Goal: Task Accomplishment & Management: Use online tool/utility

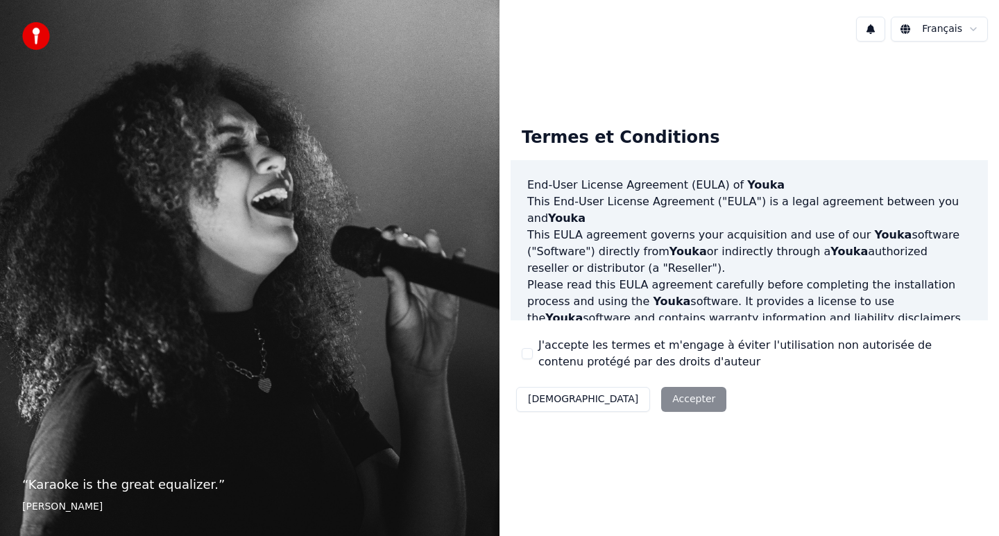
click at [524, 354] on button "J'accepte les termes et m'engage à éviter l'utilisation non autorisée de conten…" at bounding box center [527, 353] width 11 height 11
click at [661, 409] on button "Accepter" at bounding box center [693, 399] width 65 height 25
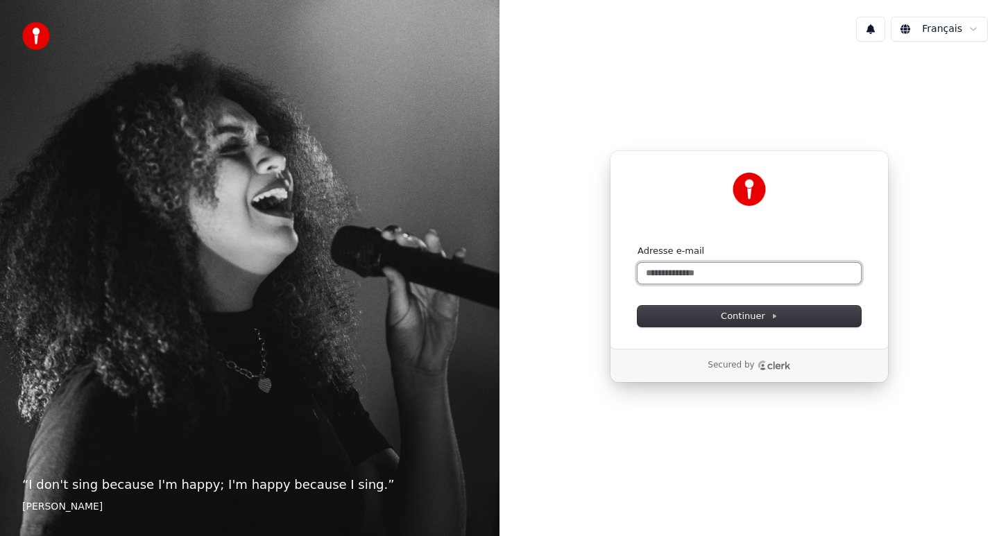
click at [700, 277] on input "Adresse e-mail" at bounding box center [748, 273] width 223 height 21
click at [637, 245] on button "submit" at bounding box center [637, 245] width 0 height 0
type input "**********"
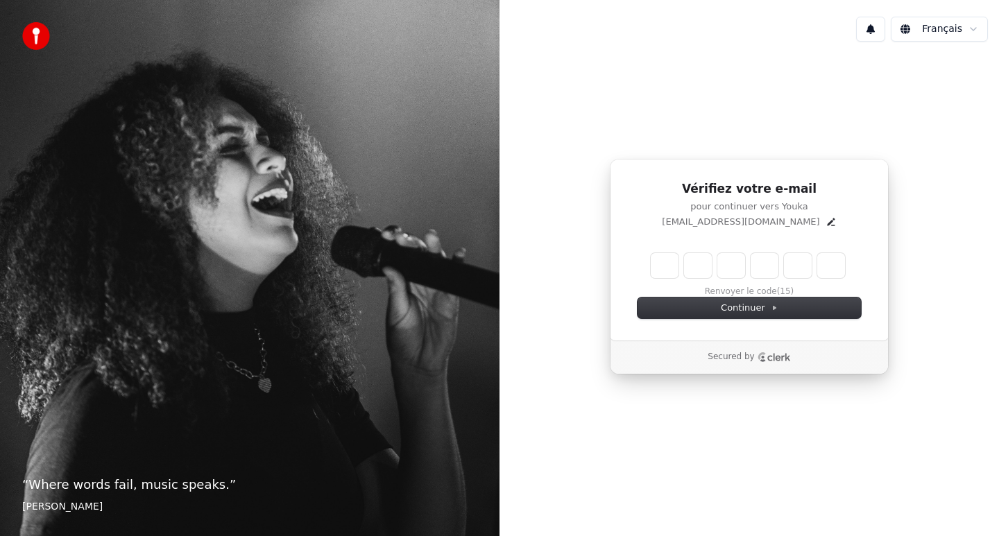
type input "*"
type input "**"
type input "*"
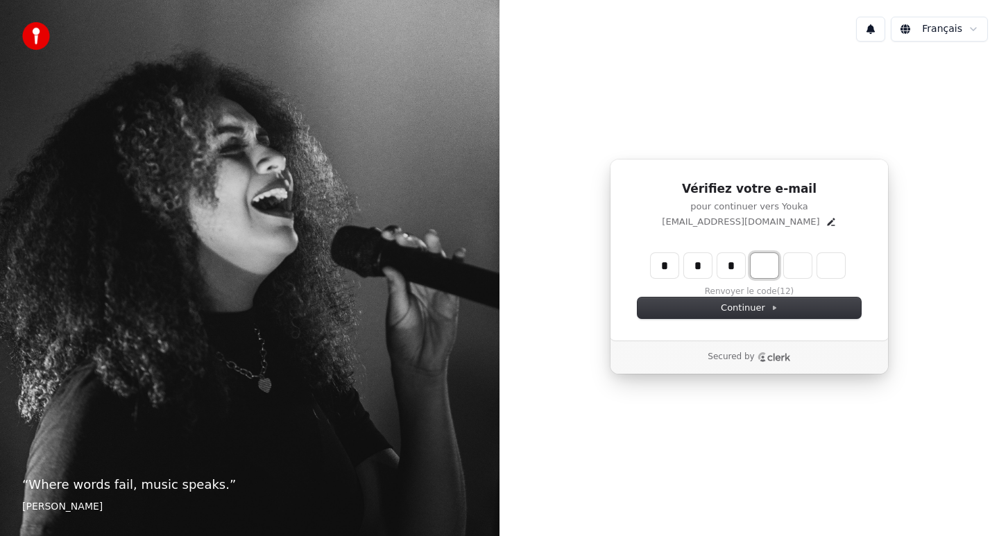
type input "***"
type input "*"
type input "****"
type input "*"
type input "*****"
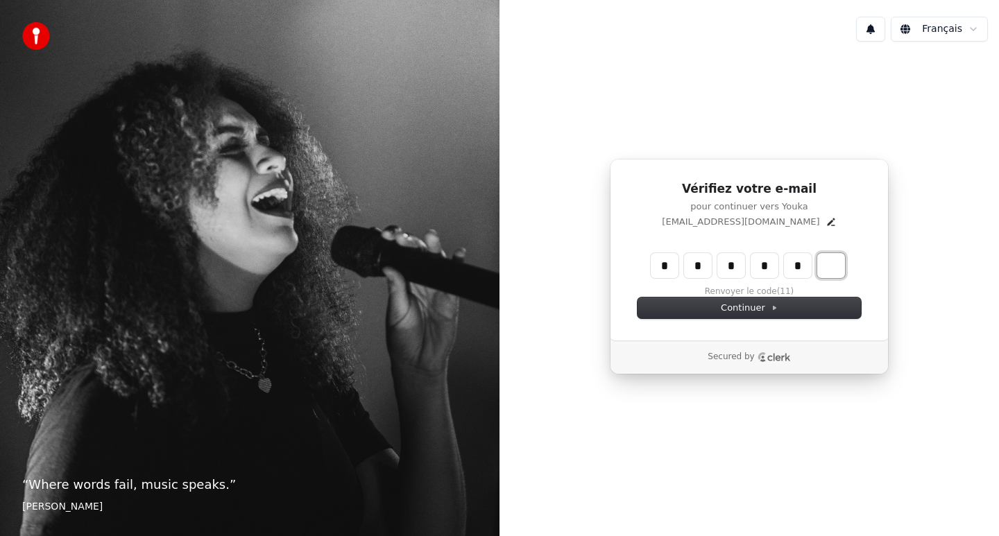
type input "*"
type input "******"
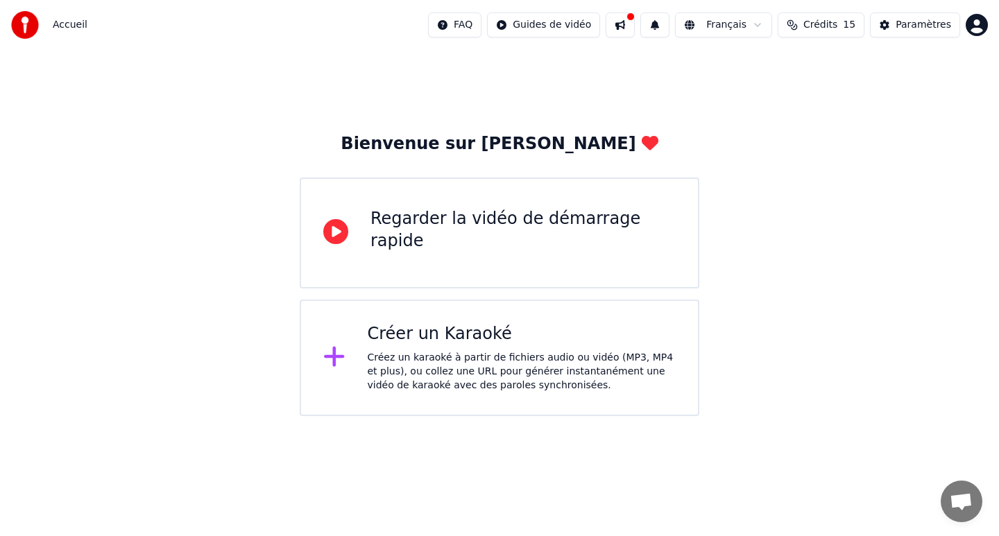
click at [338, 353] on icon at bounding box center [334, 356] width 22 height 25
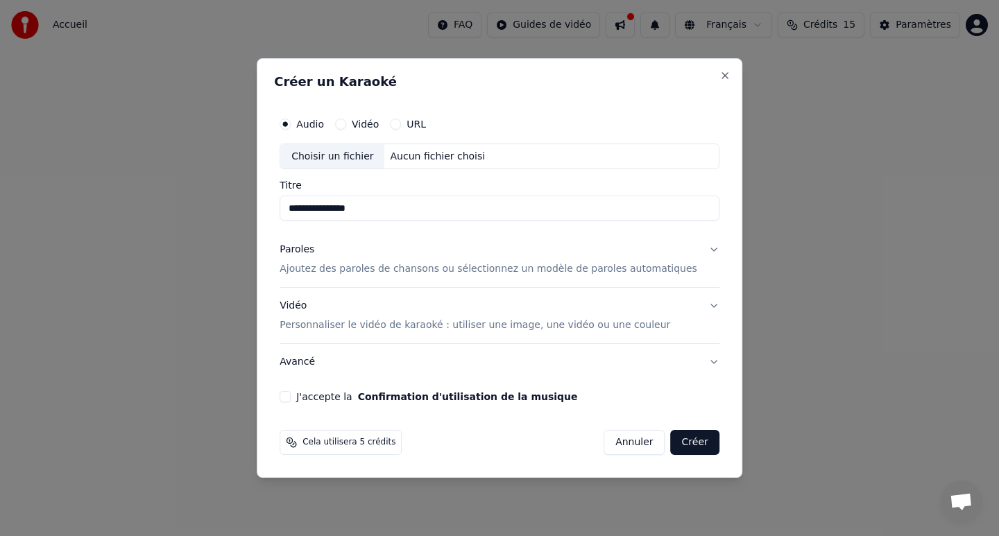
type input "**********"
click at [343, 271] on p "Ajoutez des paroles de chansons ou sélectionnez un modèle de paroles automatiqu…" at bounding box center [489, 270] width 418 height 14
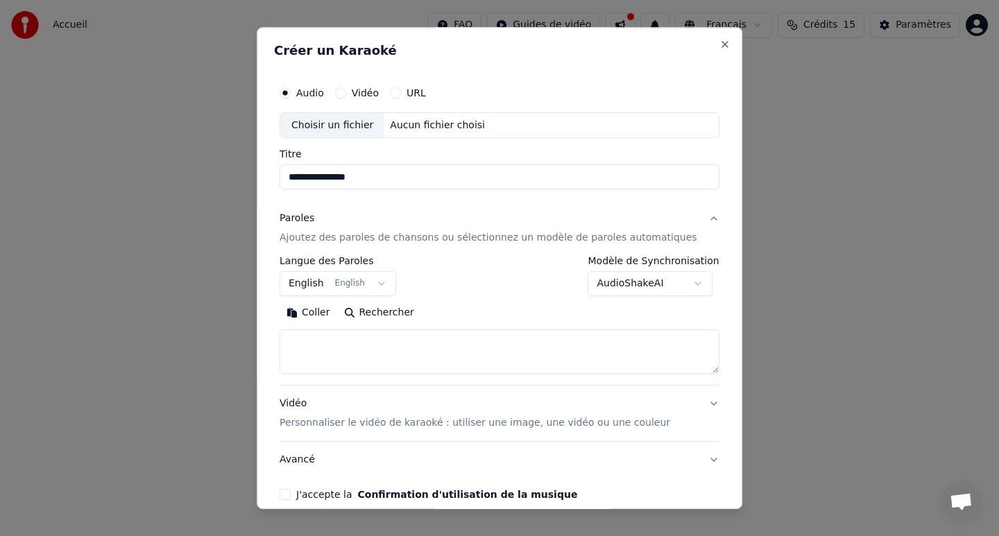
click at [381, 280] on button "English English" at bounding box center [338, 284] width 117 height 25
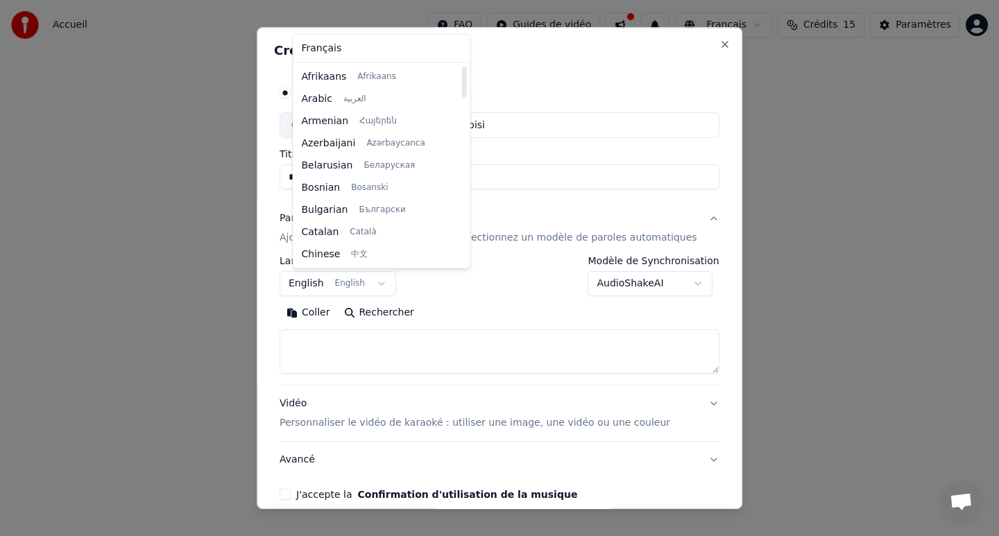
select select "**"
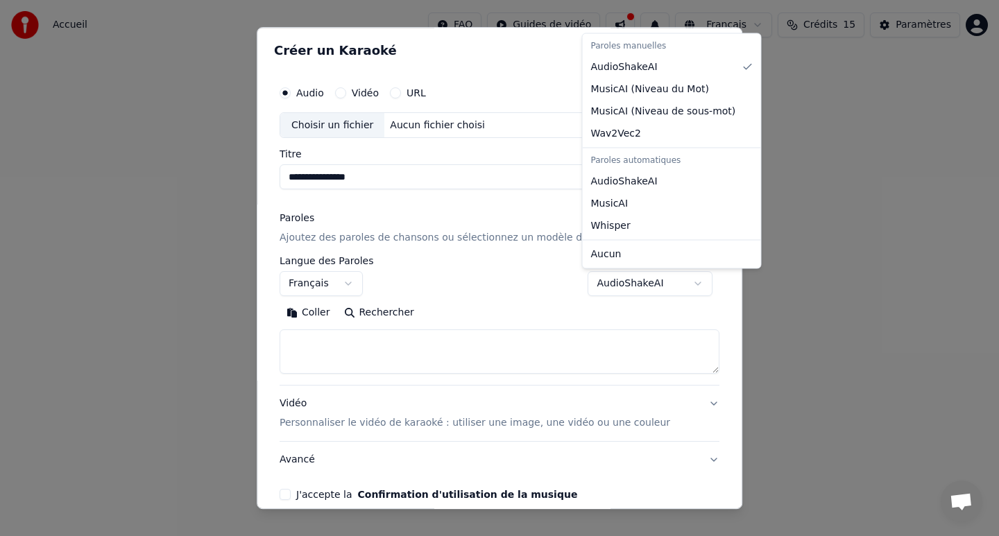
click at [631, 286] on body "**********" at bounding box center [499, 208] width 999 height 416
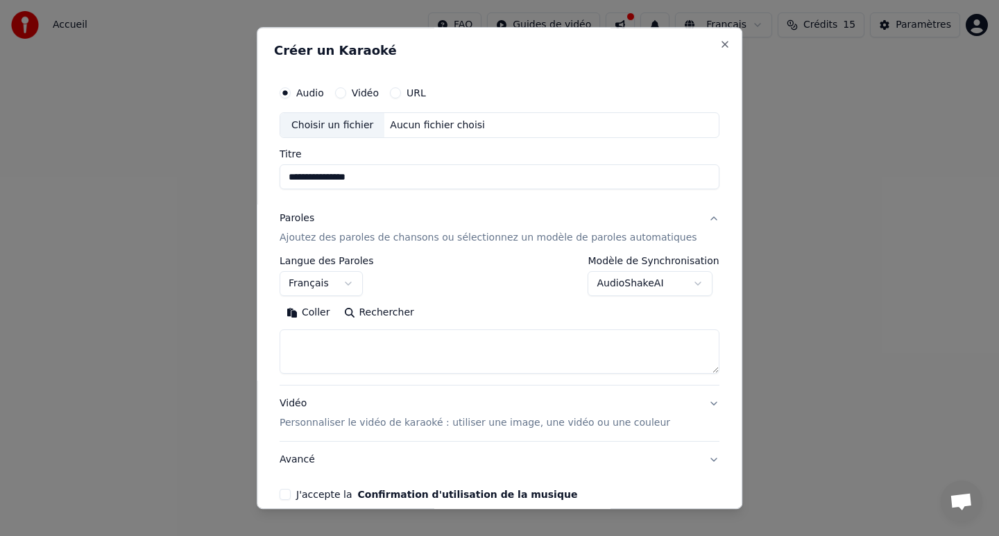
click at [631, 286] on body "**********" at bounding box center [499, 208] width 999 height 416
click at [316, 343] on textarea at bounding box center [500, 352] width 440 height 44
click at [322, 313] on button "Coller" at bounding box center [309, 313] width 58 height 22
type textarea "**********"
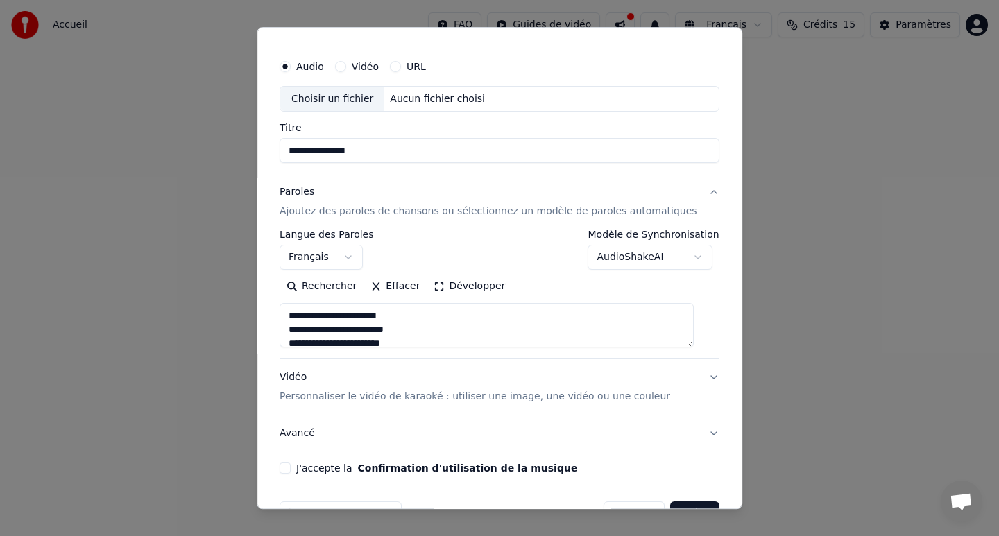
scroll to position [67, 0]
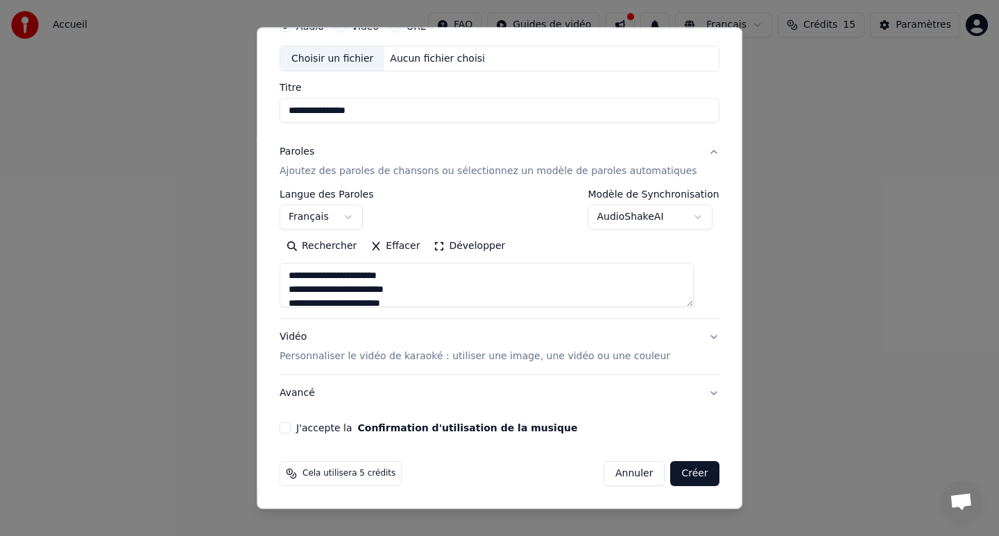
click at [291, 428] on button "J'accepte la Confirmation d'utilisation de la musique" at bounding box center [285, 428] width 11 height 11
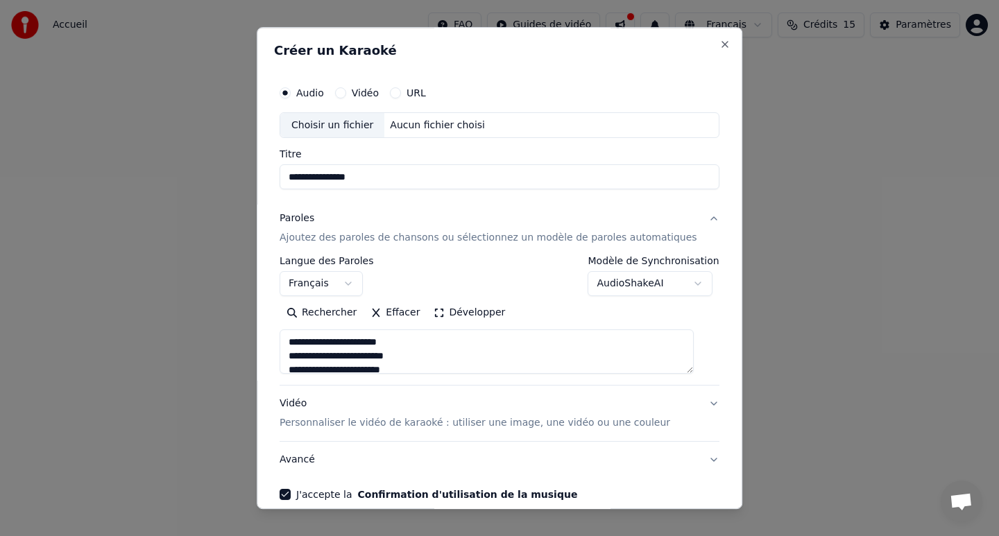
click at [677, 283] on body "**********" at bounding box center [499, 208] width 999 height 416
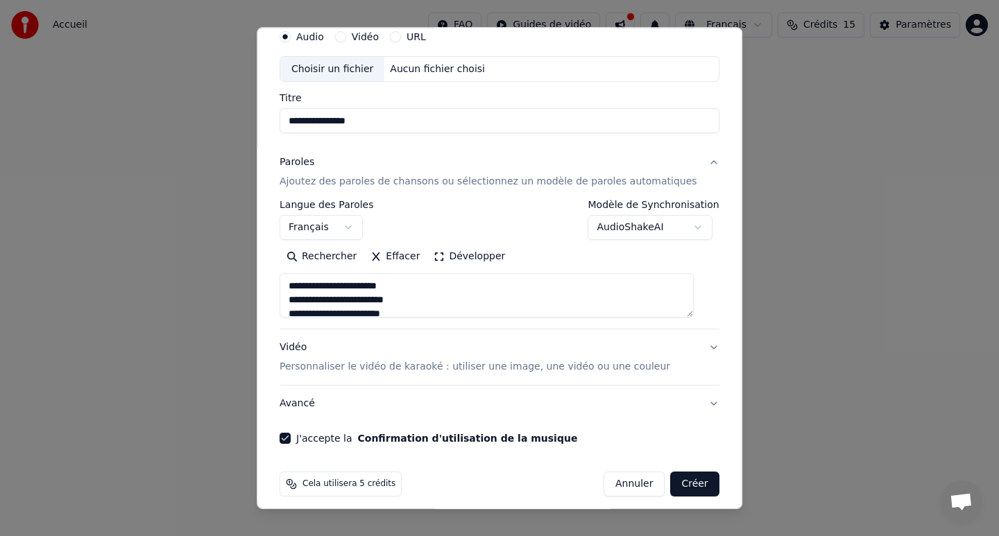
scroll to position [67, 0]
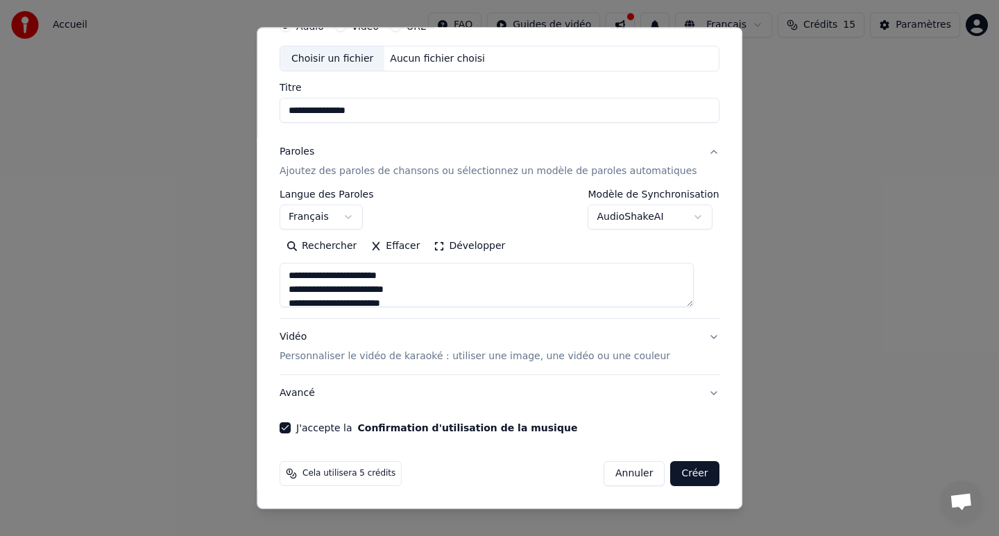
click at [600, 357] on p "Personnaliser le vidéo de karaoké : utiliser une image, une vidéo ou une couleur" at bounding box center [475, 357] width 390 height 14
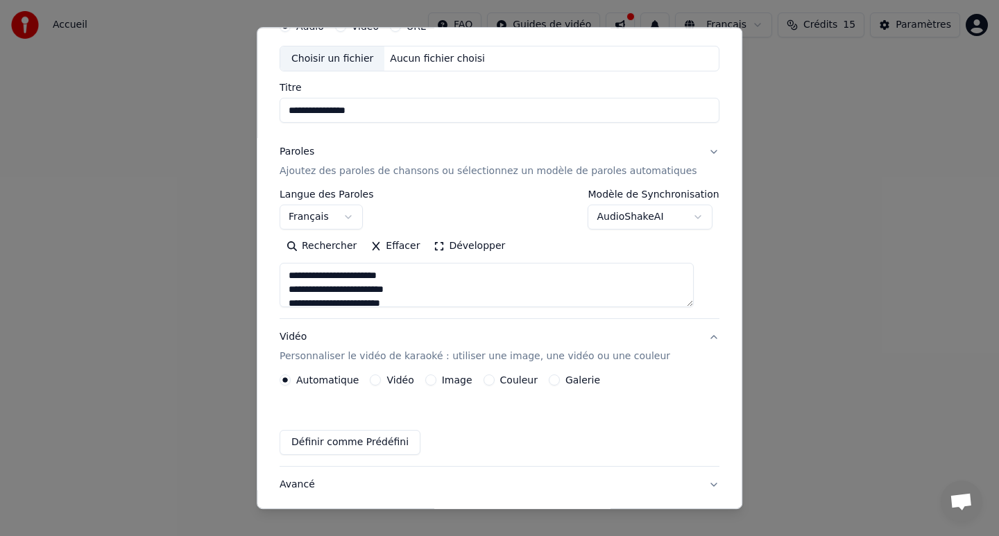
scroll to position [29, 0]
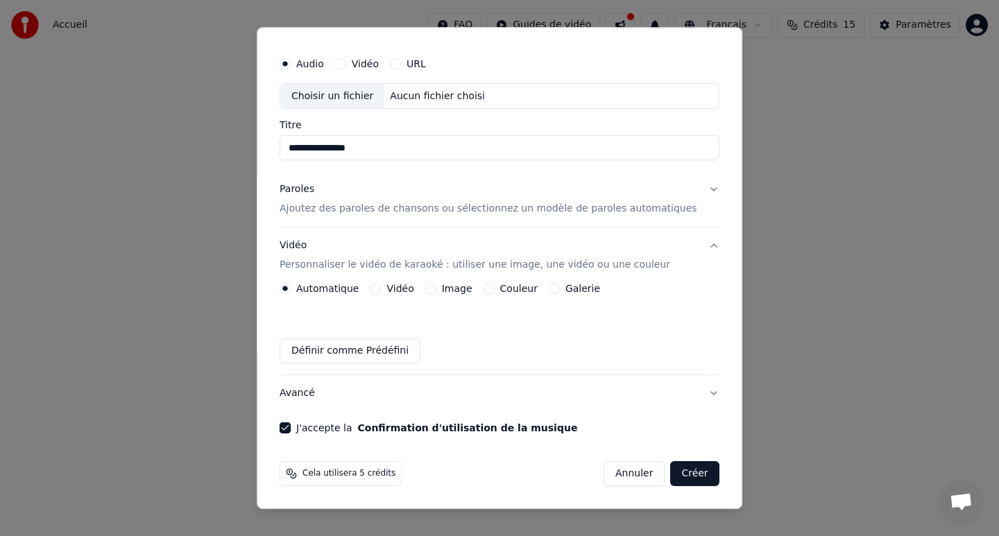
click at [684, 478] on button "Créer" at bounding box center [695, 474] width 49 height 25
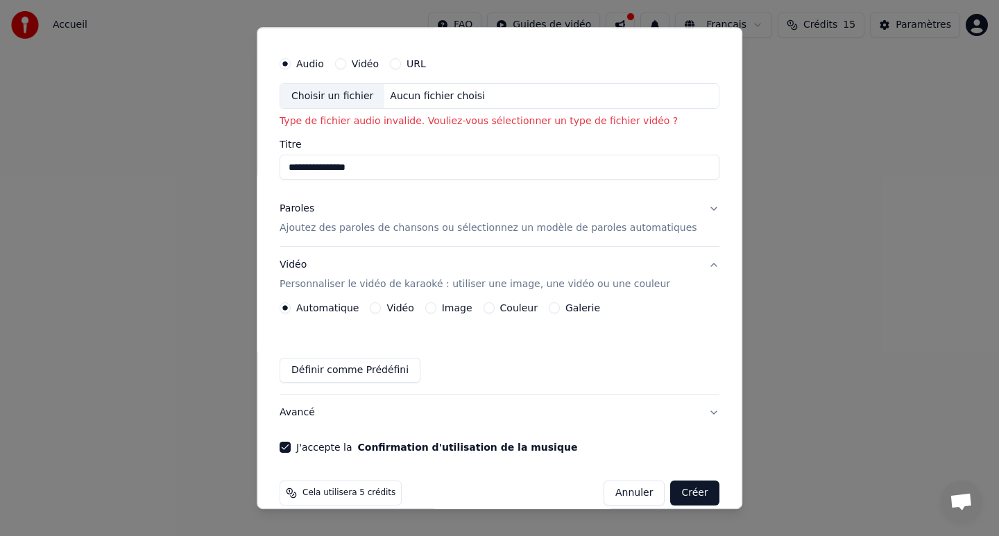
click at [349, 94] on div "Choisir un fichier" at bounding box center [332, 96] width 104 height 25
type input "**********"
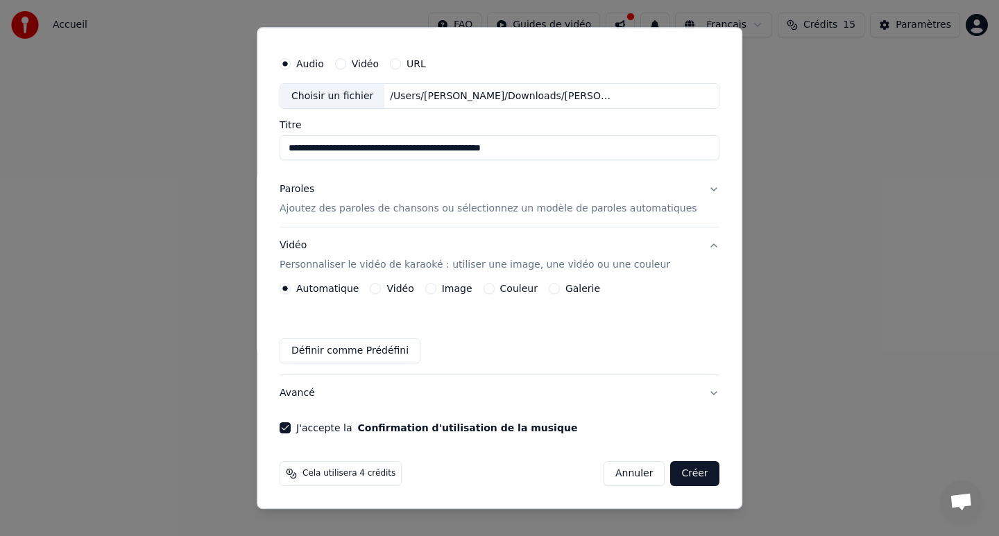
click at [688, 468] on button "Créer" at bounding box center [695, 474] width 49 height 25
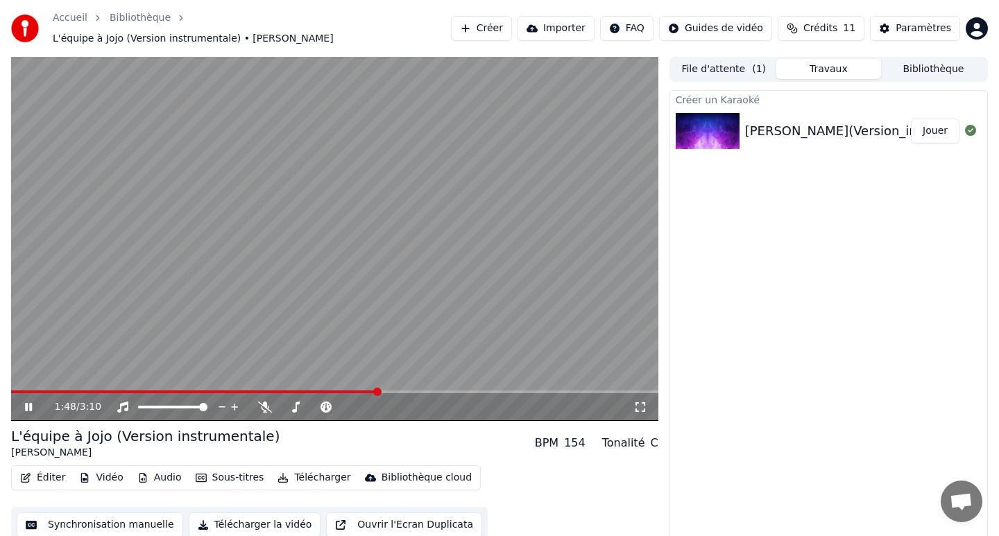
click at [407, 393] on span at bounding box center [334, 391] width 647 height 3
click at [479, 390] on span at bounding box center [334, 391] width 647 height 3
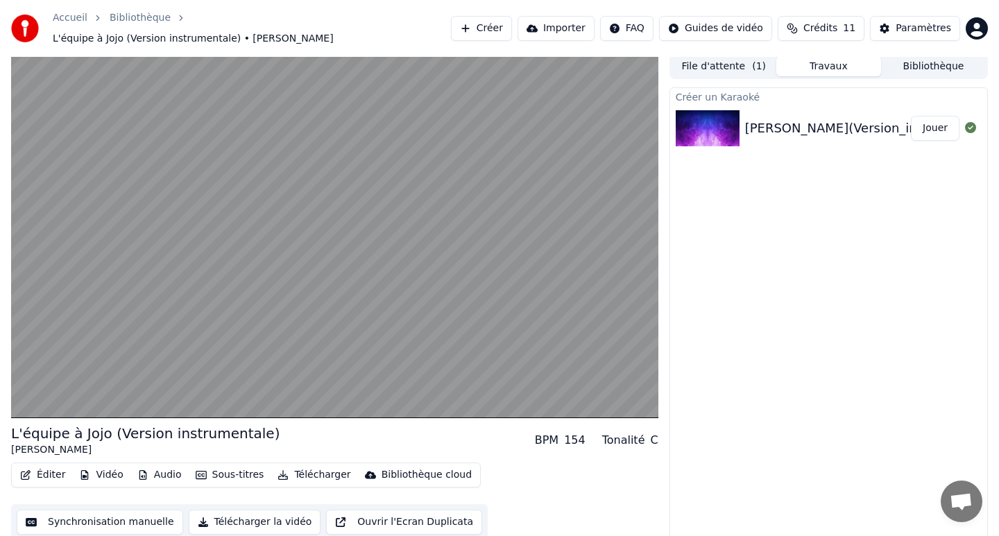
click at [107, 515] on button "Synchronisation manuelle" at bounding box center [100, 522] width 166 height 25
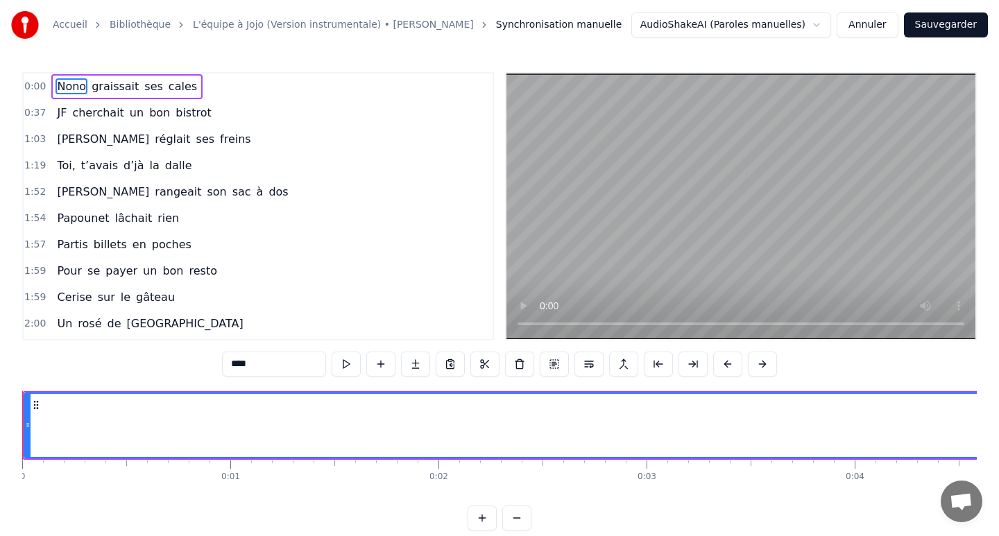
click at [820, 22] on html "Accueil Bibliothèque L'équipe à Jojo (Version instrumentale) • Joe Dassin Synch…" at bounding box center [499, 276] width 999 height 553
click at [877, 24] on button "Annuler" at bounding box center [866, 24] width 61 height 25
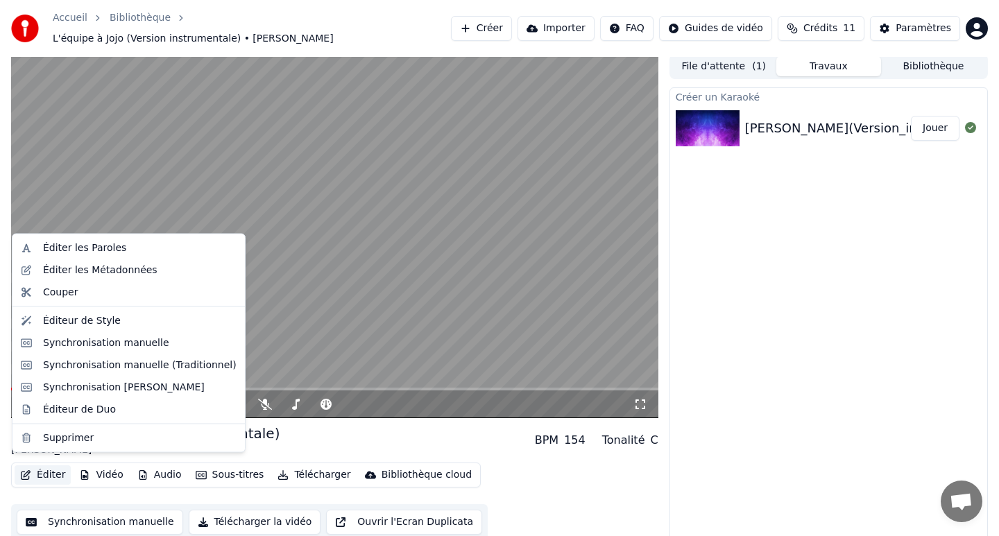
click at [53, 467] on button "Éditer" at bounding box center [43, 474] width 56 height 19
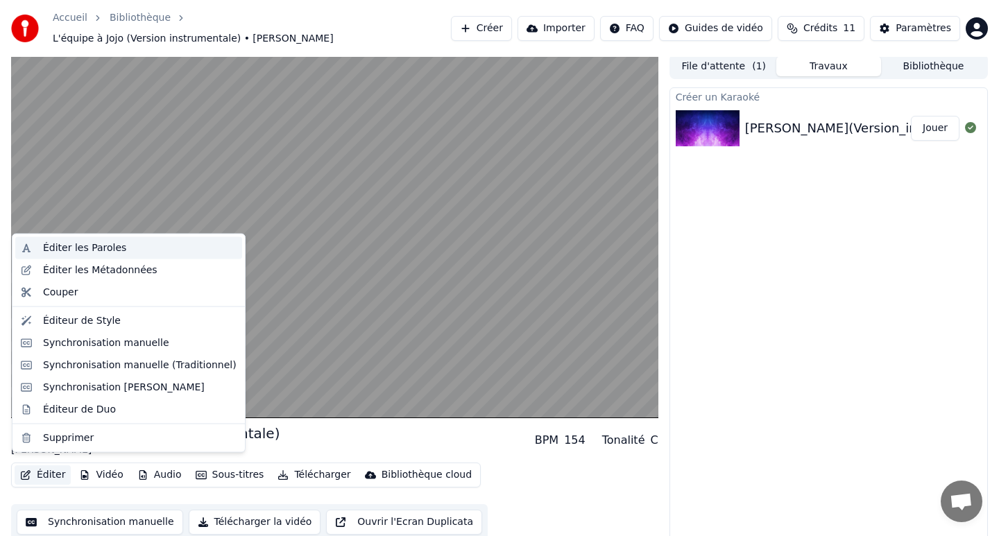
click at [87, 246] on div "Éditer les Paroles" at bounding box center [84, 248] width 83 height 14
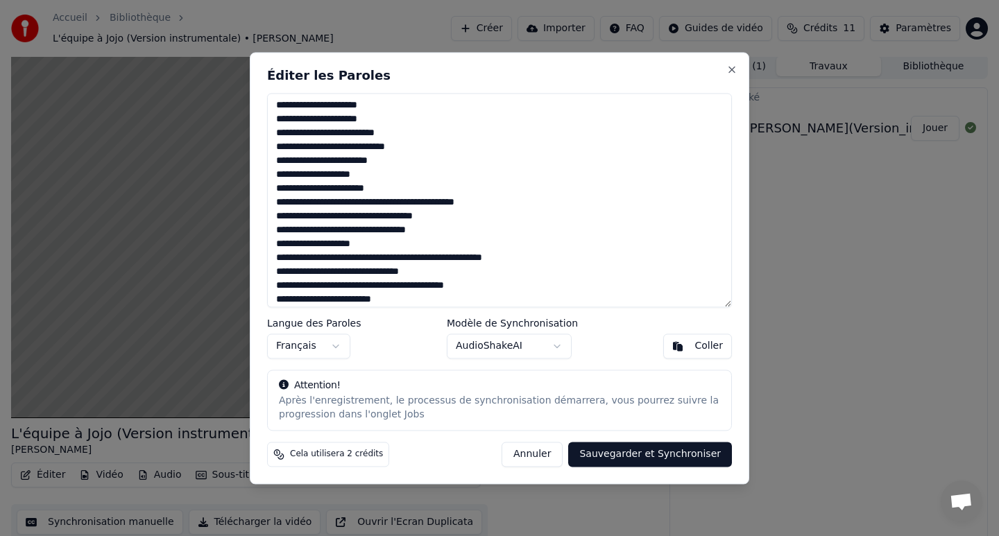
scroll to position [505, 0]
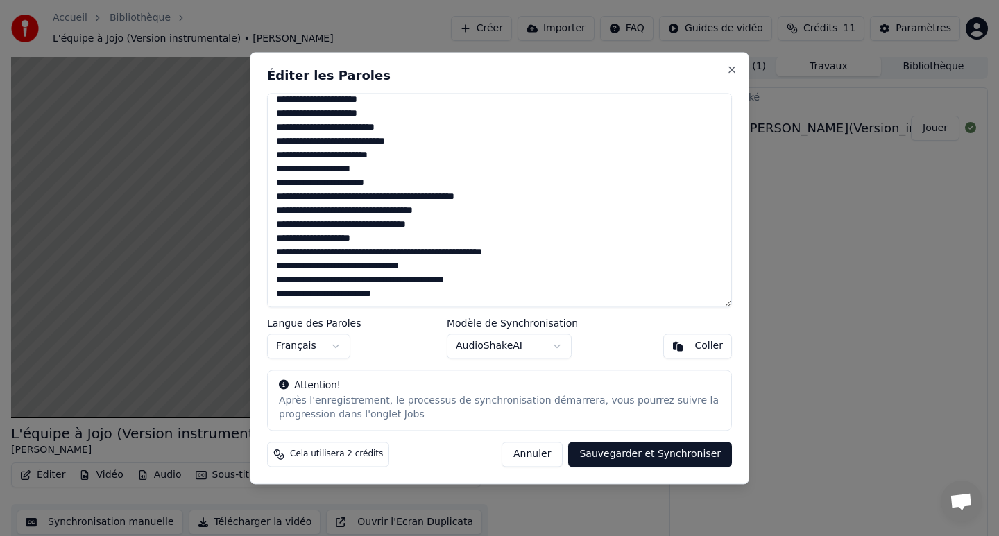
click at [595, 457] on button "Sauvegarder et Synchroniser" at bounding box center [650, 454] width 164 height 25
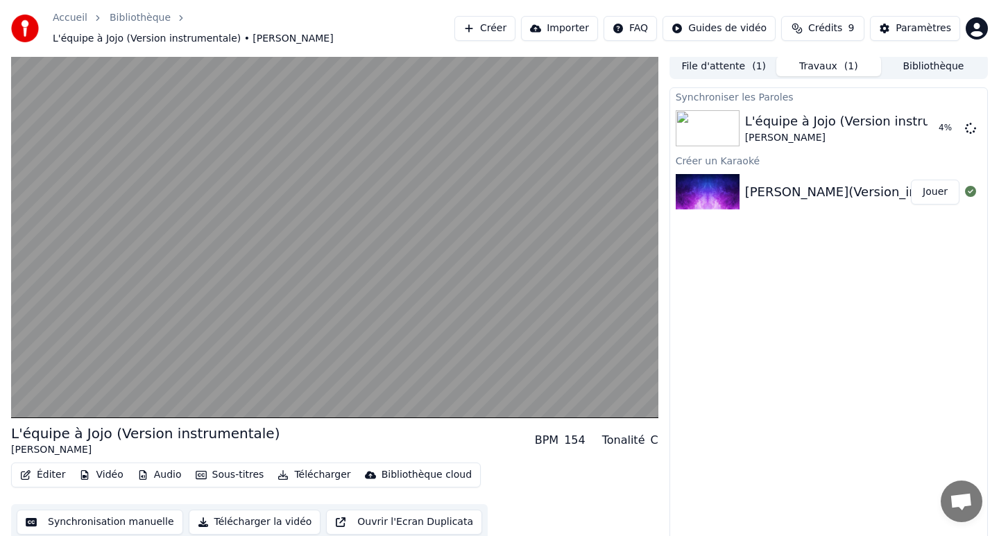
click at [151, 472] on button "Audio" at bounding box center [159, 474] width 55 height 19
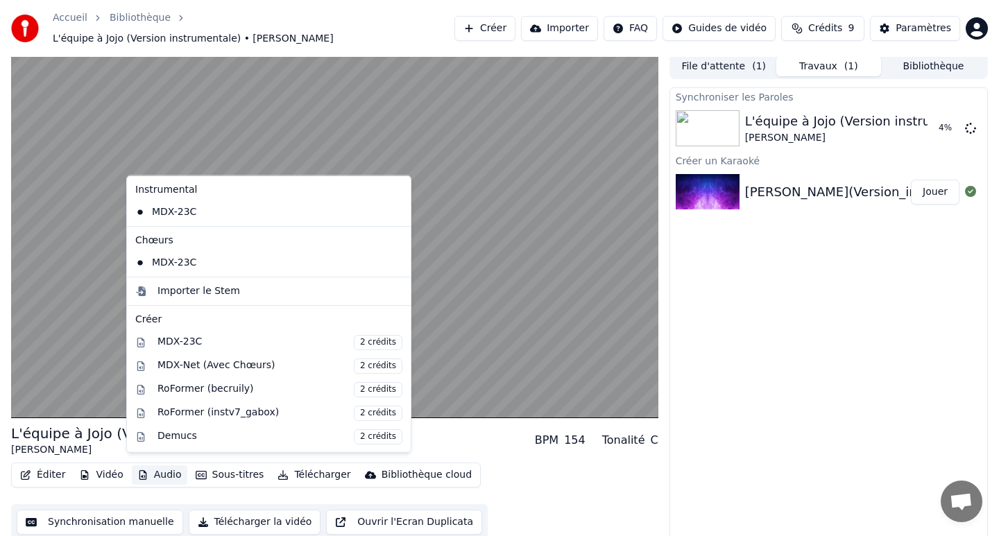
click at [139, 490] on div "Éditer Vidéo Audio Sous-titres Télécharger Bibliothèque cloud Synchronisation m…" at bounding box center [334, 502] width 647 height 78
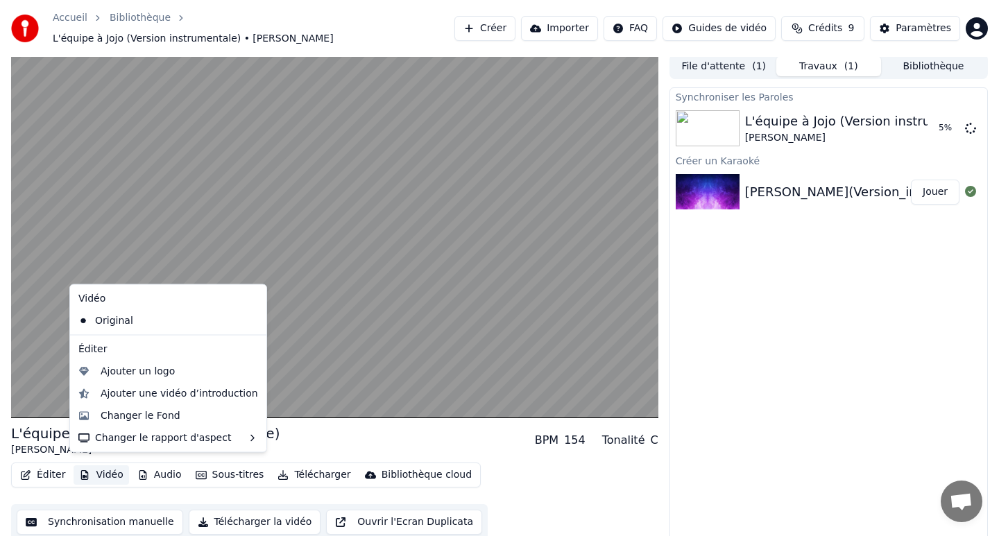
click at [102, 465] on button "Vidéo" at bounding box center [101, 474] width 55 height 19
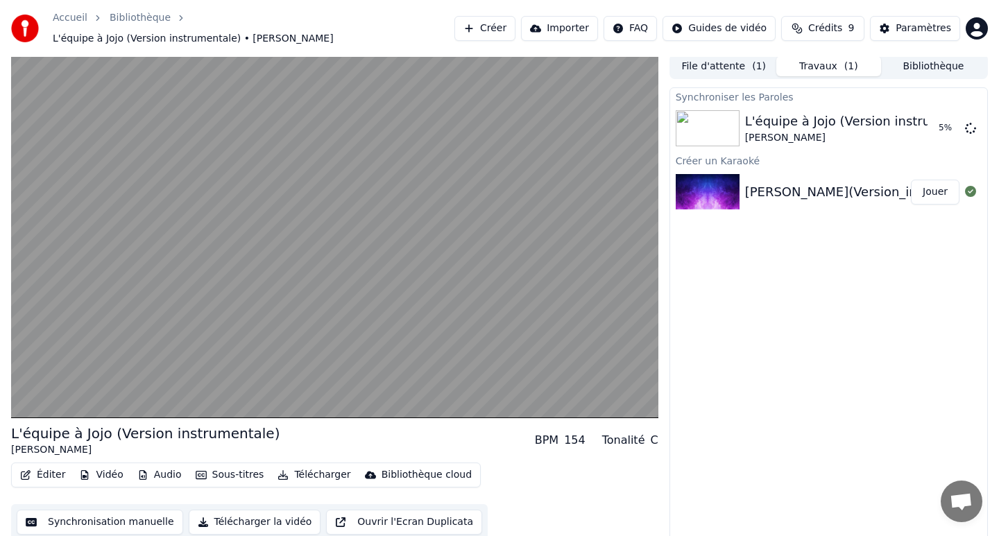
click at [126, 494] on div "Éditer Vidéo Audio Sous-titres Télécharger Bibliothèque cloud Synchronisation m…" at bounding box center [334, 502] width 647 height 78
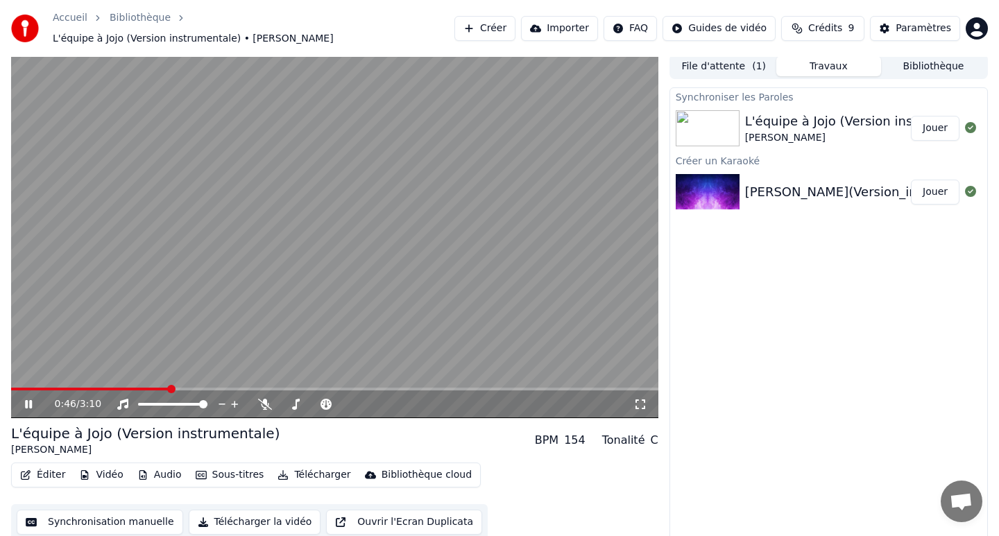
click at [37, 465] on button "Éditer" at bounding box center [43, 474] width 56 height 19
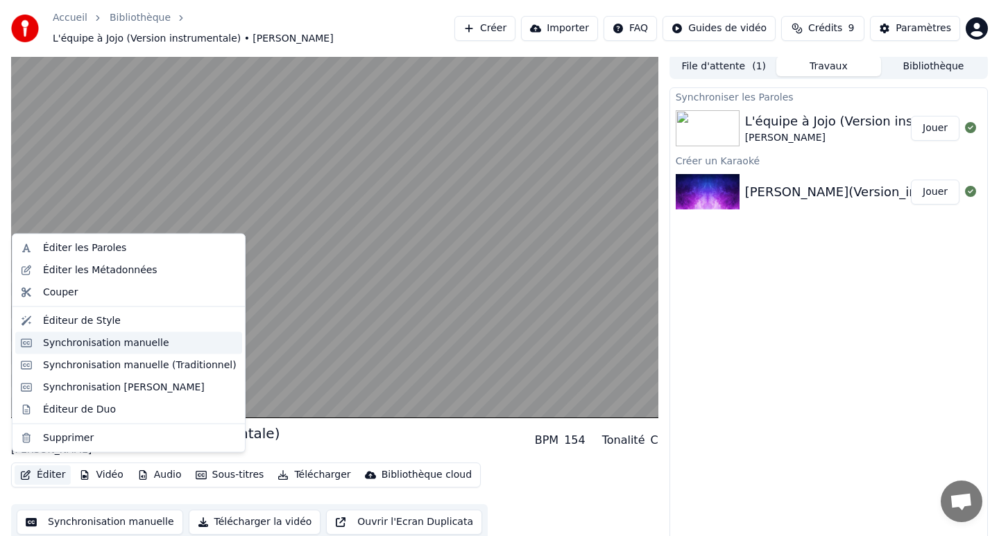
click at [96, 338] on div "Synchronisation manuelle" at bounding box center [106, 343] width 126 height 14
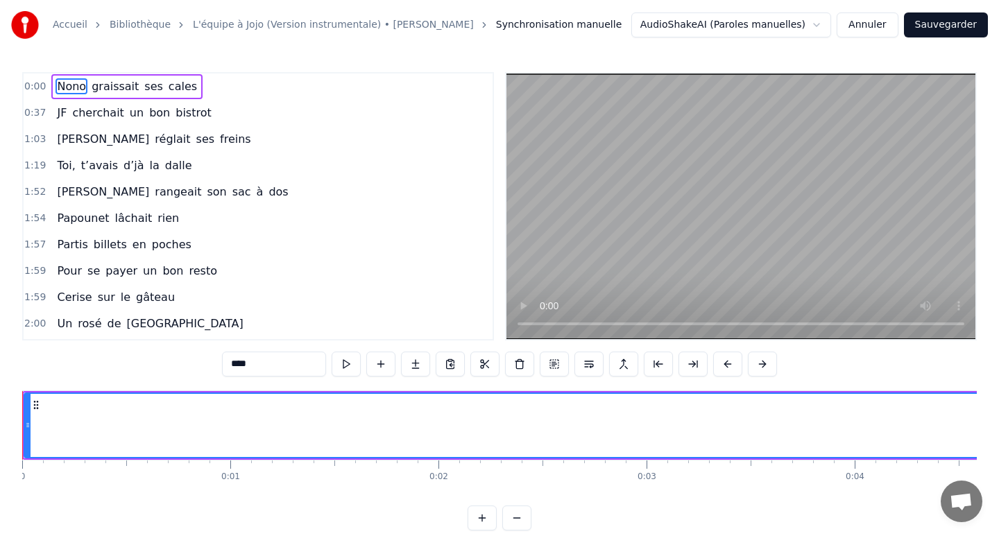
click at [519, 517] on button at bounding box center [516, 518] width 29 height 25
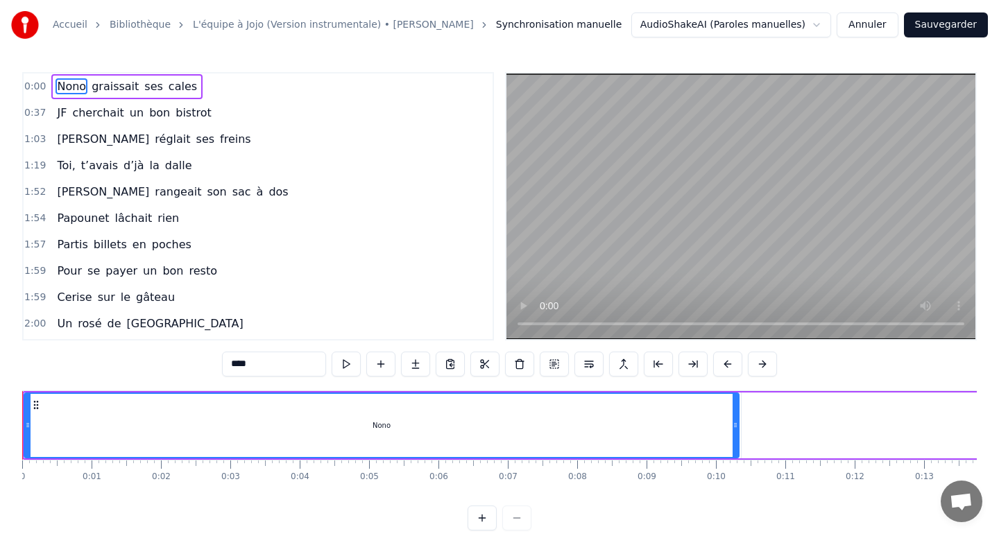
click at [519, 517] on div at bounding box center [499, 518] width 64 height 25
click at [345, 362] on button at bounding box center [346, 364] width 29 height 25
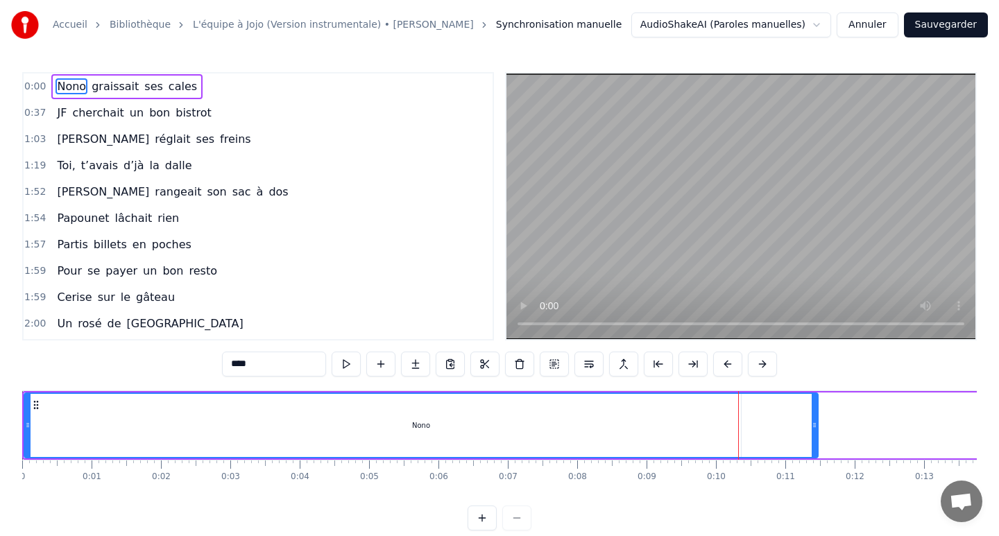
drag, startPoint x: 733, startPoint y: 425, endPoint x: 812, endPoint y: 419, distance: 79.3
click at [812, 419] on div at bounding box center [814, 425] width 6 height 63
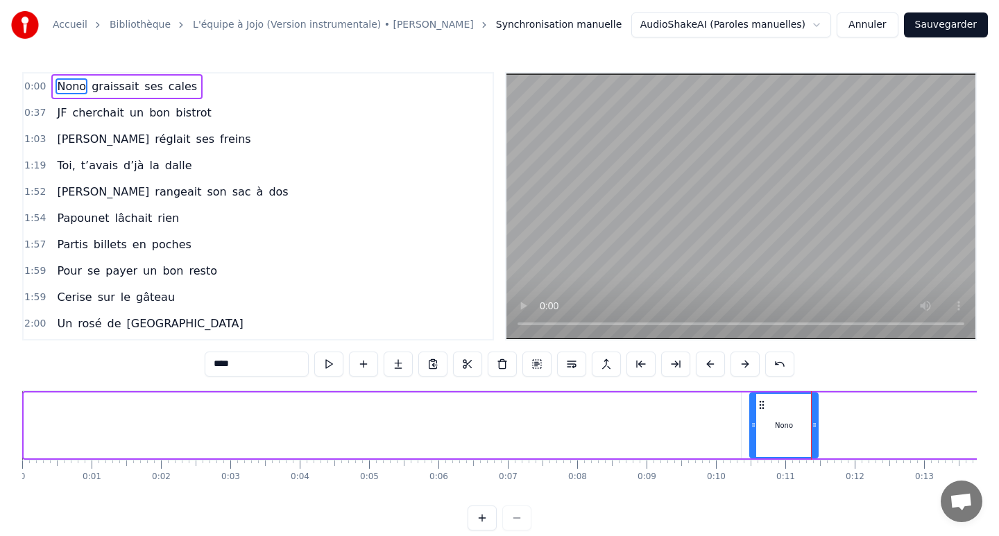
drag, startPoint x: 26, startPoint y: 422, endPoint x: 752, endPoint y: 476, distance: 727.5
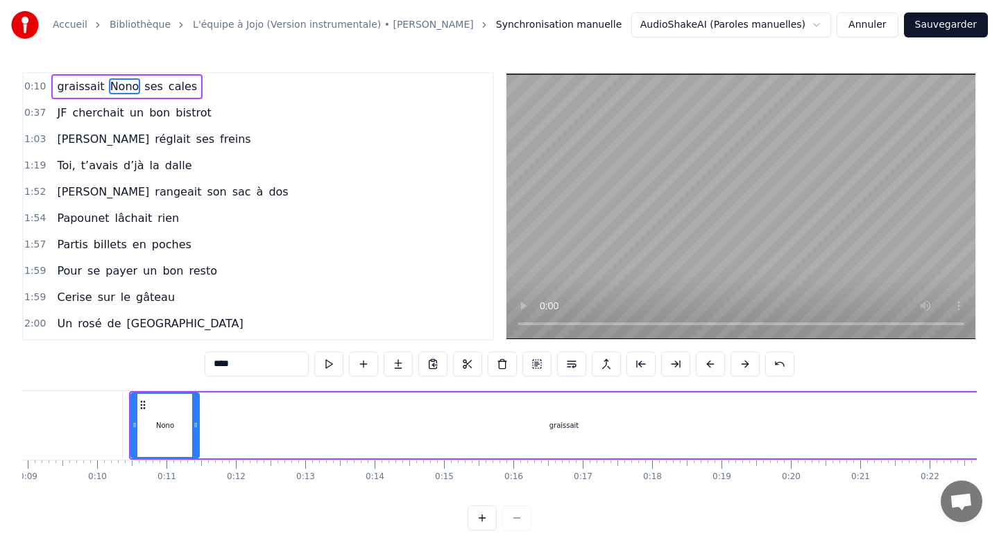
scroll to position [0, 619]
click at [356, 425] on div "graissait" at bounding box center [563, 426] width 882 height 66
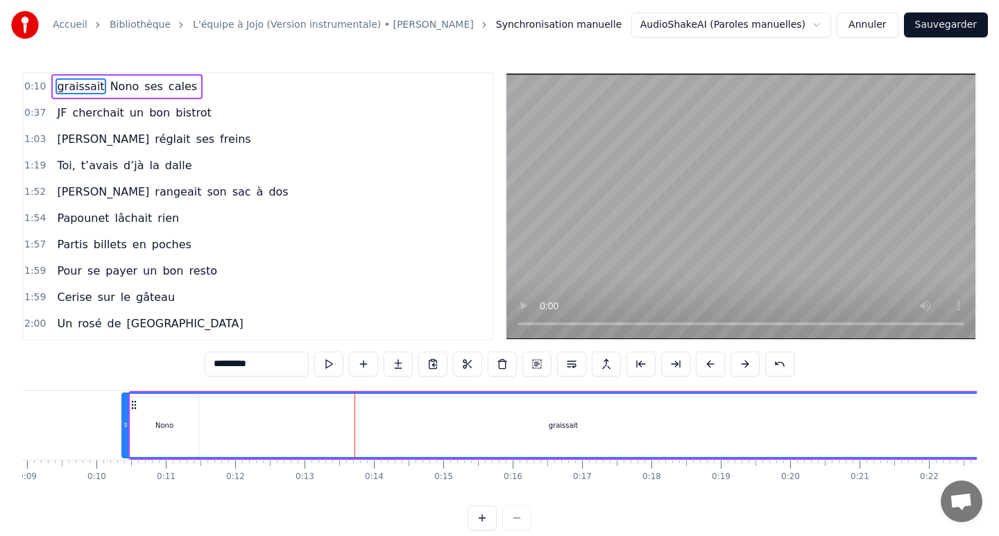
click at [454, 418] on div "graissait" at bounding box center [563, 425] width 881 height 63
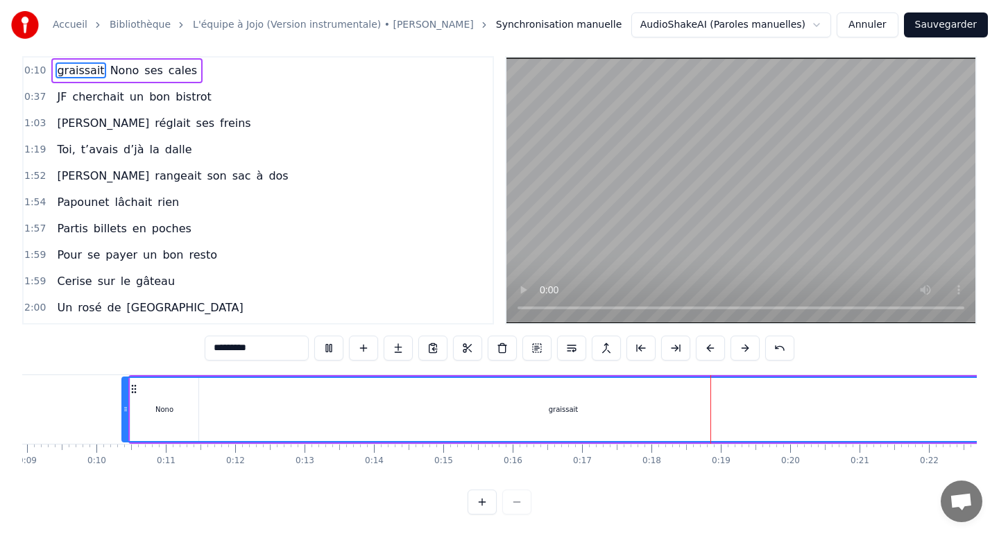
click at [268, 350] on input "*********" at bounding box center [257, 348] width 104 height 25
click at [160, 402] on div "graissait" at bounding box center [563, 409] width 881 height 63
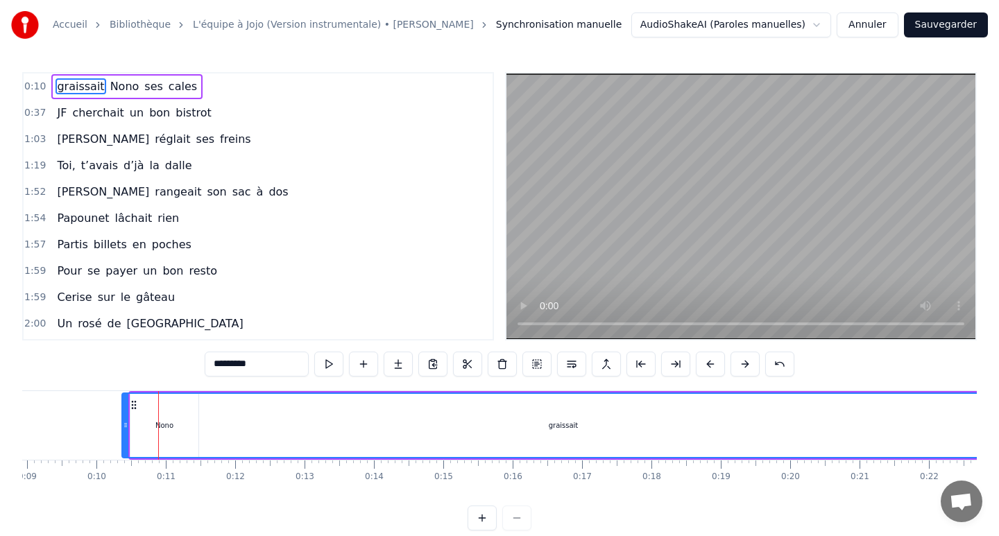
click at [113, 90] on span "Nono" at bounding box center [125, 86] width 32 height 16
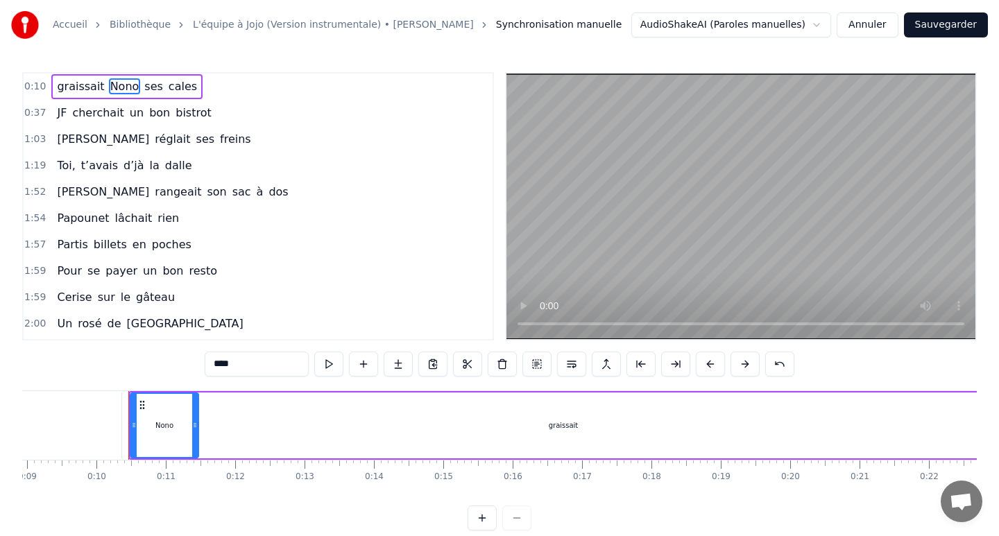
click at [143, 90] on span "ses" at bounding box center [154, 86] width 22 height 16
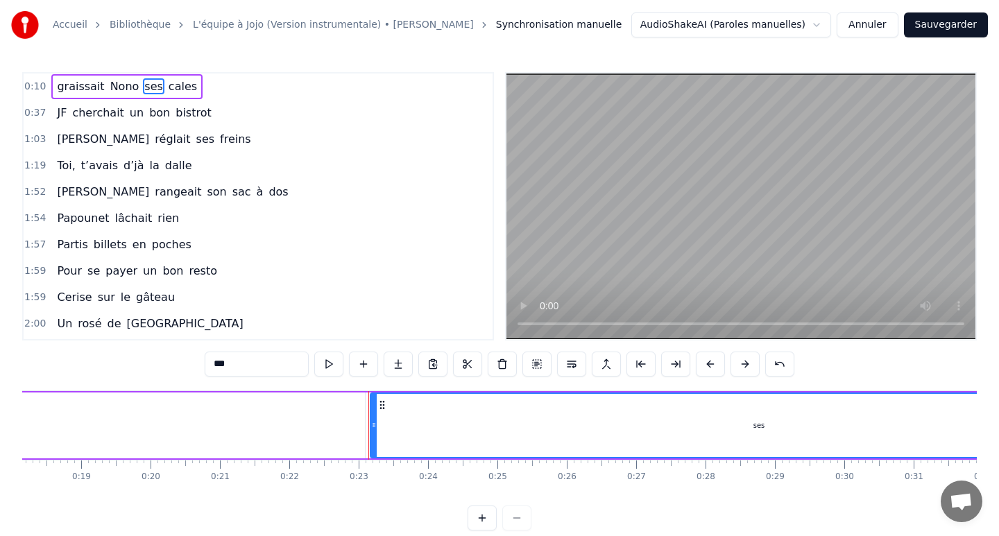
click at [172, 88] on span "cales" at bounding box center [182, 86] width 31 height 16
type input "*****"
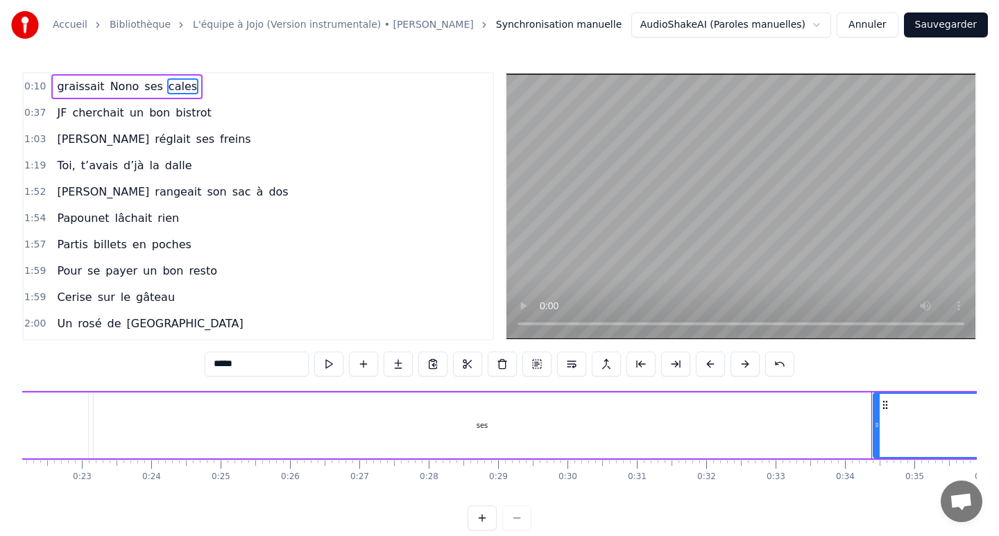
click at [227, 96] on div "0:10 graissait Nono ses cales" at bounding box center [258, 87] width 469 height 26
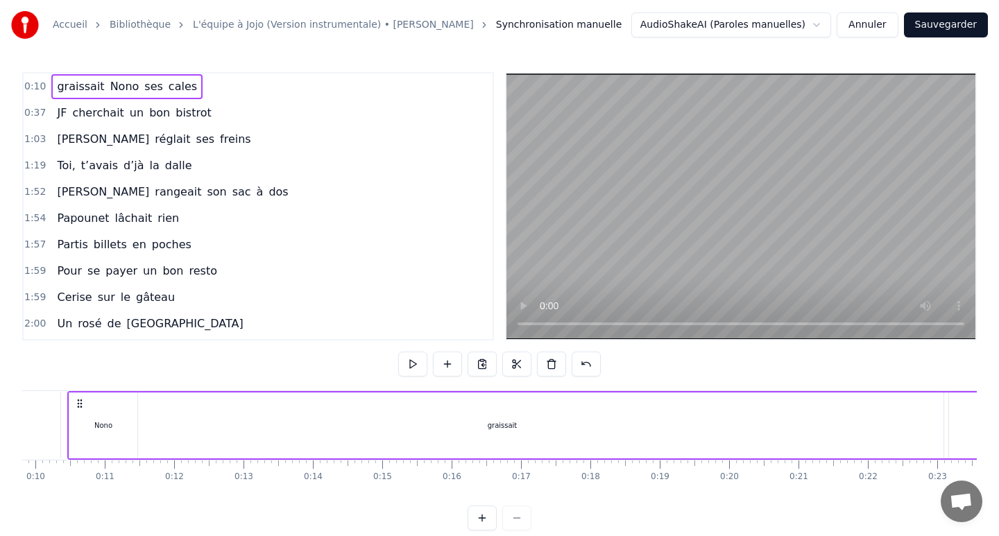
scroll to position [0, 656]
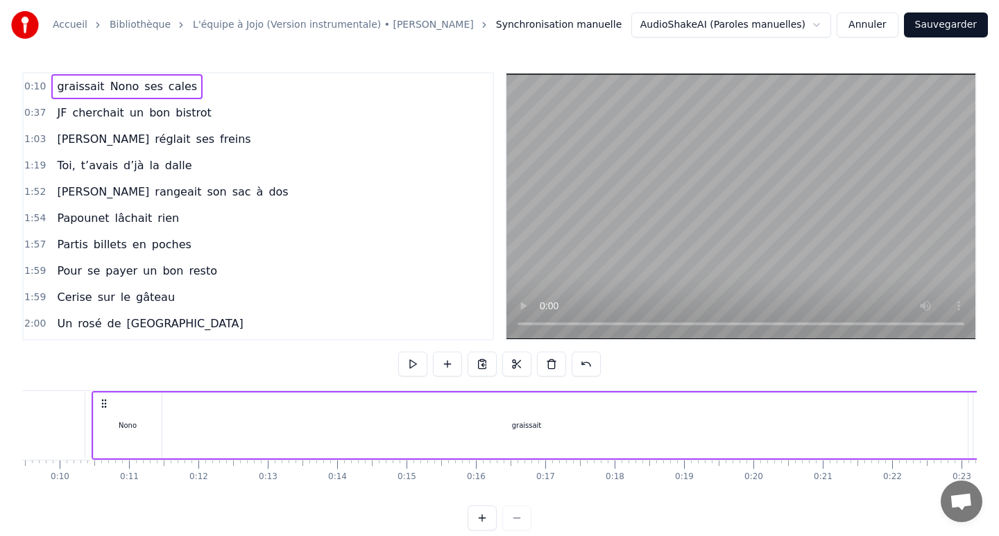
click at [882, 27] on button "Annuler" at bounding box center [866, 24] width 61 height 25
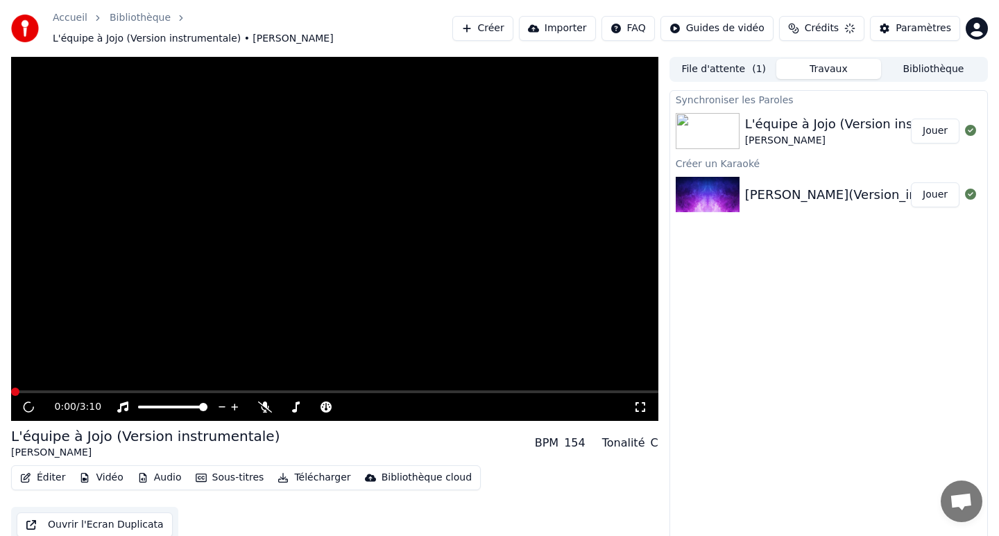
scroll to position [3, 0]
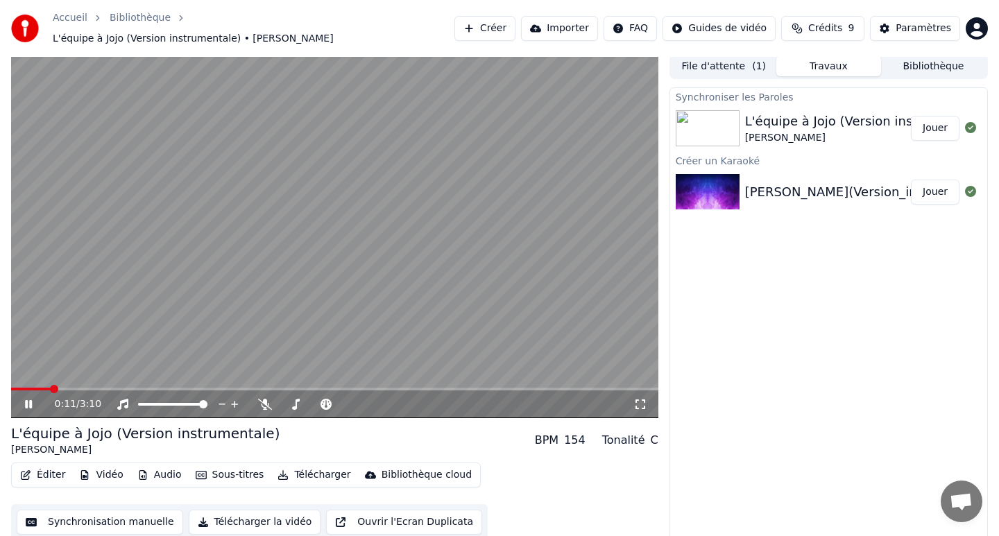
click at [25, 400] on icon at bounding box center [28, 404] width 7 height 8
click at [716, 180] on img at bounding box center [708, 192] width 64 height 36
click at [830, 62] on button "Travaux" at bounding box center [828, 66] width 105 height 20
click at [949, 62] on button "Bibliothèque" at bounding box center [933, 66] width 105 height 20
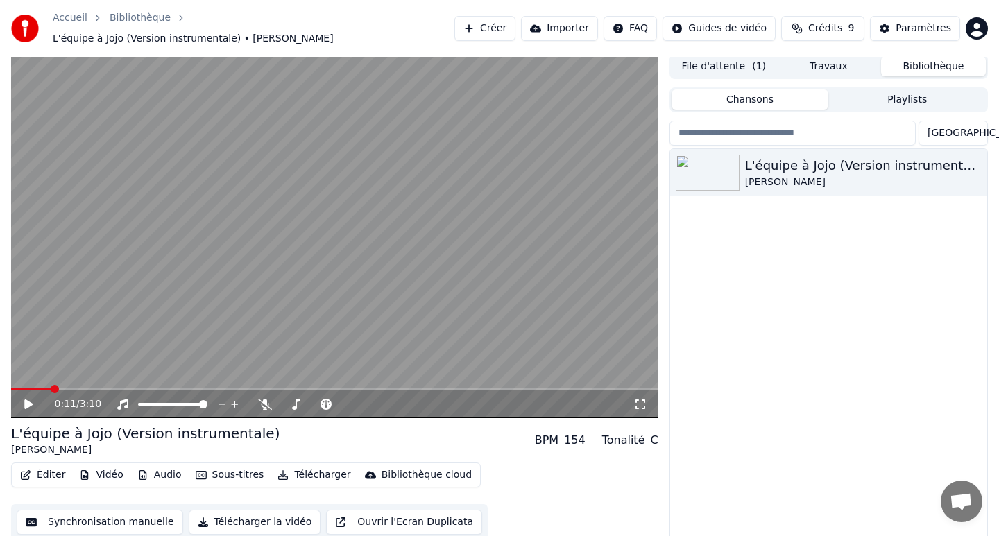
click at [764, 59] on button "File d'attente ( 1 )" at bounding box center [723, 66] width 105 height 20
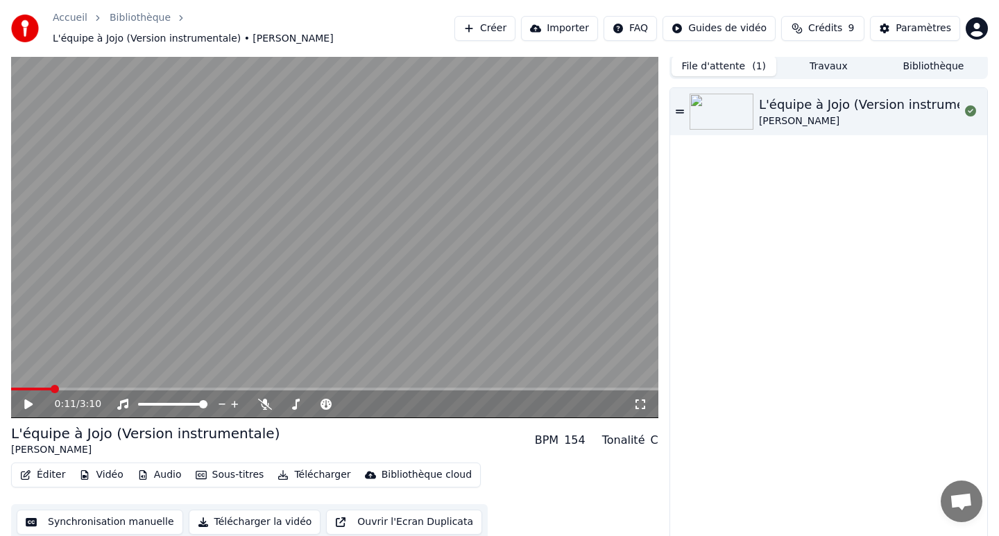
click at [824, 114] on div "[PERSON_NAME]" at bounding box center [880, 121] width 242 height 14
click at [28, 399] on icon at bounding box center [38, 404] width 33 height 11
click at [174, 402] on span at bounding box center [174, 404] width 8 height 8
click at [26, 399] on icon at bounding box center [28, 404] width 8 height 10
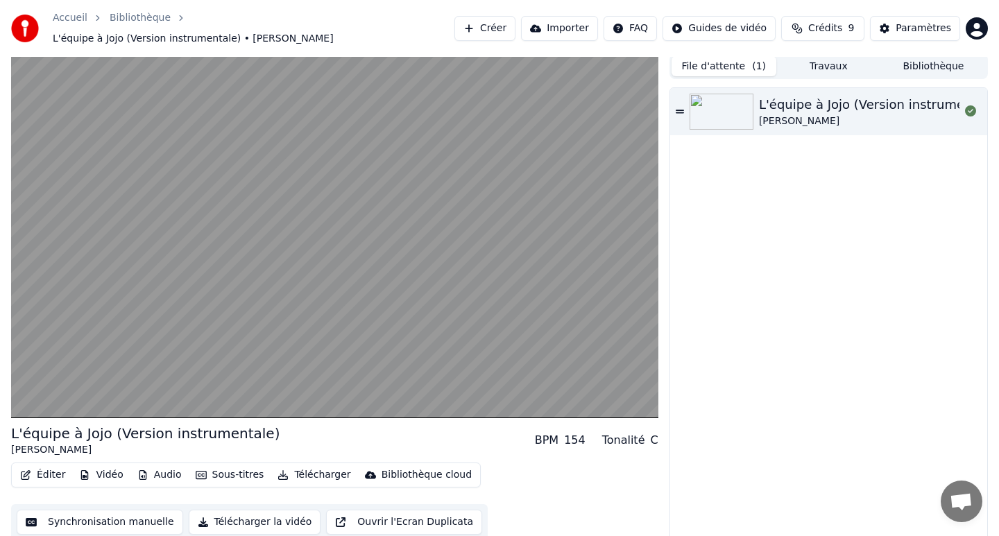
click at [149, 465] on button "Audio" at bounding box center [159, 474] width 55 height 19
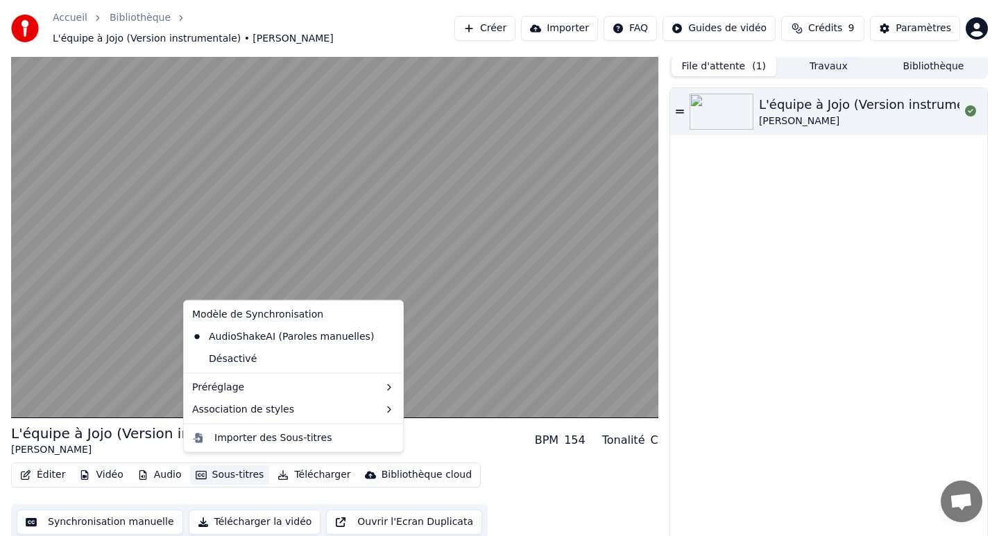
click at [215, 470] on button "Sous-titres" at bounding box center [230, 474] width 80 height 19
click at [298, 332] on div "AudioShakeAI (Paroles manuelles)" at bounding box center [283, 336] width 193 height 22
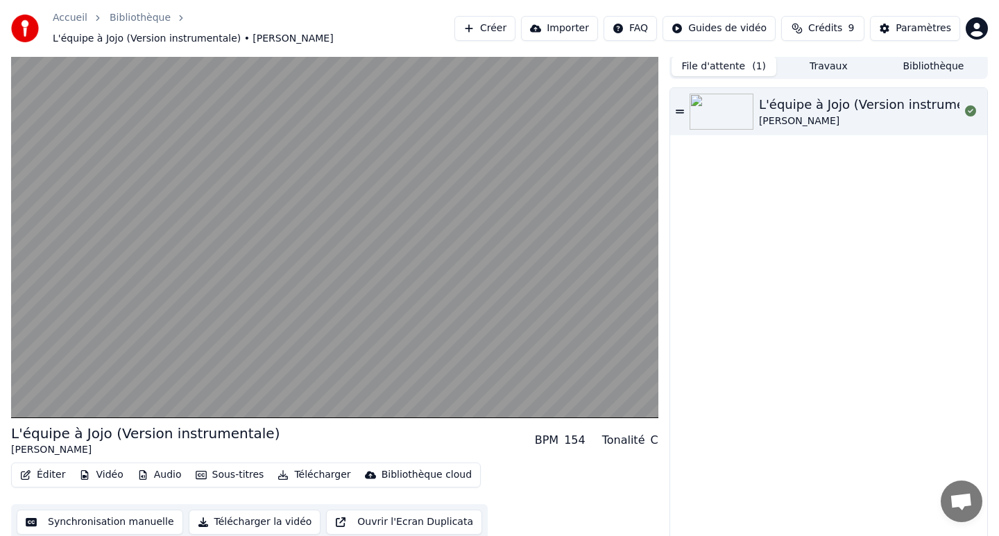
click at [139, 516] on button "Synchronisation manuelle" at bounding box center [100, 522] width 166 height 25
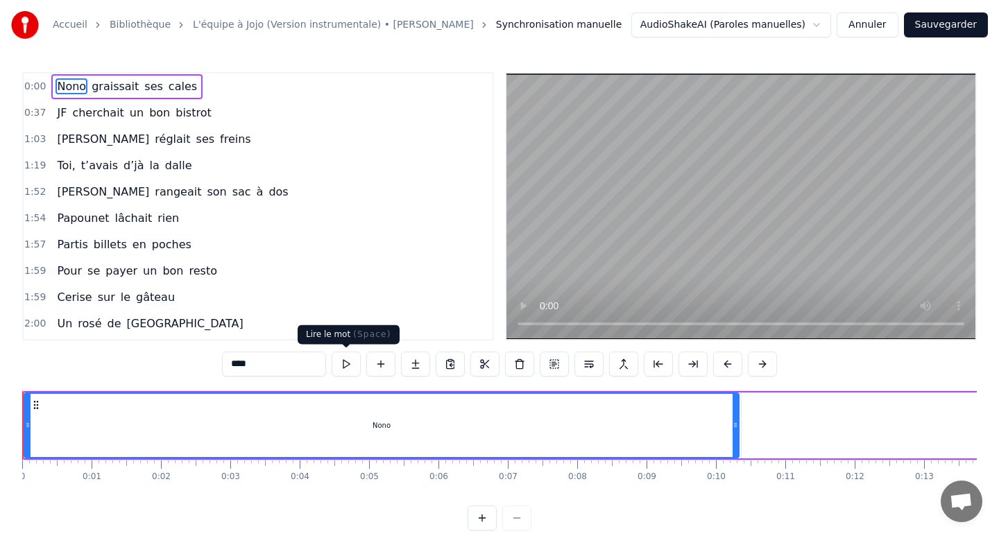
click at [350, 364] on button at bounding box center [346, 364] width 29 height 25
click at [343, 365] on button at bounding box center [346, 364] width 29 height 25
click at [35, 84] on span "0:00" at bounding box center [35, 87] width 22 height 14
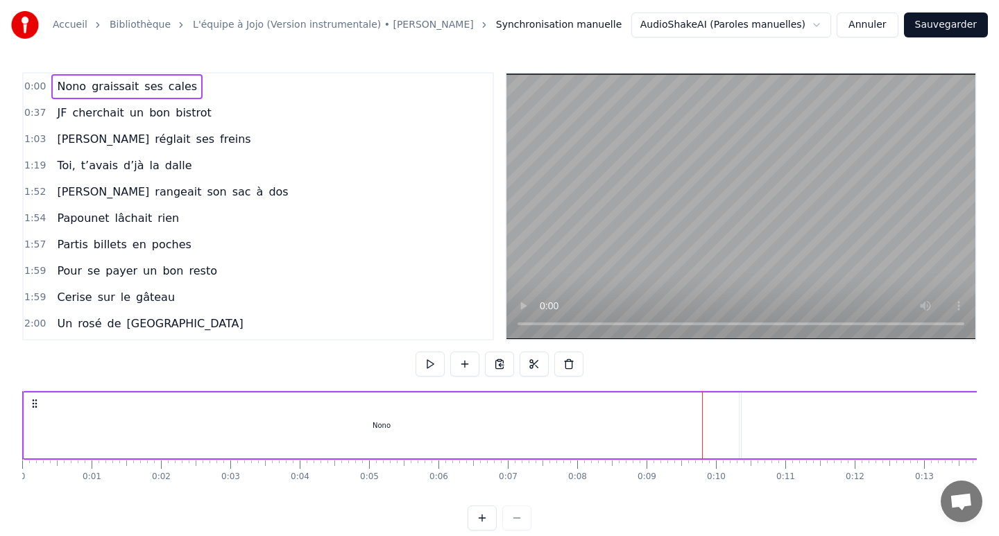
click at [35, 88] on span "0:00" at bounding box center [35, 87] width 22 height 14
click at [44, 108] on span "0:37" at bounding box center [35, 113] width 22 height 14
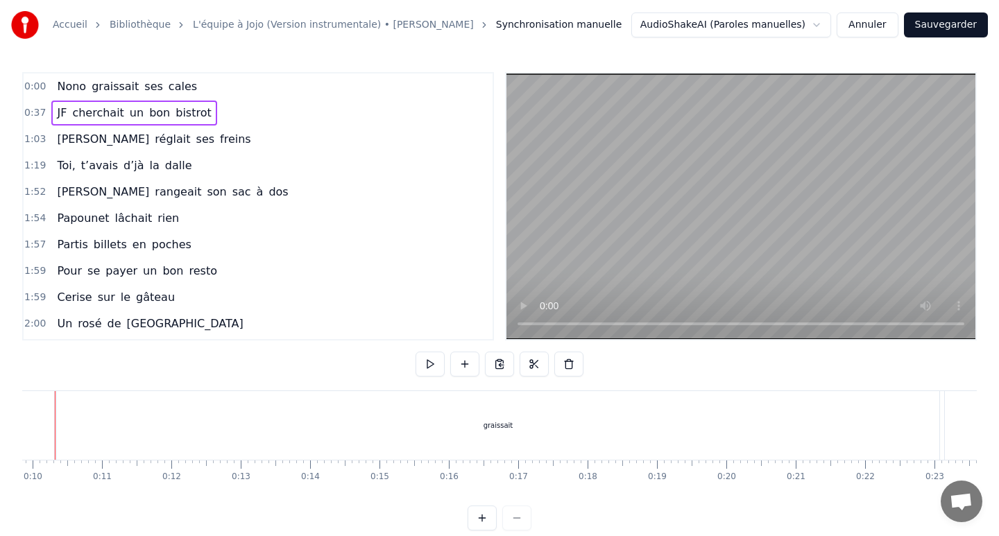
scroll to position [0, 646]
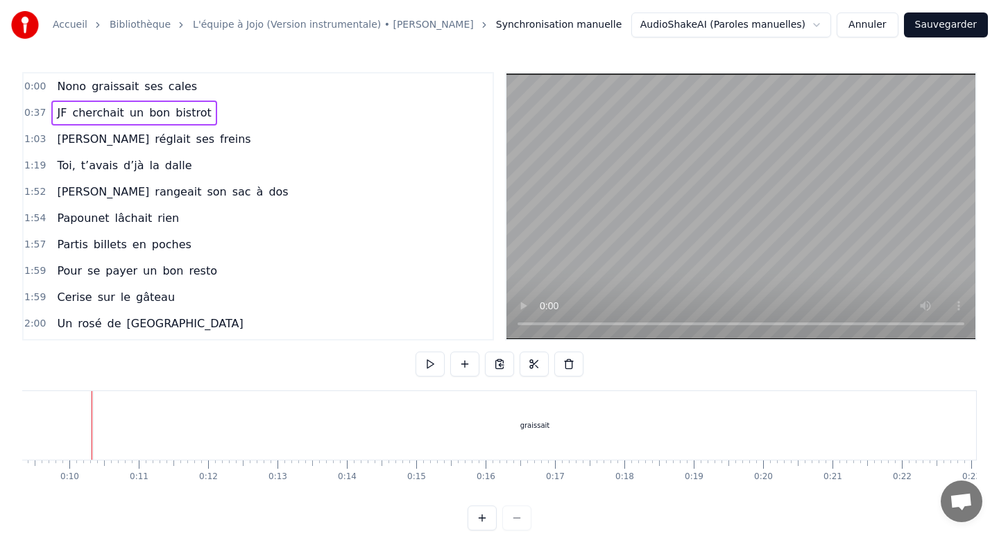
click at [860, 33] on button "Annuler" at bounding box center [866, 24] width 61 height 25
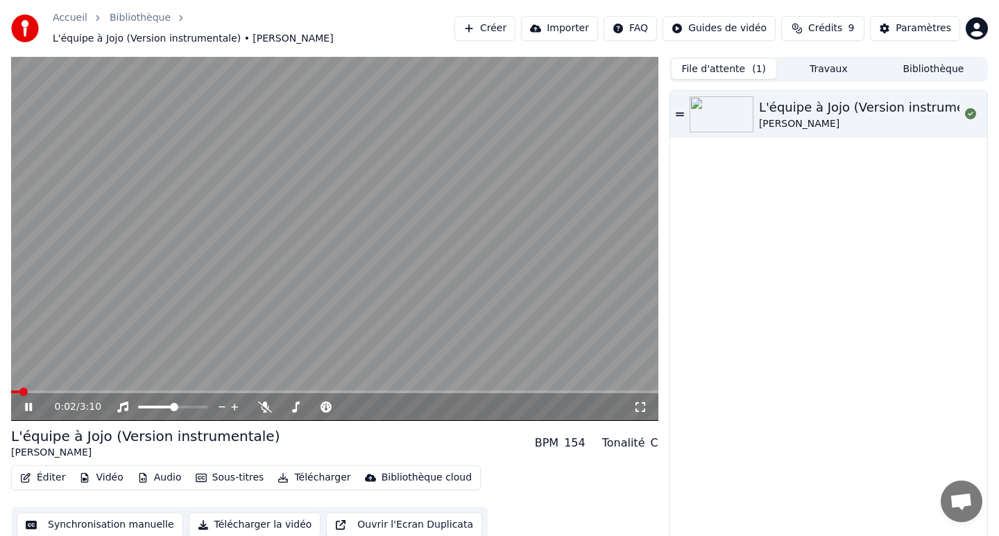
click at [28, 402] on icon at bounding box center [38, 407] width 33 height 11
click at [488, 25] on button "Créer" at bounding box center [484, 28] width 61 height 25
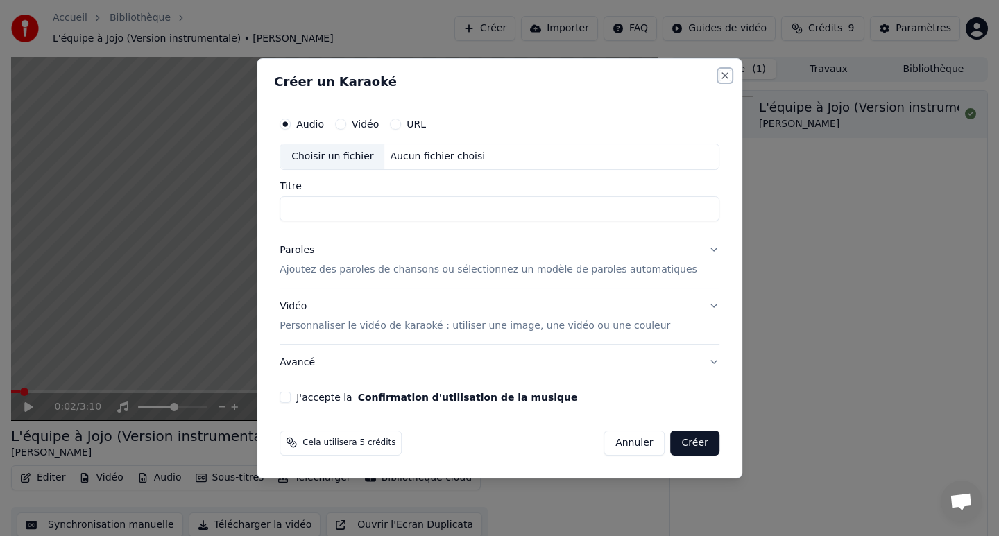
click at [719, 75] on button "Close" at bounding box center [724, 75] width 11 height 11
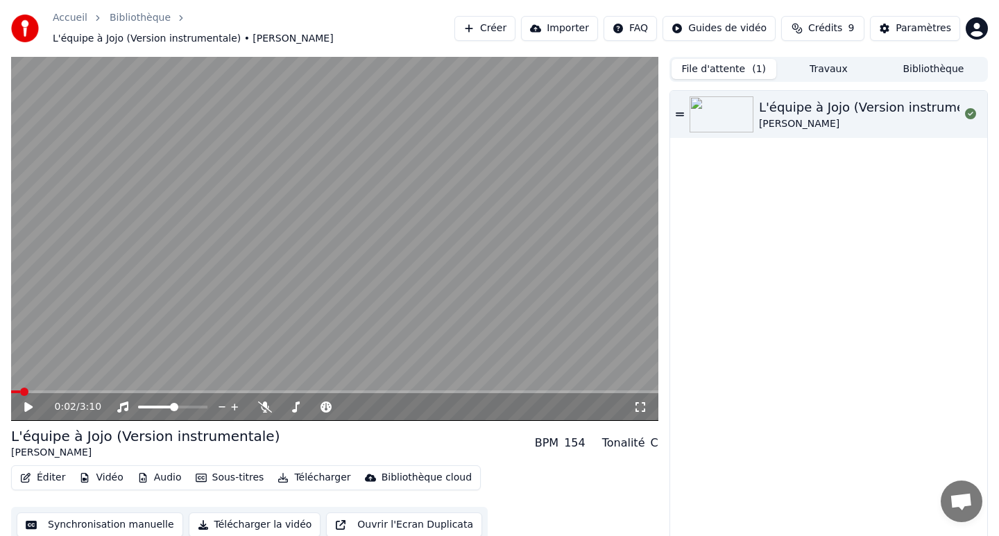
click at [680, 110] on icon at bounding box center [680, 115] width 8 height 10
click at [961, 107] on div at bounding box center [970, 114] width 22 height 17
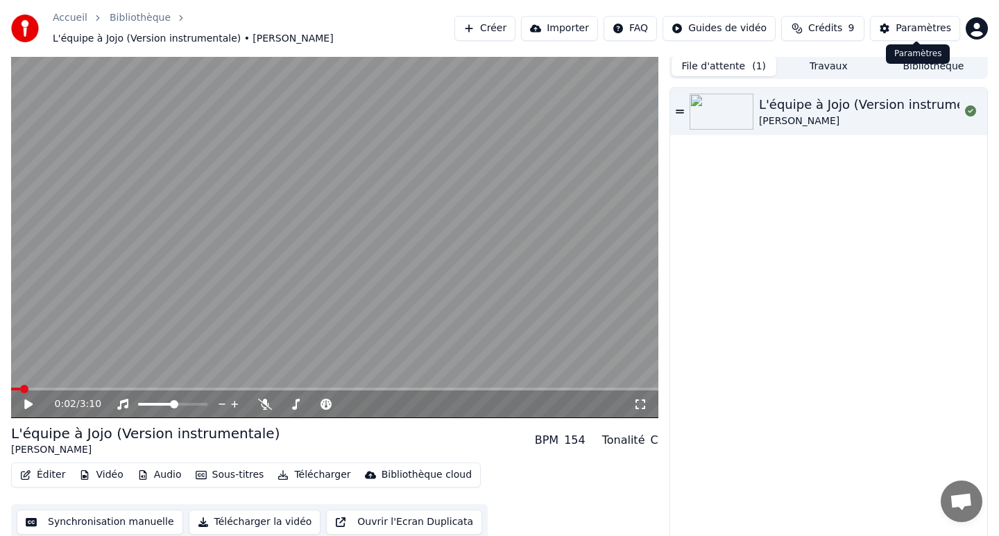
click at [924, 22] on div "Paramètres" at bounding box center [922, 29] width 55 height 14
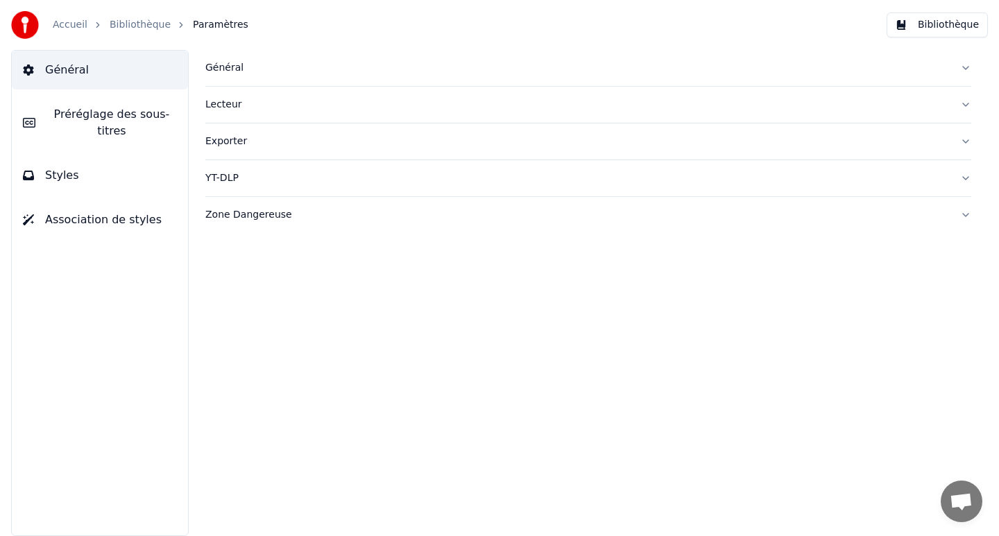
click at [127, 114] on span "Préréglage des sous-titres" at bounding box center [111, 122] width 130 height 33
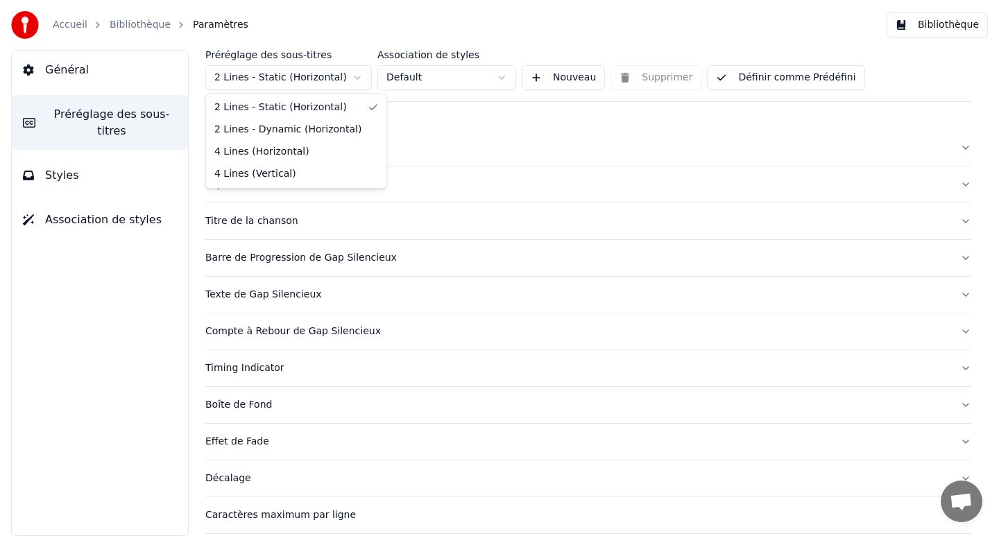
click at [307, 79] on html "Accueil Bibliothèque Paramètres Bibliothèque Général Préréglage des sous-titres…" at bounding box center [499, 268] width 999 height 536
click at [307, 80] on html "Accueil Bibliothèque Paramètres Bibliothèque Général Préréglage des sous-titres…" at bounding box center [499, 268] width 999 height 536
click at [490, 74] on html "Accueil Bibliothèque Paramètres Bibliothèque Général Préréglage des sous-titres…" at bounding box center [499, 268] width 999 height 536
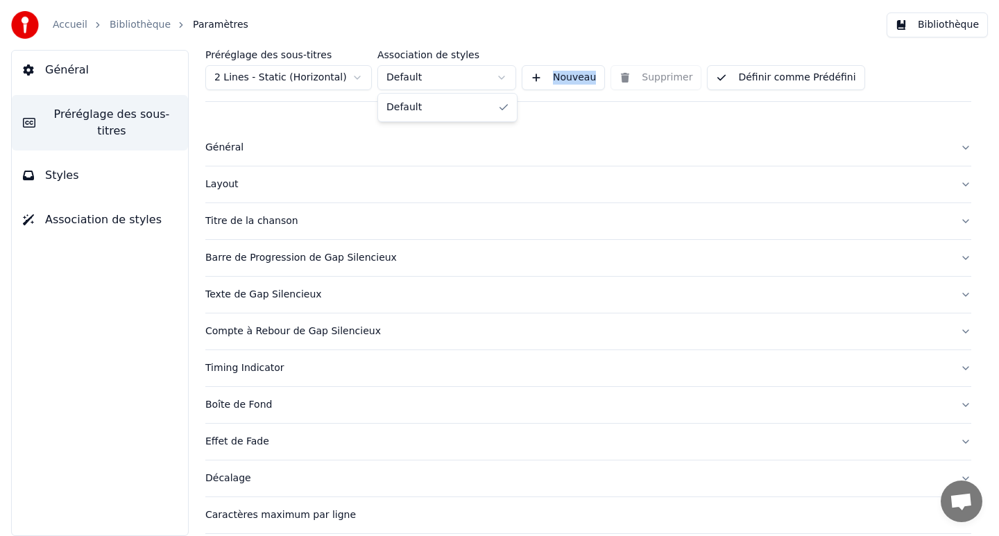
click at [490, 74] on html "Accueil Bibliothèque Paramètres Bibliothèque Général Préréglage des sous-titres…" at bounding box center [499, 268] width 999 height 536
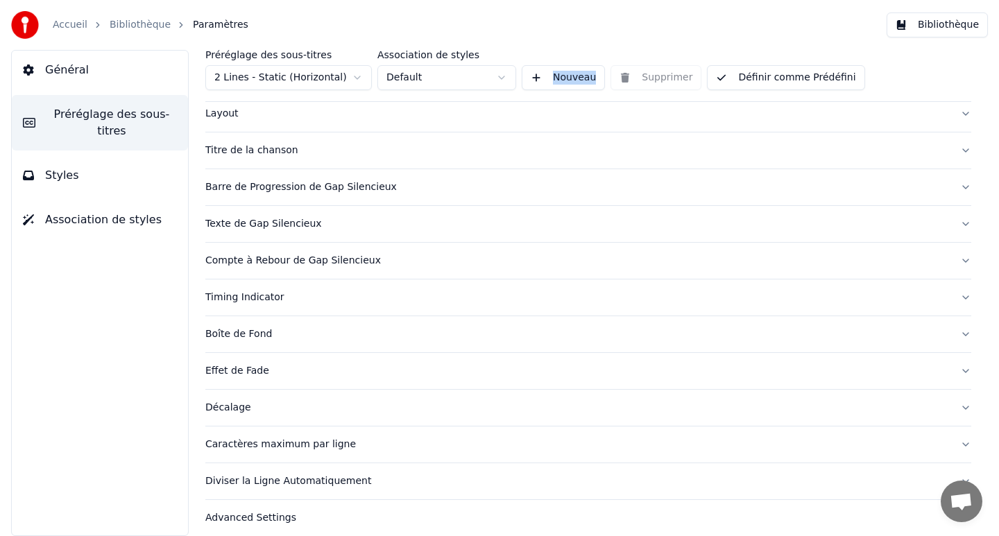
scroll to position [82, 0]
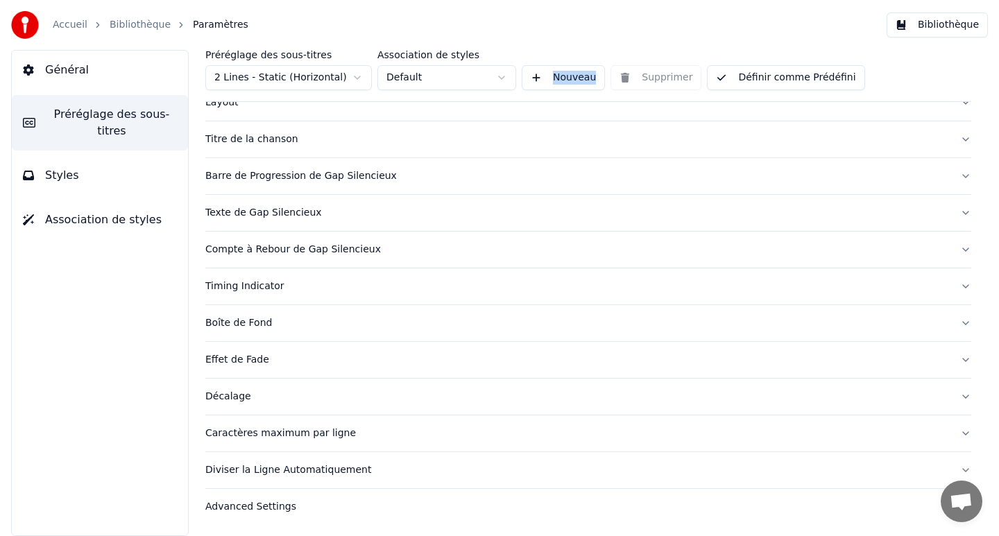
click at [962, 395] on button "Décalage" at bounding box center [588, 397] width 766 height 36
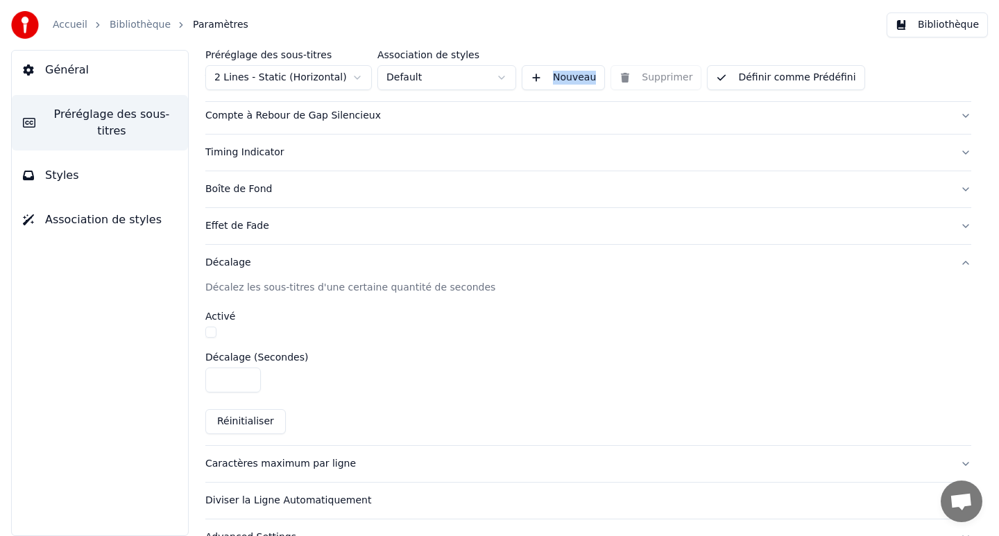
scroll to position [246, 0]
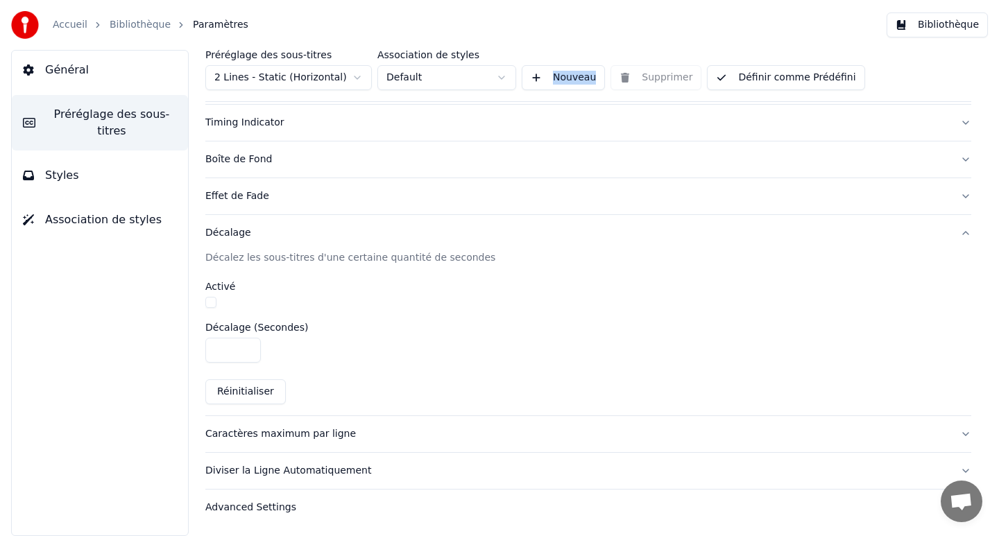
click at [962, 232] on button "Décalage" at bounding box center [588, 233] width 766 height 36
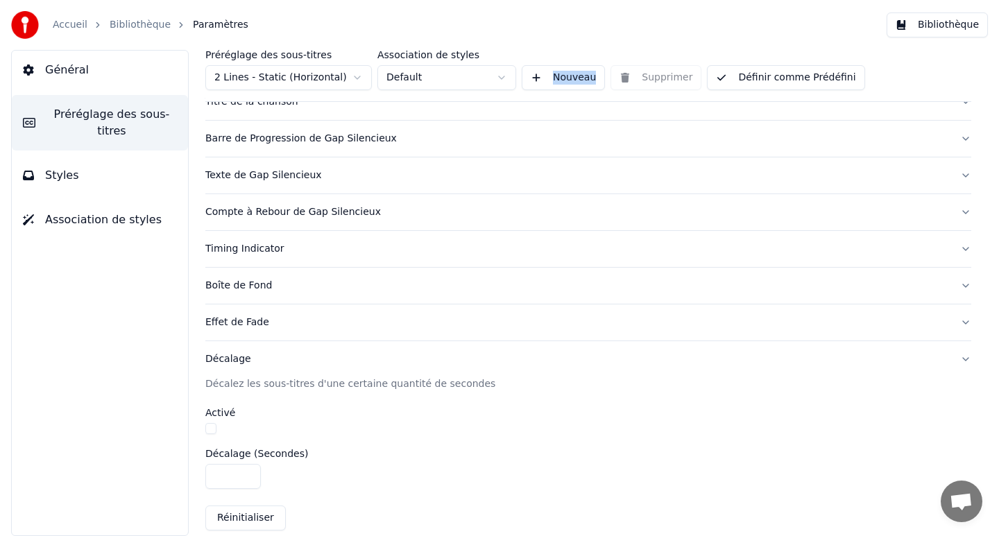
scroll to position [82, 0]
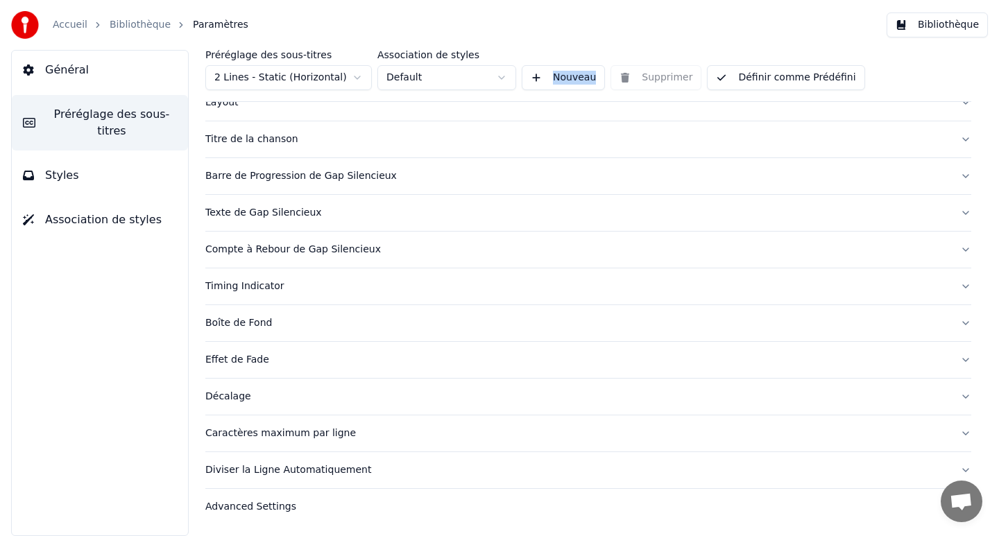
click at [47, 173] on span "Styles" at bounding box center [62, 175] width 34 height 17
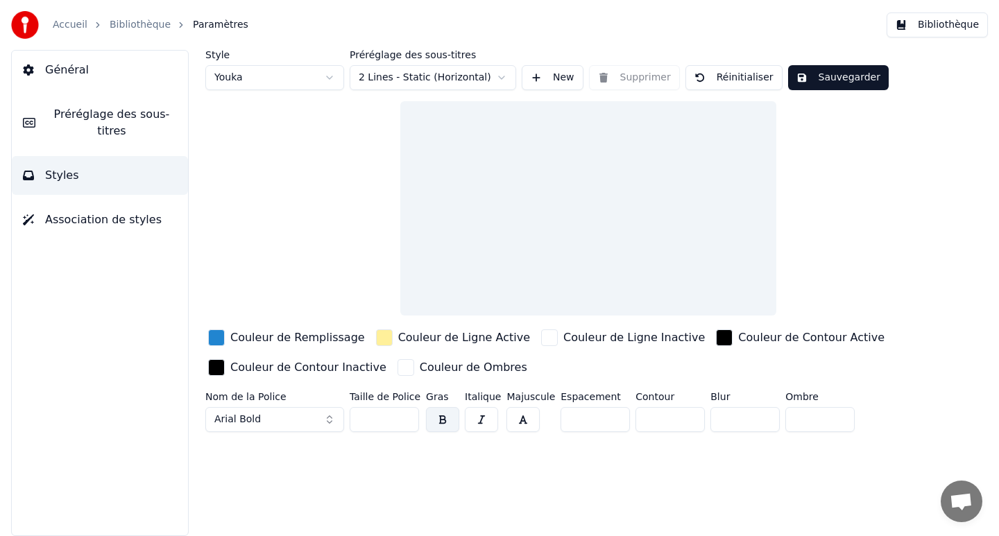
scroll to position [0, 0]
click at [60, 216] on span "Association de styles" at bounding box center [103, 220] width 117 height 17
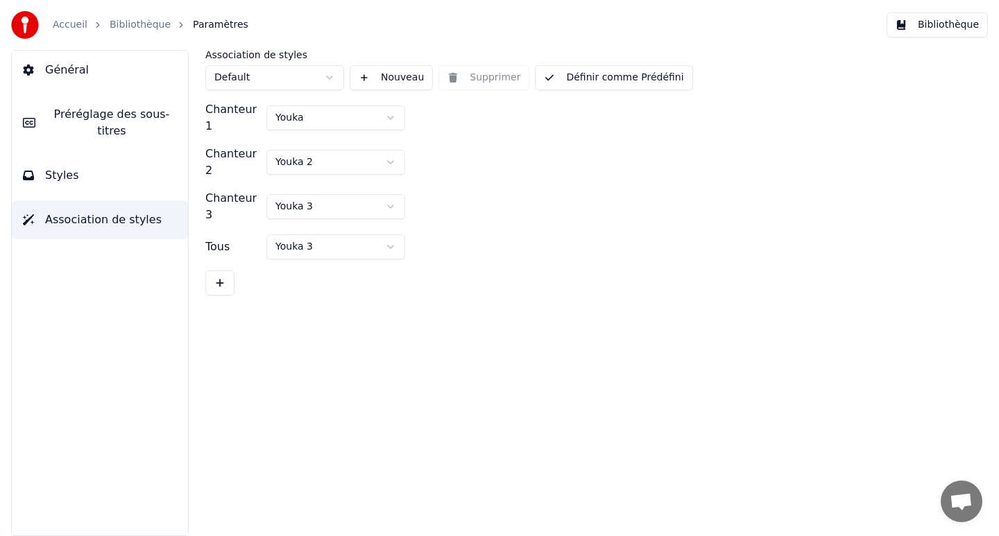
click at [33, 121] on icon at bounding box center [29, 123] width 12 height 10
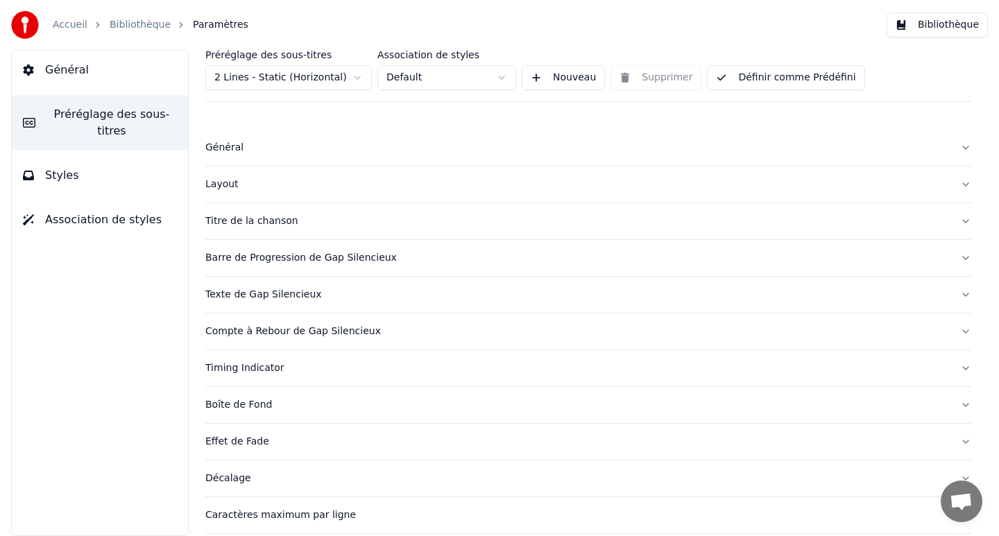
click at [30, 65] on icon at bounding box center [28, 70] width 11 height 11
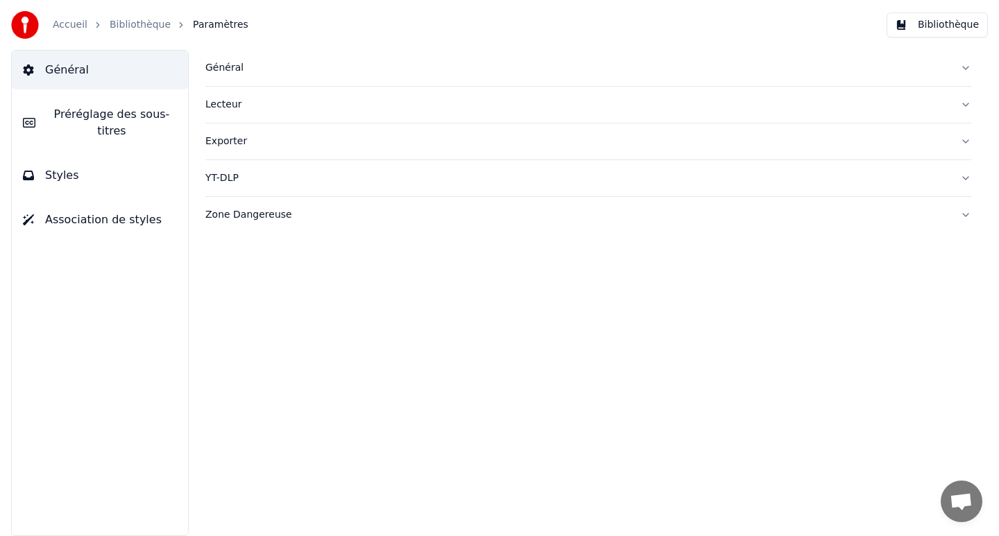
click at [226, 68] on div "Général" at bounding box center [577, 68] width 744 height 14
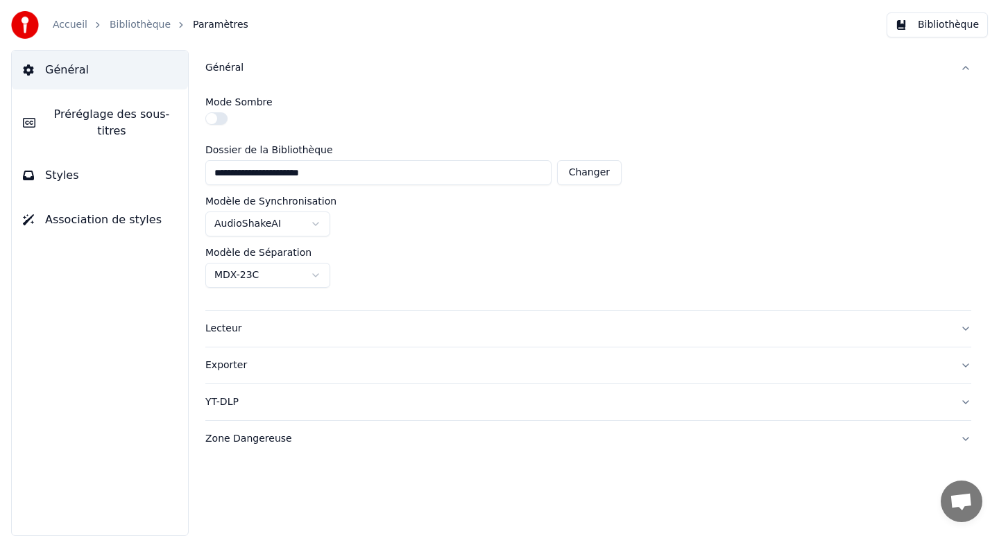
click at [227, 329] on div "Lecteur" at bounding box center [577, 329] width 744 height 14
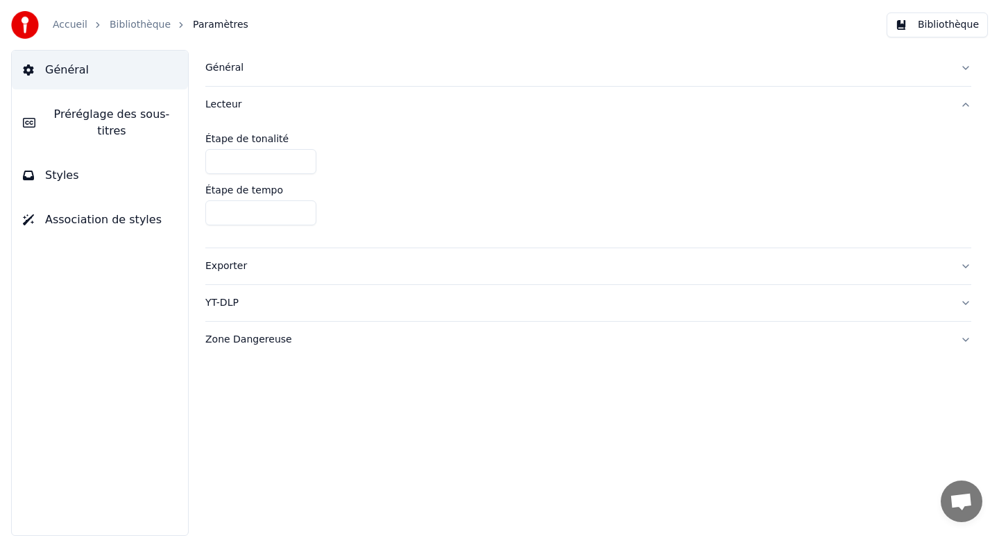
click at [224, 305] on div "YT-DLP" at bounding box center [577, 303] width 744 height 14
click at [242, 332] on div "Zone Dangereuse" at bounding box center [577, 335] width 744 height 14
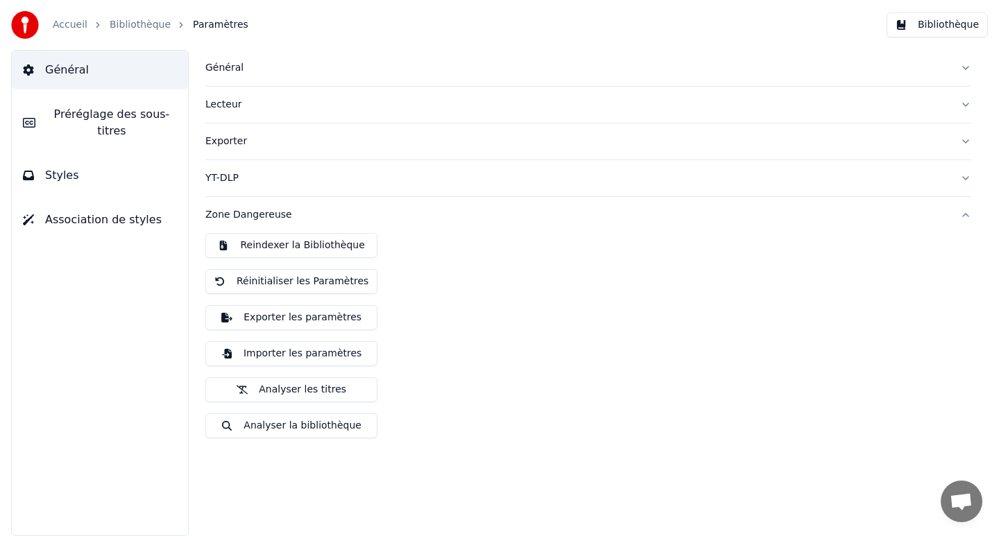
click at [218, 68] on div "Général" at bounding box center [577, 68] width 744 height 14
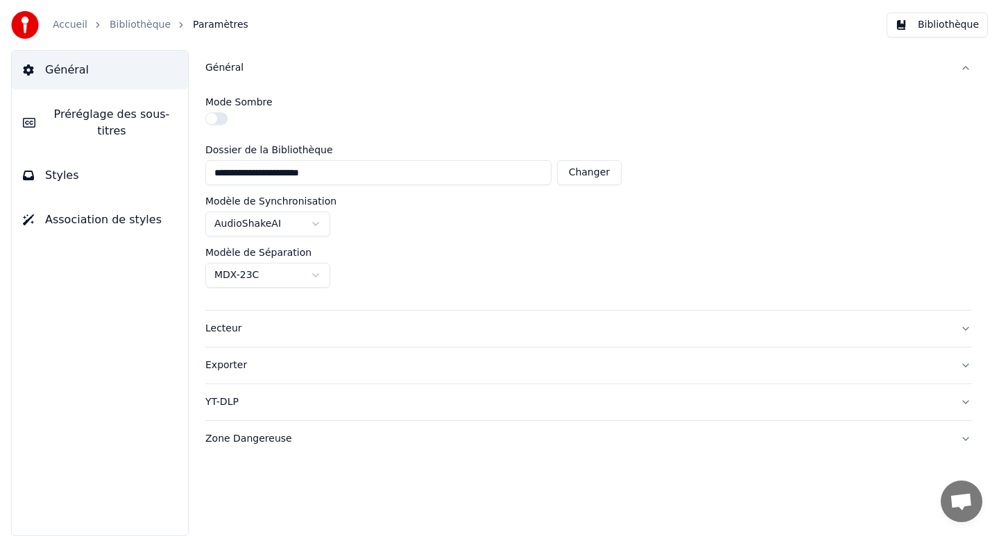
click at [218, 65] on div "Général" at bounding box center [577, 68] width 744 height 14
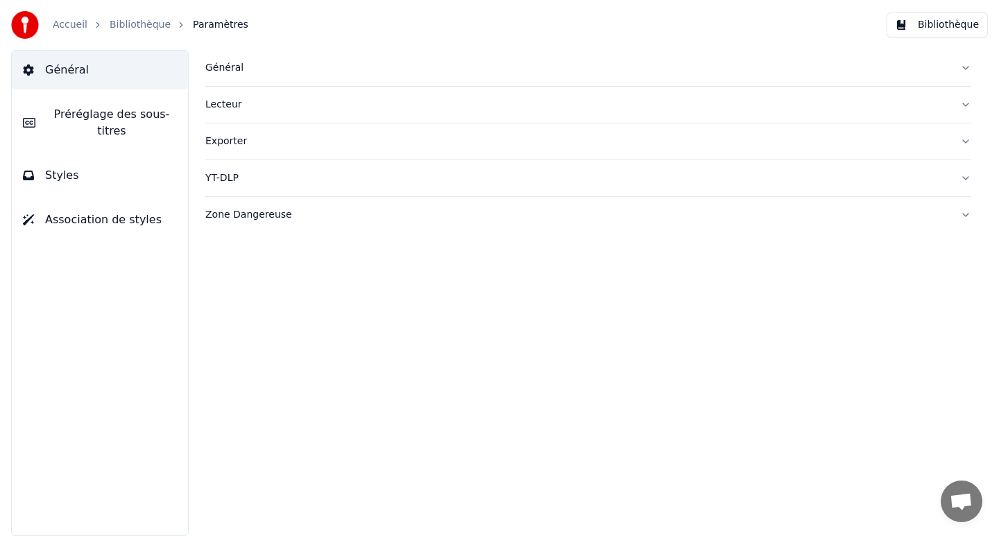
click at [117, 28] on link "Bibliothèque" at bounding box center [140, 25] width 61 height 14
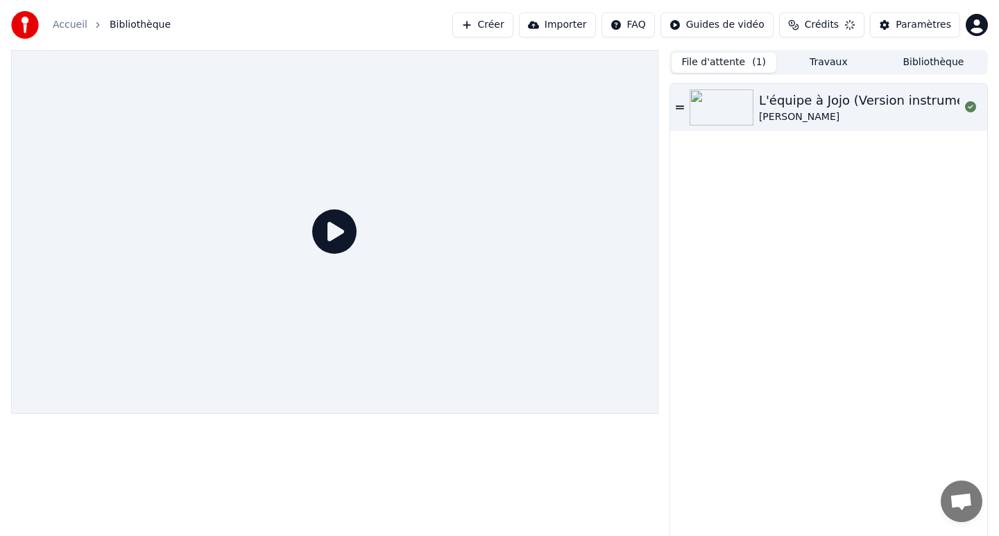
click at [72, 20] on link "Accueil" at bounding box center [70, 25] width 35 height 14
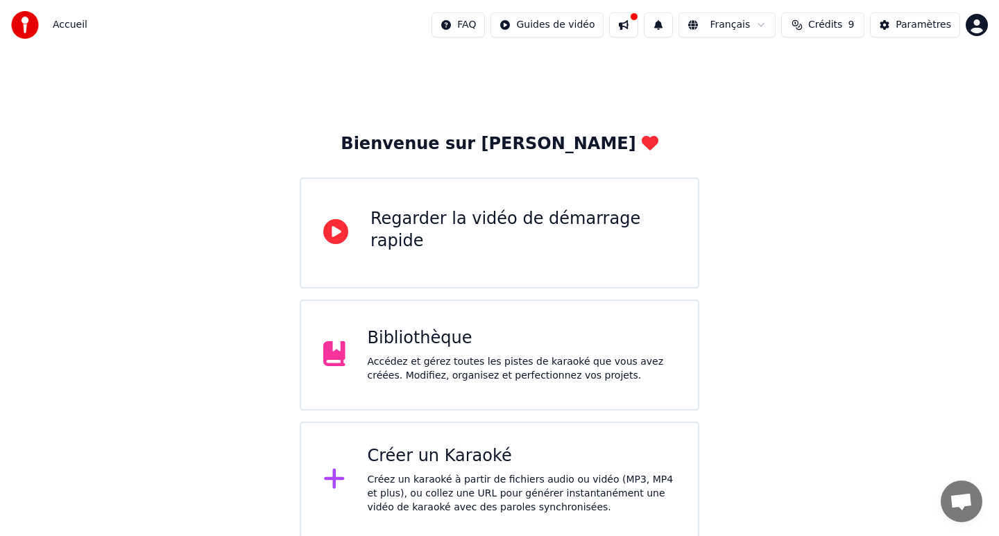
click at [20, 28] on img at bounding box center [25, 25] width 28 height 28
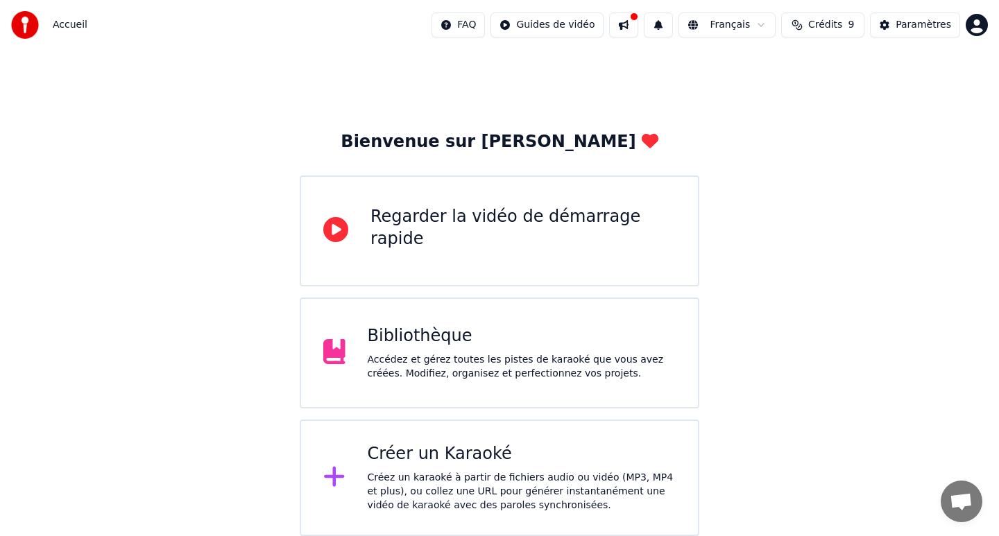
click at [335, 482] on icon at bounding box center [334, 477] width 20 height 20
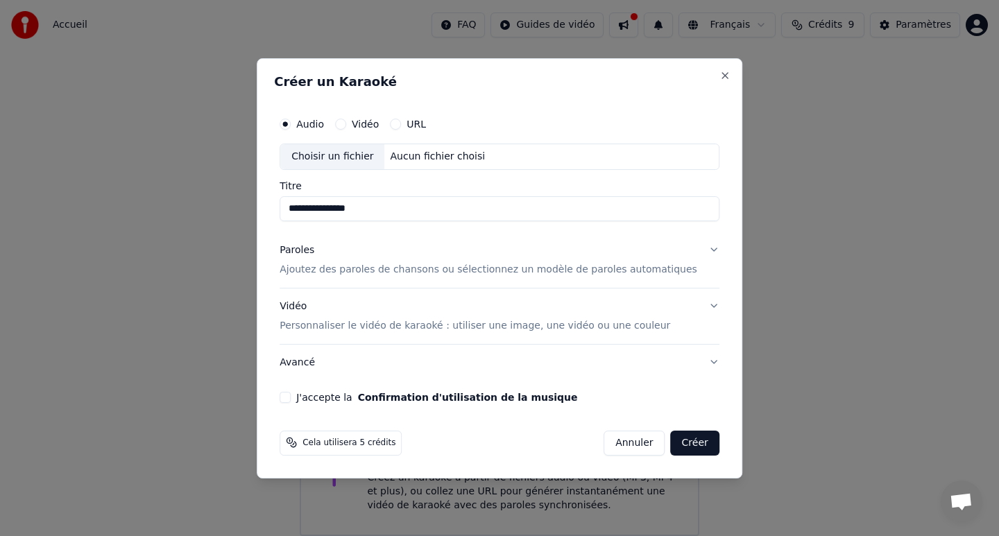
type input "**********"
click at [397, 272] on p "Ajoutez des paroles de chansons ou sélectionnez un modèle de paroles automatiqu…" at bounding box center [489, 270] width 418 height 14
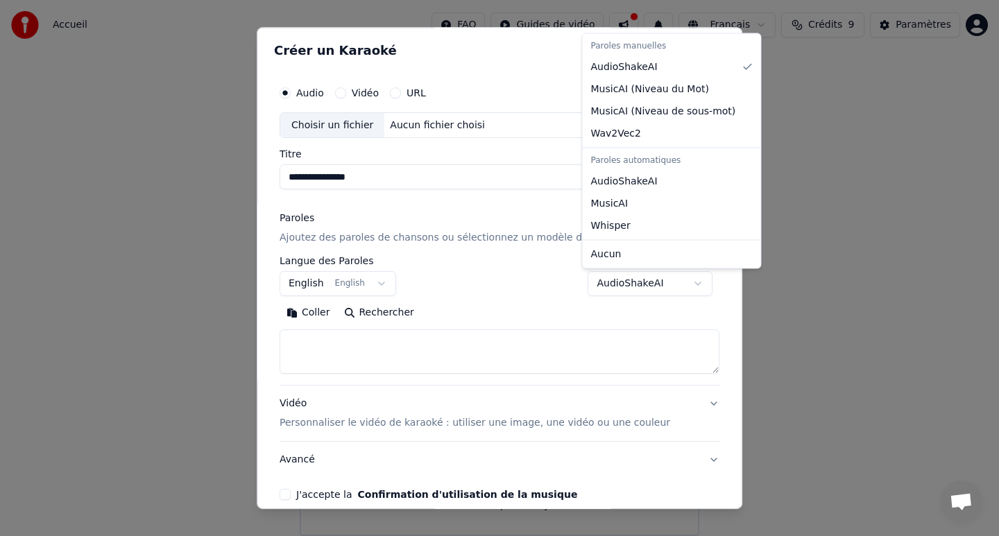
click at [673, 283] on body "**********" at bounding box center [499, 267] width 999 height 538
select select "**********"
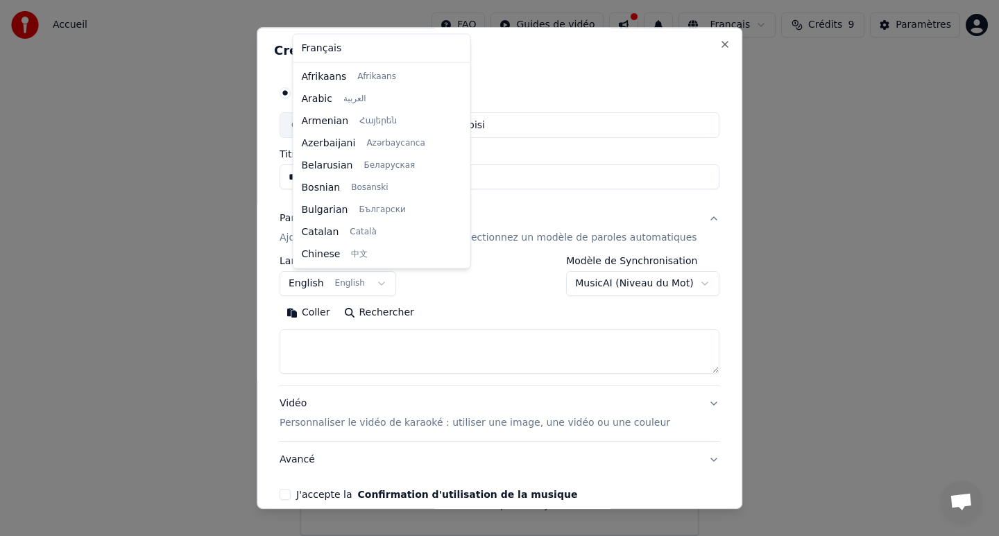
click at [390, 285] on body "**********" at bounding box center [499, 267] width 999 height 538
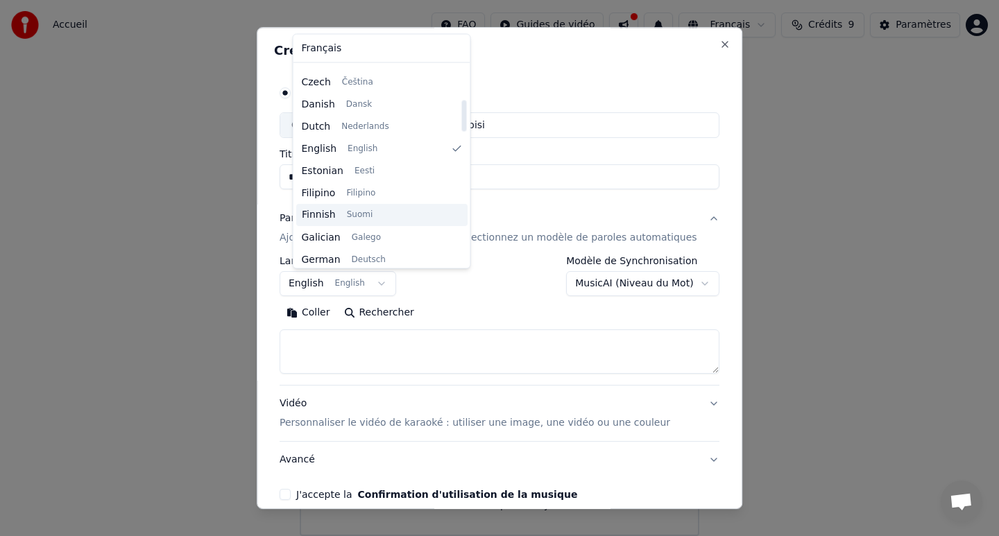
scroll to position [0, 0]
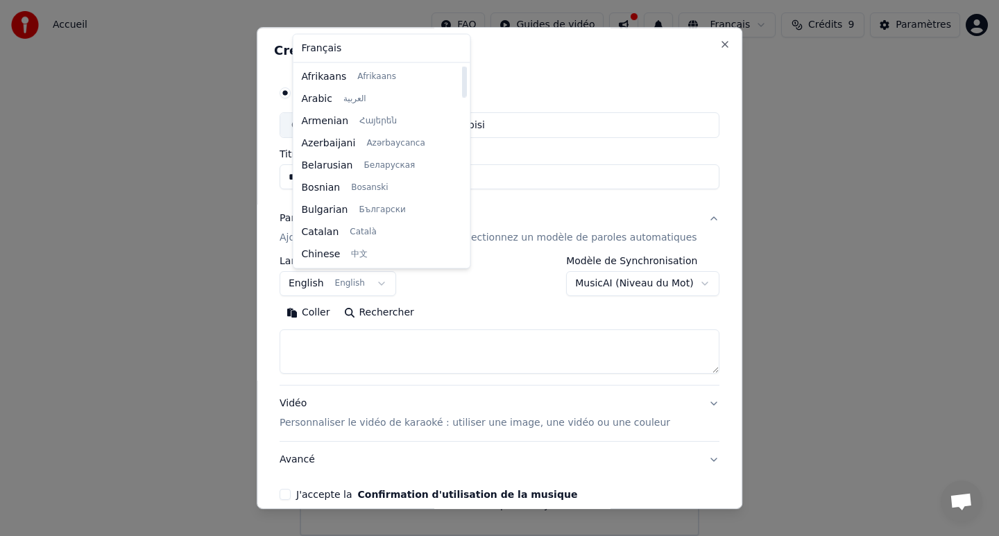
select select "**"
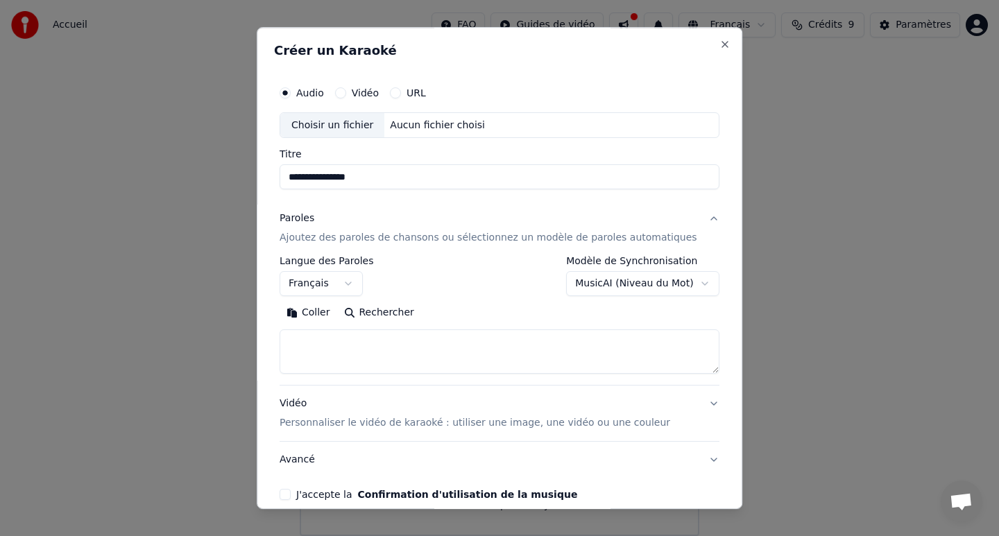
click at [320, 343] on textarea at bounding box center [500, 352] width 440 height 44
click at [323, 311] on button "Coller" at bounding box center [309, 313] width 58 height 22
click at [298, 359] on textarea at bounding box center [487, 352] width 414 height 44
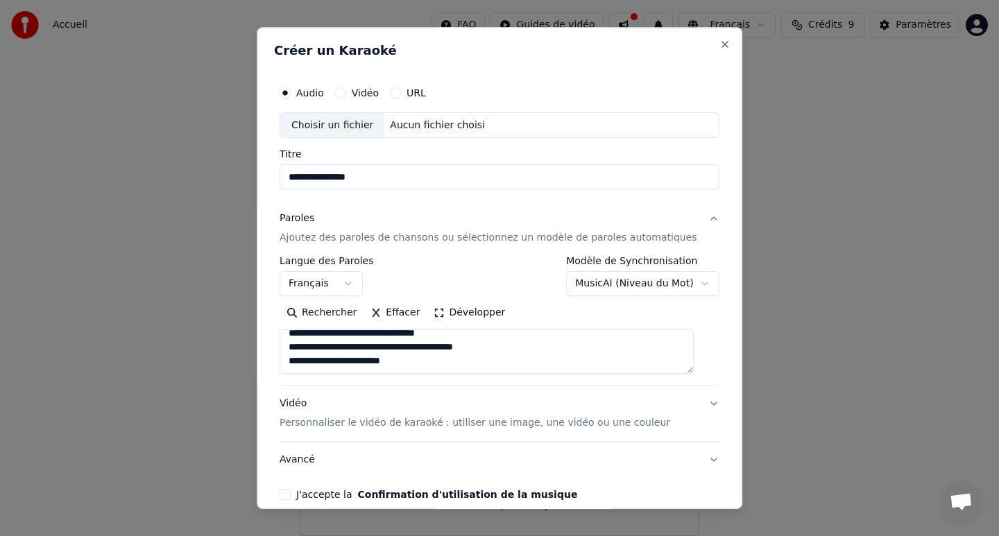
scroll to position [108, 0]
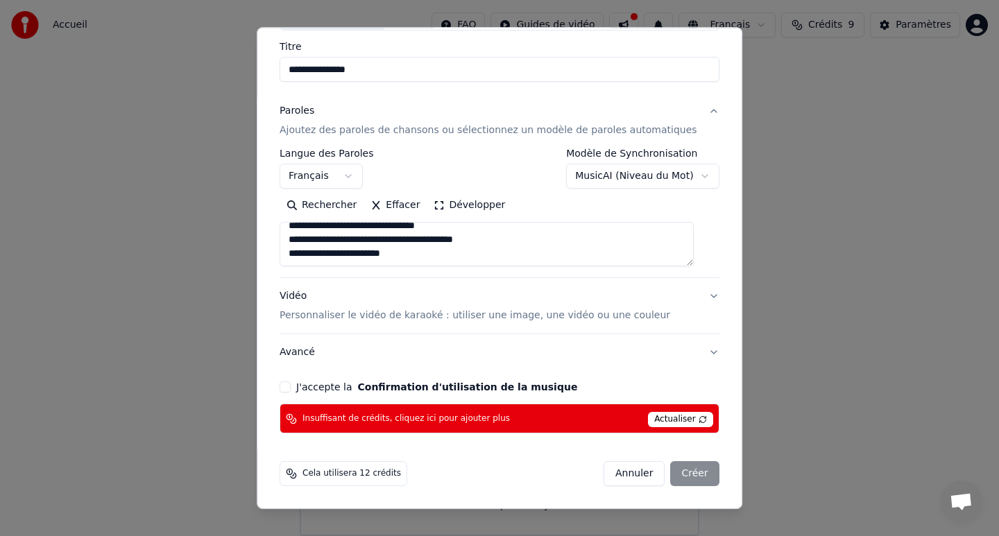
type textarea "**********"
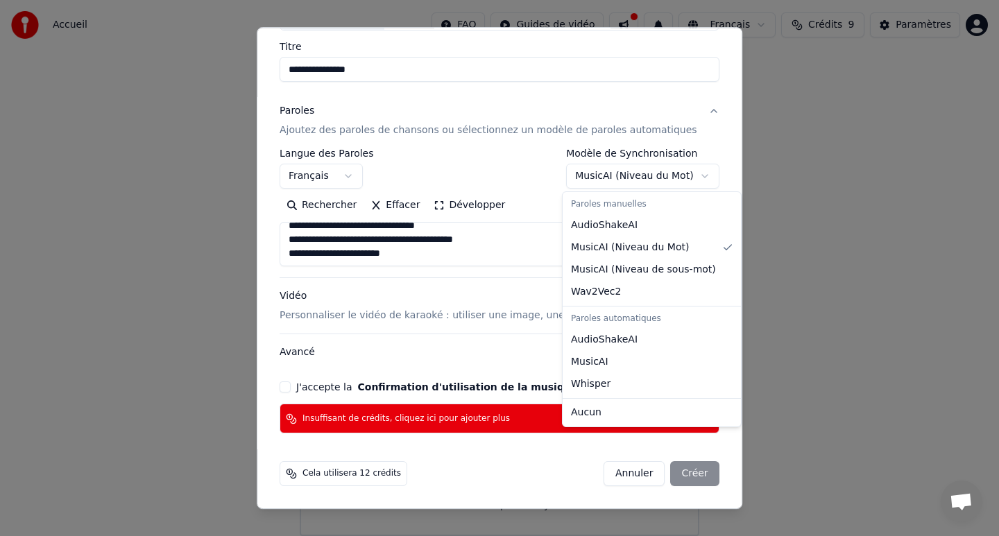
click at [694, 180] on body "**********" at bounding box center [499, 267] width 999 height 538
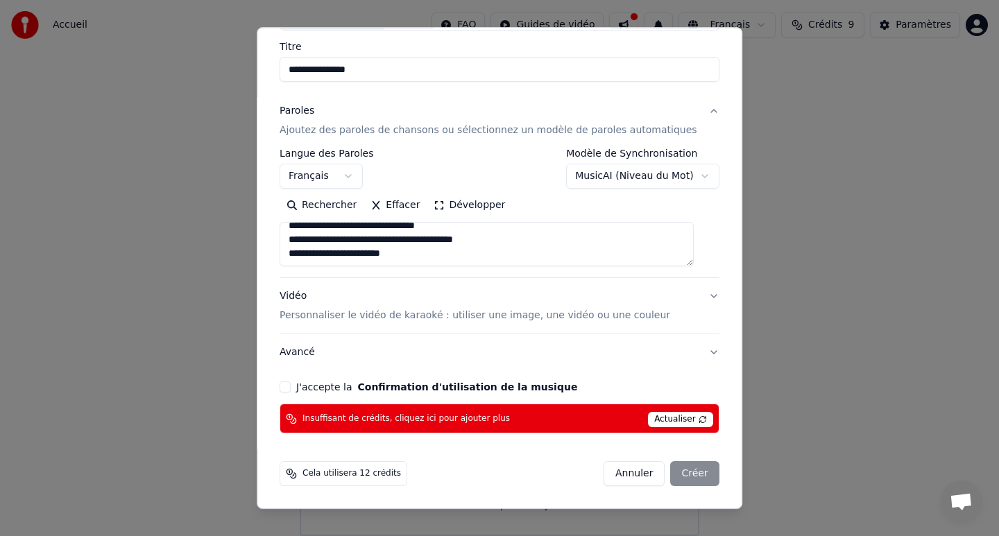
click at [623, 475] on button "Annuler" at bounding box center [633, 474] width 61 height 25
select select "**********"
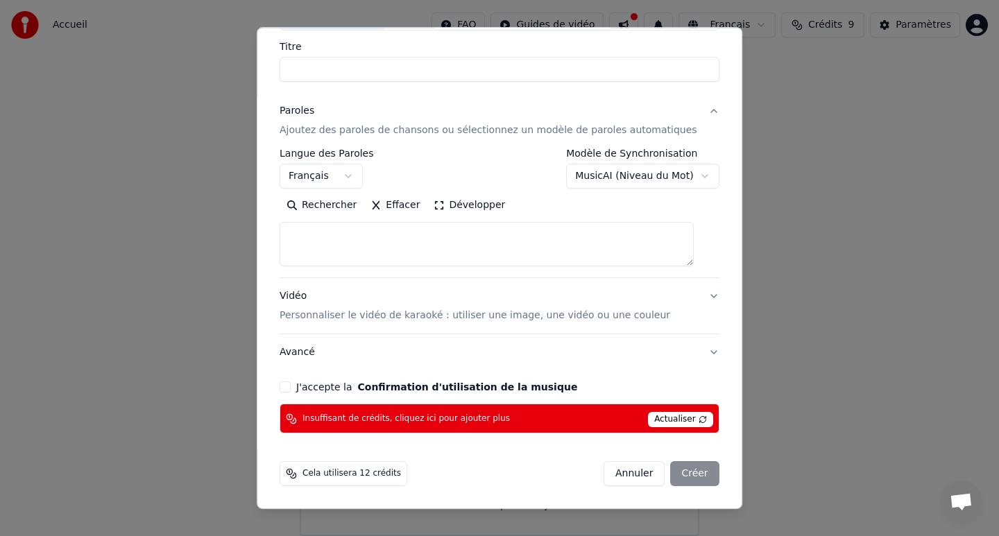
select select
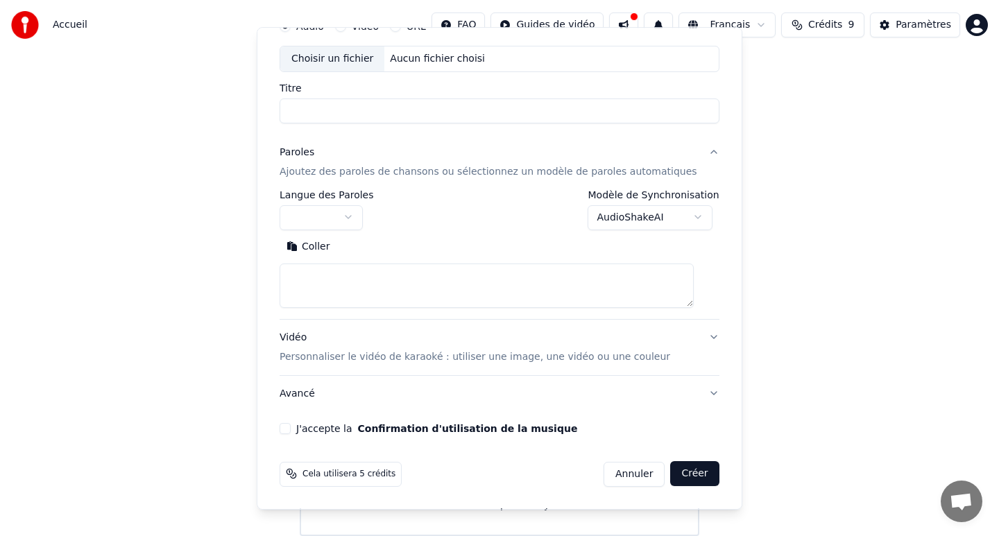
scroll to position [67, 0]
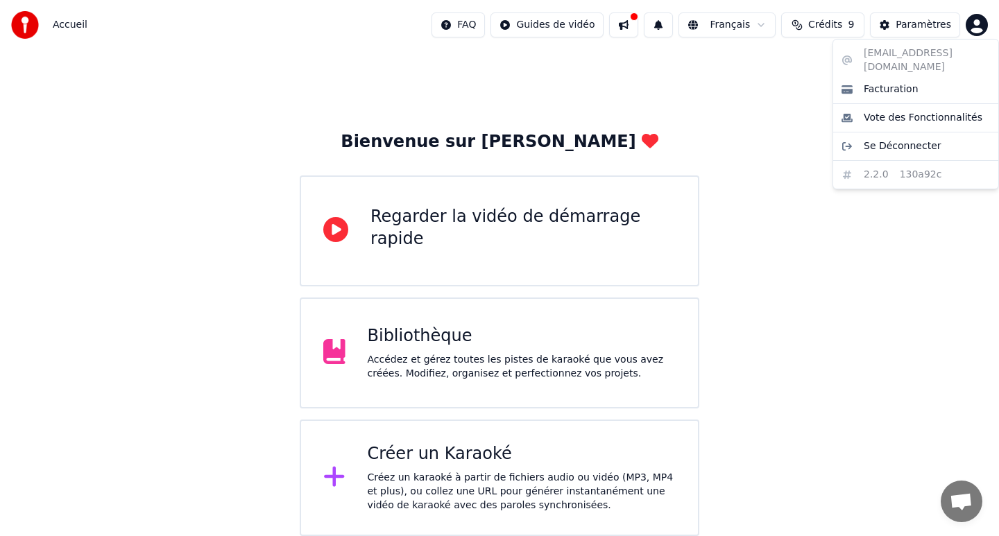
click at [977, 24] on html "Accueil FAQ Guides de vidéo Français Crédits 9 Paramètres Bienvenue sur Youka R…" at bounding box center [499, 267] width 999 height 538
click at [289, 67] on html "Accueil FAQ Guides de vidéo Français Crédits 9 Paramètres Bienvenue sur Youka R…" at bounding box center [499, 267] width 999 height 538
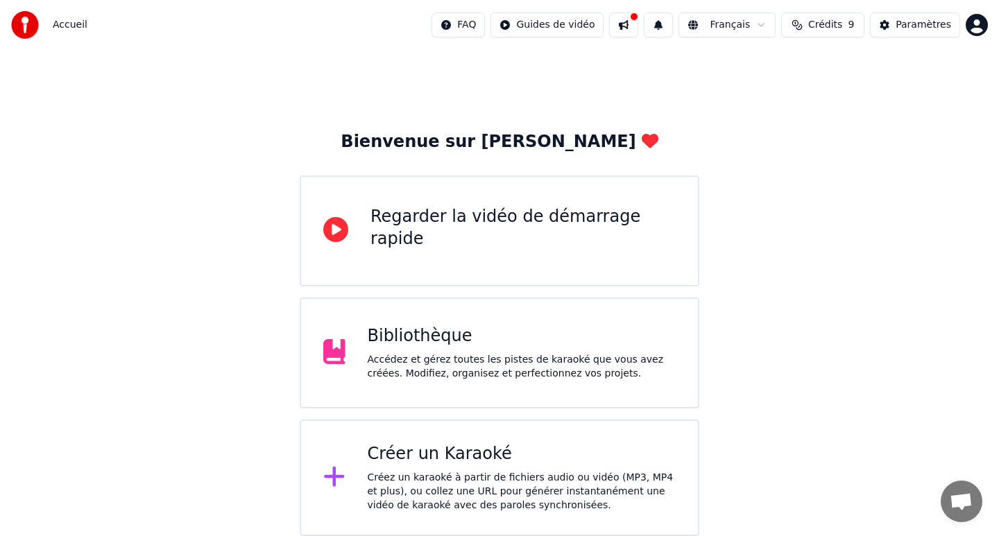
click at [68, 22] on span "Accueil" at bounding box center [70, 25] width 35 height 14
click at [576, 24] on html "Accueil FAQ Guides de vidéo Français Crédits 9 Paramètres Bienvenue sur Youka R…" at bounding box center [499, 267] width 999 height 538
click at [354, 70] on html "Accueil FAQ Guides de vidéo Français Crédits 9 Paramètres Bienvenue sur Youka R…" at bounding box center [499, 267] width 999 height 538
click at [22, 31] on img at bounding box center [25, 25] width 28 height 28
click at [22, 17] on img at bounding box center [25, 25] width 28 height 28
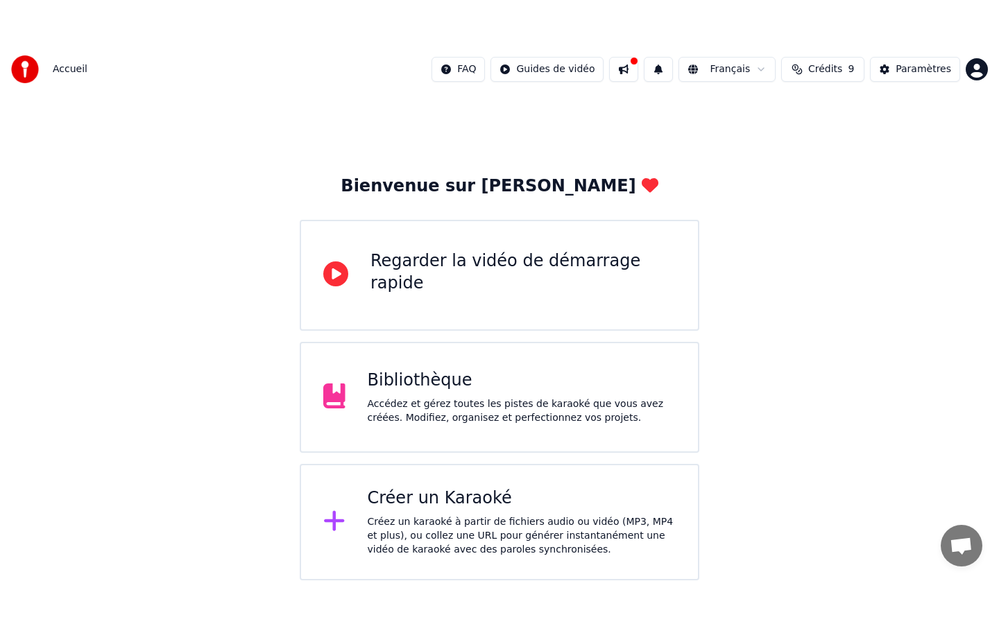
scroll to position [0, 0]
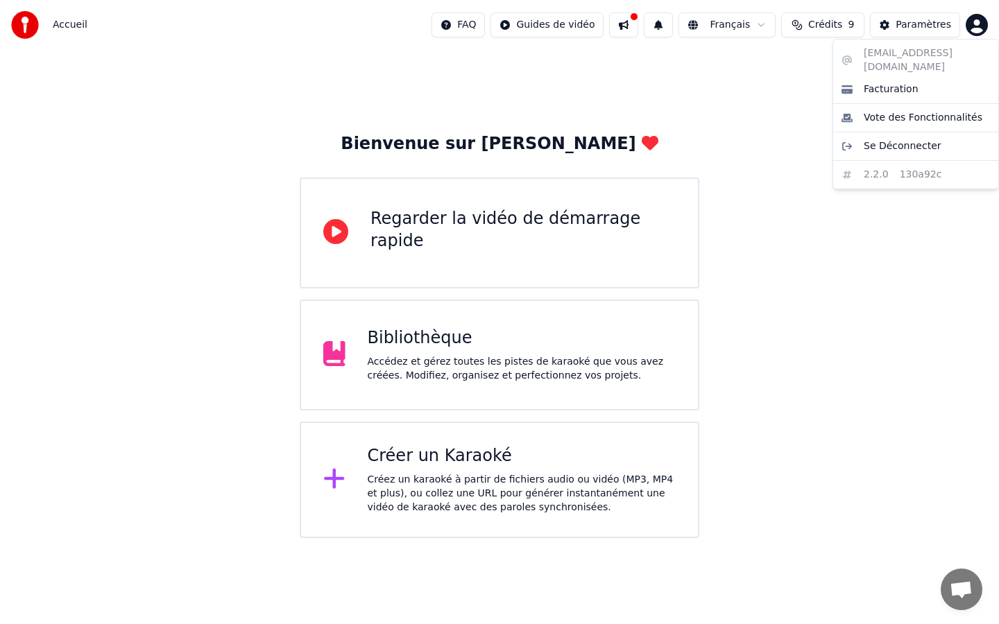
click at [984, 28] on html "Accueil FAQ Guides de vidéo Français Crédits 9 Paramètres Bienvenue sur Youka R…" at bounding box center [499, 269] width 999 height 538
click at [916, 51] on div "aureliecrouvisier@yahoo.fr Facturation Vote des Fonctionnalités Se Déconnecter …" at bounding box center [915, 114] width 166 height 151
click at [844, 26] on html "Accueil FAQ Guides de vidéo Français Crédits 9 Paramètres Bienvenue sur Youka R…" at bounding box center [499, 269] width 999 height 538
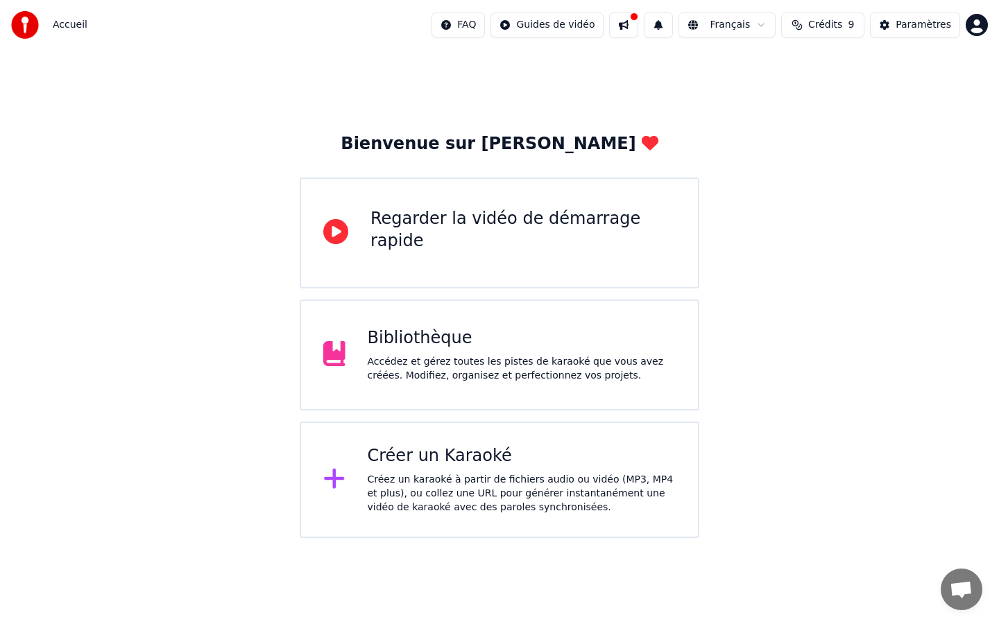
click at [753, 22] on html "Accueil FAQ Guides de vidéo Français Crédits 9 Paramètres Bienvenue sur Youka R…" at bounding box center [499, 269] width 999 height 538
click at [663, 19] on html "Accueil FAQ Guides de vidéo Français Crédits 9 Paramètres Bienvenue sur Youka R…" at bounding box center [499, 269] width 999 height 538
click at [573, 19] on html "Accueil FAQ Guides de vidéo Français Crédits 9 Paramètres Bienvenue sur Youka R…" at bounding box center [499, 269] width 999 height 538
click at [339, 413] on html "Accueil FAQ Guides de vidéo Français Crédits 9 Paramètres Bienvenue sur Youka R…" at bounding box center [499, 269] width 999 height 538
click at [333, 476] on icon at bounding box center [334, 479] width 20 height 20
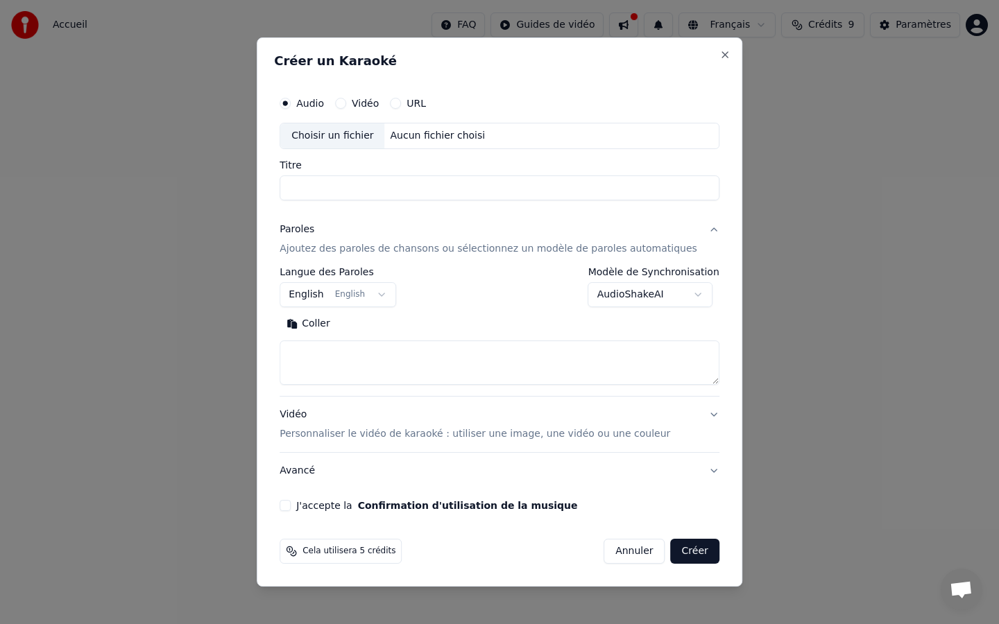
click at [621, 535] on button "Annuler" at bounding box center [633, 551] width 61 height 25
select select
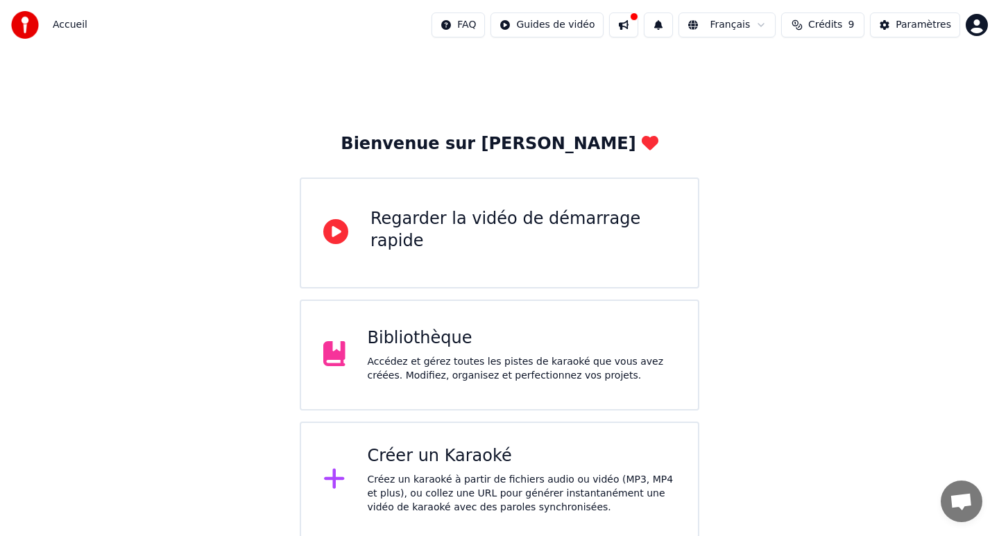
click at [574, 22] on html "Accueil FAQ Guides de vidéo Français Crédits 9 Paramètres Bienvenue sur Youka R…" at bounding box center [499, 269] width 999 height 538
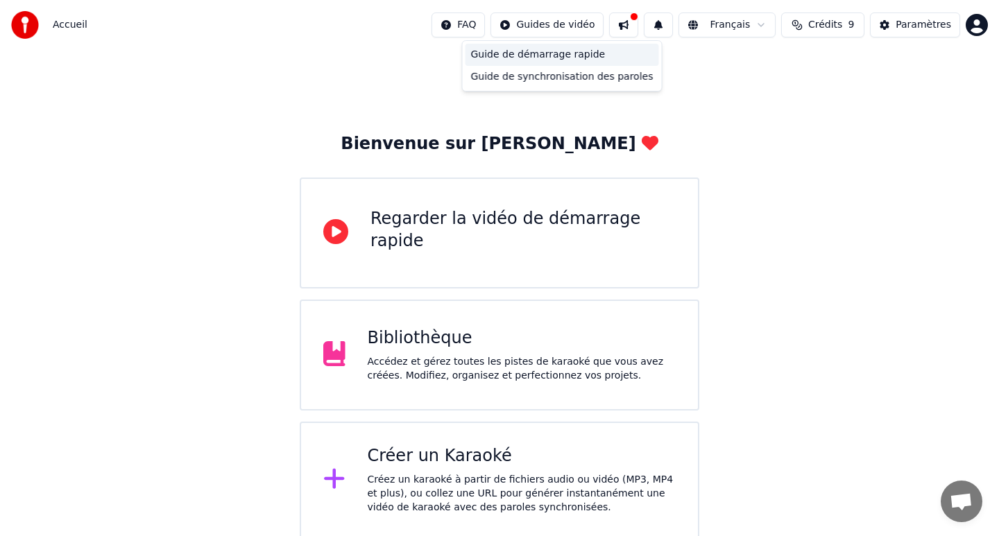
click at [551, 52] on div "Guide de démarrage rapide" at bounding box center [562, 55] width 194 height 22
click at [515, 24] on html "Accueil FAQ Guides de vidéo Français Crédits 9 Paramètres Bienvenue sur Youka R…" at bounding box center [499, 269] width 999 height 538
click at [510, 80] on div "Guide de synchronisation des paroles" at bounding box center [562, 77] width 194 height 22
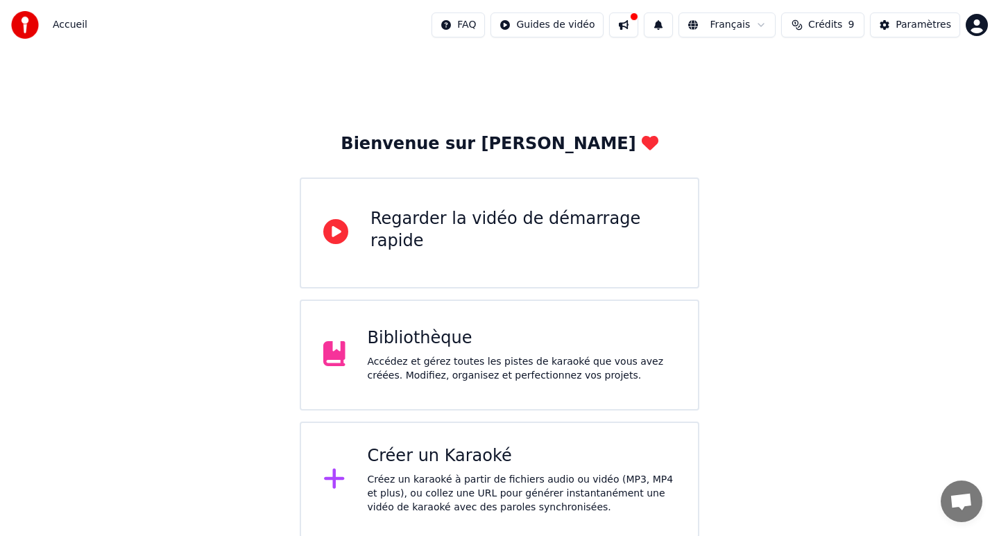
click at [631, 21] on button at bounding box center [623, 24] width 29 height 25
click at [479, 78] on div "Bienvenue sur Youka Regarder la vidéo de démarrage rapide Bibliothèque Accédez …" at bounding box center [499, 294] width 999 height 488
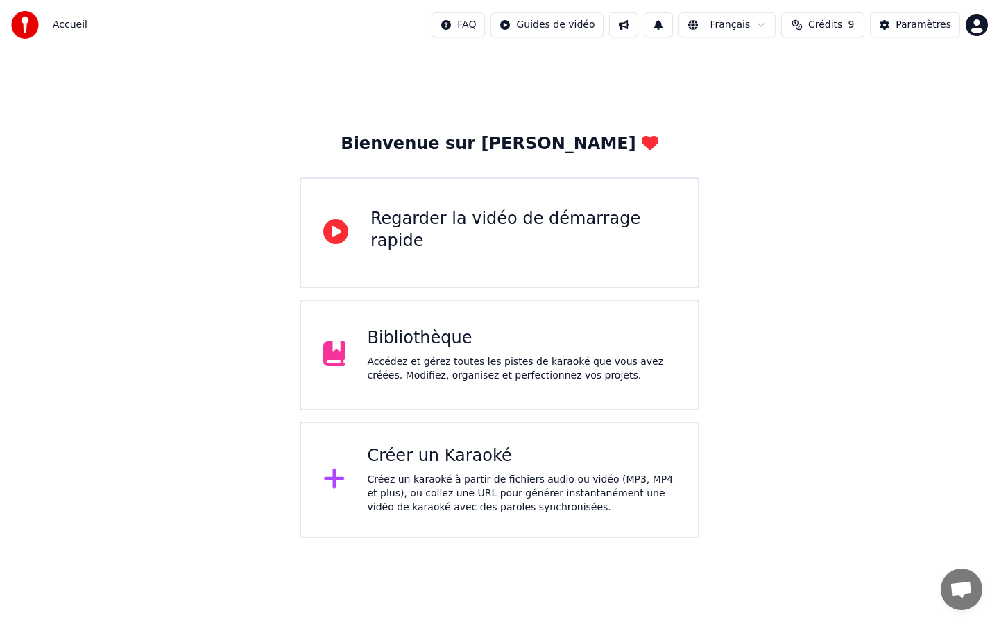
click at [28, 26] on img at bounding box center [25, 25] width 28 height 28
click at [415, 341] on div "Bibliothèque" at bounding box center [522, 338] width 309 height 22
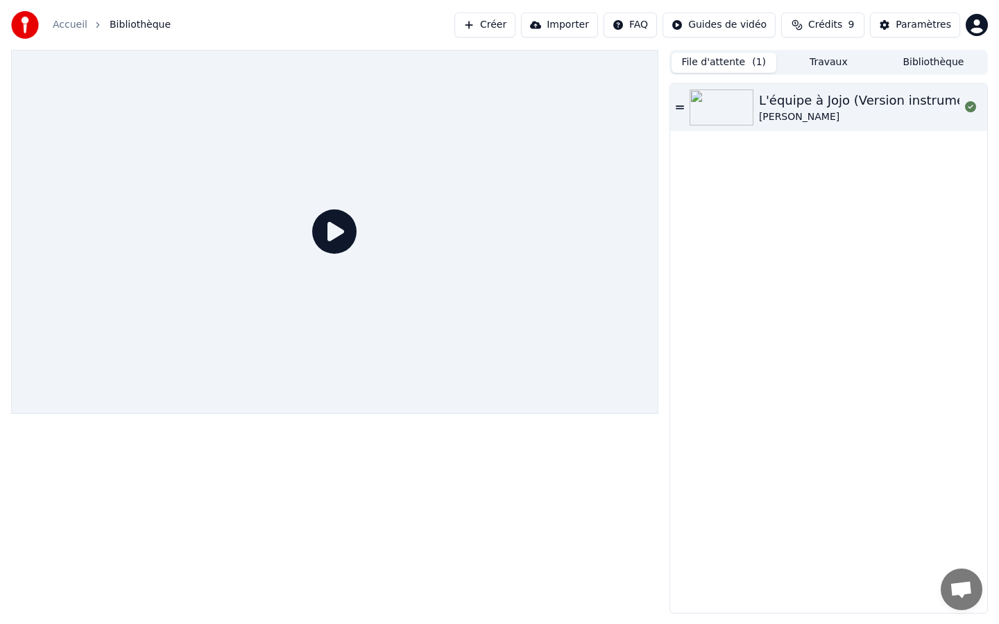
click at [782, 109] on div "L'équipe à Jojo (Version instrumentale)" at bounding box center [880, 100] width 242 height 19
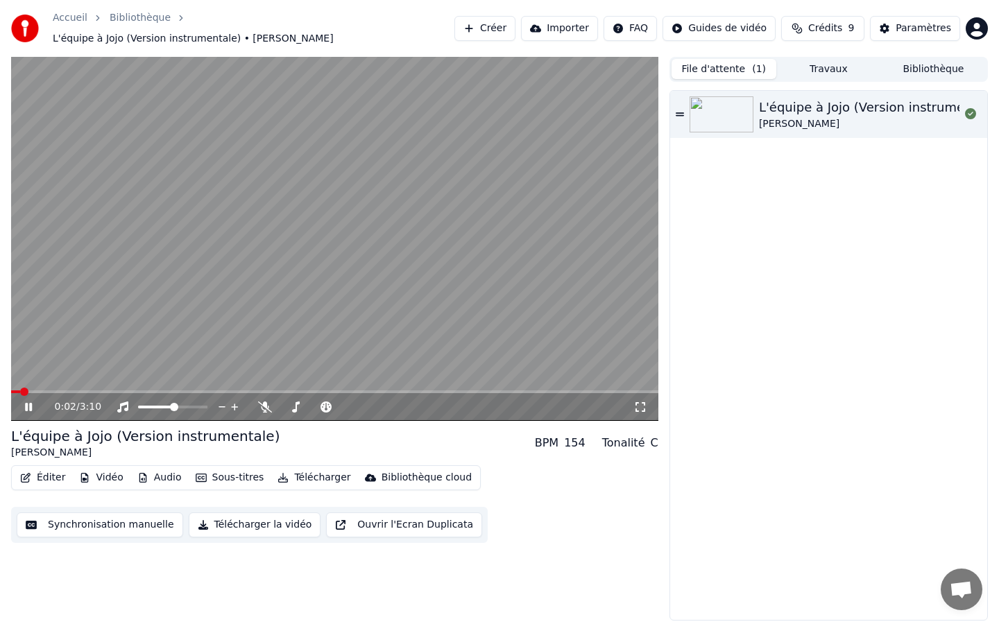
click at [27, 403] on icon at bounding box center [28, 407] width 7 height 8
click at [92, 521] on button "Synchronisation manuelle" at bounding box center [100, 525] width 166 height 25
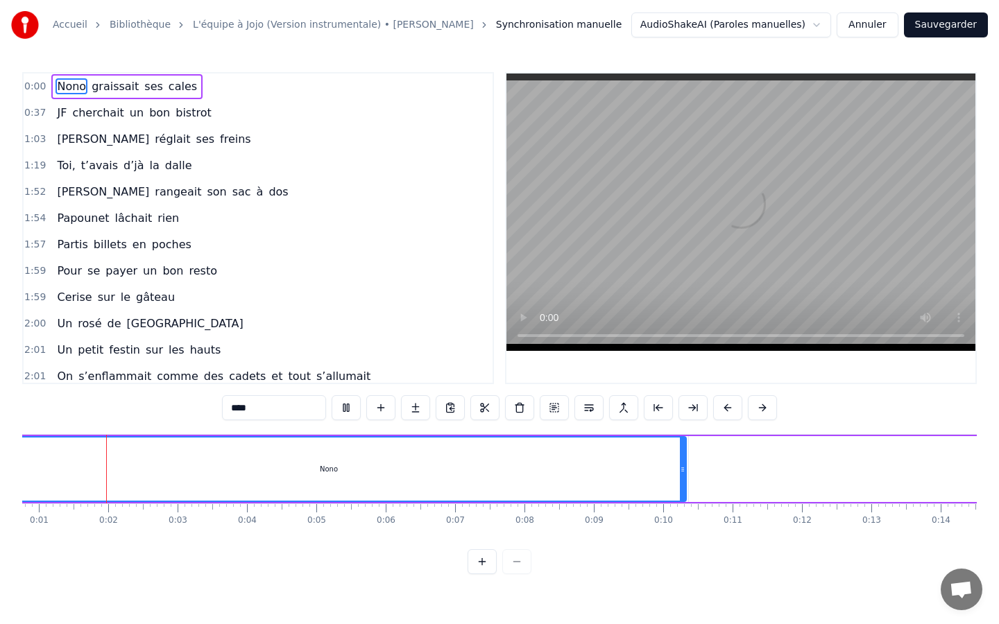
scroll to position [0, 61]
click at [692, 412] on button at bounding box center [692, 407] width 29 height 25
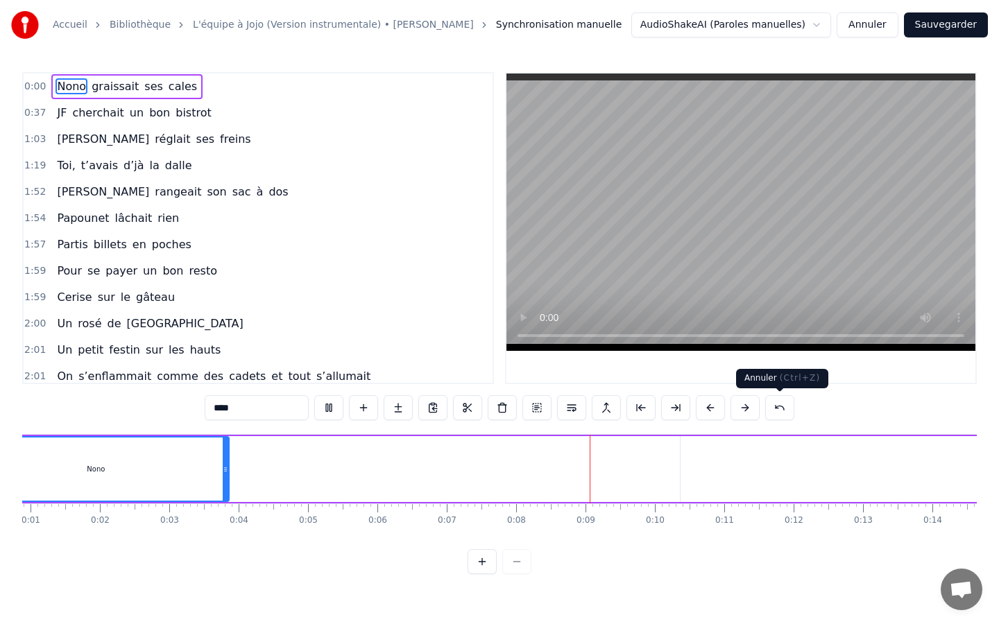
click at [780, 407] on button at bounding box center [779, 407] width 29 height 25
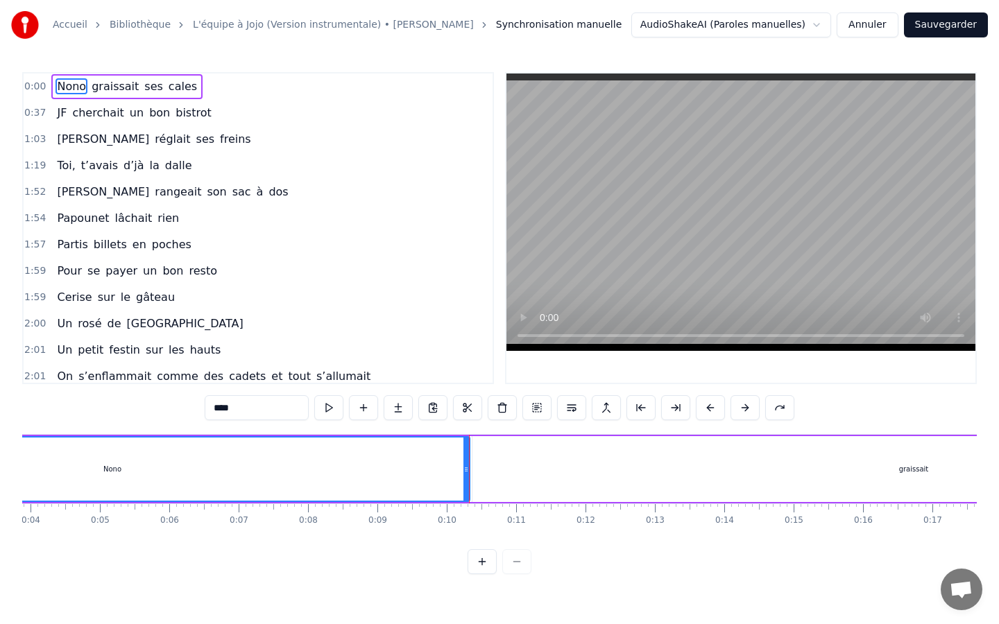
scroll to position [0, 0]
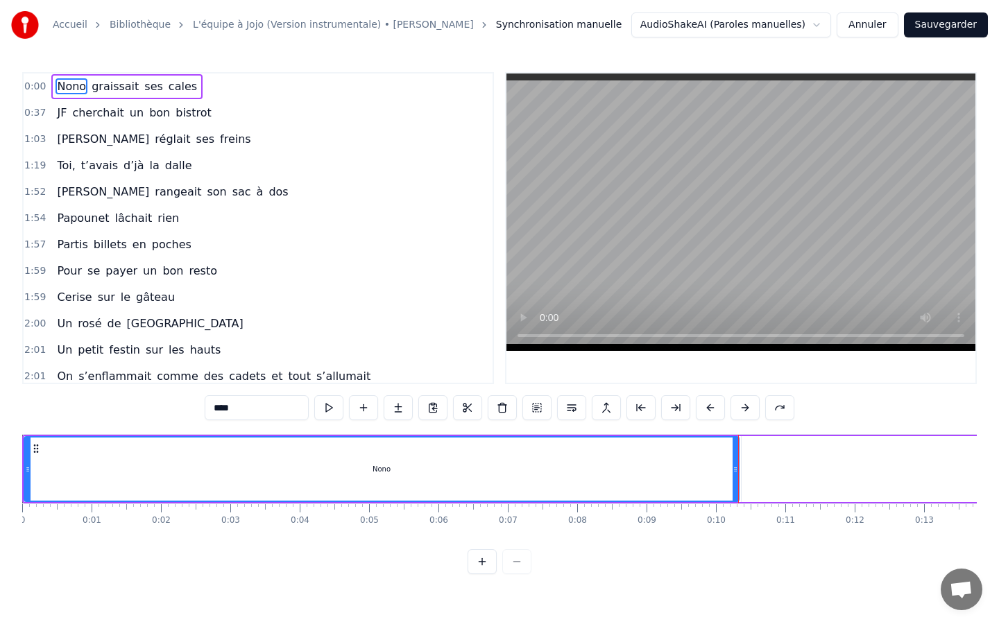
click at [890, 25] on button "Annuler" at bounding box center [866, 24] width 61 height 25
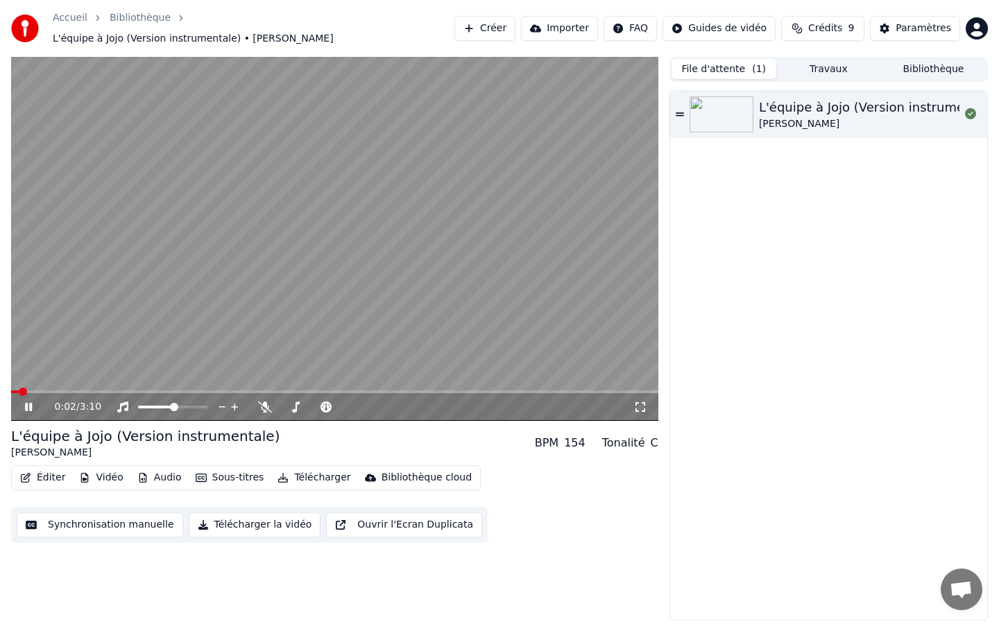
click at [26, 403] on icon at bounding box center [28, 407] width 7 height 8
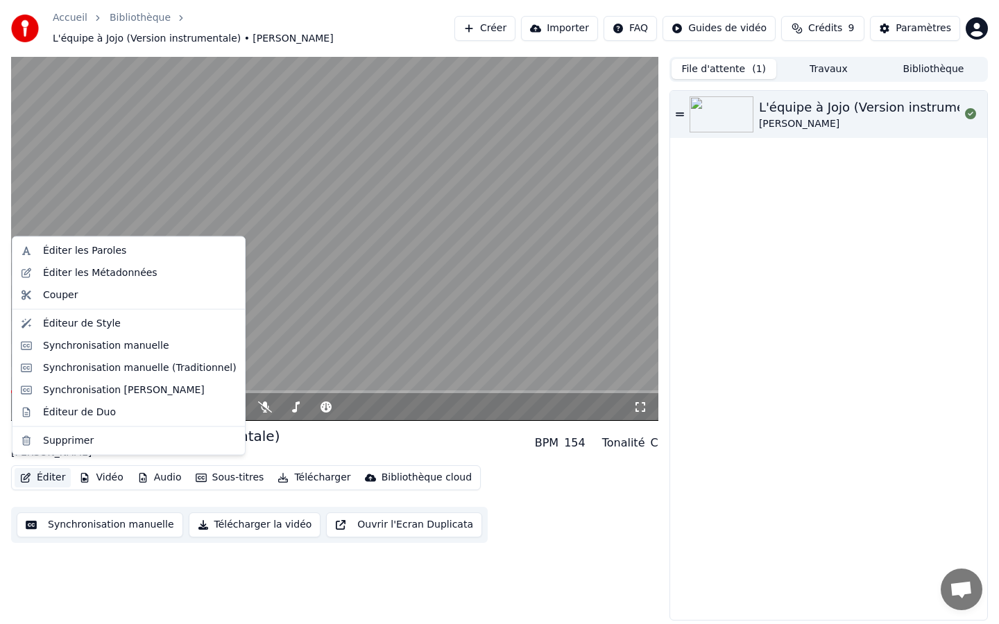
click at [55, 469] on button "Éditer" at bounding box center [43, 477] width 56 height 19
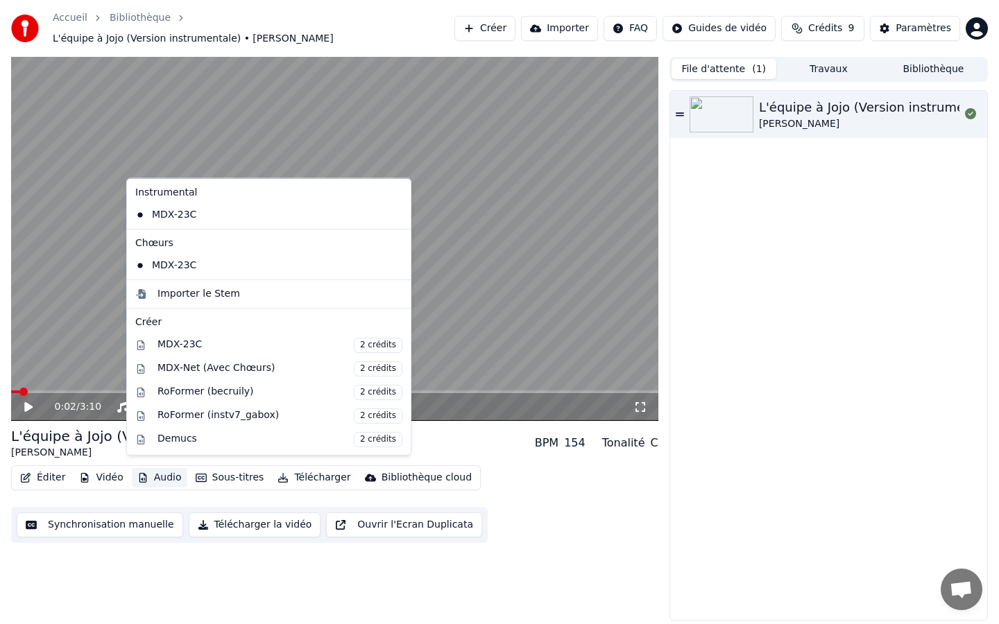
click at [705, 369] on div "L'équipe à Jojo (Version instrumentale) Joe Dassin" at bounding box center [828, 355] width 317 height 529
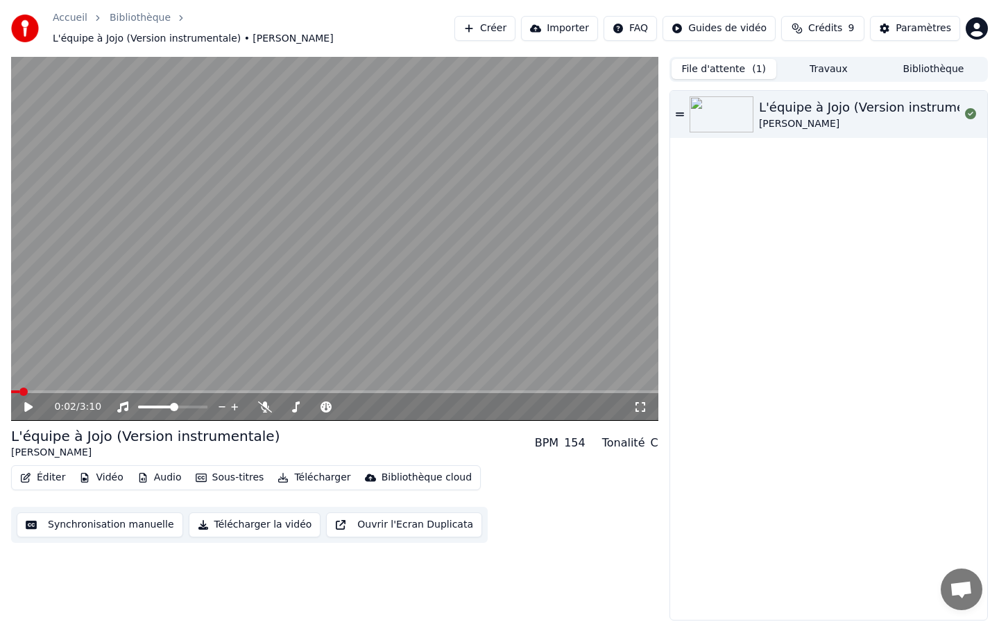
click at [554, 25] on button "Importer" at bounding box center [559, 28] width 77 height 25
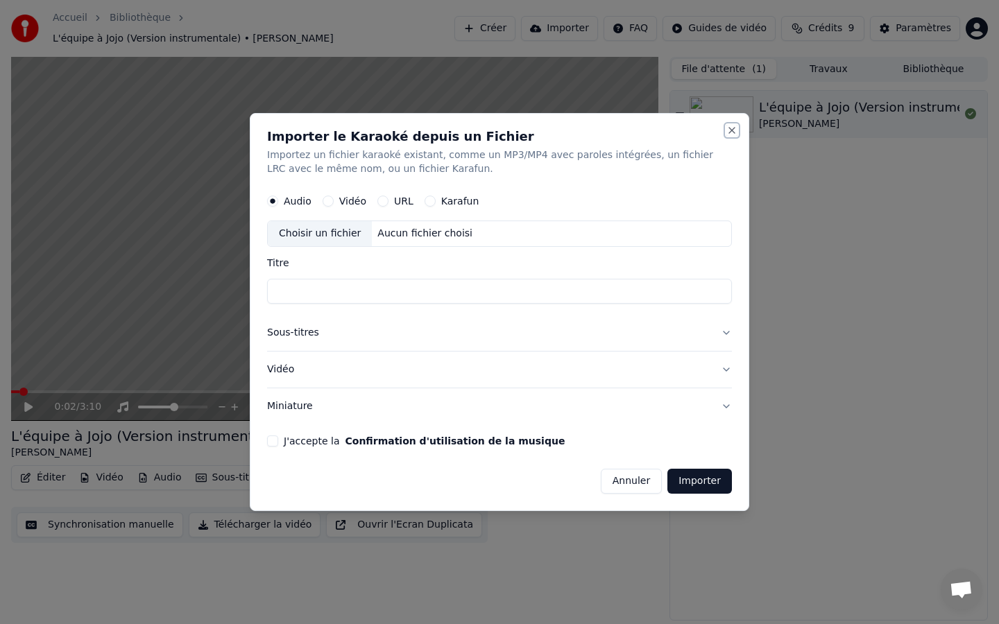
click at [729, 129] on button "Close" at bounding box center [731, 130] width 11 height 11
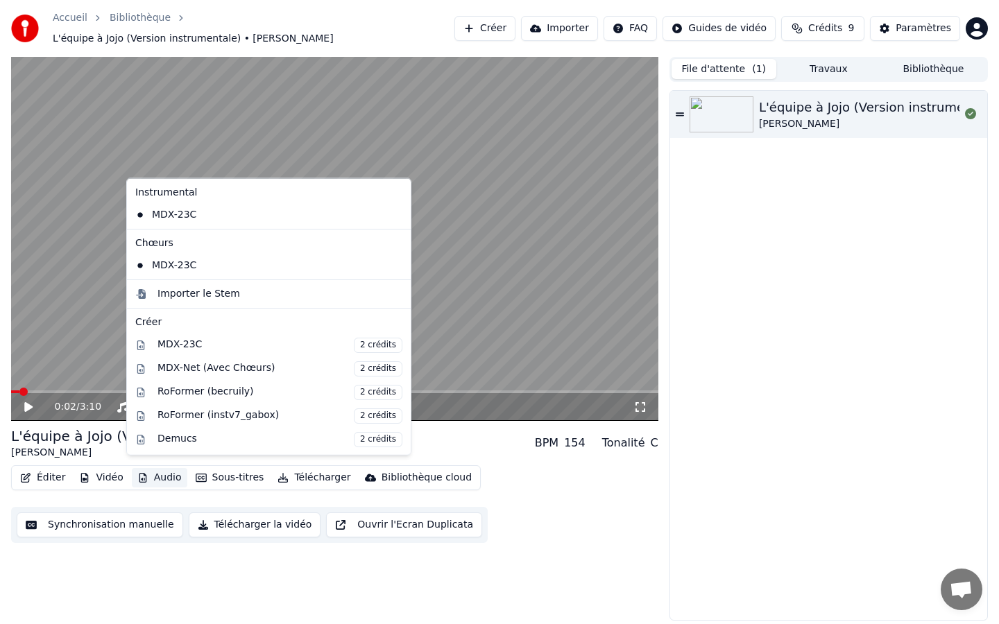
click at [162, 470] on button "Audio" at bounding box center [159, 477] width 55 height 19
click at [393, 214] on icon at bounding box center [400, 214] width 15 height 11
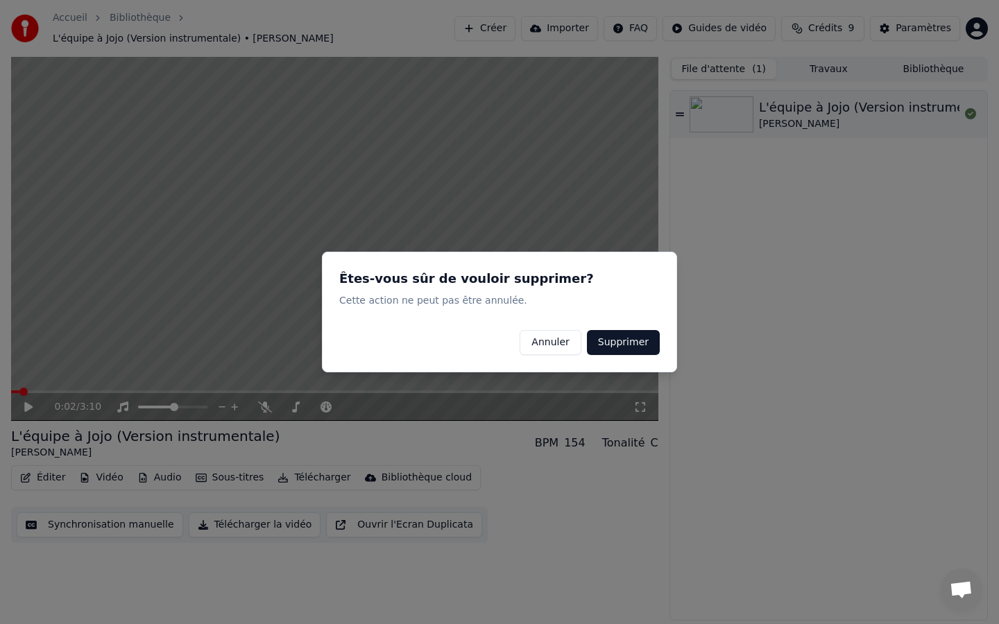
click at [642, 337] on button "Supprimer" at bounding box center [623, 342] width 73 height 25
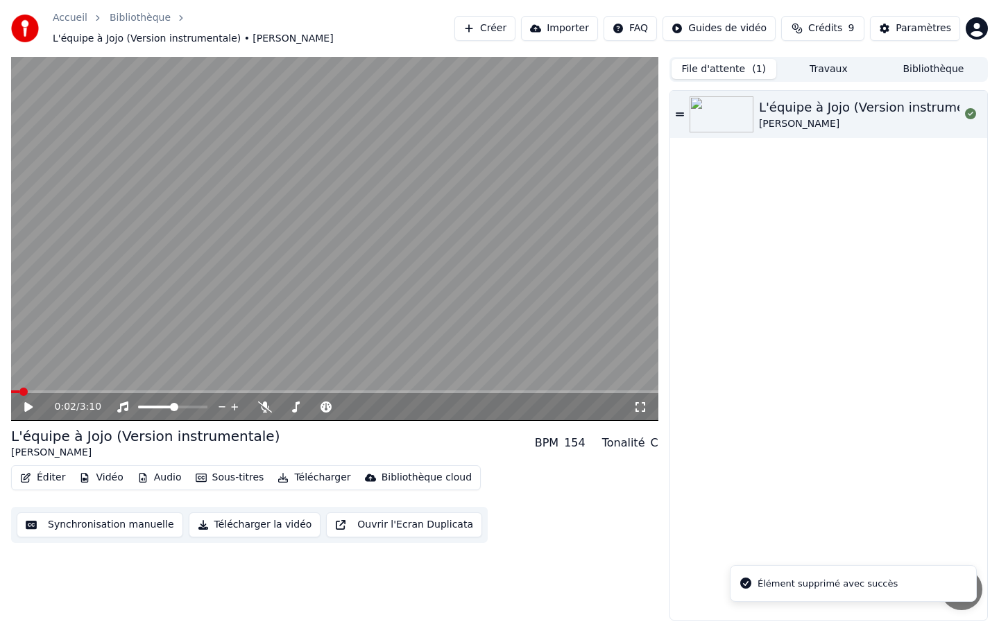
click at [15, 397] on div "0:02 / 3:10" at bounding box center [334, 407] width 647 height 28
click at [27, 402] on icon at bounding box center [28, 407] width 8 height 10
click at [25, 403] on icon at bounding box center [28, 407] width 7 height 8
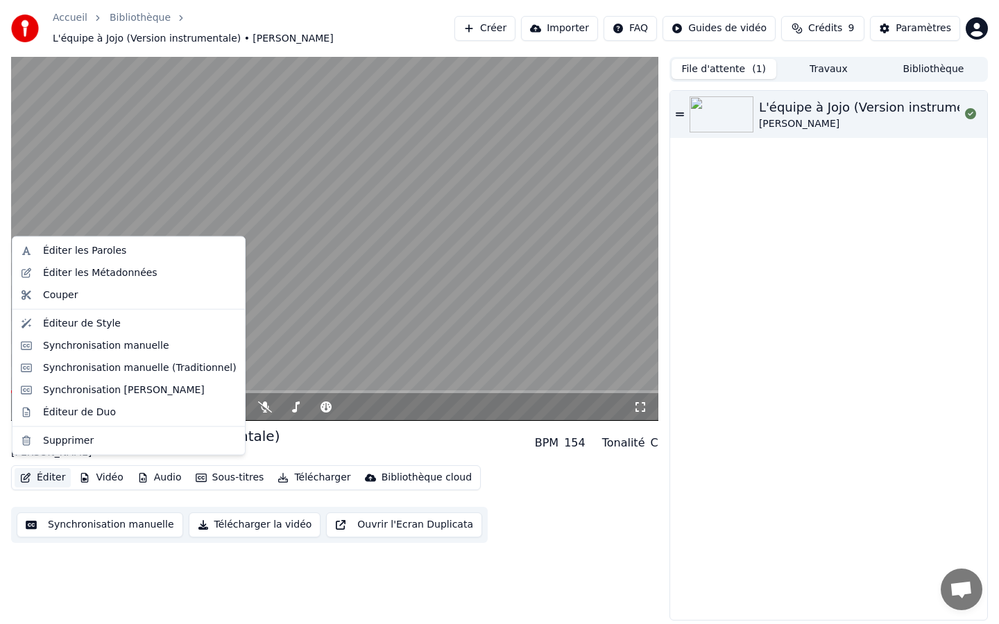
click at [43, 470] on button "Éditer" at bounding box center [43, 477] width 56 height 19
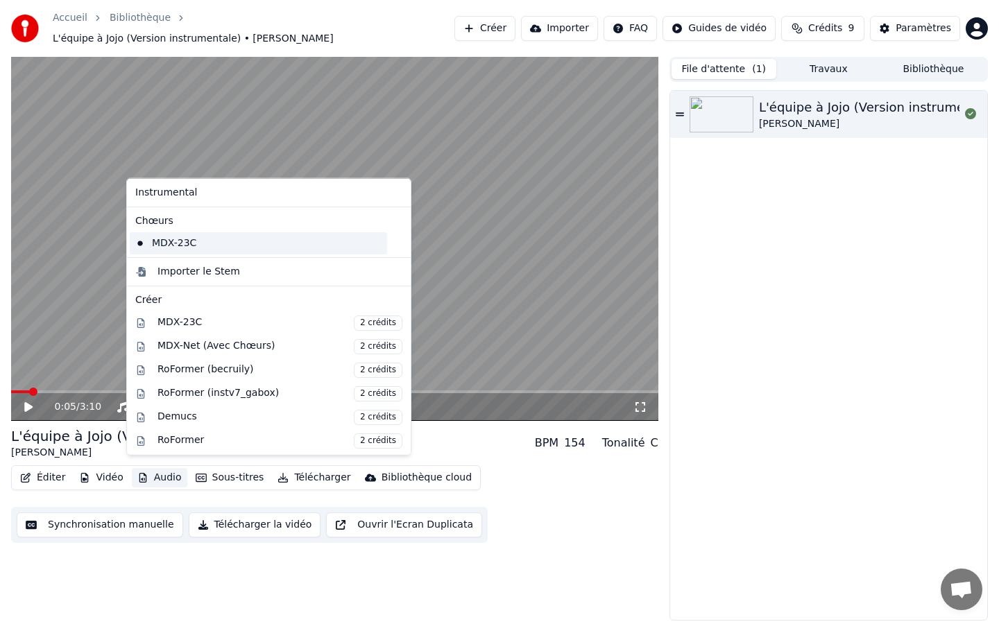
click at [163, 243] on div "MDX-23C" at bounding box center [258, 243] width 257 height 22
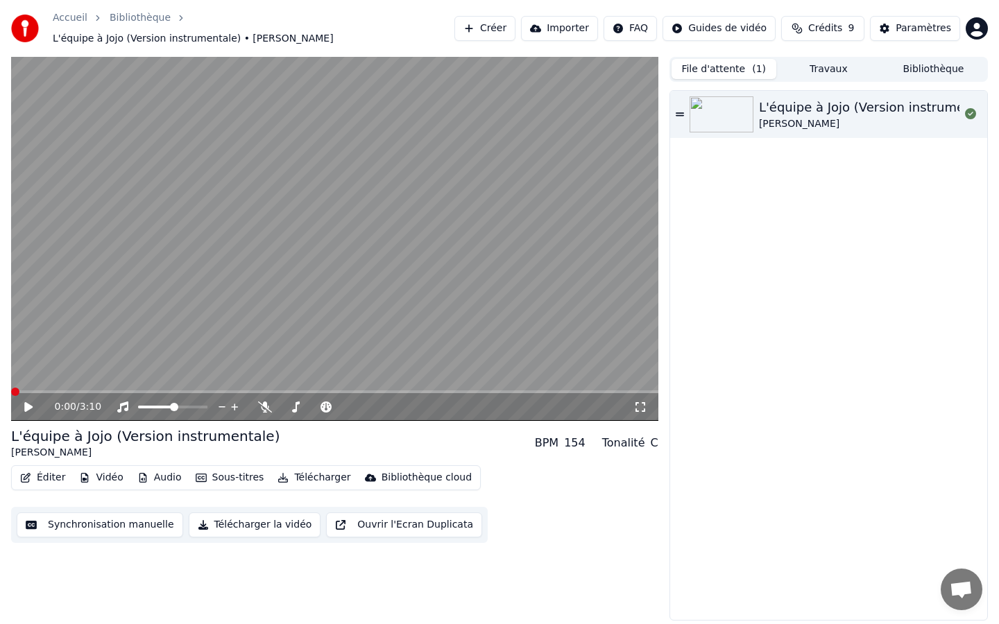
click at [24, 402] on icon at bounding box center [38, 407] width 33 height 11
click at [31, 403] on icon at bounding box center [28, 407] width 7 height 8
click at [164, 468] on button "Audio" at bounding box center [159, 477] width 55 height 19
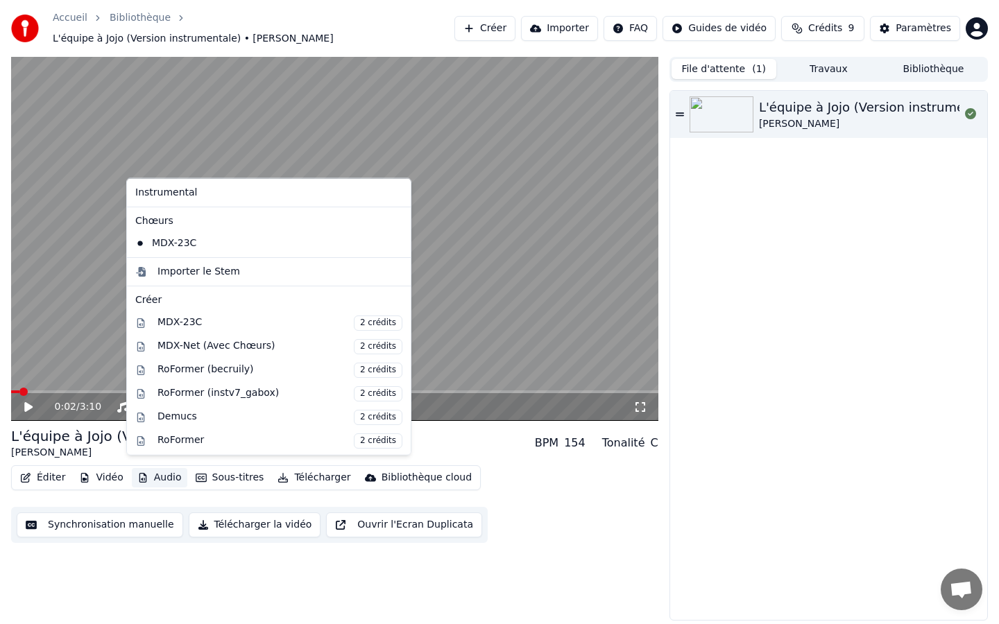
scroll to position [2, 0]
click at [393, 242] on icon at bounding box center [398, 240] width 10 height 11
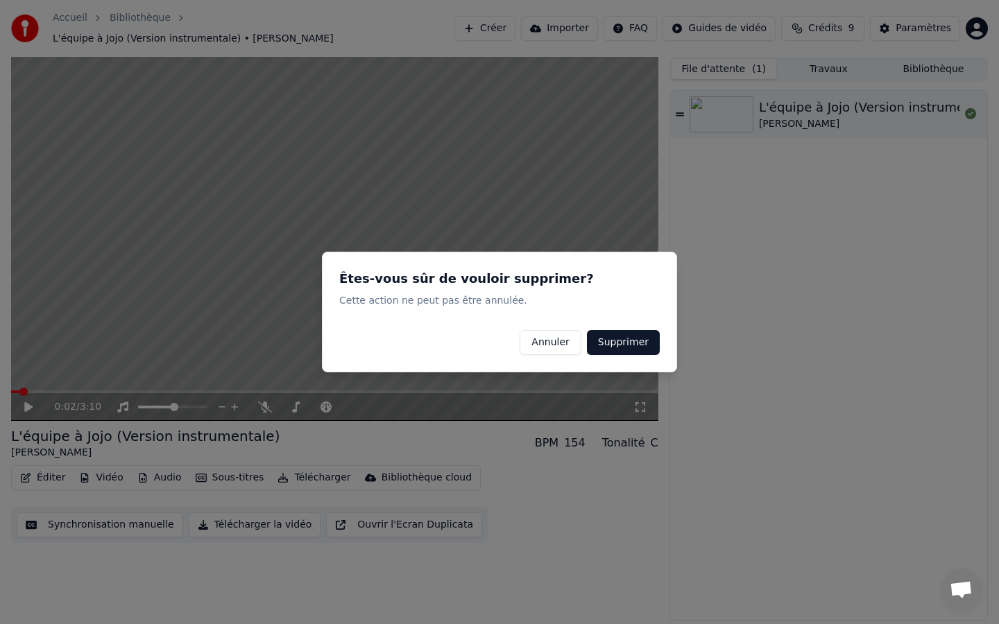
click at [630, 341] on button "Supprimer" at bounding box center [623, 342] width 73 height 25
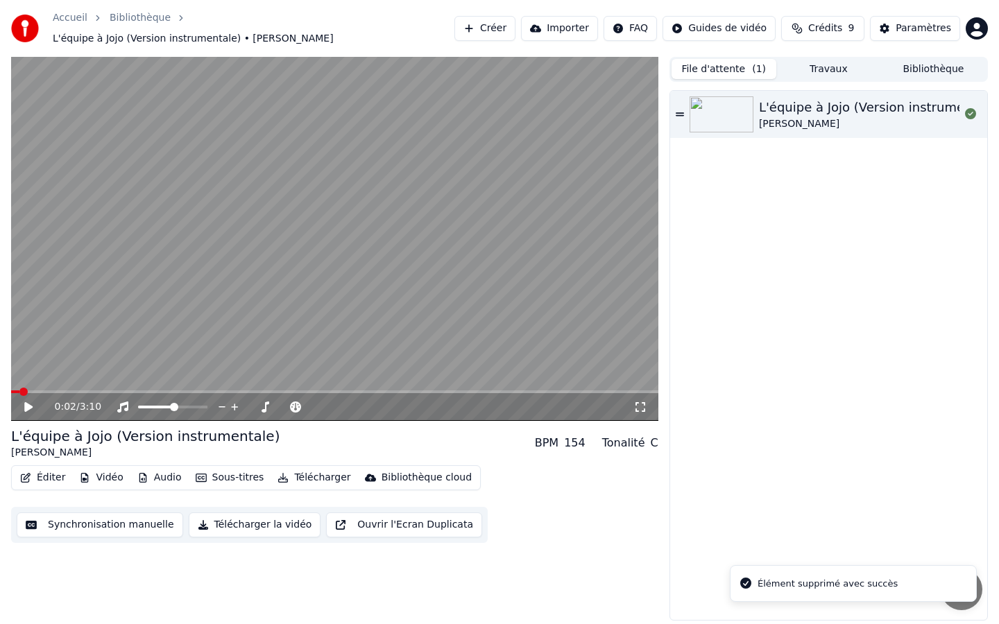
click at [26, 402] on icon at bounding box center [28, 407] width 8 height 10
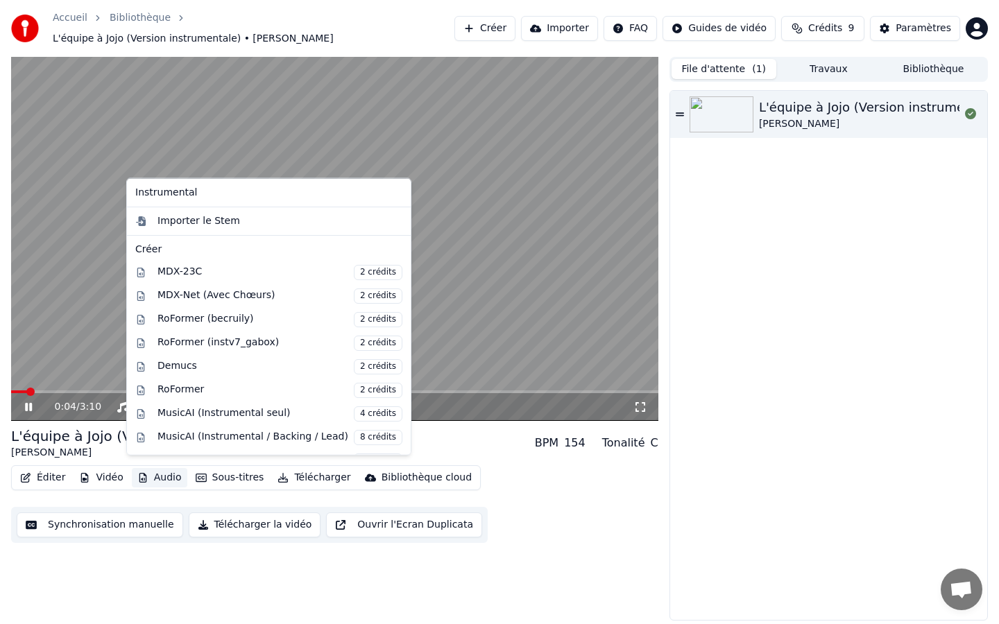
click at [141, 476] on button "Audio" at bounding box center [159, 477] width 55 height 19
click at [162, 481] on div "Éditer Vidéo Audio Sous-titres Télécharger Bibliothèque cloud" at bounding box center [246, 477] width 470 height 25
click at [162, 474] on button "Audio" at bounding box center [159, 477] width 55 height 19
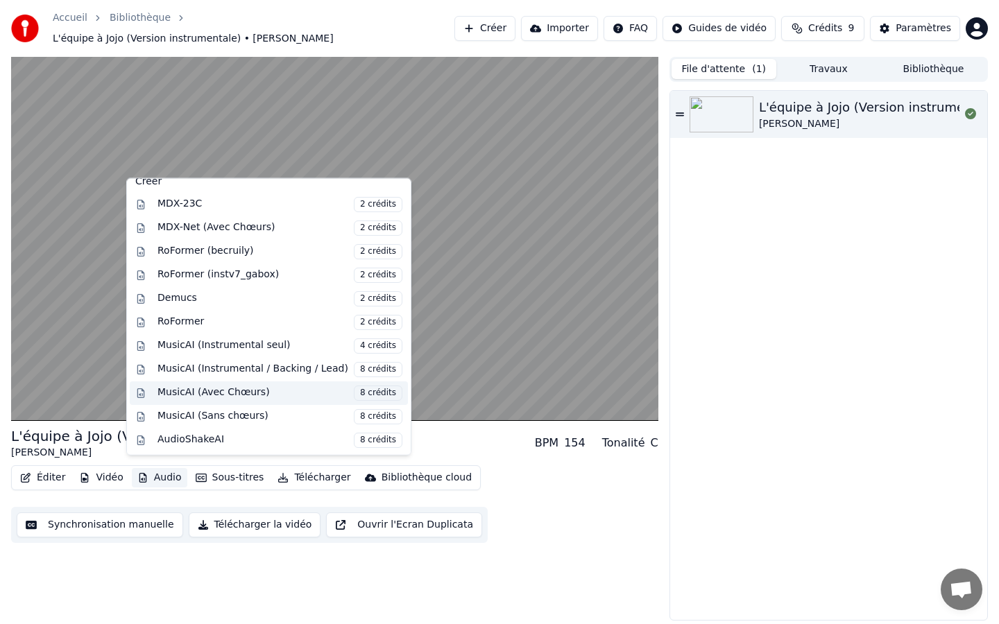
scroll to position [0, 0]
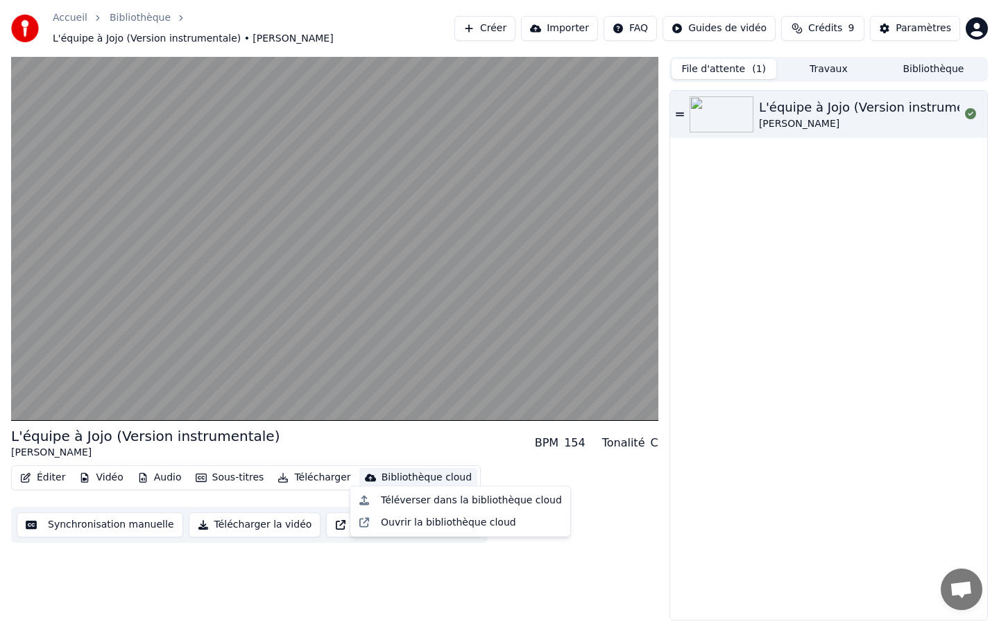
click at [597, 535] on div "L'équipe à Jojo (Version instrumentale) Joe Dassin BPM 154 Tonalité C Éditer Vi…" at bounding box center [334, 339] width 647 height 564
click at [642, 435] on div "Tonalité" at bounding box center [623, 443] width 43 height 17
click at [564, 437] on div "BPM 154" at bounding box center [560, 443] width 51 height 17
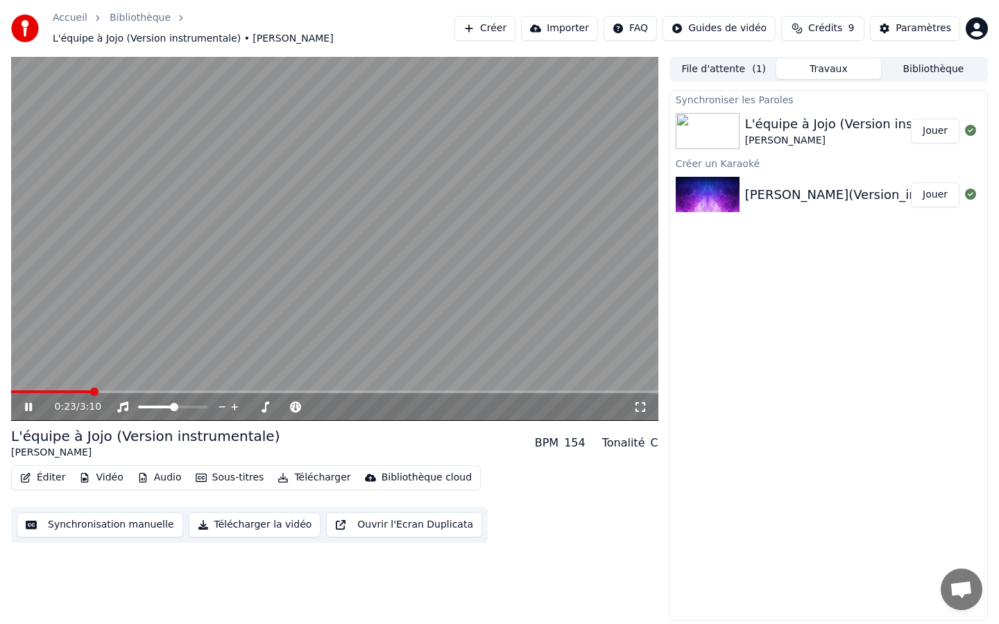
click at [839, 59] on button "Travaux" at bounding box center [828, 69] width 105 height 20
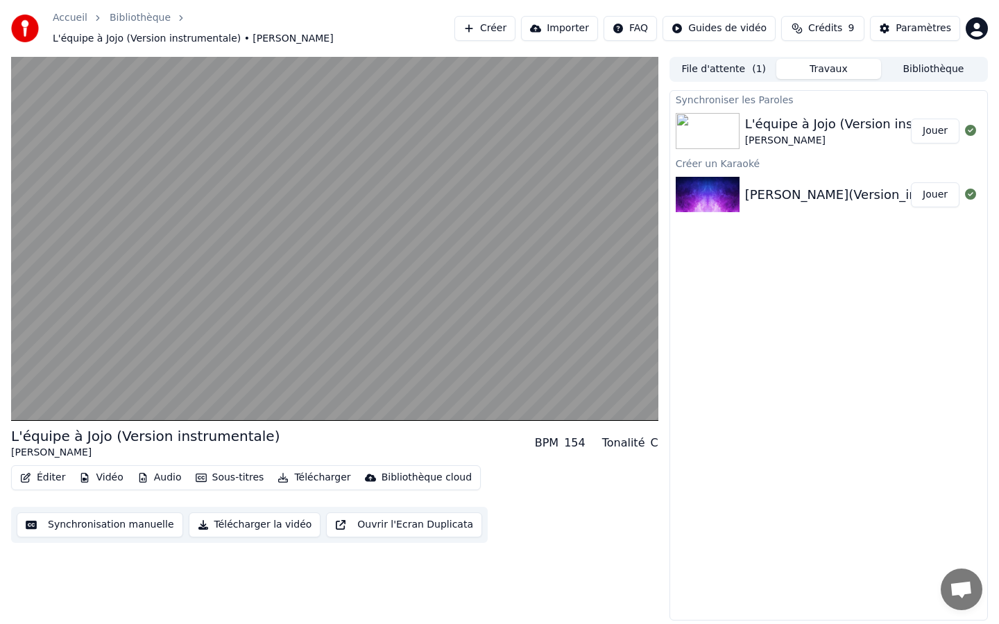
click at [929, 121] on button "Jouer" at bounding box center [935, 131] width 49 height 25
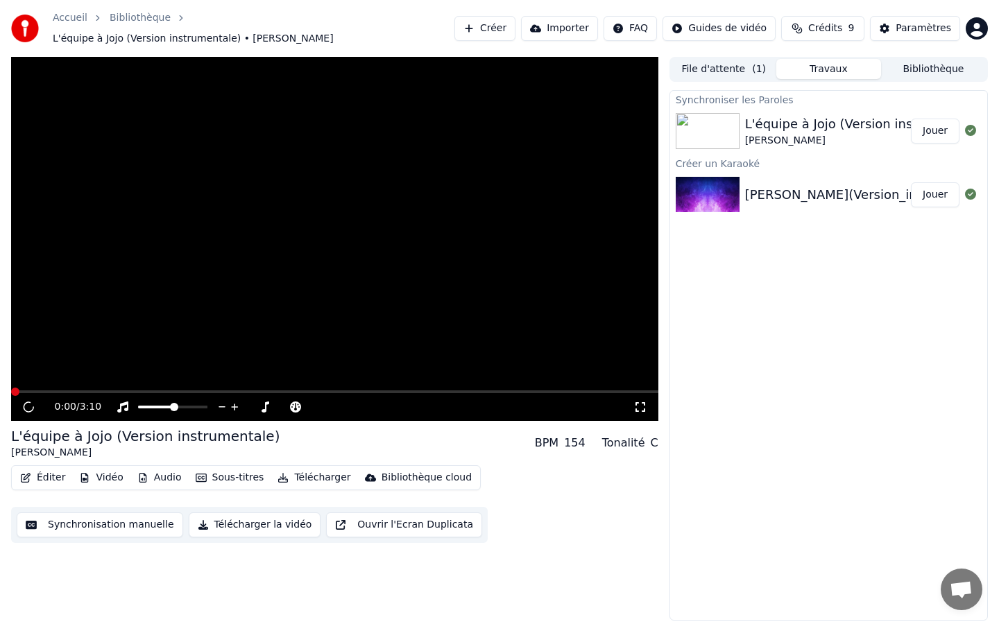
click at [275, 32] on span "L'équipe à Jojo (Version instrumentale) • Joe Dassin" at bounding box center [193, 39] width 281 height 14
click at [264, 402] on icon at bounding box center [265, 407] width 14 height 11
click at [158, 468] on button "Audio" at bounding box center [159, 477] width 55 height 19
click at [976, 123] on div at bounding box center [970, 131] width 22 height 17
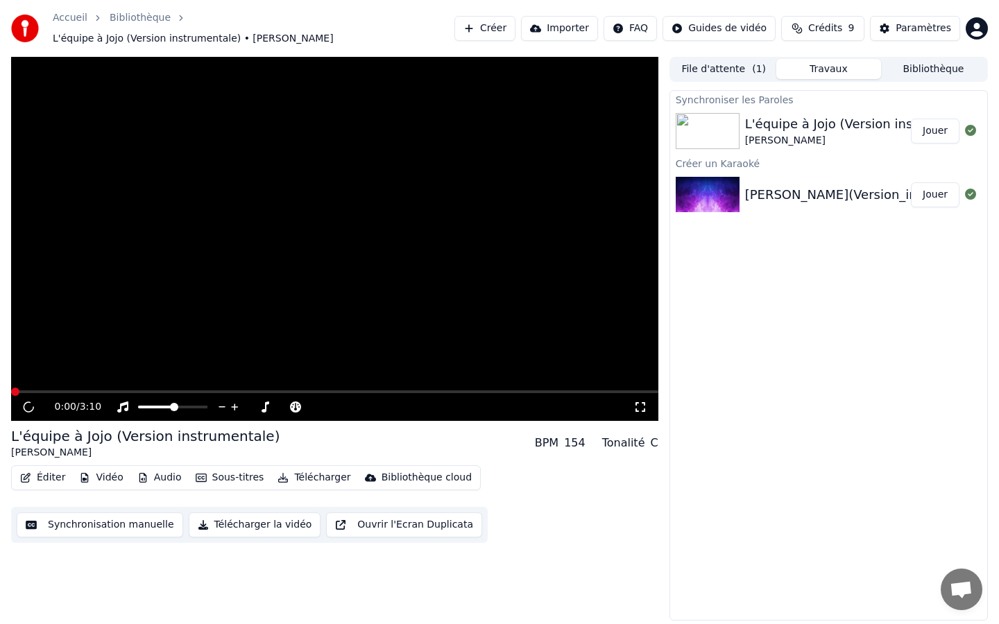
click at [819, 134] on div "[PERSON_NAME]" at bounding box center [866, 141] width 242 height 14
click at [757, 171] on div "Joe_Dassin_L_equipe_a_Jojo(Version_instrumentale)_12100 Jouer" at bounding box center [828, 194] width 317 height 47
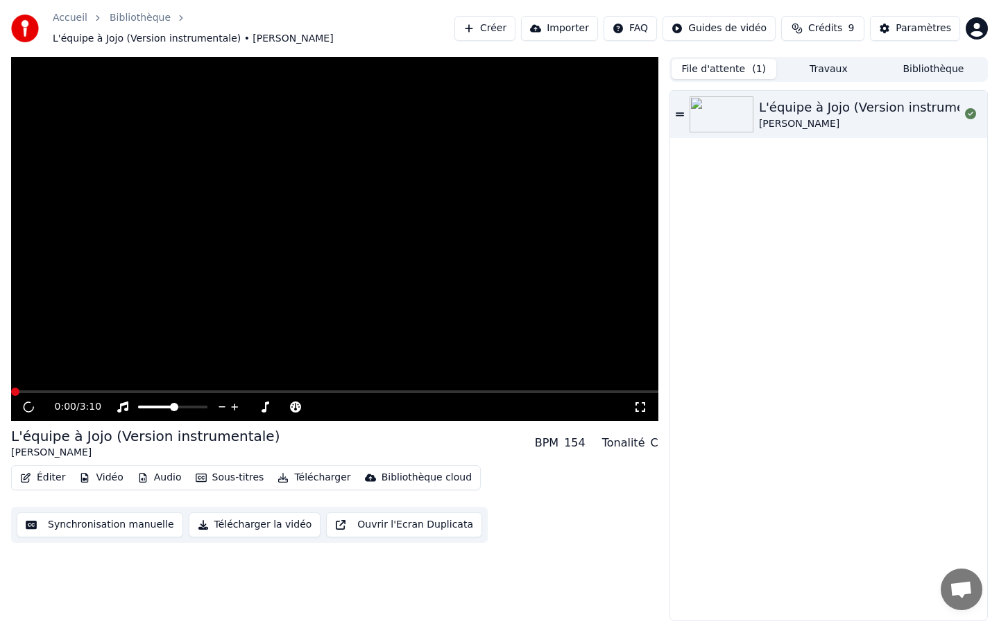
click at [719, 62] on button "File d'attente ( 1 )" at bounding box center [723, 69] width 105 height 20
click at [921, 64] on button "Bibliothèque" at bounding box center [933, 69] width 105 height 20
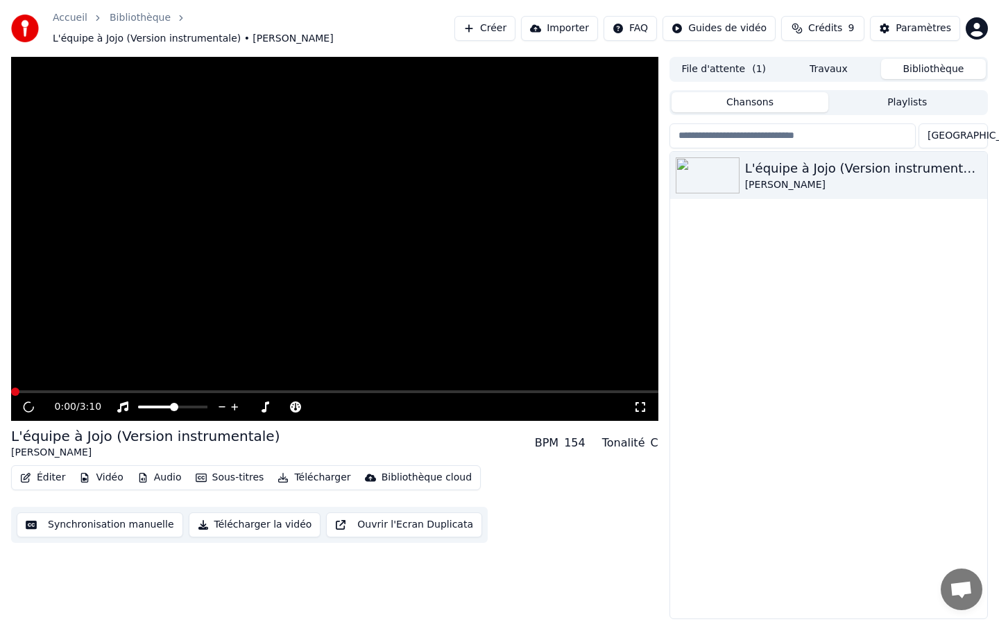
click at [791, 187] on div "L'équipe à Jojo (Version instrumentale) Joe Dassin" at bounding box center [828, 175] width 317 height 47
click at [974, 170] on icon "button" at bounding box center [974, 175] width 3 height 10
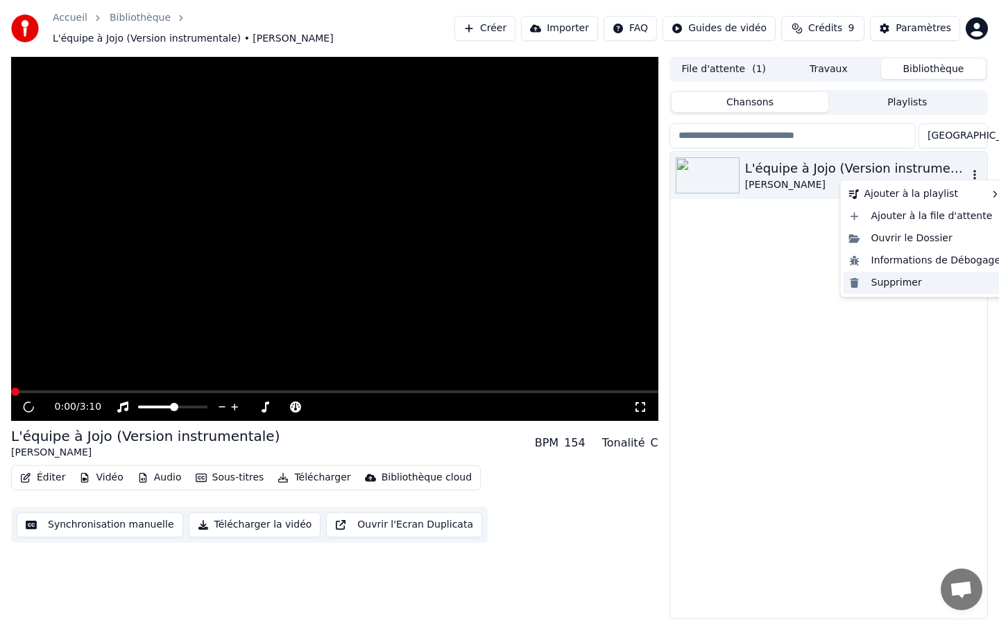
click at [920, 283] on div "Supprimer" at bounding box center [924, 283] width 163 height 22
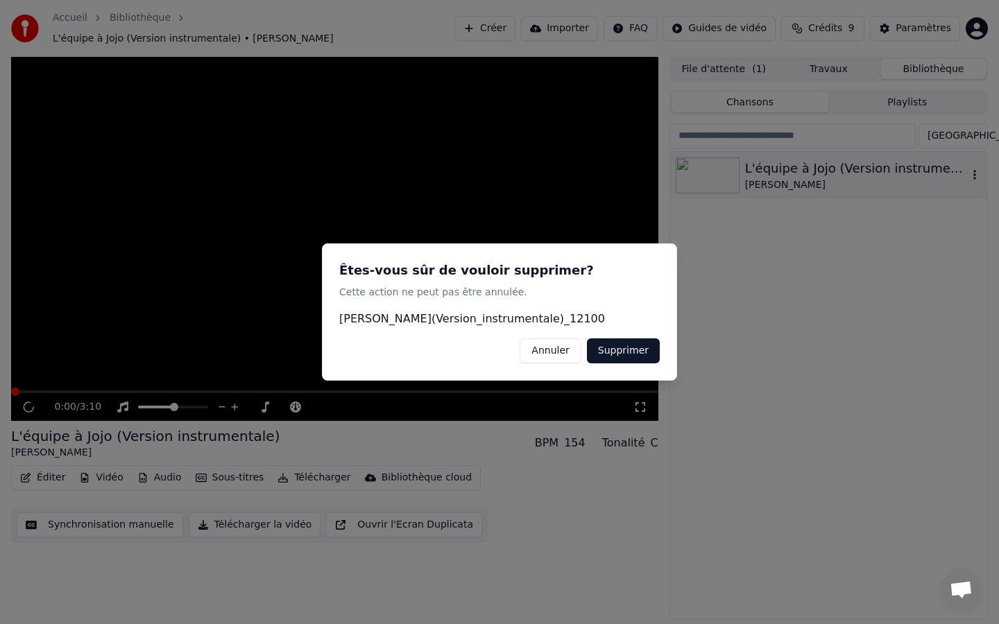
click at [639, 347] on button "Supprimer" at bounding box center [623, 350] width 73 height 25
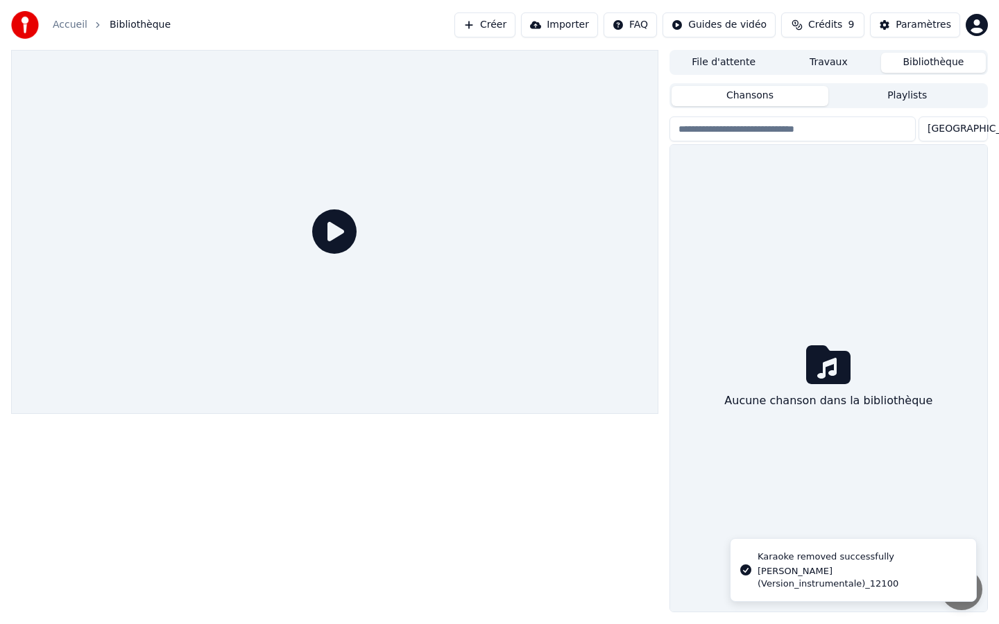
click at [839, 60] on button "Travaux" at bounding box center [828, 63] width 105 height 20
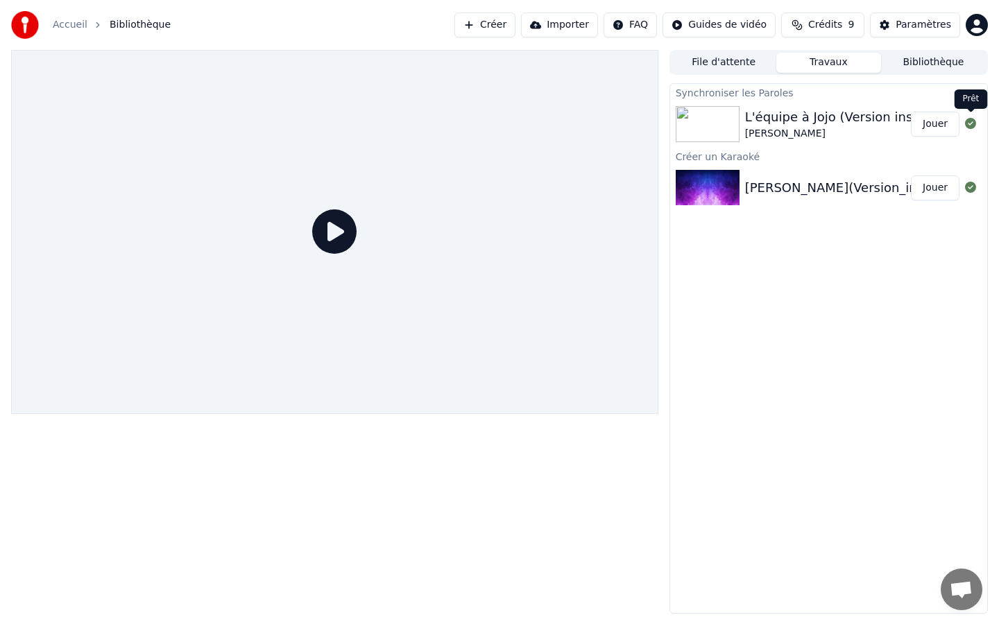
click at [961, 112] on div "L'équipe à Jojo (Version instrumentale) Joe Dassin Jouer" at bounding box center [828, 124] width 317 height 47
click at [960, 177] on div "Joe_Dassin_L_equipe_a_Jojo(Version_instrumentale)_12100 Jouer" at bounding box center [828, 187] width 317 height 47
click at [731, 60] on button "File d'attente" at bounding box center [723, 63] width 105 height 20
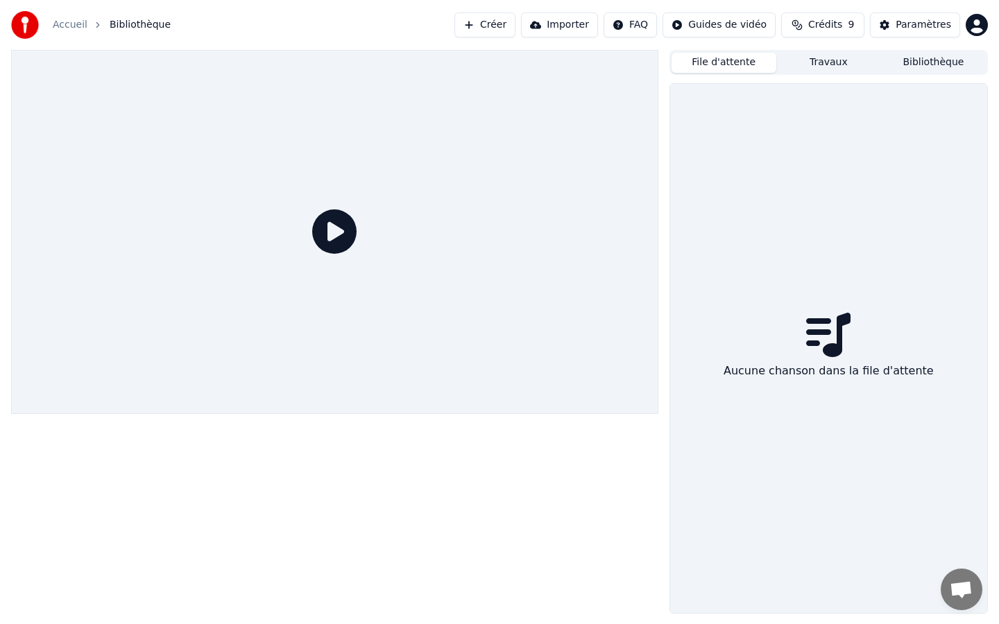
click at [912, 65] on button "Bibliothèque" at bounding box center [933, 63] width 105 height 20
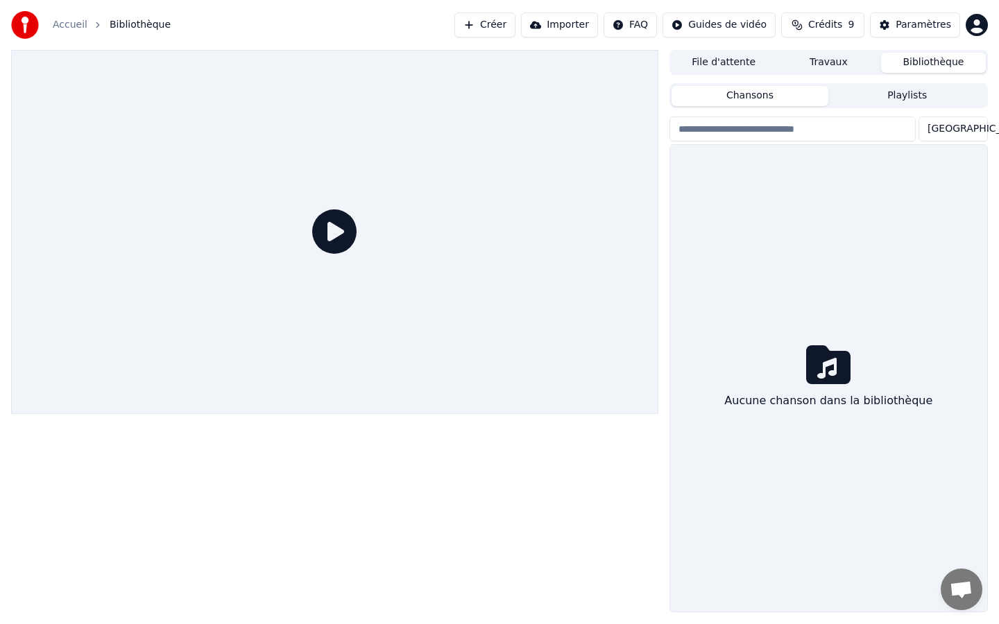
click at [826, 374] on icon at bounding box center [828, 364] width 44 height 39
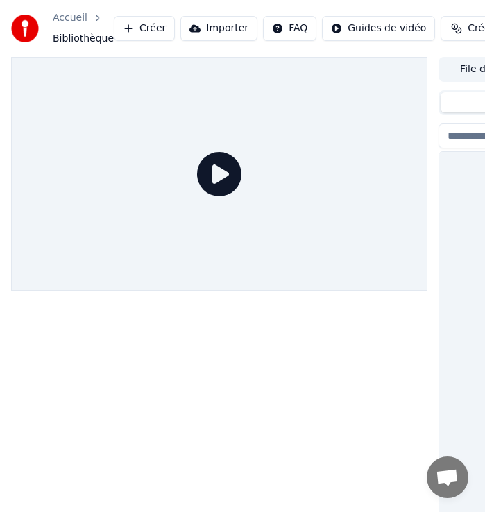
click at [151, 26] on button "Créer" at bounding box center [144, 28] width 61 height 25
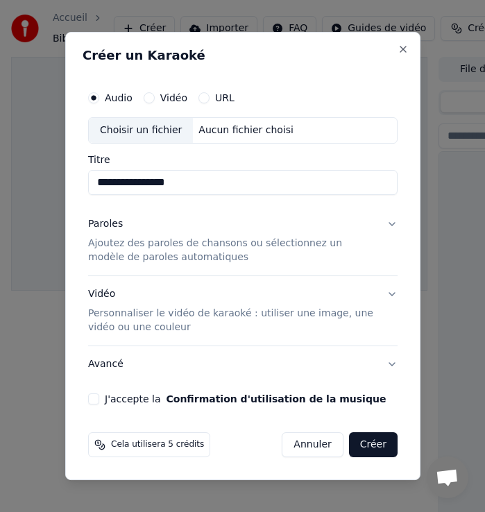
click at [108, 131] on div "Choisir un fichier" at bounding box center [141, 130] width 104 height 25
click at [184, 184] on input "**********" at bounding box center [242, 182] width 309 height 25
type input "**********"
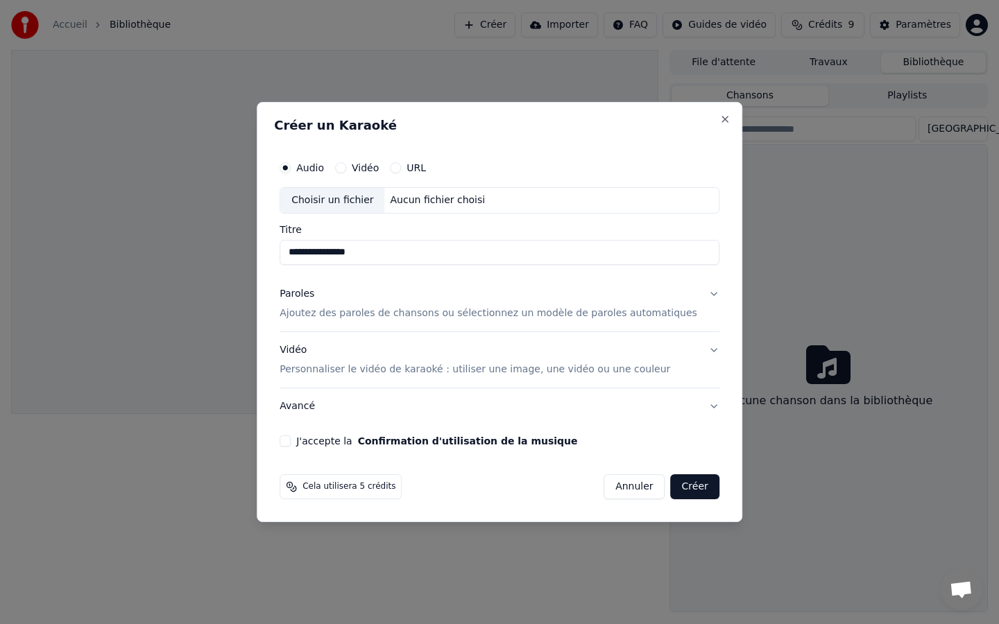
click at [362, 199] on div "Choisir un fichier" at bounding box center [332, 200] width 104 height 25
click at [622, 487] on button "Annuler" at bounding box center [633, 486] width 61 height 25
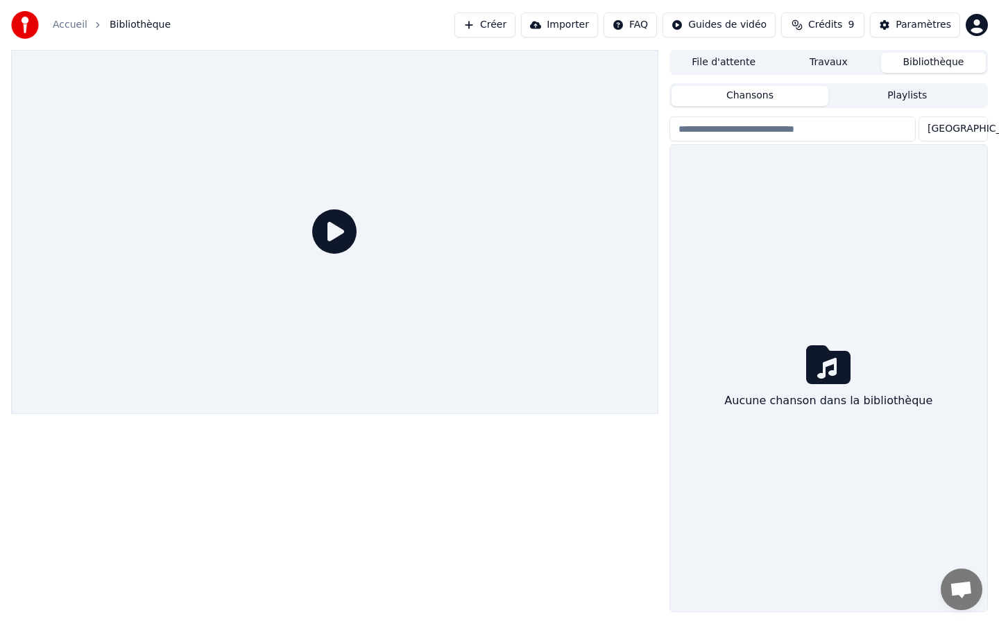
click at [485, 25] on button "Créer" at bounding box center [484, 24] width 61 height 25
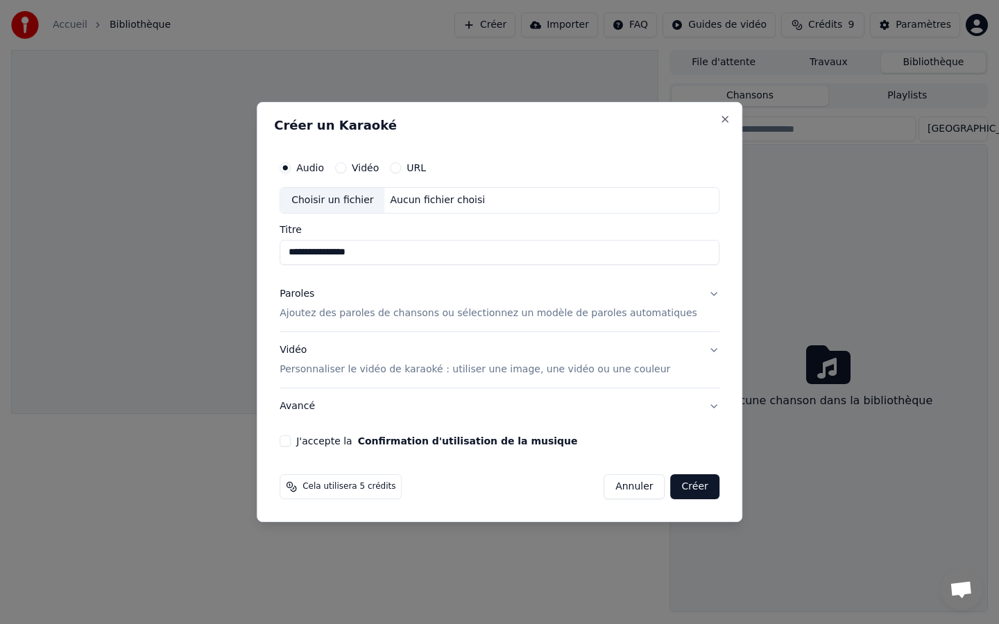
click at [333, 198] on div "Choisir un fichier" at bounding box center [332, 200] width 104 height 25
type input "**********"
click at [686, 488] on button "Créer" at bounding box center [695, 486] width 49 height 25
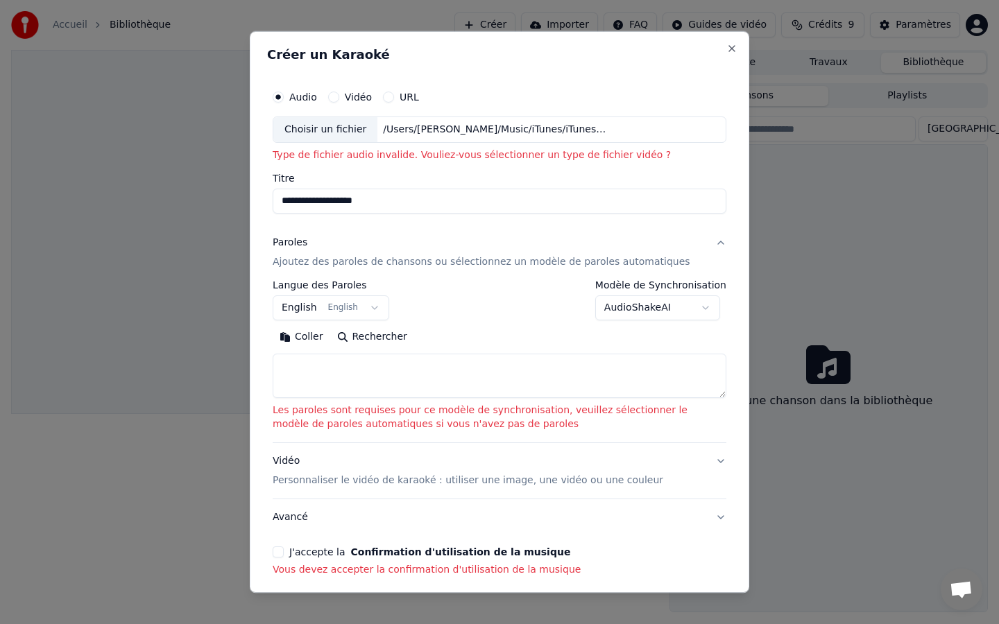
click at [332, 95] on button "Vidéo" at bounding box center [333, 97] width 11 height 11
click at [337, 134] on div "Choisir un fichier" at bounding box center [325, 129] width 104 height 25
click at [277, 97] on button "Audio" at bounding box center [278, 97] width 11 height 11
click at [304, 128] on div "Choisir un fichier" at bounding box center [325, 129] width 104 height 25
type input "**********"
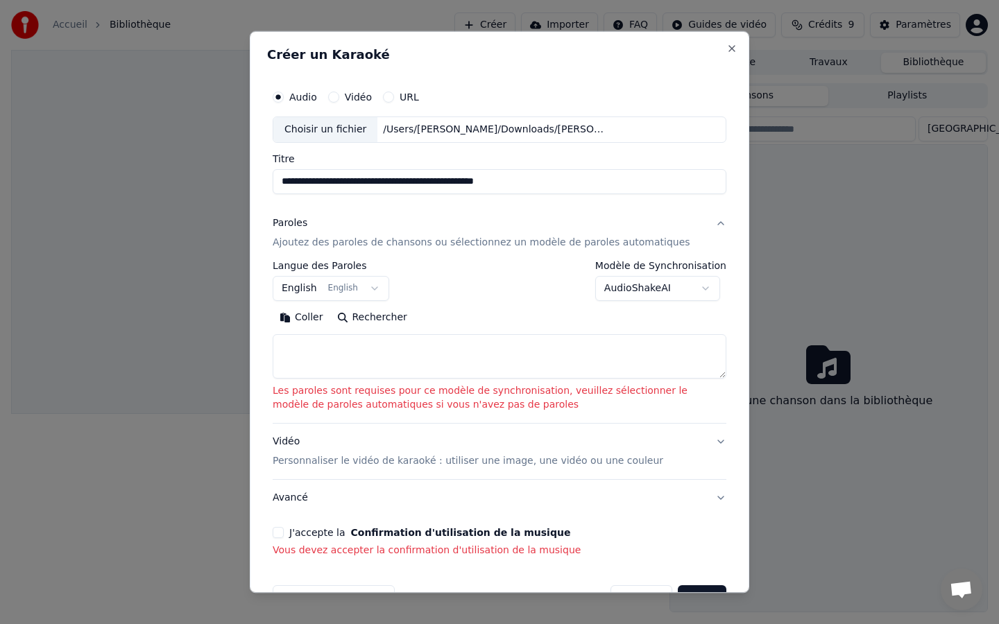
click at [361, 286] on body "**********" at bounding box center [499, 312] width 999 height 624
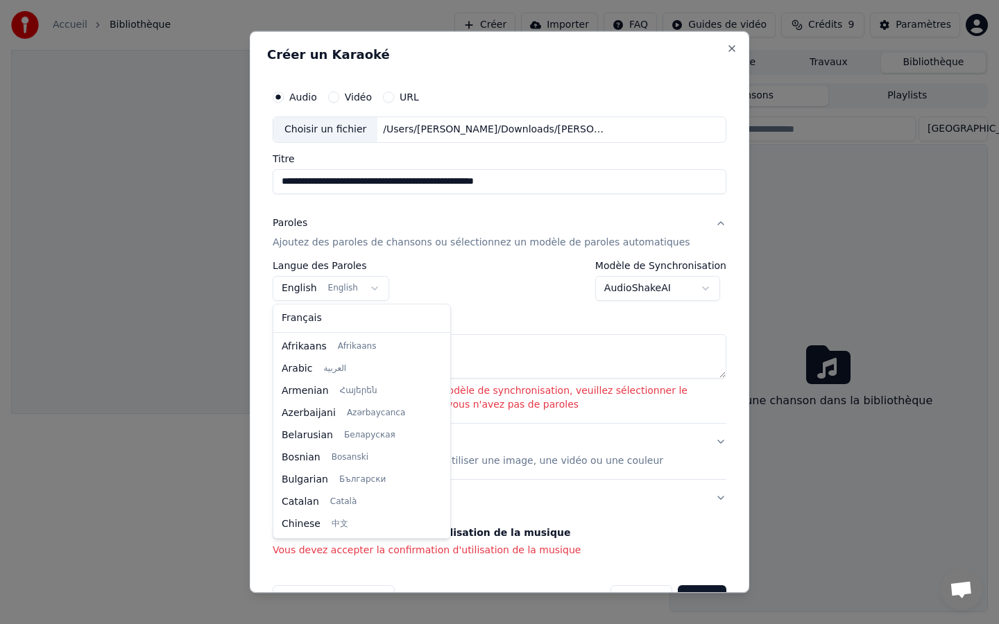
scroll to position [111, 0]
select select "**"
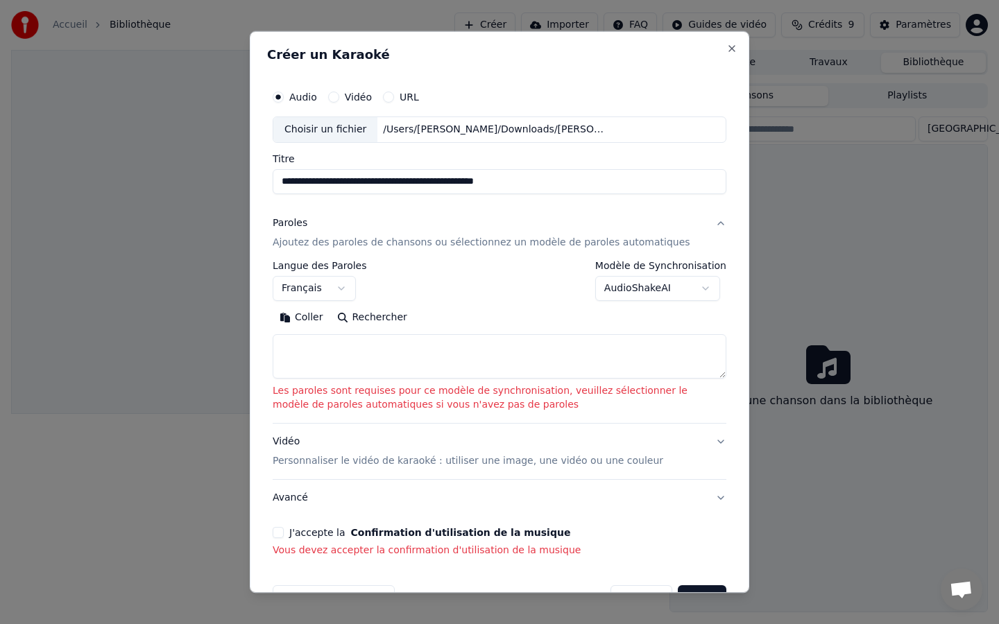
click at [669, 282] on body "**********" at bounding box center [499, 312] width 999 height 624
click at [308, 319] on button "Coller" at bounding box center [302, 318] width 58 height 22
type textarea "**********"
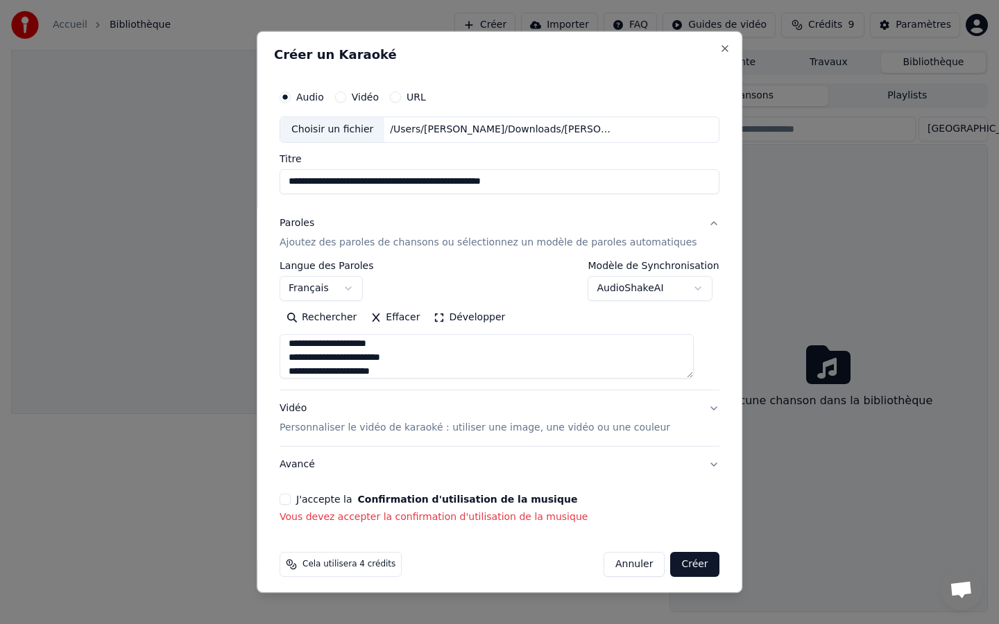
scroll to position [612, 0]
click at [291, 502] on button "J'accepte la Confirmation d'utilisation de la musique" at bounding box center [285, 499] width 11 height 11
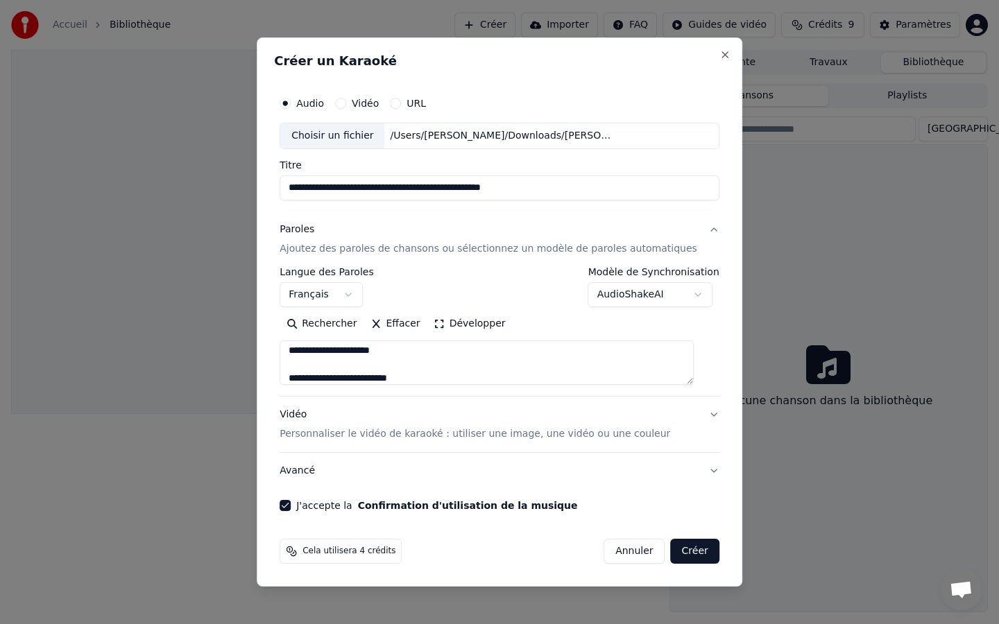
click at [699, 535] on button "Créer" at bounding box center [695, 551] width 49 height 25
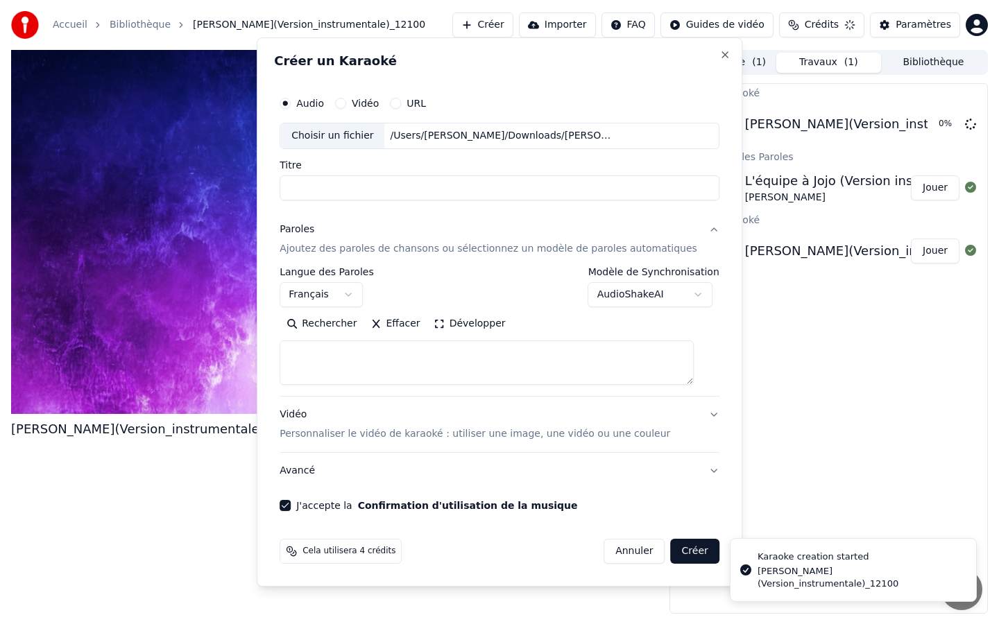
scroll to position [0, 0]
select select
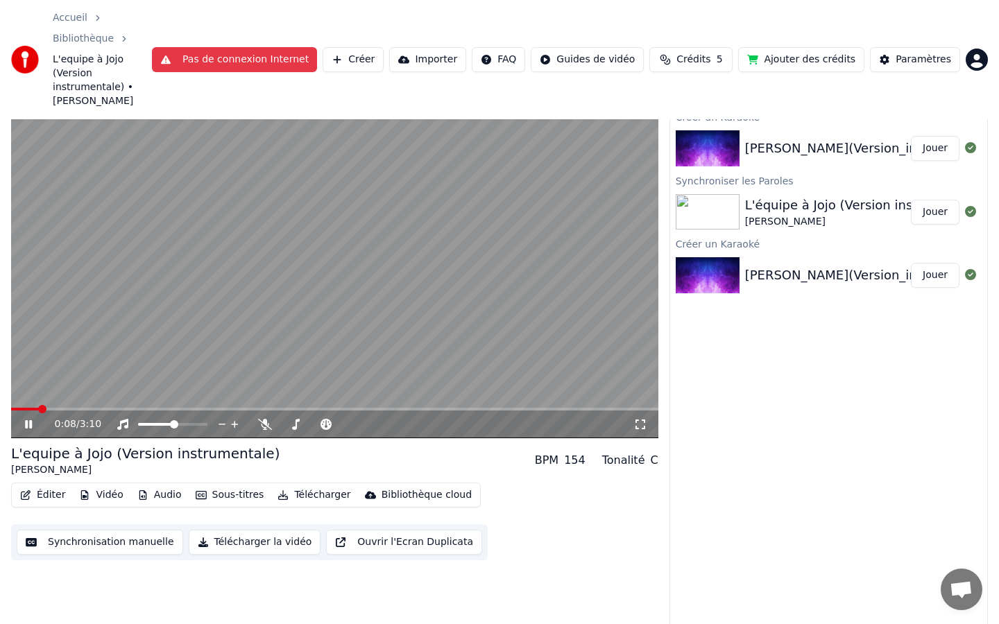
scroll to position [11, 0]
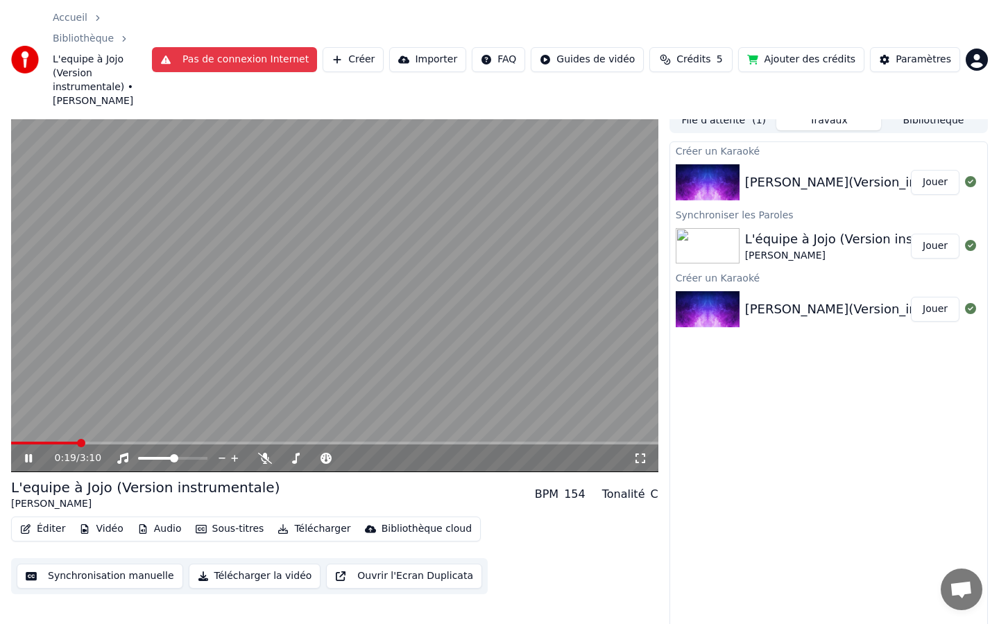
click at [24, 453] on icon at bounding box center [38, 458] width 33 height 11
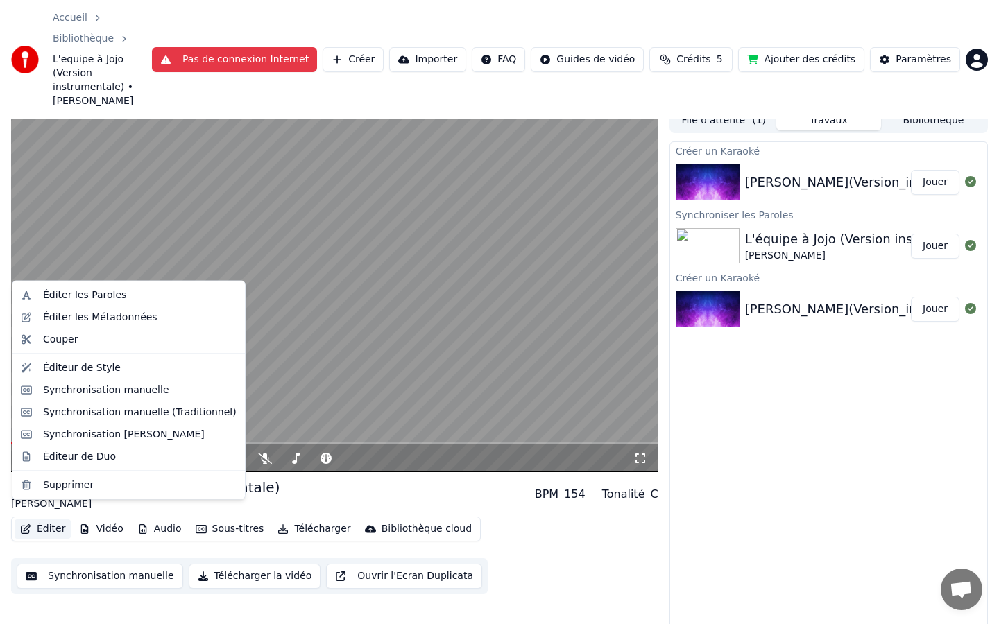
click at [55, 519] on button "Éditer" at bounding box center [43, 528] width 56 height 19
click at [67, 445] on div "Synchronisation [PERSON_NAME]" at bounding box center [128, 434] width 227 height 22
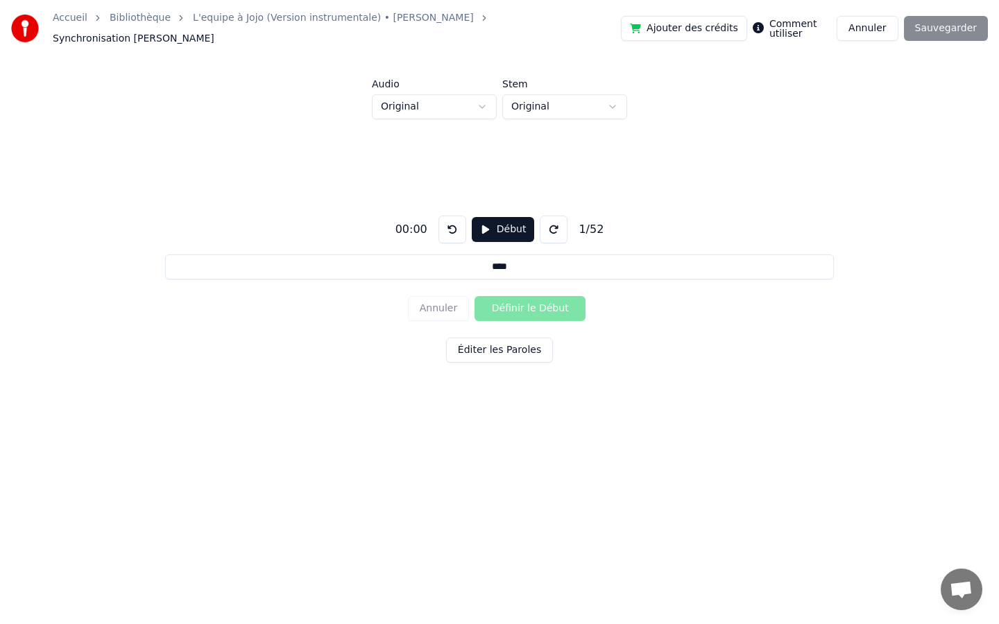
click at [483, 219] on button "Début" at bounding box center [503, 229] width 63 height 25
click at [484, 224] on button "Pause" at bounding box center [503, 229] width 62 height 25
click at [519, 262] on input "****" at bounding box center [499, 267] width 668 height 25
click at [481, 221] on button "Début" at bounding box center [503, 229] width 63 height 25
click at [510, 302] on button "Définir le Début" at bounding box center [529, 308] width 111 height 25
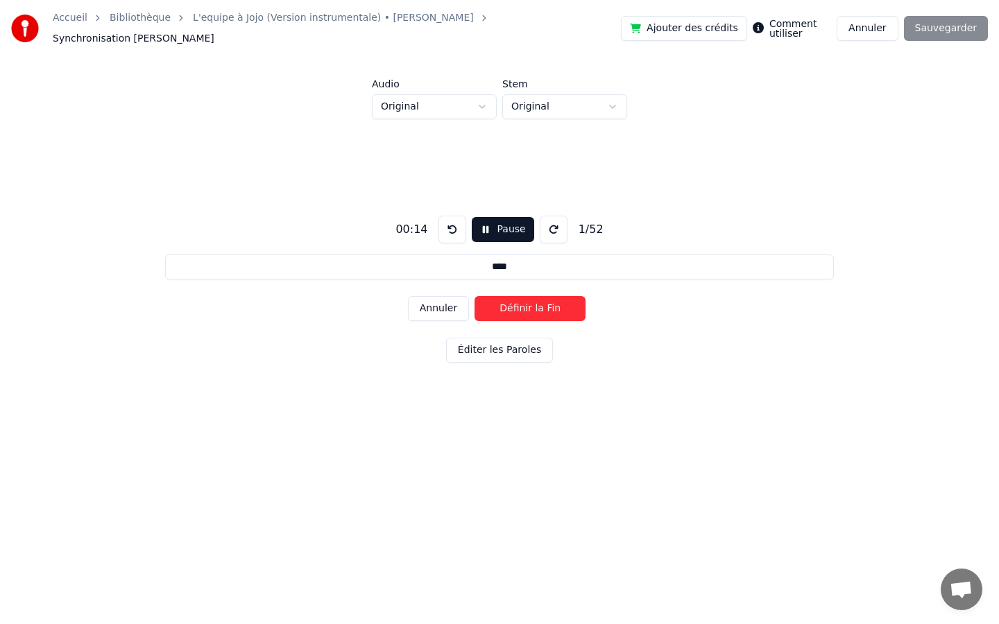
click at [497, 343] on button "Éditer les Paroles" at bounding box center [499, 350] width 107 height 25
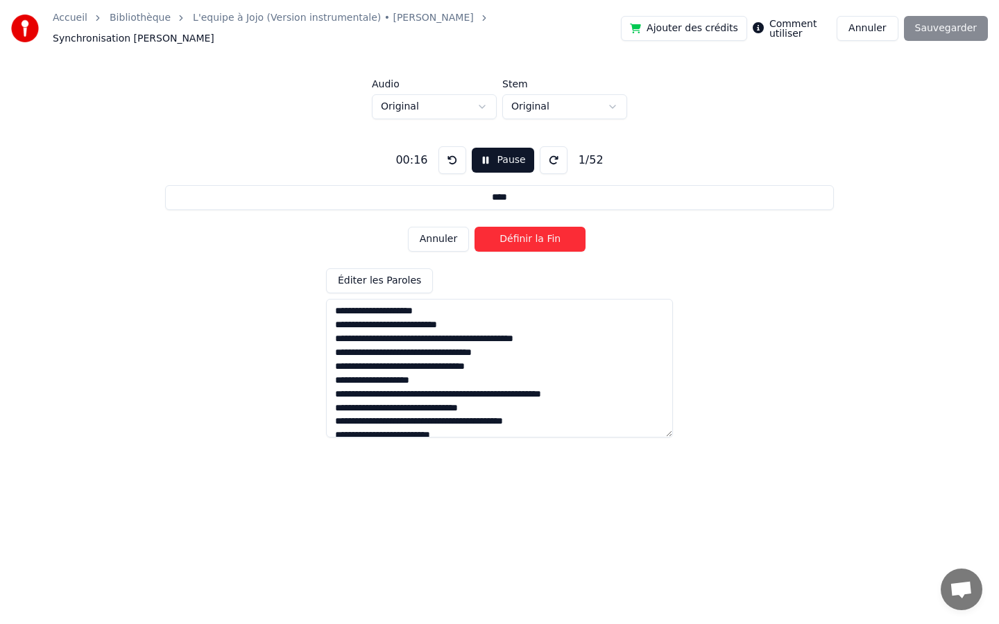
scroll to position [594, 0]
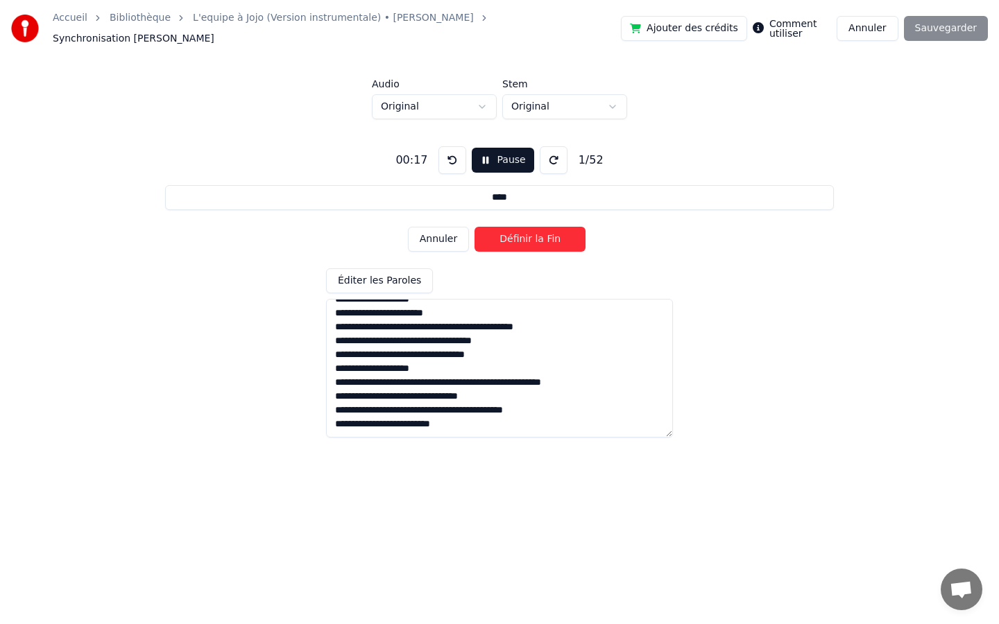
click at [456, 418] on textarea at bounding box center [499, 368] width 347 height 139
click at [551, 155] on button at bounding box center [554, 160] width 28 height 28
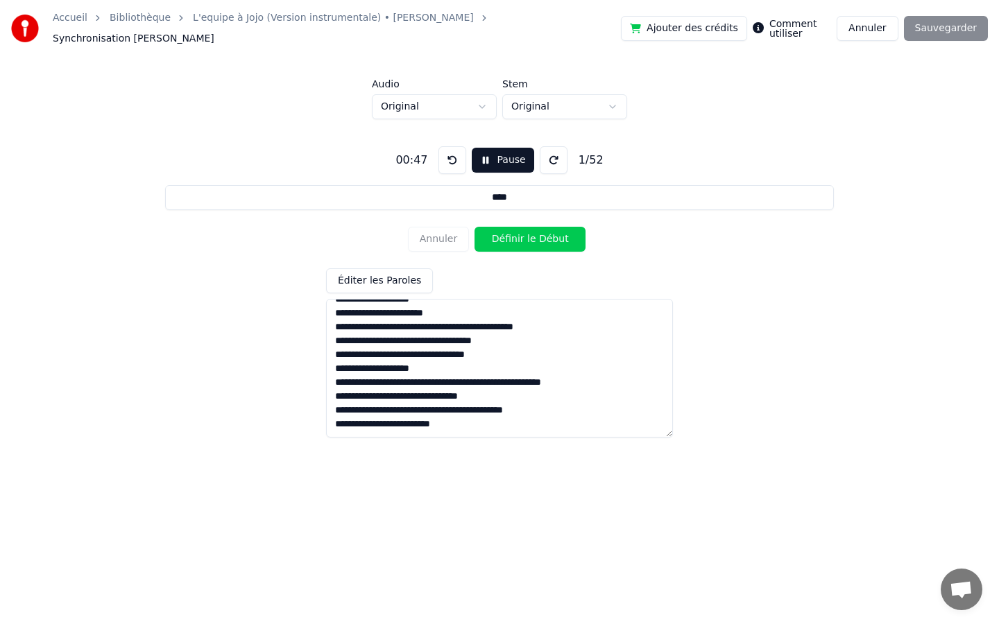
click at [551, 155] on button at bounding box center [554, 160] width 28 height 28
click at [551, 156] on button at bounding box center [554, 160] width 28 height 28
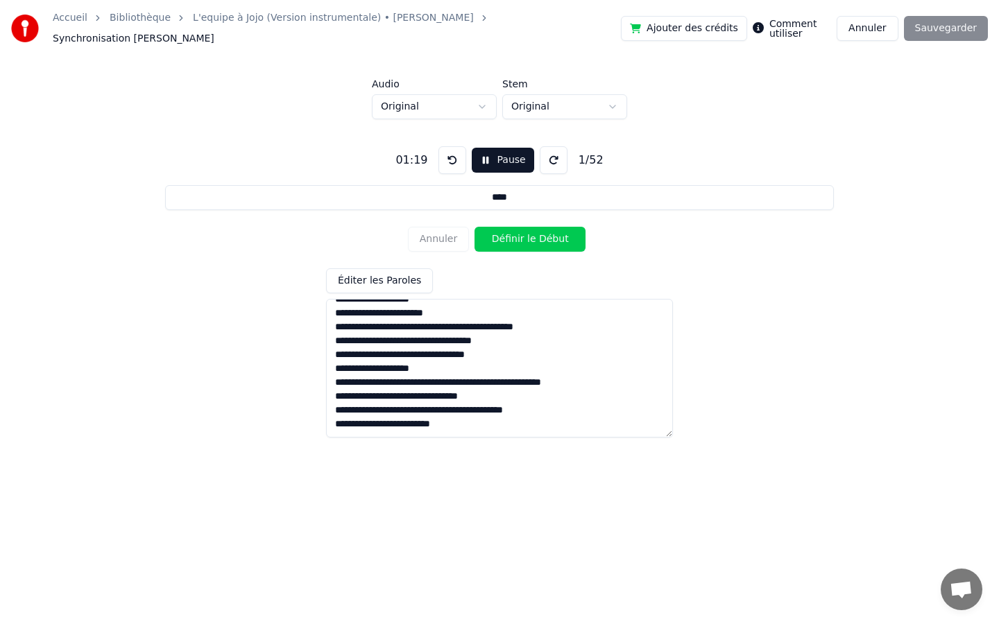
click at [551, 156] on button at bounding box center [554, 160] width 28 height 28
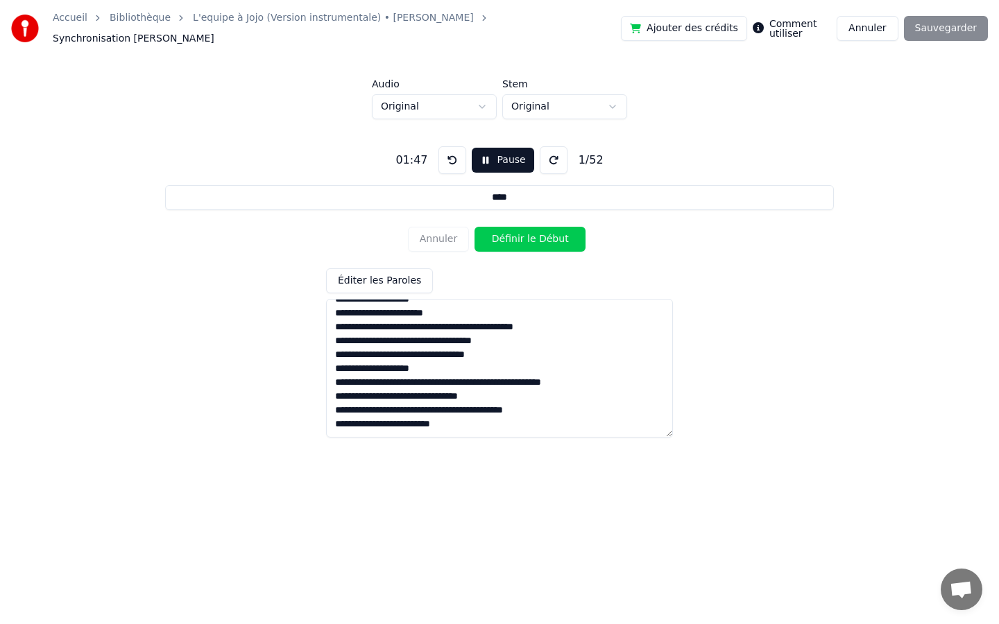
click at [558, 157] on button at bounding box center [554, 160] width 28 height 28
click at [518, 231] on button "Définir le Début" at bounding box center [529, 239] width 111 height 25
click at [552, 151] on button at bounding box center [554, 160] width 28 height 28
click at [551, 150] on button at bounding box center [554, 160] width 28 height 28
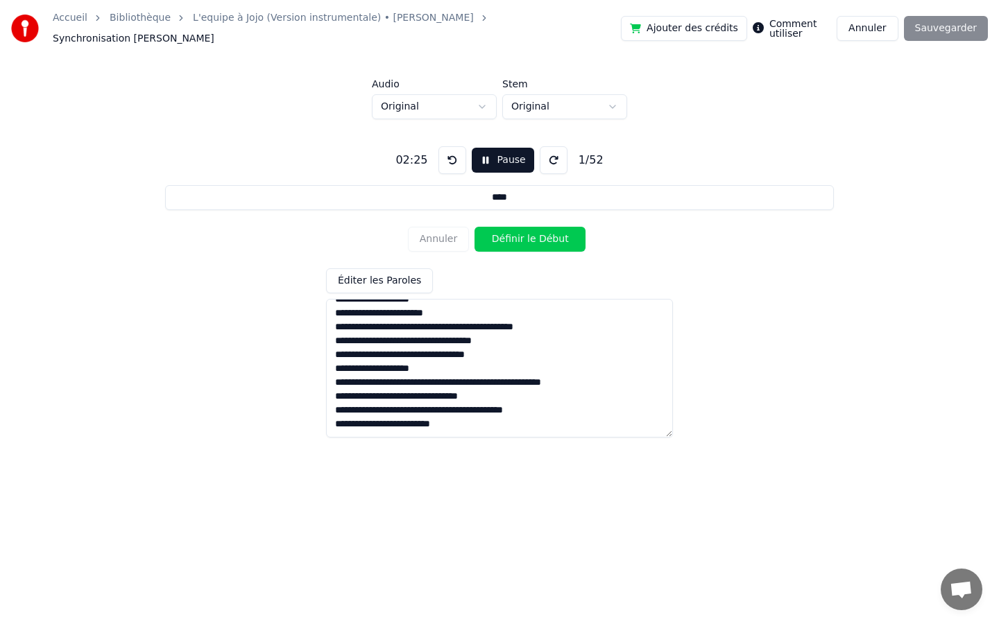
click at [551, 150] on button at bounding box center [554, 160] width 28 height 28
click at [561, 234] on button "Définir le Début" at bounding box center [529, 239] width 111 height 25
click at [541, 234] on button "Définir la Fin" at bounding box center [529, 239] width 111 height 25
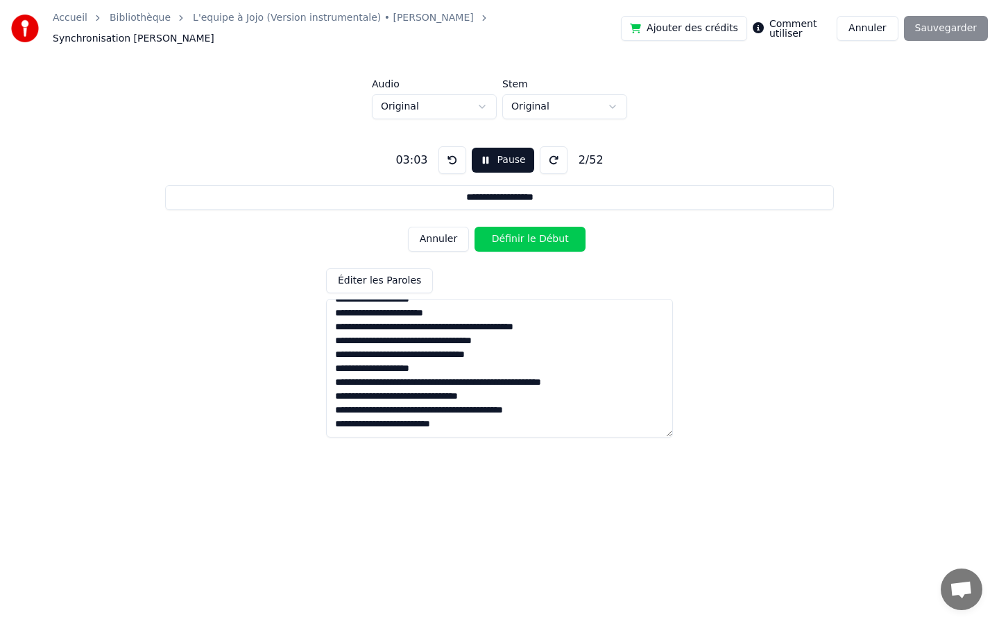
click at [413, 273] on button "Éditer les Paroles" at bounding box center [379, 280] width 107 height 25
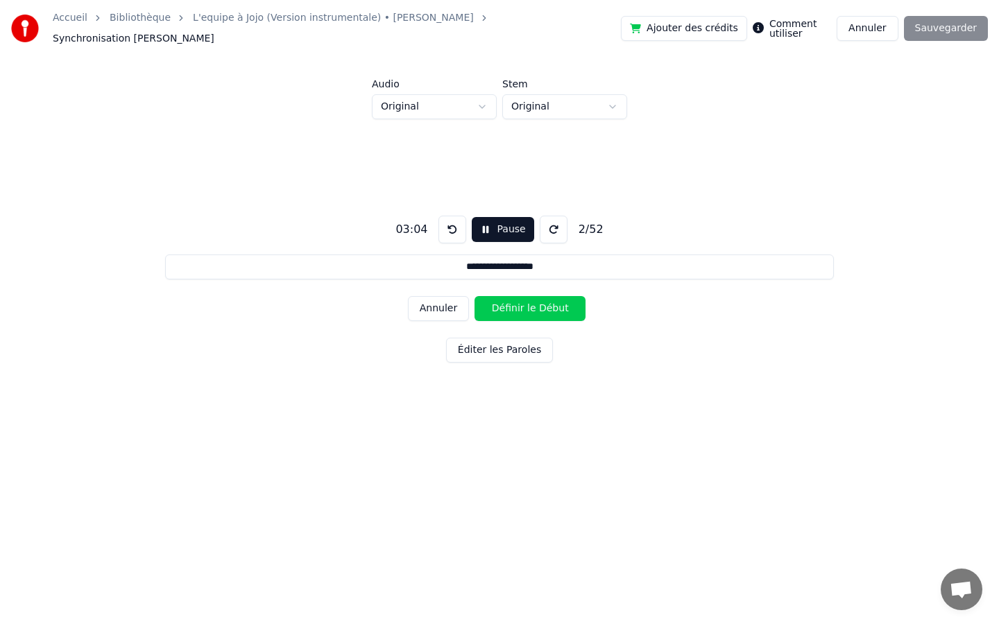
click at [495, 347] on button "Éditer les Paroles" at bounding box center [499, 350] width 107 height 25
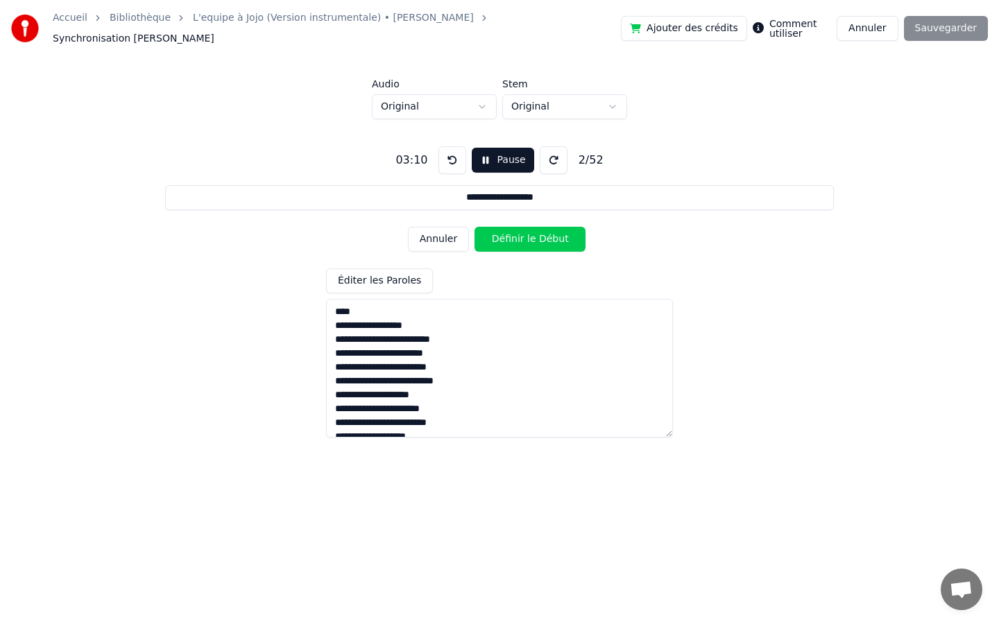
click at [421, 153] on div "03:10" at bounding box center [411, 160] width 43 height 17
click at [440, 157] on button at bounding box center [452, 160] width 28 height 28
click at [453, 154] on button at bounding box center [452, 160] width 28 height 28
click at [449, 153] on button at bounding box center [452, 160] width 28 height 28
click at [486, 151] on button "Début" at bounding box center [503, 160] width 63 height 25
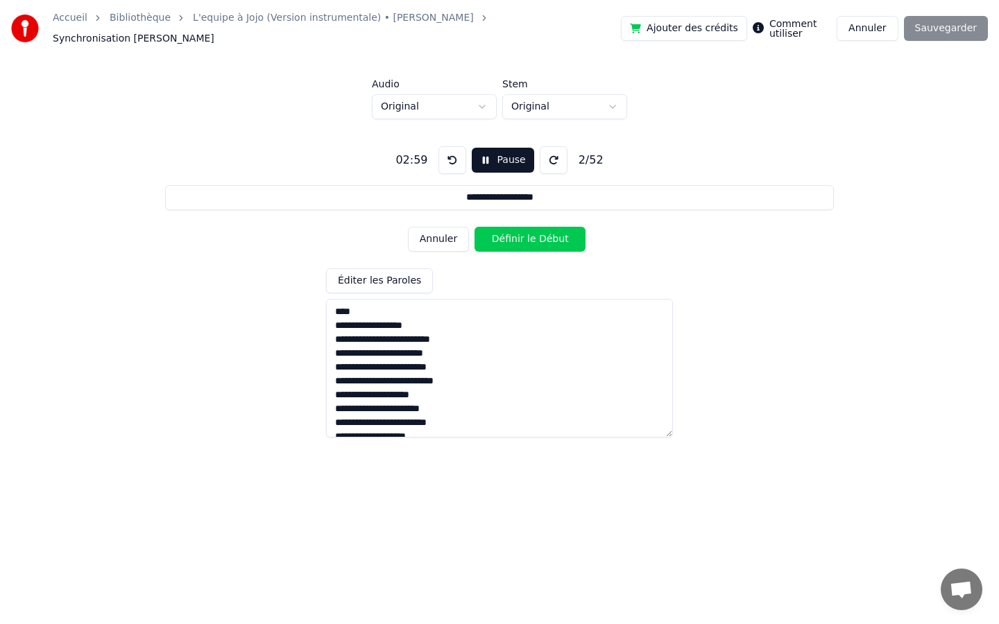
click at [443, 153] on button at bounding box center [452, 160] width 28 height 28
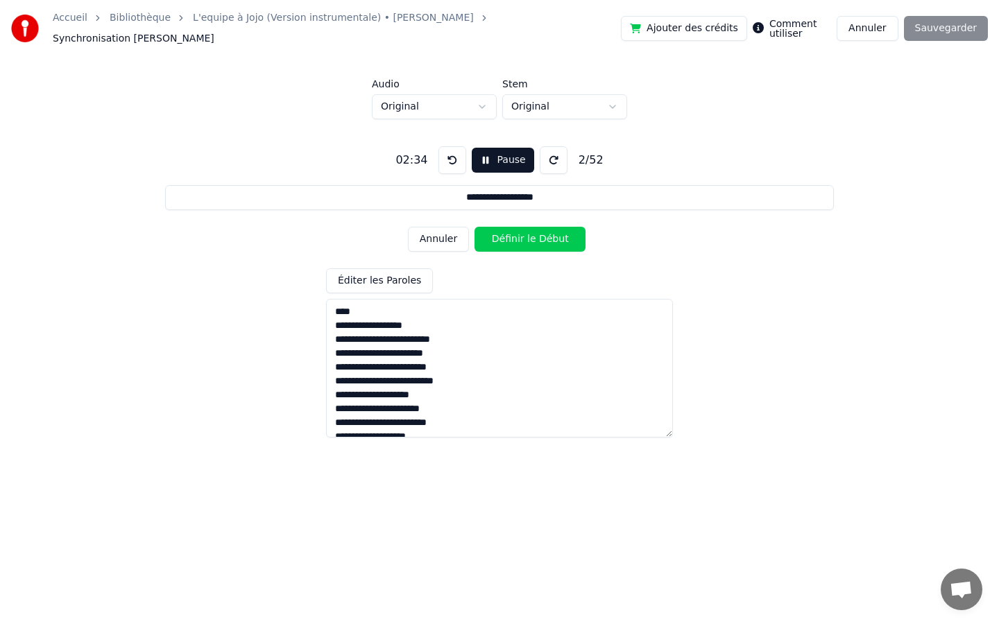
click at [443, 153] on button at bounding box center [452, 160] width 28 height 28
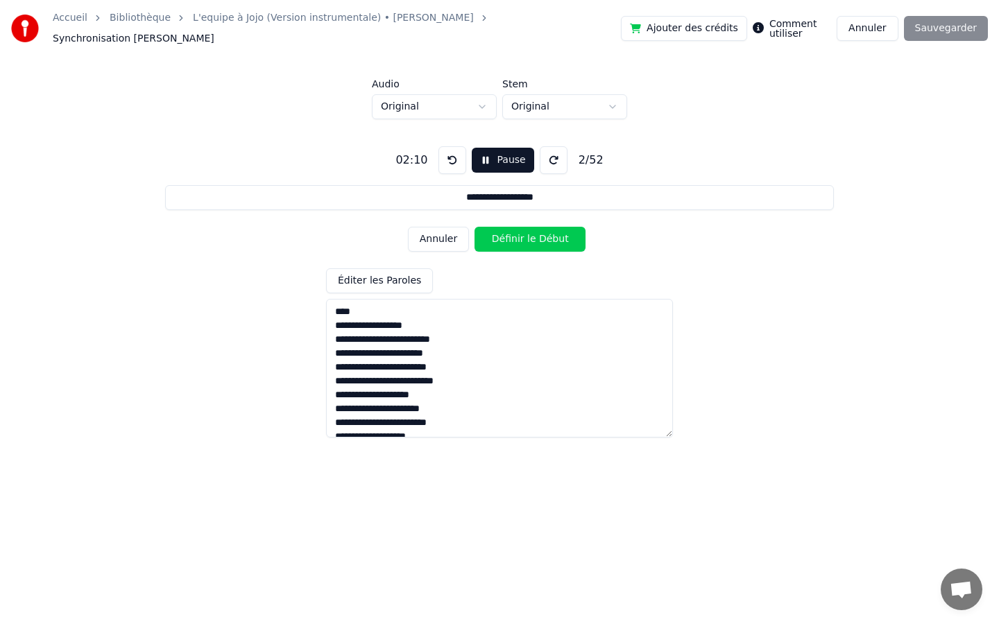
click at [443, 153] on button at bounding box center [452, 160] width 28 height 28
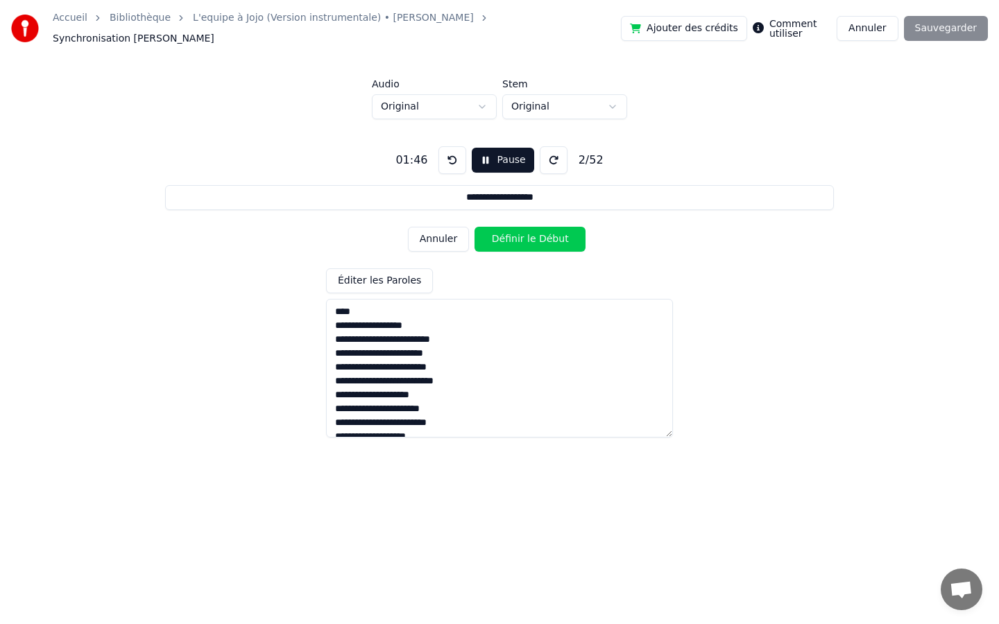
click at [443, 153] on button at bounding box center [452, 160] width 28 height 28
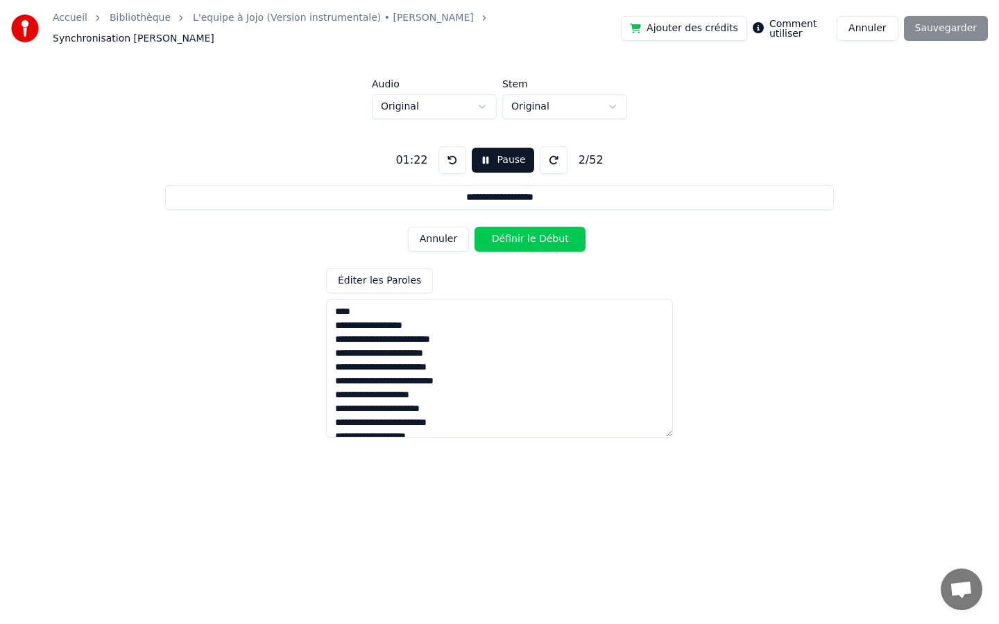
click at [443, 153] on button at bounding box center [452, 160] width 28 height 28
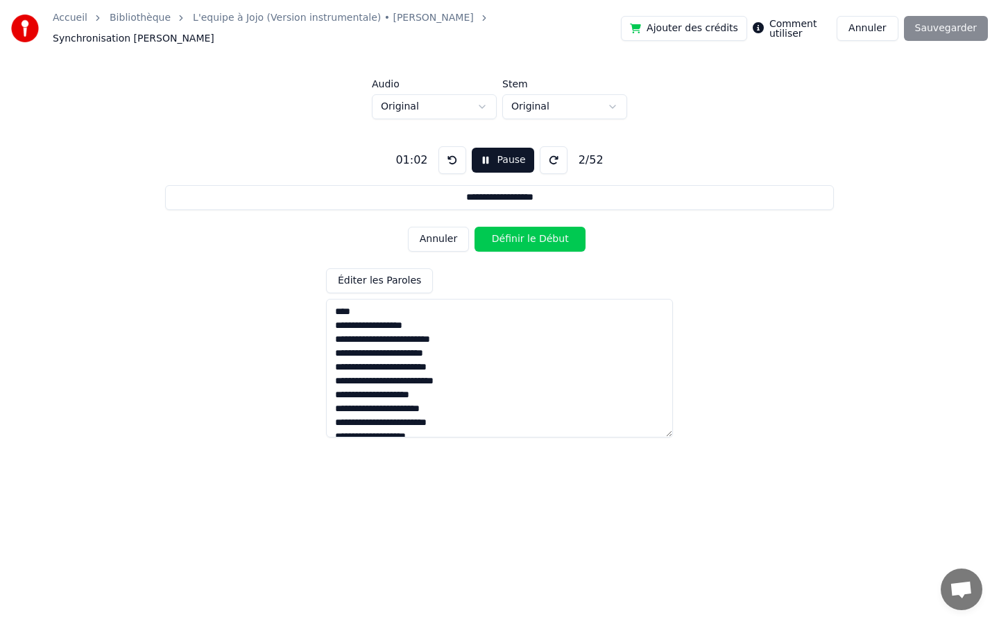
click at [443, 153] on button at bounding box center [452, 160] width 28 height 28
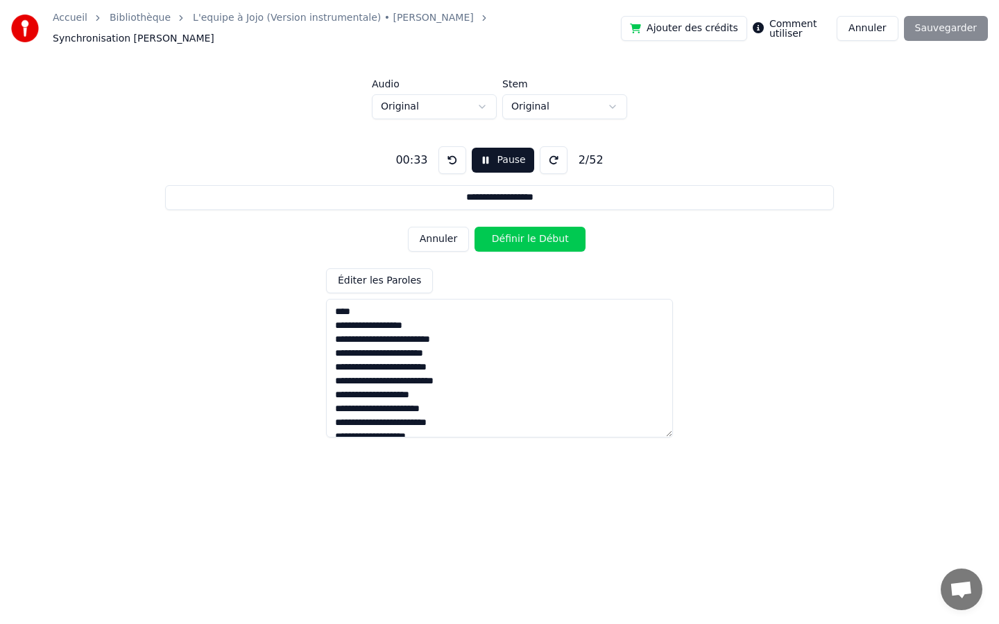
click at [443, 153] on button at bounding box center [452, 160] width 28 height 28
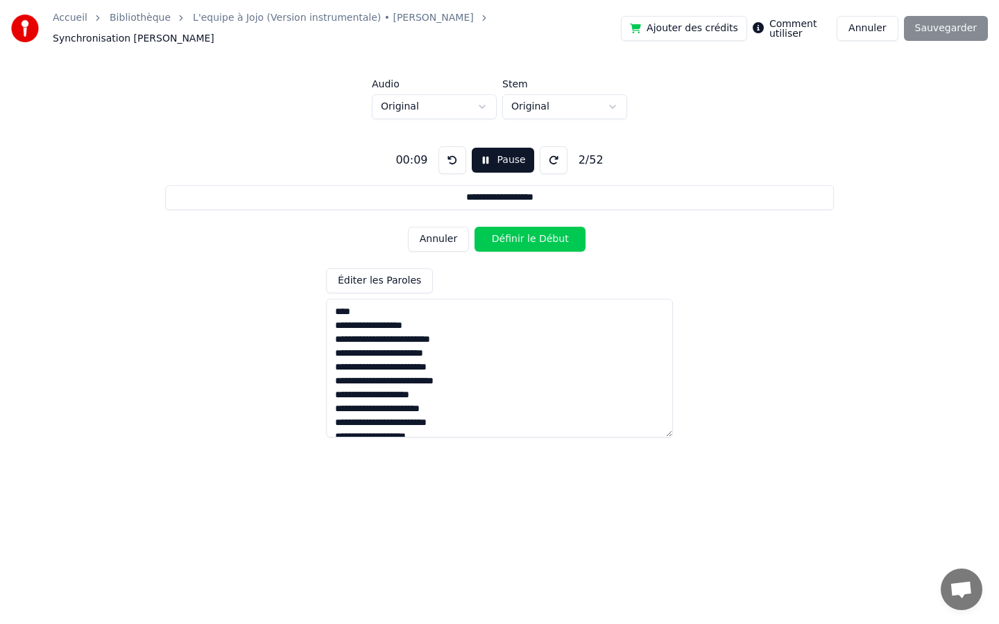
click at [443, 153] on button at bounding box center [452, 160] width 28 height 28
click at [547, 156] on button at bounding box center [554, 160] width 28 height 28
click at [497, 157] on button "Pause" at bounding box center [503, 160] width 62 height 25
click at [445, 156] on button at bounding box center [452, 160] width 28 height 28
click at [482, 155] on button "Début" at bounding box center [503, 160] width 63 height 25
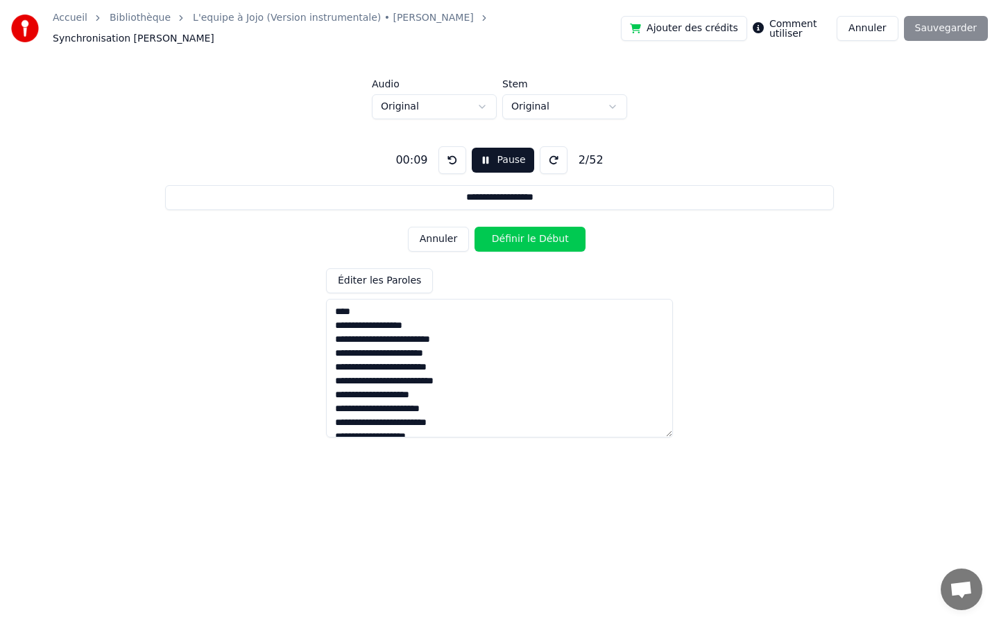
click at [482, 152] on button "Pause" at bounding box center [503, 160] width 62 height 25
click at [346, 311] on textarea at bounding box center [499, 368] width 347 height 139
click at [331, 320] on textarea at bounding box center [499, 368] width 347 height 139
type input "**********"
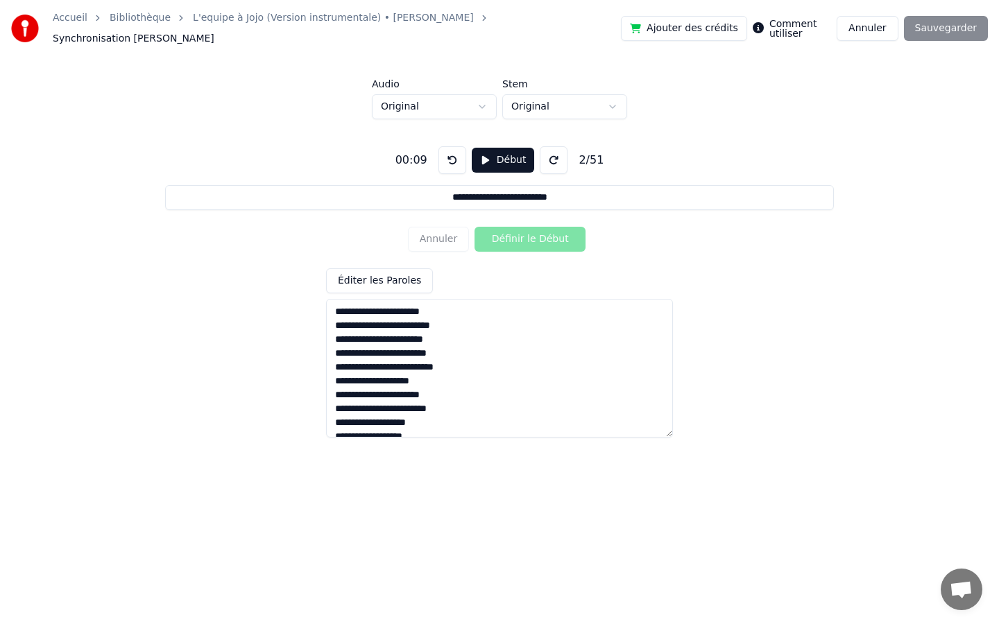
type textarea "**********"
click at [492, 159] on button "Début" at bounding box center [503, 160] width 63 height 25
click at [499, 231] on button "Définir le Début" at bounding box center [529, 239] width 111 height 25
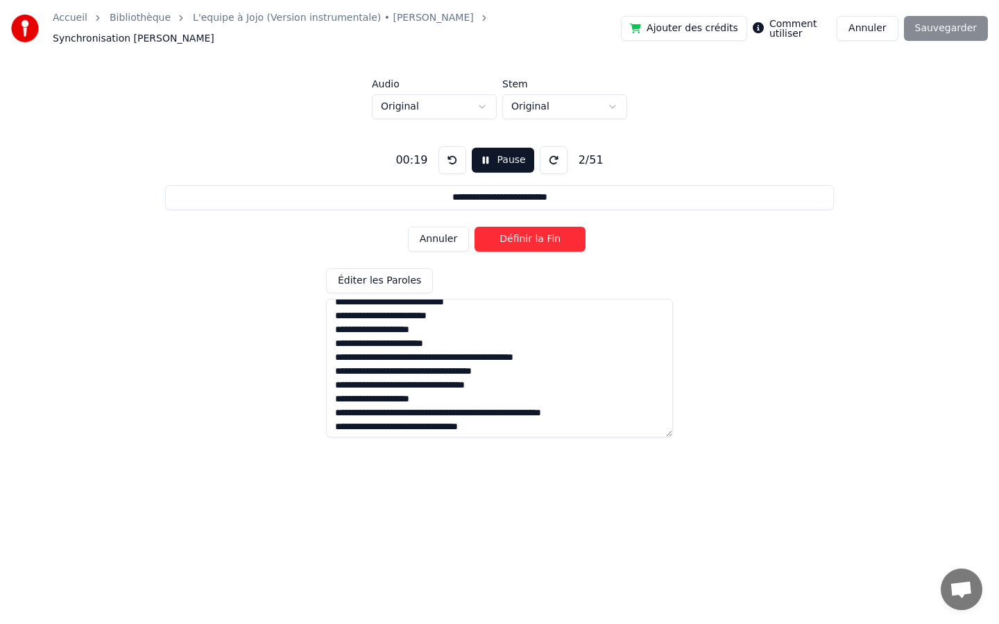
scroll to position [581, 0]
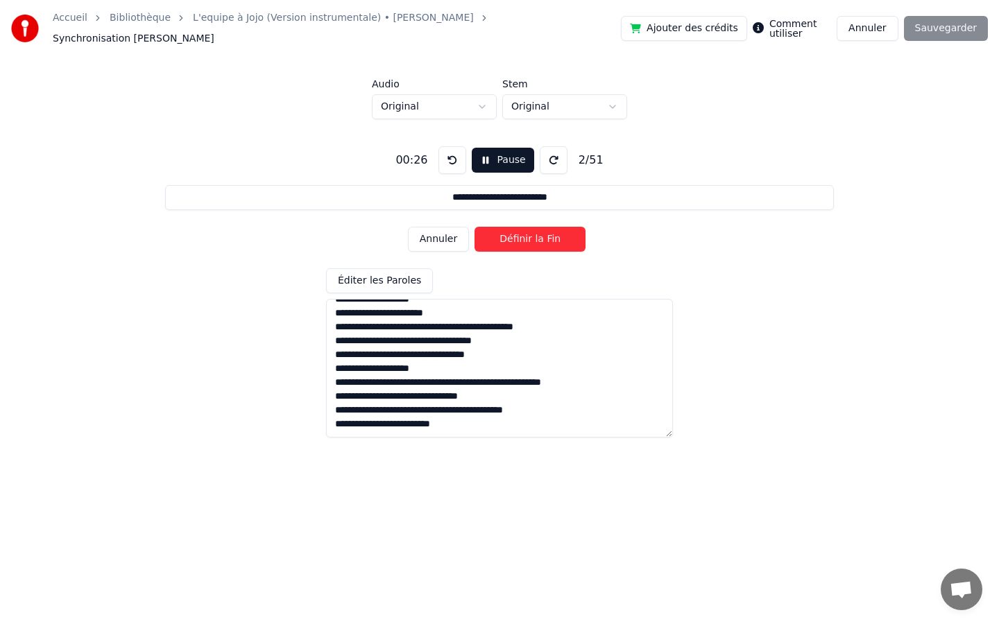
click at [549, 155] on button at bounding box center [554, 160] width 28 height 28
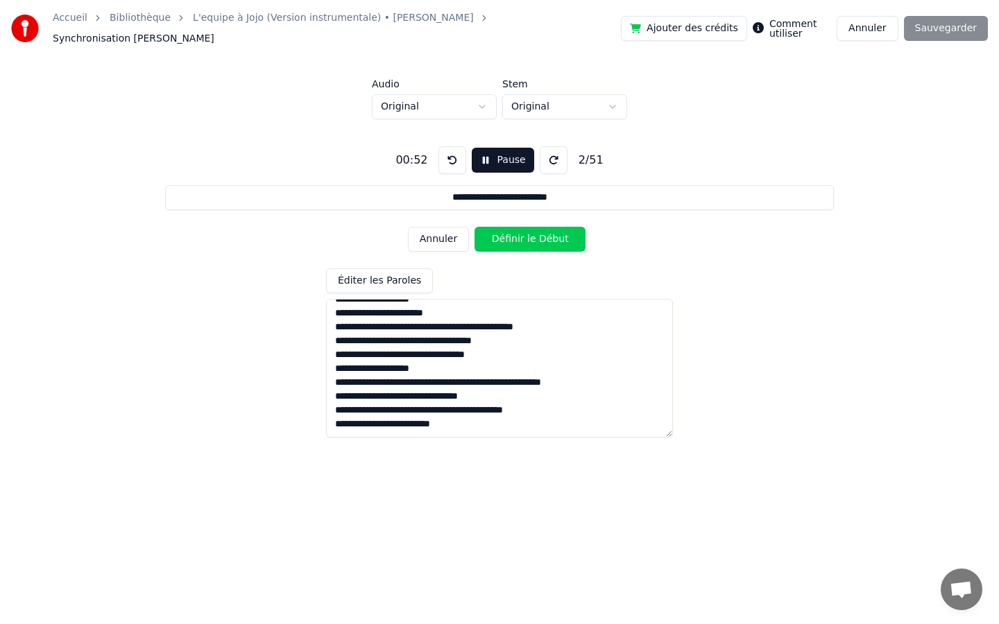
click at [549, 155] on button at bounding box center [554, 160] width 28 height 28
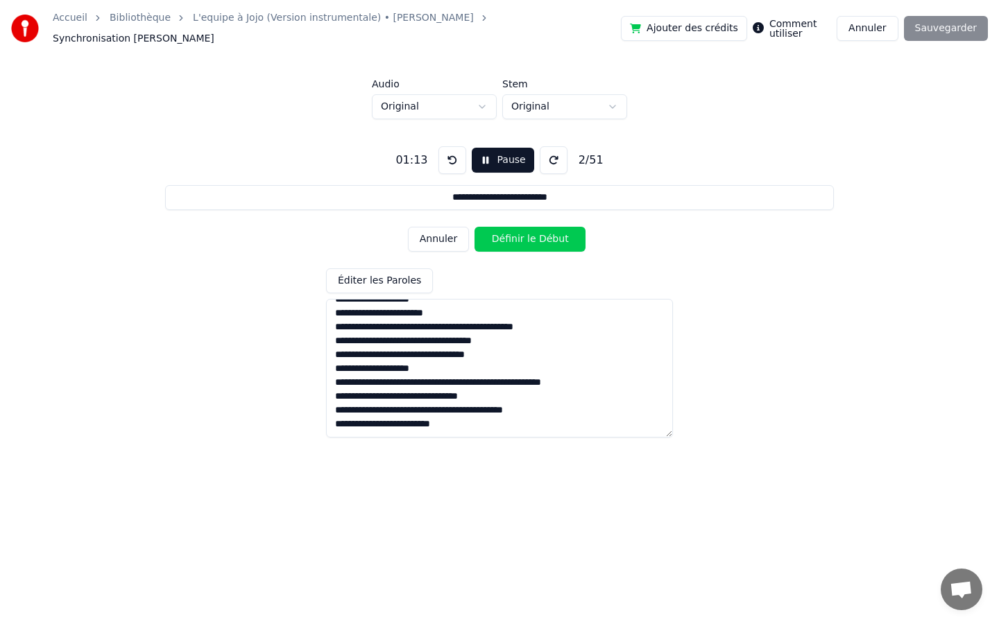
click at [549, 155] on button at bounding box center [554, 160] width 28 height 28
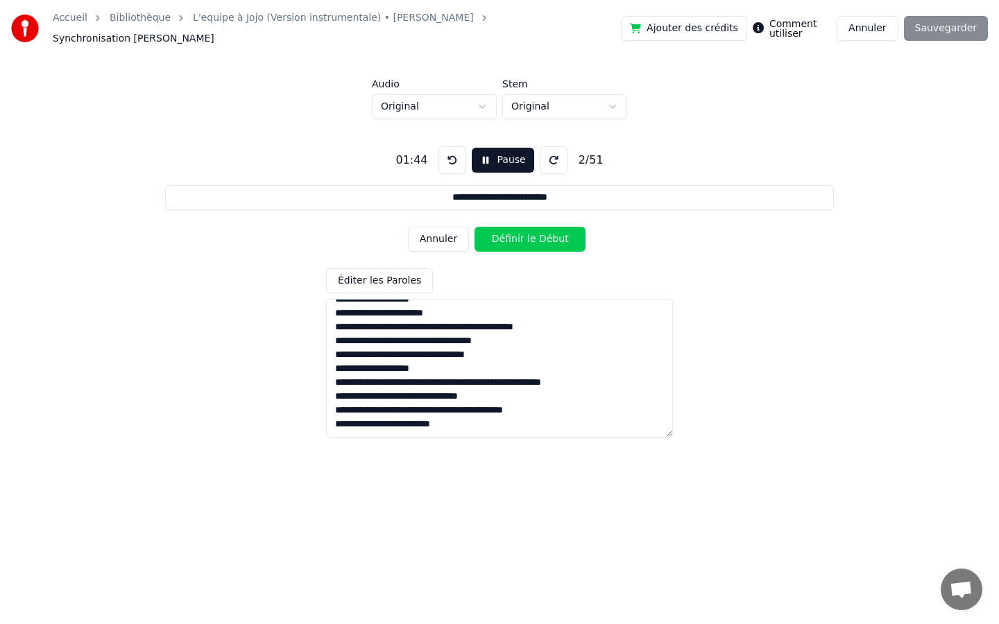
click at [549, 155] on button at bounding box center [554, 160] width 28 height 28
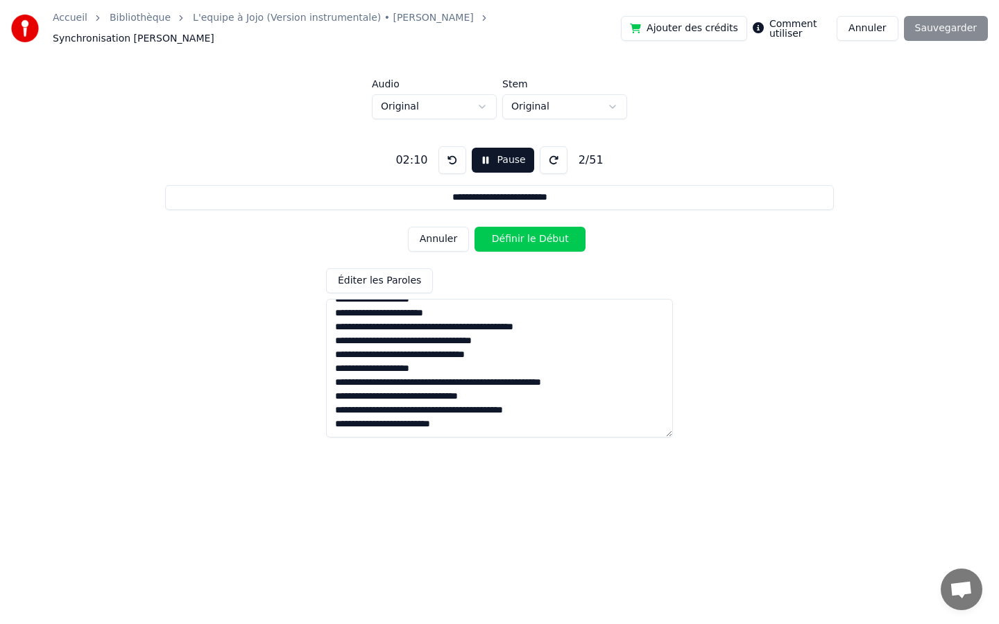
click at [549, 155] on button at bounding box center [554, 160] width 28 height 28
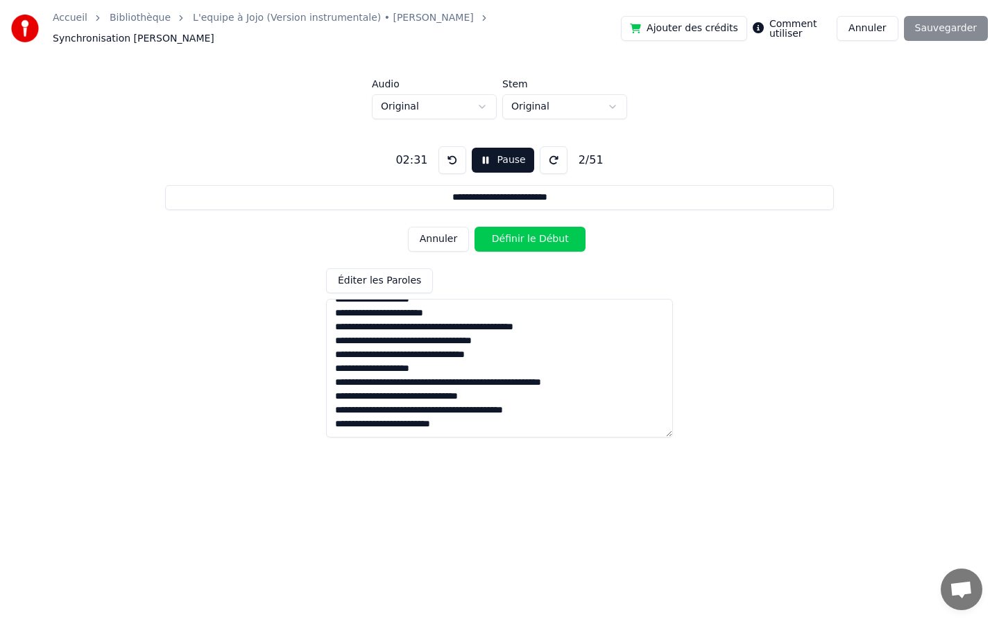
click at [549, 155] on button at bounding box center [554, 160] width 28 height 28
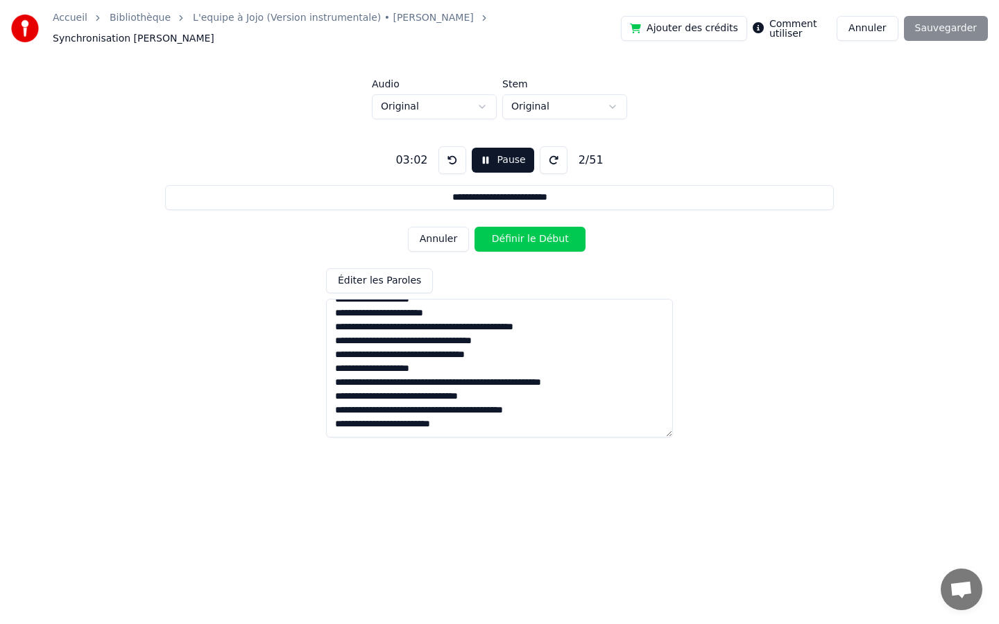
click at [549, 155] on button at bounding box center [554, 160] width 28 height 28
click at [450, 149] on button at bounding box center [452, 160] width 28 height 28
click at [450, 152] on button at bounding box center [452, 160] width 28 height 28
click at [551, 151] on button at bounding box center [554, 160] width 28 height 28
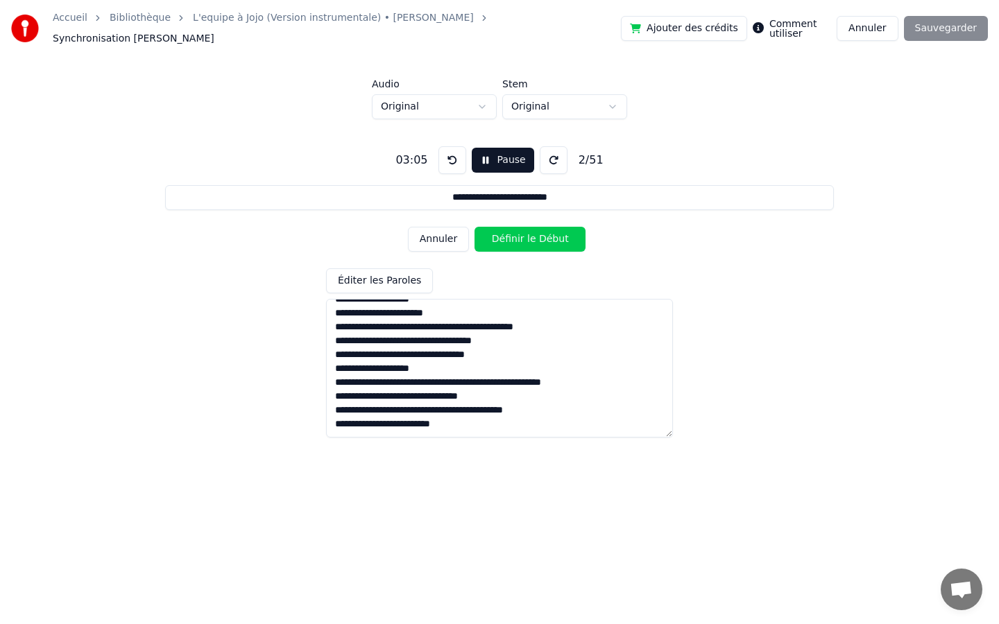
click at [442, 156] on button at bounding box center [452, 160] width 28 height 28
click at [449, 153] on button at bounding box center [452, 160] width 28 height 28
click at [490, 235] on button "Définir le Début" at bounding box center [529, 239] width 111 height 25
click at [513, 231] on button "Définir la Fin" at bounding box center [529, 239] width 111 height 25
type input "**********"
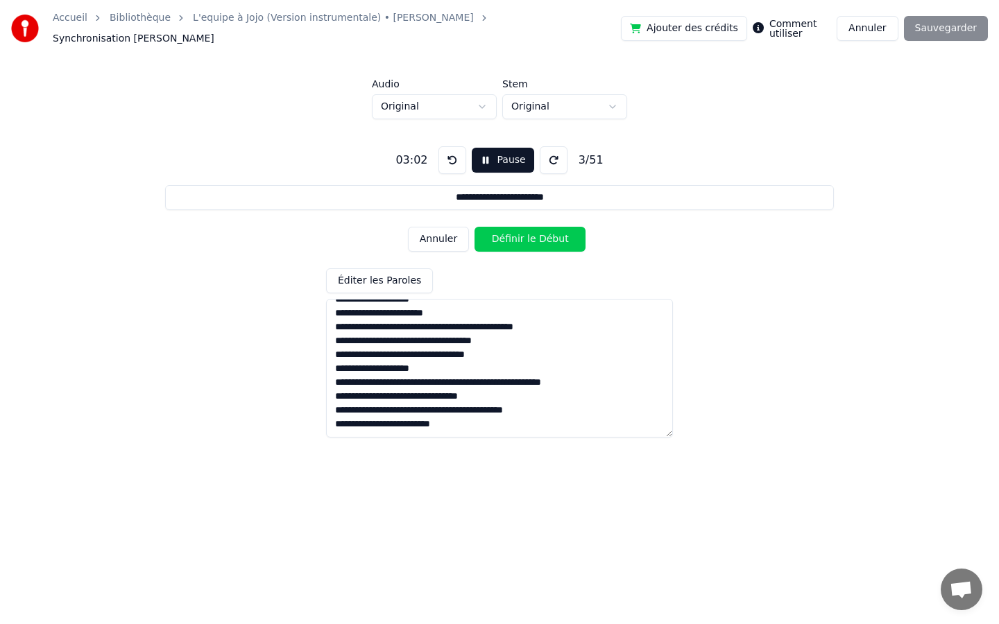
click at [927, 30] on div "Ajouter des crédits Comment utiliser Annuler Sauvegarder" at bounding box center [804, 28] width 367 height 25
click at [400, 272] on button "Éditer les Paroles" at bounding box center [379, 280] width 107 height 25
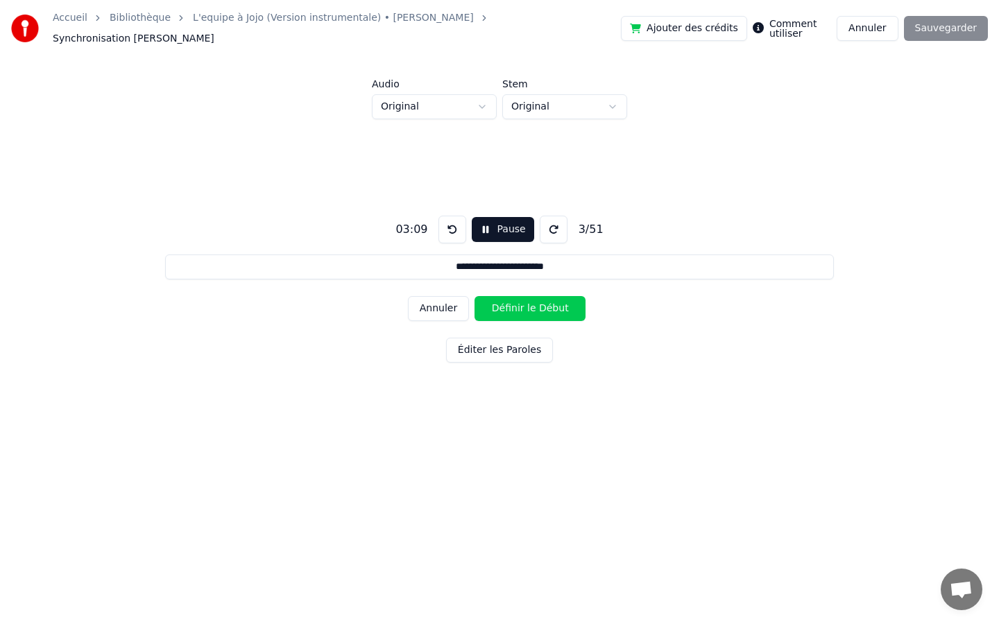
click at [465, 343] on button "Éditer les Paroles" at bounding box center [499, 350] width 107 height 25
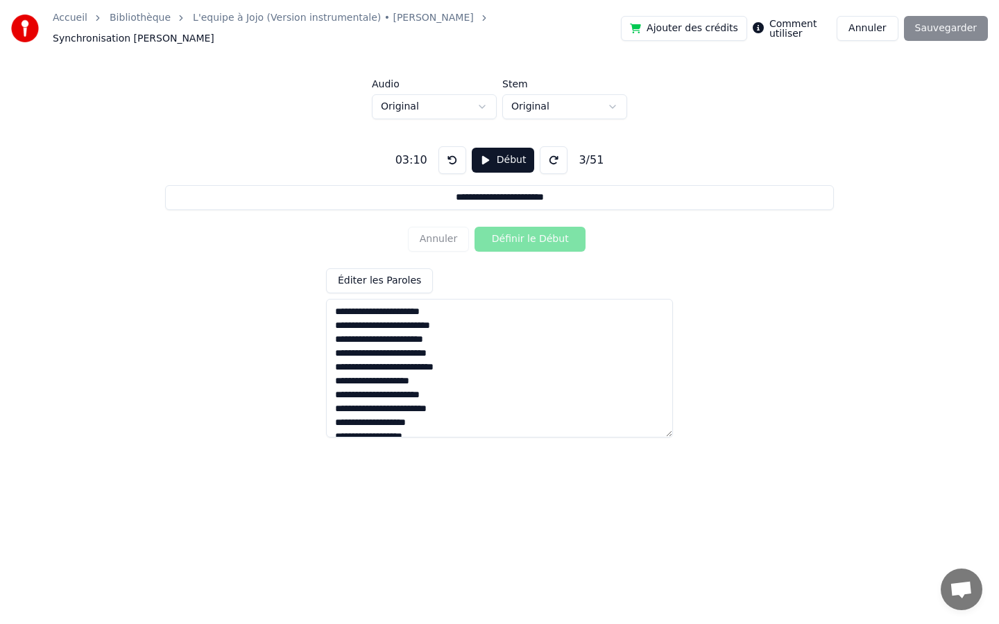
click at [450, 306] on textarea at bounding box center [499, 368] width 347 height 139
click at [447, 146] on button at bounding box center [452, 160] width 28 height 28
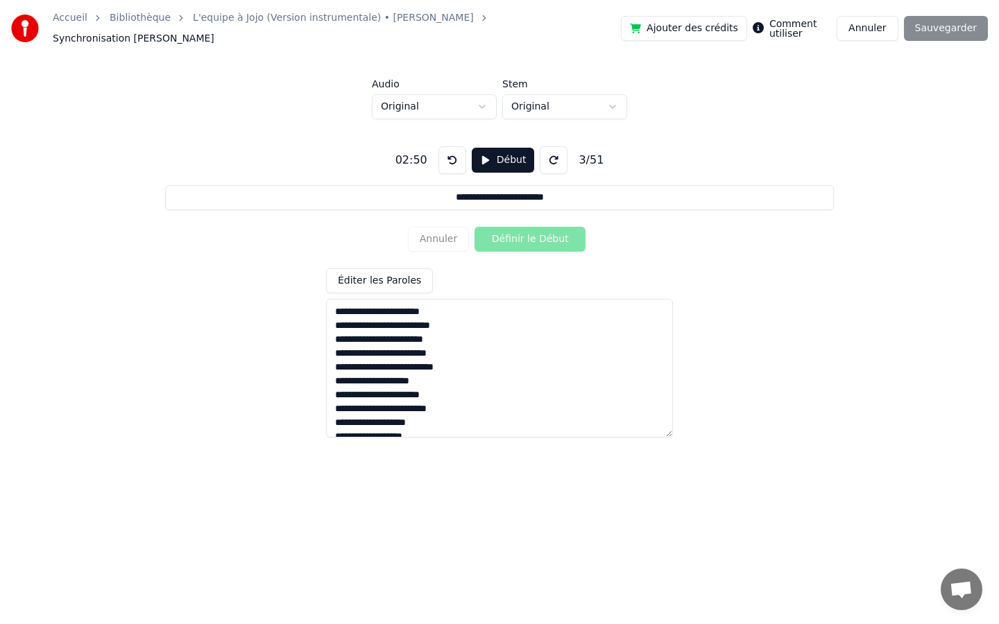
click at [447, 146] on button at bounding box center [452, 160] width 28 height 28
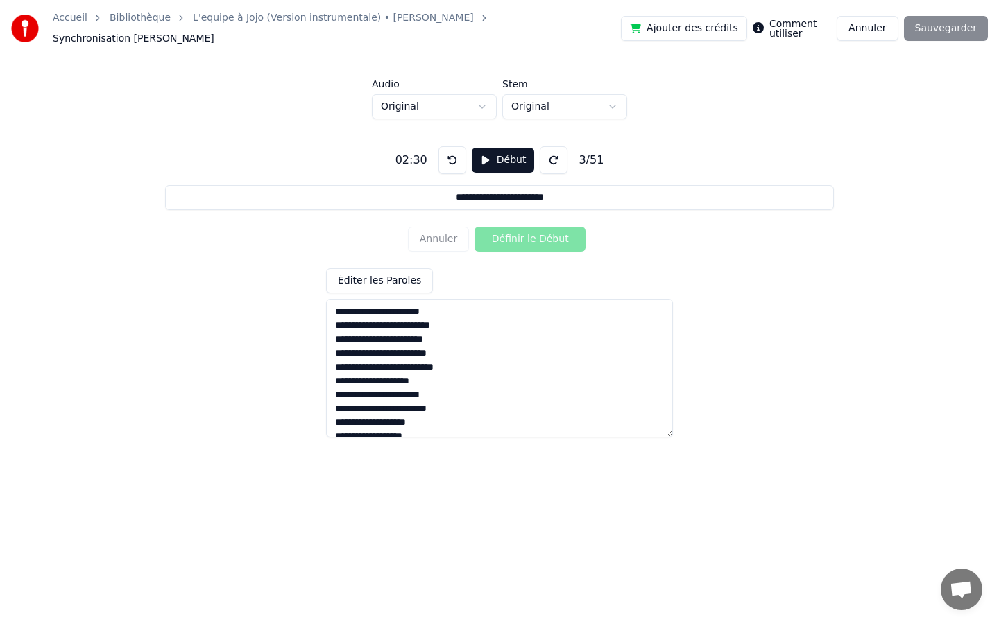
click at [447, 146] on button at bounding box center [452, 160] width 28 height 28
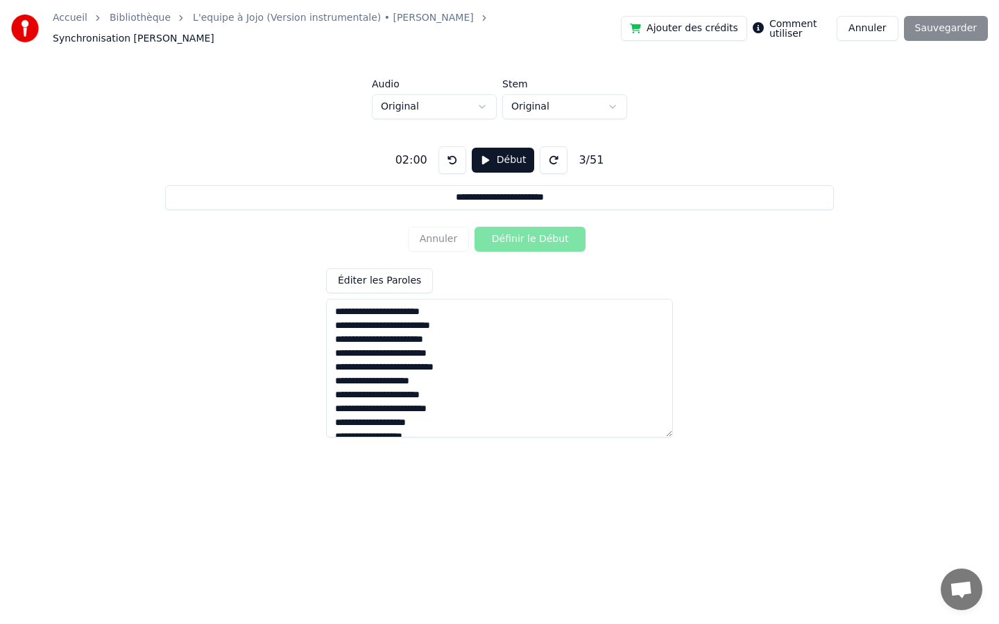
click at [447, 146] on button at bounding box center [452, 160] width 28 height 28
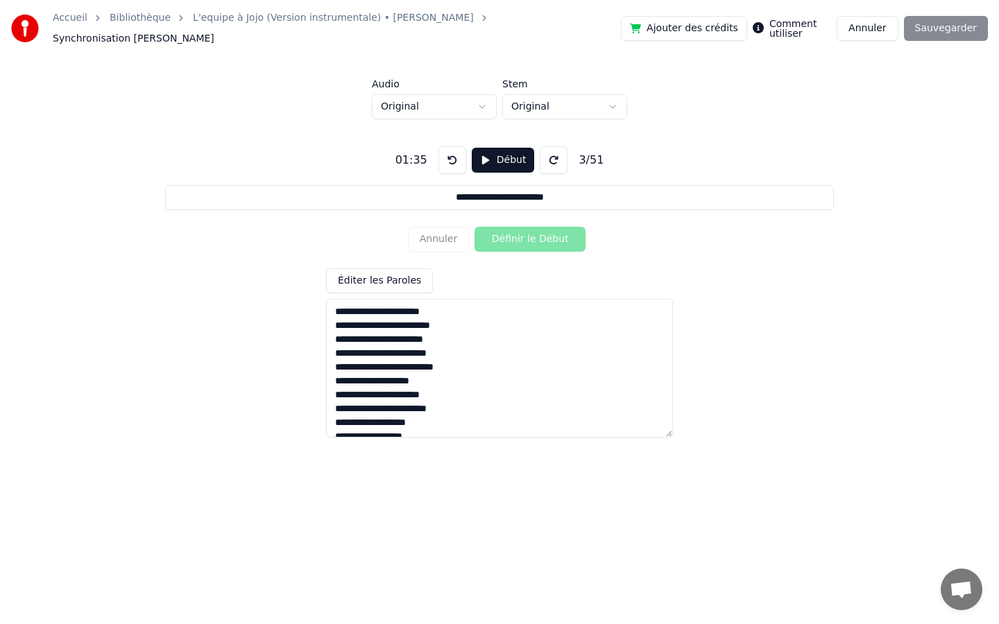
click at [447, 146] on button at bounding box center [452, 160] width 28 height 28
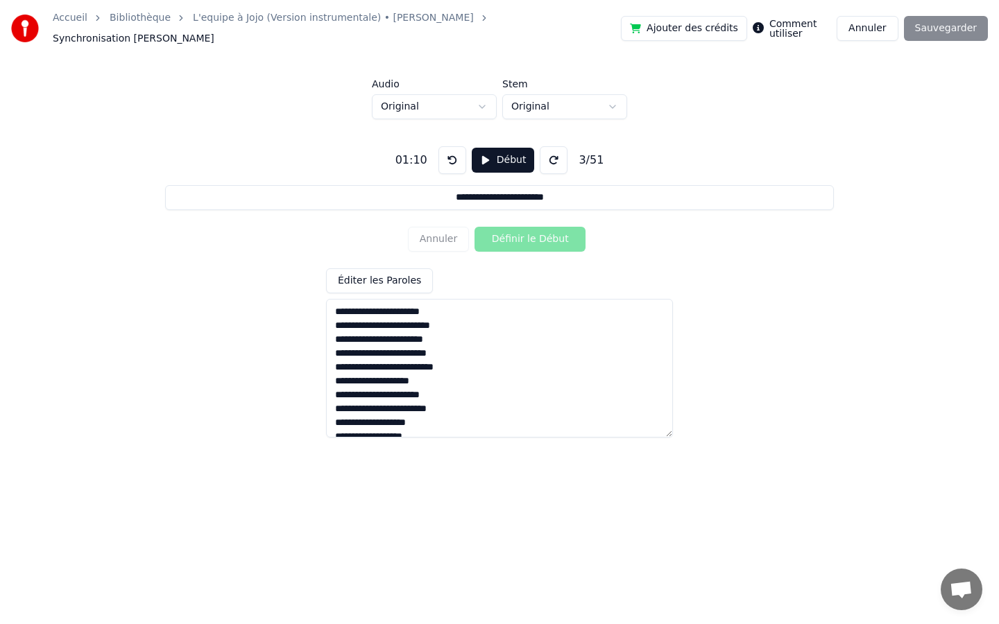
click at [447, 146] on button at bounding box center [452, 160] width 28 height 28
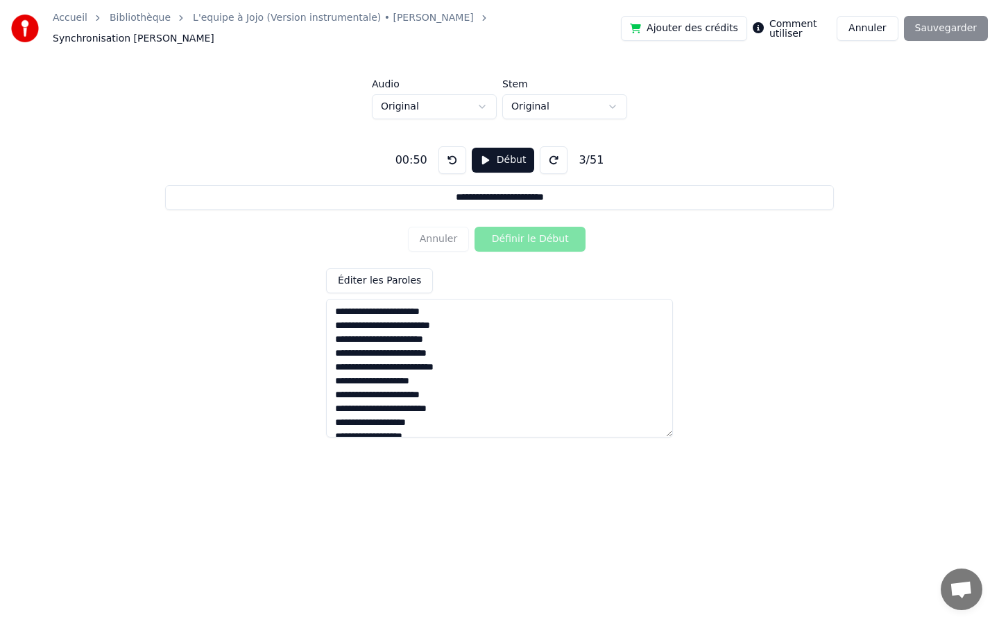
click at [447, 146] on button at bounding box center [452, 160] width 28 height 28
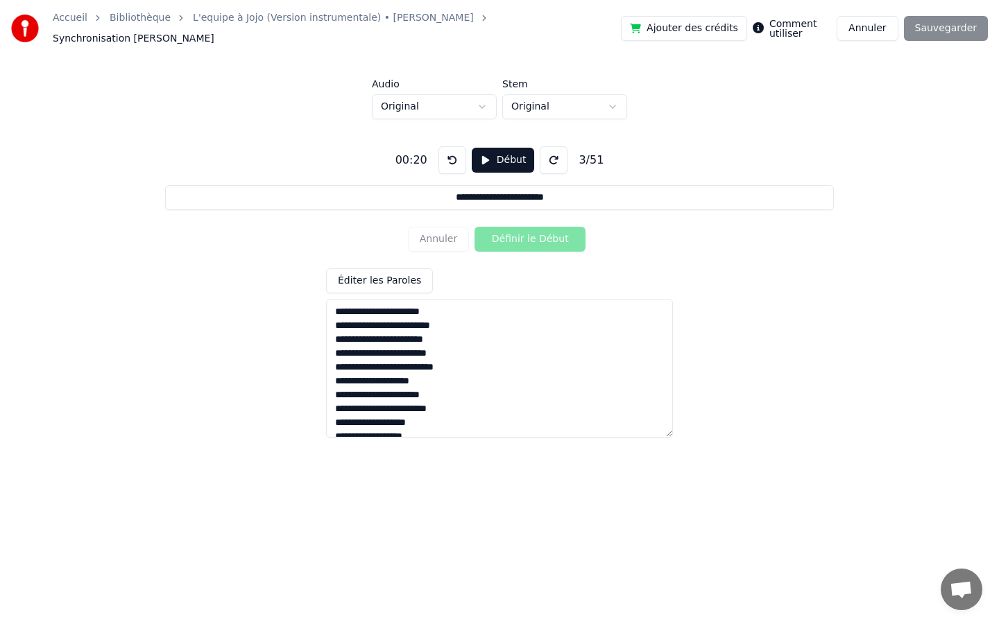
click at [447, 146] on button at bounding box center [452, 160] width 28 height 28
click at [542, 155] on button at bounding box center [554, 160] width 28 height 28
click at [503, 148] on button "Début" at bounding box center [503, 160] width 63 height 25
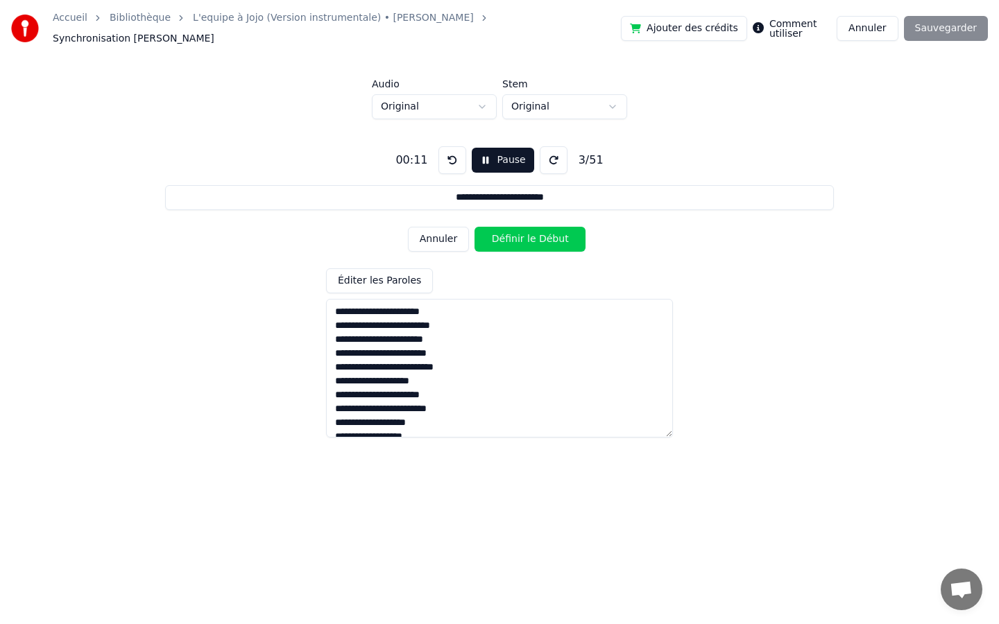
click at [505, 237] on button "Définir le Début" at bounding box center [529, 239] width 111 height 25
click at [446, 304] on textarea at bounding box center [499, 368] width 347 height 139
drag, startPoint x: 335, startPoint y: 304, endPoint x: 559, endPoint y: 316, distance: 224.3
click at [559, 316] on textarea at bounding box center [499, 368] width 347 height 139
click at [509, 307] on textarea at bounding box center [499, 368] width 347 height 139
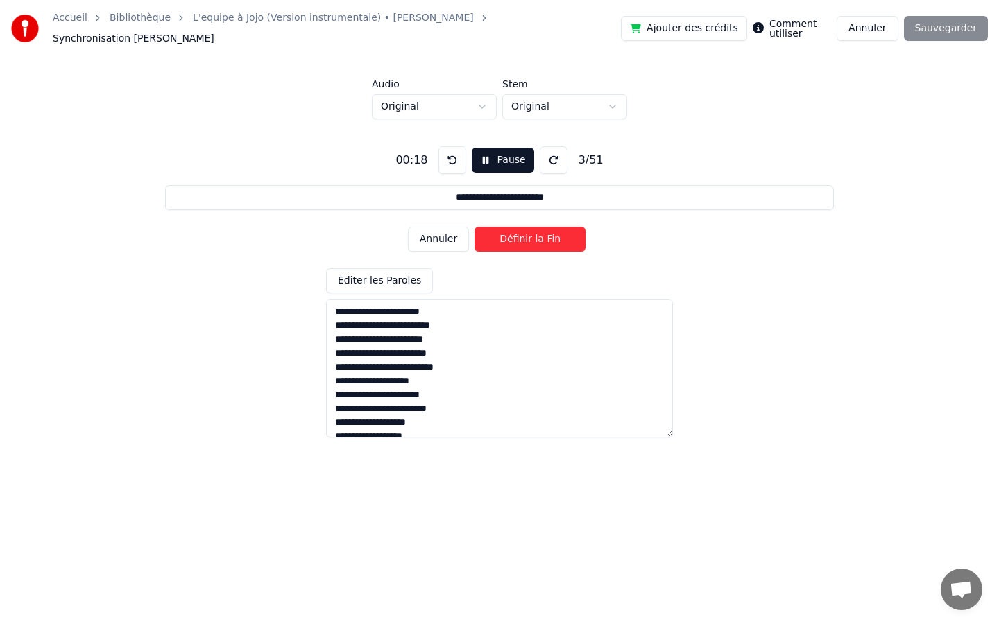
click at [928, 28] on div "Ajouter des crédits Comment utiliser Annuler Sauvegarder" at bounding box center [804, 28] width 367 height 25
click at [877, 21] on button "Annuler" at bounding box center [866, 28] width 61 height 25
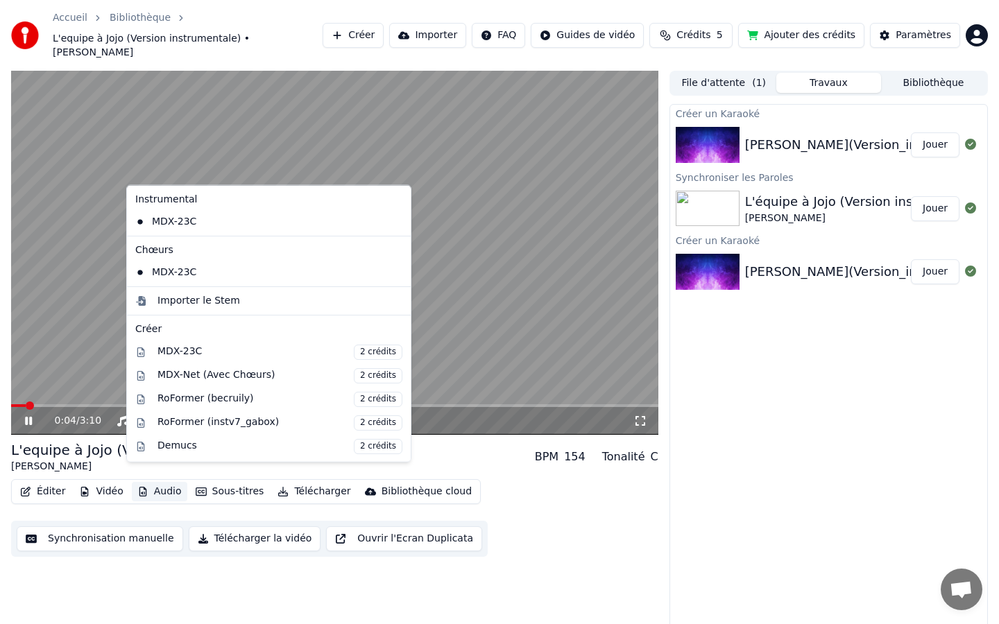
click at [157, 482] on button "Audio" at bounding box center [159, 491] width 55 height 19
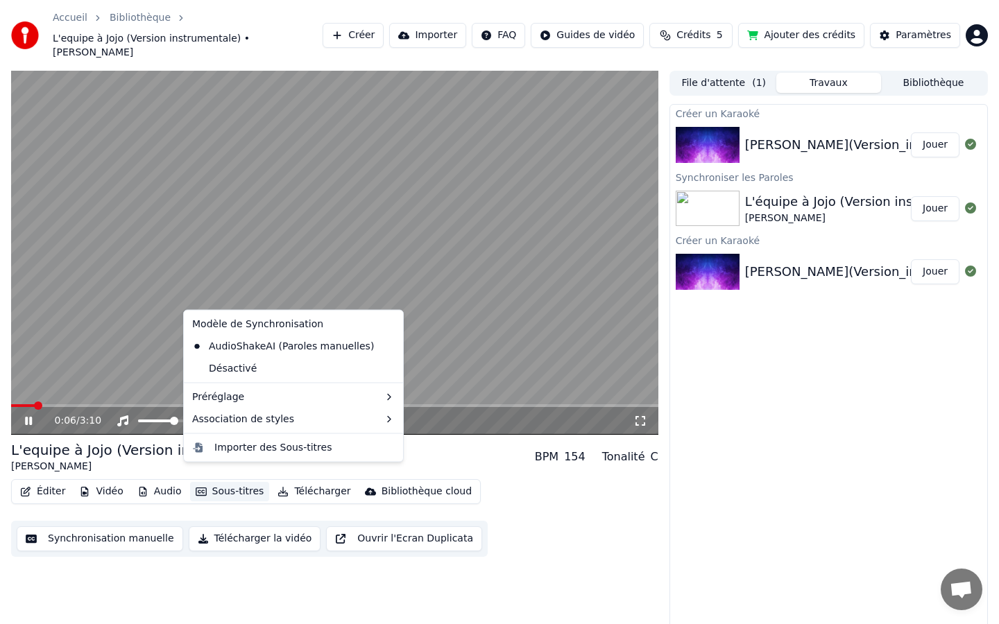
click at [230, 482] on button "Sous-titres" at bounding box center [230, 491] width 80 height 19
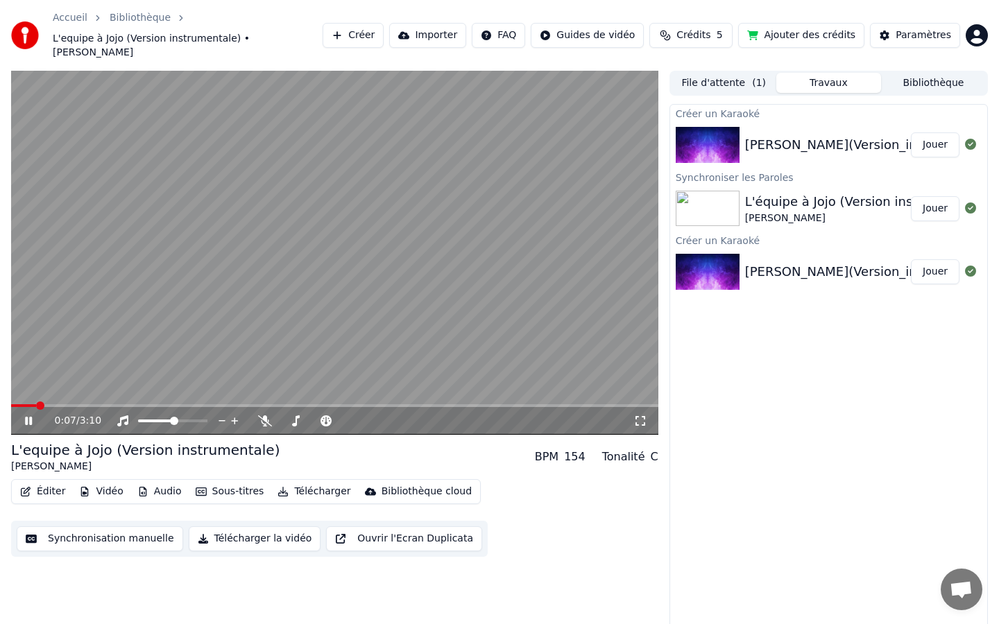
click at [230, 482] on button "Sous-titres" at bounding box center [230, 491] width 80 height 19
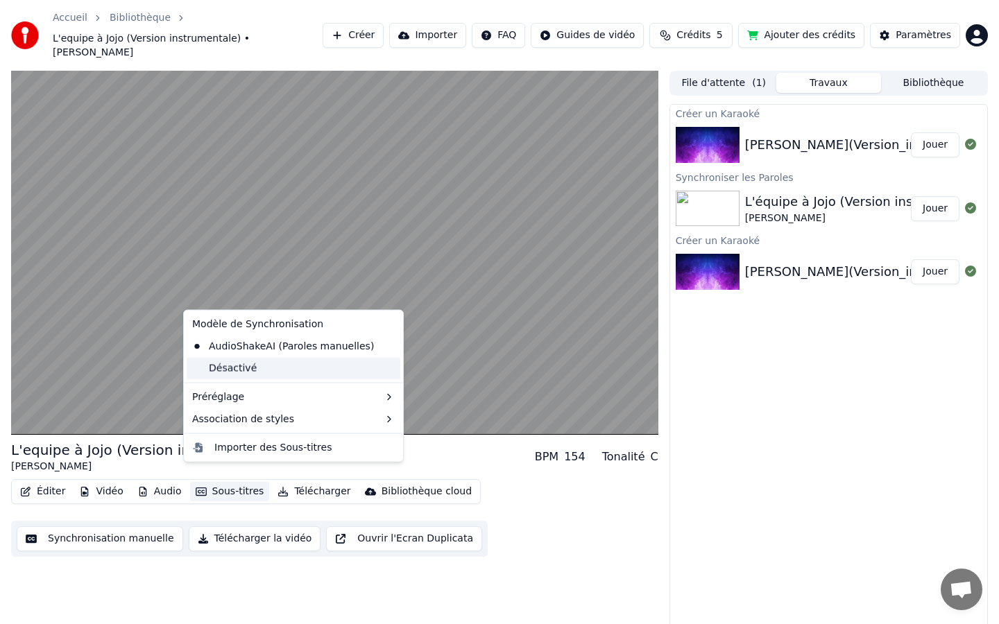
click at [254, 370] on div "Désactivé" at bounding box center [294, 368] width 214 height 22
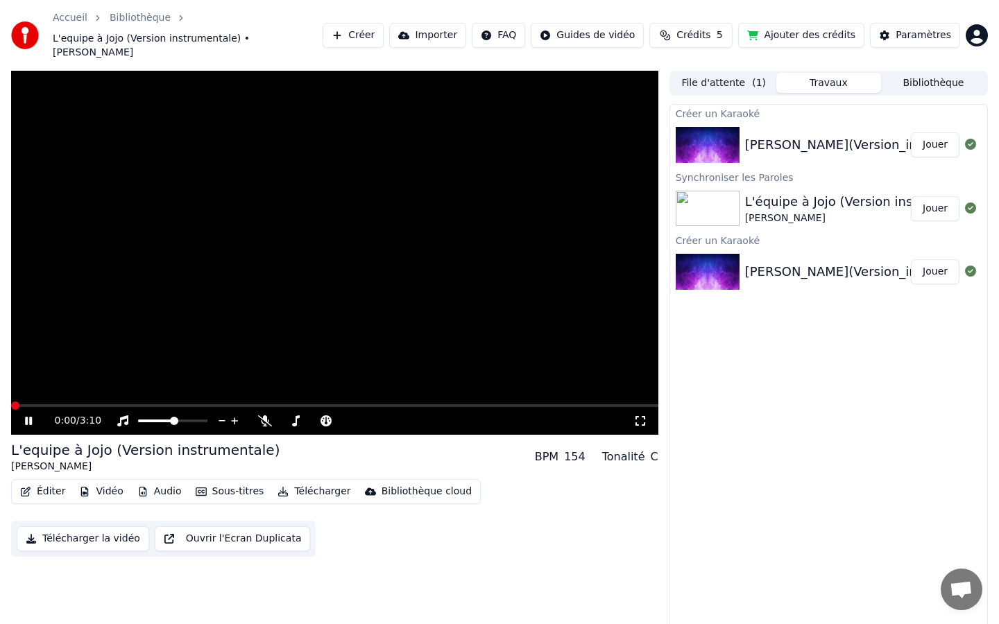
click at [11, 402] on span at bounding box center [15, 406] width 8 height 8
click at [232, 482] on button "Sous-titres" at bounding box center [230, 491] width 80 height 19
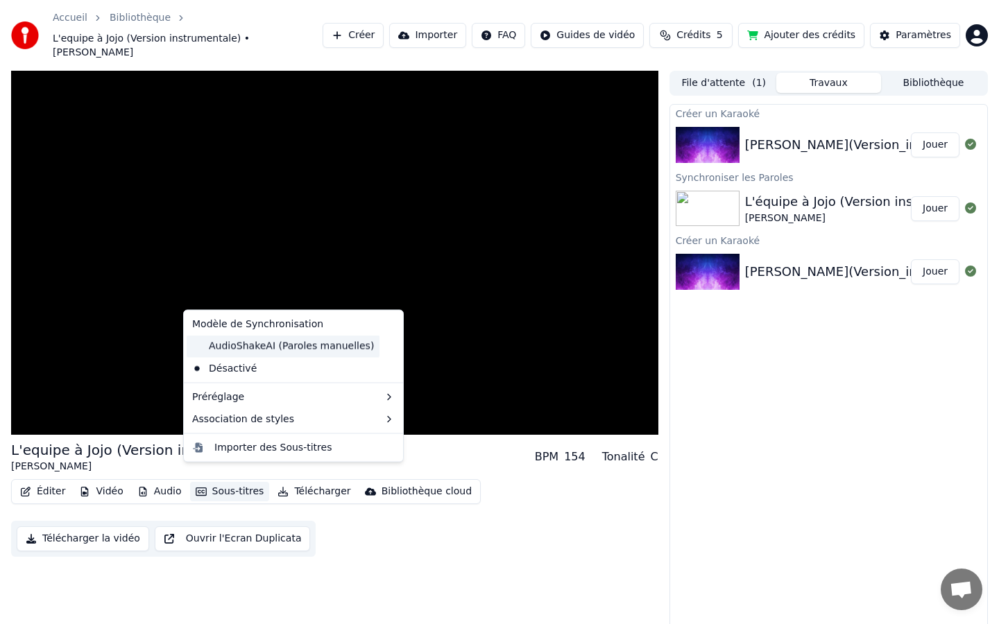
click at [273, 352] on div "AudioShakeAI (Paroles manuelles)" at bounding box center [283, 346] width 193 height 22
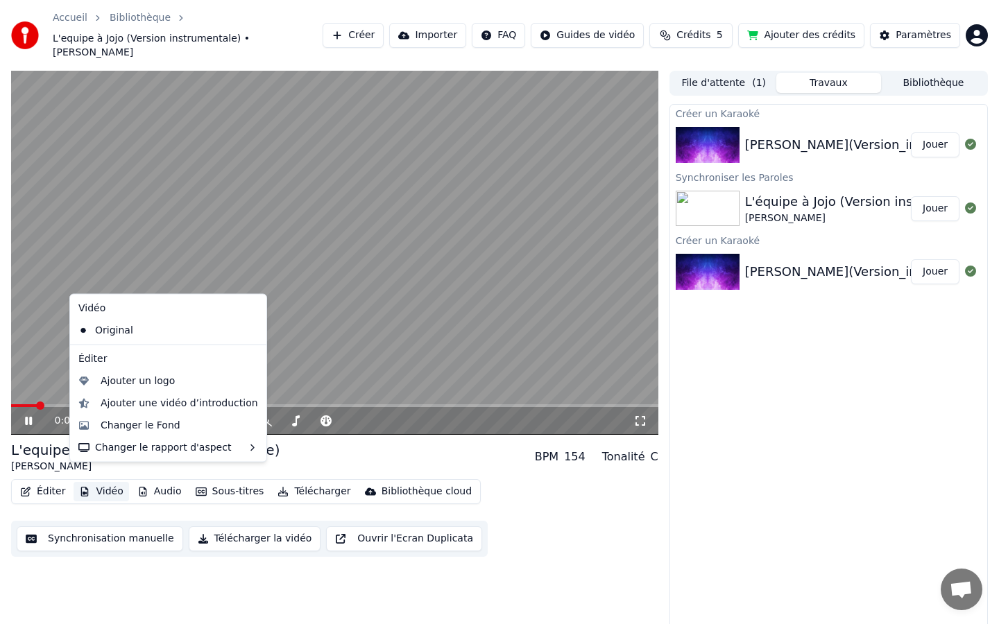
click at [98, 482] on button "Vidéo" at bounding box center [101, 491] width 55 height 19
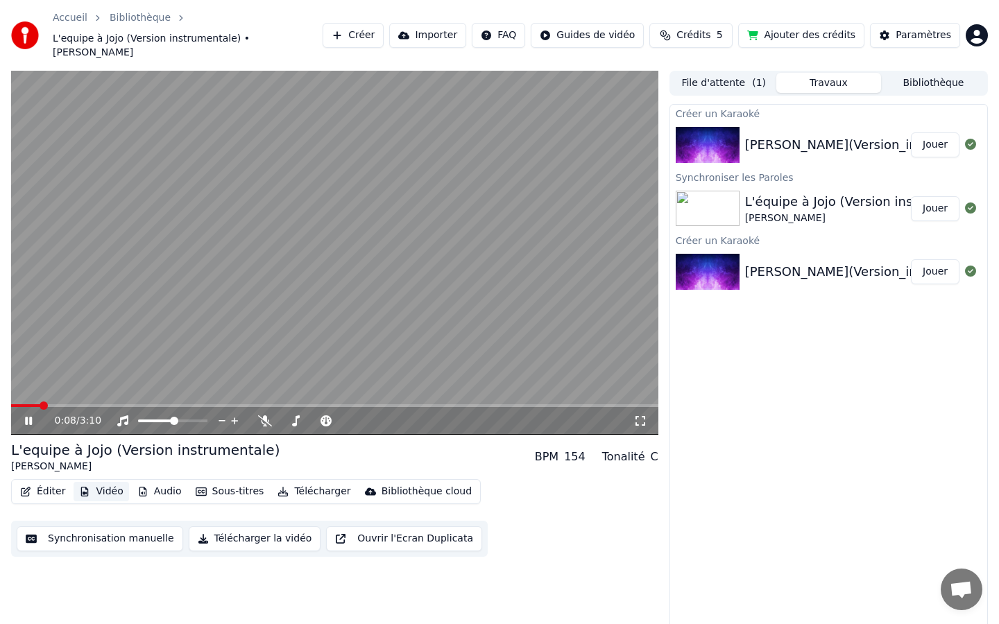
click at [98, 482] on button "Vidéo" at bounding box center [101, 491] width 55 height 19
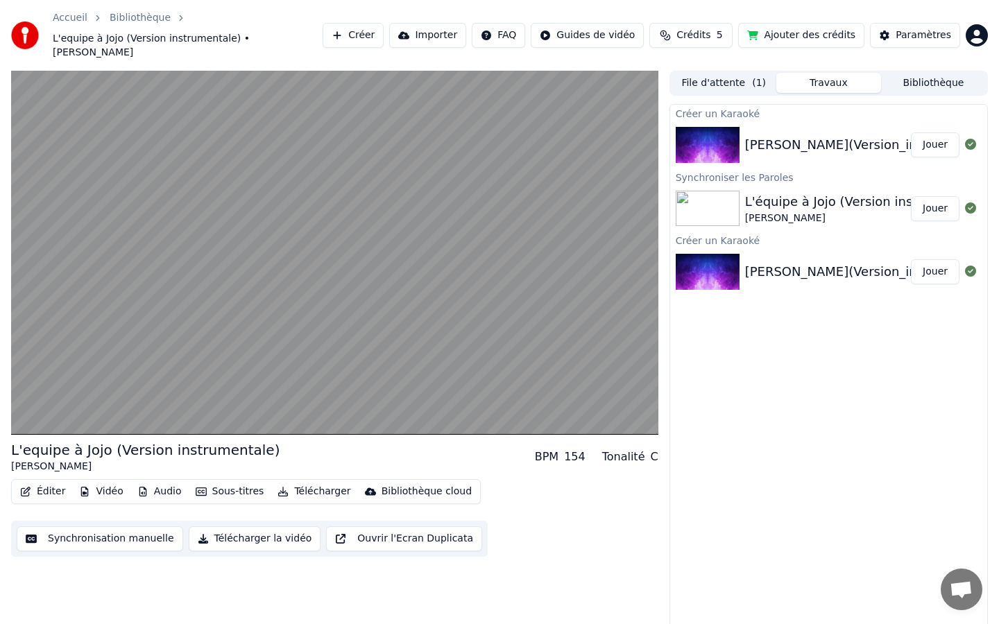
click at [97, 482] on button "Vidéo" at bounding box center [101, 491] width 55 height 19
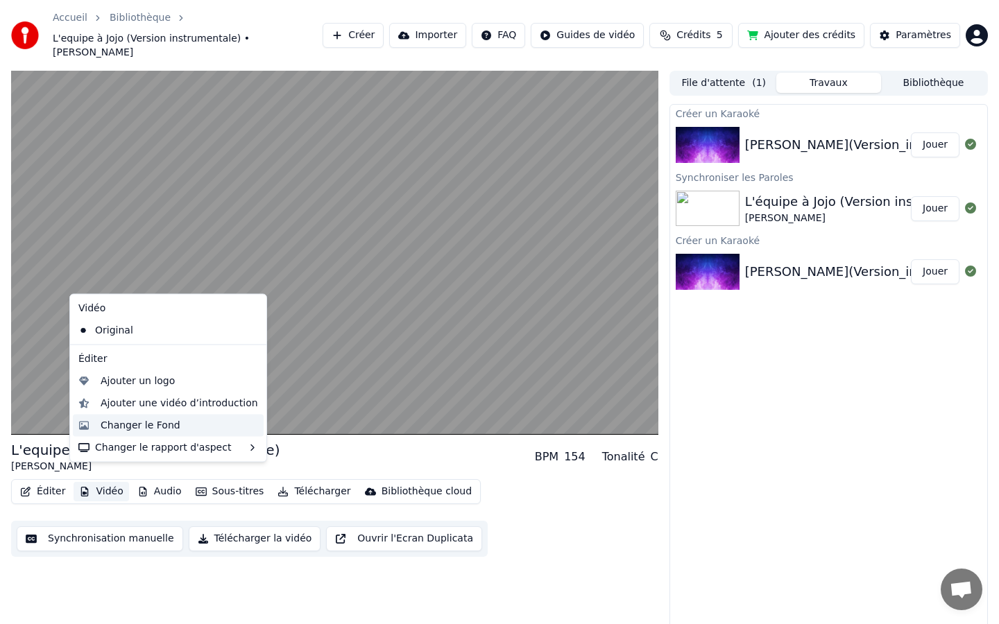
click at [132, 426] on div "Changer le Fond" at bounding box center [141, 425] width 80 height 14
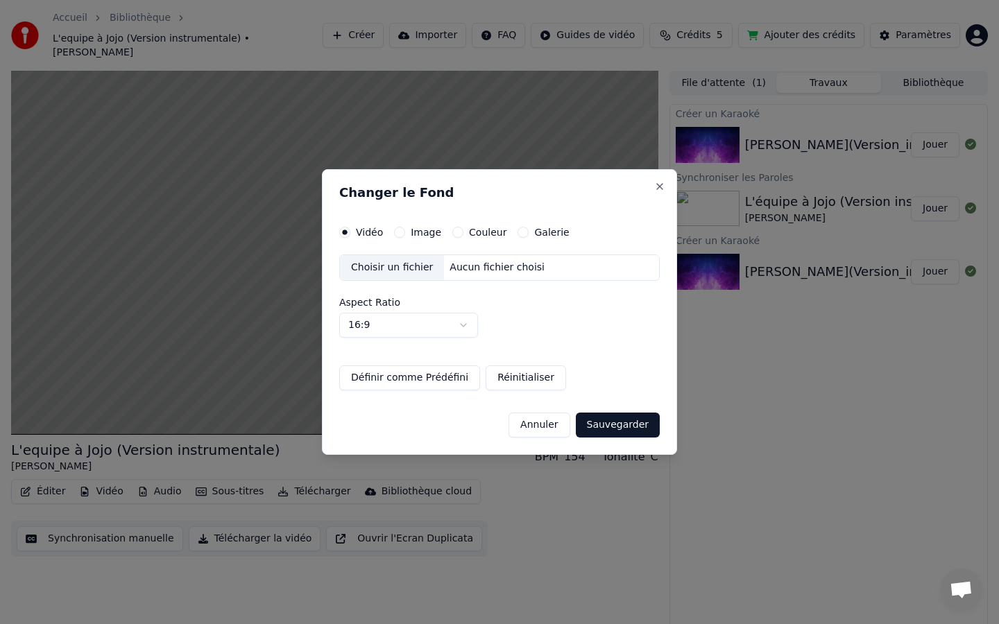
click at [403, 233] on button "Image" at bounding box center [399, 232] width 11 height 11
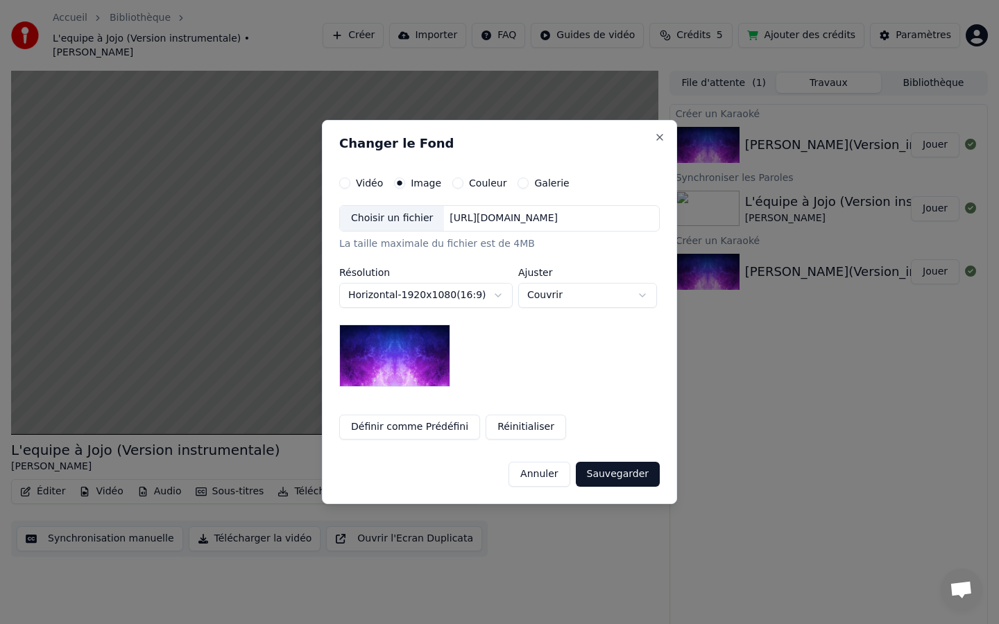
click at [364, 223] on div "Choisir un fichier" at bounding box center [392, 218] width 104 height 25
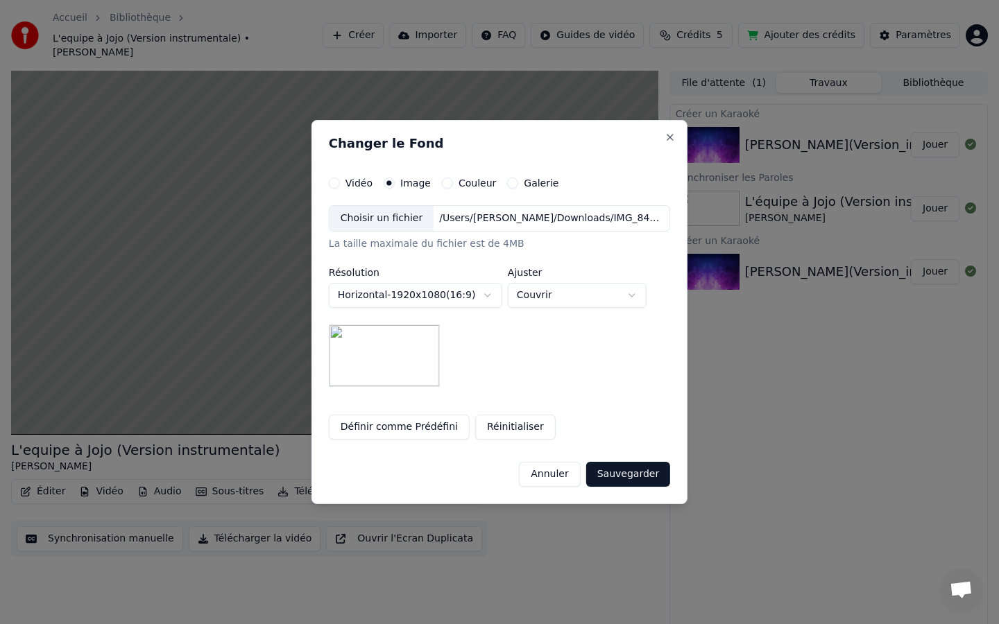
click at [397, 218] on div "Choisir un fichier" at bounding box center [381, 218] width 104 height 25
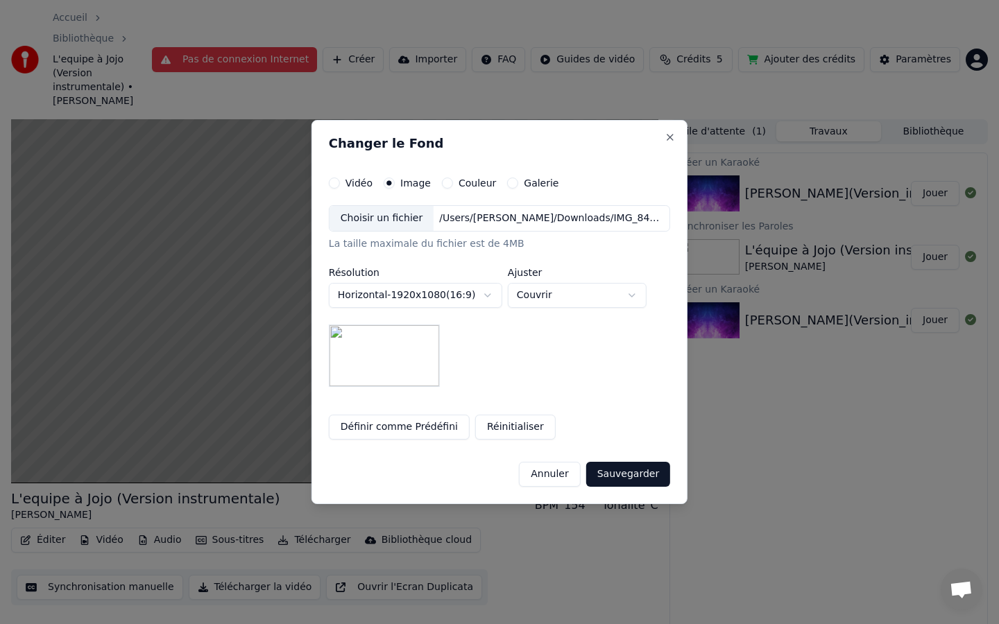
click at [453, 184] on button "Couleur" at bounding box center [447, 183] width 11 height 11
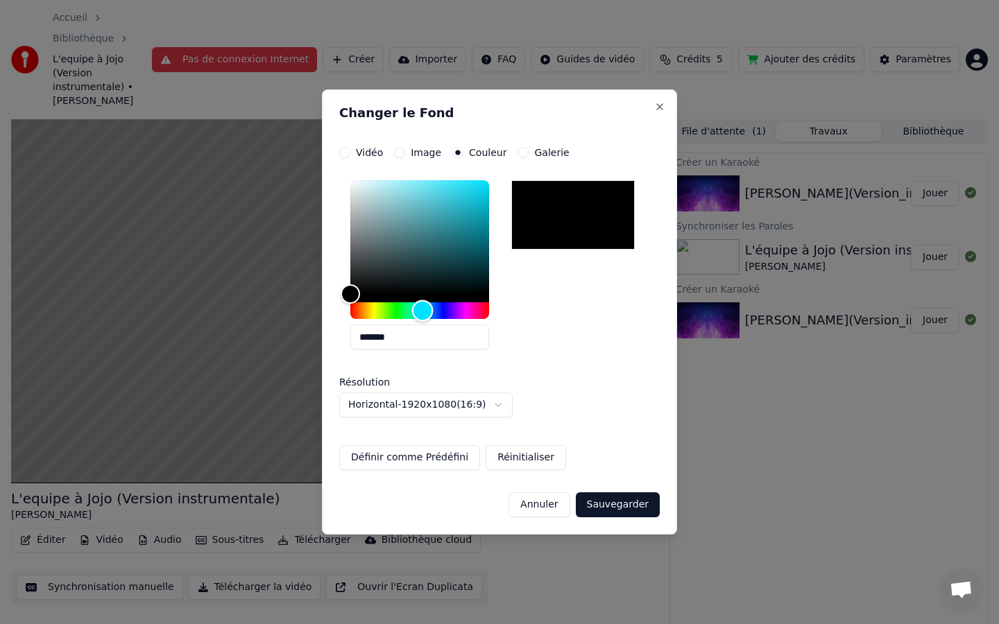
click at [422, 311] on div "Hue" at bounding box center [419, 310] width 139 height 17
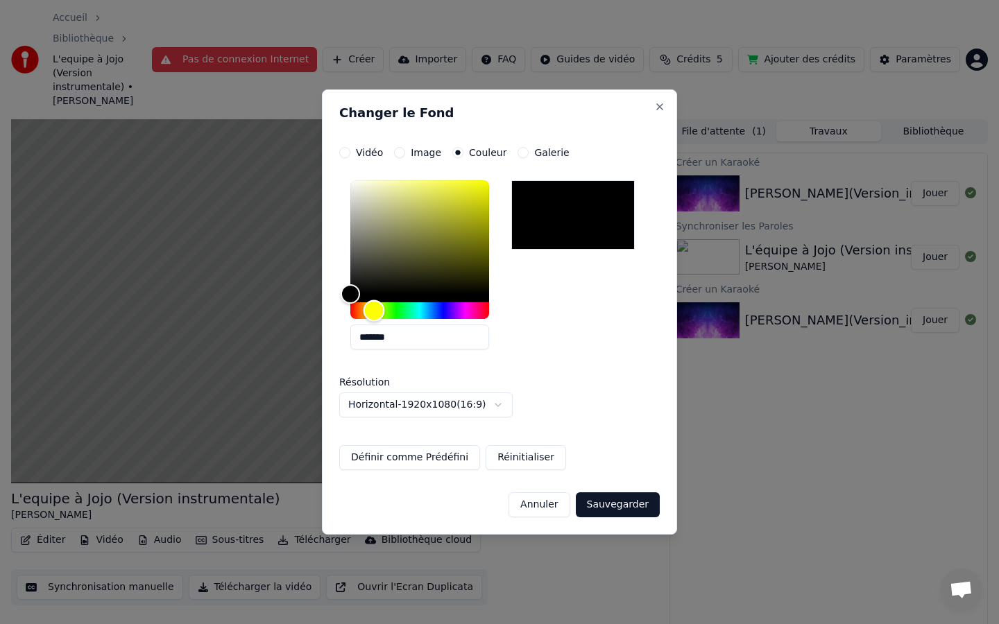
drag, startPoint x: 422, startPoint y: 311, endPoint x: 374, endPoint y: 311, distance: 48.5
click at [374, 311] on div "Hue" at bounding box center [374, 311] width 22 height 22
click at [607, 510] on button "Sauvegarder" at bounding box center [618, 504] width 84 height 25
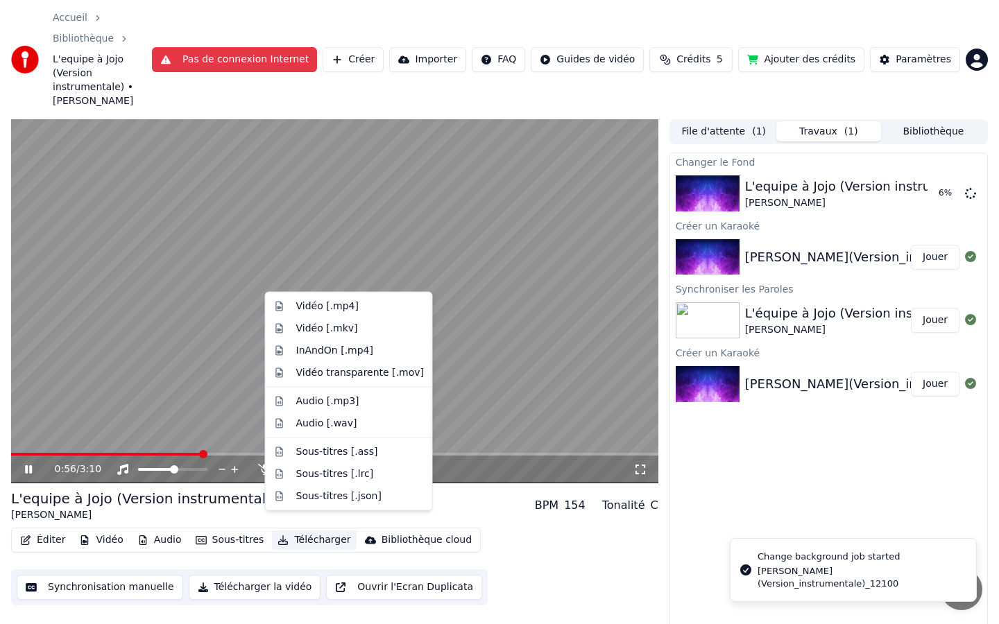
click at [302, 531] on button "Télécharger" at bounding box center [314, 540] width 84 height 19
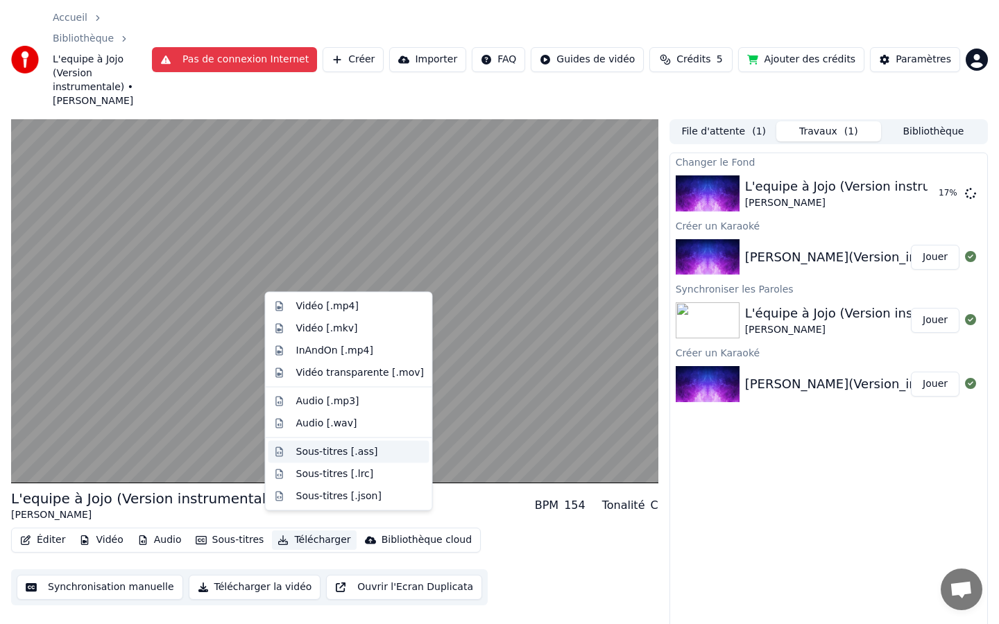
click at [316, 452] on div "Sous-titres [.ass]" at bounding box center [337, 452] width 82 height 14
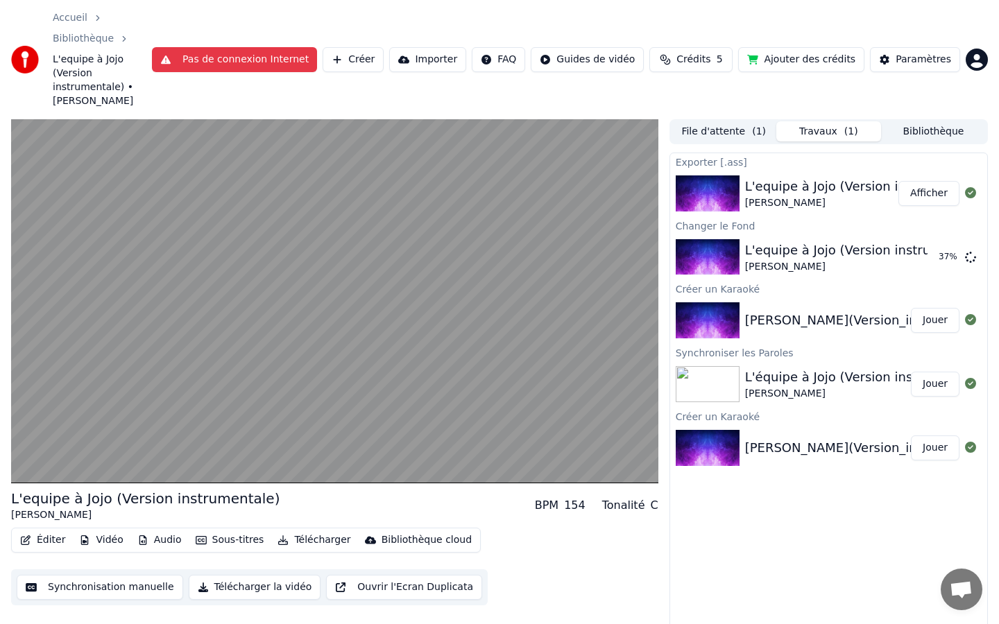
click at [243, 531] on button "Sous-titres" at bounding box center [230, 540] width 80 height 19
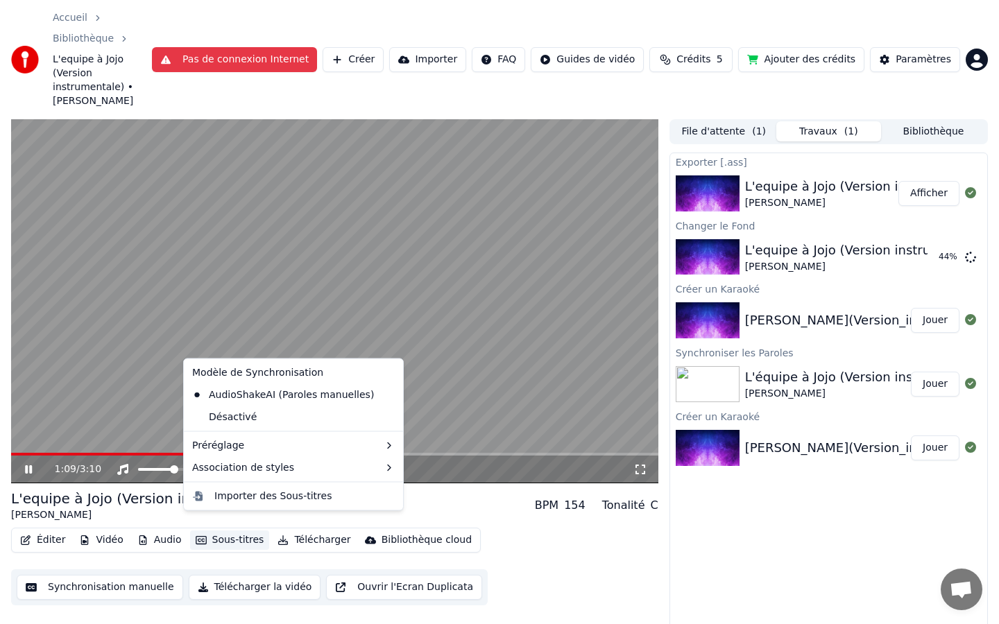
click at [465, 507] on div "L'equipe à Jojo (Version instrumentale) Joe Dassin BPM 154 Tonalité C" at bounding box center [334, 505] width 647 height 33
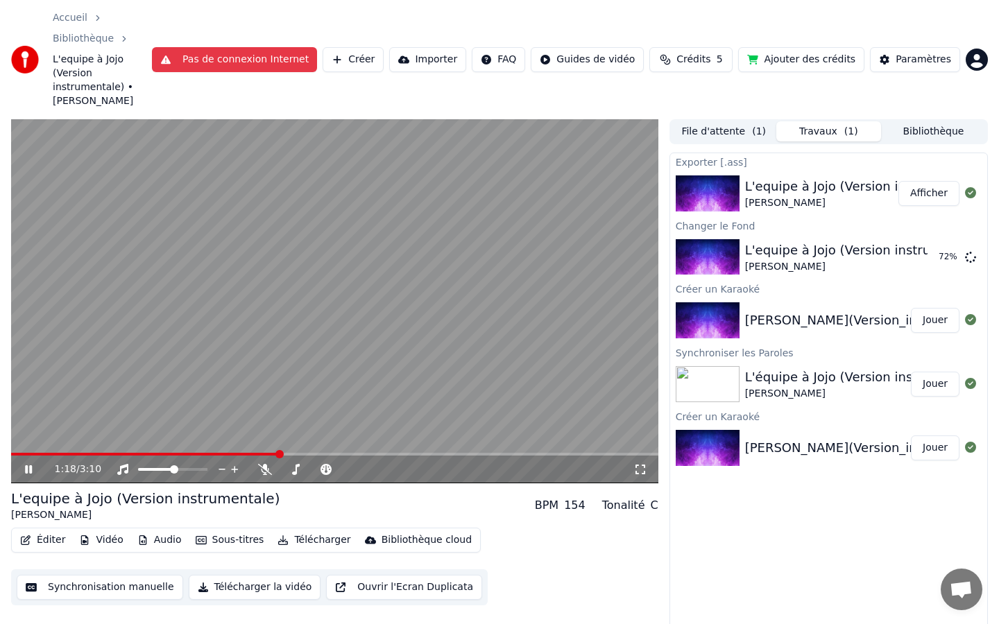
click at [314, 456] on div "1:18 / 3:10" at bounding box center [334, 470] width 647 height 28
drag, startPoint x: 311, startPoint y: 441, endPoint x: 358, endPoint y: 442, distance: 46.5
click at [358, 456] on div "1:20 / 3:10" at bounding box center [334, 470] width 647 height 28
click at [291, 450] on span at bounding box center [286, 454] width 8 height 8
click at [36, 531] on button "Éditer" at bounding box center [43, 540] width 56 height 19
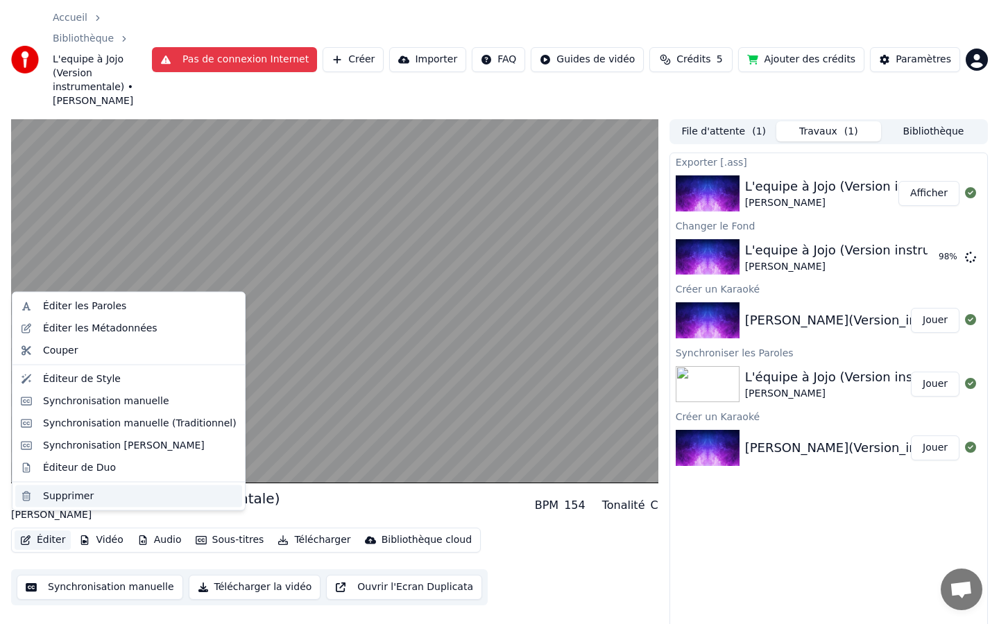
click at [69, 492] on div "Supprimer" at bounding box center [68, 496] width 51 height 14
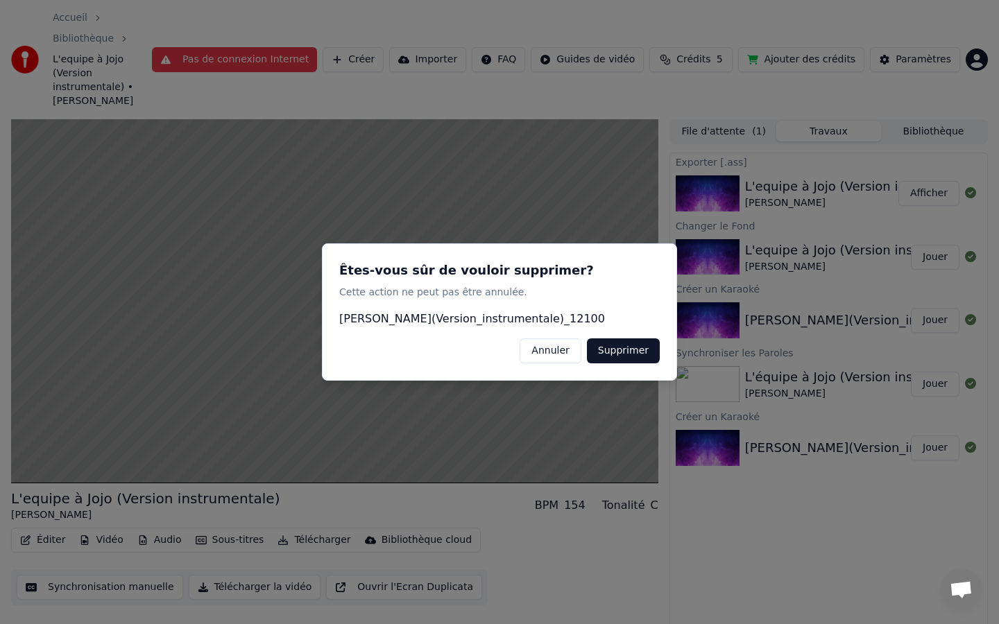
click at [575, 349] on button "Annuler" at bounding box center [549, 350] width 61 height 25
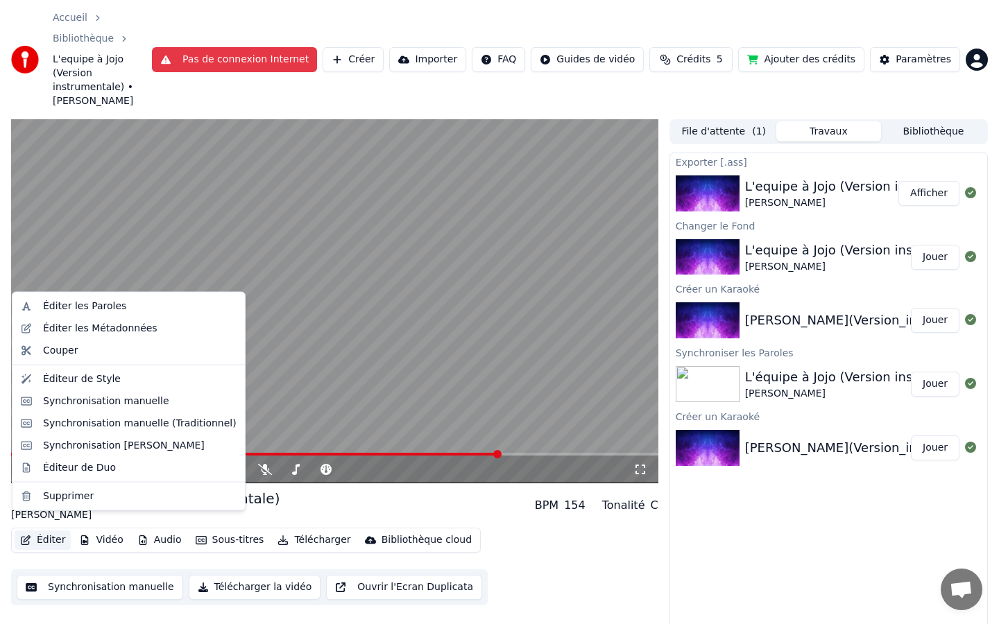
click at [49, 531] on button "Éditer" at bounding box center [43, 540] width 56 height 19
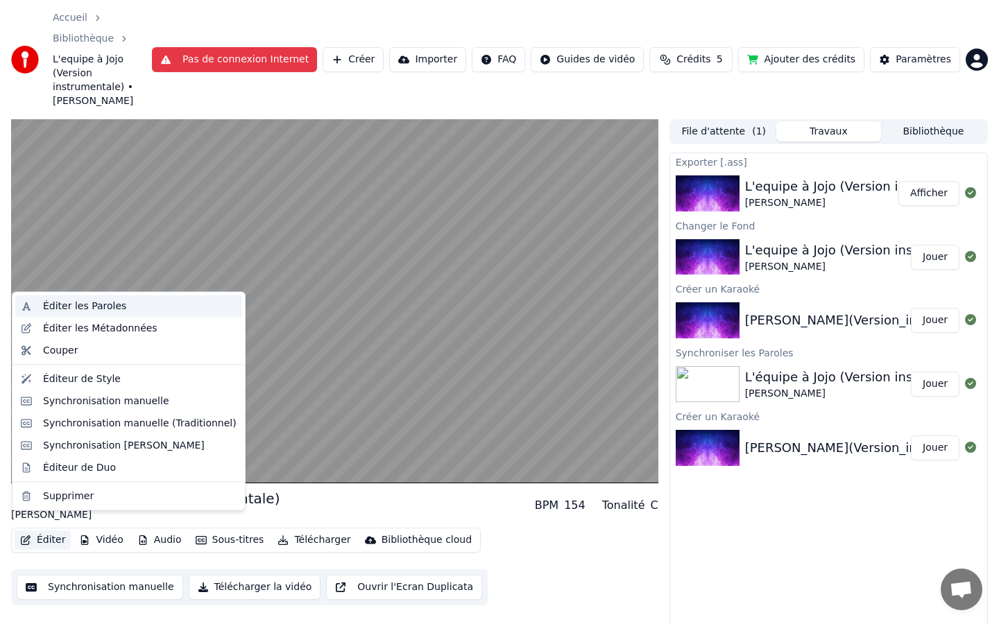
click at [90, 305] on div "Éditer les Paroles" at bounding box center [84, 307] width 83 height 14
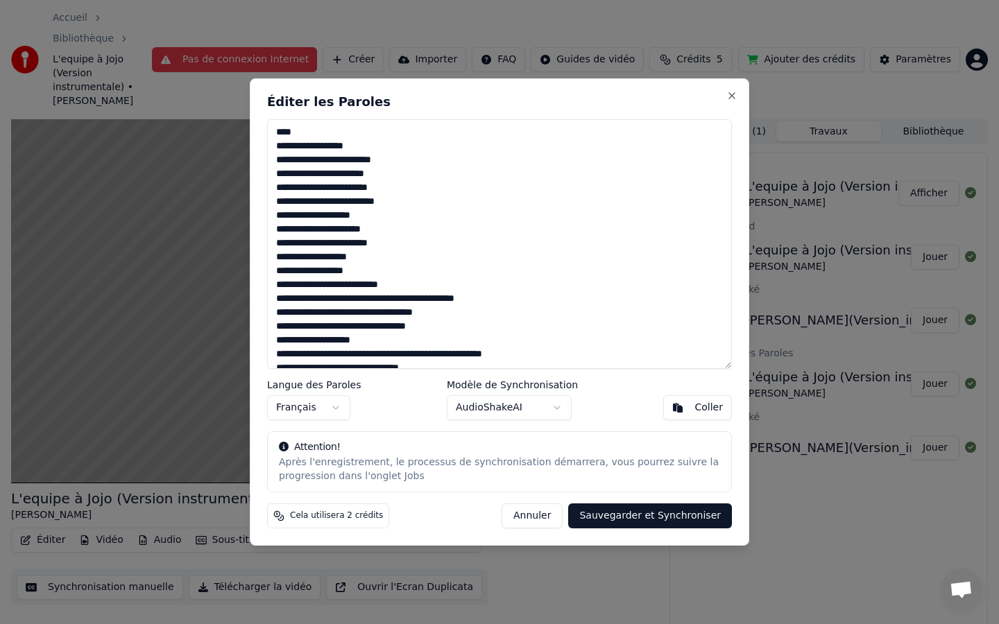
click at [279, 143] on textarea at bounding box center [499, 244] width 465 height 250
click at [273, 145] on textarea at bounding box center [499, 244] width 465 height 250
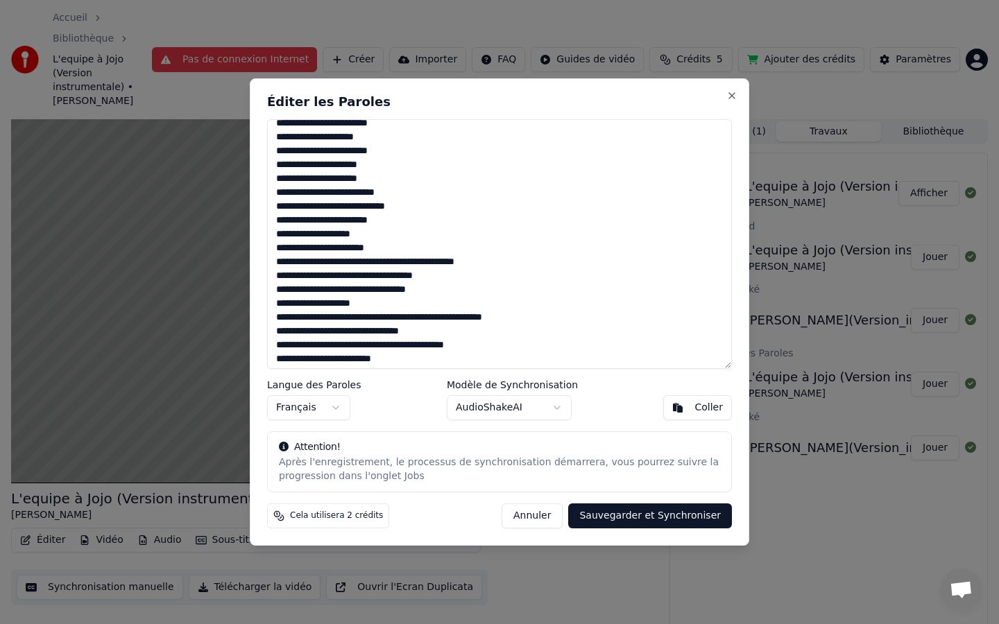
scroll to position [470, 0]
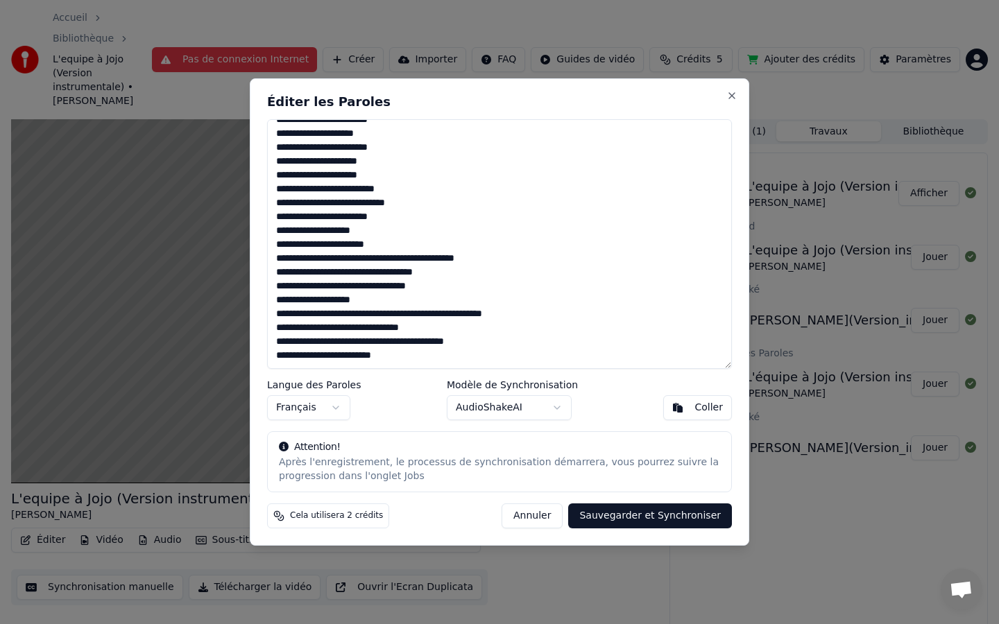
click at [309, 357] on textarea at bounding box center [499, 244] width 465 height 250
click at [273, 257] on textarea at bounding box center [499, 244] width 465 height 250
click at [409, 357] on textarea at bounding box center [499, 244] width 465 height 250
type textarea "**********"
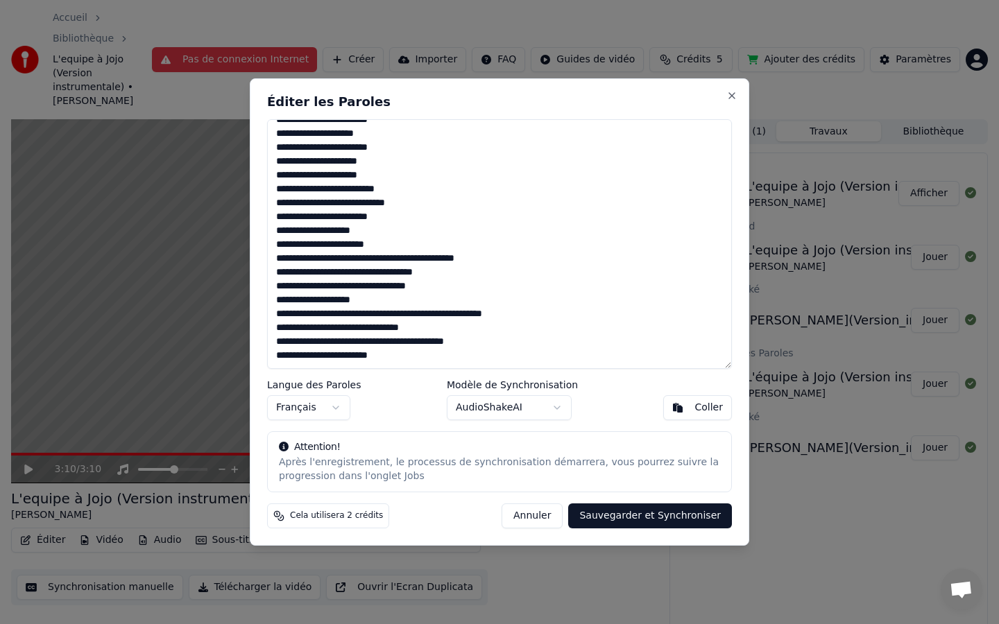
scroll to position [470, 0]
click at [553, 403] on body "Accueil Bibliothèque L'equipe à Jojo (Version instrumentale) • Joe Dassin Pas d…" at bounding box center [499, 312] width 999 height 624
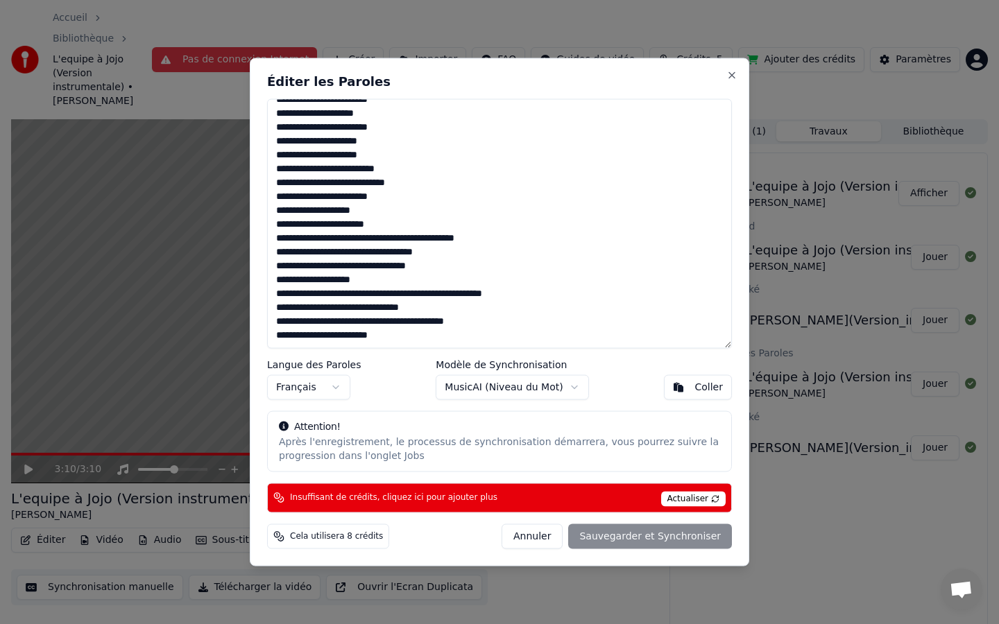
click at [561, 380] on body "Accueil Bibliothèque L'equipe à Jojo (Version instrumentale) • Joe Dassin Pas d…" at bounding box center [499, 312] width 999 height 624
click at [688, 498] on span "Actualiser" at bounding box center [693, 498] width 65 height 15
click at [687, 495] on span "Actualiser" at bounding box center [693, 498] width 65 height 15
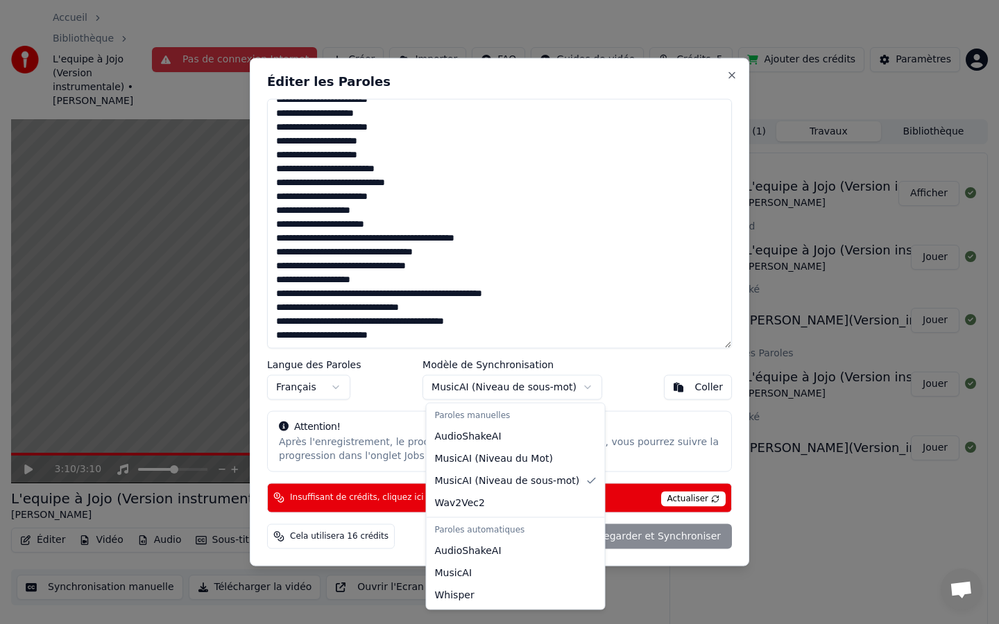
click at [558, 389] on body "Accueil Bibliothèque L'equipe à Jojo (Version instrumentale) • Joe Dassin Pas d…" at bounding box center [499, 312] width 999 height 624
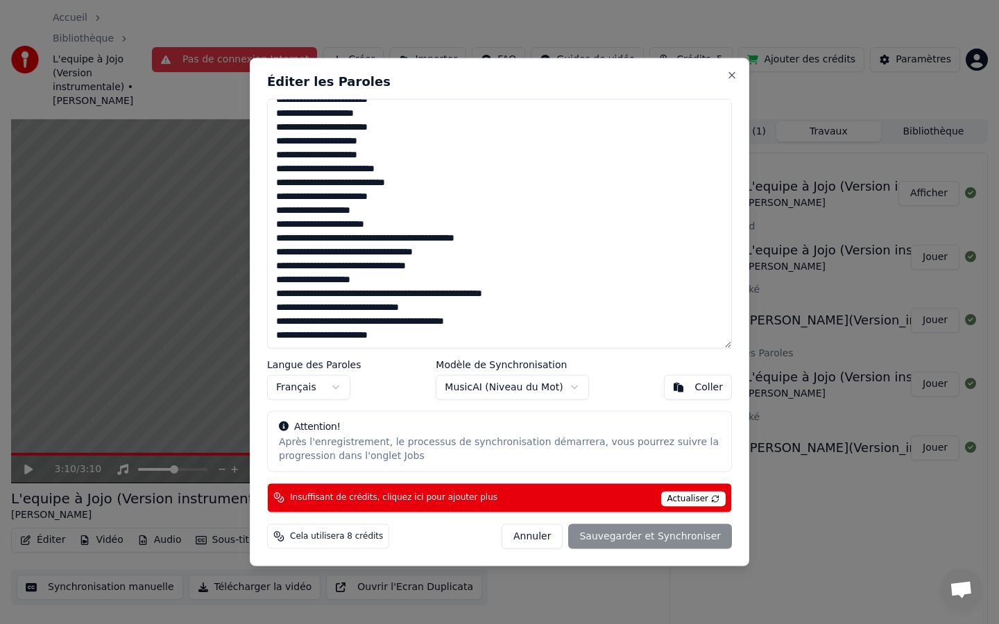
click at [687, 499] on span "Actualiser" at bounding box center [693, 498] width 65 height 15
click at [595, 535] on div "Annuler Sauvegarder et Synchroniser" at bounding box center [616, 536] width 230 height 25
click at [538, 382] on body "Accueil Bibliothèque L'equipe à Jojo (Version instrumentale) • Joe Dassin Pas d…" at bounding box center [499, 312] width 999 height 624
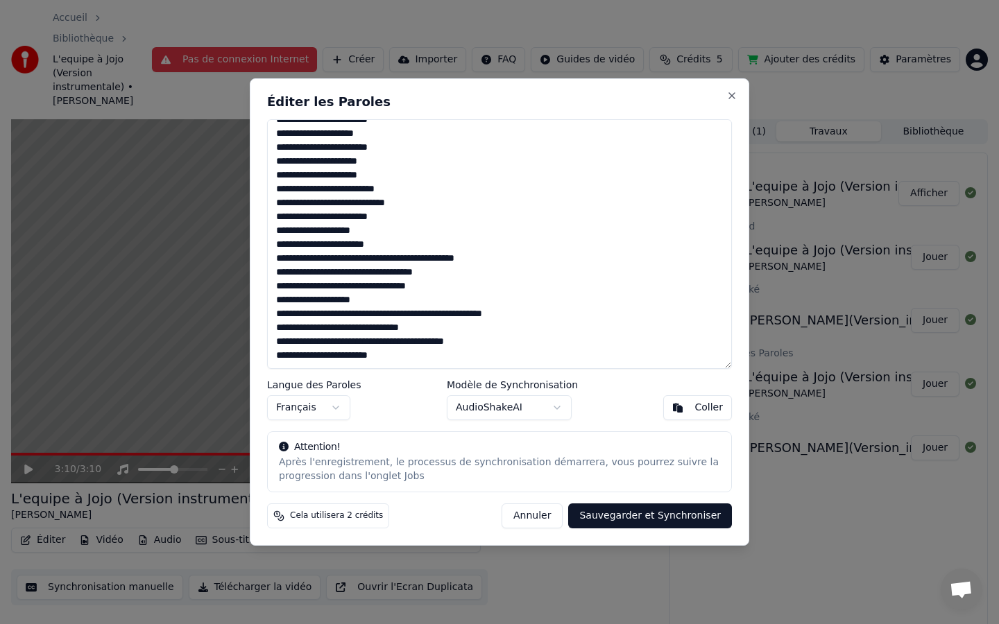
click at [621, 517] on button "Sauvegarder et Synchroniser" at bounding box center [650, 516] width 164 height 25
click at [643, 521] on button "Sauvegarder et Synchroniser" at bounding box center [650, 516] width 164 height 25
click at [729, 94] on button "Close" at bounding box center [731, 95] width 11 height 11
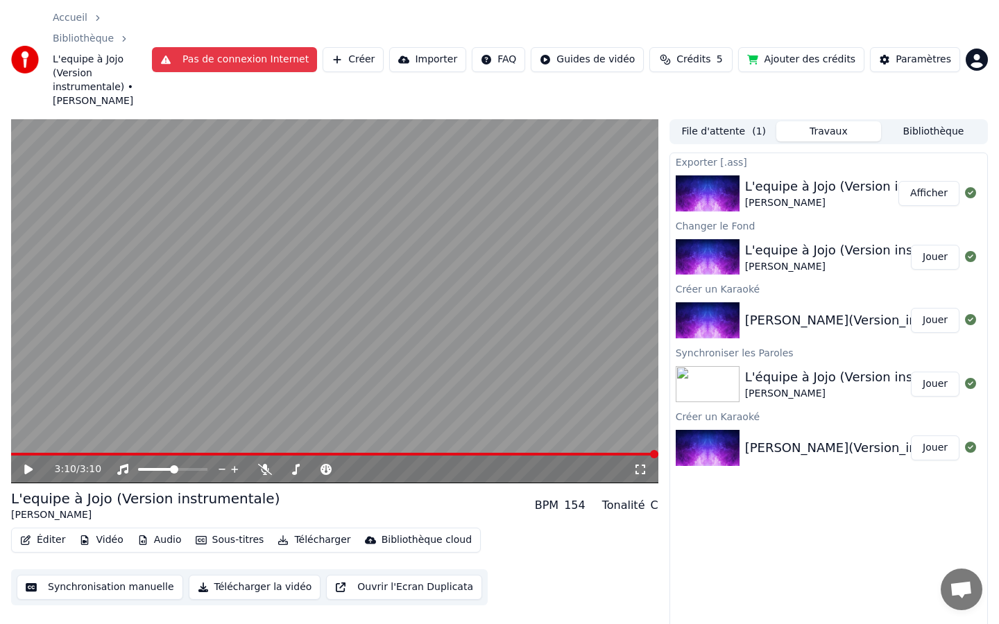
click at [27, 465] on icon at bounding box center [28, 470] width 8 height 10
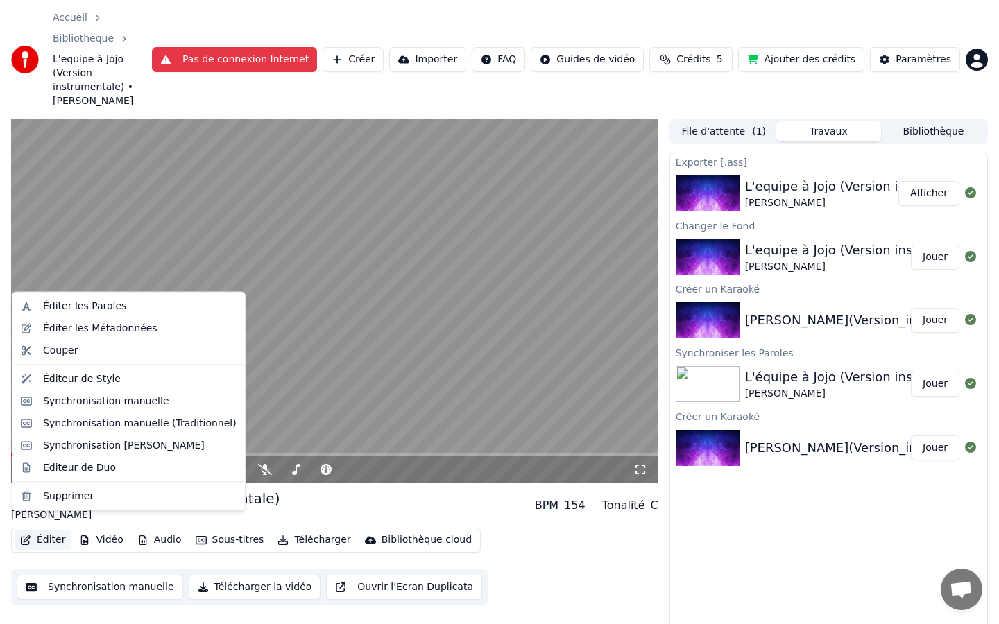
click at [39, 531] on button "Éditer" at bounding box center [43, 540] width 56 height 19
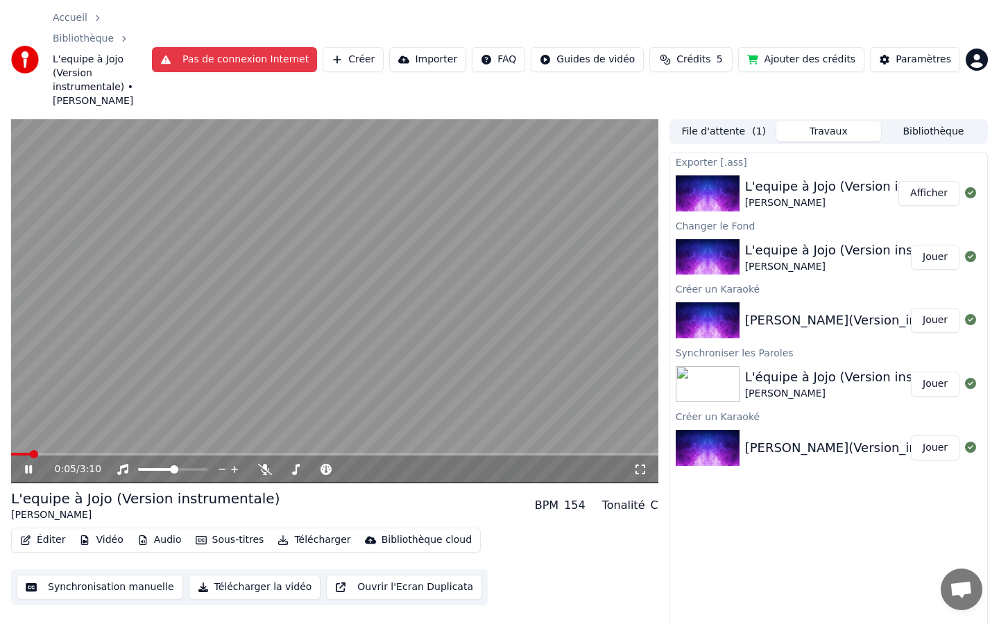
click at [55, 535] on div "Éditer Vidéo Audio Sous-titres Télécharger Bibliothèque cloud Synchronisation m…" at bounding box center [334, 567] width 647 height 78
click at [65, 535] on button "Synchronisation manuelle" at bounding box center [100, 587] width 166 height 25
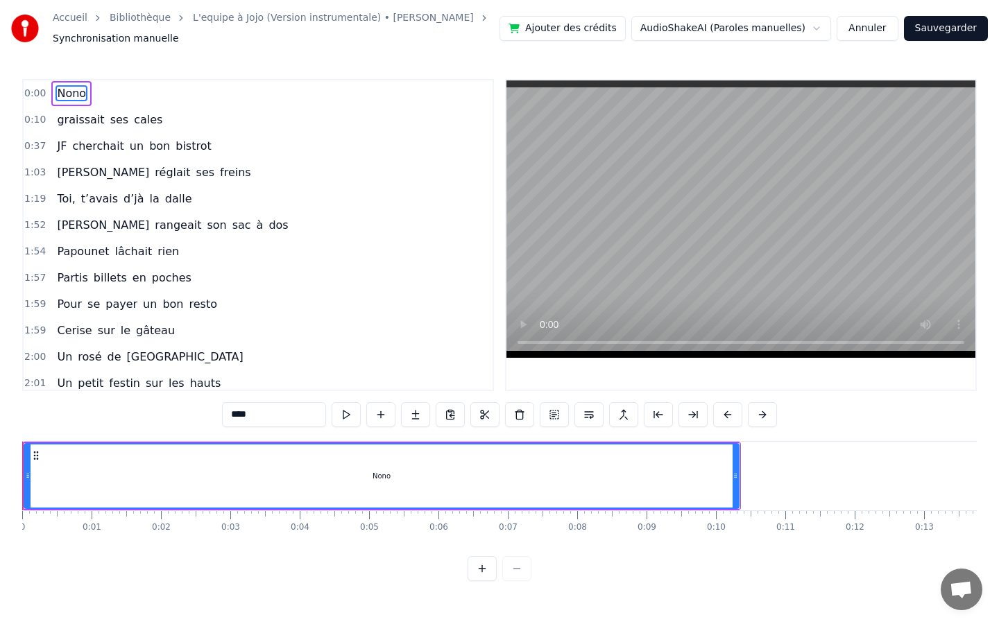
click at [67, 83] on div "Nono" at bounding box center [71, 93] width 40 height 25
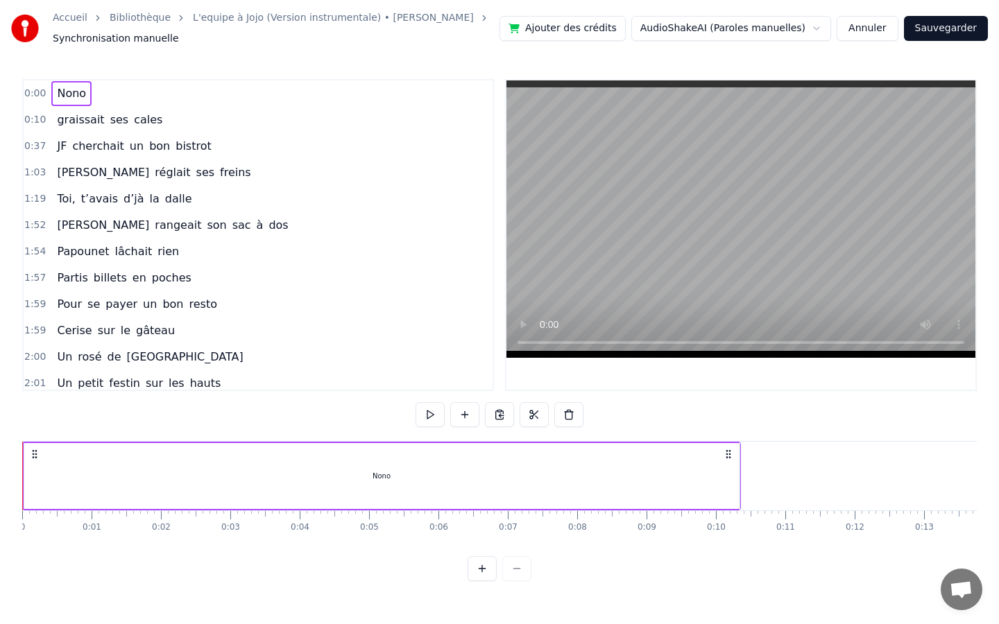
click at [58, 119] on span "graissait" at bounding box center [80, 120] width 50 height 16
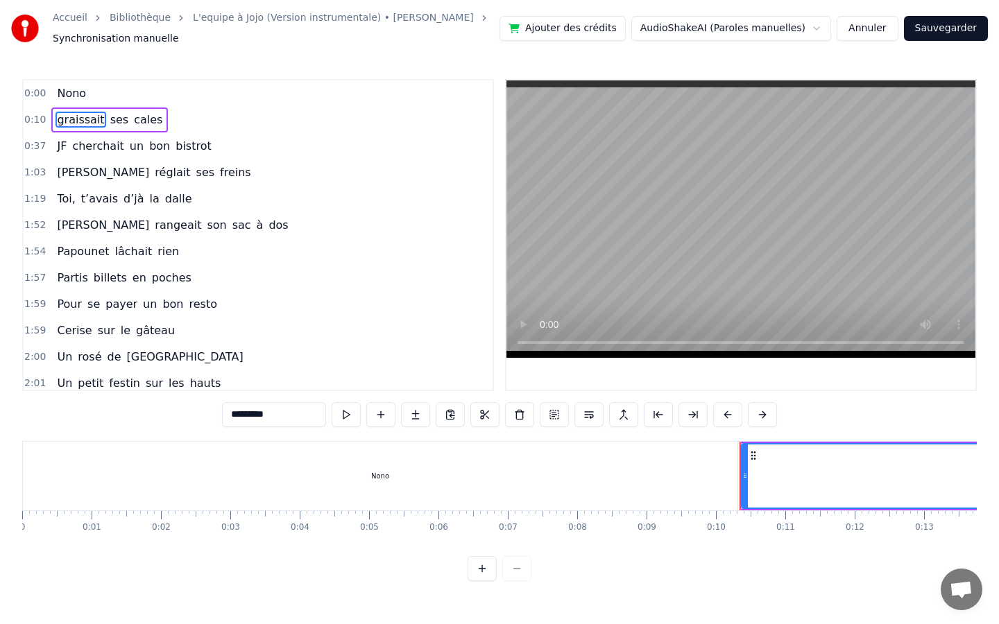
drag, startPoint x: 75, startPoint y: 88, endPoint x: 45, endPoint y: 117, distance: 41.7
click at [45, 117] on div "0:00 Nono 0:10 graissait ses cales 0:37 JF cherchait un bon bistrot 1:03 Nadine…" at bounding box center [258, 235] width 472 height 312
drag, startPoint x: 64, startPoint y: 93, endPoint x: 49, endPoint y: 119, distance: 30.1
click at [49, 119] on div "0:00 Nono 0:10 graissait ses cales 0:37 JF cherchait un bon bistrot 1:03 Nadine…" at bounding box center [258, 235] width 472 height 312
click at [78, 89] on span "Nono" at bounding box center [71, 93] width 32 height 16
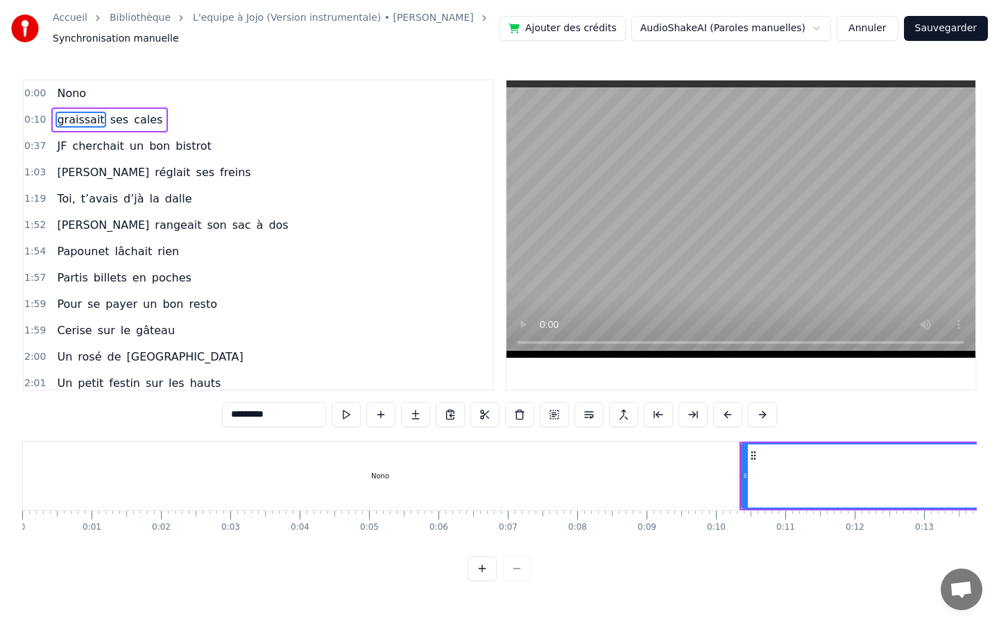
type input "****"
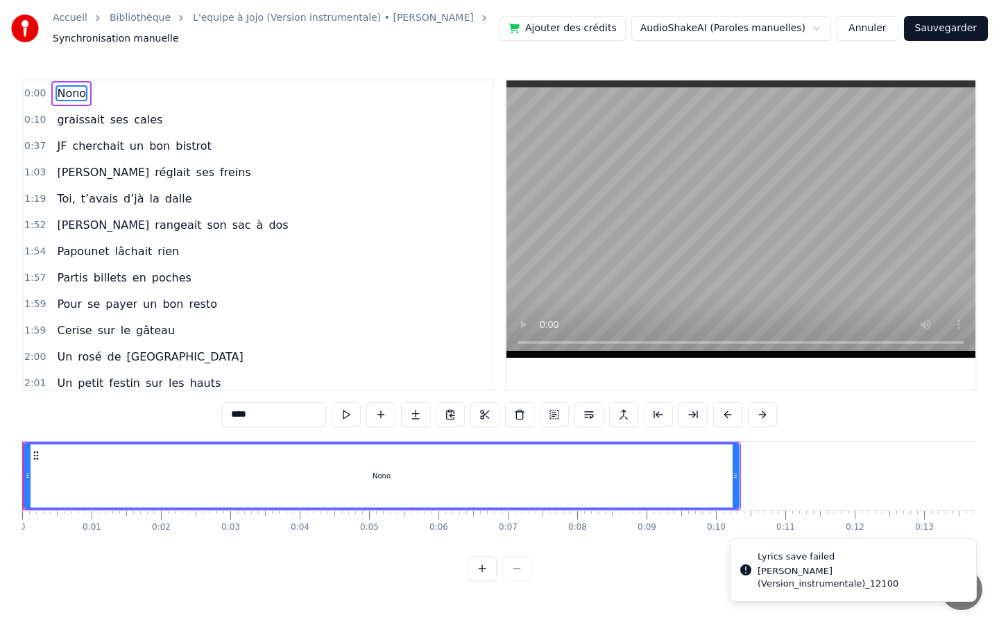
click at [108, 90] on div "0:00 Nono" at bounding box center [258, 93] width 469 height 26
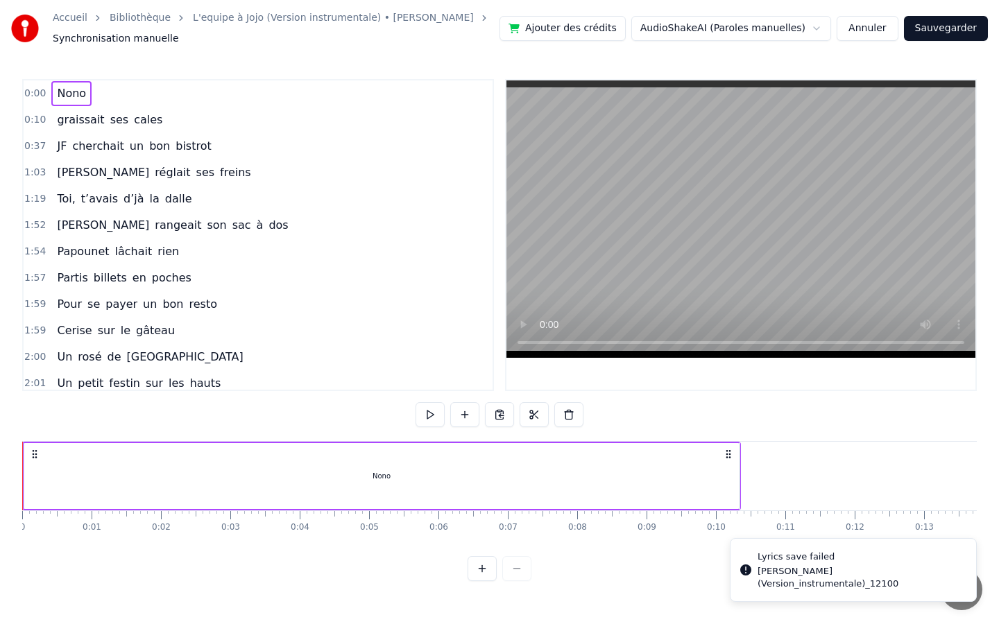
click at [44, 92] on span "0:00" at bounding box center [35, 94] width 22 height 14
drag, startPoint x: 24, startPoint y: 468, endPoint x: 66, endPoint y: 472, distance: 42.4
click at [66, 472] on div "Nono" at bounding box center [382, 476] width 716 height 66
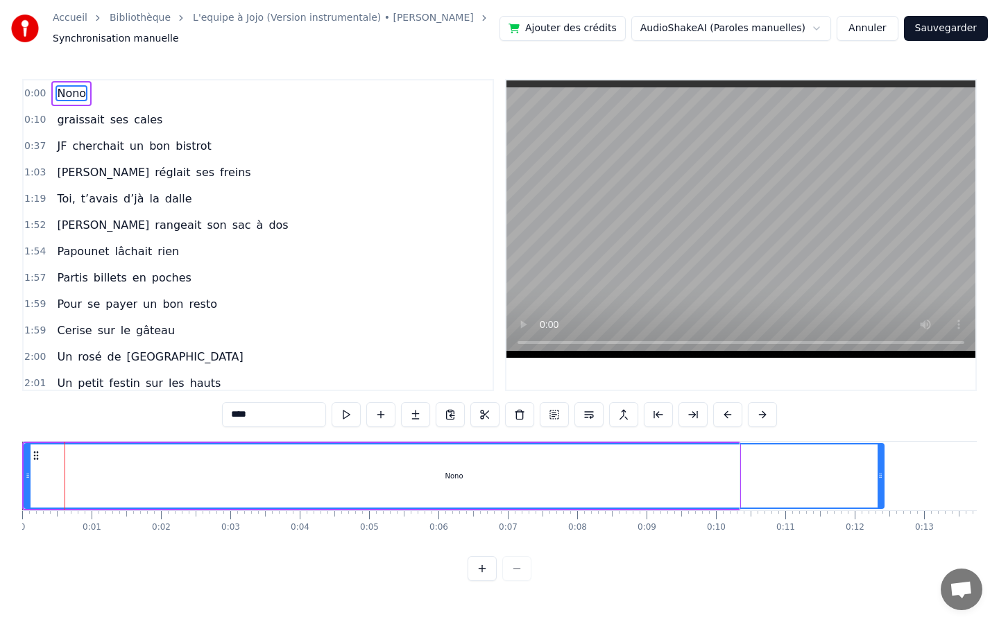
drag, startPoint x: 733, startPoint y: 472, endPoint x: 886, endPoint y: 467, distance: 152.7
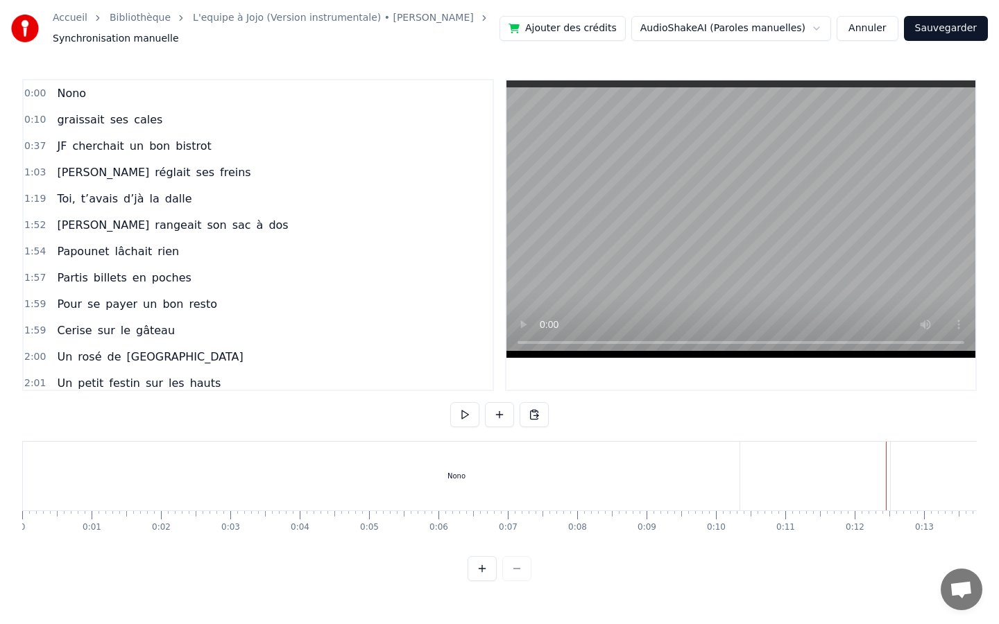
click at [22, 479] on div "Nono" at bounding box center [456, 476] width 868 height 69
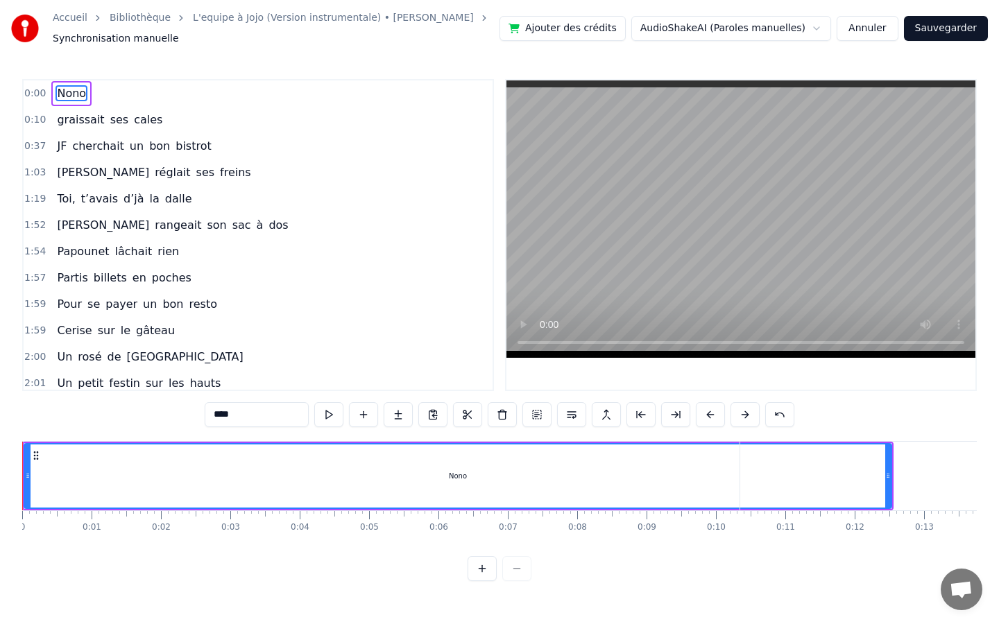
drag, startPoint x: 22, startPoint y: 479, endPoint x: 965, endPoint y: 462, distance: 944.1
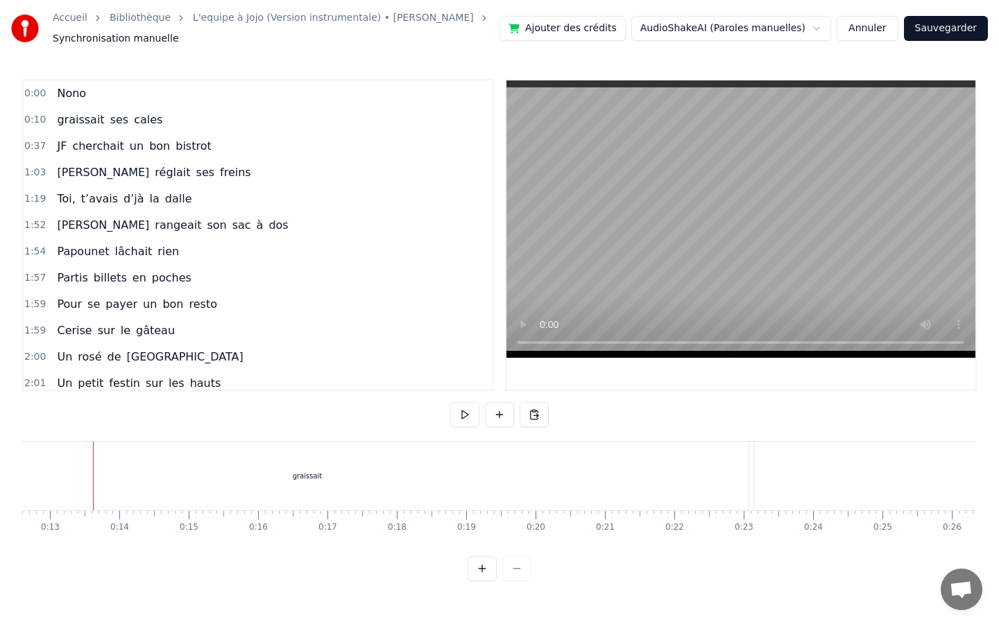
scroll to position [0, 875]
click at [537, 413] on button at bounding box center [533, 414] width 29 height 25
click at [531, 415] on button at bounding box center [533, 414] width 29 height 25
click at [820, 30] on html "Accueil Bibliothèque L'equipe à Jojo (Version instrumentale) • Joe Dassin Synch…" at bounding box center [499, 301] width 999 height 603
click at [864, 23] on html "Accueil Bibliothèque L'equipe à Jojo (Version instrumentale) • Joe Dassin Synch…" at bounding box center [499, 301] width 999 height 603
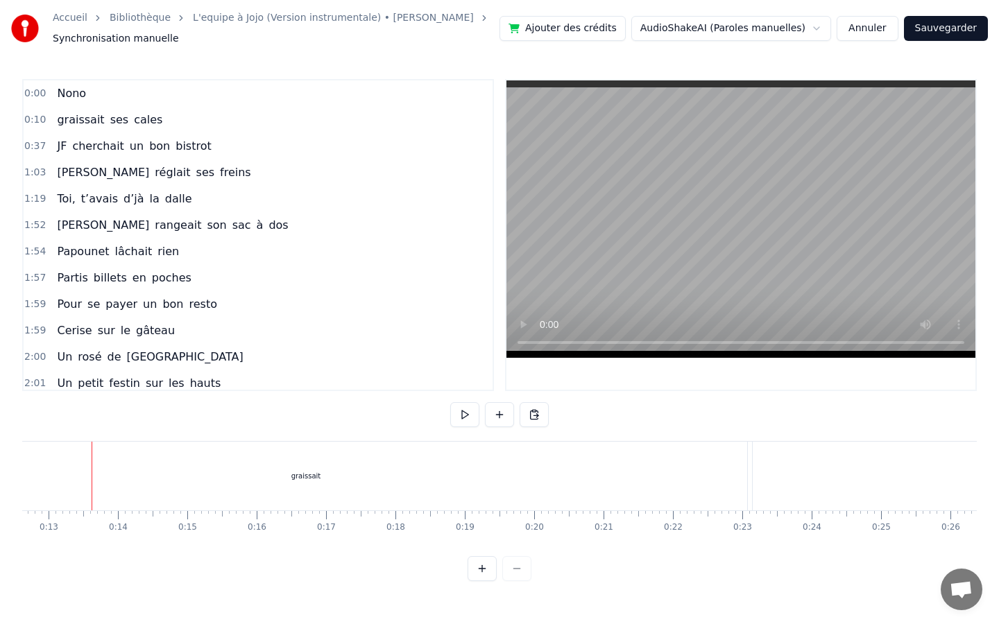
click at [865, 33] on button "Annuler" at bounding box center [866, 28] width 61 height 25
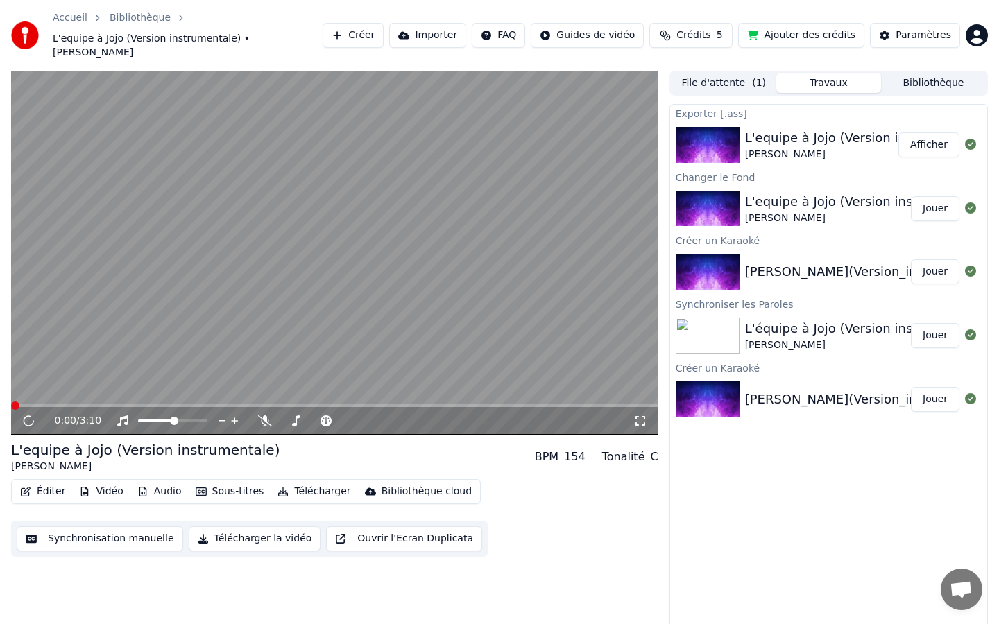
click at [800, 23] on button "Ajouter des crédits" at bounding box center [801, 35] width 126 height 25
click at [26, 417] on icon at bounding box center [28, 421] width 7 height 8
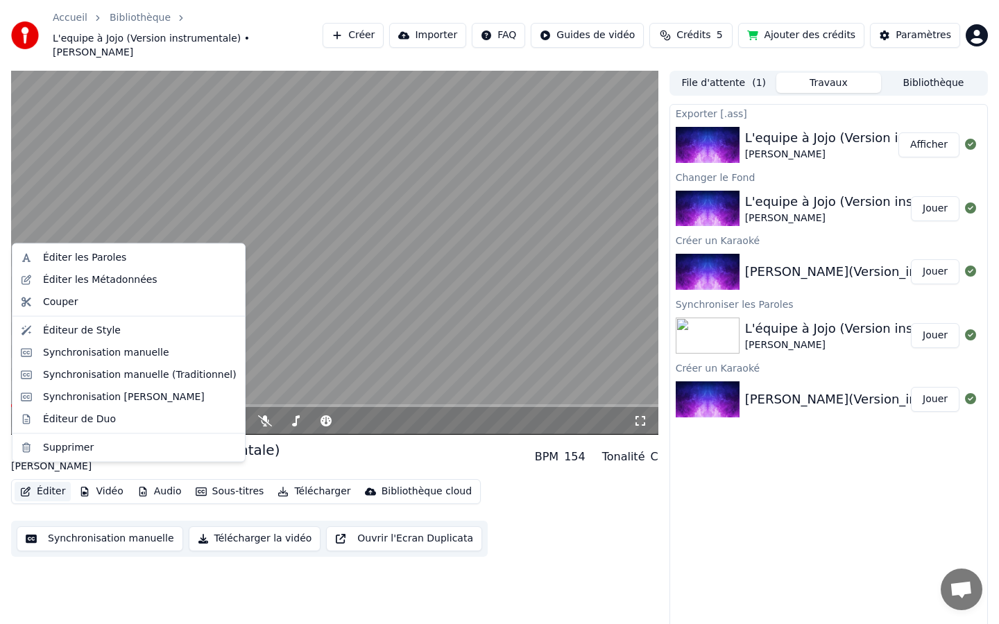
click at [46, 482] on button "Éditer" at bounding box center [43, 491] width 56 height 19
click at [67, 376] on div "Synchronisation manuelle (Traditionnel)" at bounding box center [140, 375] width 194 height 14
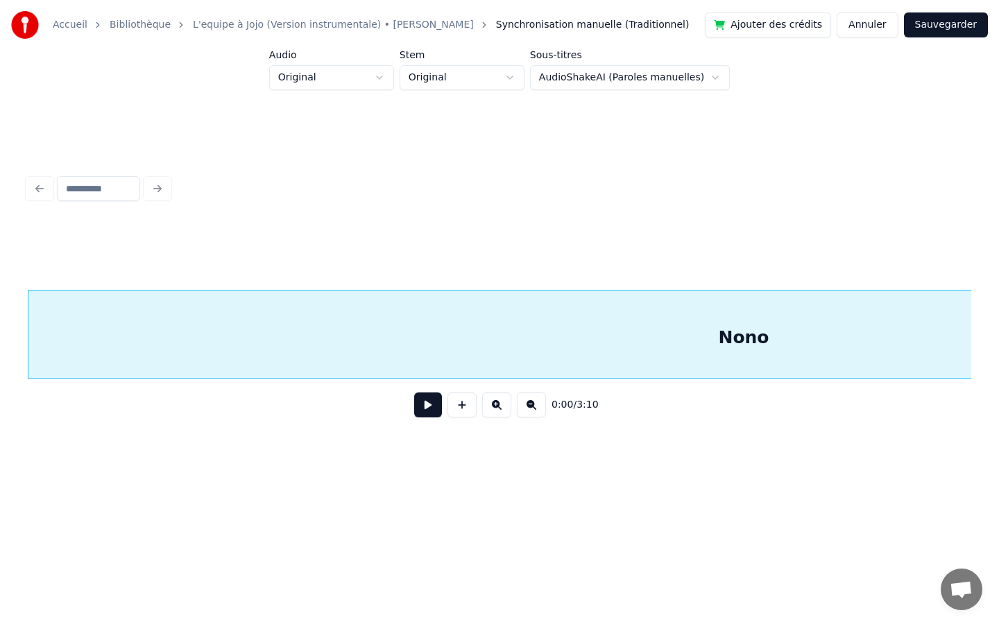
click at [428, 402] on button at bounding box center [428, 405] width 28 height 25
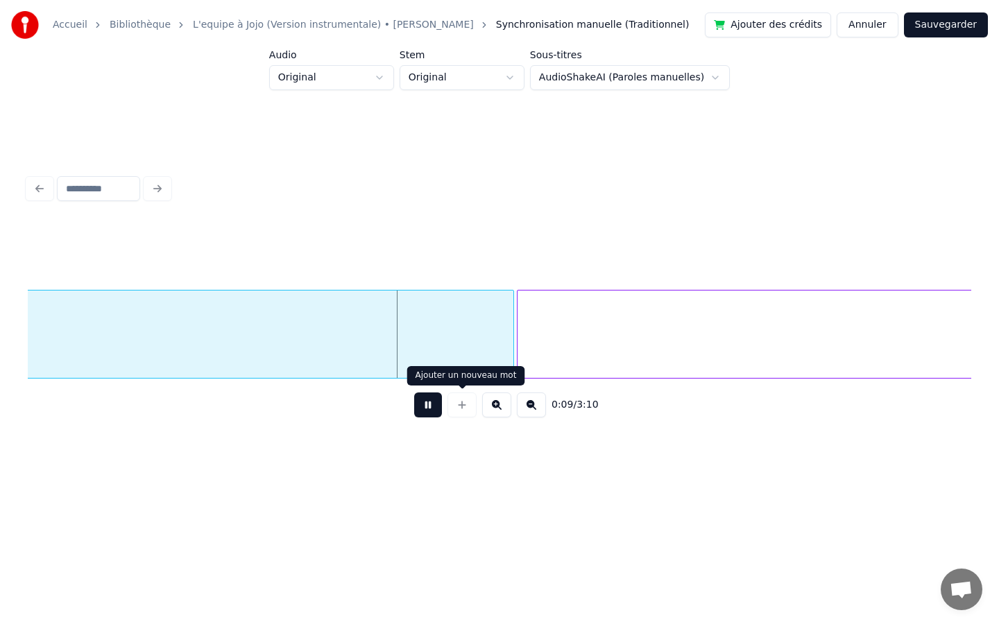
click at [423, 406] on button at bounding box center [428, 405] width 28 height 25
click at [868, 26] on button "Annuler" at bounding box center [866, 24] width 61 height 25
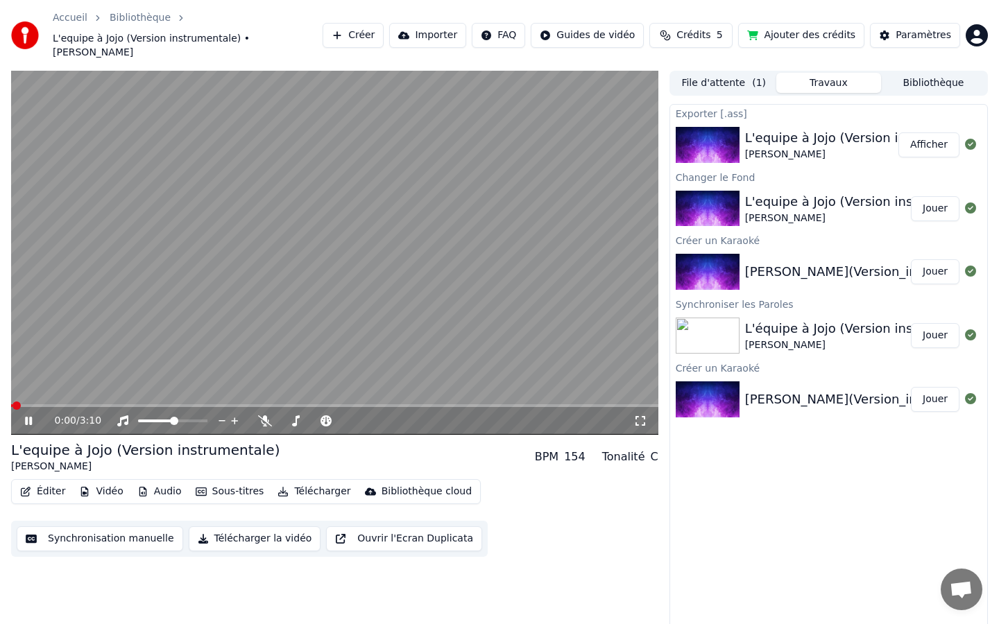
click at [247, 482] on button "Sous-titres" at bounding box center [230, 491] width 80 height 19
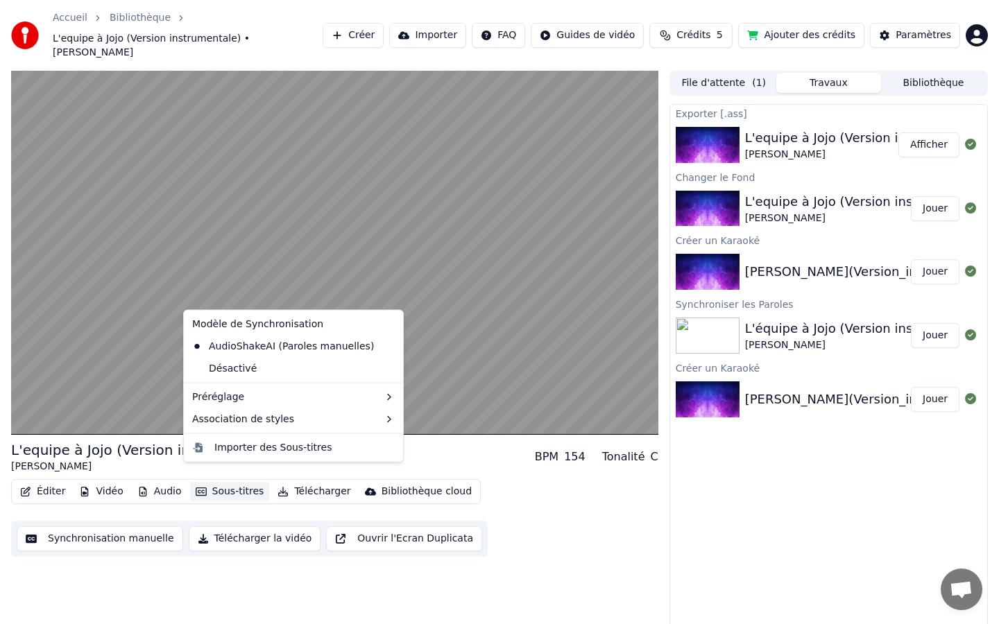
click at [207, 325] on div "Modèle de Synchronisation" at bounding box center [294, 324] width 214 height 22
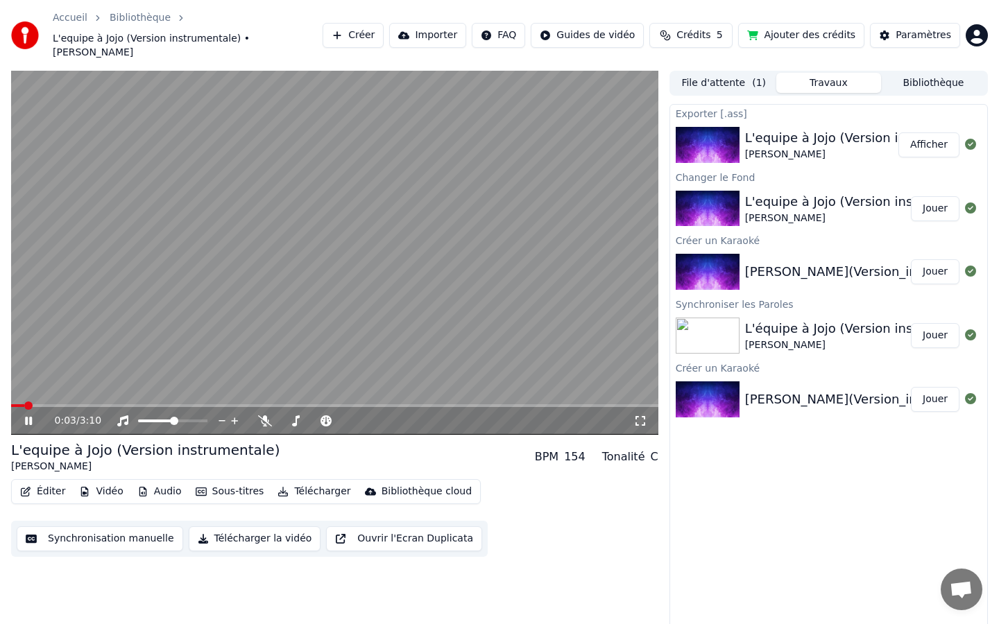
click at [533, 500] on div "Éditer Vidéo Audio Sous-titres Télécharger Bibliothèque cloud Synchronisation m…" at bounding box center [334, 518] width 647 height 78
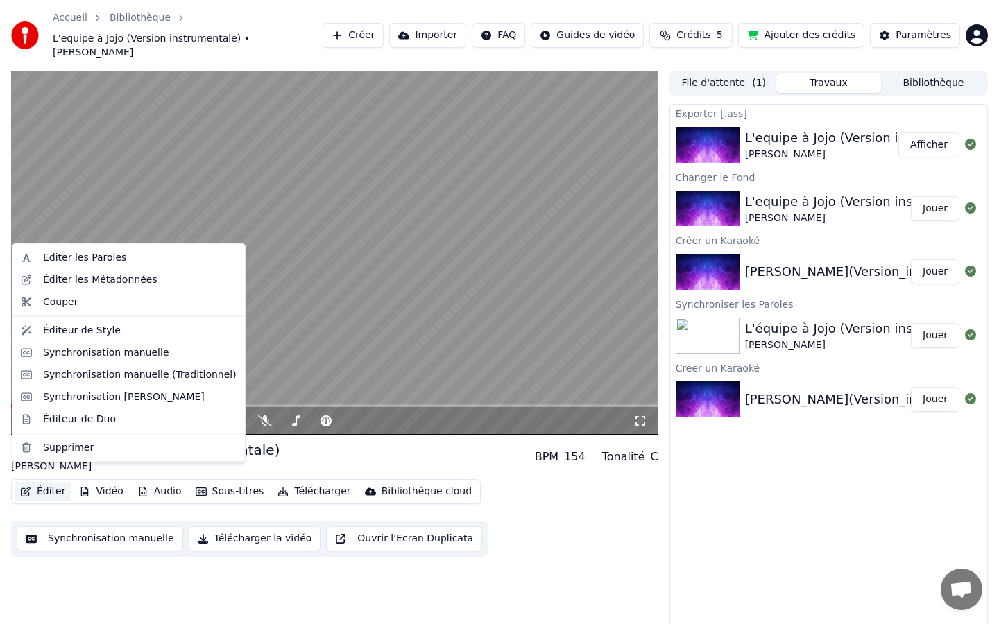
click at [50, 482] on button "Éditer" at bounding box center [43, 491] width 56 height 19
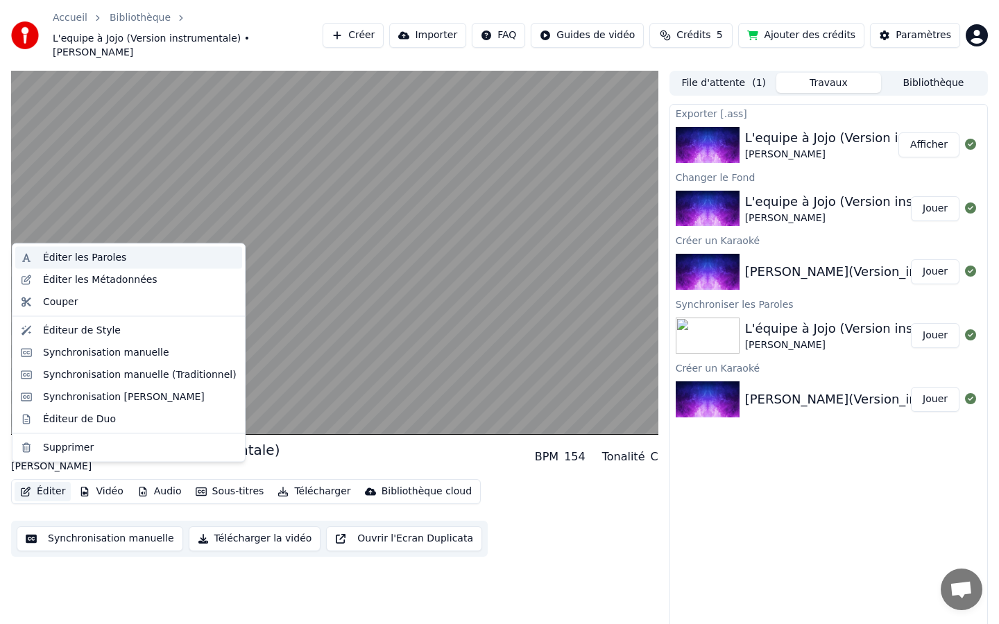
click at [60, 261] on div "Éditer les Paroles" at bounding box center [84, 258] width 83 height 14
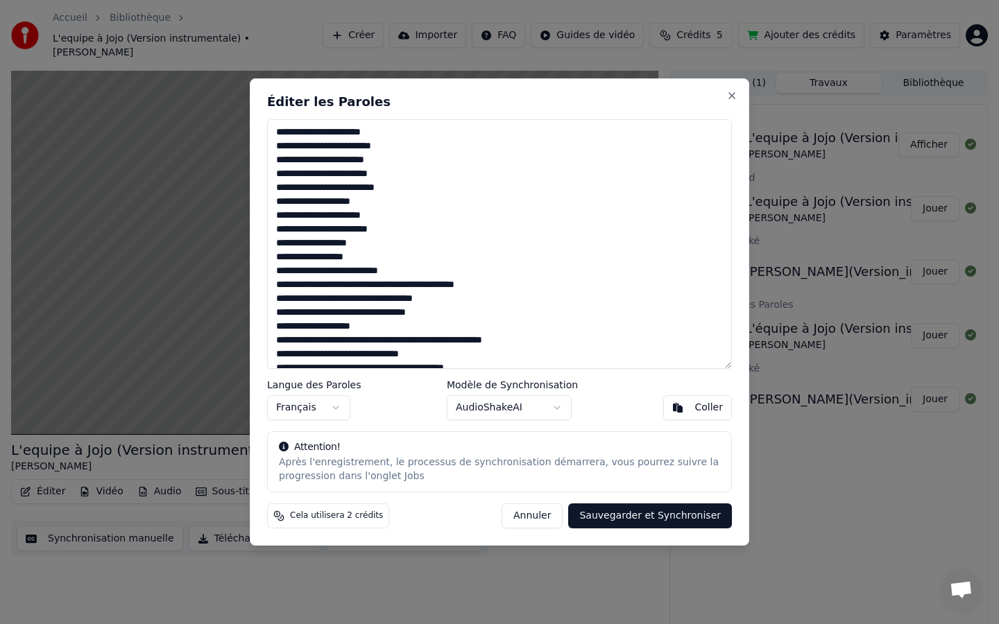
click at [617, 520] on button "Sauvegarder et Synchroniser" at bounding box center [650, 516] width 164 height 25
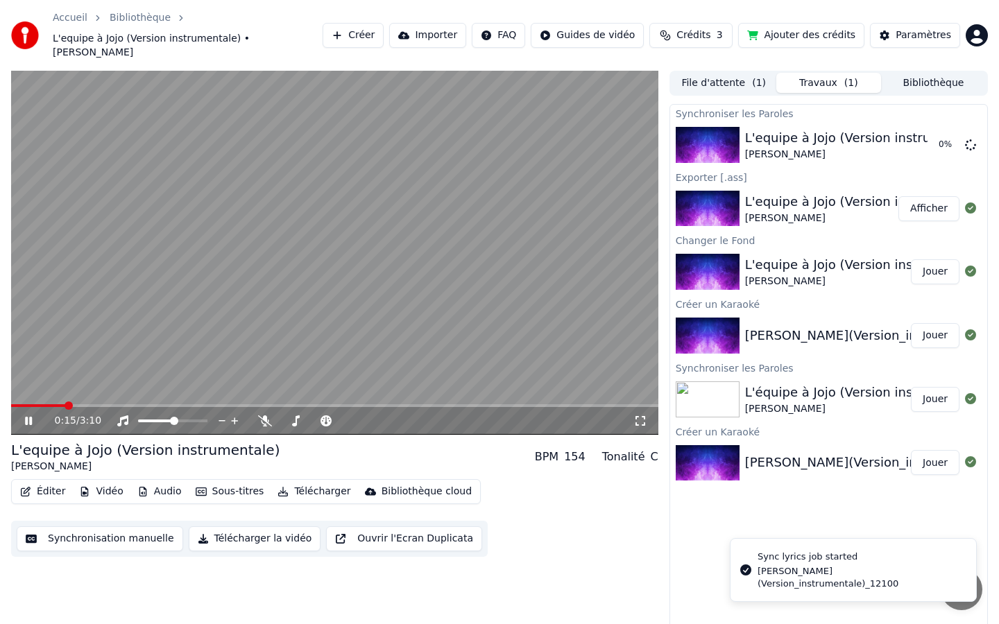
click at [25, 415] on icon at bounding box center [38, 420] width 33 height 11
click at [11, 402] on span at bounding box center [15, 406] width 8 height 8
click at [25, 416] on icon at bounding box center [28, 421] width 8 height 10
click at [31, 415] on icon at bounding box center [38, 420] width 33 height 11
click at [710, 30] on span "Crédits" at bounding box center [693, 35] width 34 height 14
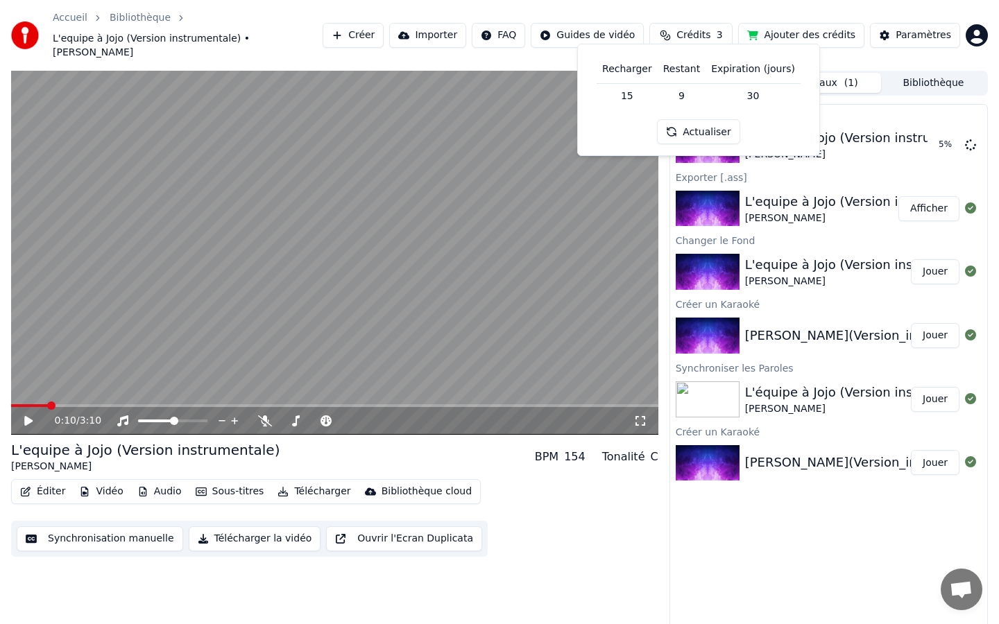
click at [696, 134] on button "Actualiser" at bounding box center [698, 131] width 83 height 25
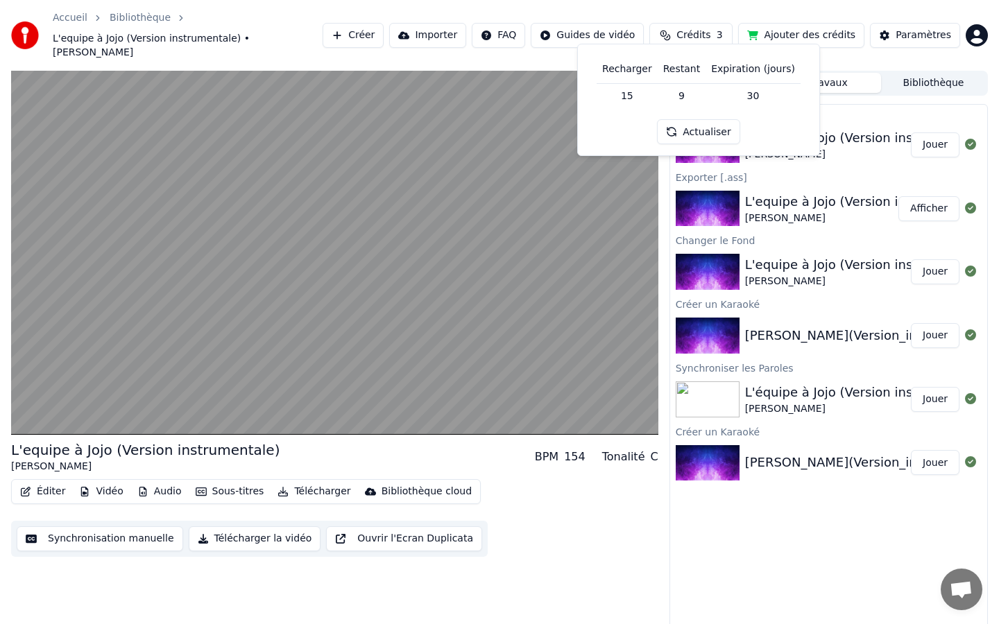
click at [811, 23] on button "Ajouter des crédits" at bounding box center [801, 35] width 126 height 25
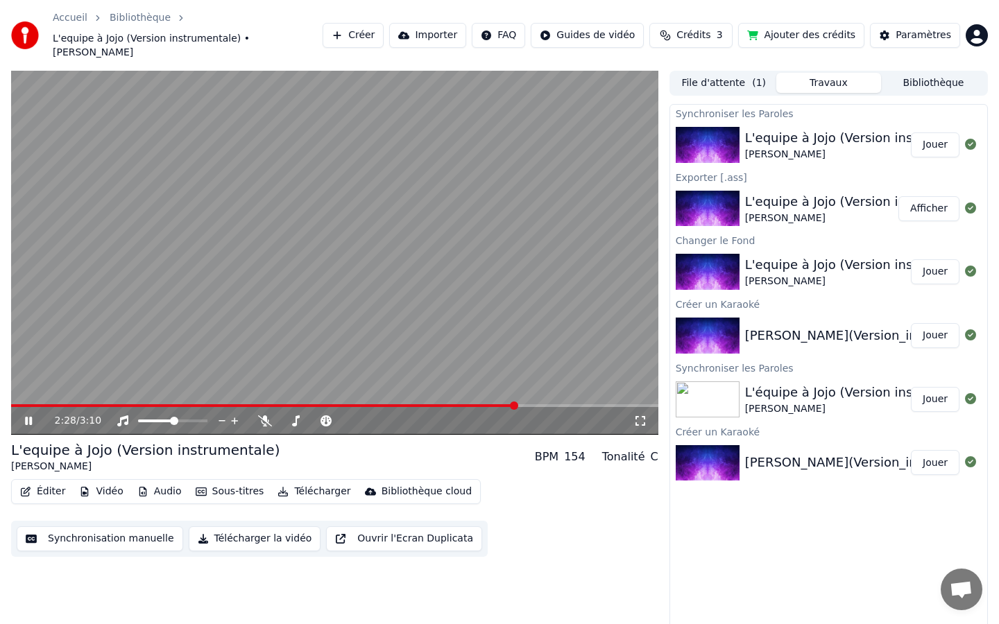
click at [219, 482] on button "Sous-titres" at bounding box center [230, 491] width 80 height 19
click at [28, 415] on icon at bounding box center [38, 420] width 33 height 11
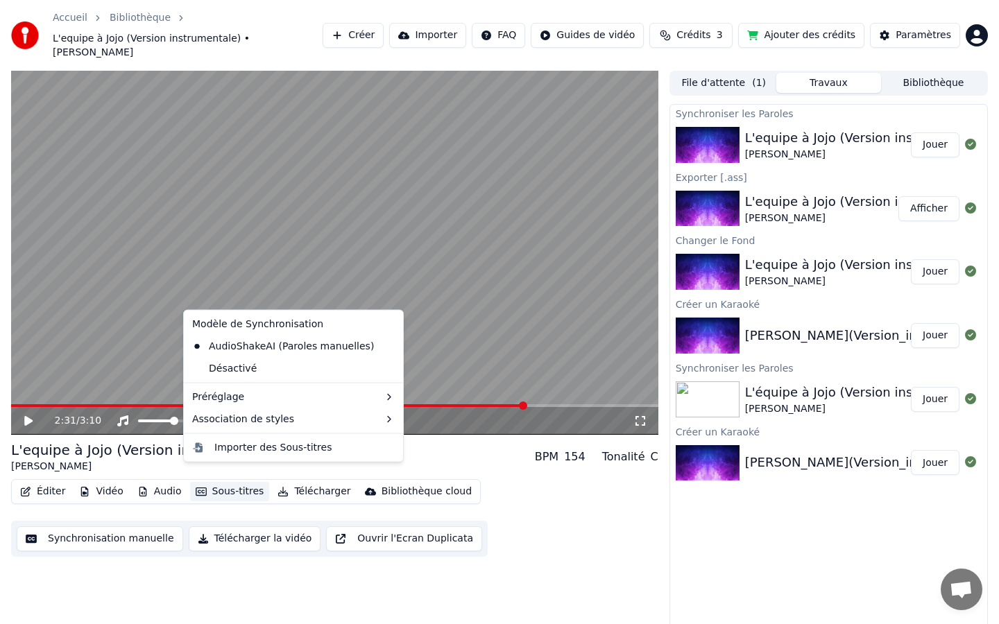
click at [225, 482] on button "Sous-titres" at bounding box center [230, 491] width 80 height 19
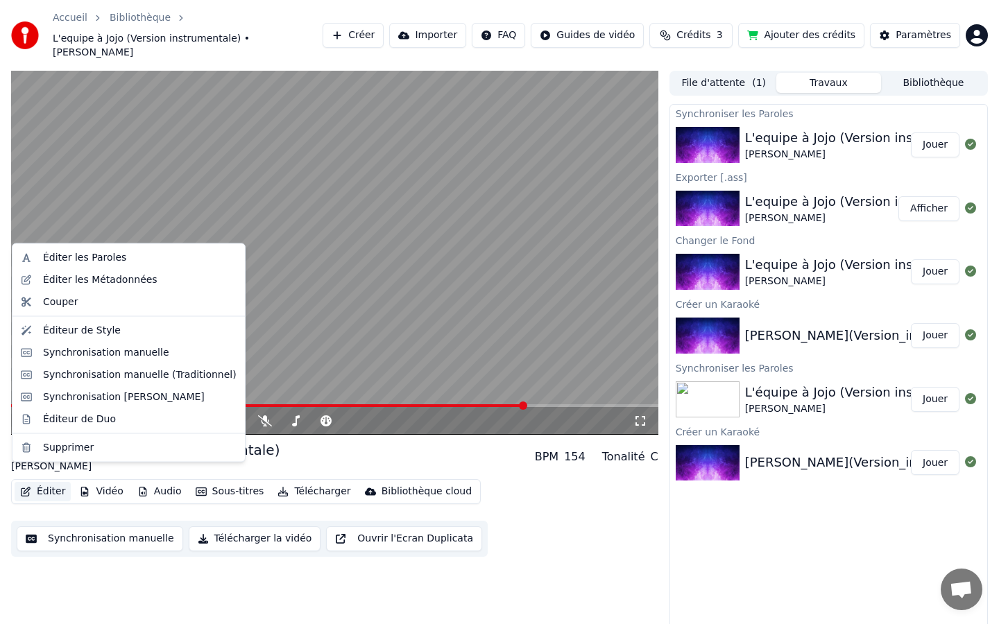
click at [49, 482] on button "Éditer" at bounding box center [43, 491] width 56 height 19
click at [70, 253] on div "Éditer les Paroles" at bounding box center [84, 258] width 83 height 14
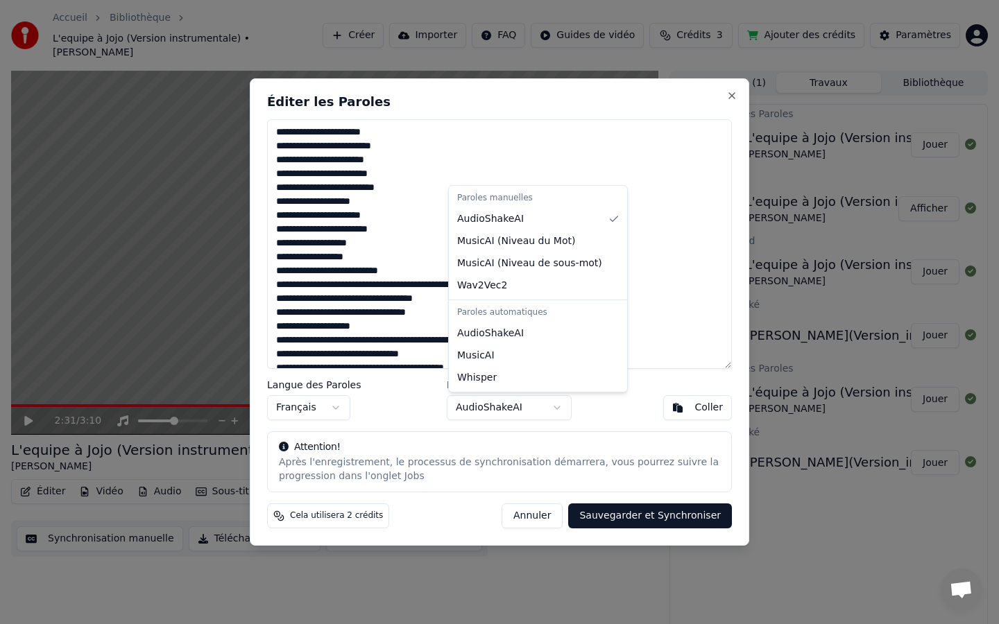
click at [481, 407] on body "Accueil Bibliothèque L'equipe à Jojo (Version instrumentale) • Joe Dassin Créer…" at bounding box center [499, 312] width 999 height 624
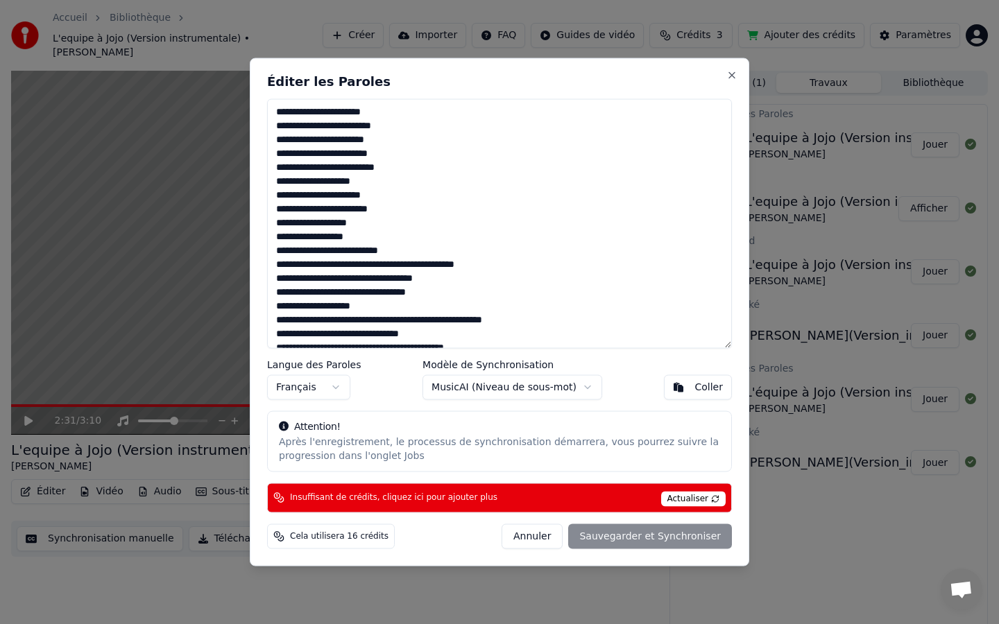
click at [686, 502] on span "Actualiser" at bounding box center [693, 498] width 65 height 15
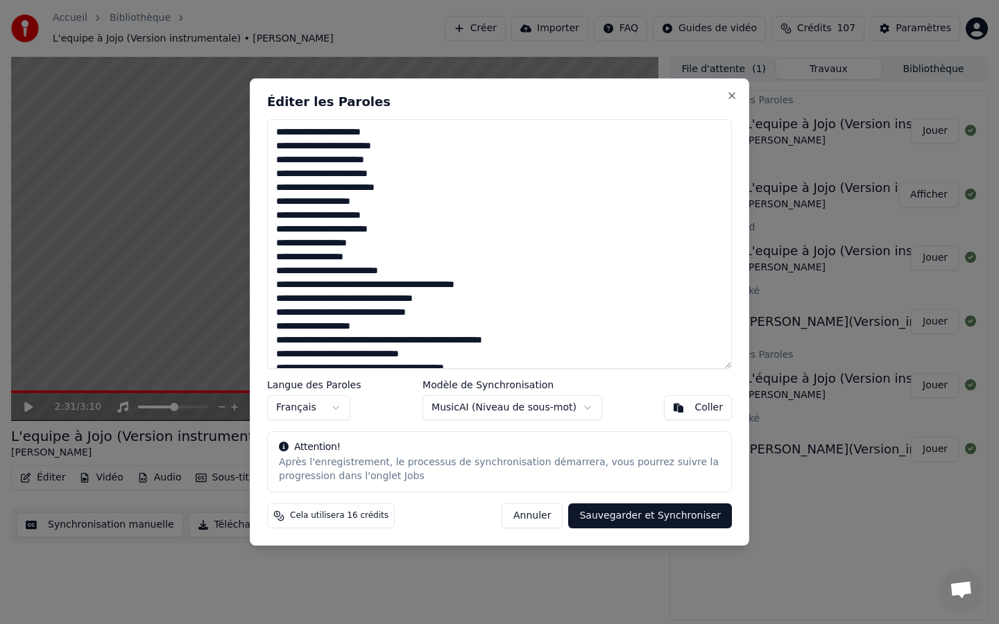
click at [666, 513] on button "Sauvegarder et Synchroniser" at bounding box center [650, 516] width 164 height 25
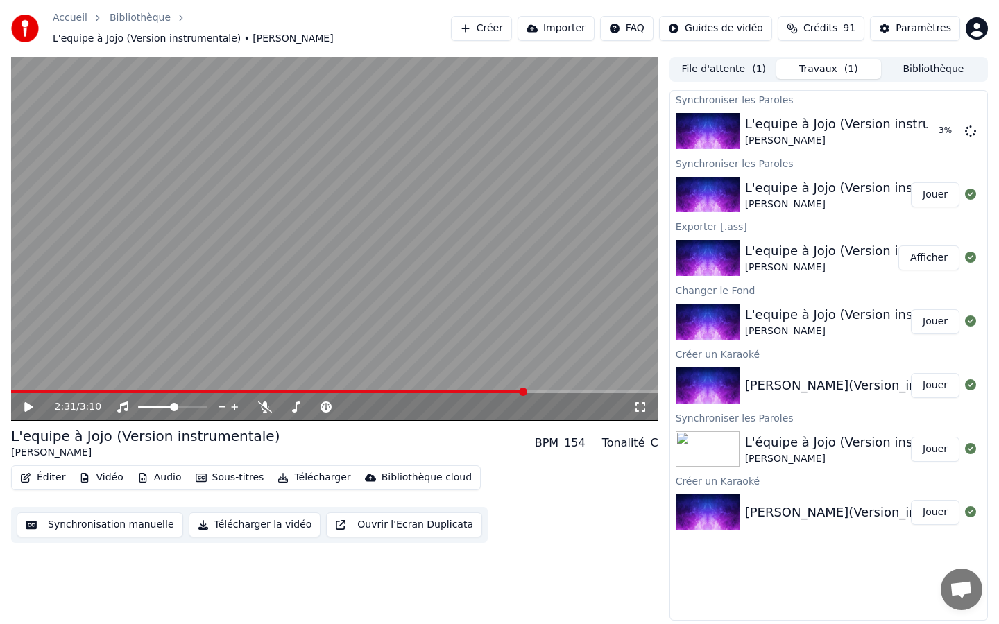
click at [28, 402] on icon at bounding box center [38, 407] width 33 height 11
click at [23, 388] on span at bounding box center [19, 392] width 8 height 8
click at [24, 402] on icon at bounding box center [38, 407] width 33 height 11
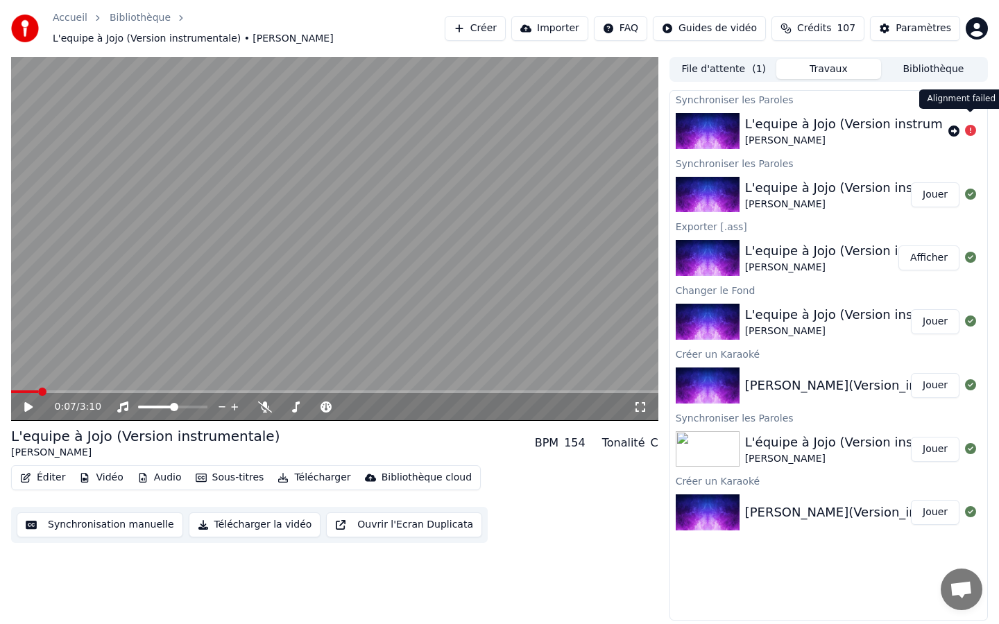
click at [969, 125] on icon at bounding box center [970, 130] width 11 height 11
click at [953, 126] on icon at bounding box center [953, 131] width 11 height 11
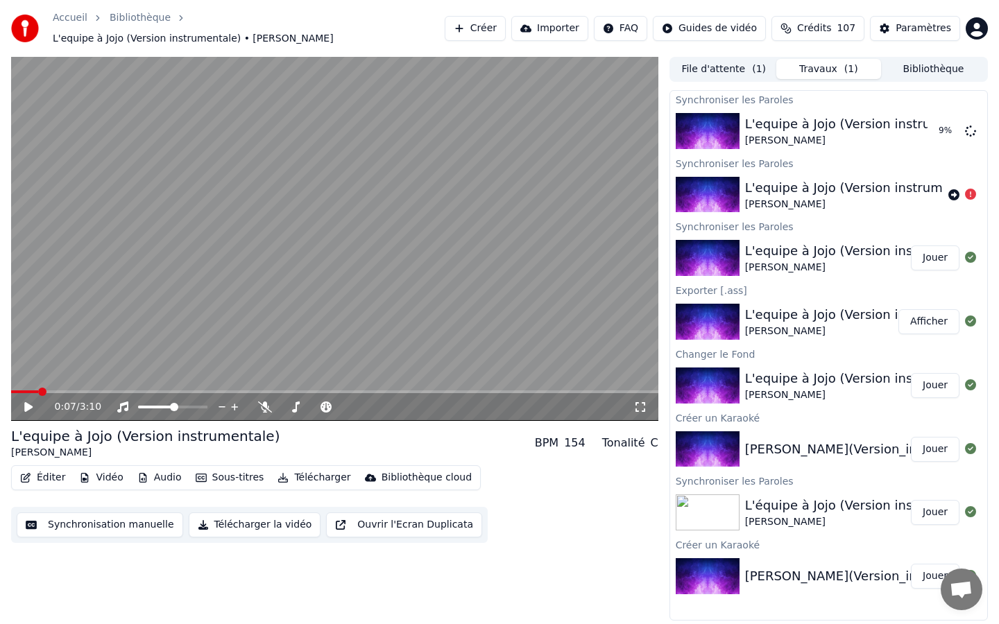
click at [222, 470] on button "Sous-titres" at bounding box center [230, 477] width 80 height 19
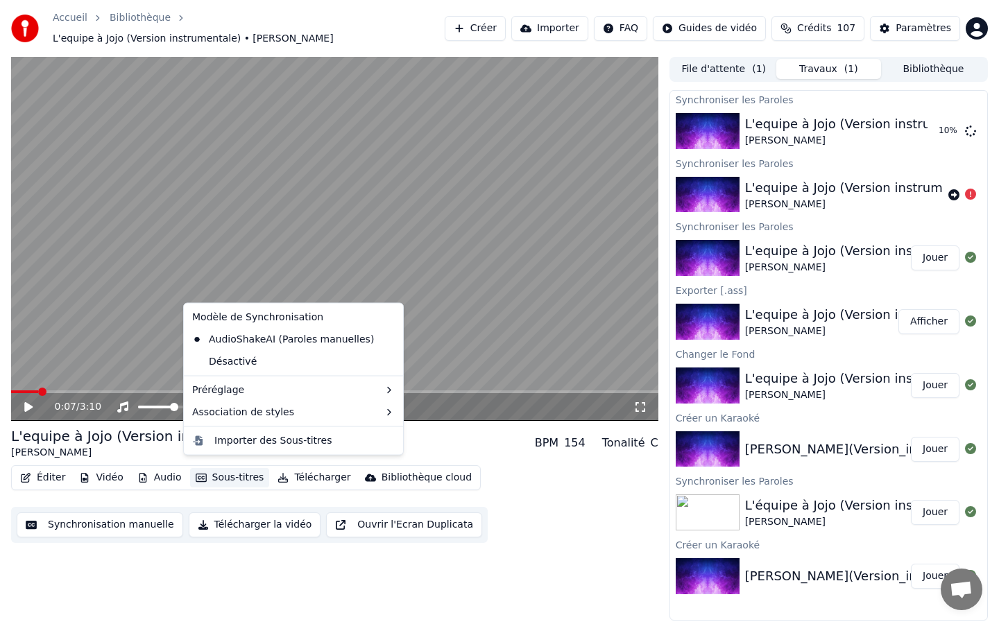
click at [222, 470] on button "Sous-titres" at bounding box center [230, 477] width 80 height 19
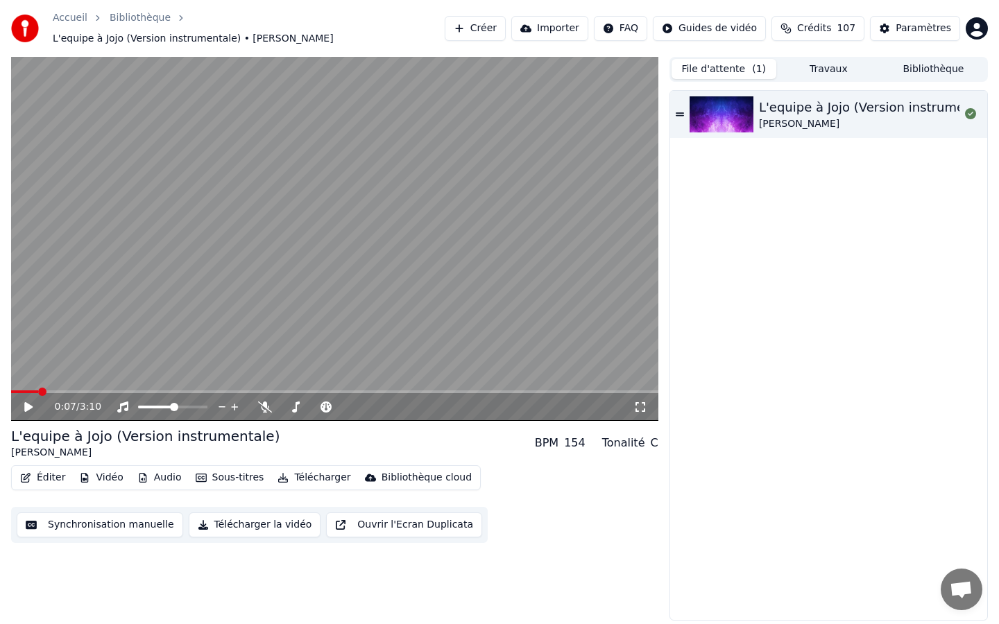
click at [723, 67] on button "File d'attente ( 1 )" at bounding box center [723, 69] width 105 height 20
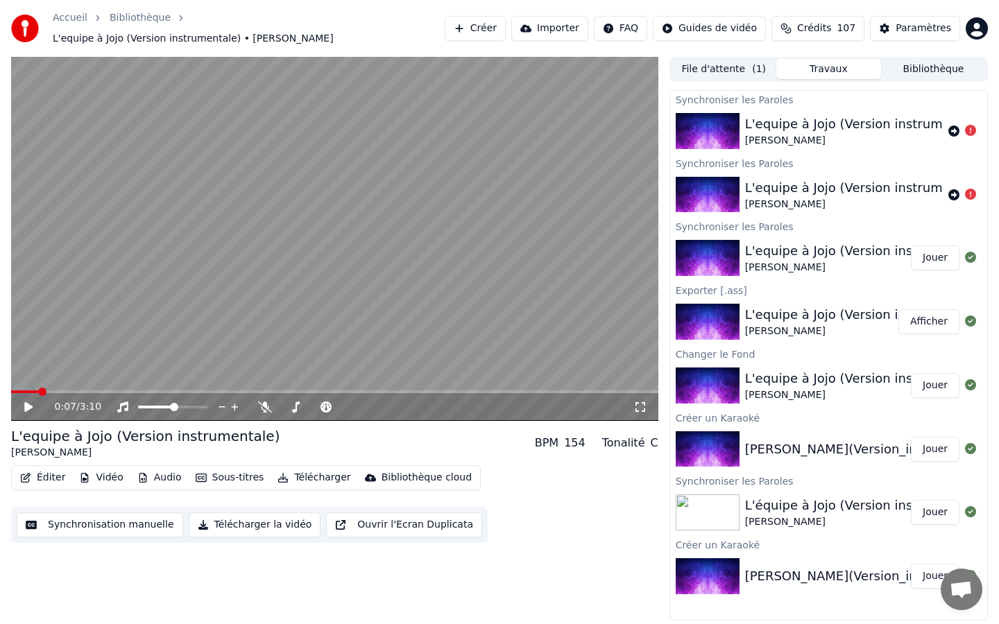
click at [836, 66] on button "Travaux" at bounding box center [828, 69] width 105 height 20
click at [909, 64] on button "Bibliothèque" at bounding box center [933, 69] width 105 height 20
click at [830, 68] on button "Travaux" at bounding box center [828, 69] width 105 height 20
drag, startPoint x: 37, startPoint y: 386, endPoint x: 15, endPoint y: 384, distance: 21.5
click at [15, 390] on div "0:07 / 3:10" at bounding box center [334, 405] width 647 height 31
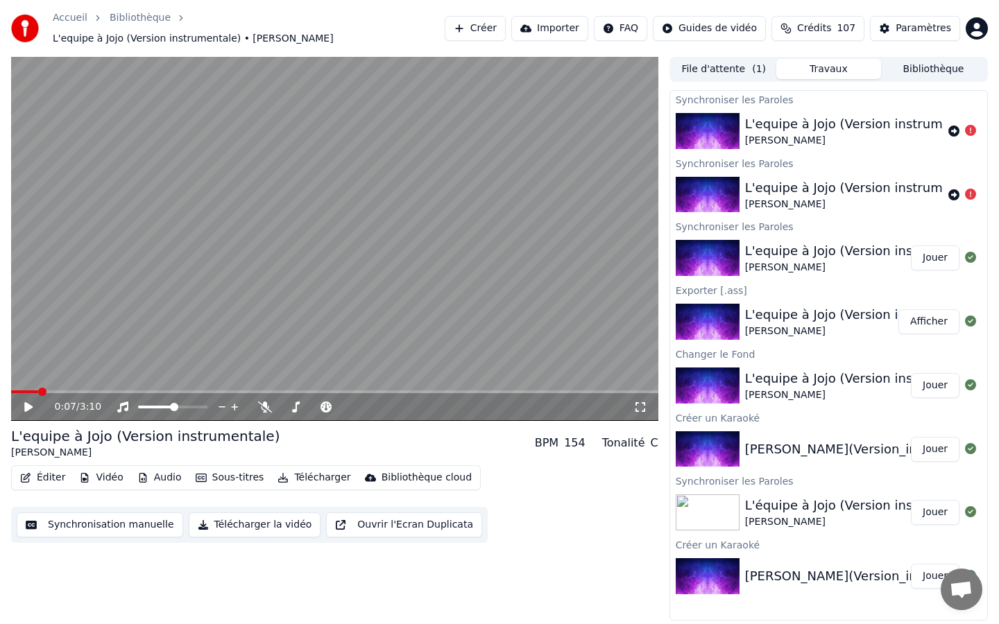
click at [218, 470] on button "Sous-titres" at bounding box center [230, 477] width 80 height 19
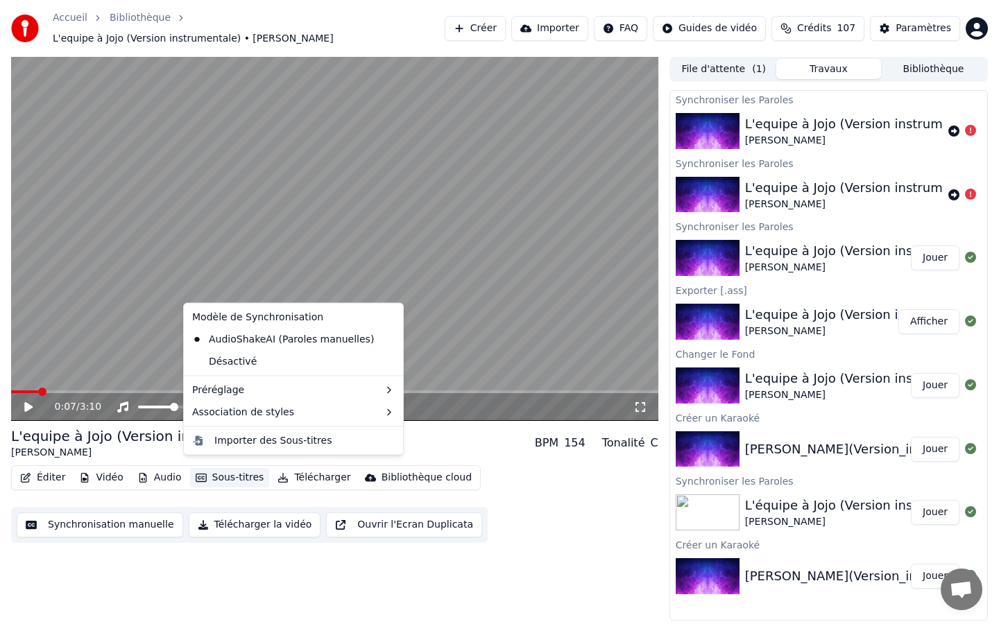
click at [147, 446] on div "[PERSON_NAME]" at bounding box center [145, 453] width 268 height 14
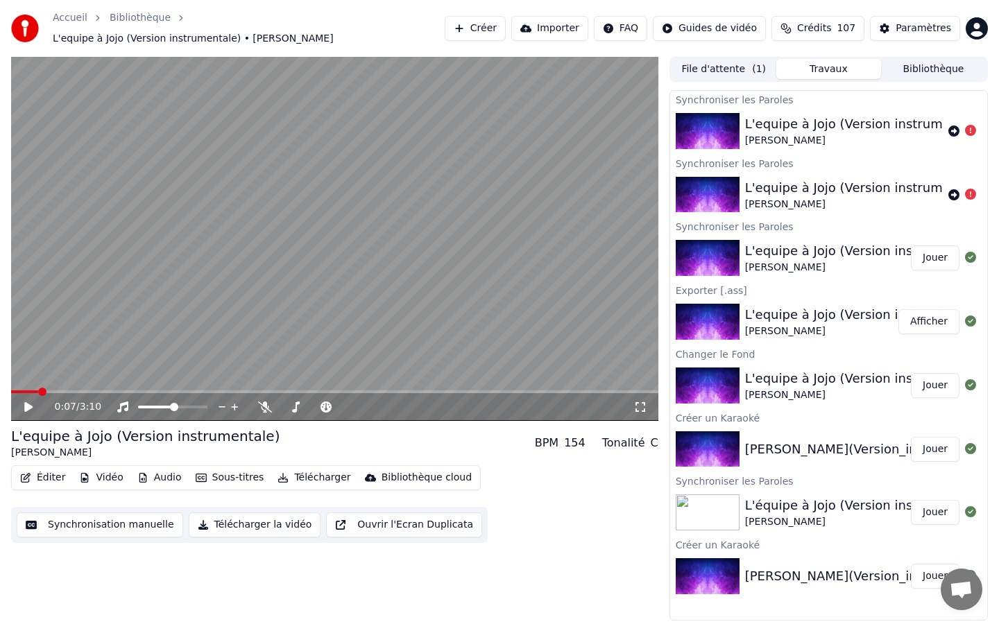
click at [152, 472] on button "Audio" at bounding box center [159, 477] width 55 height 19
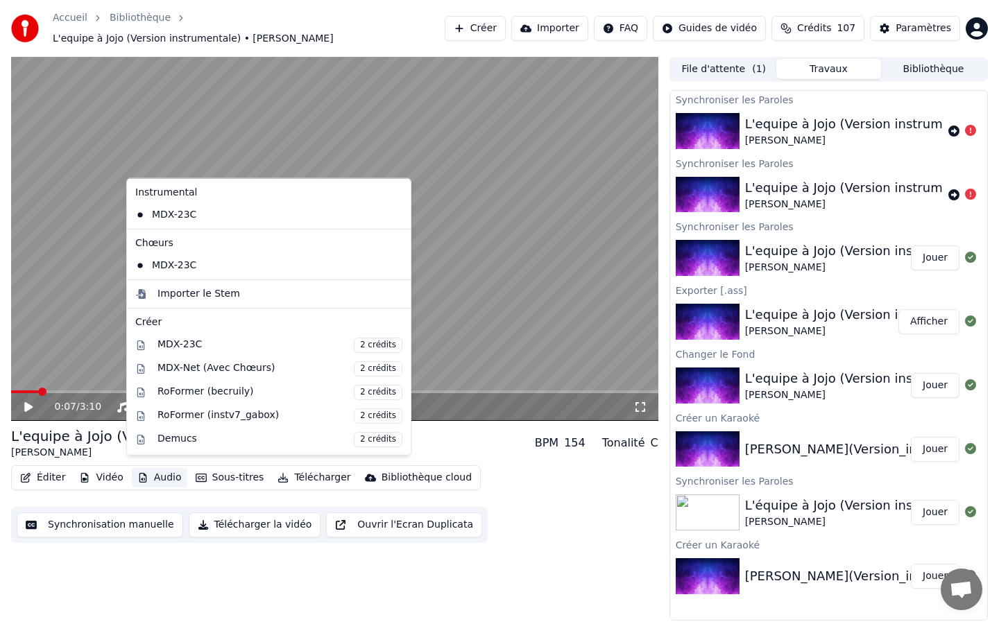
click at [104, 266] on video at bounding box center [334, 239] width 647 height 364
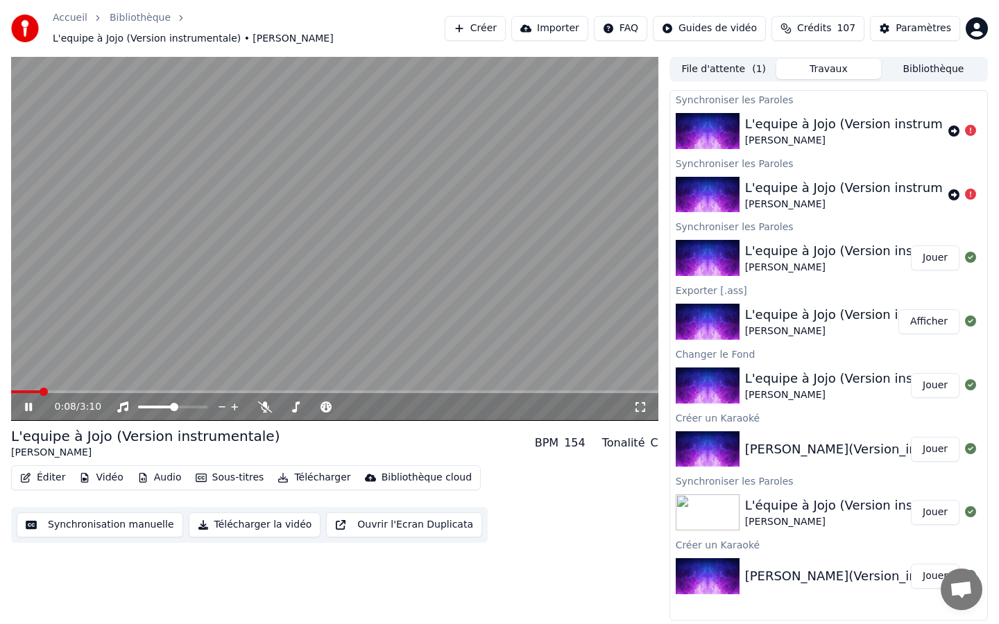
click at [44, 470] on button "Éditer" at bounding box center [43, 477] width 56 height 19
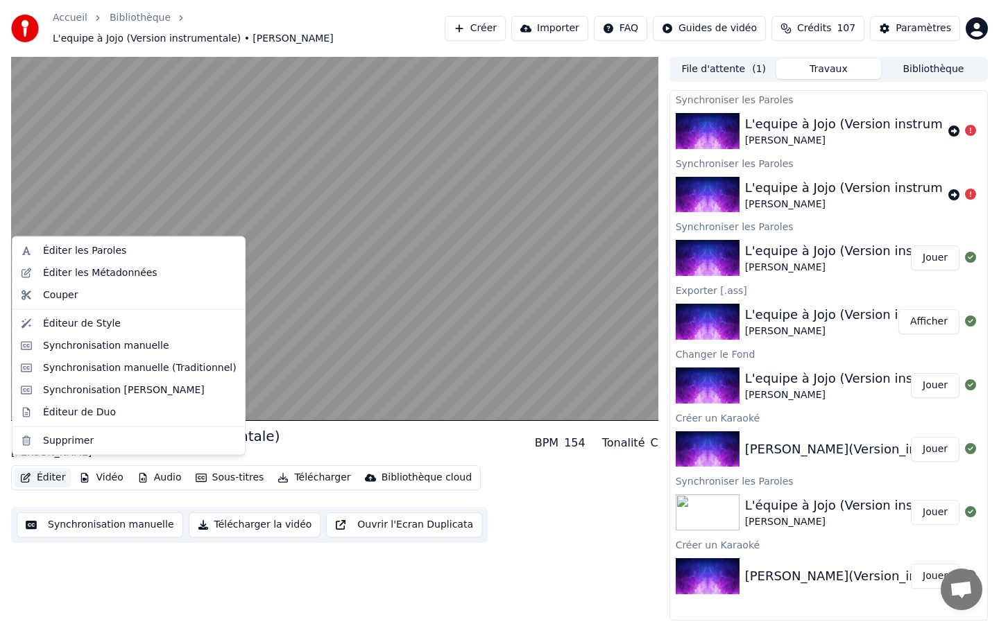
click at [49, 518] on button "Synchronisation manuelle" at bounding box center [100, 525] width 166 height 25
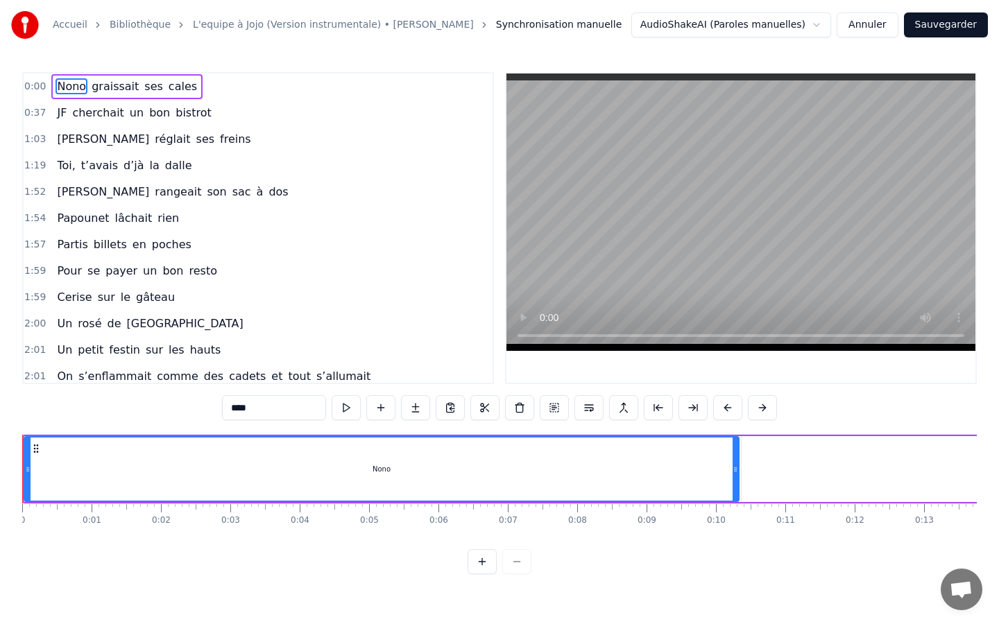
click at [119, 88] on span "graissait" at bounding box center [115, 86] width 50 height 16
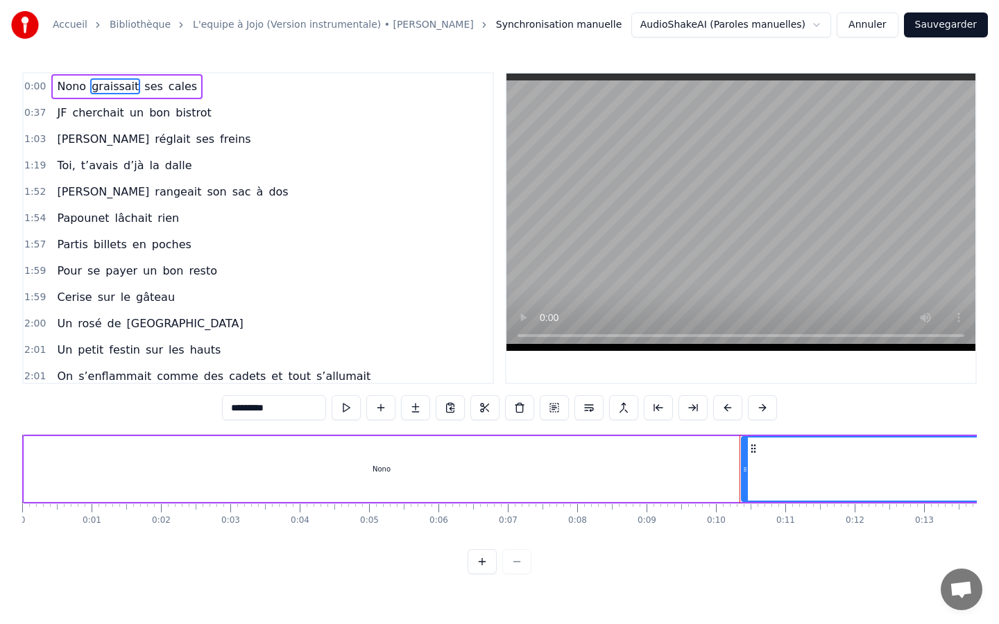
click at [148, 86] on span "ses" at bounding box center [154, 86] width 22 height 16
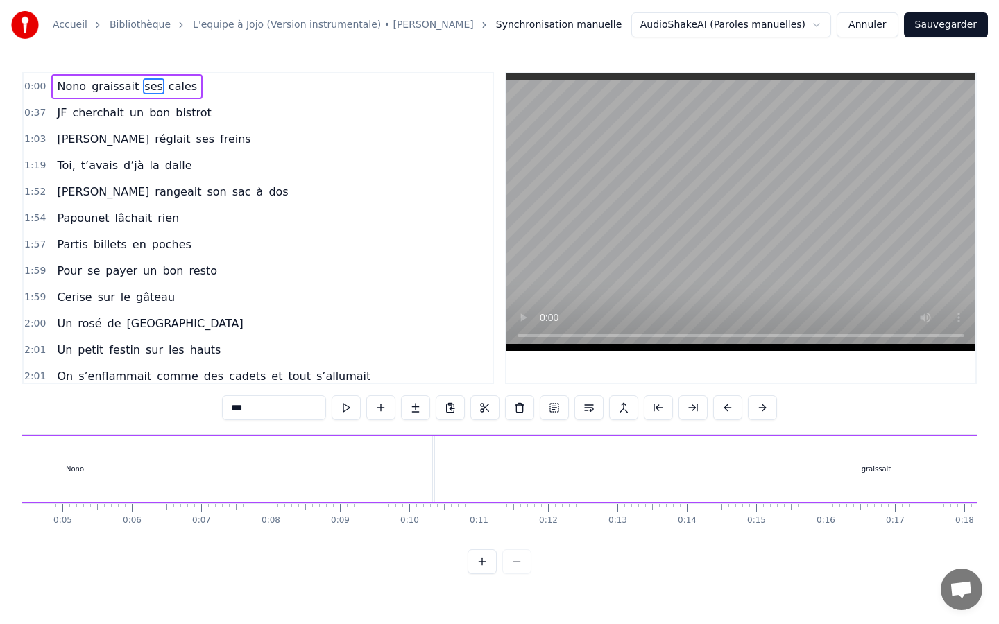
click at [167, 88] on span "cales" at bounding box center [182, 86] width 31 height 16
type input "*****"
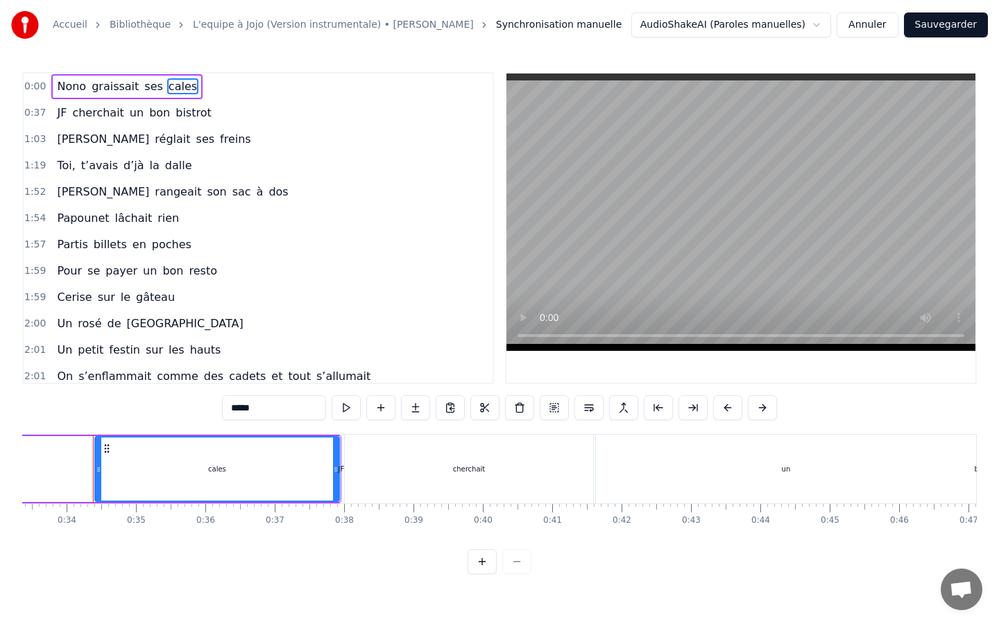
scroll to position [0, 2315]
click at [329, 143] on div "1:03 Nadine réglait ses freins" at bounding box center [258, 139] width 469 height 26
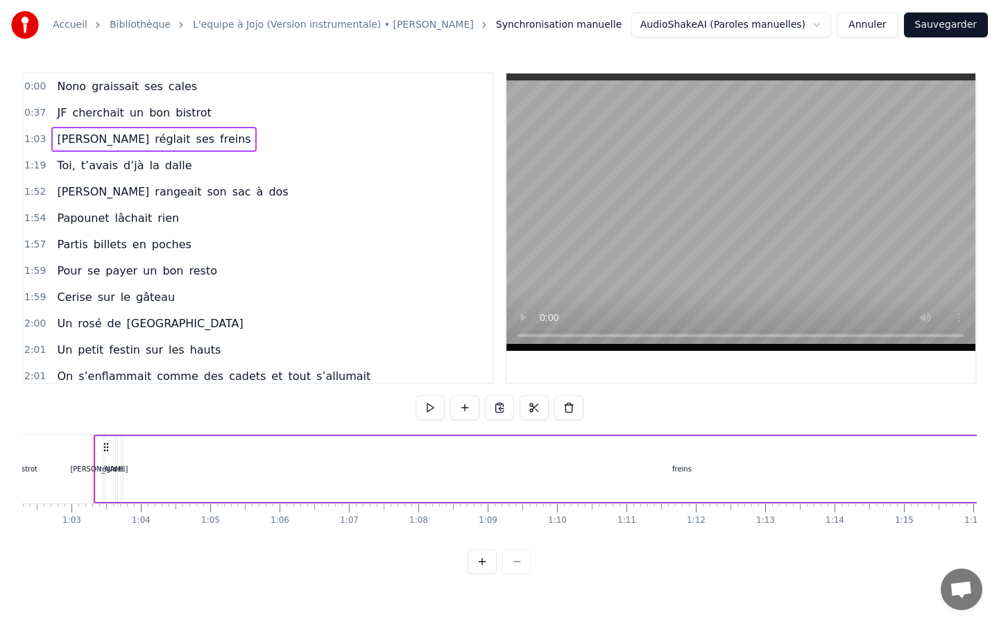
scroll to position [0, 4322]
click at [866, 28] on button "Annuler" at bounding box center [866, 24] width 61 height 25
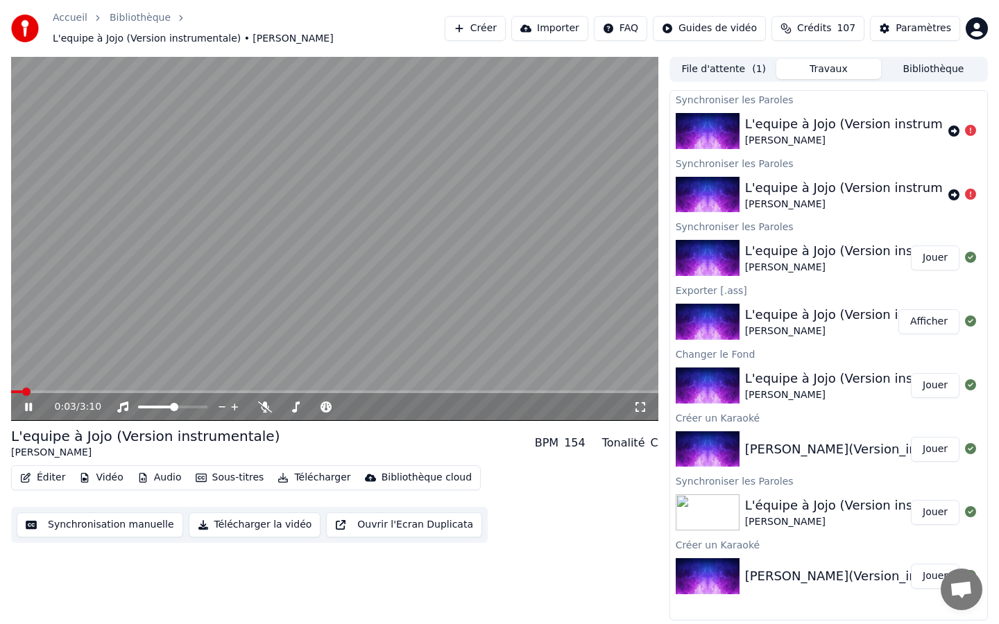
click at [28, 402] on icon at bounding box center [38, 407] width 33 height 11
click at [563, 26] on button "Importer" at bounding box center [549, 28] width 77 height 25
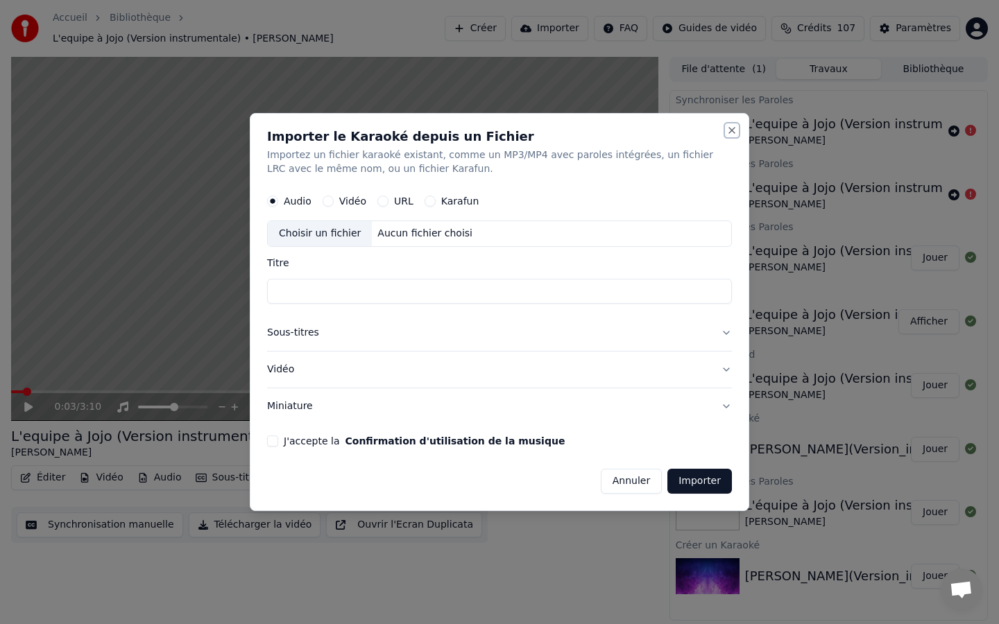
click at [732, 130] on button "Close" at bounding box center [731, 130] width 11 height 11
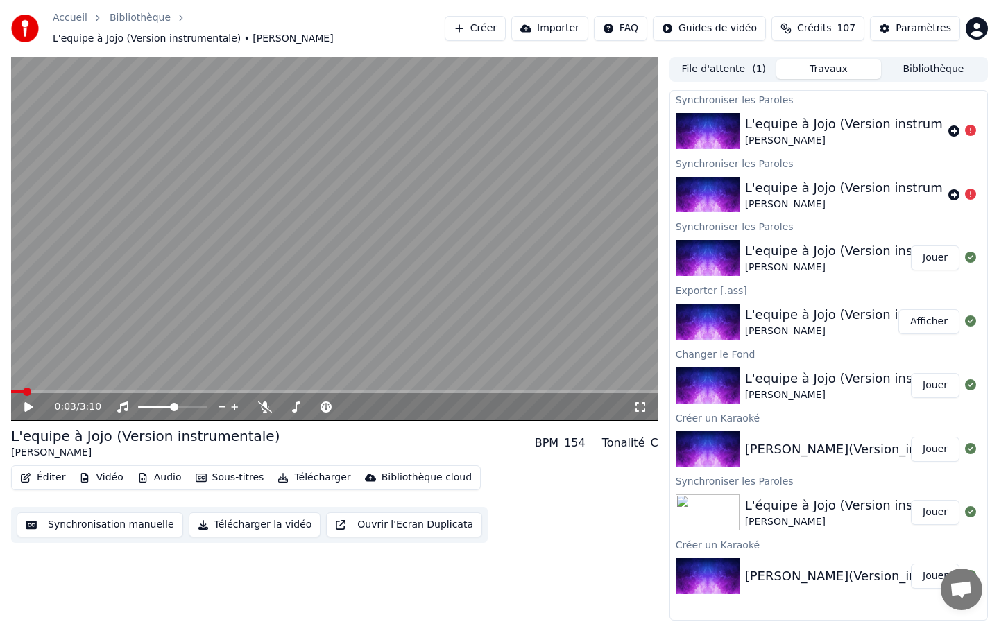
click at [223, 470] on button "Sous-titres" at bounding box center [230, 477] width 80 height 19
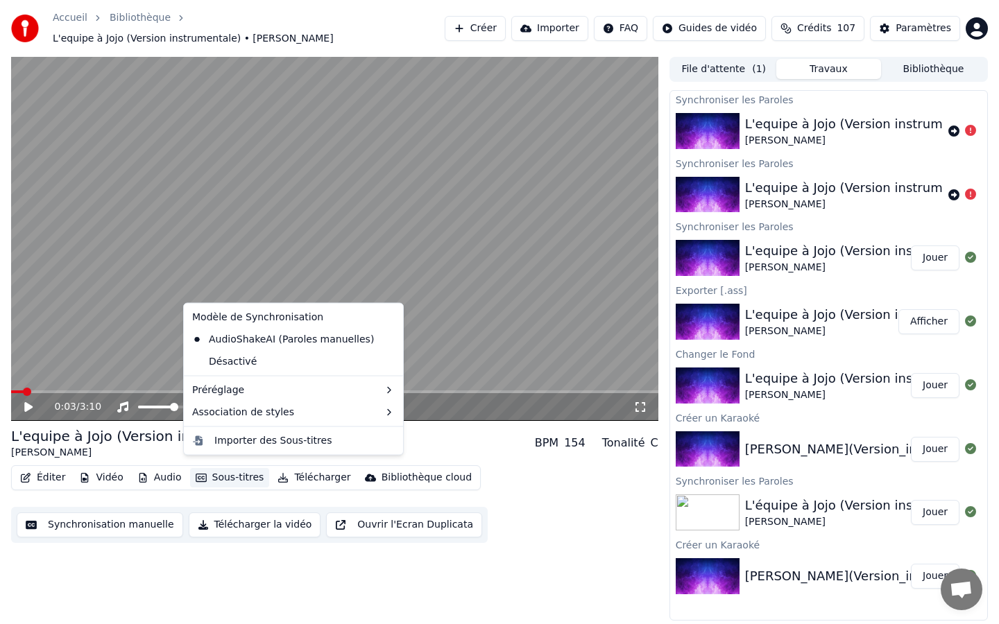
click at [223, 470] on button "Sous-titres" at bounding box center [230, 477] width 80 height 19
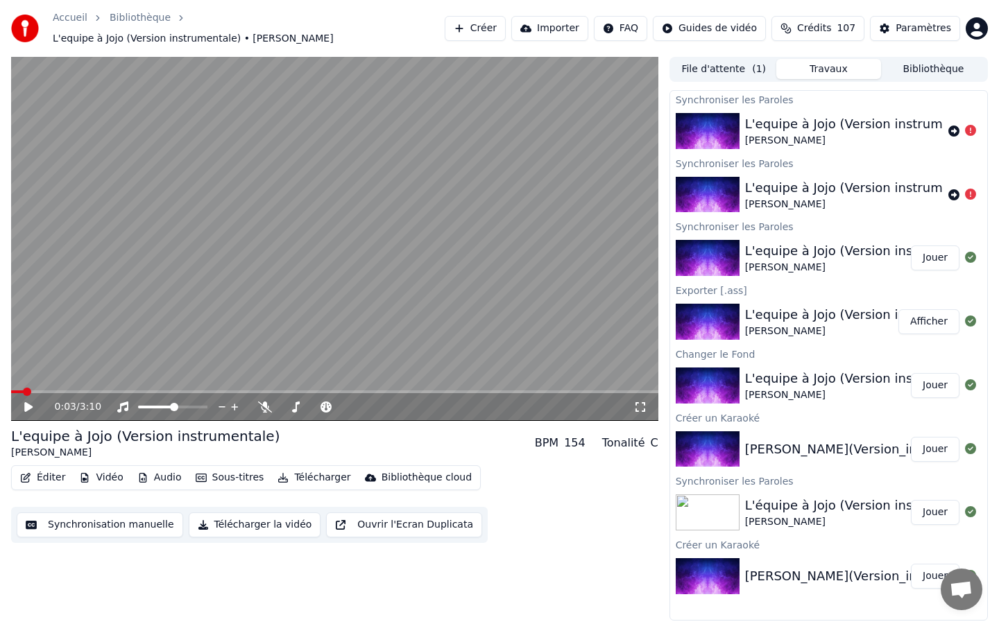
click at [30, 473] on icon "button" at bounding box center [26, 478] width 10 height 10
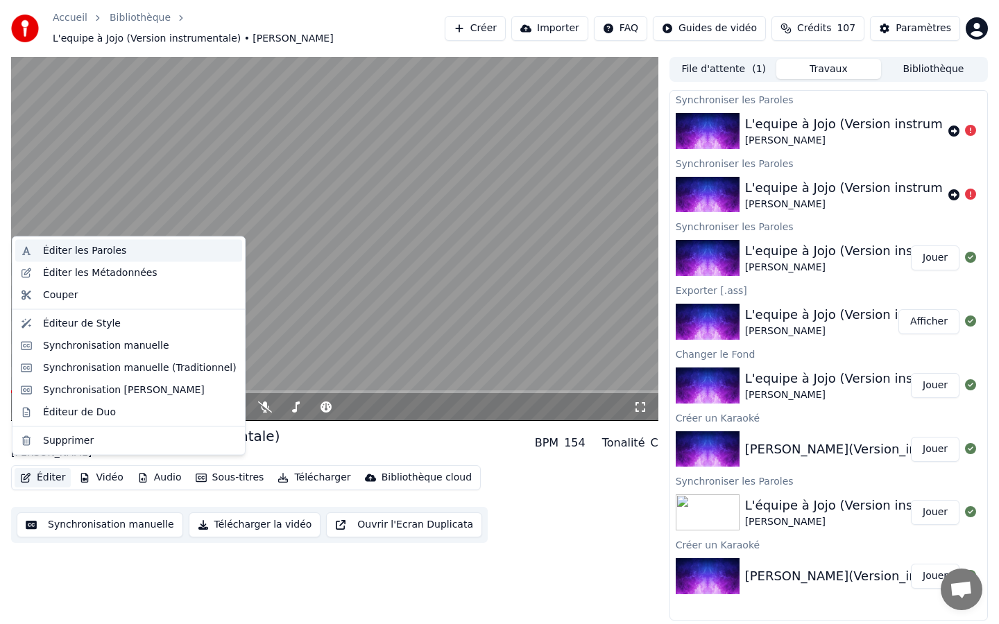
click at [58, 257] on div "Éditer les Paroles" at bounding box center [84, 251] width 83 height 14
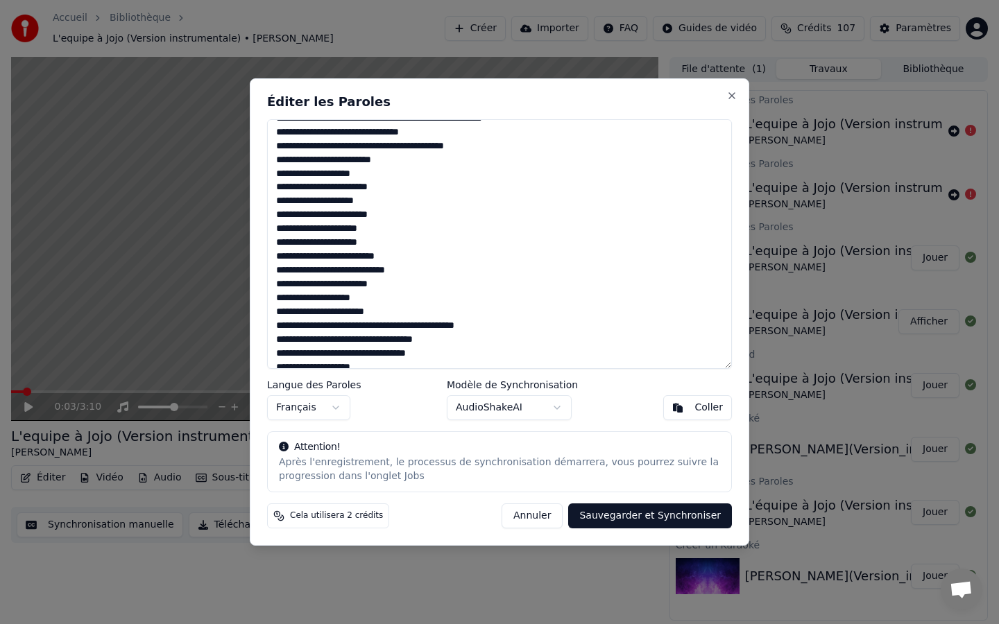
scroll to position [411, 0]
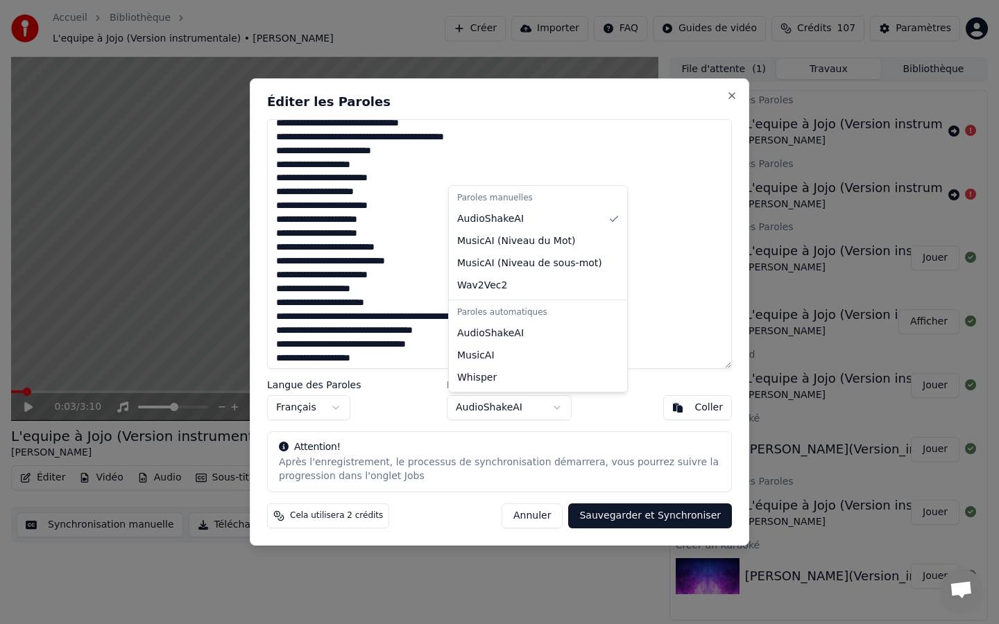
click at [543, 403] on body "Accueil Bibliothèque L'equipe à Jojo (Version instrumentale) • Joe Dassin Créer…" at bounding box center [499, 312] width 999 height 624
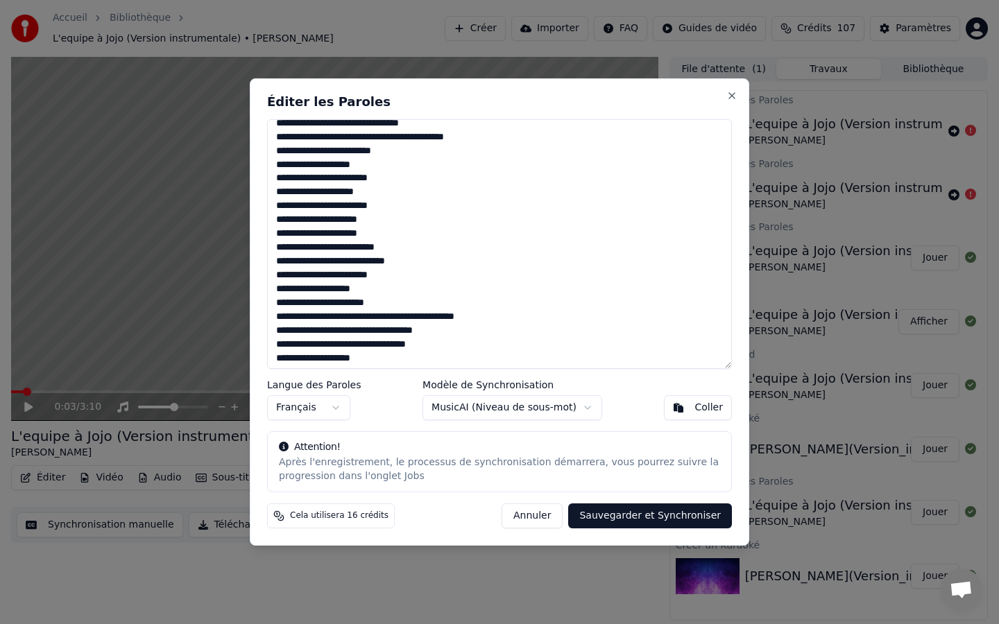
click at [608, 513] on button "Sauvegarder et Synchroniser" at bounding box center [650, 516] width 164 height 25
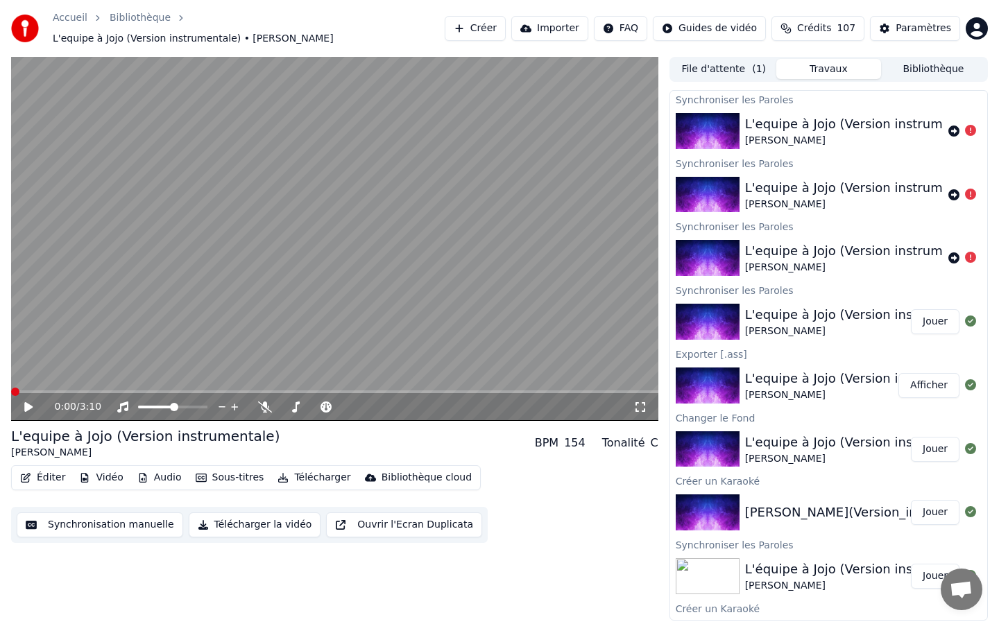
click at [11, 393] on span at bounding box center [334, 391] width 647 height 3
click at [850, 120] on div "L'equipe à Jojo (Version instrumentale)" at bounding box center [866, 123] width 242 height 19
click at [970, 125] on icon at bounding box center [970, 130] width 11 height 11
click at [972, 189] on icon at bounding box center [970, 194] width 11 height 11
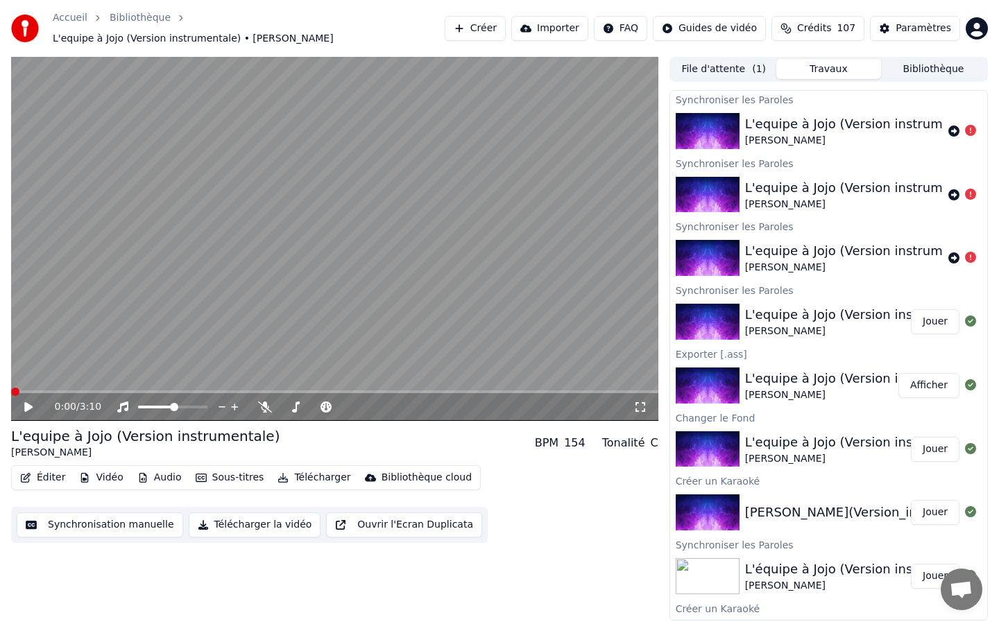
click at [872, 244] on div "L'equipe à Jojo (Version instrumentale)" at bounding box center [866, 250] width 242 height 19
click at [871, 325] on div "[PERSON_NAME]" at bounding box center [866, 332] width 242 height 14
click at [863, 376] on div "L'equipe à Jojo (Version instrumentale)" at bounding box center [866, 378] width 242 height 19
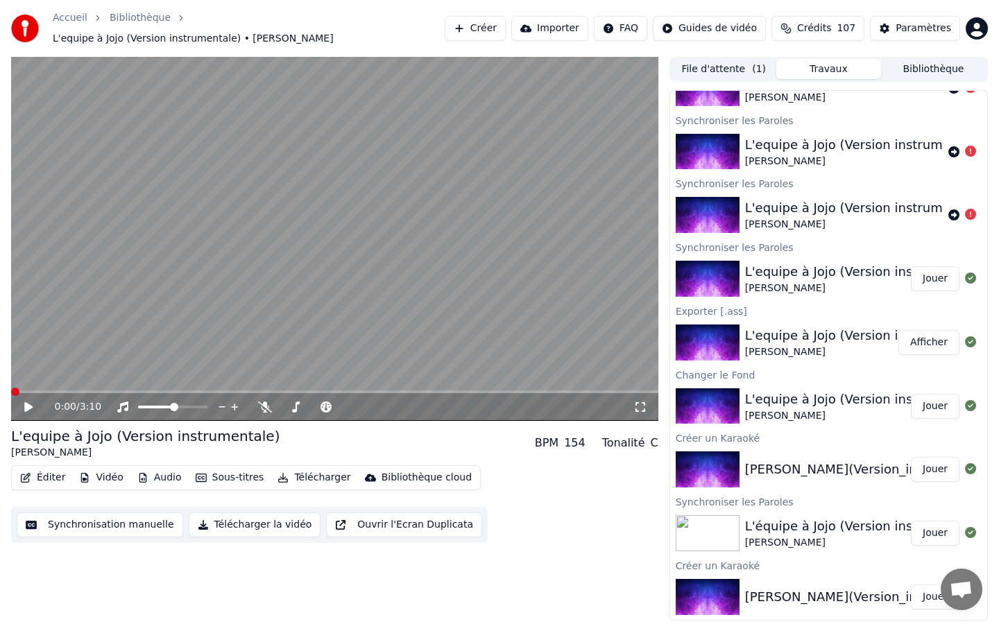
click at [811, 535] on div "Joe_Dassin_L_equipe_a_Jojo(Version_instrumentale)_12100" at bounding box center [894, 596] width 299 height 19
click at [804, 517] on div "L'équipe à Jojo (Version instrumentale)" at bounding box center [866, 526] width 242 height 19
click at [822, 62] on button "Travaux" at bounding box center [828, 69] width 105 height 20
click at [825, 66] on button "Travaux" at bounding box center [828, 69] width 105 height 20
click at [928, 59] on button "Bibliothèque" at bounding box center [933, 69] width 105 height 20
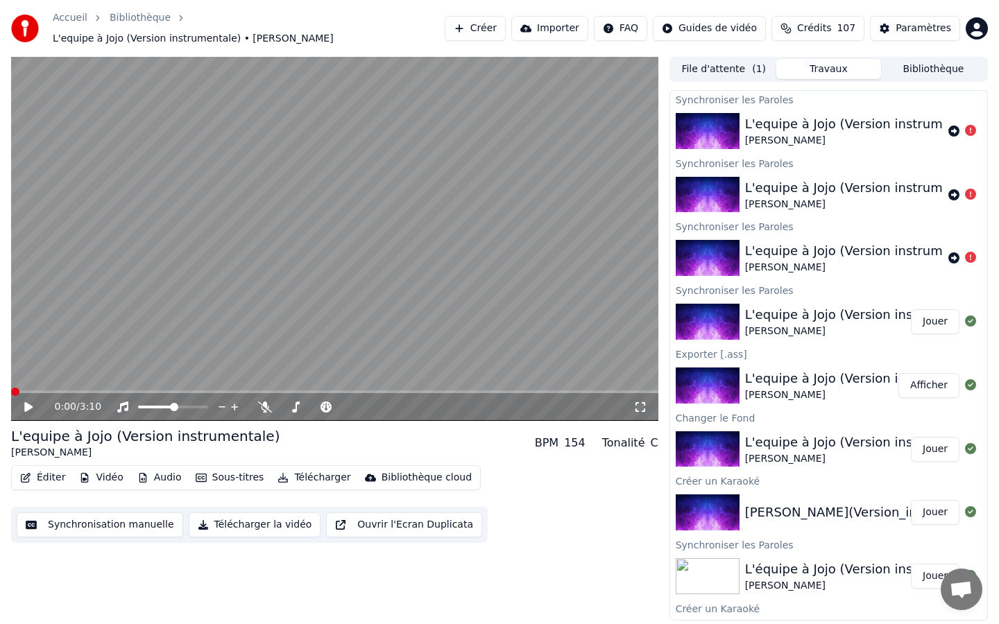
click at [818, 61] on button "Travaux" at bounding box center [828, 69] width 105 height 20
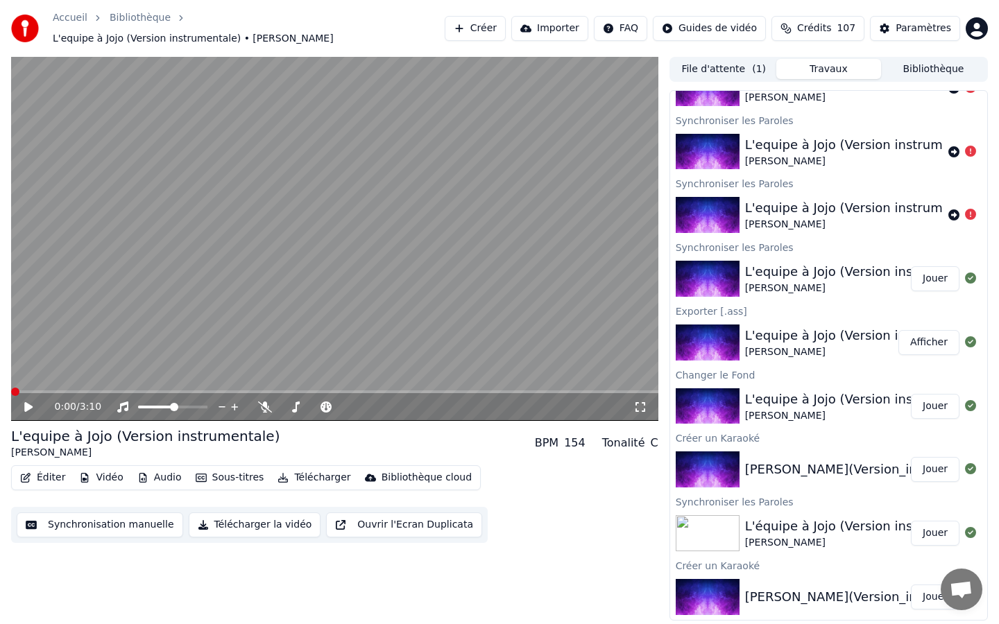
scroll to position [0, 0]
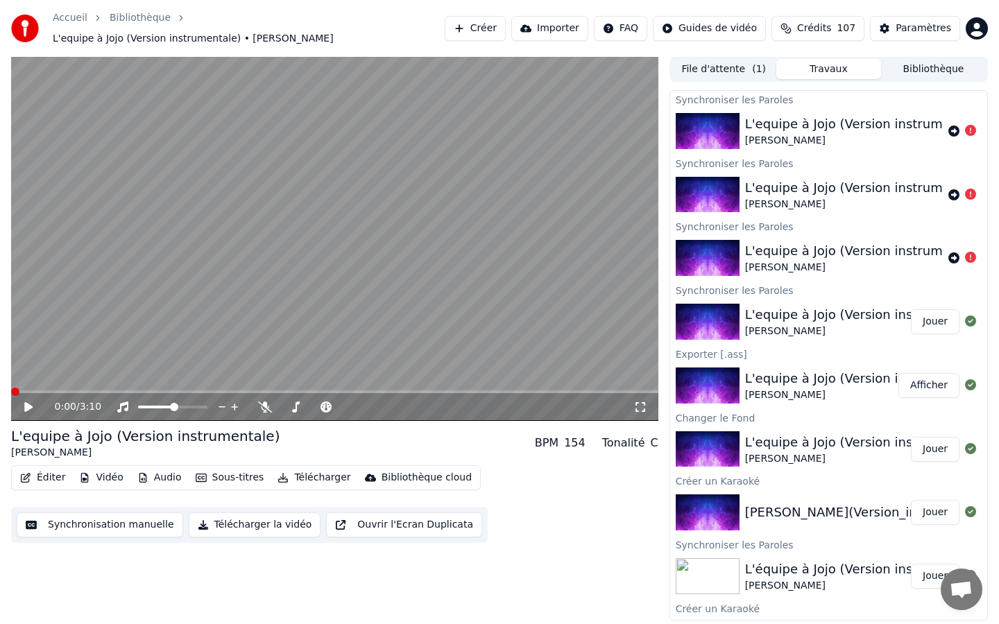
click at [820, 134] on div "[PERSON_NAME]" at bounding box center [866, 141] width 242 height 14
click at [740, 114] on div at bounding box center [710, 131] width 69 height 36
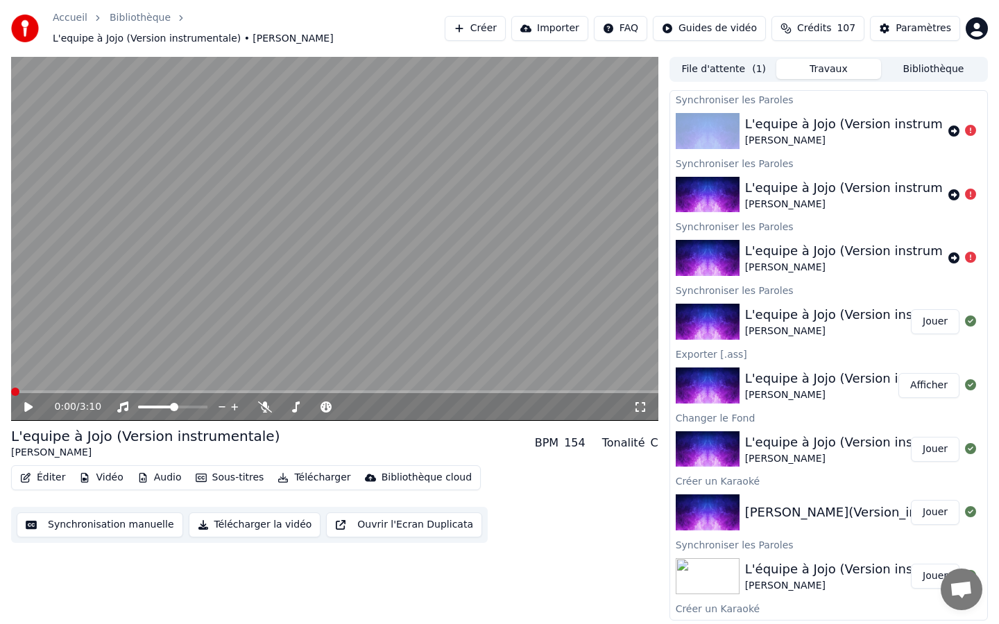
click at [766, 125] on div "L'equipe à Jojo (Version instrumentale)" at bounding box center [866, 123] width 242 height 19
click at [26, 402] on icon at bounding box center [28, 407] width 8 height 10
click at [187, 388] on span at bounding box center [186, 392] width 8 height 8
click at [24, 402] on icon at bounding box center [38, 407] width 33 height 11
click at [848, 62] on button "Travaux" at bounding box center [828, 69] width 105 height 20
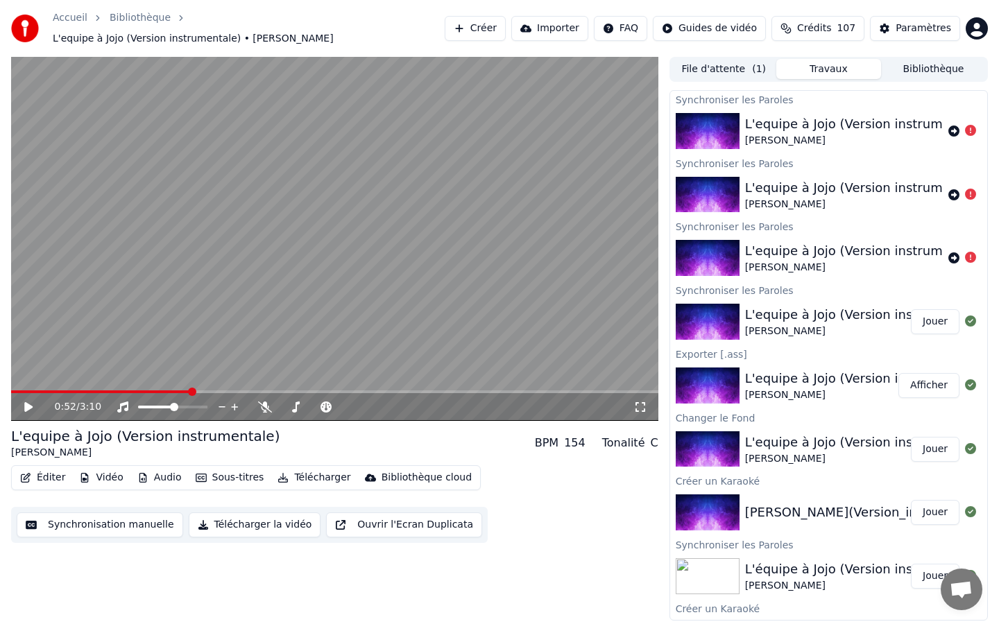
click at [931, 59] on button "Bibliothèque" at bounding box center [933, 69] width 105 height 20
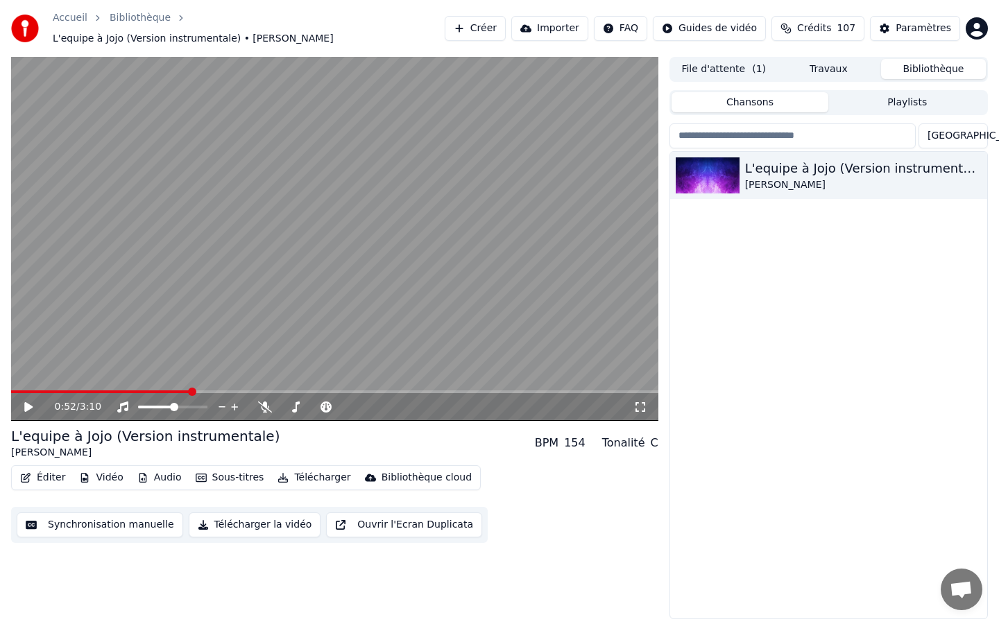
click at [735, 65] on button "File d'attente ( 1 )" at bounding box center [723, 69] width 105 height 20
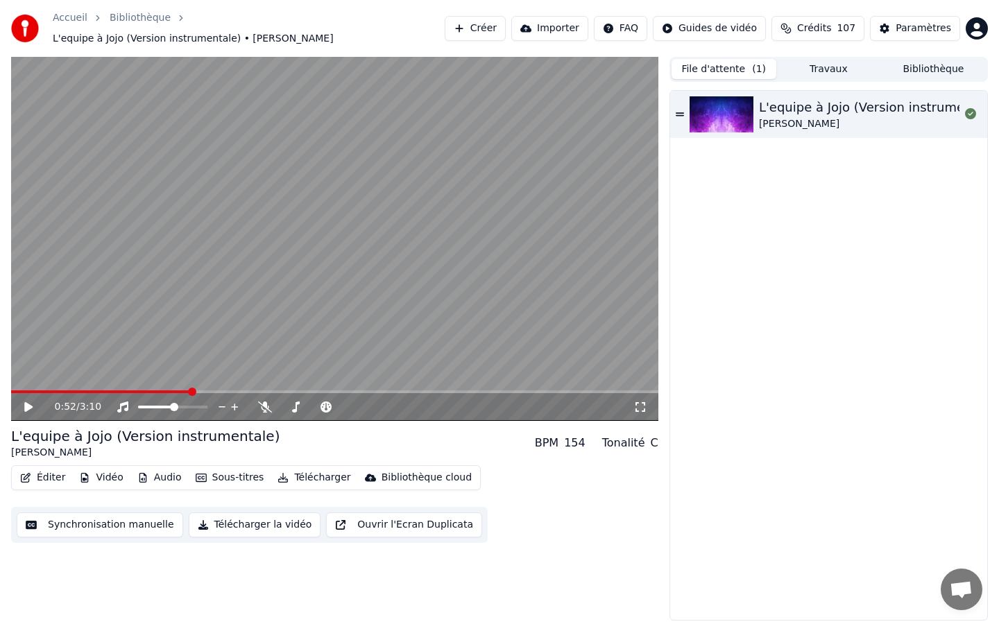
click at [907, 117] on div "[PERSON_NAME]" at bounding box center [880, 124] width 242 height 14
click at [838, 63] on button "Travaux" at bounding box center [828, 69] width 105 height 20
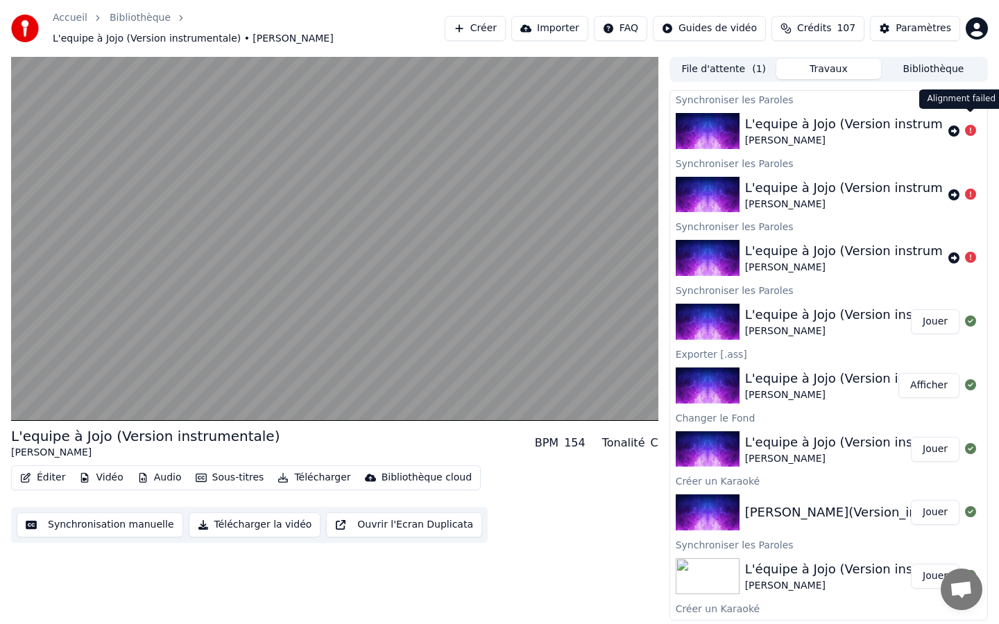
click at [970, 125] on icon at bounding box center [970, 130] width 11 height 11
click at [948, 126] on icon at bounding box center [953, 131] width 11 height 11
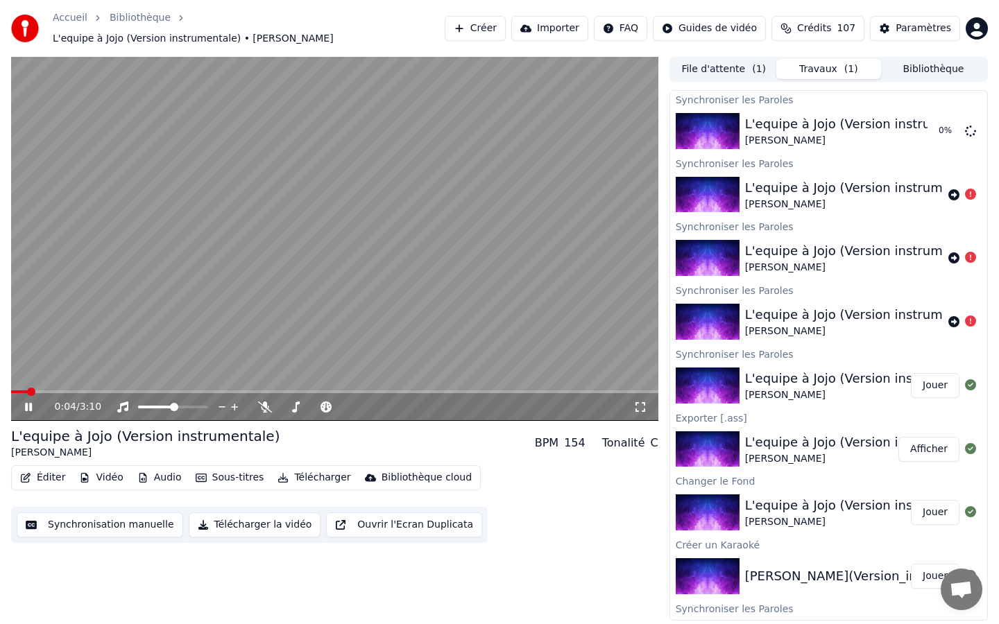
click at [24, 402] on icon at bounding box center [38, 407] width 33 height 11
click at [325, 402] on icon at bounding box center [325, 407] width 11 height 11
click at [292, 402] on icon at bounding box center [296, 407] width 14 height 11
click at [30, 403] on icon at bounding box center [28, 407] width 7 height 8
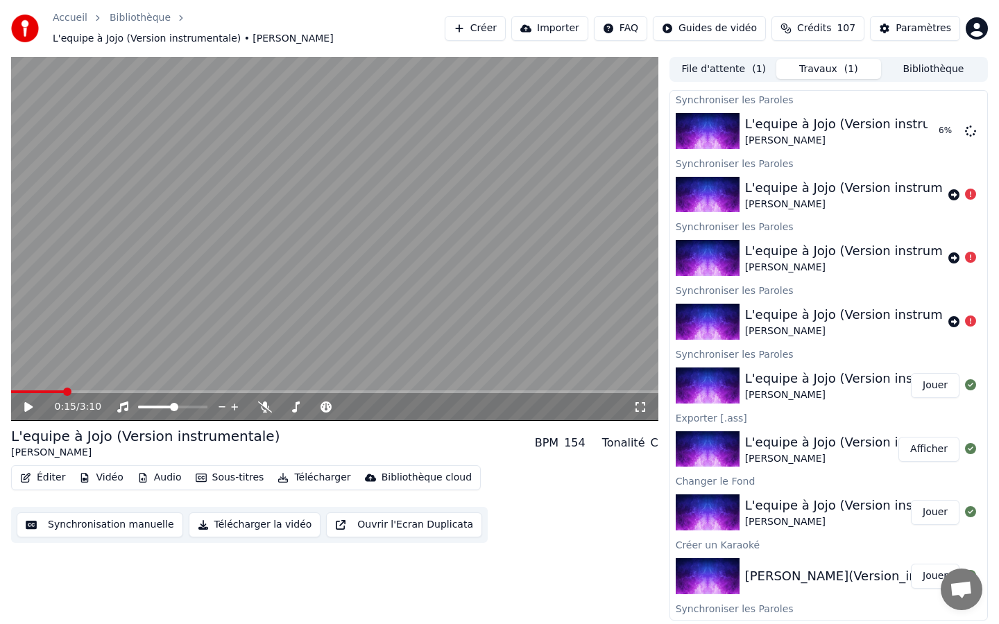
click at [52, 468] on button "Éditer" at bounding box center [43, 477] width 56 height 19
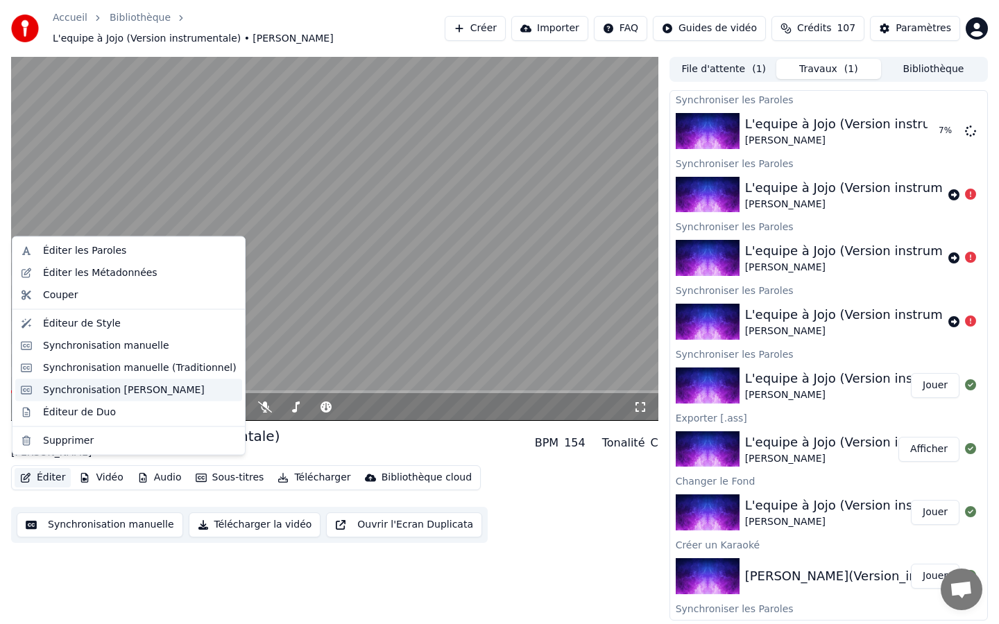
click at [92, 387] on div "Synchronisation [PERSON_NAME]" at bounding box center [124, 390] width 162 height 14
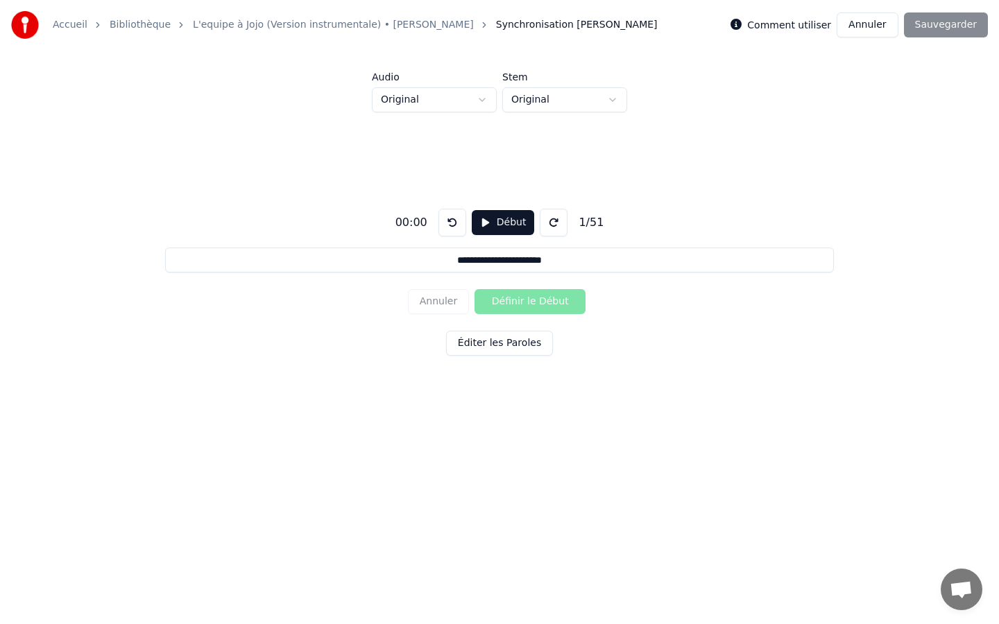
click at [442, 253] on input "**********" at bounding box center [499, 260] width 668 height 25
click at [510, 219] on button "Début" at bounding box center [503, 222] width 63 height 25
click at [490, 221] on button "Pause" at bounding box center [503, 222] width 62 height 25
click at [547, 221] on button at bounding box center [554, 223] width 28 height 28
click at [482, 225] on button "Début" at bounding box center [503, 222] width 63 height 25
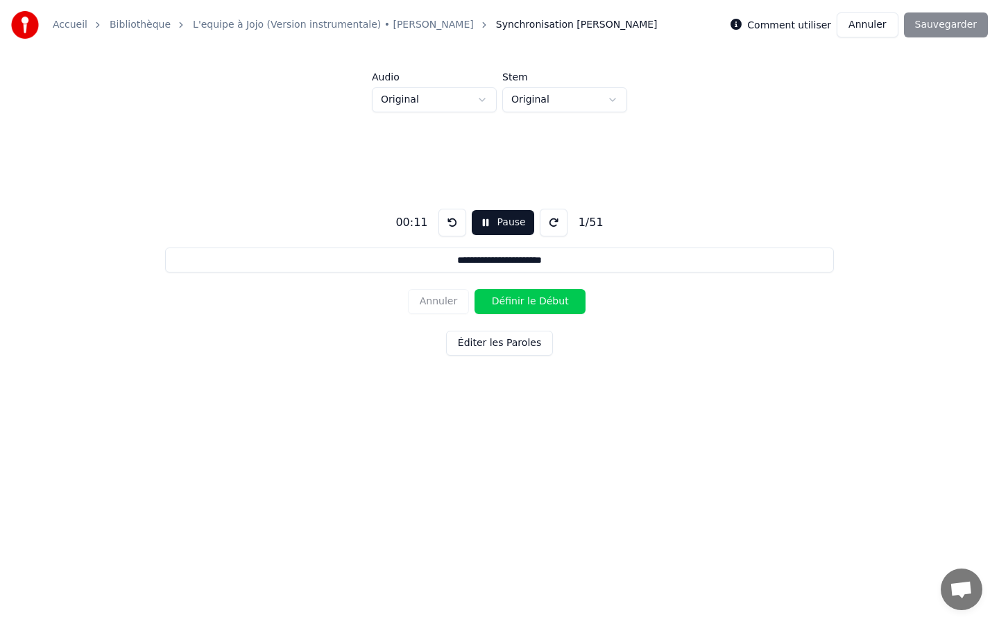
click at [452, 218] on button at bounding box center [452, 223] width 28 height 28
click at [551, 222] on button at bounding box center [554, 223] width 28 height 28
click at [445, 259] on input "**********" at bounding box center [499, 260] width 668 height 25
click at [508, 304] on button "Définir le Début" at bounding box center [529, 301] width 111 height 25
click at [492, 349] on button "Éditer les Paroles" at bounding box center [499, 343] width 107 height 25
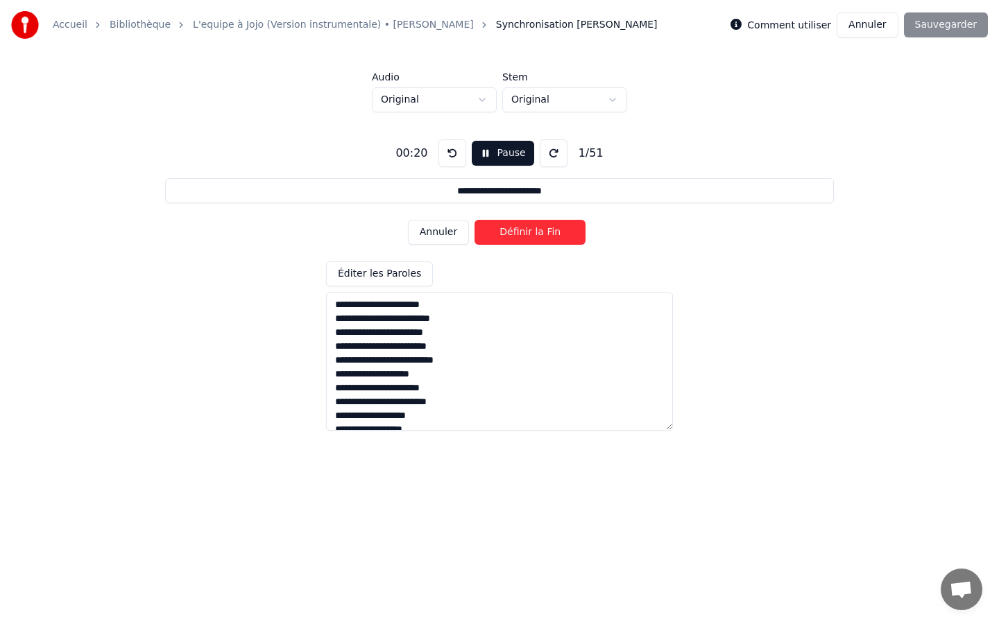
click at [549, 153] on button at bounding box center [554, 153] width 28 height 28
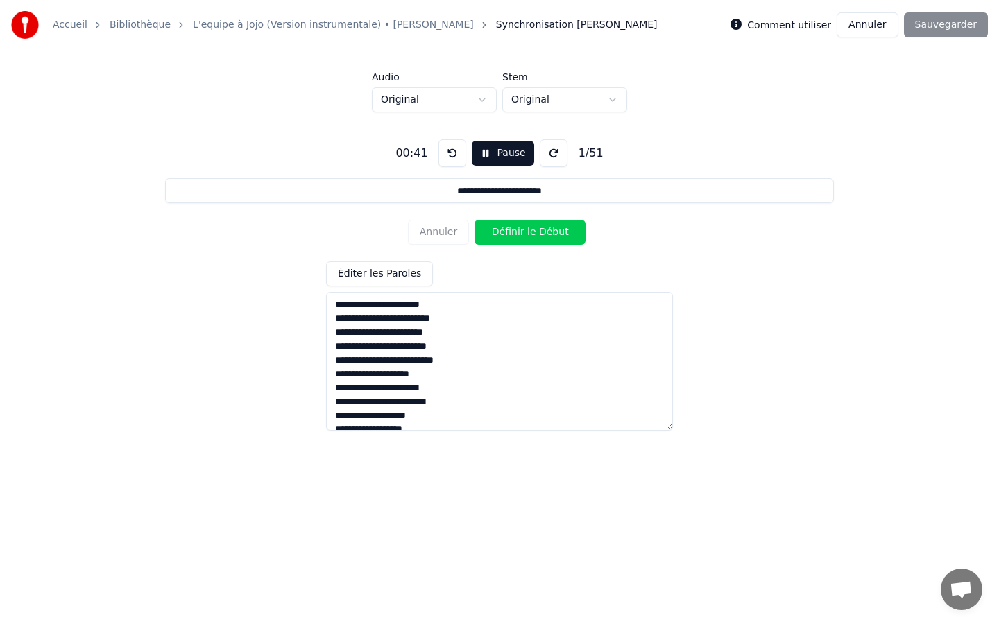
click at [549, 153] on button at bounding box center [554, 153] width 28 height 28
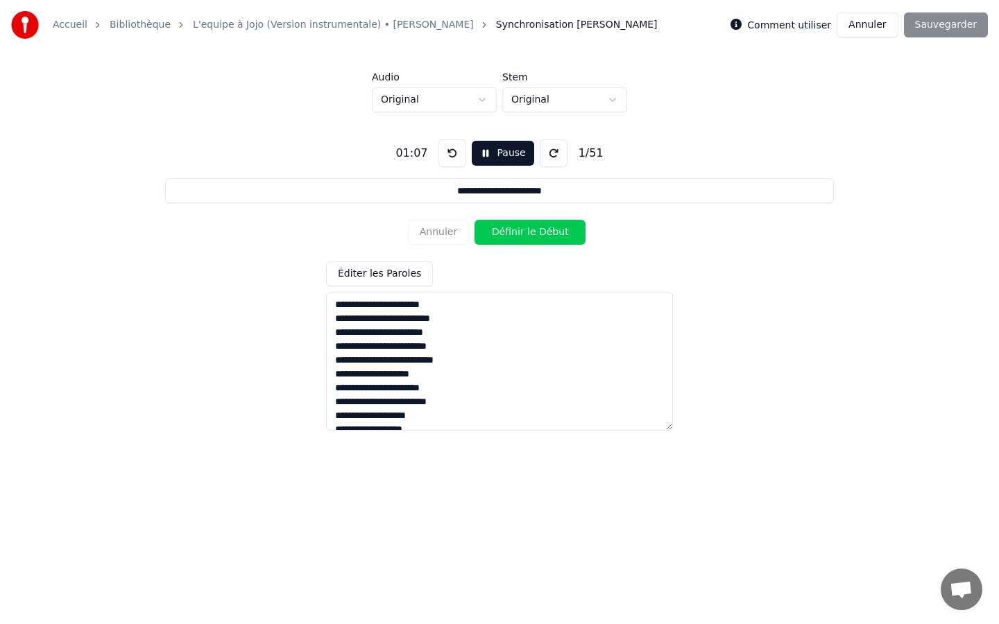
click at [549, 153] on button at bounding box center [554, 153] width 28 height 28
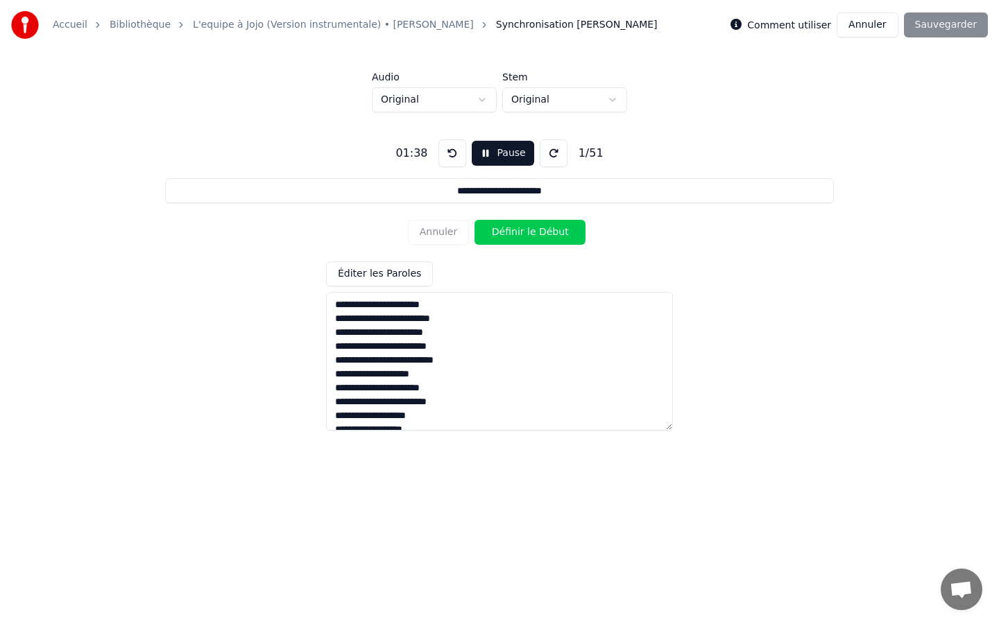
click at [549, 153] on button at bounding box center [554, 153] width 28 height 28
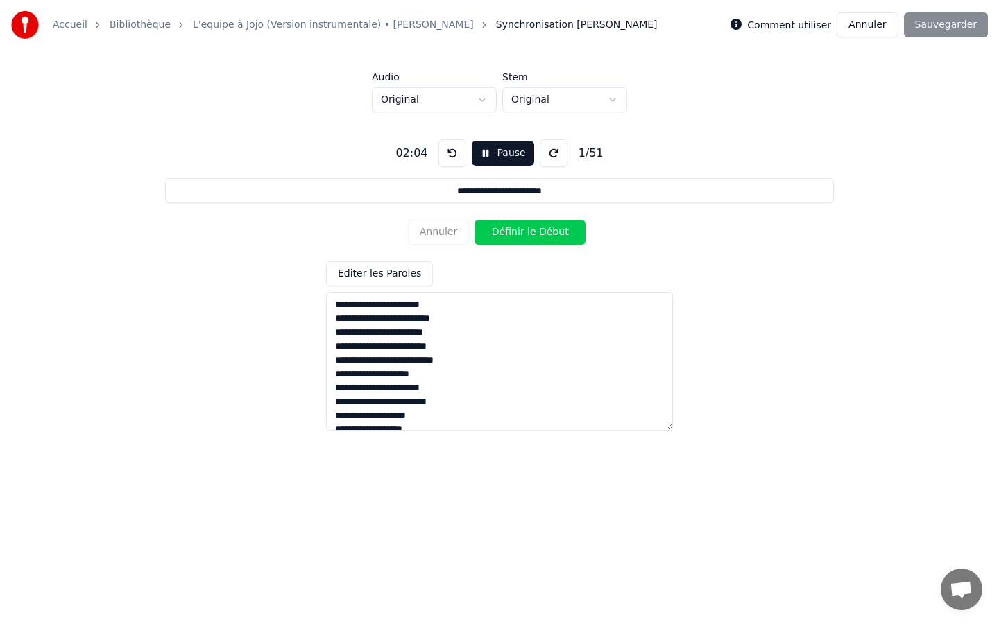
click at [549, 153] on button at bounding box center [554, 153] width 28 height 28
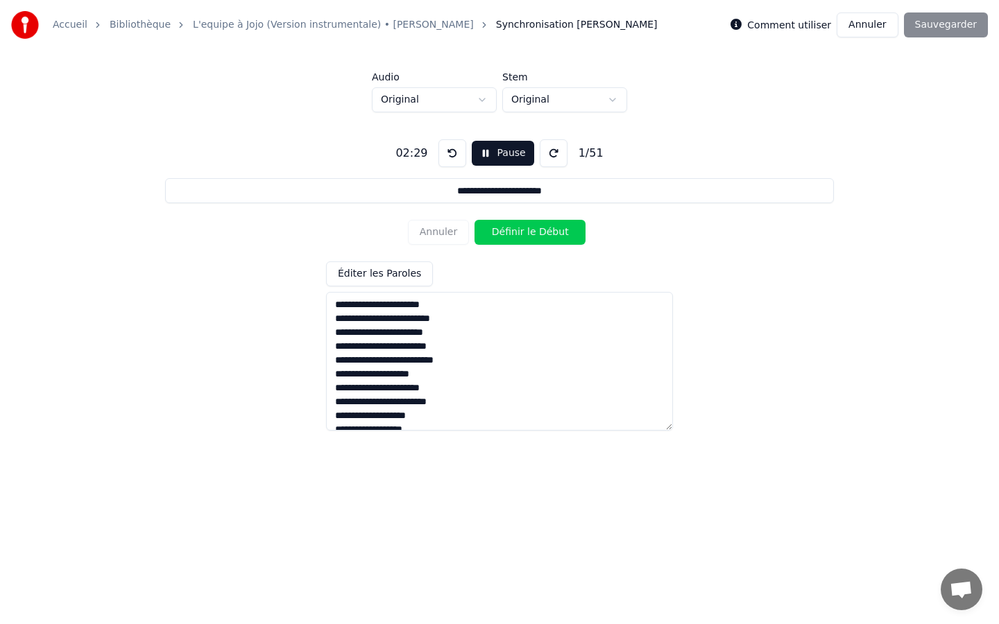
click at [549, 153] on button at bounding box center [554, 153] width 28 height 28
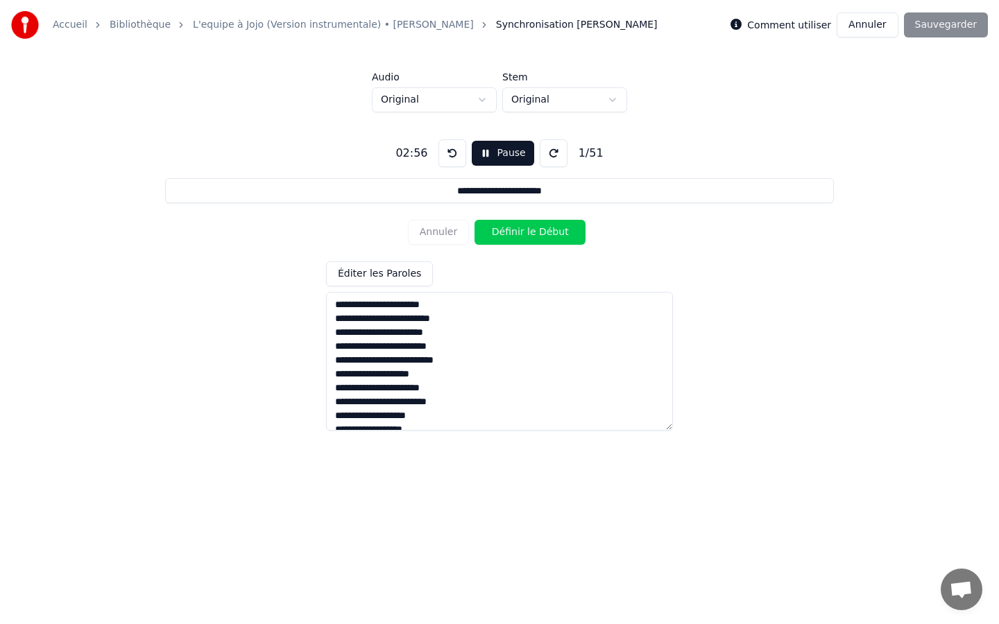
click at [549, 153] on button at bounding box center [554, 153] width 28 height 28
click at [458, 155] on button at bounding box center [452, 153] width 28 height 28
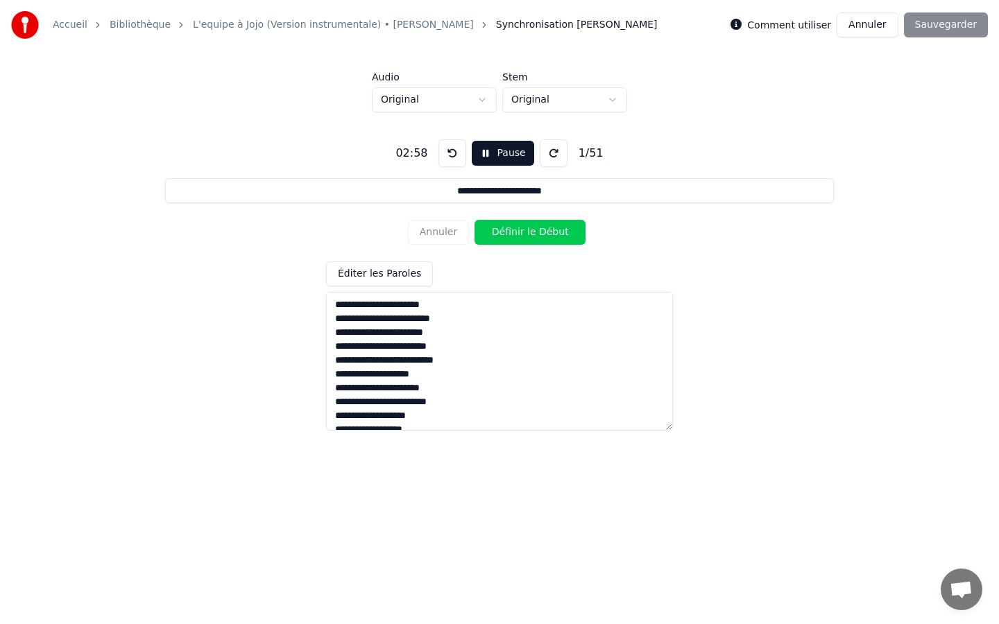
click at [502, 154] on button "Pause" at bounding box center [503, 153] width 62 height 25
click at [447, 153] on button at bounding box center [452, 153] width 28 height 28
click at [483, 153] on button "Début" at bounding box center [503, 153] width 63 height 25
click at [329, 301] on textarea at bounding box center [499, 361] width 347 height 139
click at [443, 302] on textarea at bounding box center [499, 361] width 347 height 139
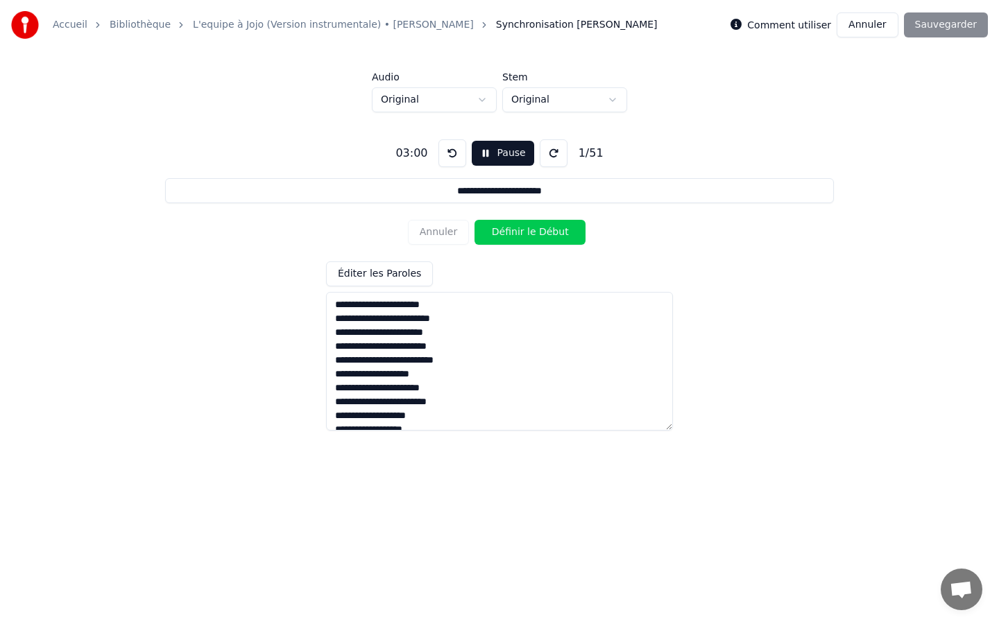
click at [337, 303] on textarea at bounding box center [499, 361] width 347 height 139
click at [451, 153] on button at bounding box center [452, 153] width 28 height 28
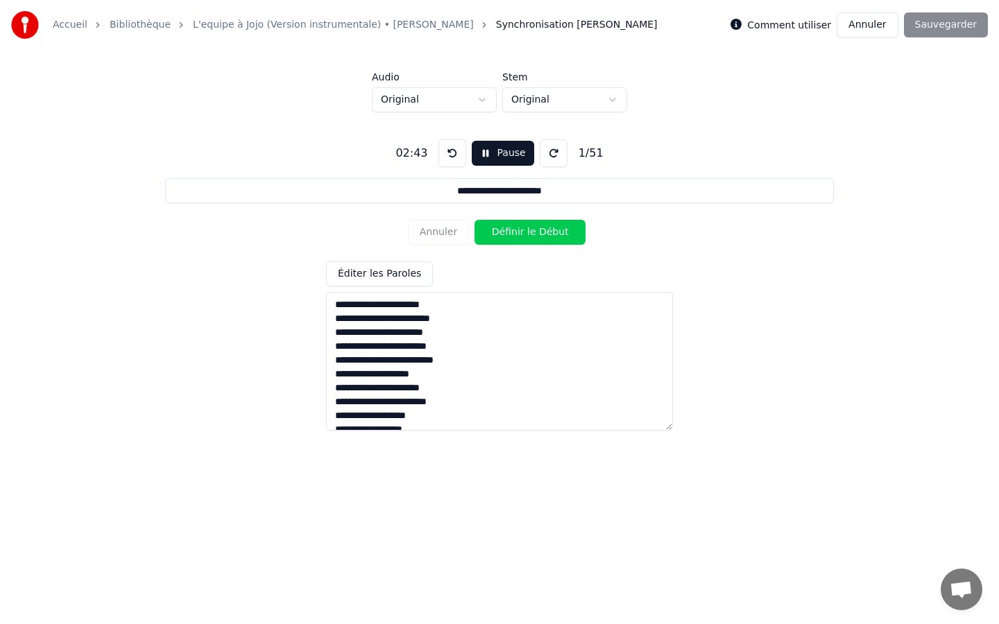
click at [451, 153] on button at bounding box center [452, 153] width 28 height 28
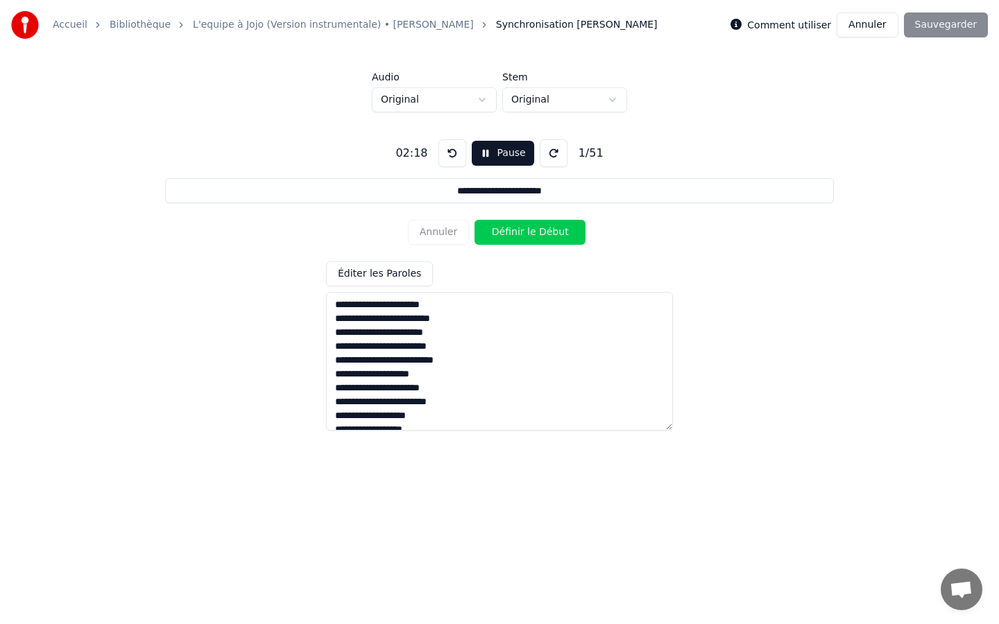
click at [451, 153] on button at bounding box center [452, 153] width 28 height 28
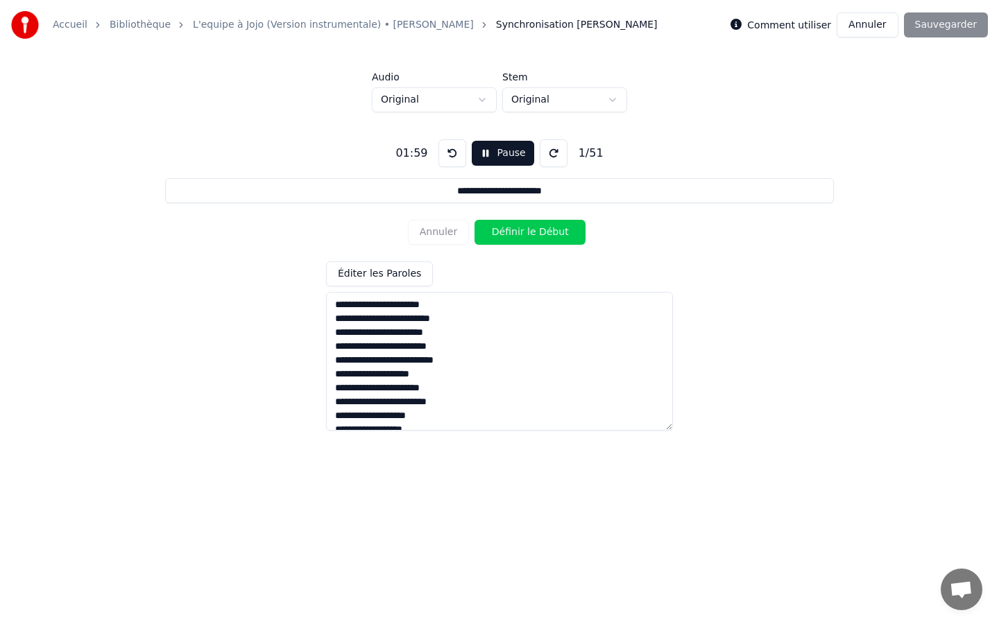
click at [451, 153] on button at bounding box center [452, 153] width 28 height 28
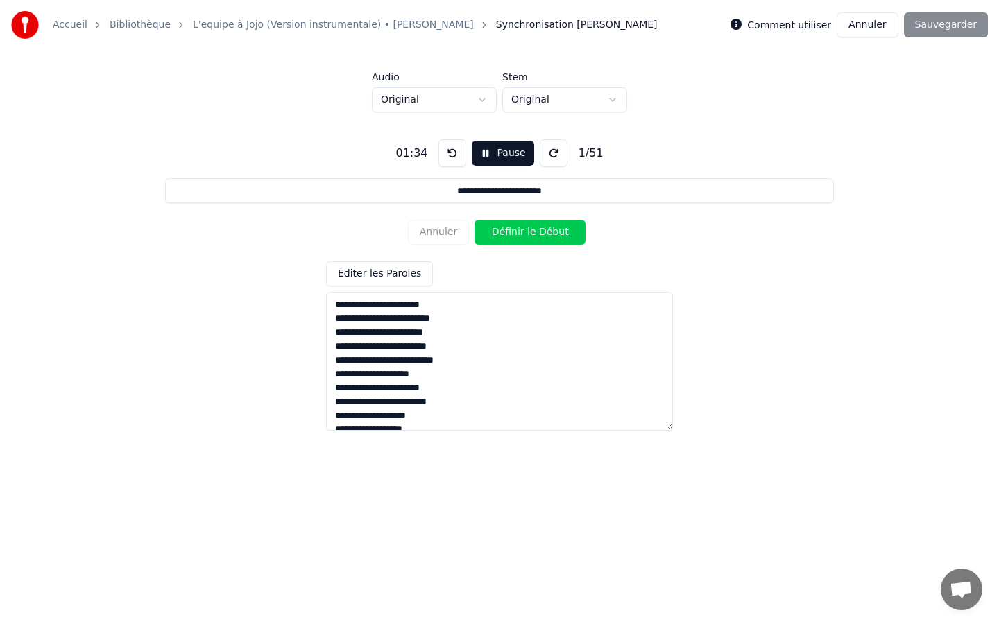
click at [451, 153] on button at bounding box center [452, 153] width 28 height 28
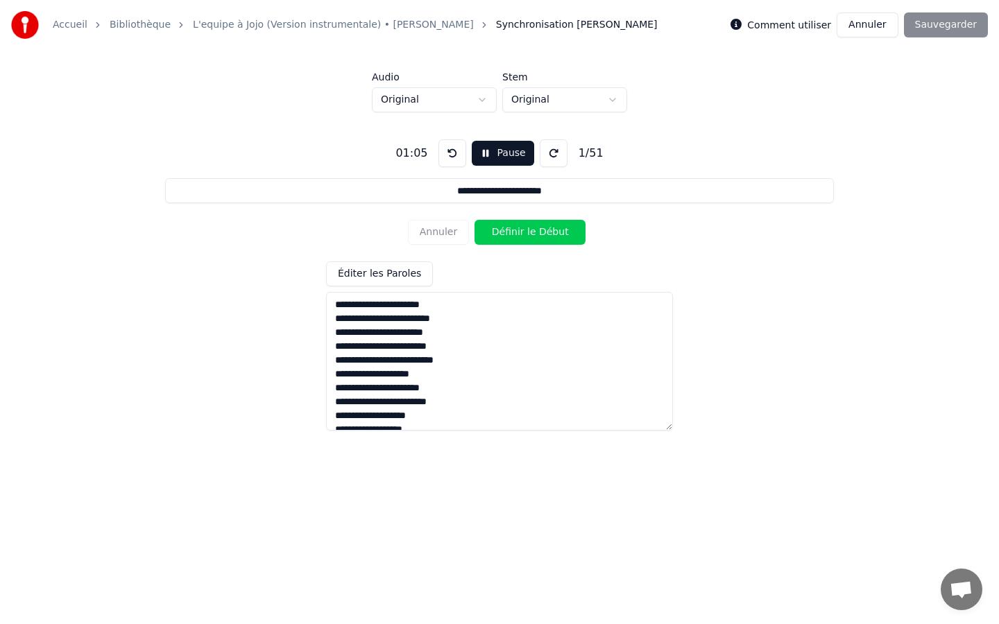
click at [451, 153] on button at bounding box center [452, 153] width 28 height 28
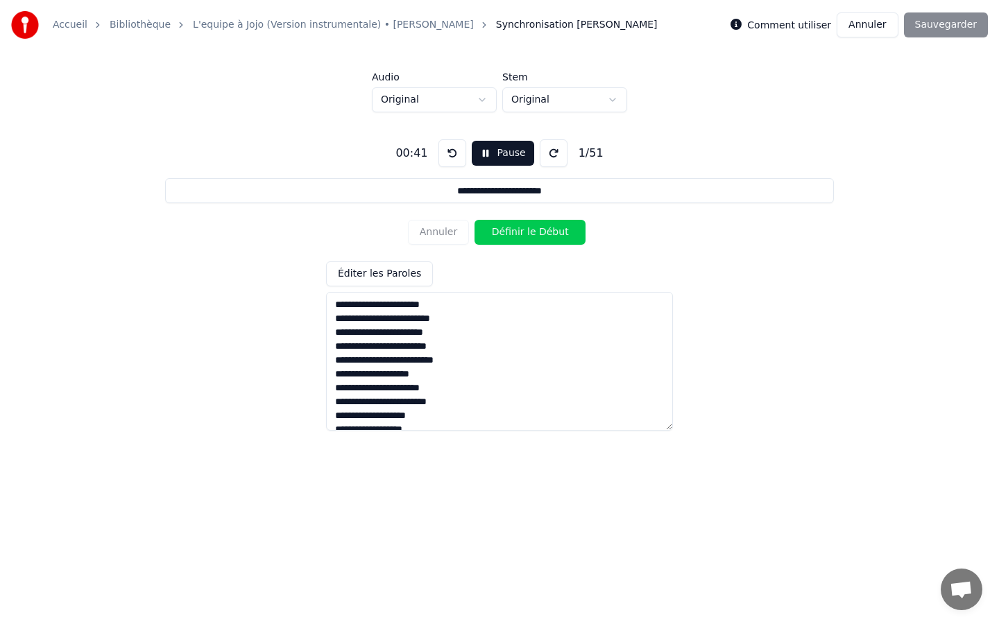
click at [451, 153] on button at bounding box center [452, 153] width 28 height 28
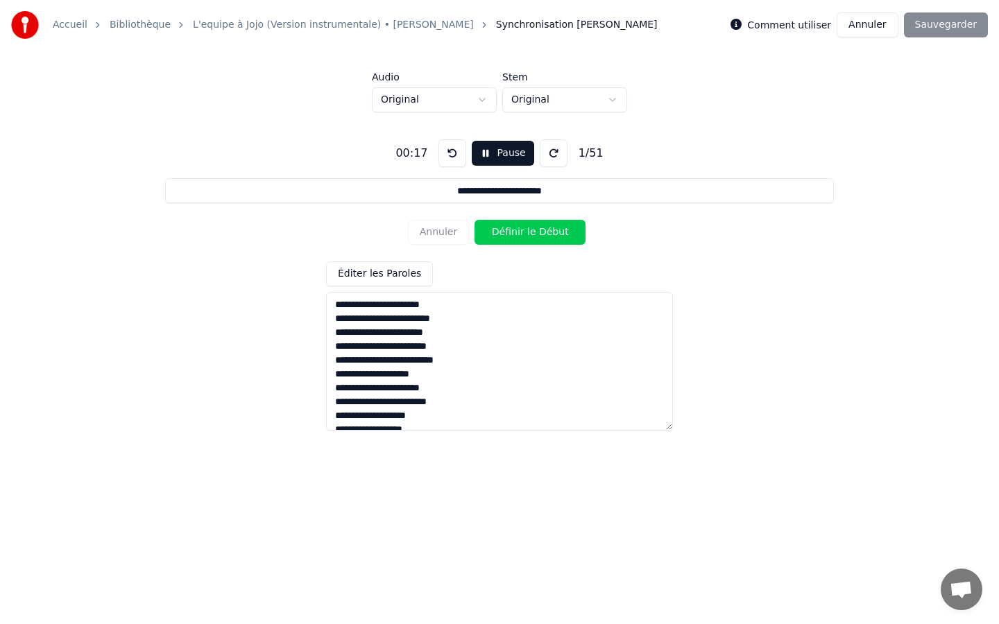
click at [451, 153] on button at bounding box center [452, 153] width 28 height 28
click at [546, 157] on button at bounding box center [554, 153] width 28 height 28
click at [489, 155] on button "Pause" at bounding box center [503, 153] width 62 height 25
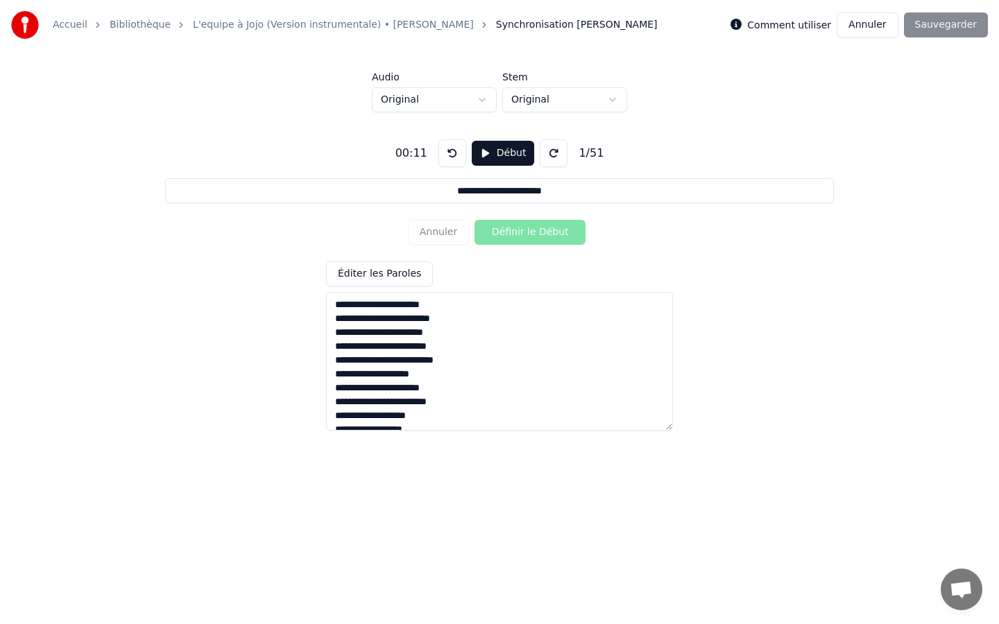
click at [481, 151] on button "Début" at bounding box center [503, 153] width 63 height 25
click at [495, 234] on button "Définir le Début" at bounding box center [529, 232] width 111 height 25
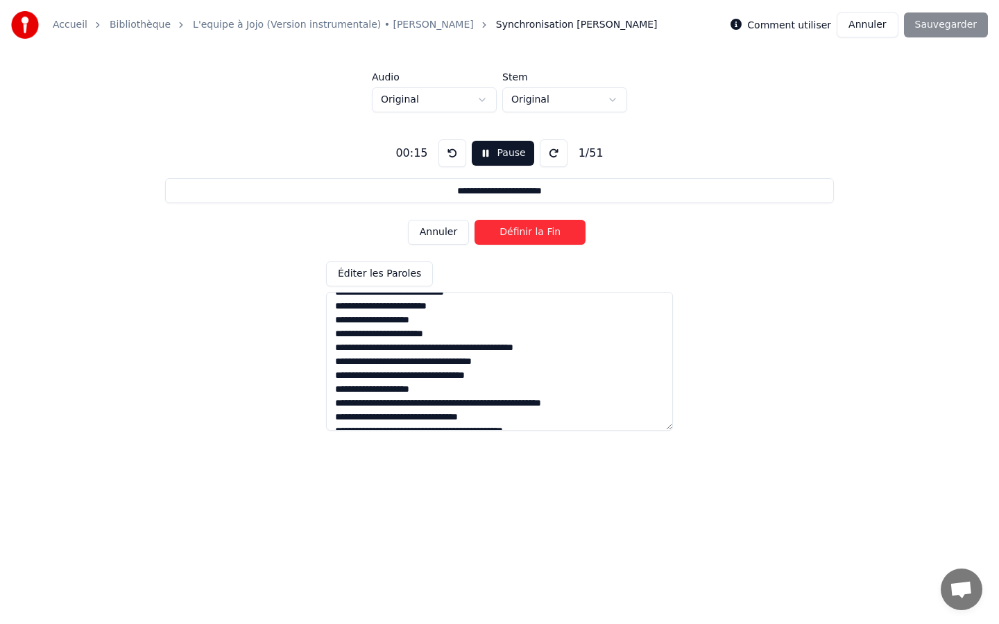
scroll to position [581, 0]
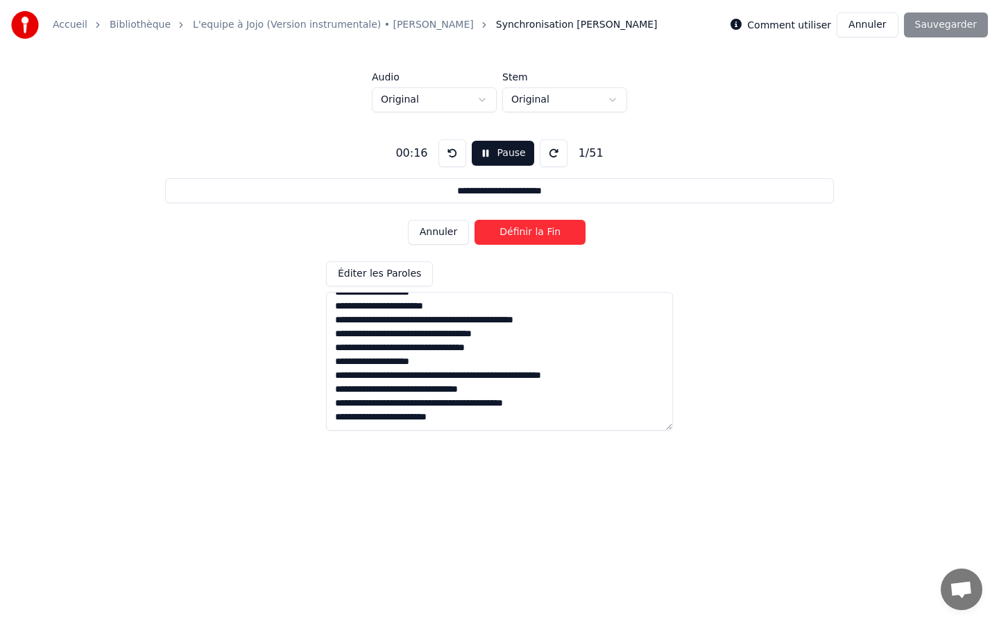
click at [461, 413] on textarea at bounding box center [499, 361] width 347 height 139
click at [553, 152] on button at bounding box center [554, 153] width 28 height 28
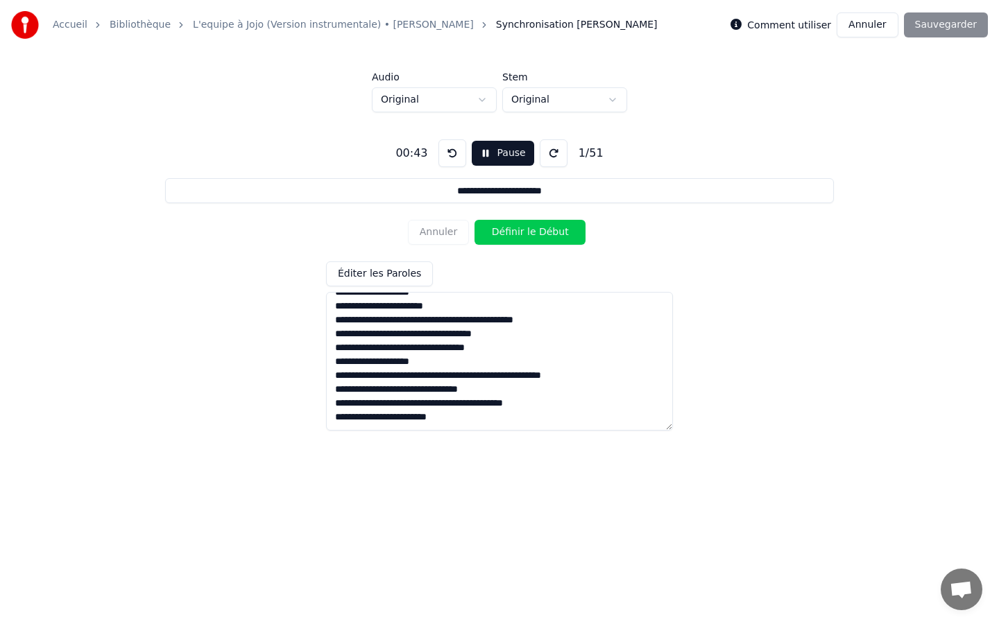
click at [553, 152] on button at bounding box center [554, 153] width 28 height 28
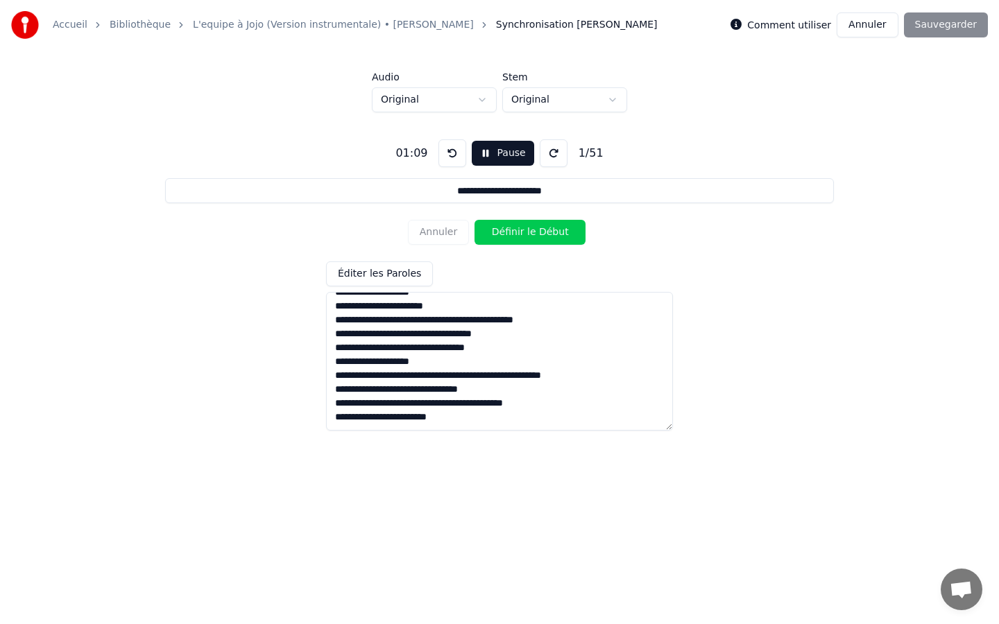
click at [553, 152] on button at bounding box center [554, 153] width 28 height 28
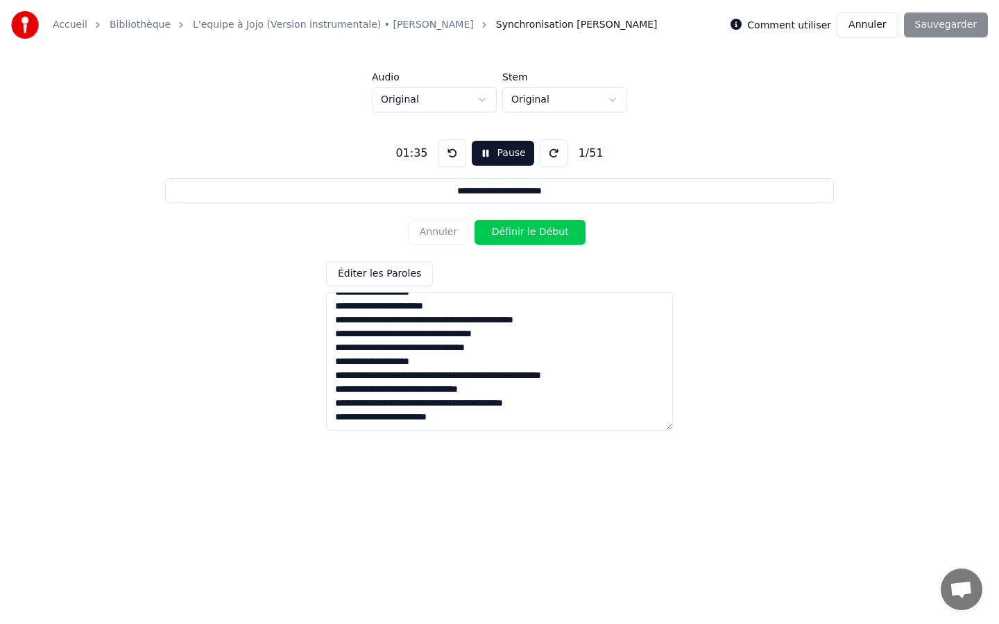
click at [553, 152] on button at bounding box center [554, 153] width 28 height 28
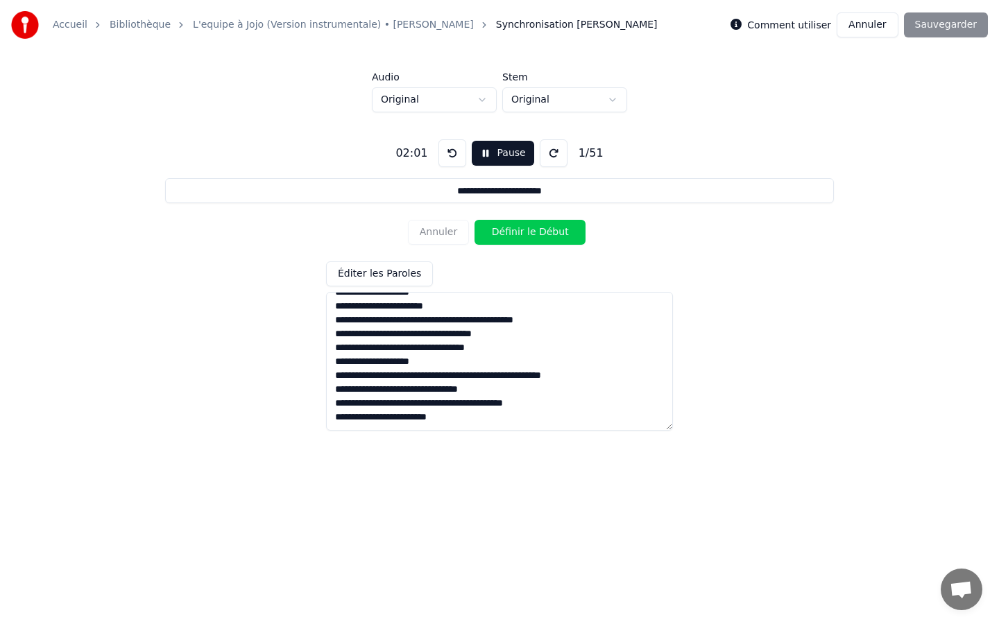
click at [553, 152] on button at bounding box center [554, 153] width 28 height 28
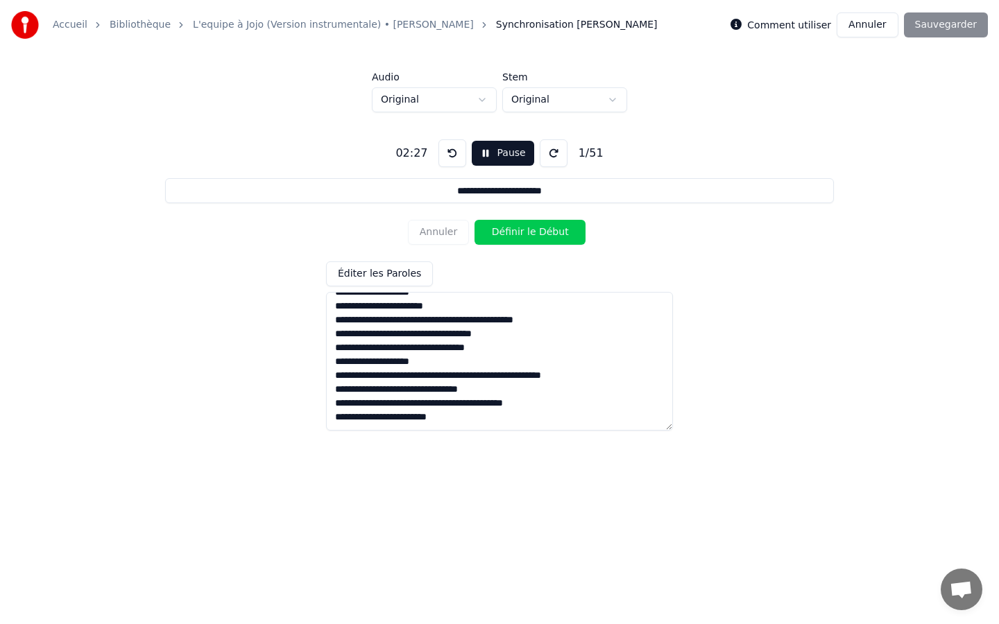
click at [553, 152] on button at bounding box center [554, 153] width 28 height 28
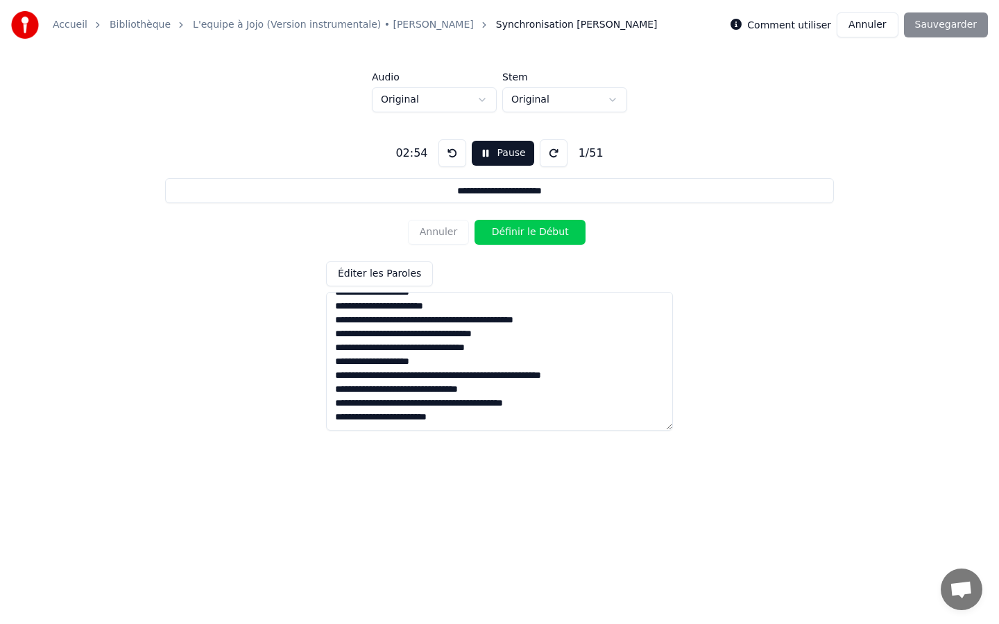
click at [475, 155] on button "Pause" at bounding box center [503, 153] width 62 height 25
click at [462, 416] on textarea at bounding box center [499, 361] width 347 height 139
click at [323, 418] on div "**********" at bounding box center [499, 279] width 954 height 334
click at [432, 428] on textarea at bounding box center [499, 361] width 347 height 139
click at [541, 93] on html "**********" at bounding box center [499, 234] width 999 height 469
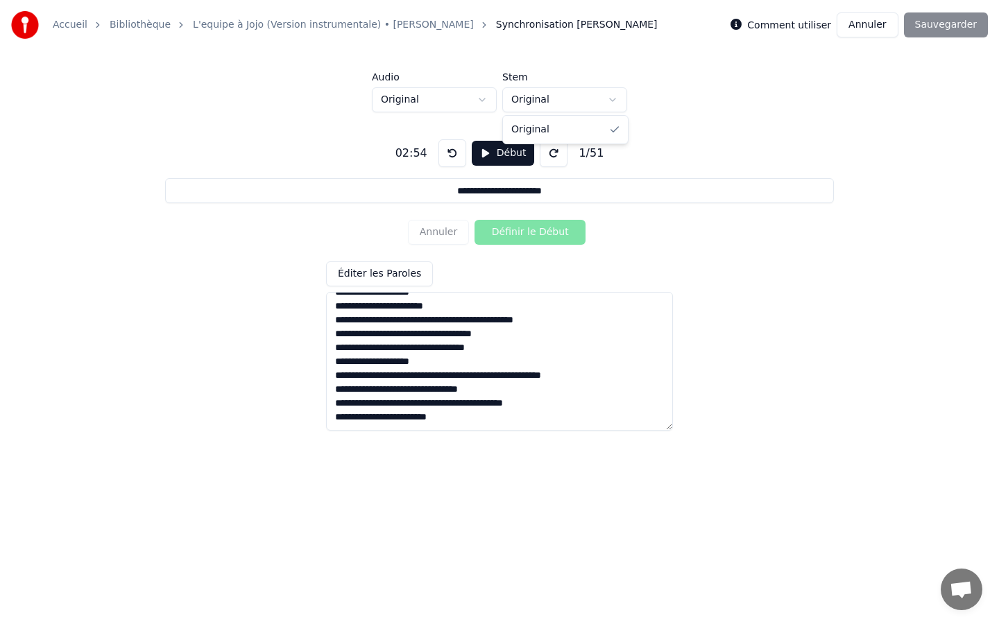
click at [542, 100] on html "**********" at bounding box center [499, 234] width 999 height 469
click at [423, 102] on html "**********" at bounding box center [499, 234] width 999 height 469
click at [424, 97] on html "**********" at bounding box center [499, 234] width 999 height 469
click at [506, 152] on button "Début" at bounding box center [503, 153] width 63 height 25
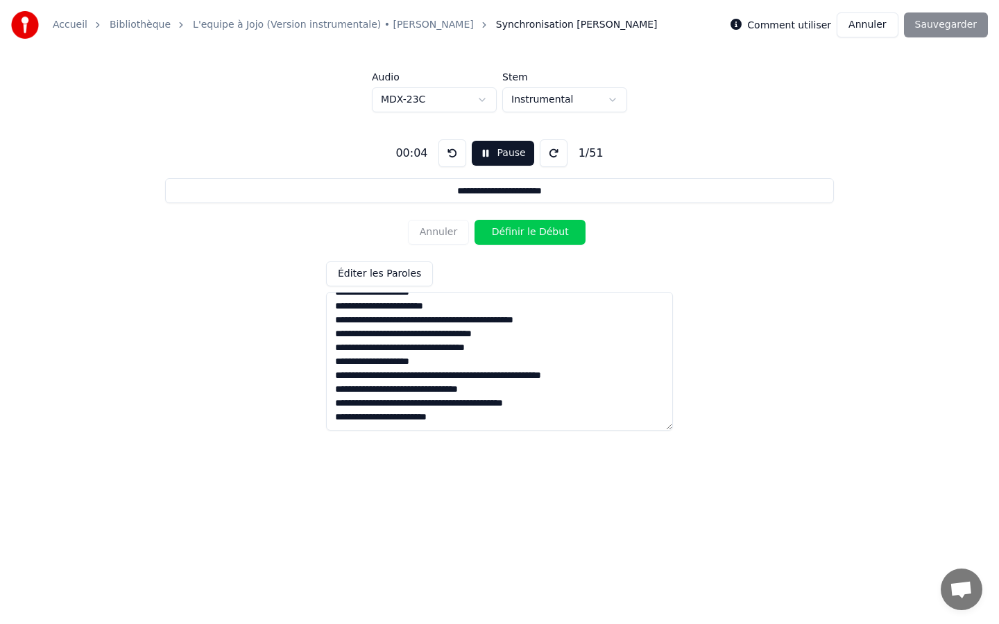
click at [867, 23] on button "Annuler" at bounding box center [866, 24] width 61 height 25
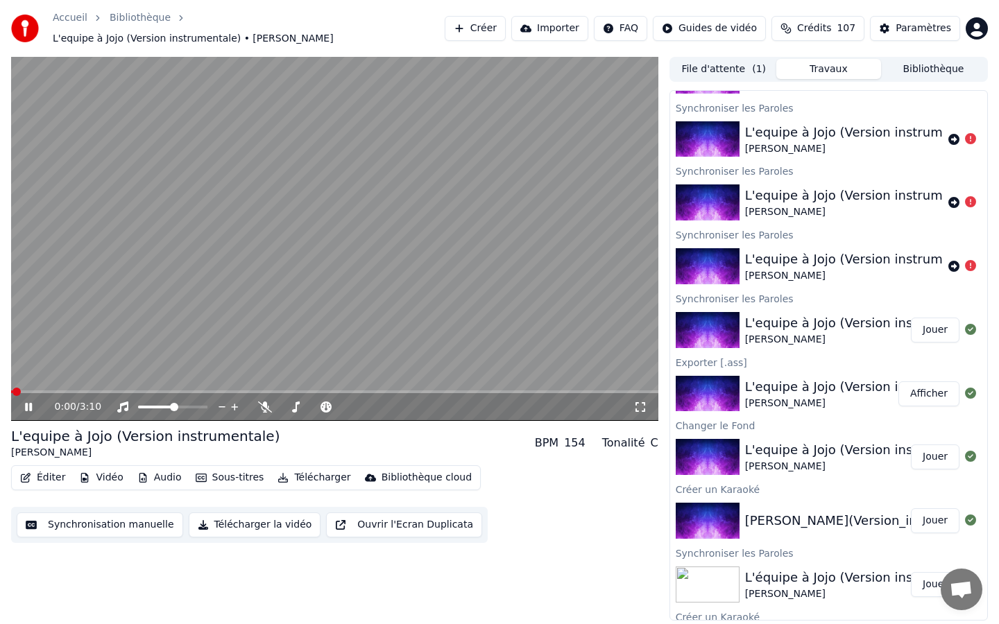
scroll to position [107, 0]
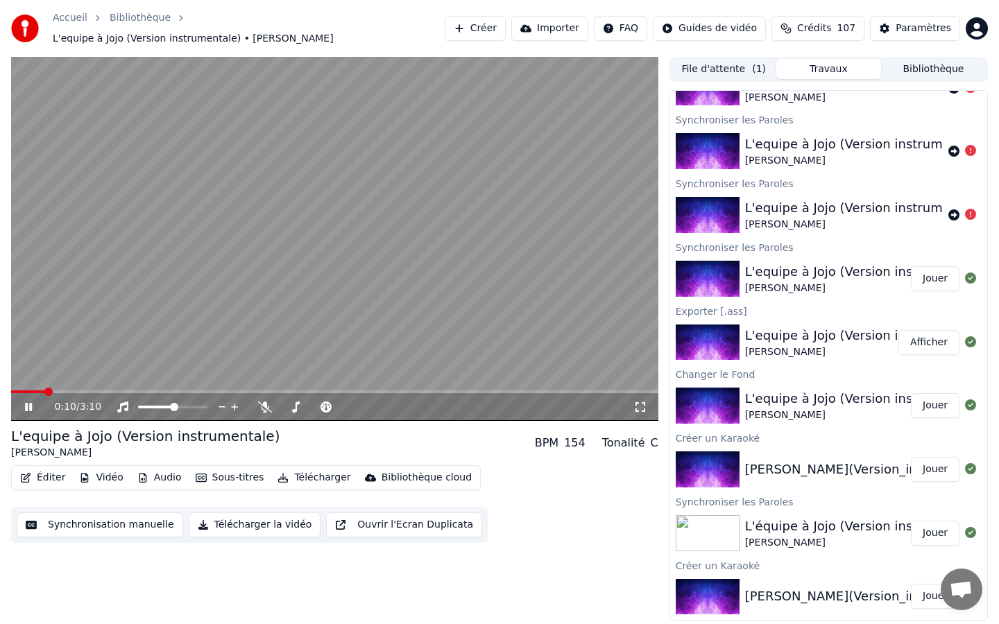
click at [29, 402] on icon at bounding box center [38, 407] width 33 height 11
click at [153, 468] on button "Audio" at bounding box center [159, 477] width 55 height 19
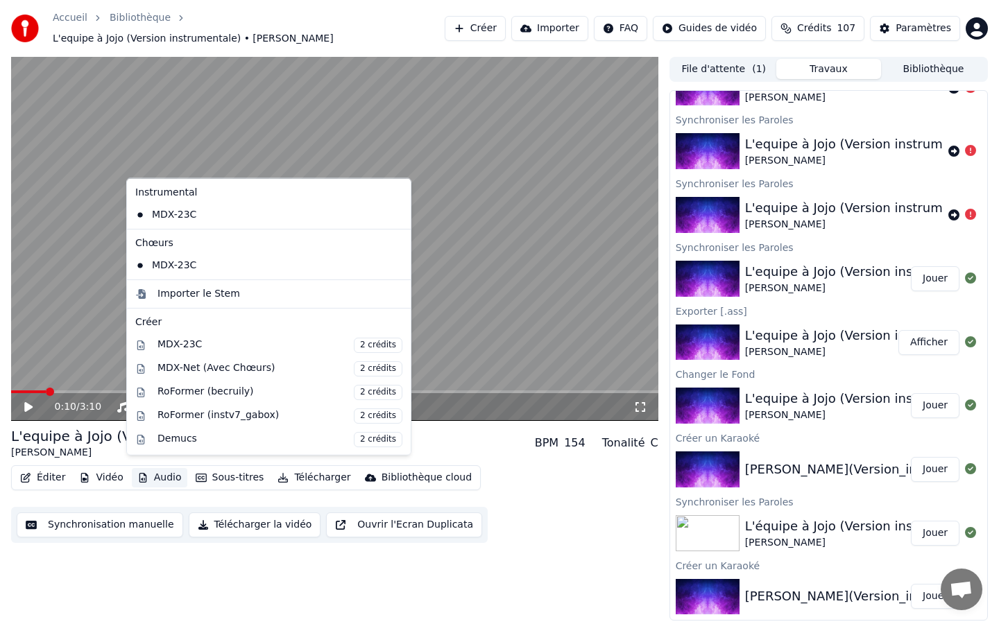
click at [153, 468] on button "Audio" at bounding box center [159, 477] width 55 height 19
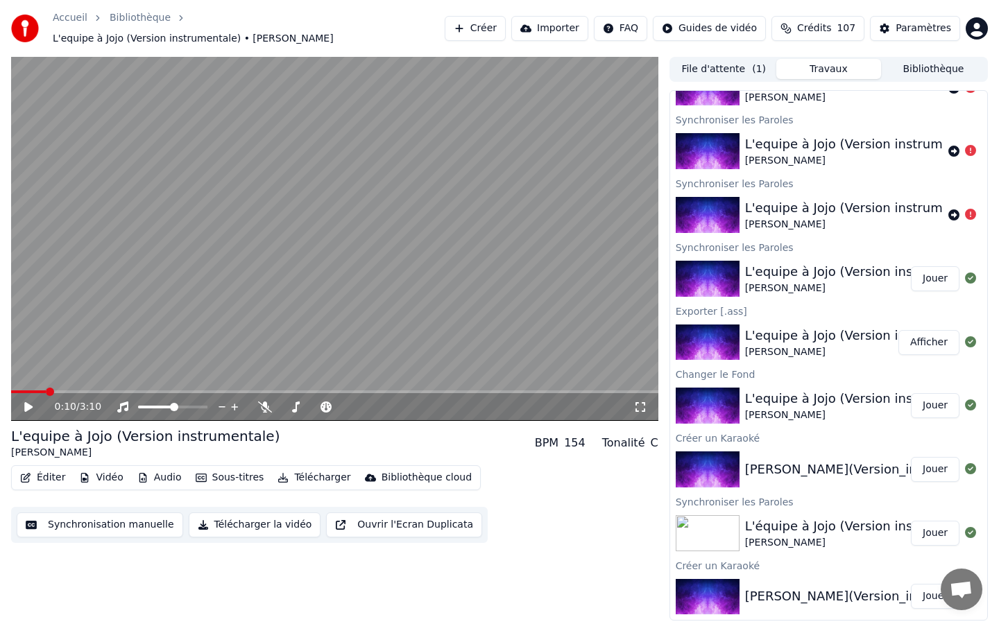
click at [246, 469] on button "Sous-titres" at bounding box center [230, 477] width 80 height 19
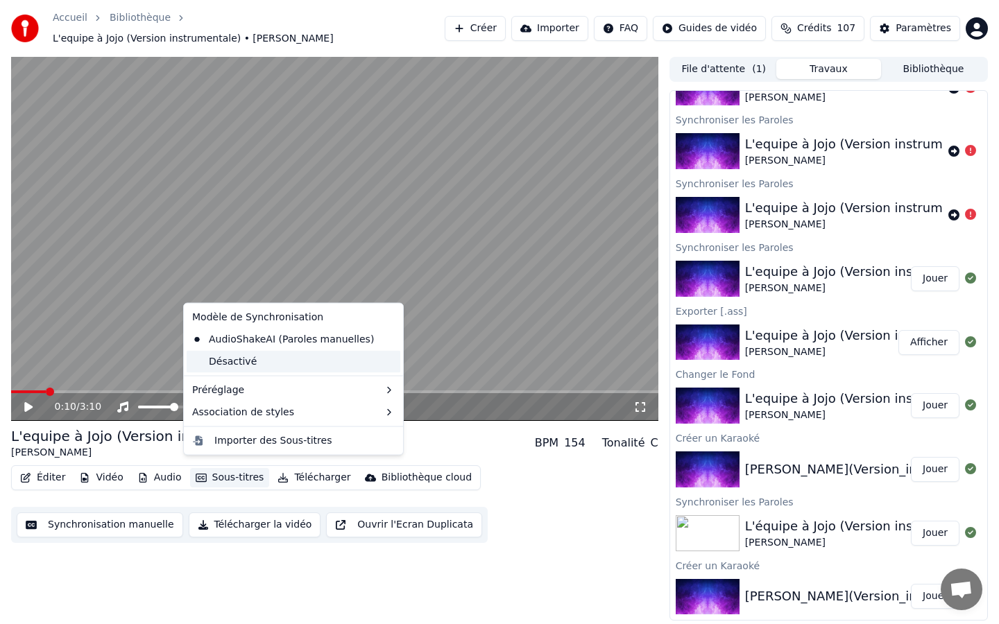
click at [230, 358] on div "Désactivé" at bounding box center [294, 361] width 214 height 22
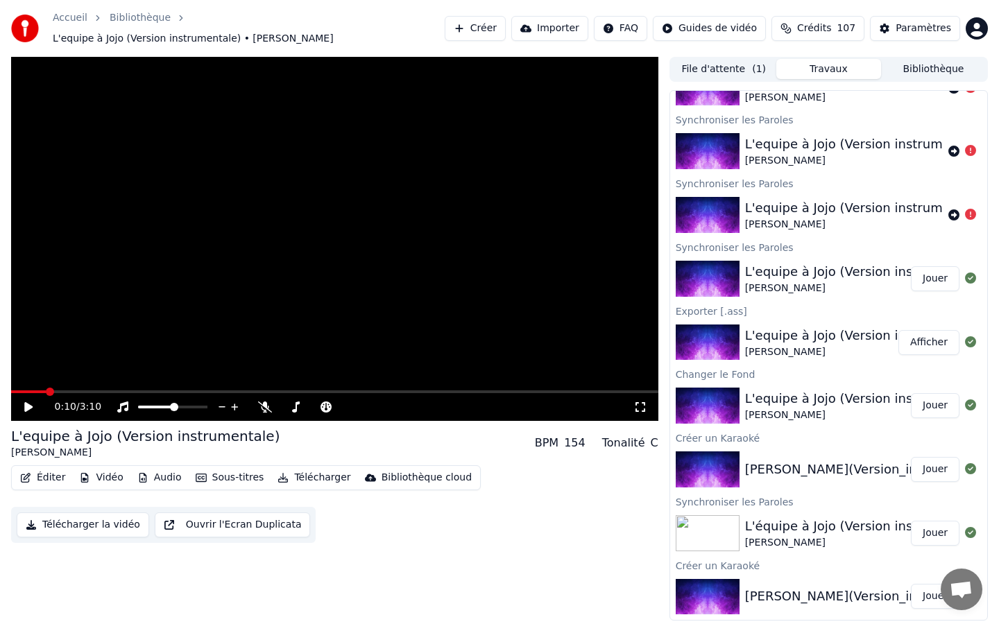
click at [26, 402] on icon at bounding box center [28, 407] width 8 height 10
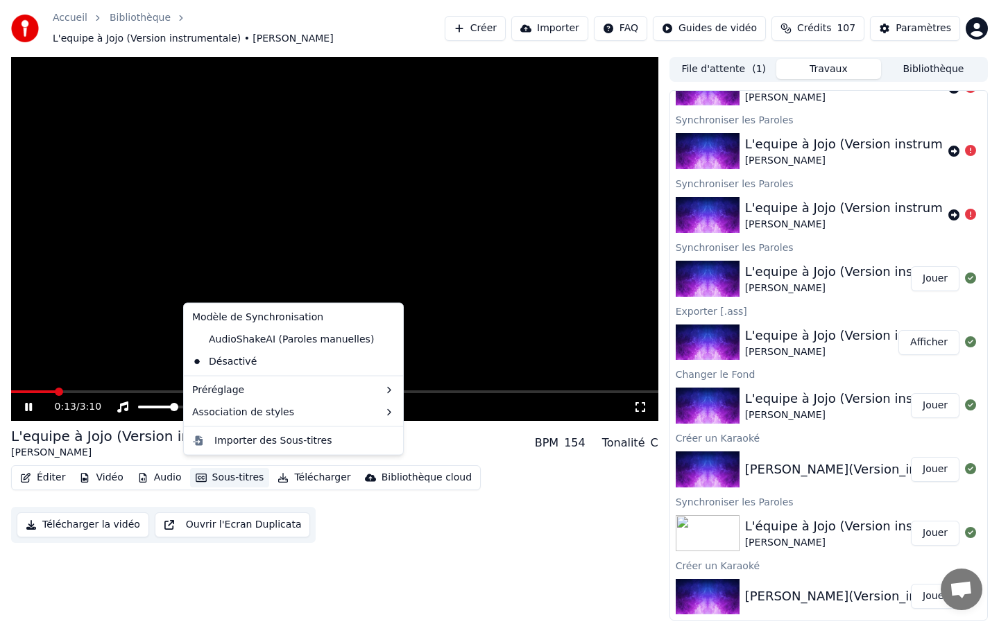
click at [233, 478] on button "Sous-titres" at bounding box center [230, 477] width 80 height 19
click at [236, 470] on button "Sous-titres" at bounding box center [230, 477] width 80 height 19
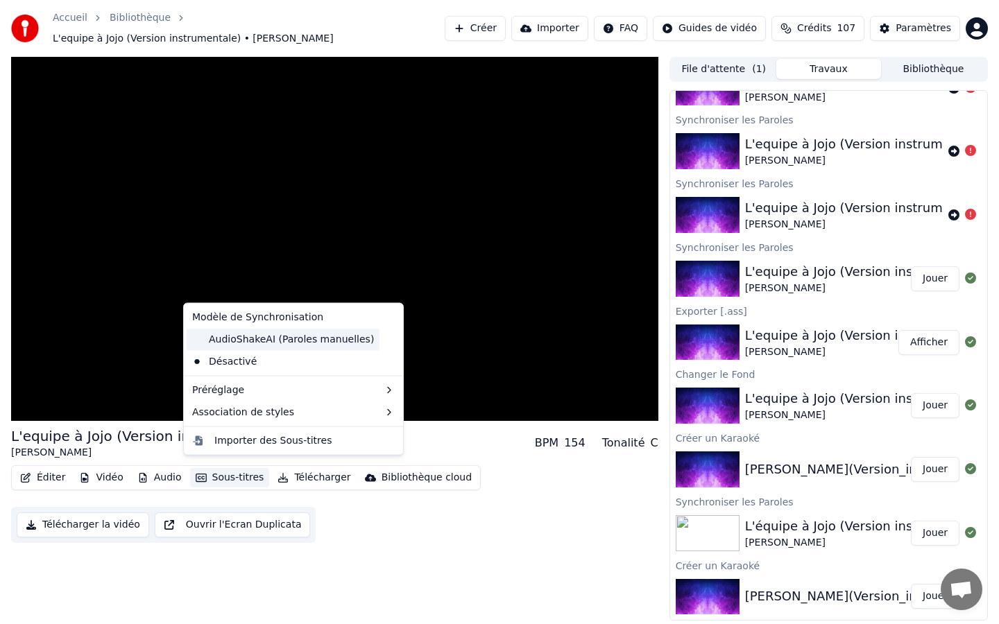
click at [242, 341] on div "AudioShakeAI (Paroles manuelles)" at bounding box center [283, 339] width 193 height 22
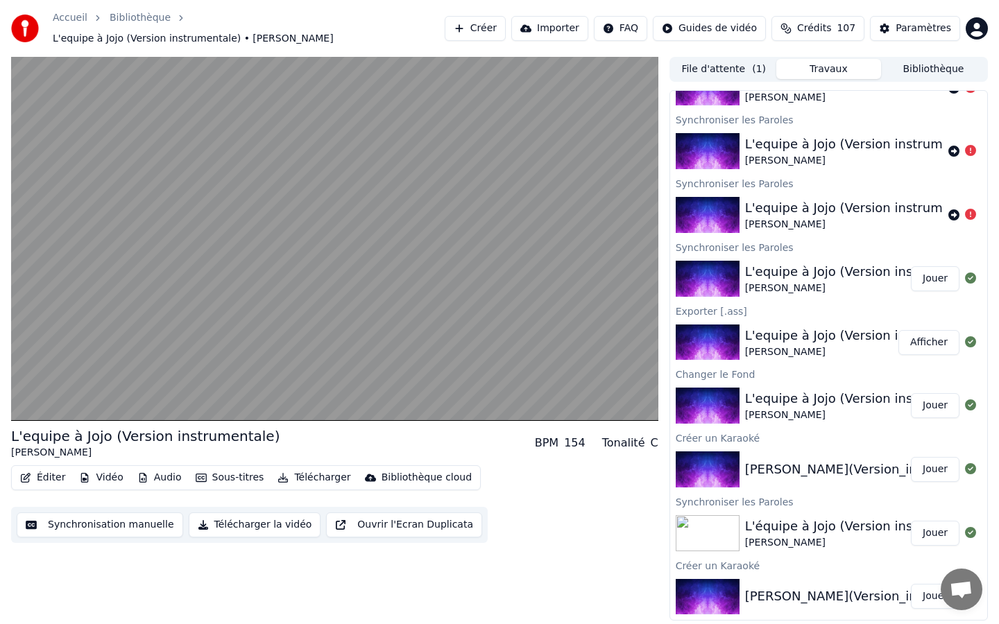
click at [118, 514] on button "Synchronisation manuelle" at bounding box center [100, 525] width 166 height 25
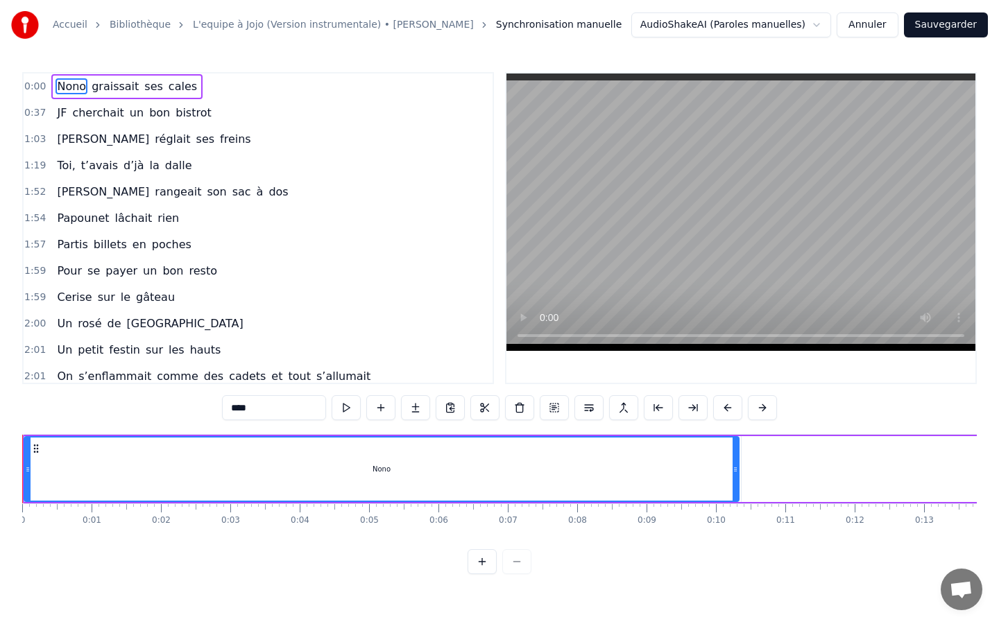
click at [31, 476] on div "Nono" at bounding box center [381, 469] width 713 height 63
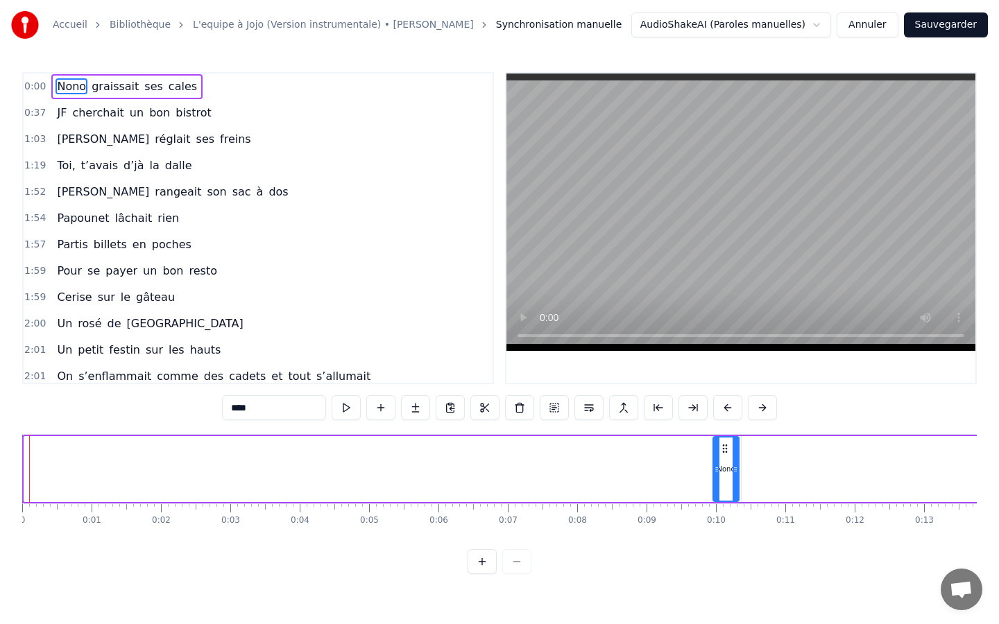
drag, startPoint x: 28, startPoint y: 472, endPoint x: 718, endPoint y: 459, distance: 689.5
click at [718, 459] on div at bounding box center [717, 469] width 6 height 63
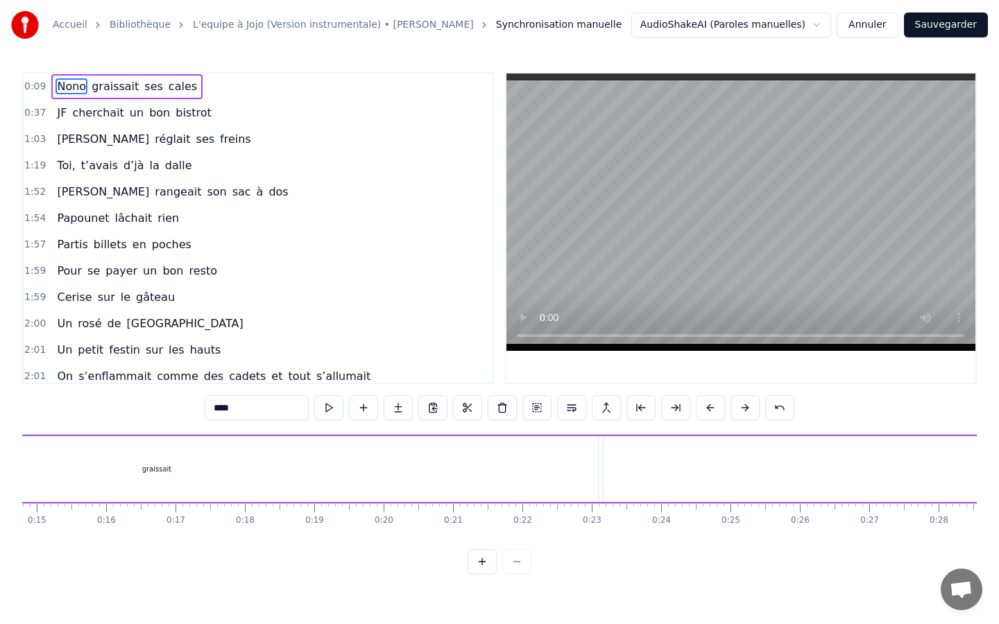
scroll to position [0, 965]
click at [644, 465] on div "graissait" at bounding box center [217, 469] width 882 height 66
type input "*********"
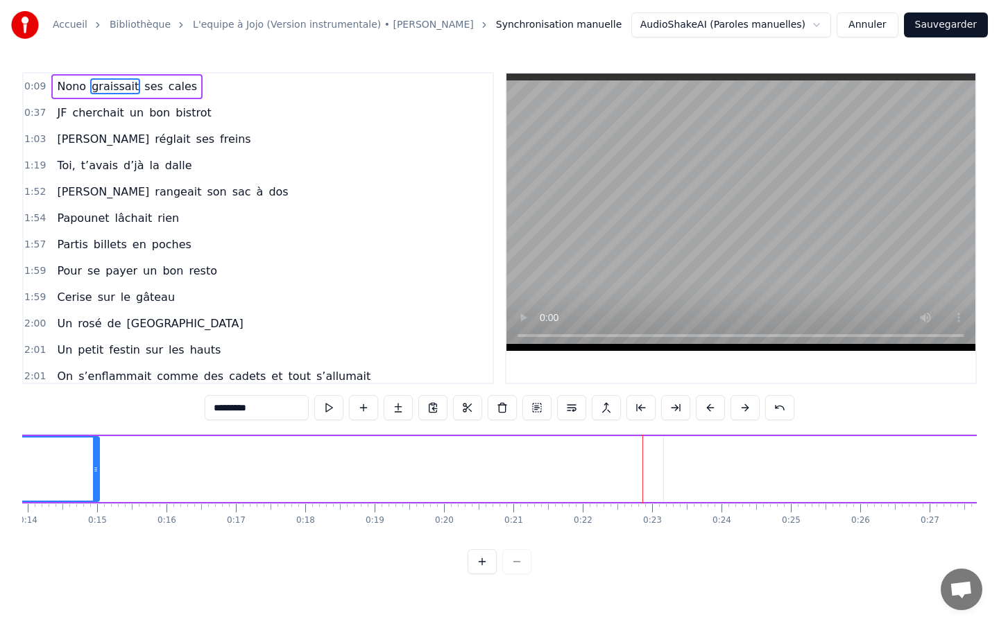
drag, startPoint x: 656, startPoint y: 469, endPoint x: 90, endPoint y: 490, distance: 566.3
click at [93, 490] on div at bounding box center [96, 469] width 6 height 63
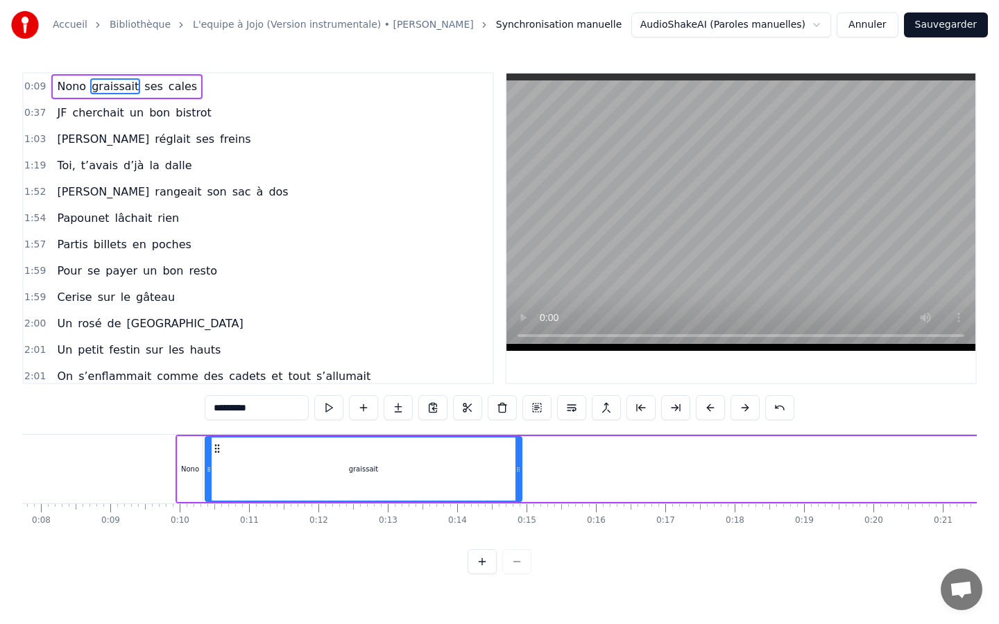
scroll to position [0, 453]
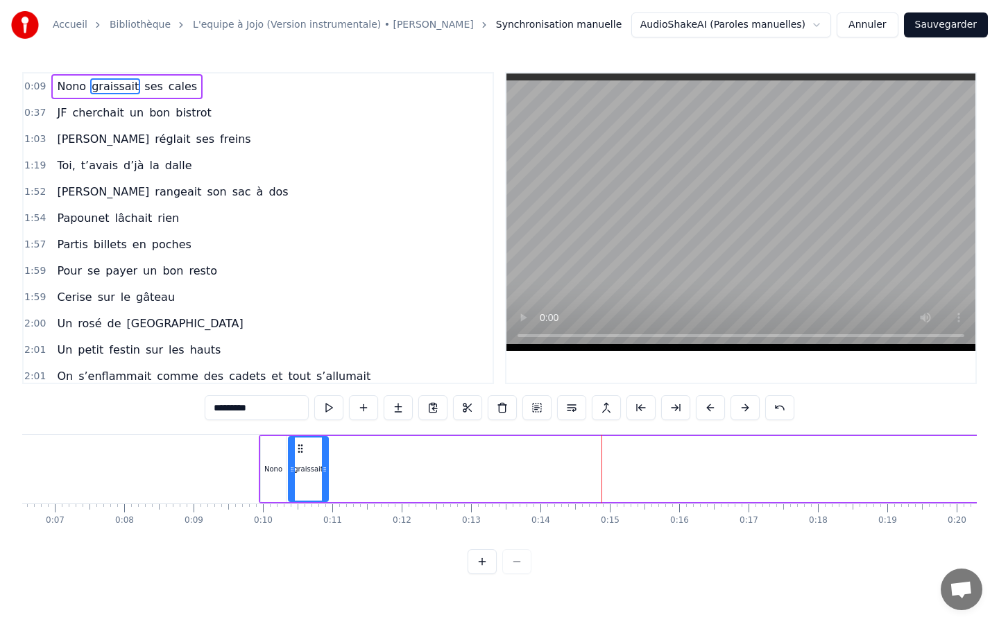
drag, startPoint x: 602, startPoint y: 473, endPoint x: 325, endPoint y: 483, distance: 276.9
click at [325, 483] on div at bounding box center [325, 469] width 6 height 63
click at [164, 404] on div "0:09 Nono graissait ses cales 0:37 JF cherchait un bon bistrot 1:03 Nadine régl…" at bounding box center [499, 323] width 954 height 502
click at [332, 409] on button at bounding box center [328, 407] width 29 height 25
click at [529, 408] on button at bounding box center [536, 407] width 29 height 25
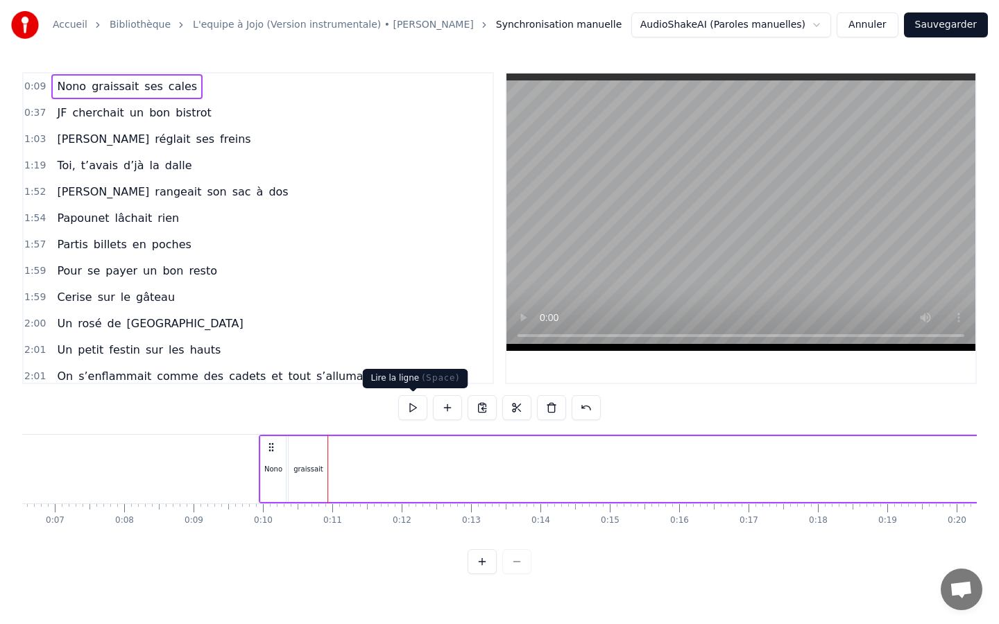
click at [409, 409] on button at bounding box center [412, 407] width 29 height 25
click at [420, 405] on button at bounding box center [412, 407] width 29 height 25
click at [36, 83] on span "0:09" at bounding box center [35, 87] width 22 height 14
click at [226, 79] on div "0:09 Nono graissait ses cales" at bounding box center [258, 87] width 469 height 26
click at [175, 79] on span "cales" at bounding box center [182, 86] width 31 height 16
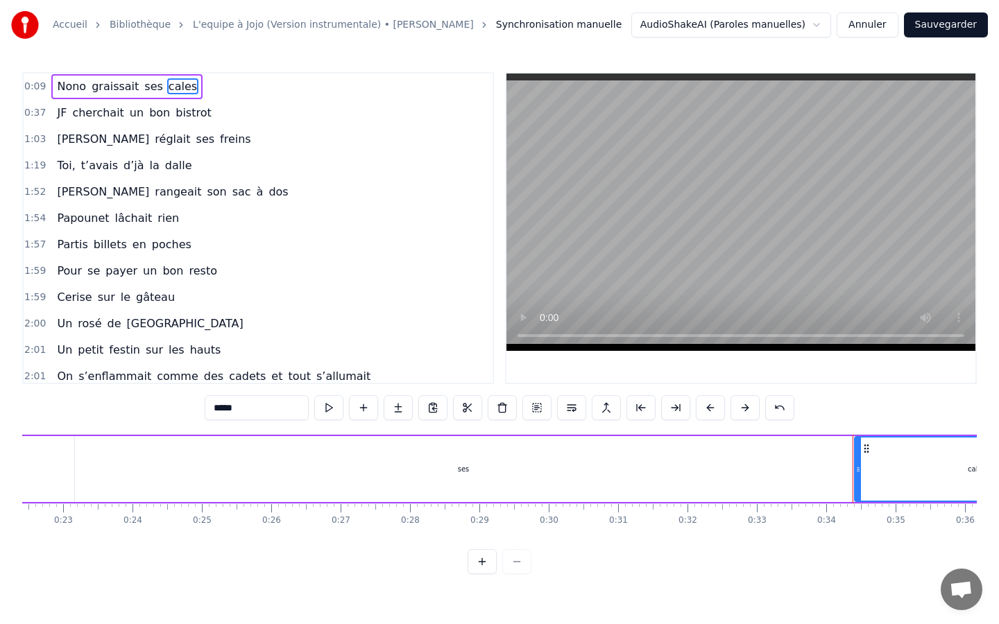
scroll to position [0, 1582]
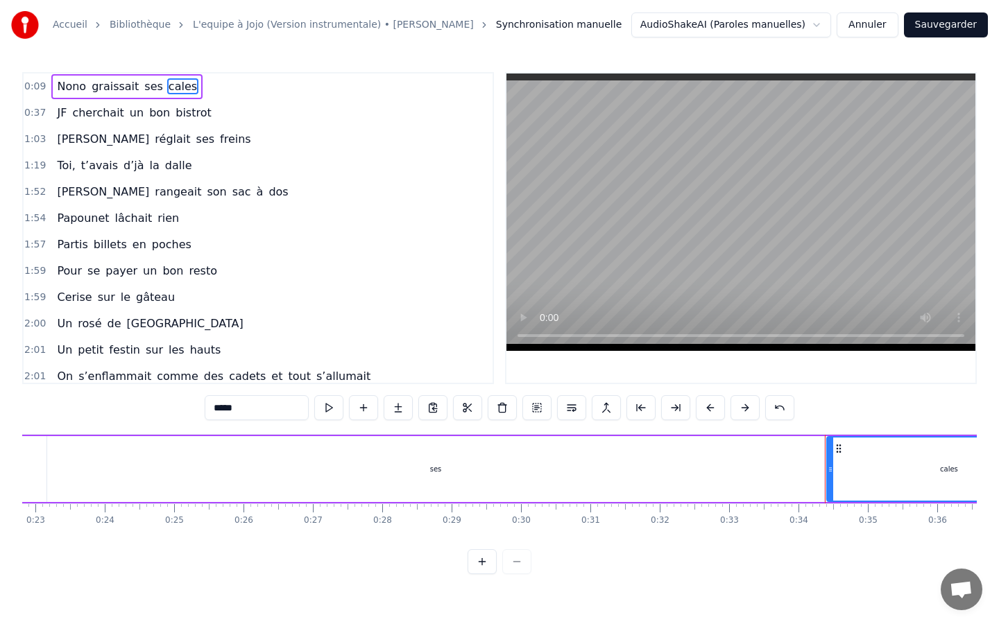
click at [822, 486] on div "ses" at bounding box center [435, 469] width 777 height 66
type input "***"
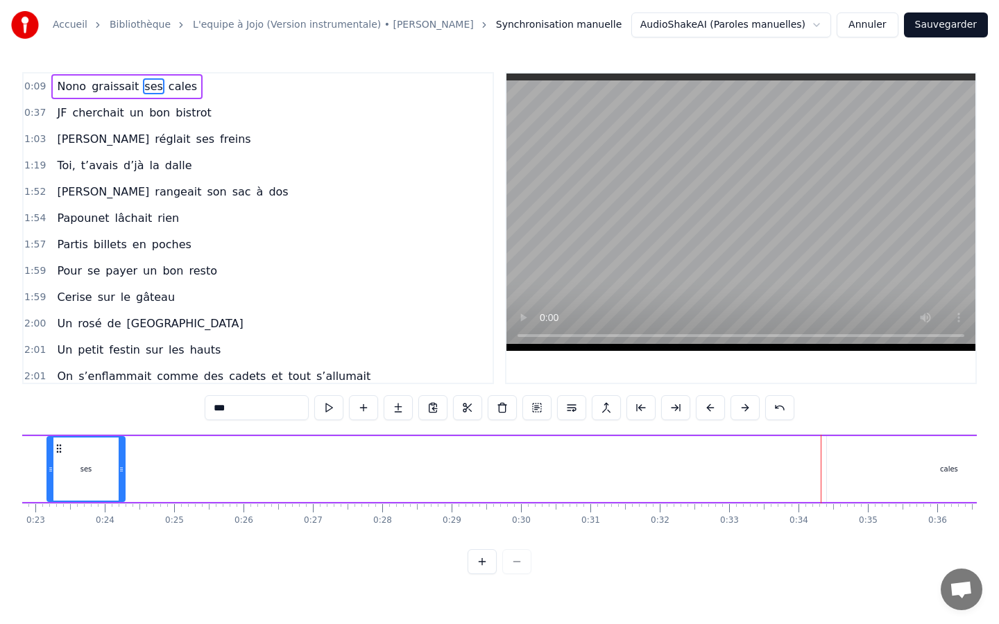
drag, startPoint x: 818, startPoint y: 470, endPoint x: 119, endPoint y: 522, distance: 701.0
click at [119, 522] on div "Nono graissait ses cales JF cherchait un bon bistrot Nadine réglait ses freins …" at bounding box center [499, 486] width 954 height 104
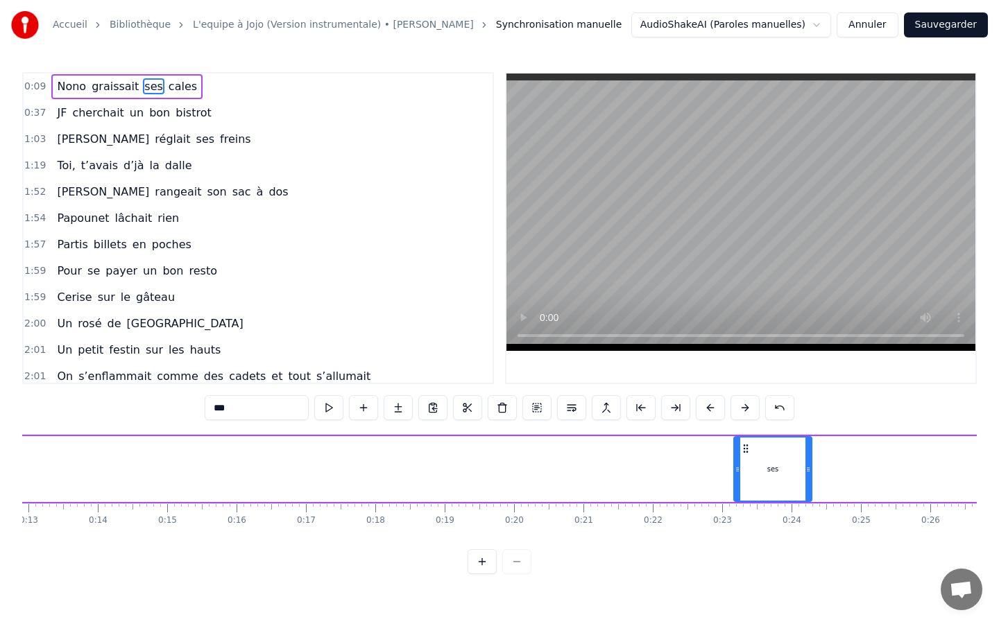
scroll to position [0, 896]
click at [709, 466] on div "Nono graissait ses cales" at bounding box center [787, 469] width 1943 height 69
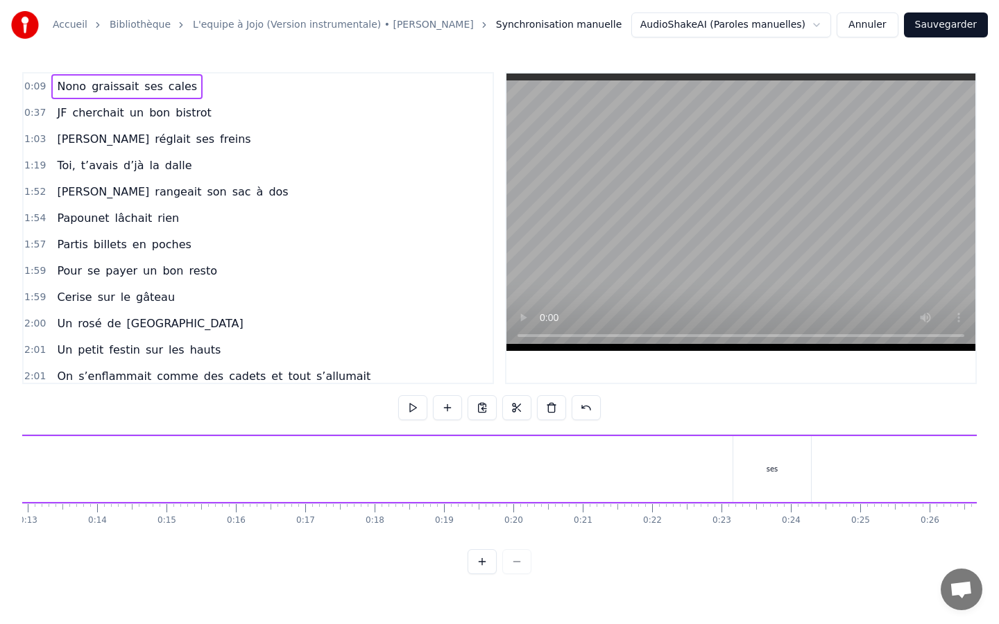
click at [728, 473] on div "Nono graissait ses cales" at bounding box center [787, 469] width 1943 height 69
click at [728, 474] on div "Nono graissait ses cales" at bounding box center [787, 469] width 1943 height 69
click at [694, 460] on div "Nono graissait ses cales" at bounding box center [787, 469] width 1943 height 69
click at [513, 535] on div at bounding box center [499, 561] width 64 height 25
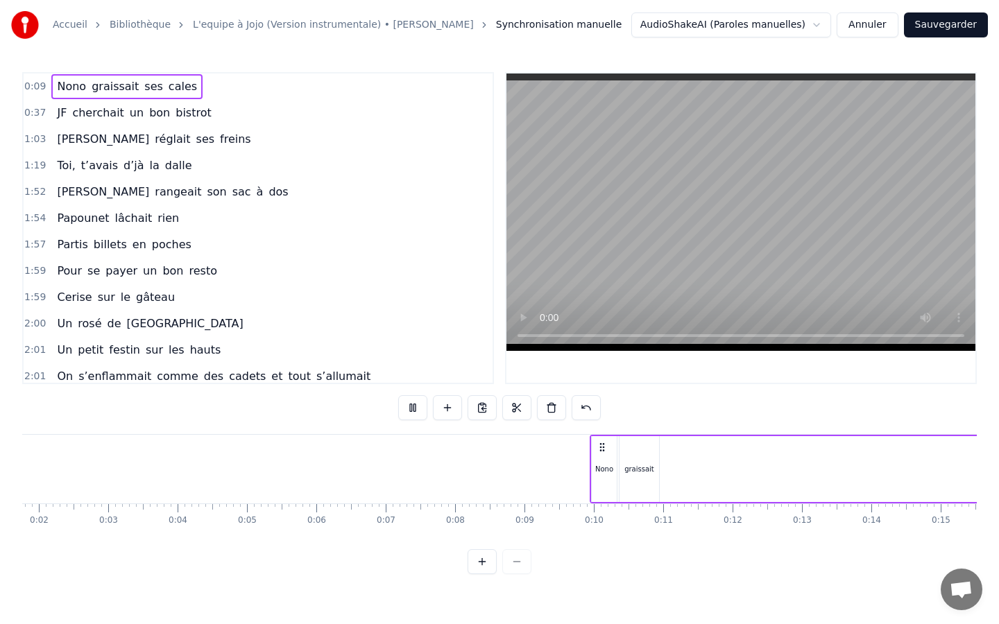
scroll to position [0, 31]
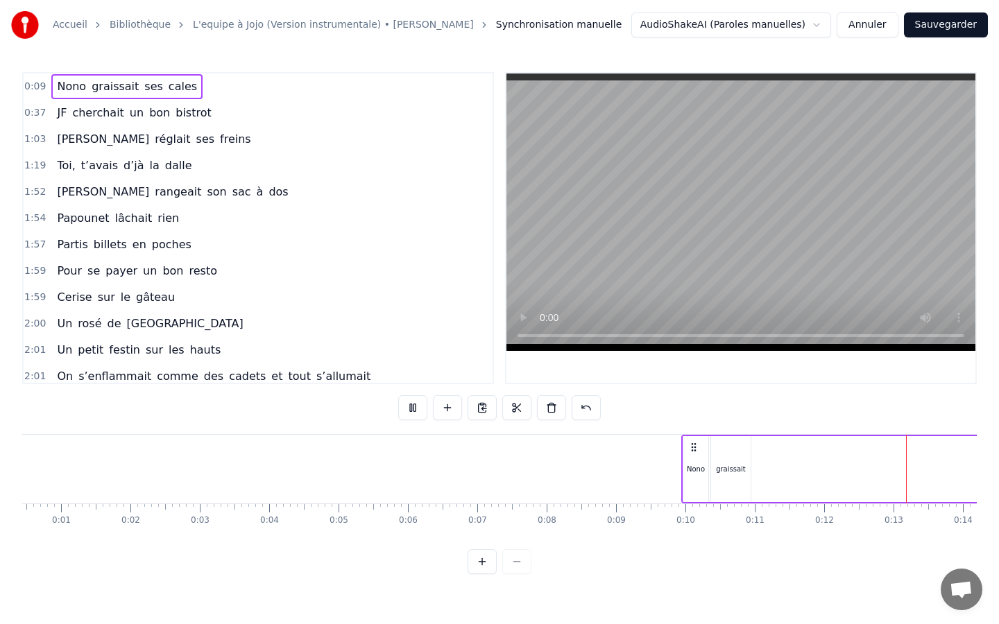
click at [508, 535] on div at bounding box center [499, 561] width 64 height 25
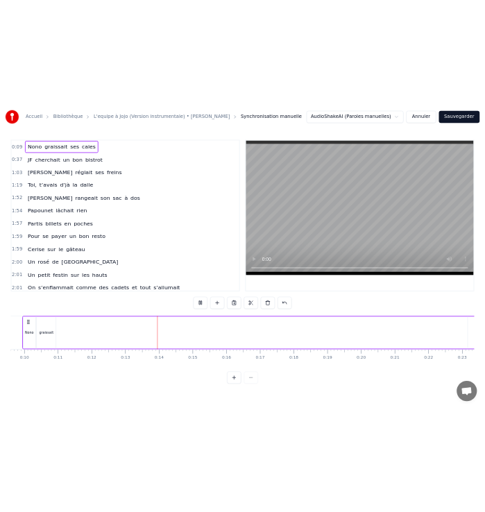
scroll to position [0, 857]
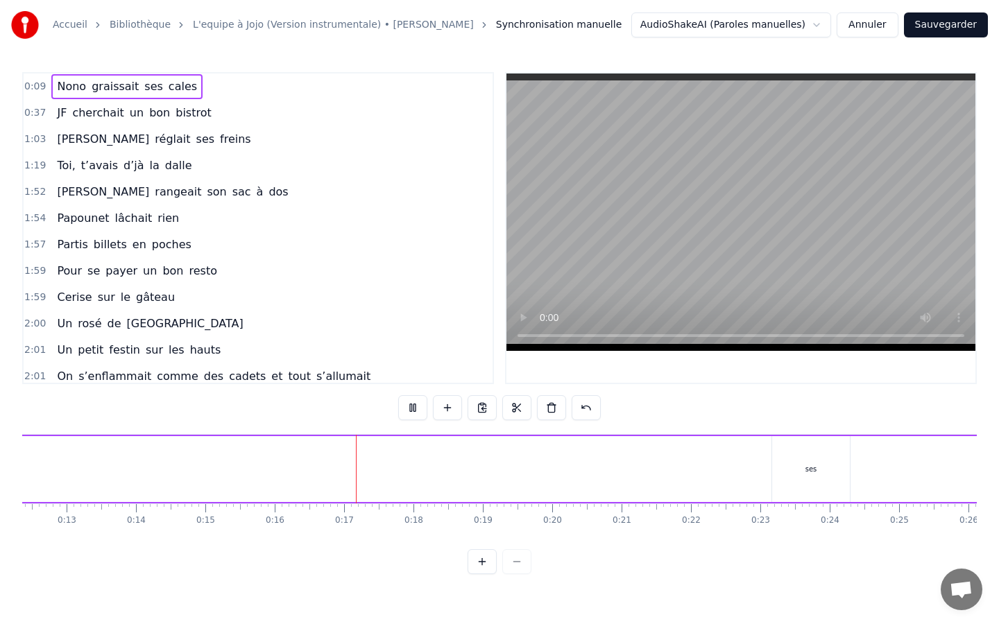
click at [801, 26] on html "Accueil Bibliothèque L'equipe à Jojo (Version instrumentale) • Joe Dassin Synch…" at bounding box center [499, 298] width 999 height 596
click at [819, 21] on html "Accueil Bibliothèque L'equipe à Jojo (Version instrumentale) • Joe Dassin Synch…" at bounding box center [499, 298] width 999 height 596
click at [854, 24] on button "Annuler" at bounding box center [866, 24] width 61 height 25
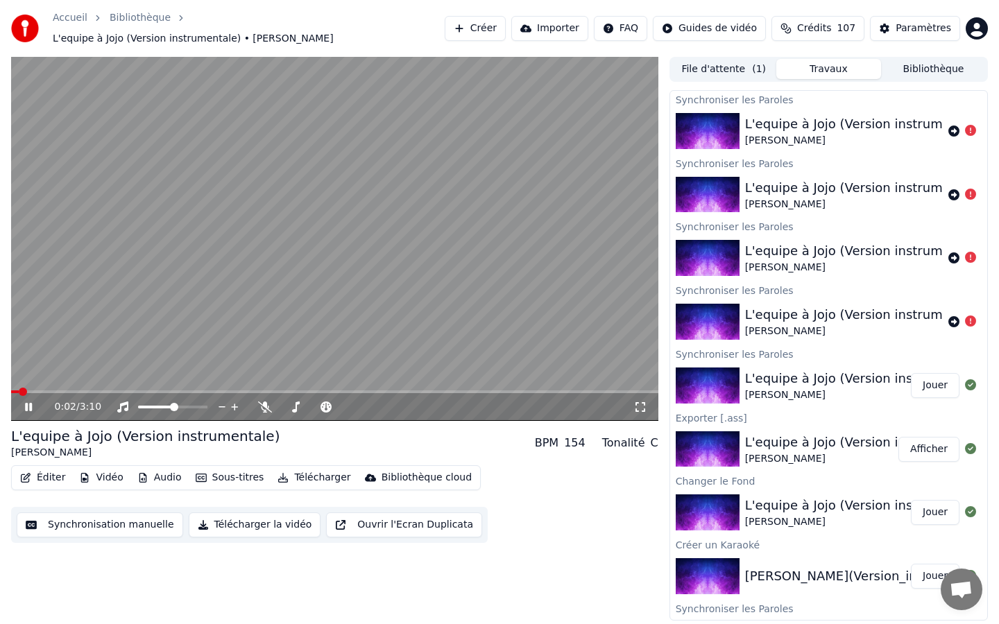
click at [33, 402] on icon at bounding box center [38, 407] width 33 height 11
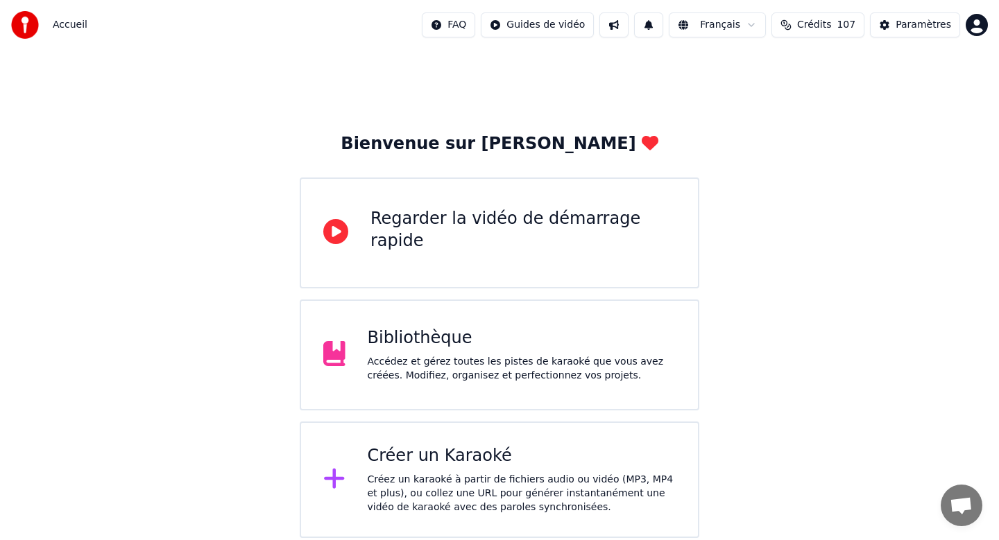
click at [379, 338] on div "Bibliothèque" at bounding box center [522, 338] width 309 height 22
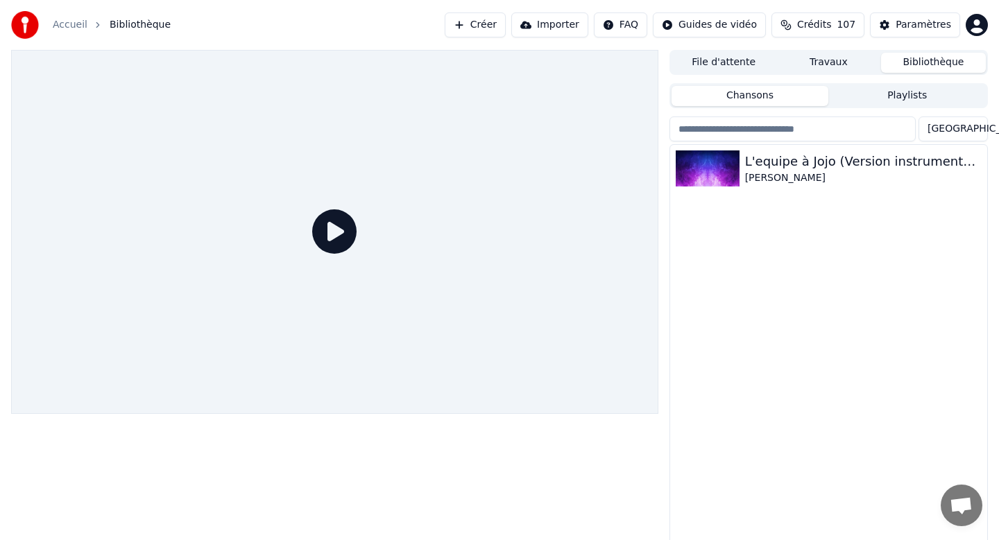
click at [809, 69] on button "Travaux" at bounding box center [828, 63] width 105 height 20
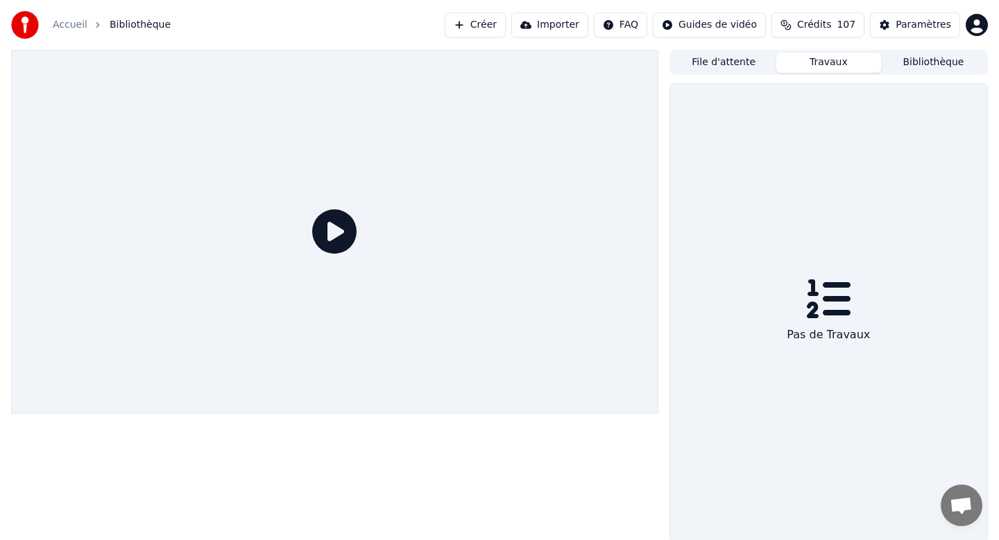
click at [749, 65] on button "File d'attente" at bounding box center [723, 63] width 105 height 20
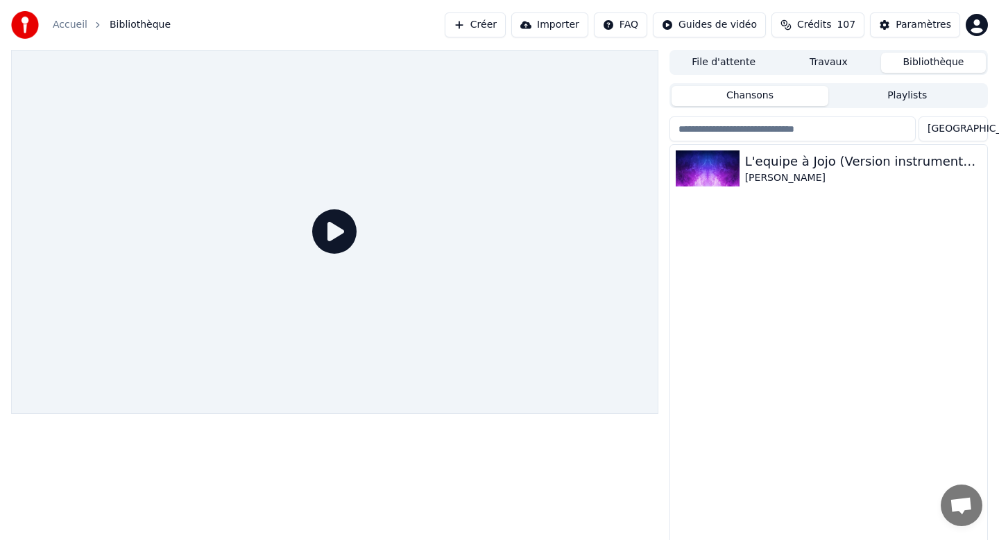
click at [927, 60] on button "Bibliothèque" at bounding box center [933, 63] width 105 height 20
click at [780, 172] on div "[PERSON_NAME]" at bounding box center [856, 178] width 223 height 14
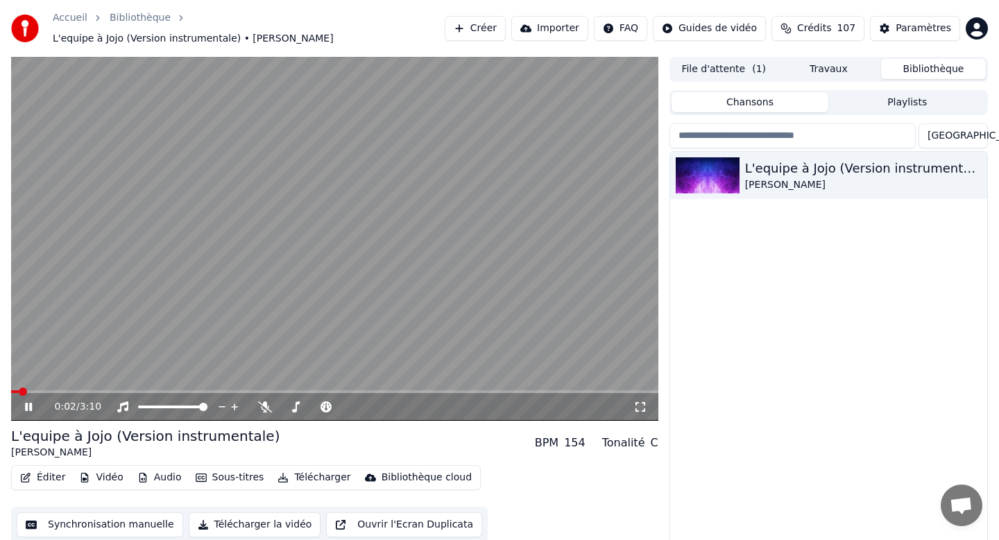
click at [26, 403] on icon at bounding box center [28, 407] width 7 height 8
click at [230, 479] on button "Sous-titres" at bounding box center [230, 477] width 80 height 19
click at [51, 471] on button "Éditer" at bounding box center [43, 477] width 56 height 19
click at [46, 471] on button "Éditer" at bounding box center [43, 477] width 56 height 19
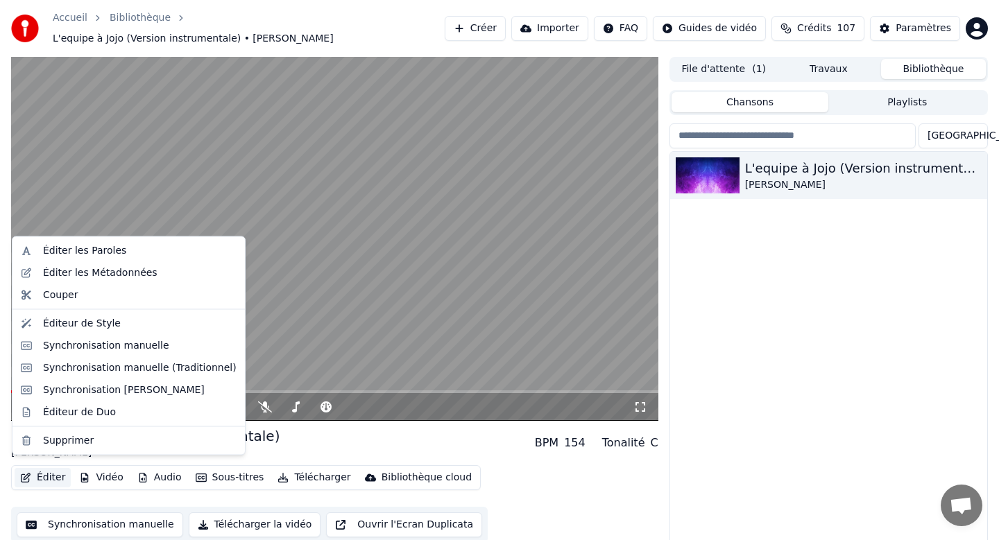
click at [29, 473] on icon "button" at bounding box center [25, 478] width 11 height 10
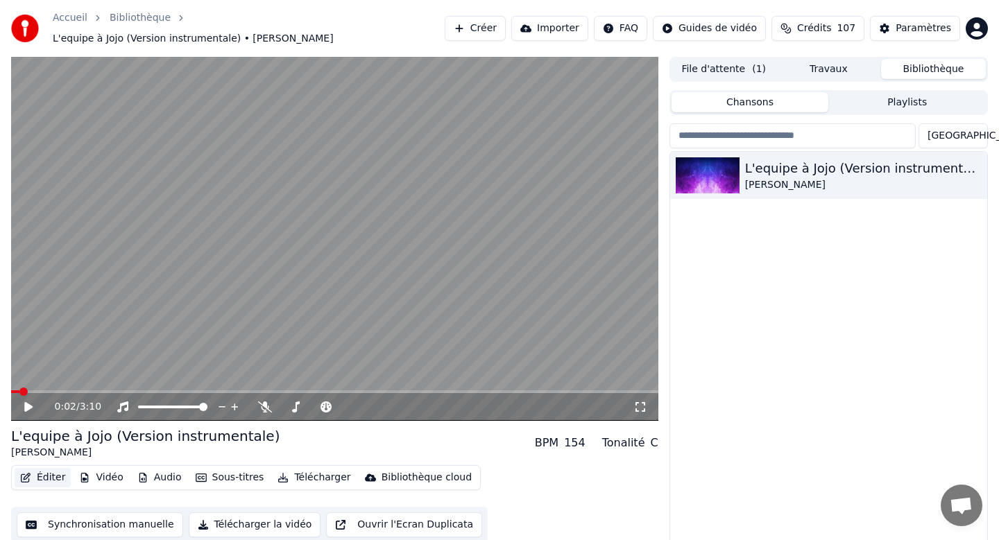
scroll to position [9, 0]
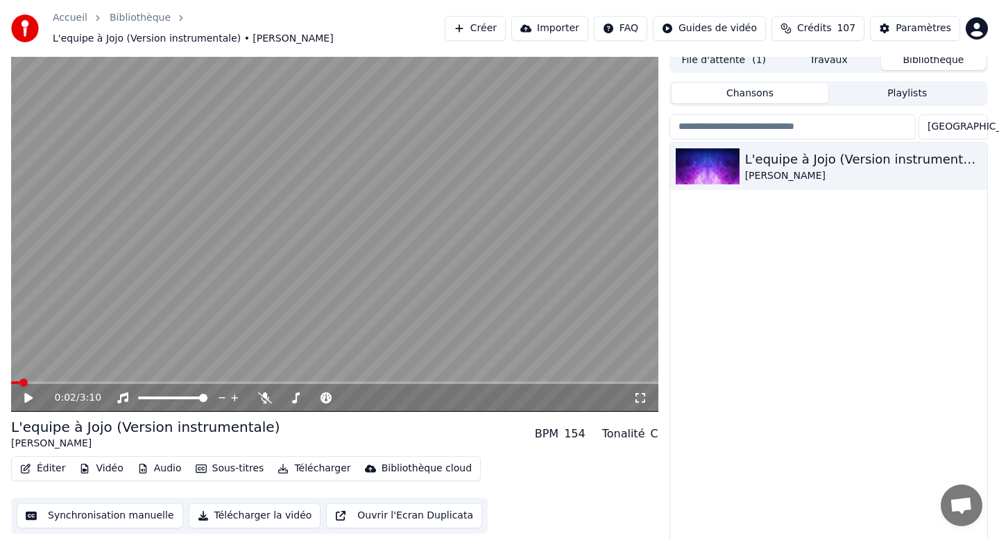
click at [101, 467] on button "Vidéo" at bounding box center [101, 468] width 55 height 19
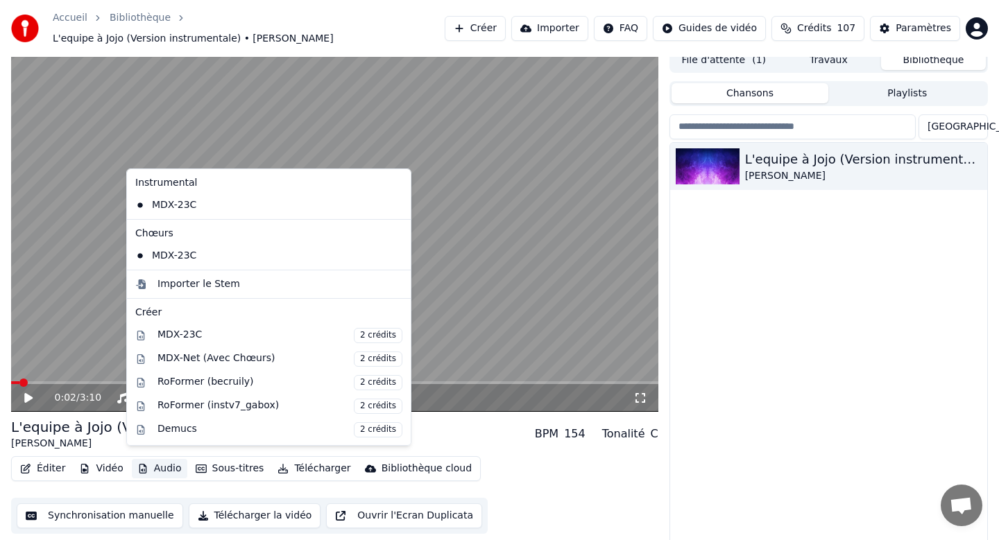
click at [161, 463] on button "Audio" at bounding box center [159, 468] width 55 height 19
click at [161, 465] on button "Audio" at bounding box center [159, 468] width 55 height 19
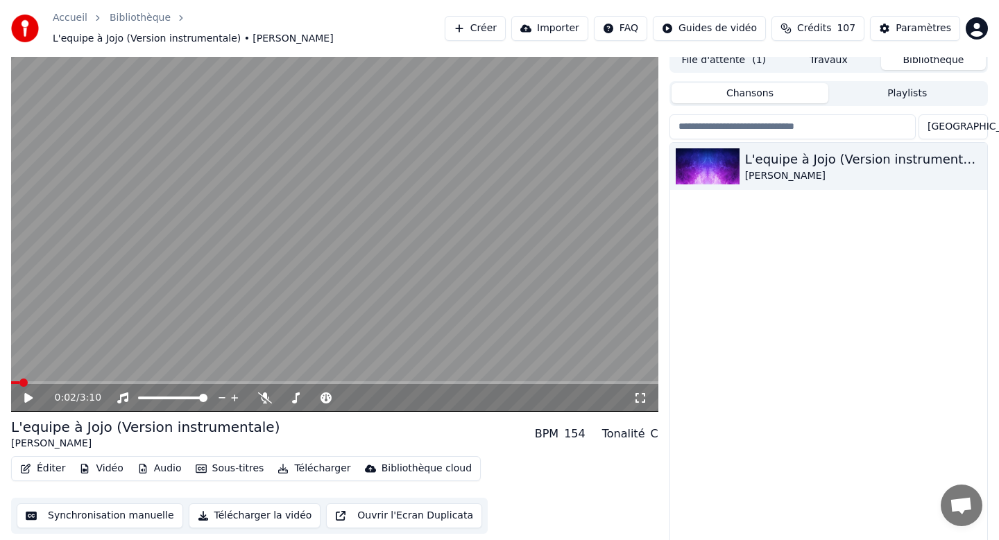
click at [101, 510] on button "Synchronisation manuelle" at bounding box center [100, 516] width 166 height 25
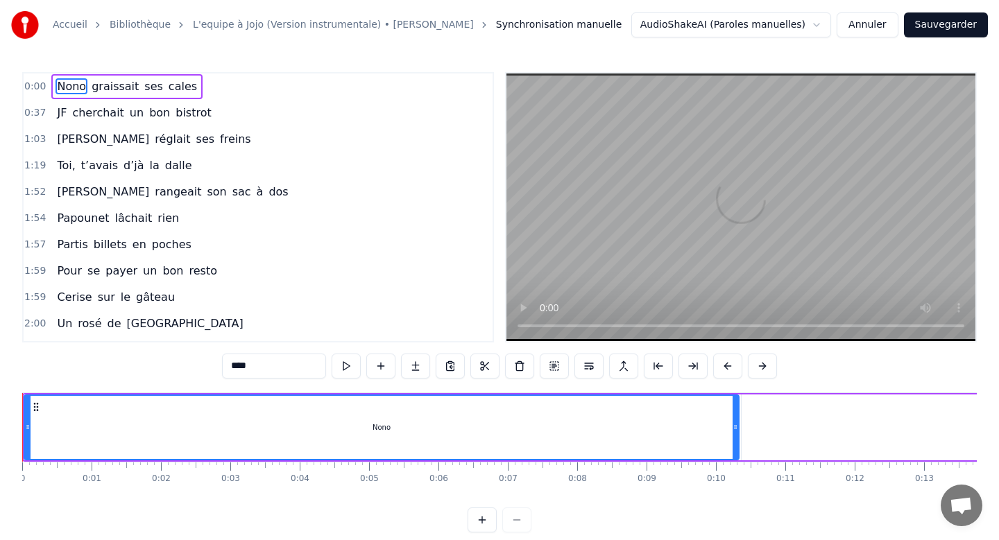
click at [704, 24] on html "Accueil Bibliothèque L'equipe à Jojo (Version instrumentale) • Joe Dassin Synch…" at bounding box center [499, 277] width 999 height 555
click at [866, 24] on button "Annuler" at bounding box center [866, 24] width 61 height 25
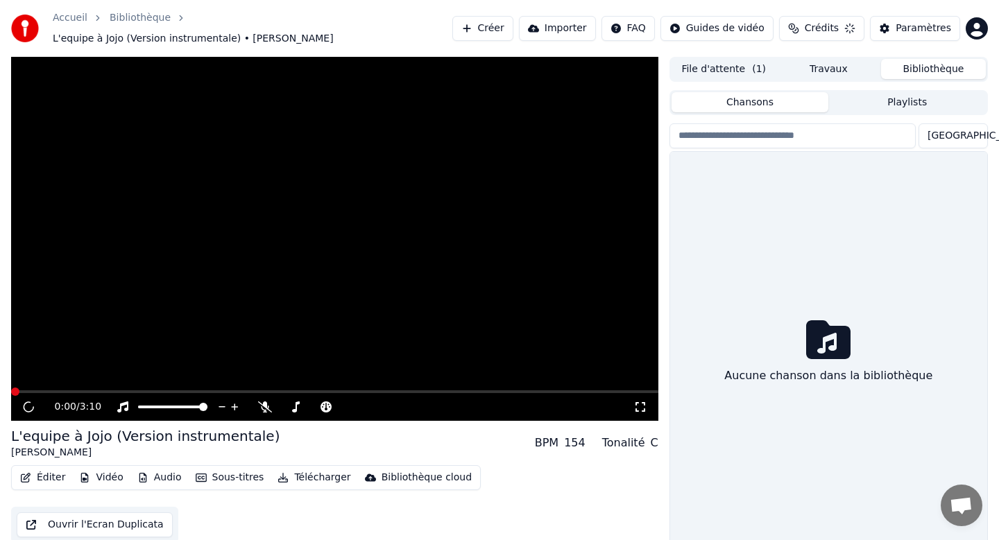
scroll to position [9, 0]
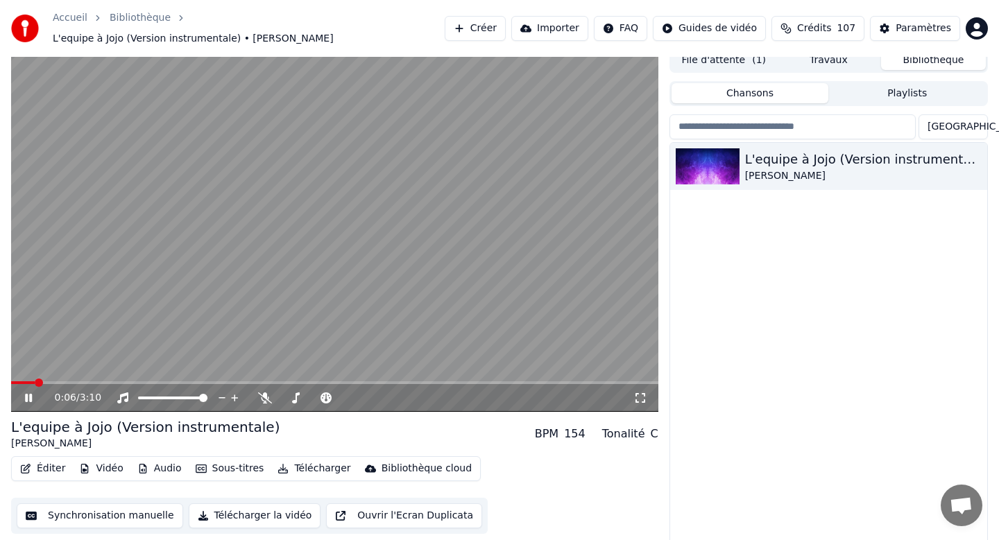
click at [32, 393] on icon at bounding box center [38, 398] width 33 height 11
click at [97, 511] on button "Synchronisation manuelle" at bounding box center [100, 516] width 166 height 25
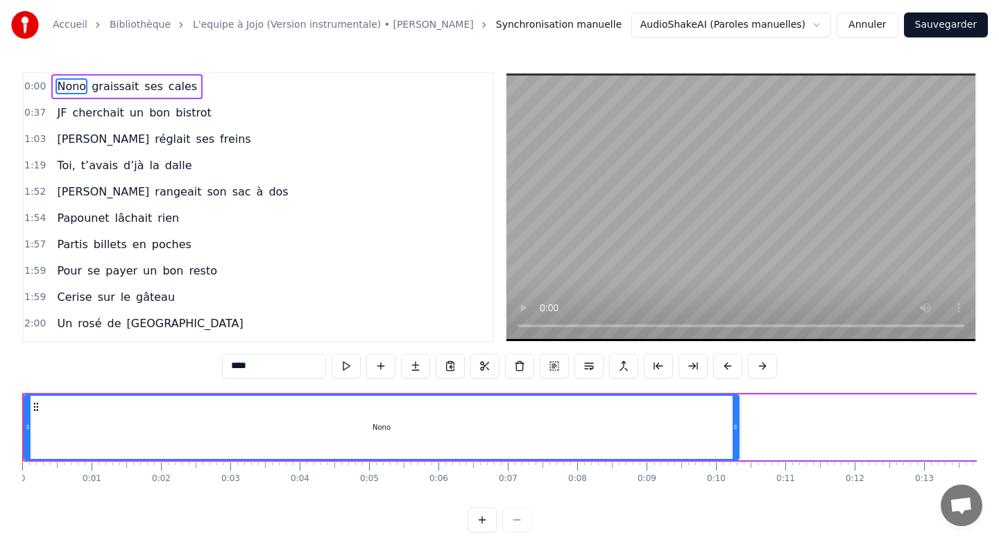
click at [734, 22] on html "Accueil Bibliothèque L'equipe à Jojo (Version instrumentale) • Joe Dassin Synch…" at bounding box center [499, 277] width 999 height 555
click at [486, 365] on html "Accueil Bibliothèque L'equipe à Jojo (Version instrumentale) • Joe Dassin Synch…" at bounding box center [499, 277] width 999 height 555
click at [585, 366] on button at bounding box center [588, 366] width 29 height 25
click at [585, 366] on button at bounding box center [571, 366] width 29 height 25
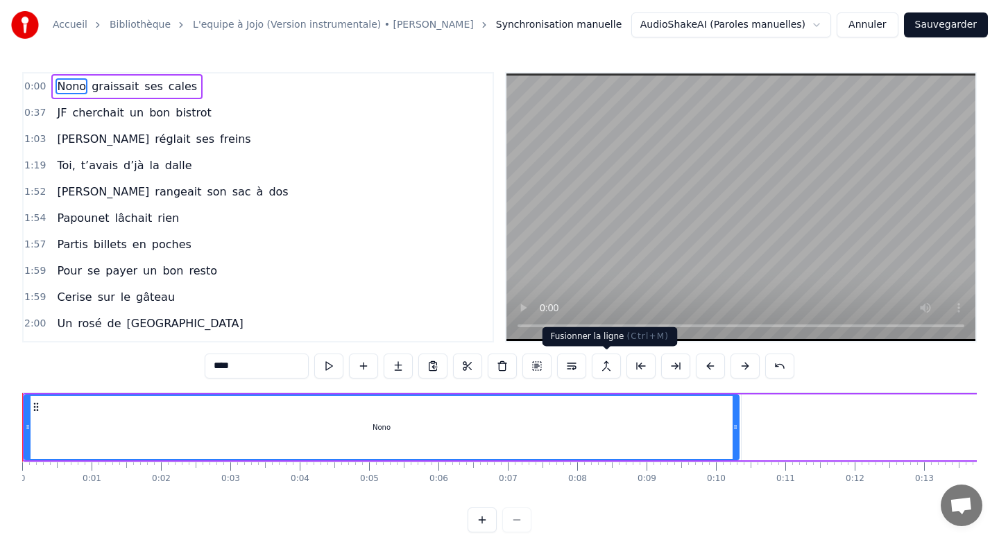
click at [606, 364] on button at bounding box center [606, 366] width 29 height 25
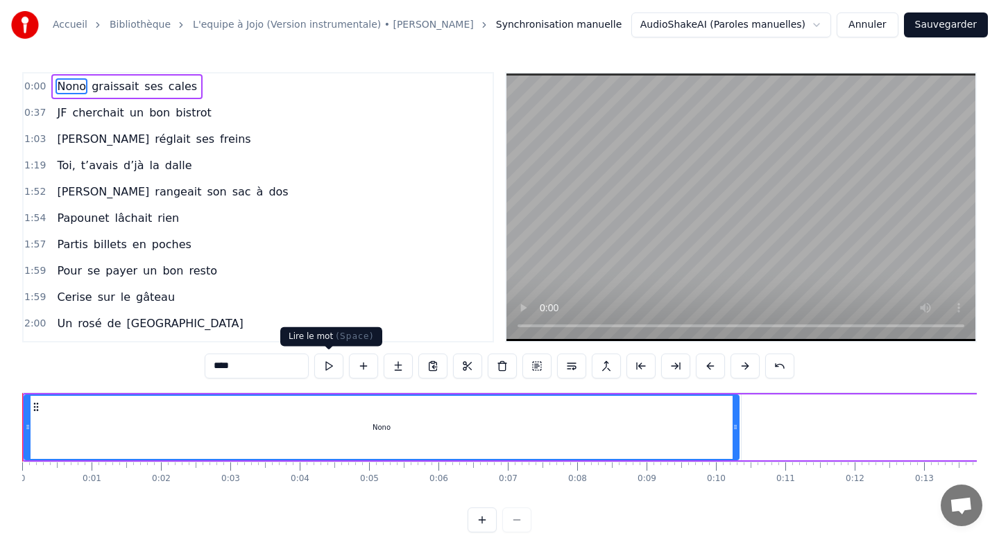
click at [336, 363] on button at bounding box center [328, 366] width 29 height 25
click at [330, 365] on button at bounding box center [328, 366] width 29 height 25
click at [330, 366] on button at bounding box center [328, 366] width 29 height 25
click at [31, 417] on div "Nono" at bounding box center [381, 427] width 713 height 63
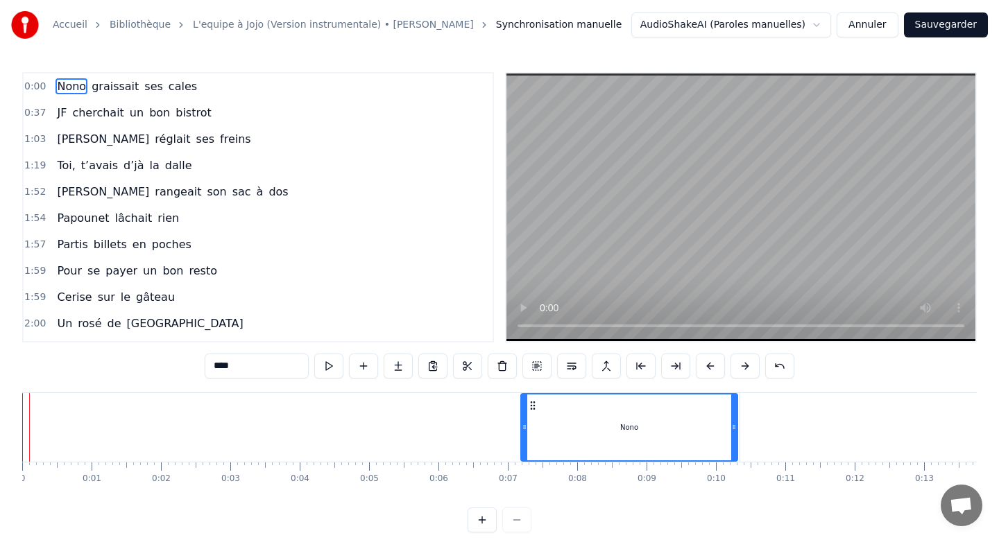
drag, startPoint x: 25, startPoint y: 425, endPoint x: 580, endPoint y: 404, distance: 555.3
click at [580, 404] on div "Nono" at bounding box center [629, 428] width 215 height 66
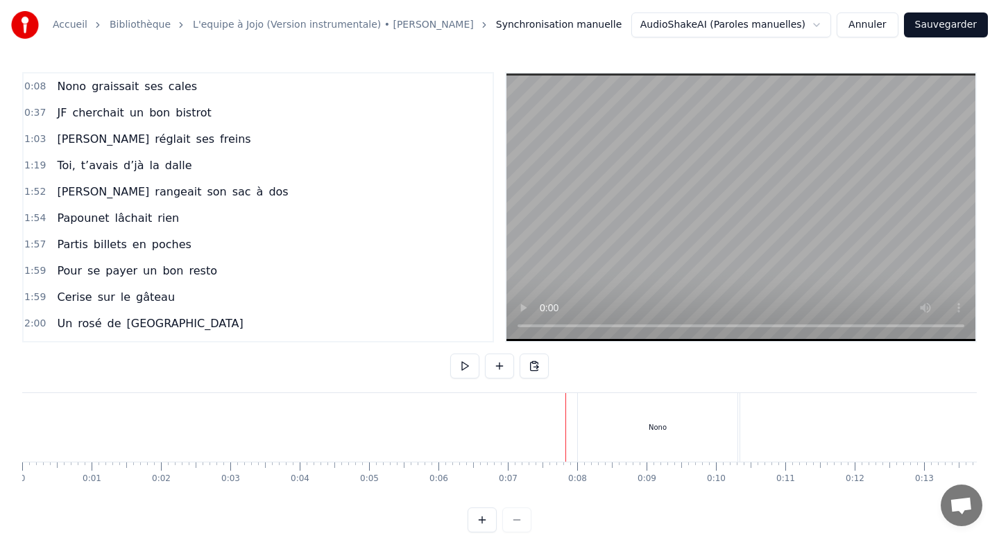
click at [606, 425] on div "Nono" at bounding box center [658, 427] width 160 height 69
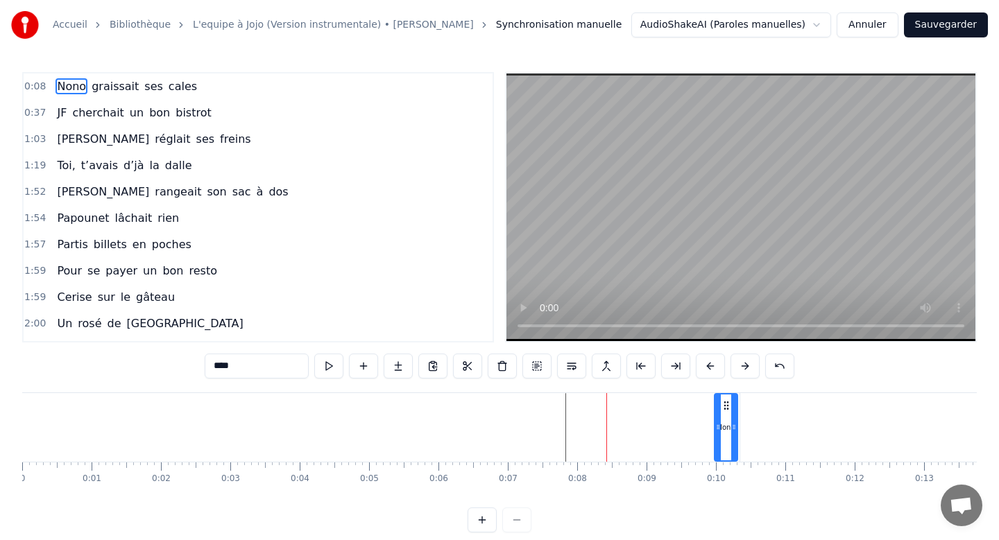
drag, startPoint x: 581, startPoint y: 423, endPoint x: 714, endPoint y: 427, distance: 133.9
click at [717, 427] on icon at bounding box center [718, 427] width 6 height 11
drag, startPoint x: 734, startPoint y: 426, endPoint x: 783, endPoint y: 429, distance: 49.3
click at [783, 429] on icon at bounding box center [783, 427] width 6 height 11
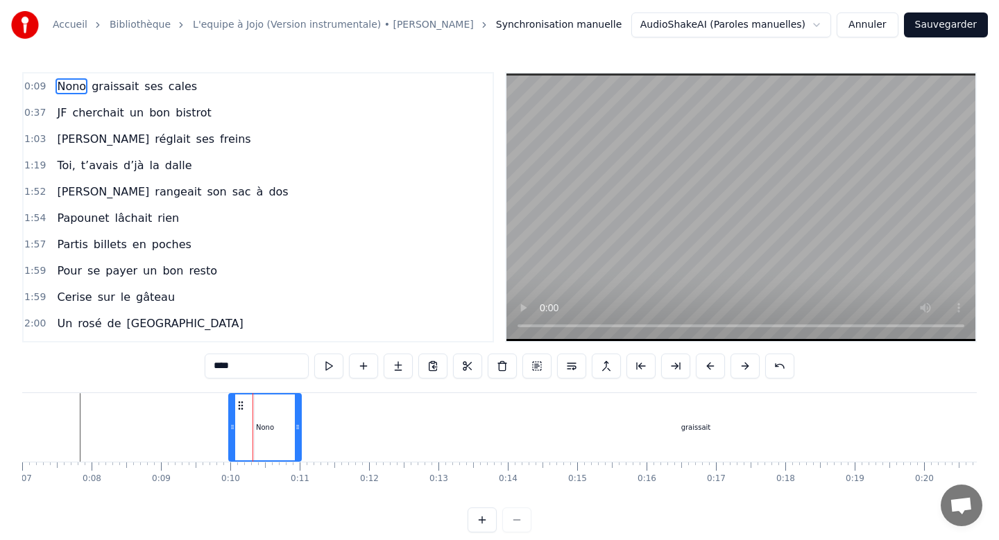
scroll to position [0, 486]
click at [593, 428] on div "graissait" at bounding box center [695, 427] width 882 height 69
type input "*********"
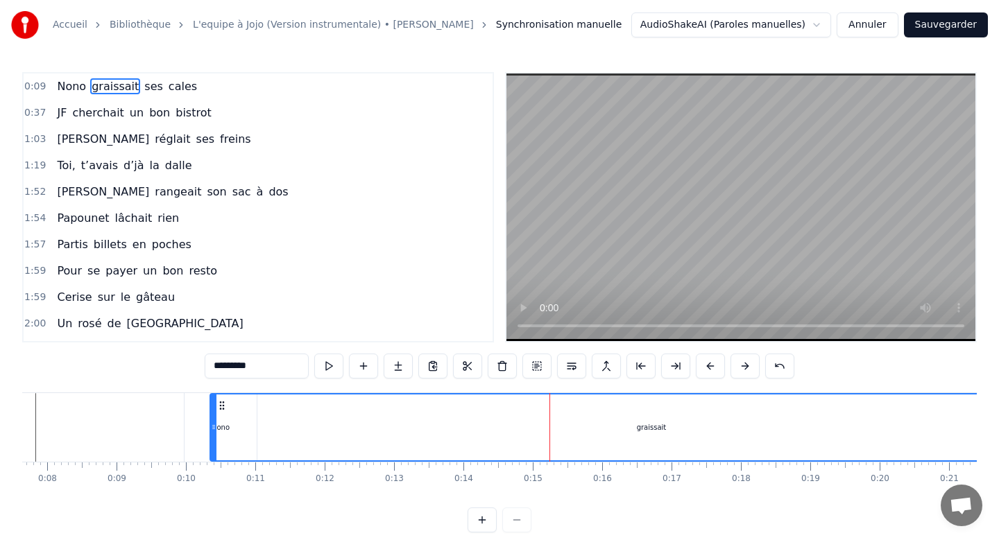
scroll to position [0, 543]
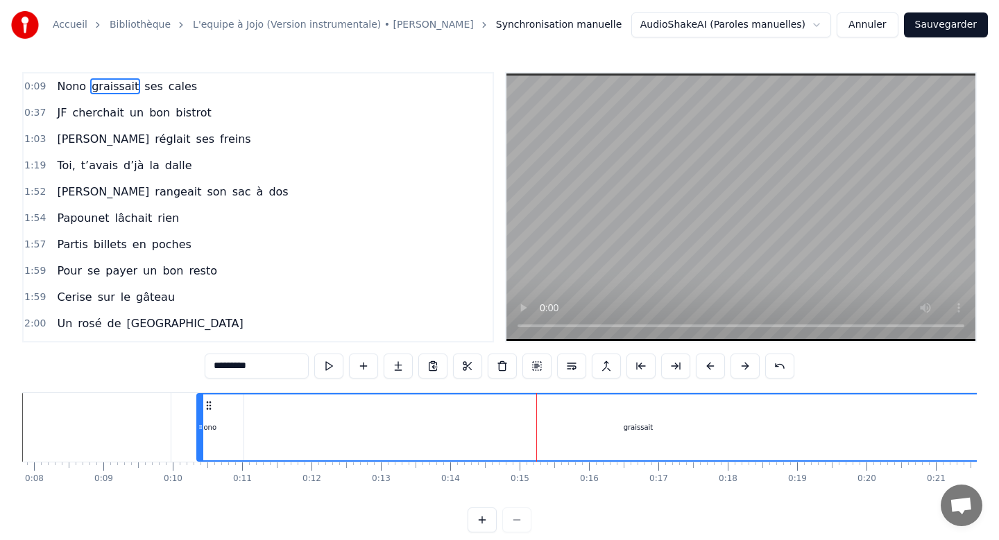
click at [207, 404] on icon at bounding box center [208, 405] width 11 height 11
click at [209, 405] on circle at bounding box center [209, 405] width 1 height 1
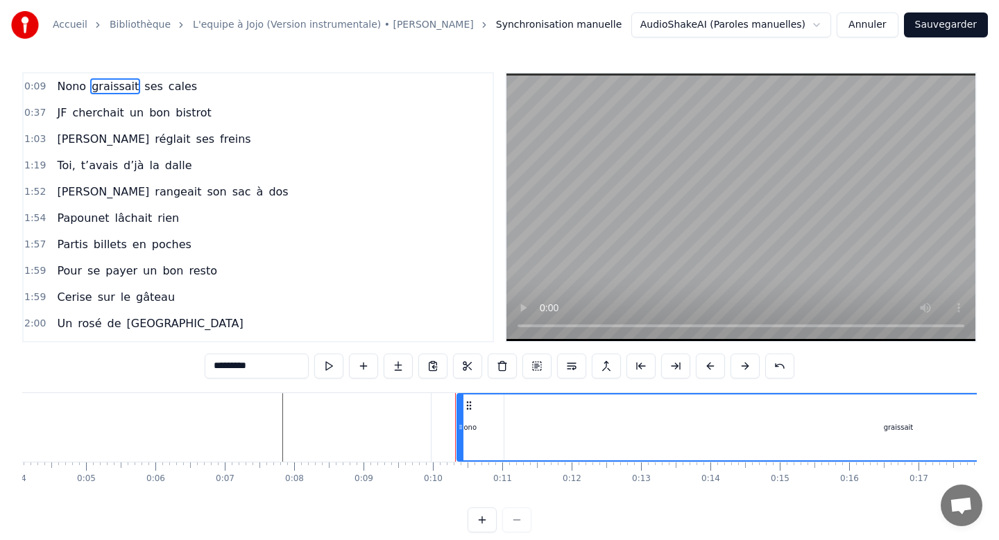
scroll to position [0, 271]
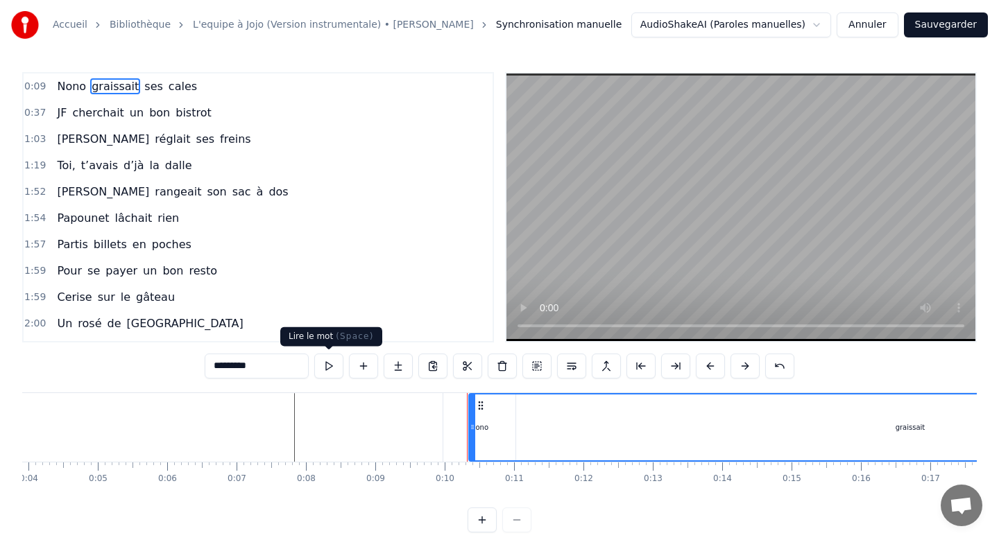
click at [324, 368] on button at bounding box center [328, 366] width 29 height 25
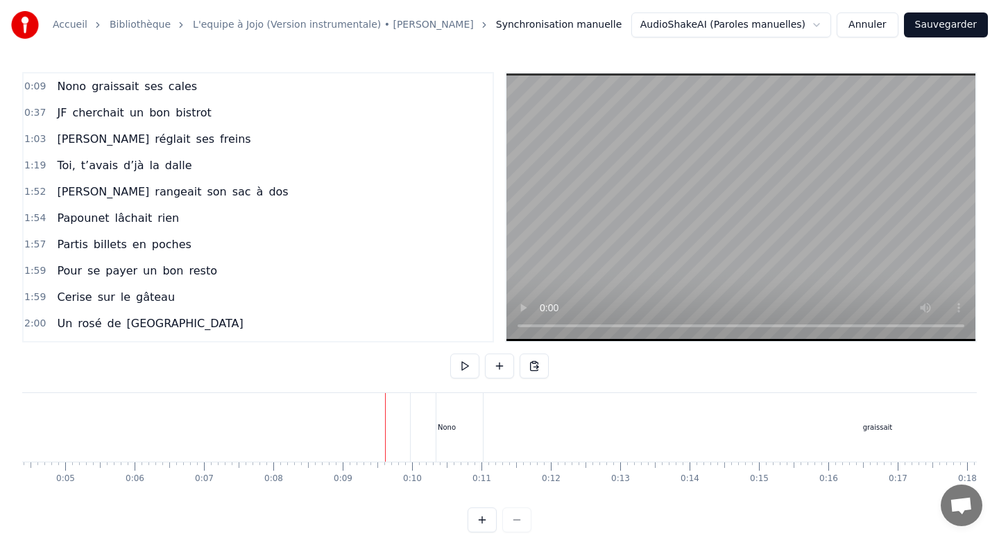
click at [447, 429] on div "graissait" at bounding box center [877, 427] width 882 height 69
click at [92, 85] on span "graissait" at bounding box center [115, 86] width 50 height 16
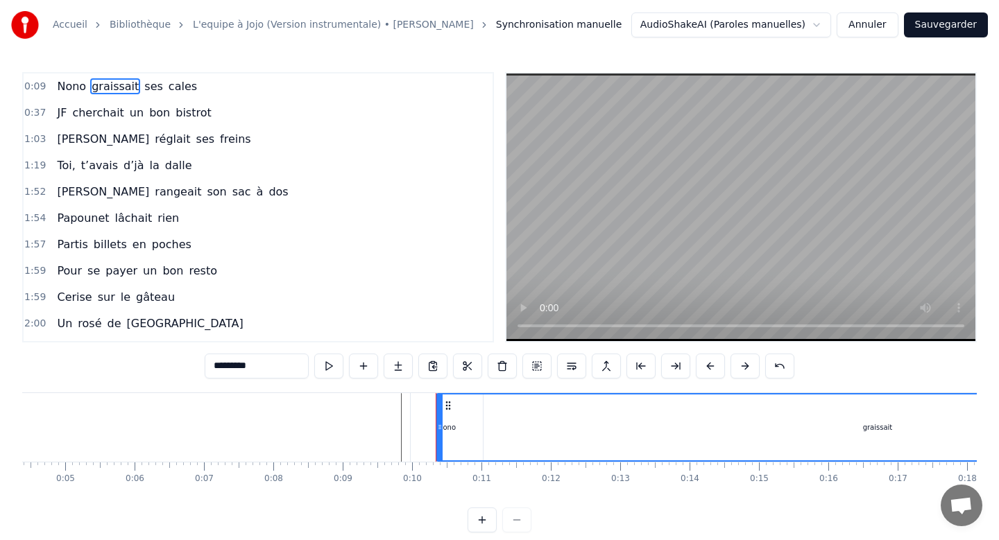
click at [69, 85] on span "Nono" at bounding box center [71, 86] width 32 height 16
type input "****"
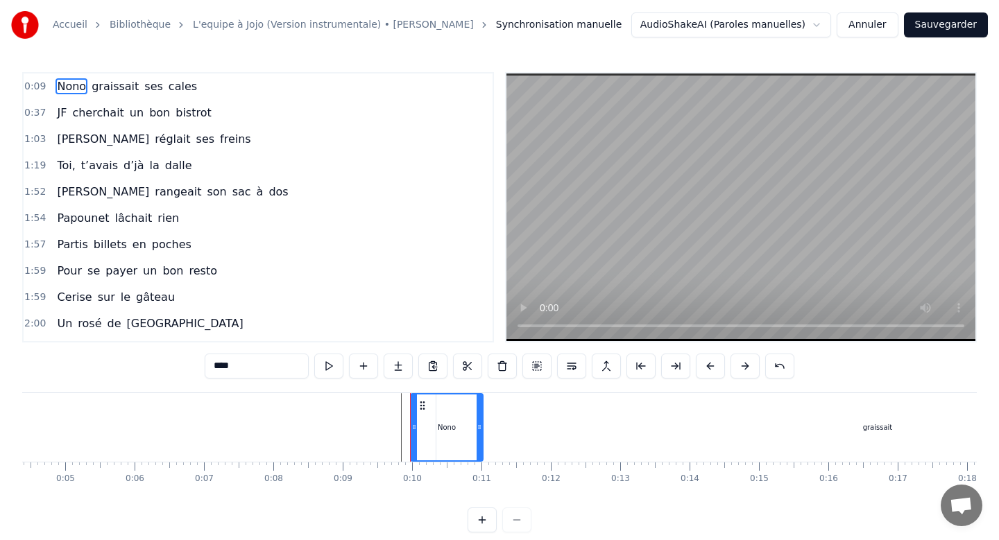
click at [69, 86] on span "Nono" at bounding box center [71, 86] width 32 height 16
click at [41, 85] on span "0:09" at bounding box center [35, 87] width 22 height 14
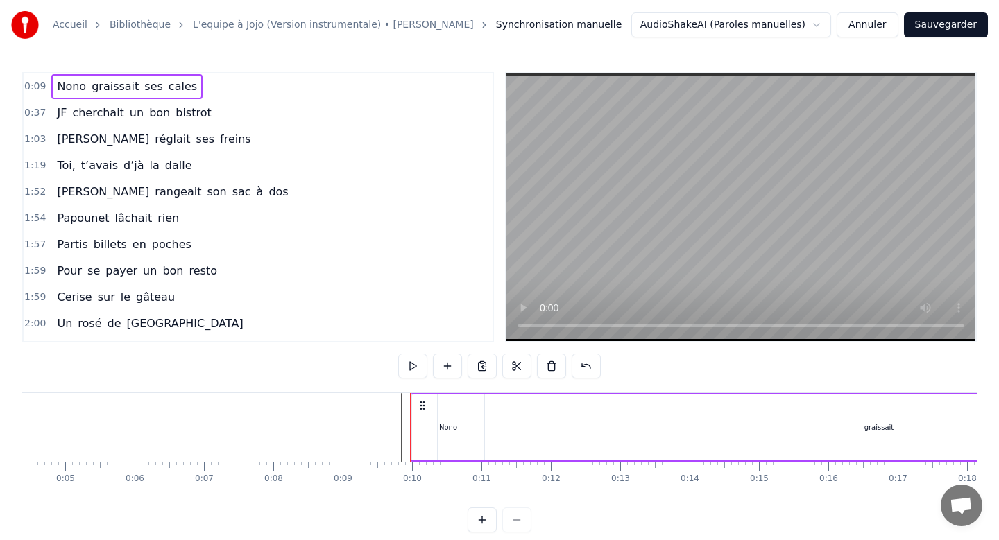
click at [63, 85] on span "Nono" at bounding box center [71, 86] width 32 height 16
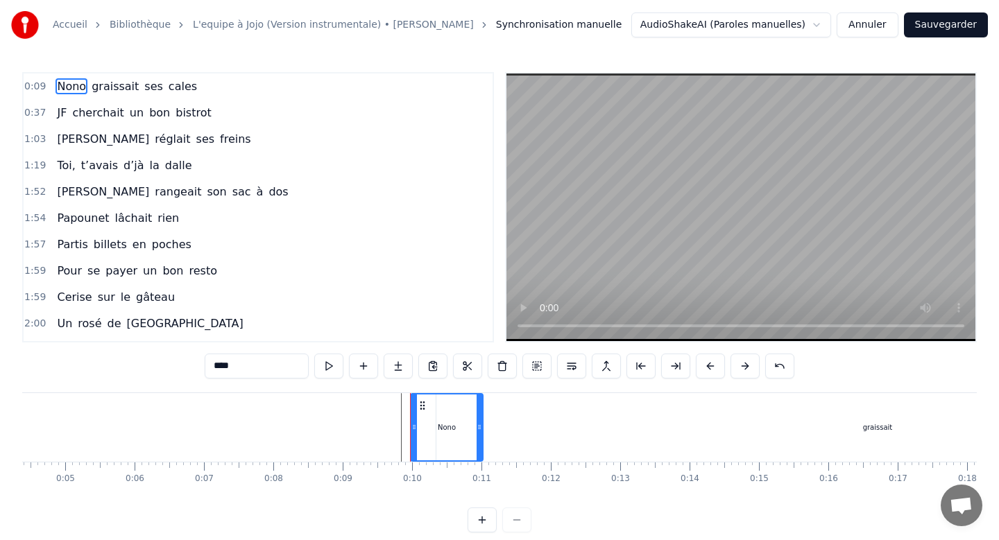
click at [110, 87] on span "graissait" at bounding box center [115, 86] width 50 height 16
type input "*********"
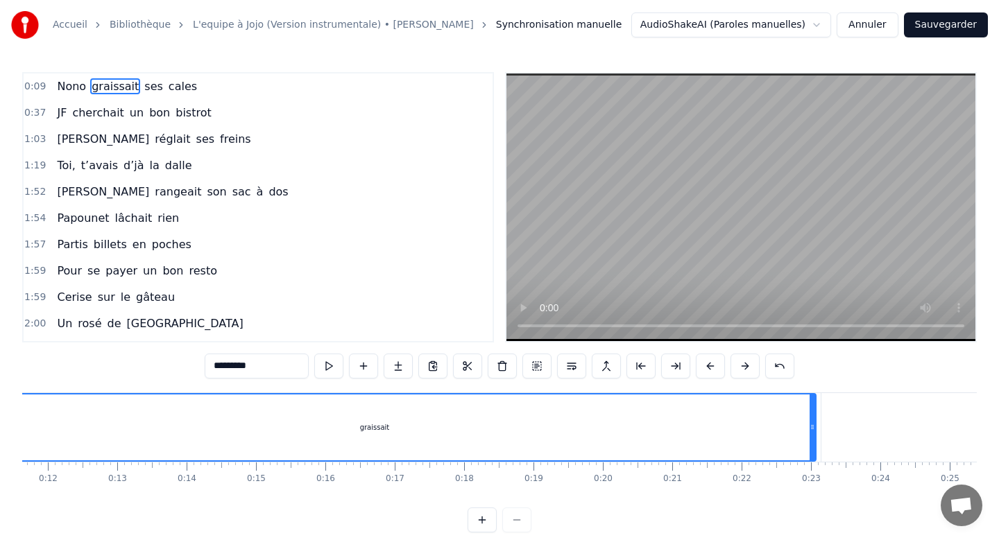
scroll to position [0, 793]
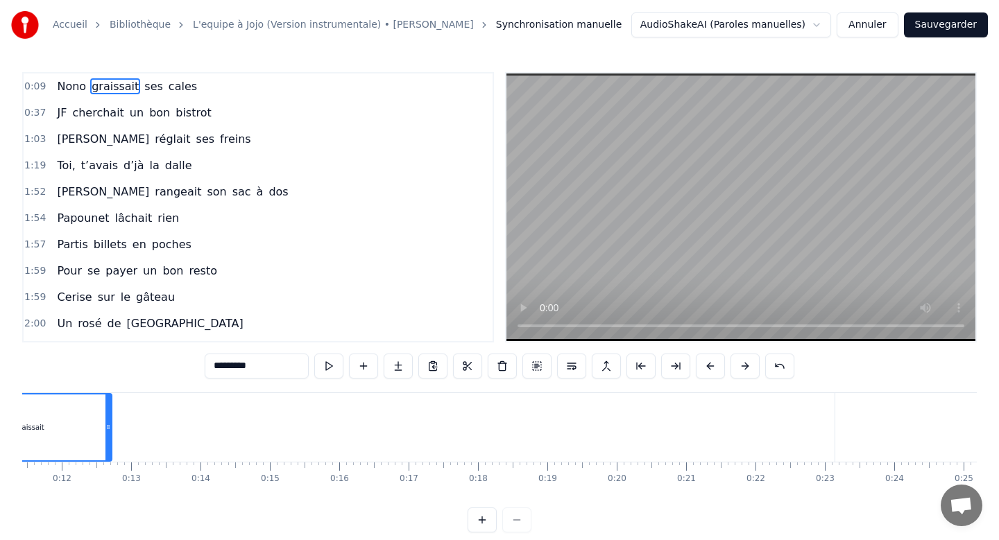
drag, startPoint x: 825, startPoint y: 427, endPoint x: 107, endPoint y: 546, distance: 728.3
click at [107, 540] on html "Accueil Bibliothèque L'equipe à Jojo (Version instrumentale) • Joe Dassin Synch…" at bounding box center [499, 277] width 999 height 555
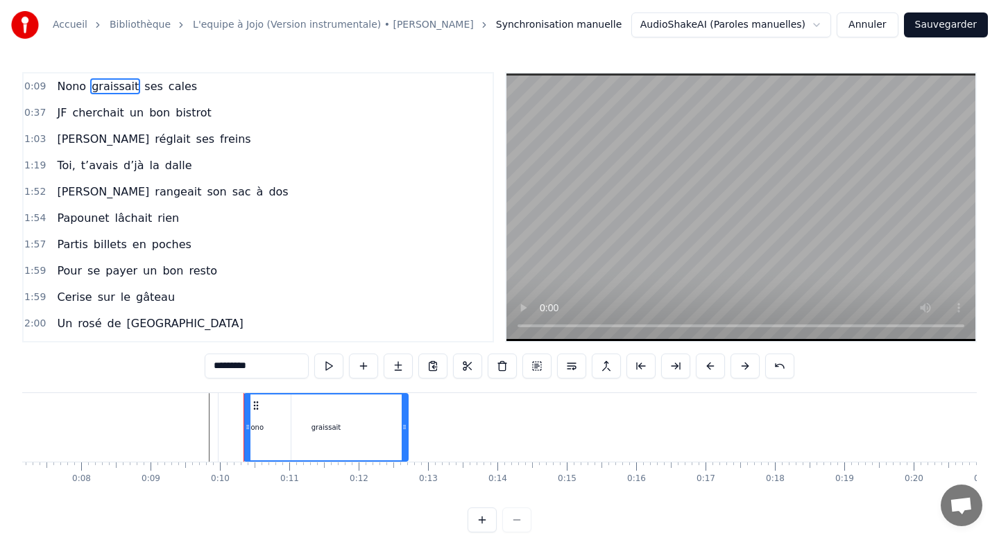
scroll to position [0, 284]
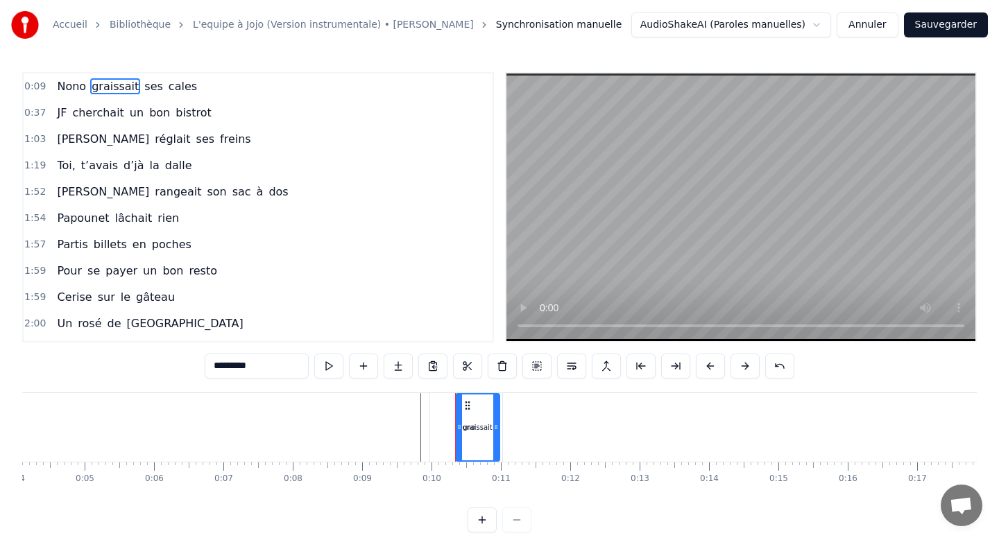
drag, startPoint x: 616, startPoint y: 422, endPoint x: 495, endPoint y: 424, distance: 120.7
click at [495, 424] on icon at bounding box center [496, 427] width 6 height 11
click at [330, 360] on button at bounding box center [328, 366] width 29 height 25
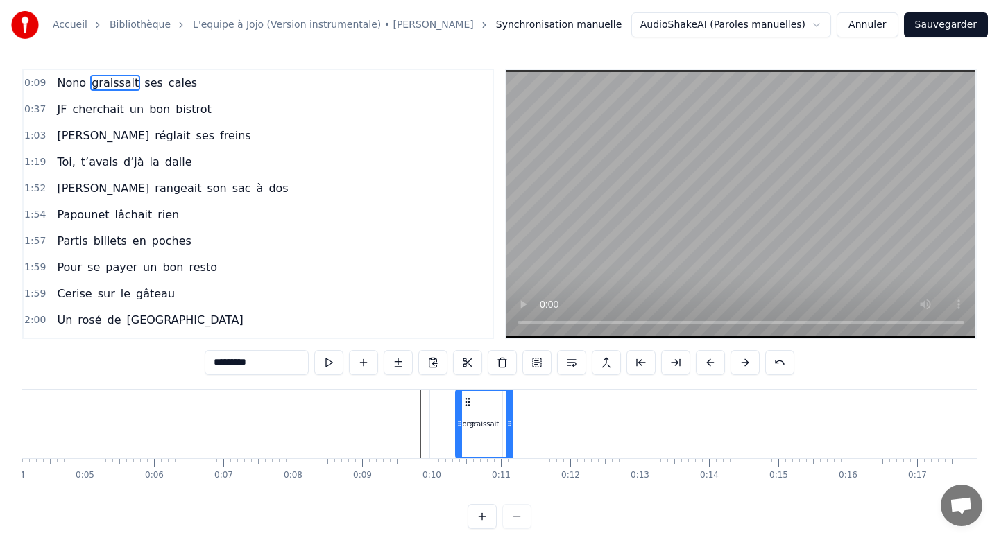
drag, startPoint x: 497, startPoint y: 426, endPoint x: 516, endPoint y: 426, distance: 18.7
click at [512, 426] on icon at bounding box center [509, 423] width 6 height 11
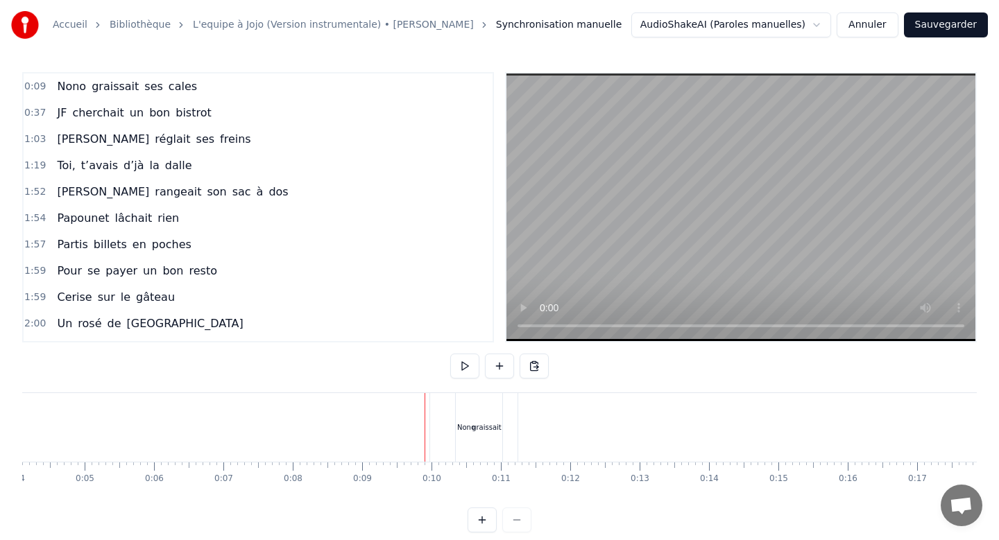
click at [431, 425] on div "Nono" at bounding box center [466, 427] width 72 height 69
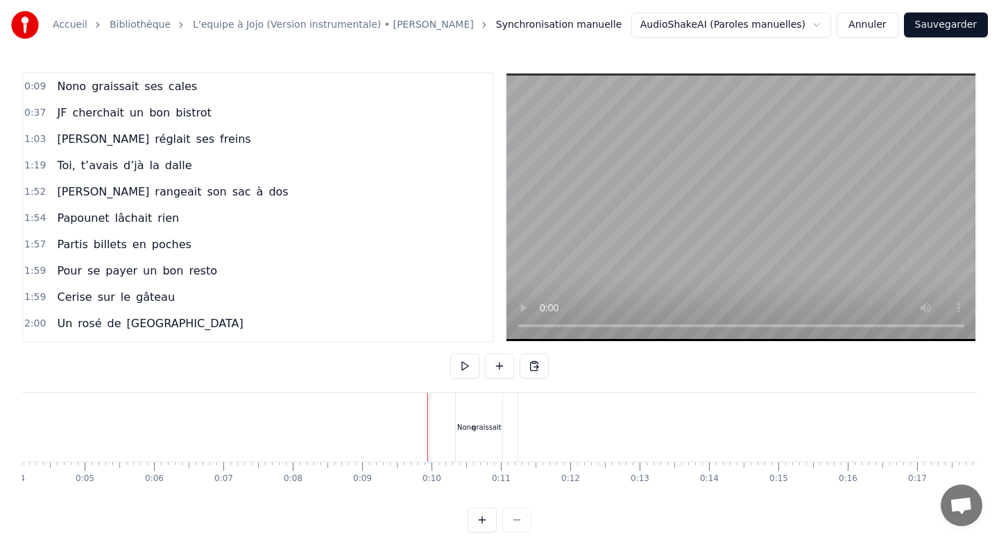
drag, startPoint x: 424, startPoint y: 422, endPoint x: 441, endPoint y: 426, distance: 17.7
click at [412, 380] on div "0:09 Nono graissait ses cales 0:37 JF cherchait un bon bistrot 1:03 Nadine régl…" at bounding box center [499, 302] width 954 height 461
click at [443, 417] on div "Nono" at bounding box center [466, 427] width 72 height 69
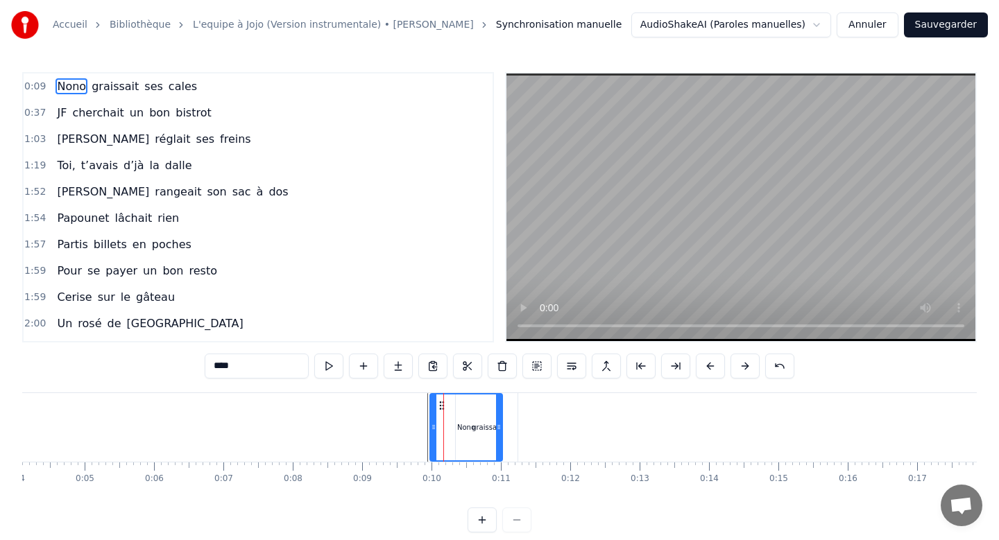
drag, startPoint x: 442, startPoint y: 417, endPoint x: 401, endPoint y: 418, distance: 40.9
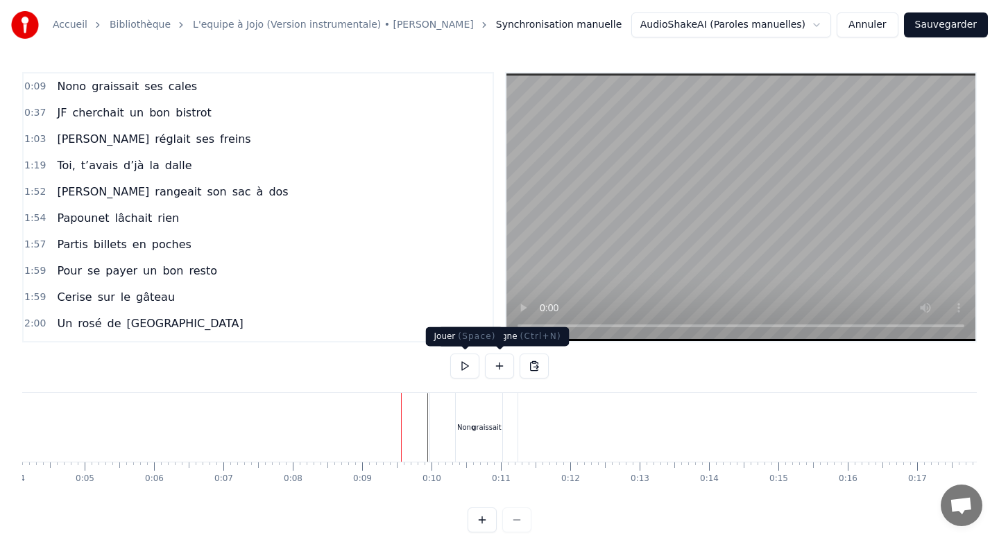
click at [463, 361] on button at bounding box center [464, 366] width 29 height 25
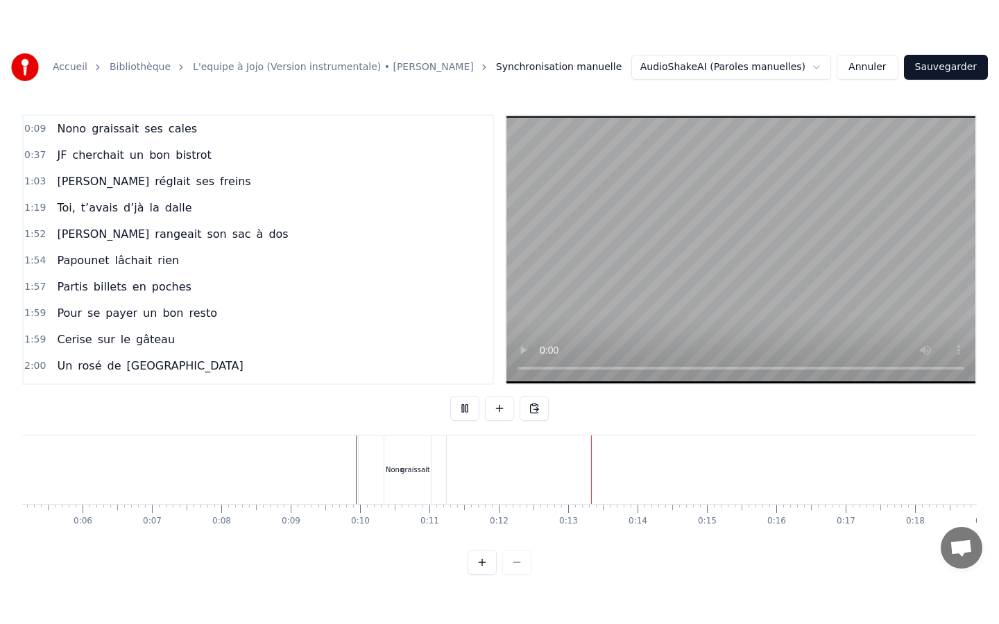
scroll to position [0, 371]
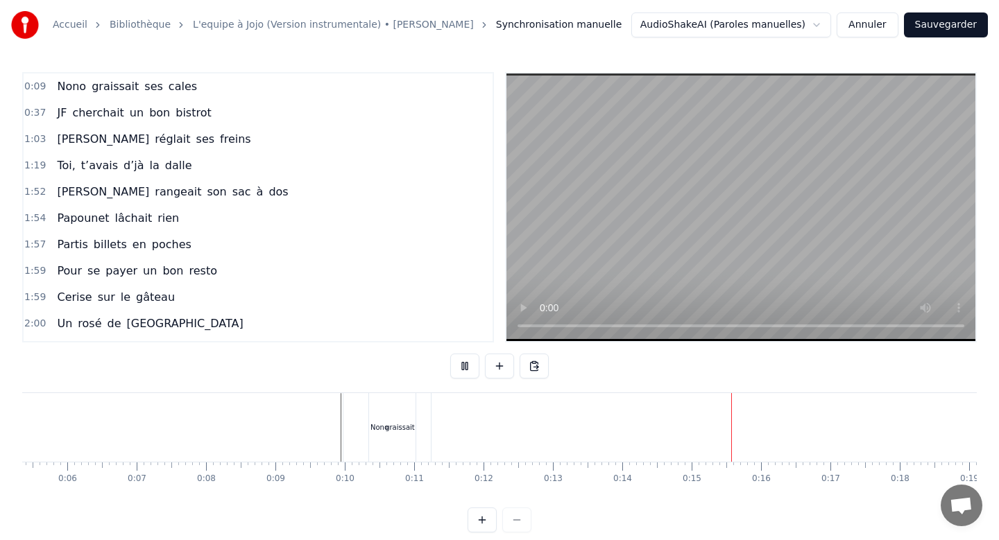
click at [21, 29] on img at bounding box center [25, 25] width 28 height 28
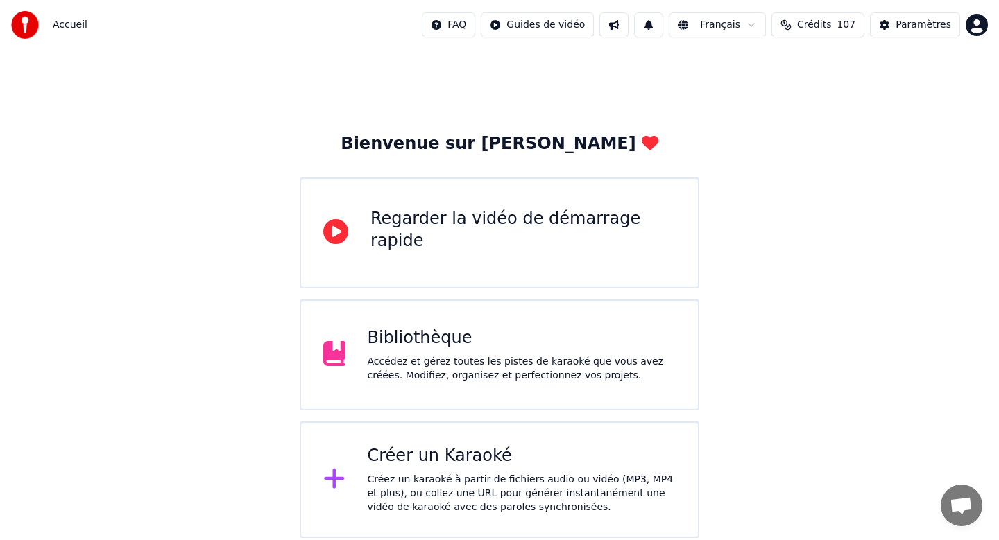
click at [377, 375] on div "Accédez et gérez toutes les pistes de karaoké que vous avez créées. Modifiez, o…" at bounding box center [522, 369] width 309 height 28
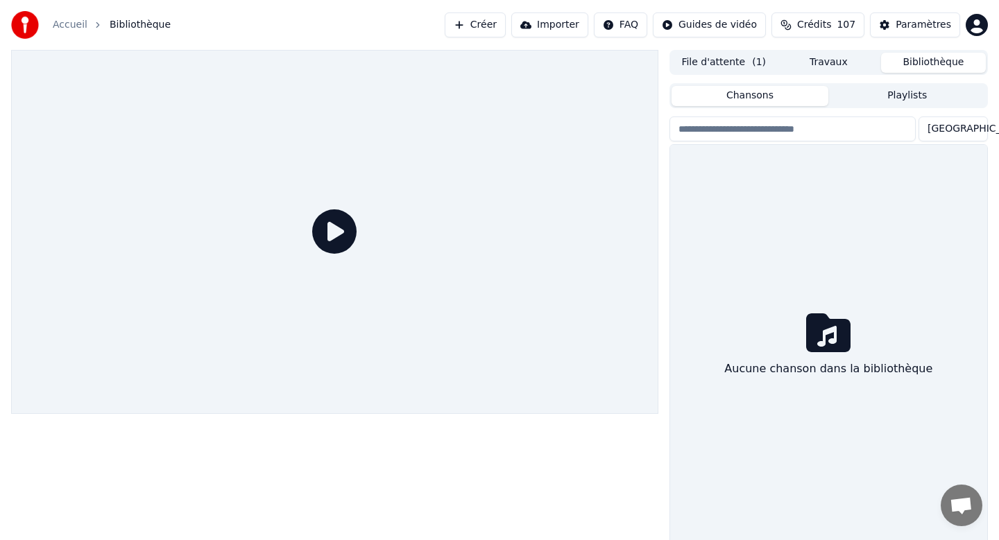
click at [377, 375] on div at bounding box center [334, 232] width 647 height 364
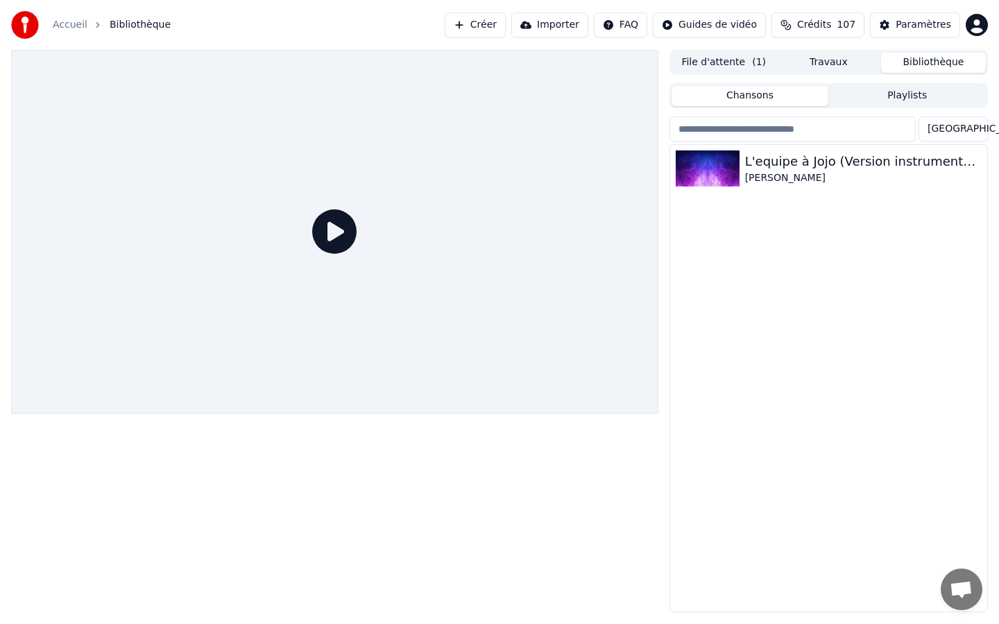
click at [356, 254] on icon at bounding box center [334, 231] width 44 height 44
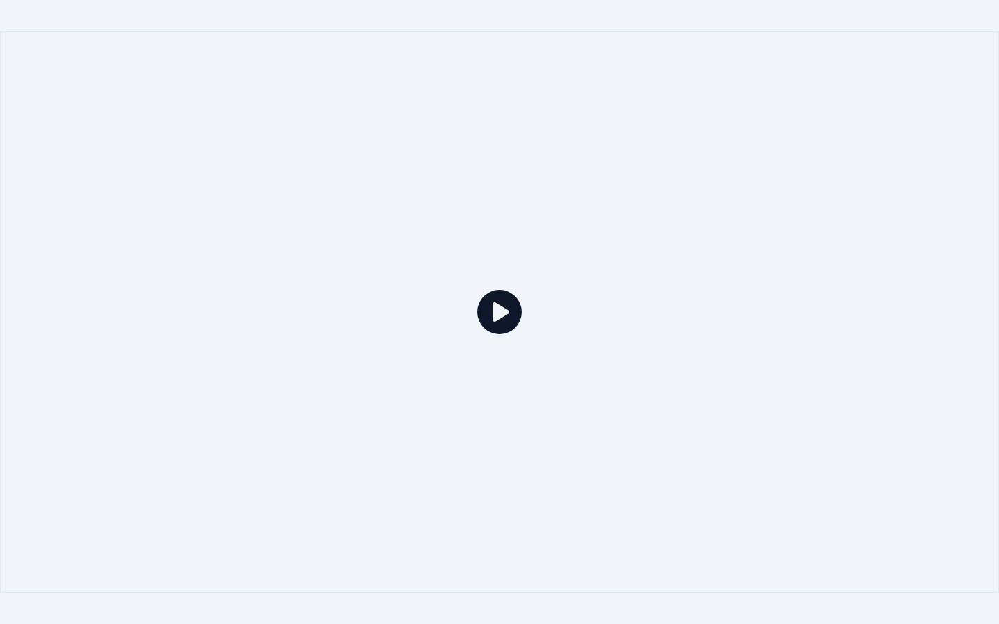
click at [504, 311] on icon at bounding box center [499, 312] width 44 height 44
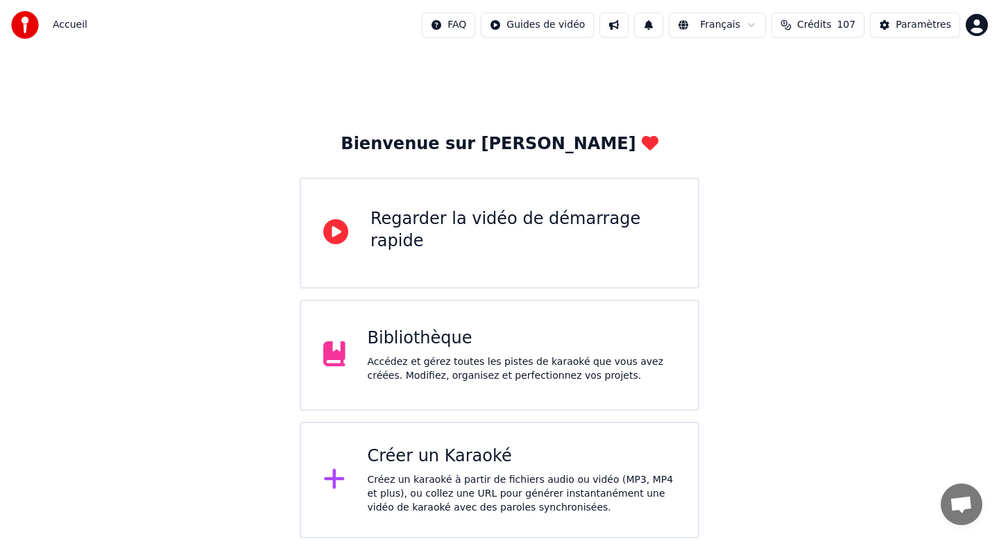
click at [414, 236] on div "Regarder la vidéo de démarrage rapide" at bounding box center [522, 230] width 305 height 44
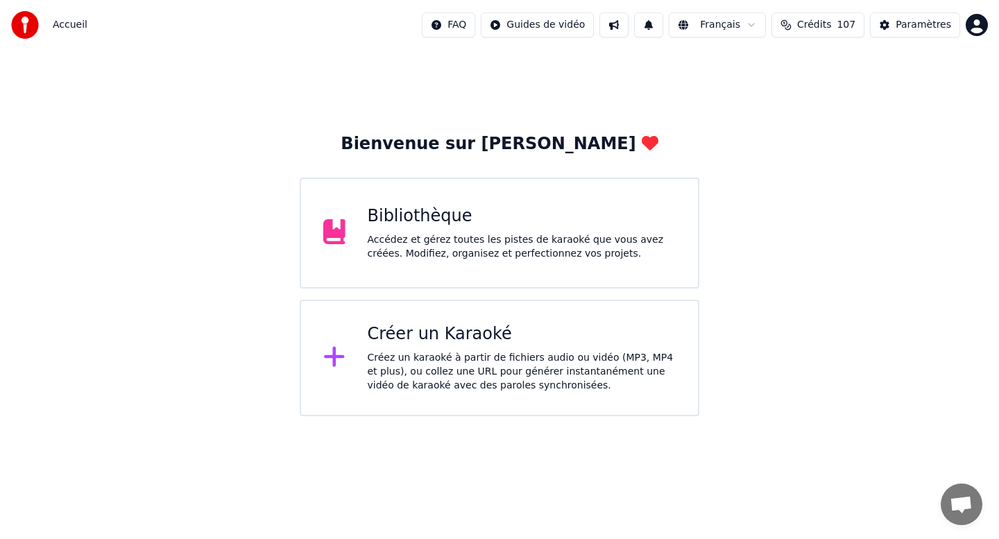
click at [411, 338] on div "Créer un Karaoké" at bounding box center [522, 334] width 309 height 22
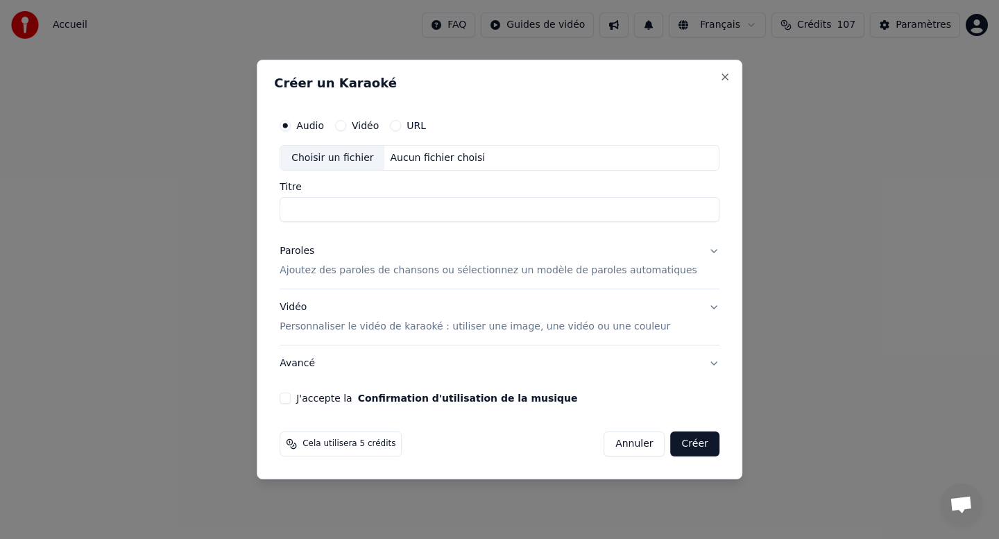
click at [714, 62] on div "Créer un Karaoké Audio Vidéo URL Choisir un fichier Aucun fichier choisi Titre …" at bounding box center [499, 270] width 485 height 420
click at [719, 74] on button "Close" at bounding box center [724, 76] width 11 height 11
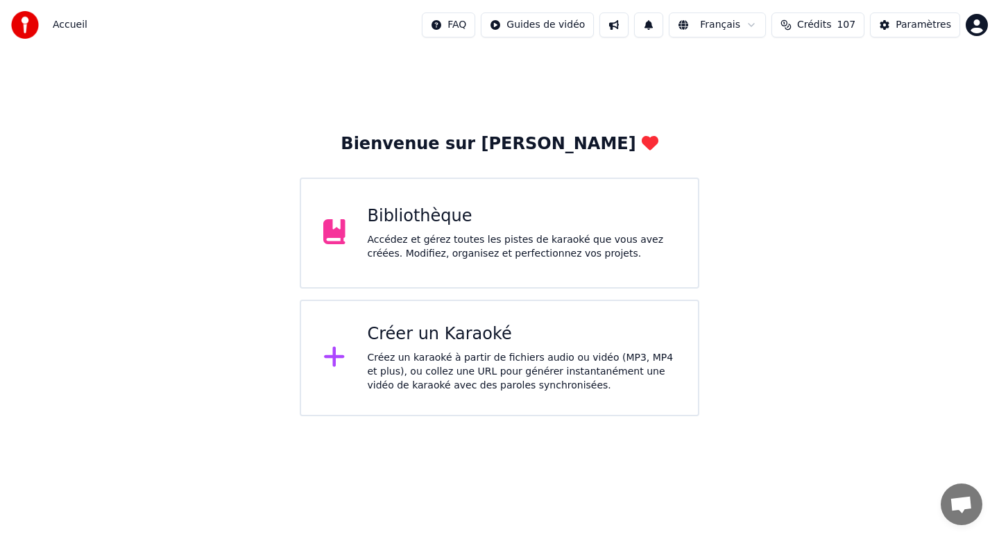
click at [453, 214] on div "Bibliothèque" at bounding box center [522, 216] width 309 height 22
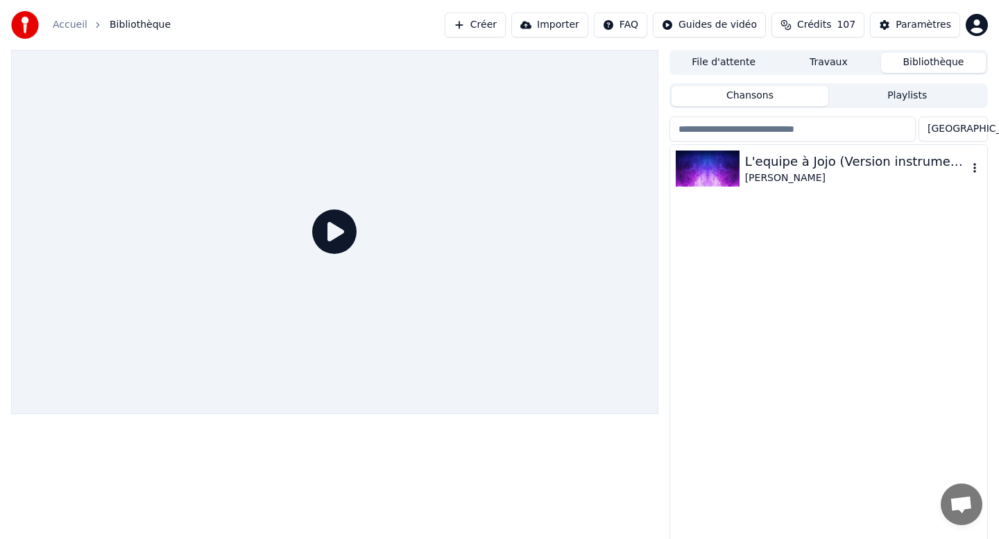
click at [747, 171] on div "[PERSON_NAME]" at bounding box center [856, 178] width 223 height 14
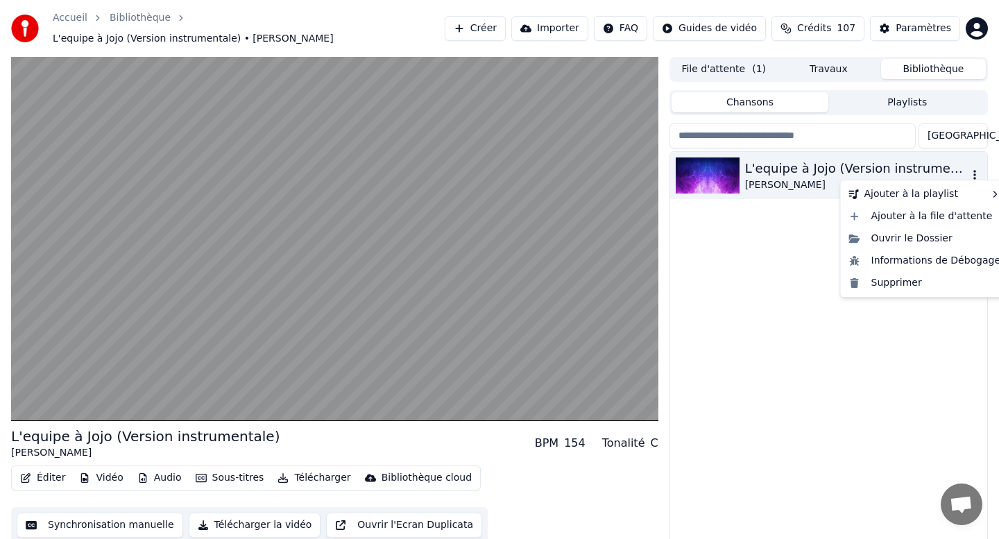
click at [971, 169] on icon "button" at bounding box center [975, 174] width 14 height 11
click at [930, 240] on div "Ouvrir le Dossier" at bounding box center [924, 238] width 163 height 22
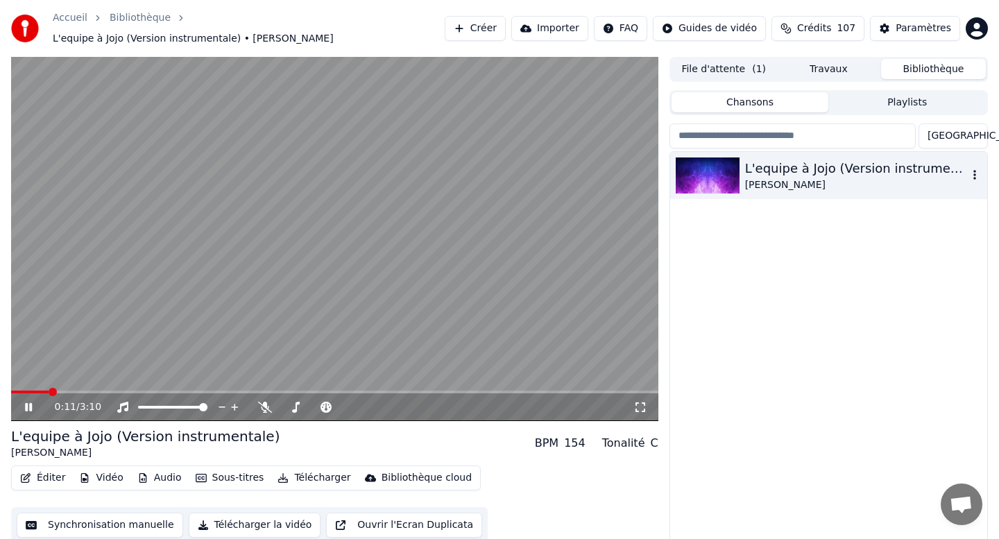
click at [27, 403] on icon at bounding box center [28, 407] width 7 height 8
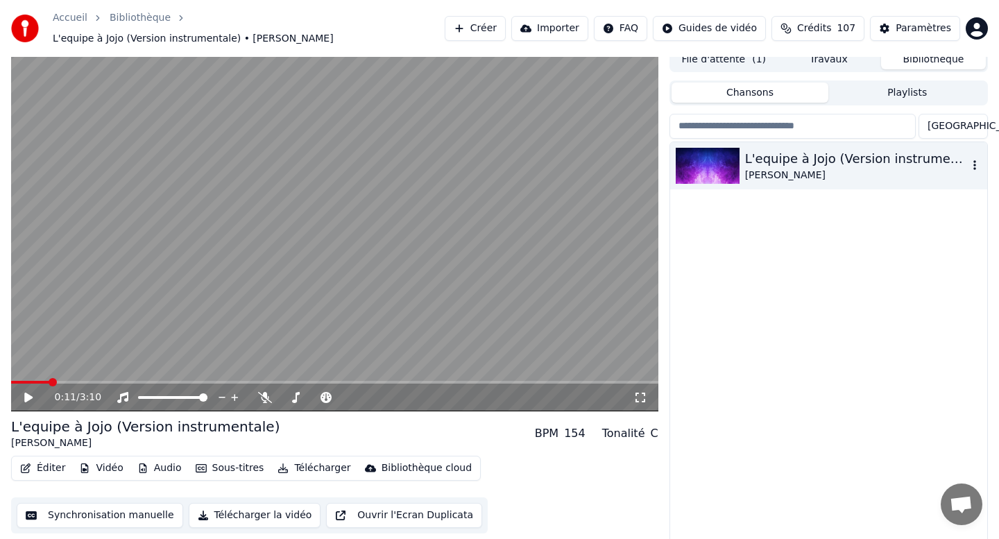
click at [243, 464] on button "Sous-titres" at bounding box center [230, 467] width 80 height 19
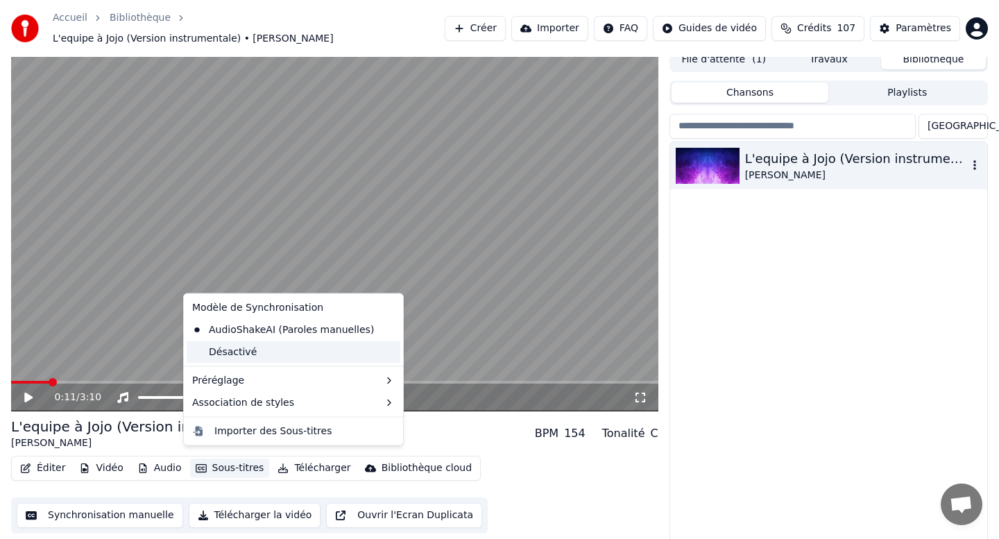
click at [227, 351] on div "Désactivé" at bounding box center [294, 352] width 214 height 22
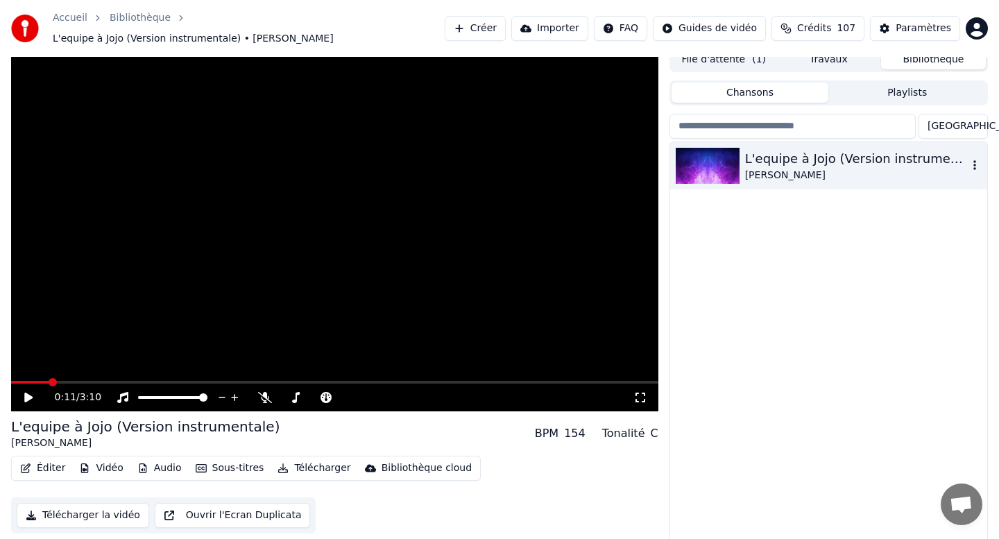
click at [25, 393] on icon at bounding box center [28, 398] width 8 height 10
click at [223, 461] on button "Sous-titres" at bounding box center [230, 467] width 80 height 19
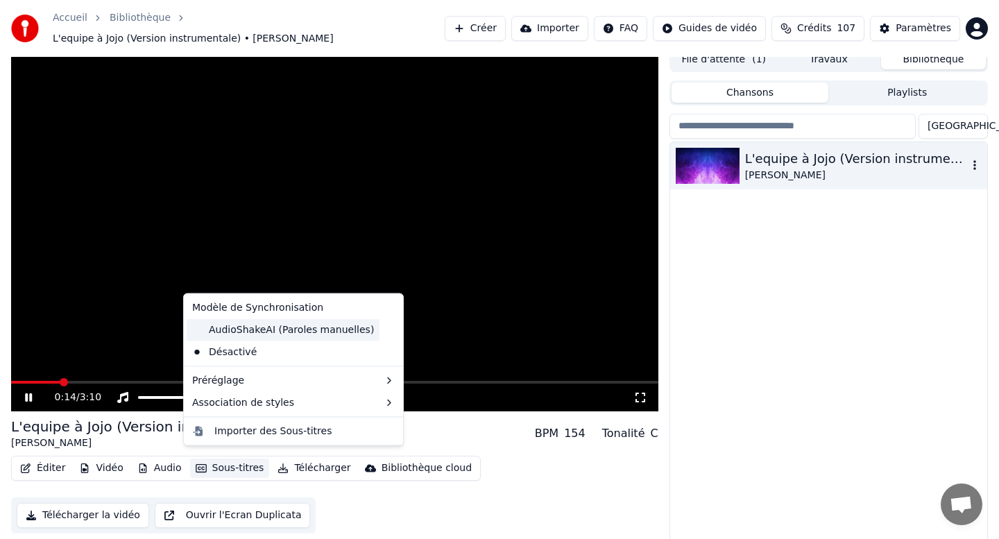
click at [224, 333] on div "AudioShakeAI (Paroles manuelles)" at bounding box center [283, 329] width 193 height 22
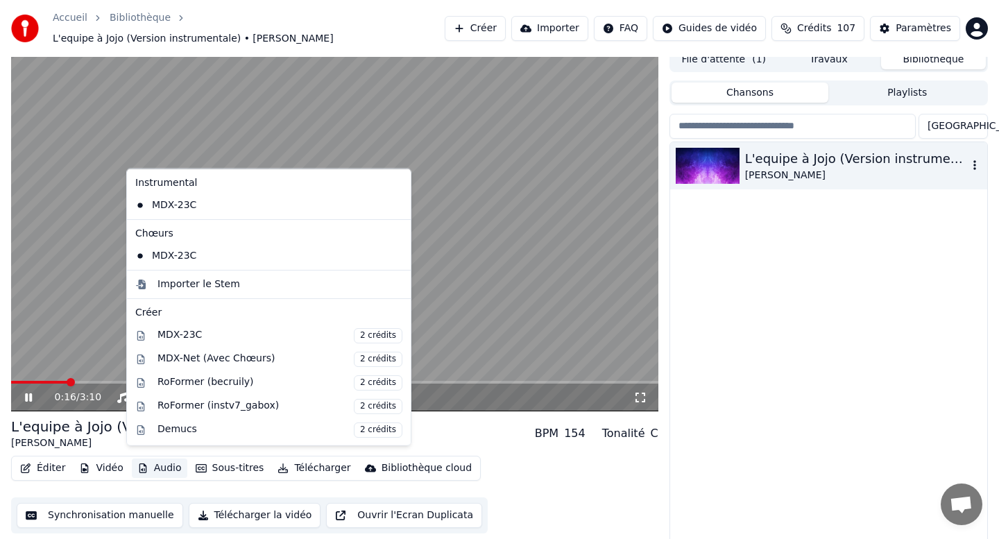
click at [157, 464] on button "Audio" at bounding box center [159, 467] width 55 height 19
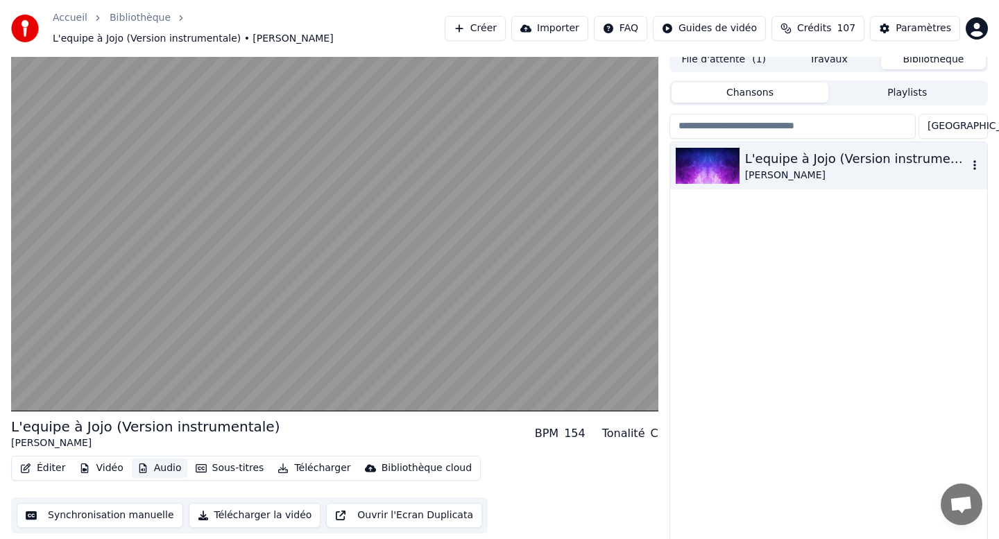
click at [157, 463] on button "Audio" at bounding box center [159, 467] width 55 height 19
click at [106, 462] on button "Vidéo" at bounding box center [101, 467] width 55 height 19
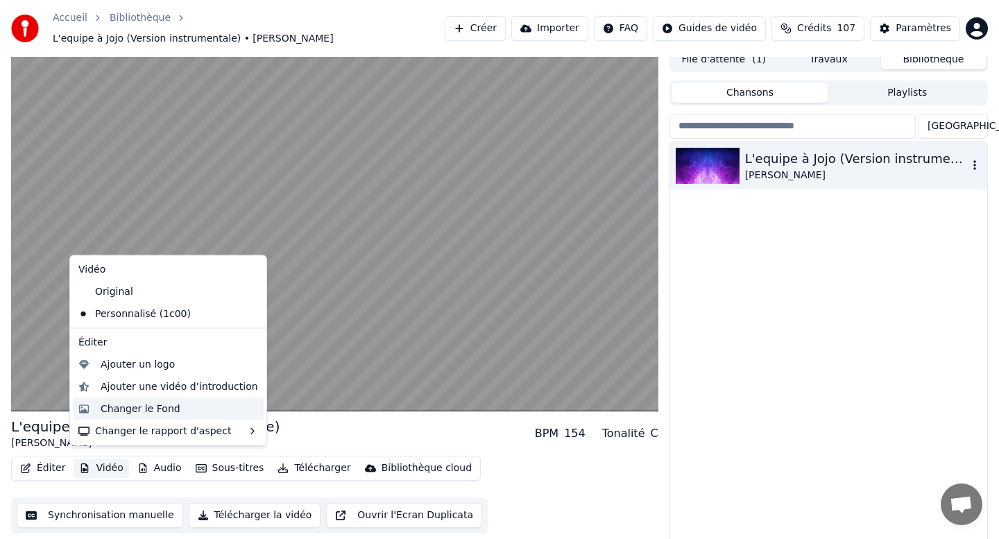
click at [126, 404] on div "Changer le Fond" at bounding box center [141, 409] width 80 height 14
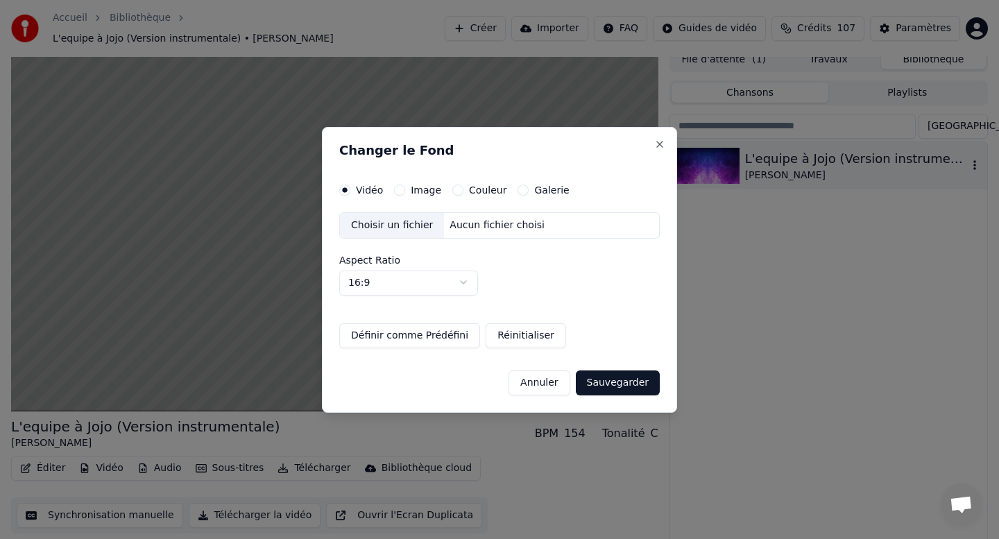
click at [401, 189] on button "Image" at bounding box center [399, 189] width 11 height 11
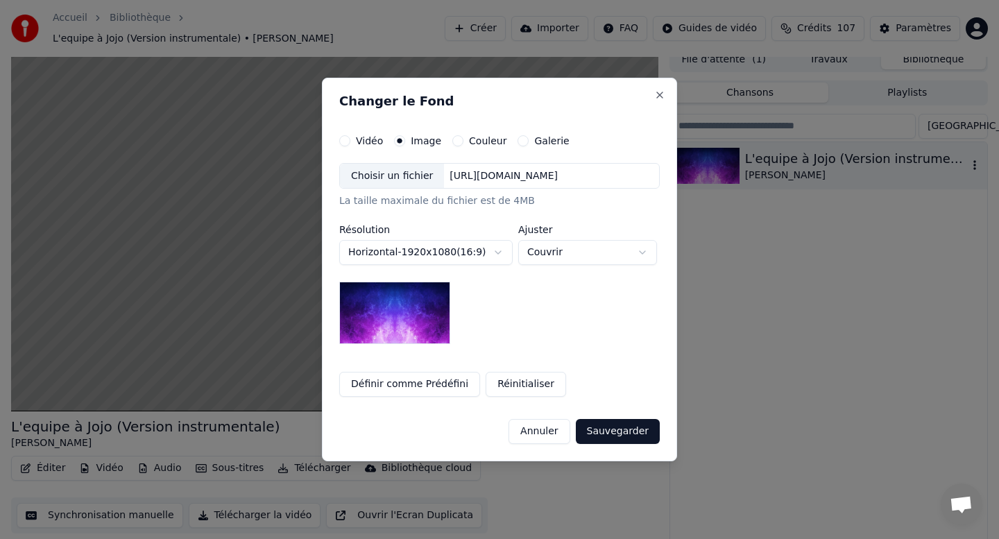
click at [366, 183] on div "Choisir un fichier" at bounding box center [392, 176] width 104 height 25
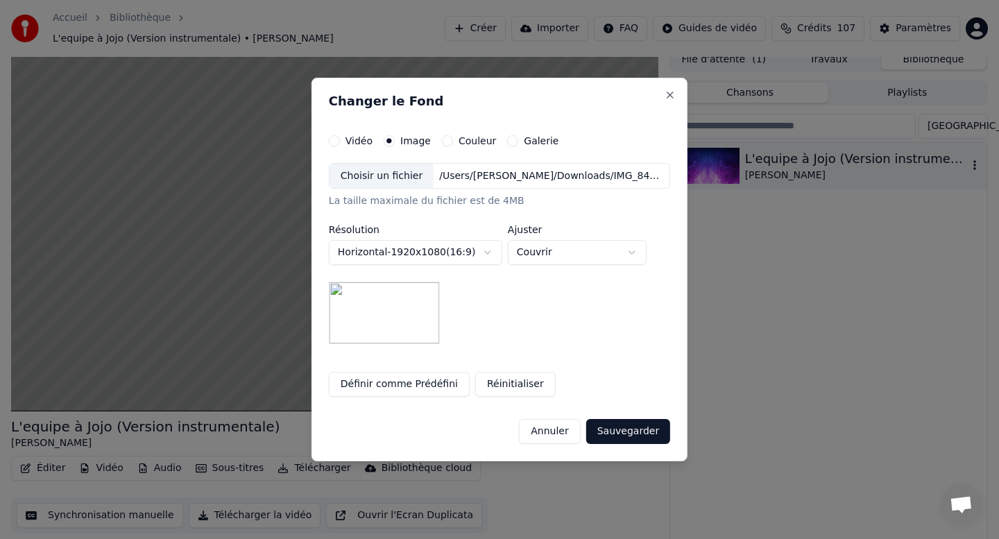
click at [394, 174] on div "Choisir un fichier" at bounding box center [381, 176] width 104 height 25
click at [388, 178] on div "Choisir un fichier" at bounding box center [381, 176] width 104 height 25
click at [554, 433] on button "Annuler" at bounding box center [549, 431] width 61 height 25
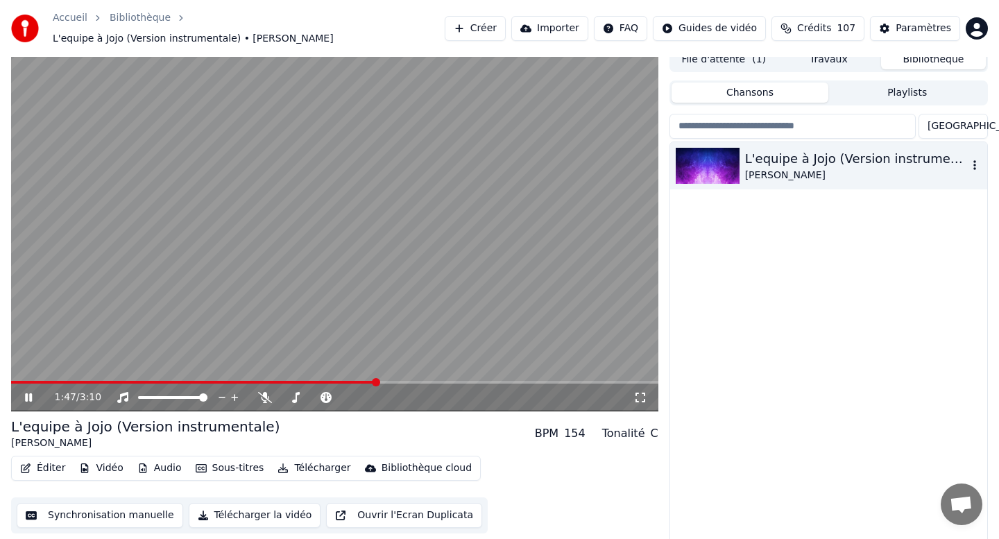
click at [26, 393] on icon at bounding box center [28, 397] width 7 height 8
click at [40, 464] on button "Éditer" at bounding box center [43, 467] width 56 height 19
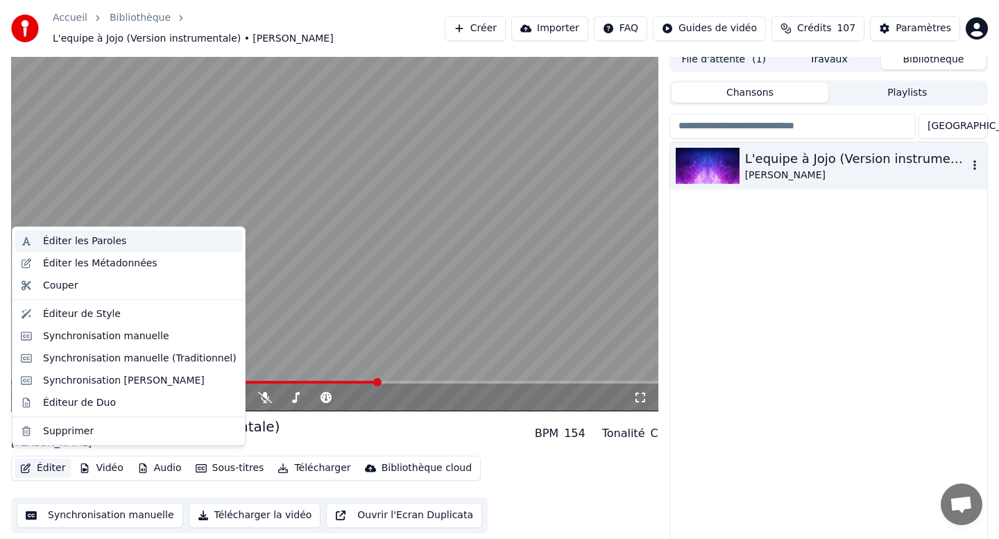
click at [58, 241] on div "Éditer les Paroles" at bounding box center [84, 241] width 83 height 14
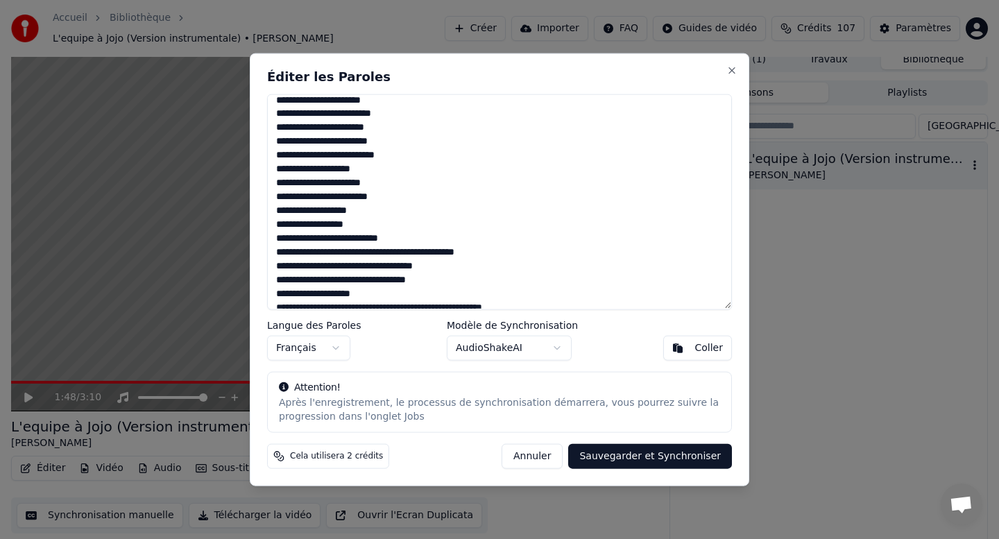
scroll to position [0, 0]
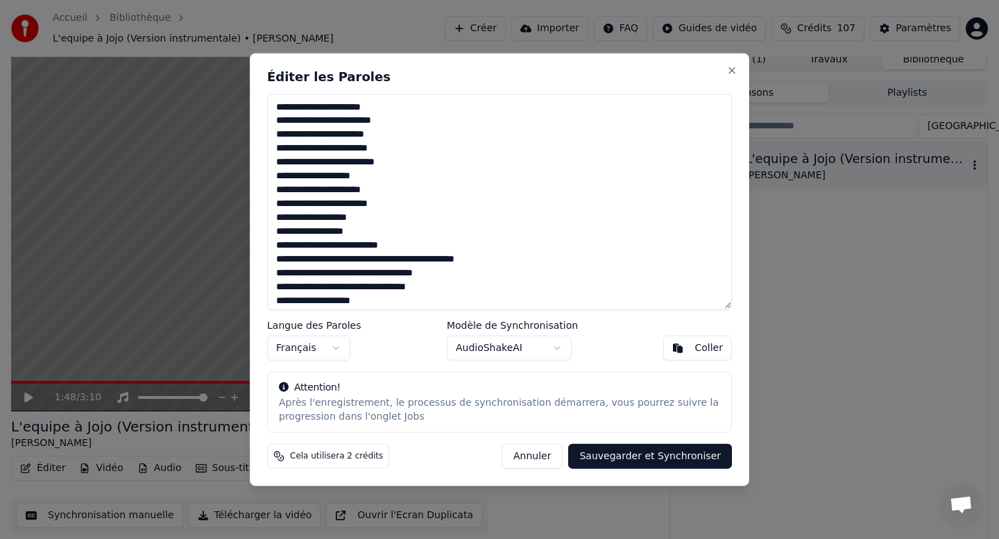
click at [387, 100] on textarea at bounding box center [499, 202] width 465 height 216
click at [414, 124] on textarea at bounding box center [499, 202] width 465 height 216
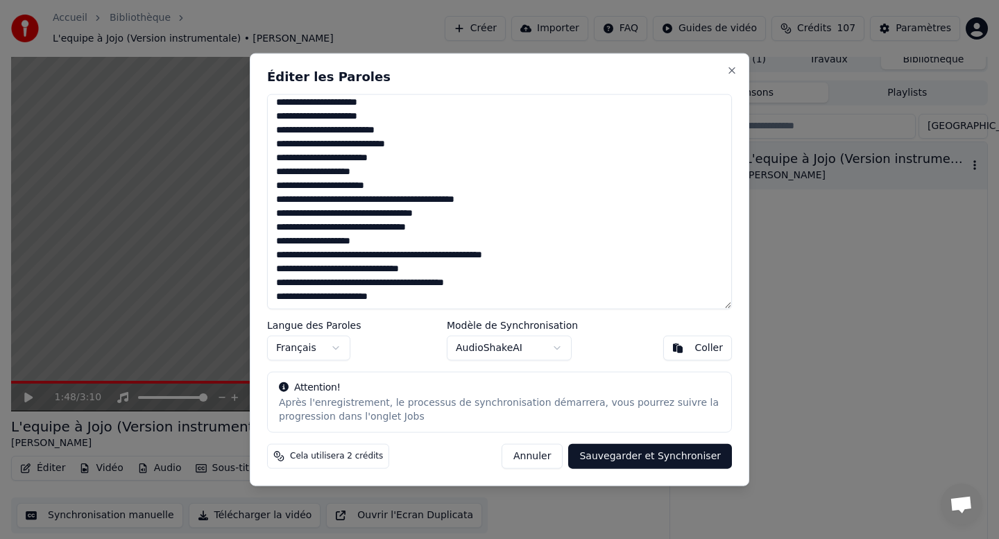
click at [325, 345] on button "Français" at bounding box center [308, 348] width 83 height 25
click at [325, 350] on body "Accueil Bibliothèque L'equipe à Jojo (Version instrumentale) • Joe Dassin Créer…" at bounding box center [499, 259] width 999 height 539
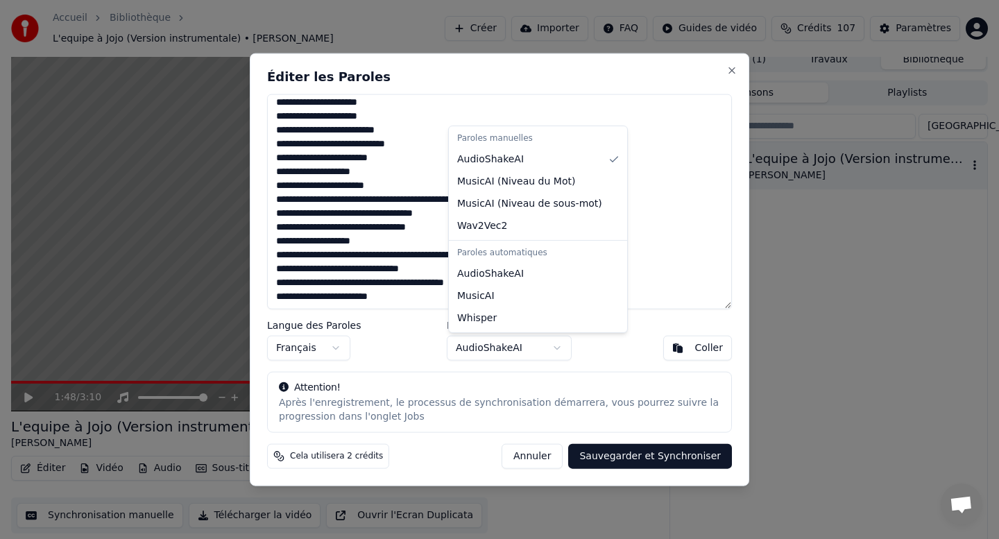
click at [492, 352] on body "Accueil Bibliothèque L'equipe à Jojo (Version instrumentale) • Joe Dassin Créer…" at bounding box center [499, 259] width 999 height 539
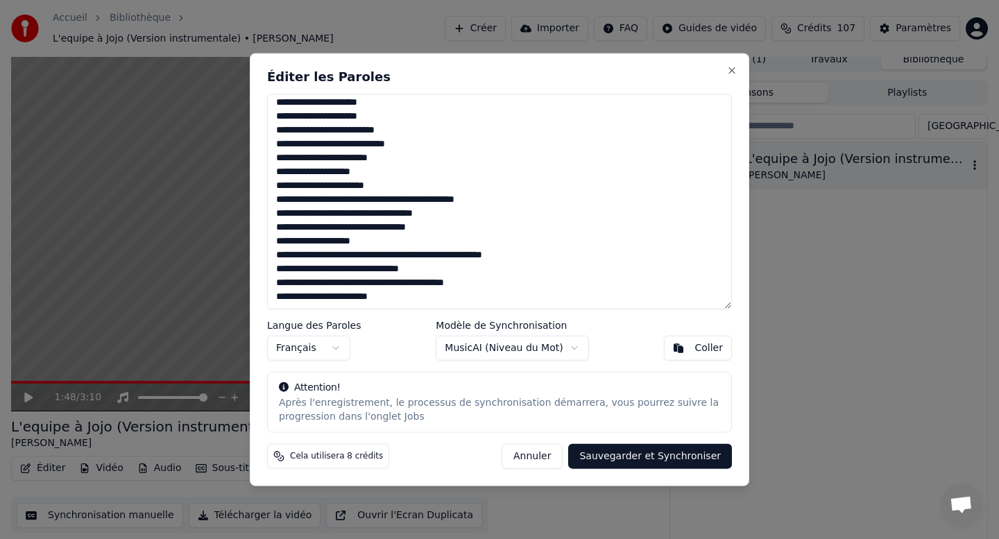
click at [613, 461] on button "Sauvegarder et Synchroniser" at bounding box center [650, 456] width 164 height 25
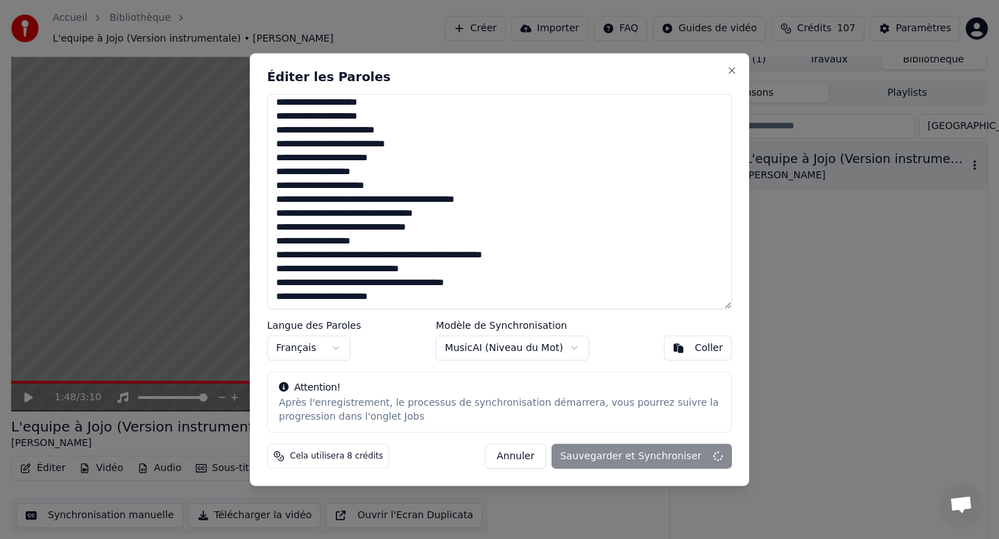
scroll to position [2, 0]
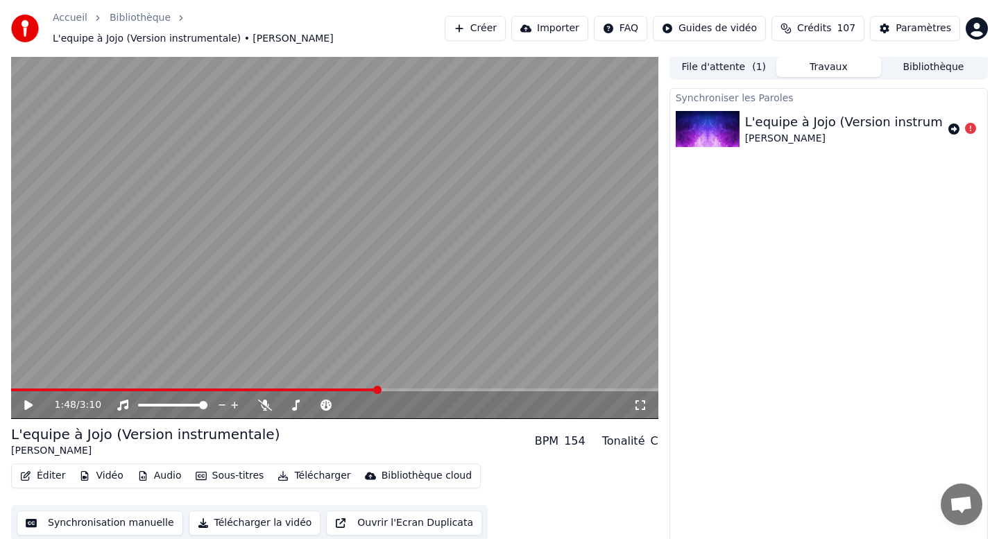
click at [55, 467] on button "Éditer" at bounding box center [43, 475] width 56 height 19
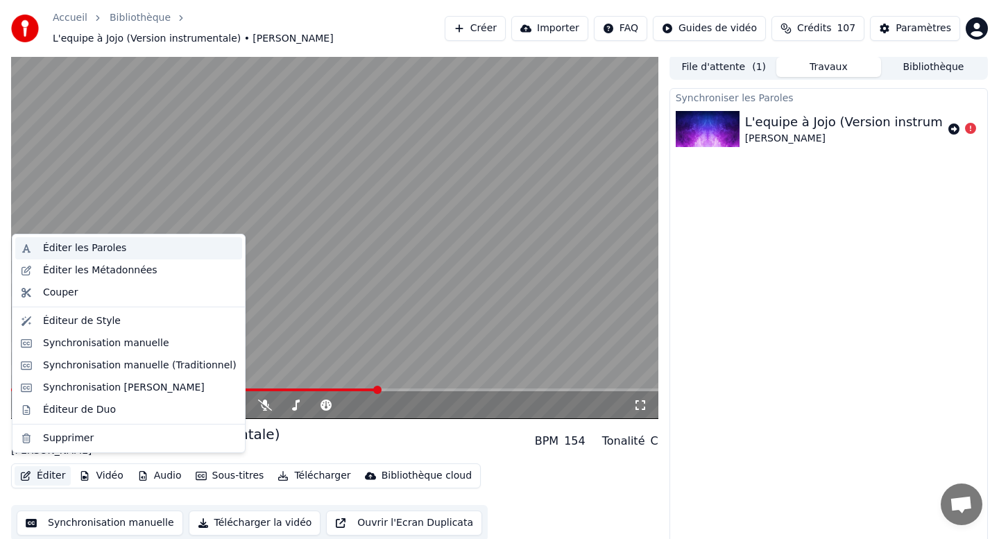
click at [66, 251] on div "Éditer les Paroles" at bounding box center [84, 248] width 83 height 14
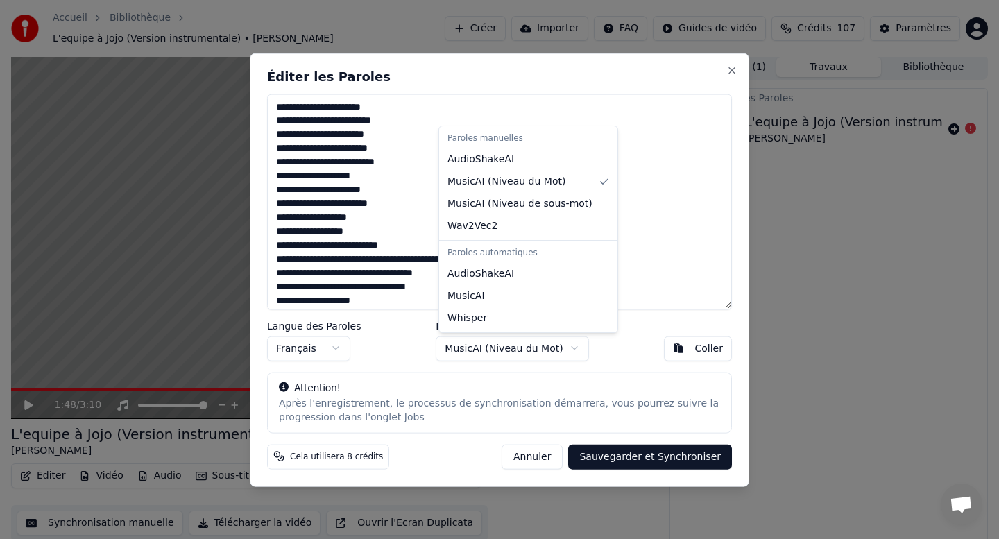
click at [480, 347] on body "Accueil Bibliothèque L'equipe à Jojo (Version instrumentale) • Joe Dassin Créer…" at bounding box center [499, 267] width 999 height 539
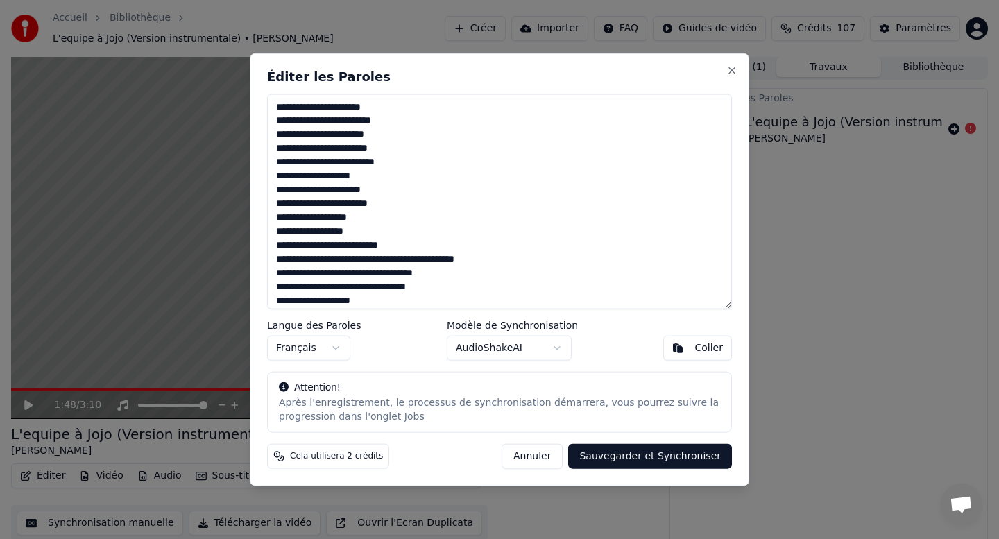
click at [603, 458] on button "Sauvegarder et Synchroniser" at bounding box center [650, 456] width 164 height 25
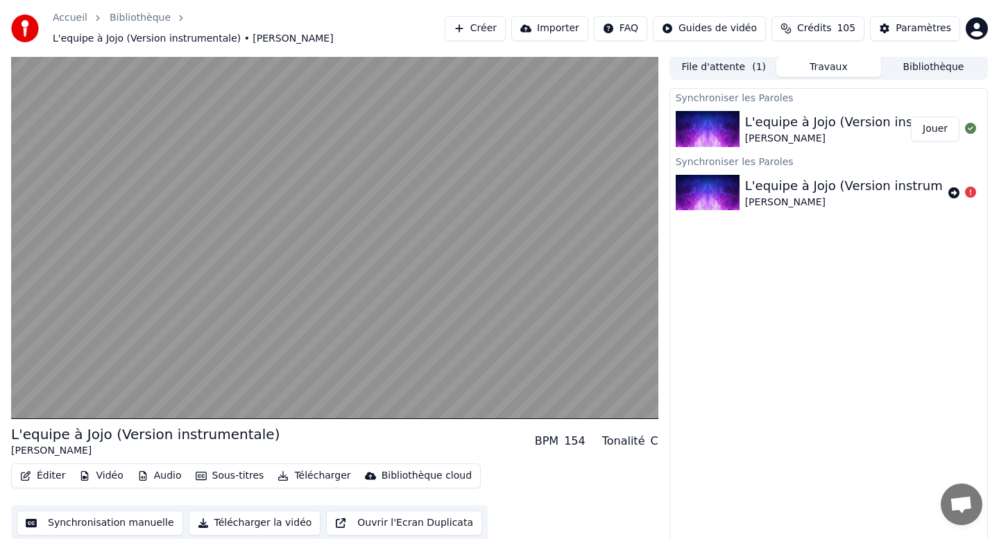
click at [839, 115] on div "L'equipe à Jojo (Version instrumentale)" at bounding box center [866, 121] width 242 height 19
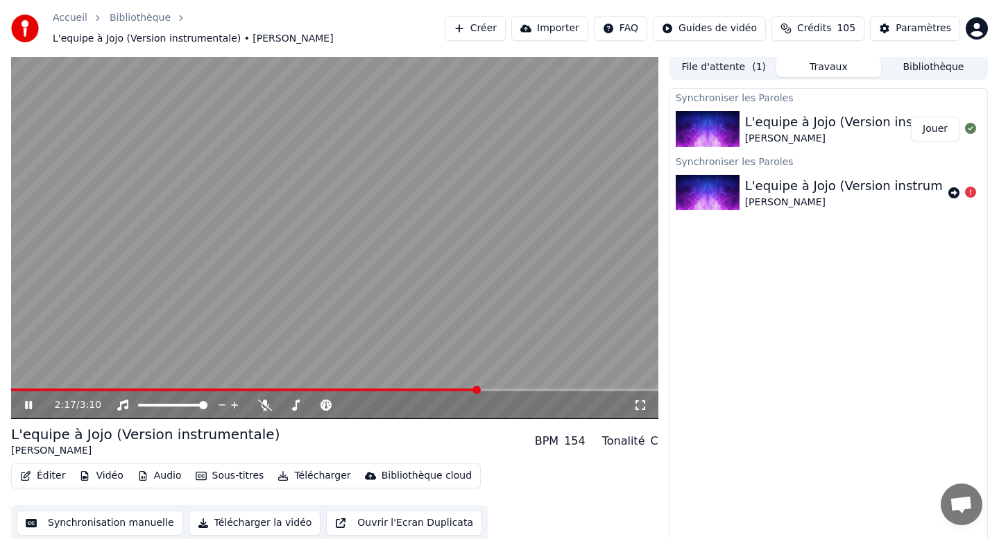
click at [778, 178] on div "L'equipe à Jojo (Version instrumentale)" at bounding box center [866, 185] width 242 height 19
click at [732, 114] on img at bounding box center [708, 129] width 64 height 36
click at [744, 59] on button "File d'attente ( 1 )" at bounding box center [723, 67] width 105 height 20
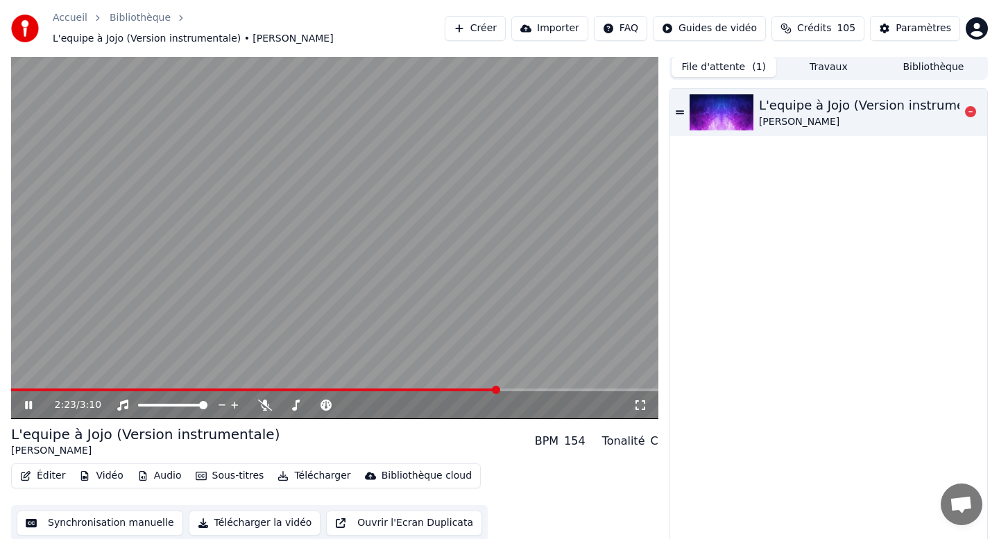
click at [780, 96] on div "L'equipe à Jojo (Version instrumentale)" at bounding box center [880, 105] width 242 height 19
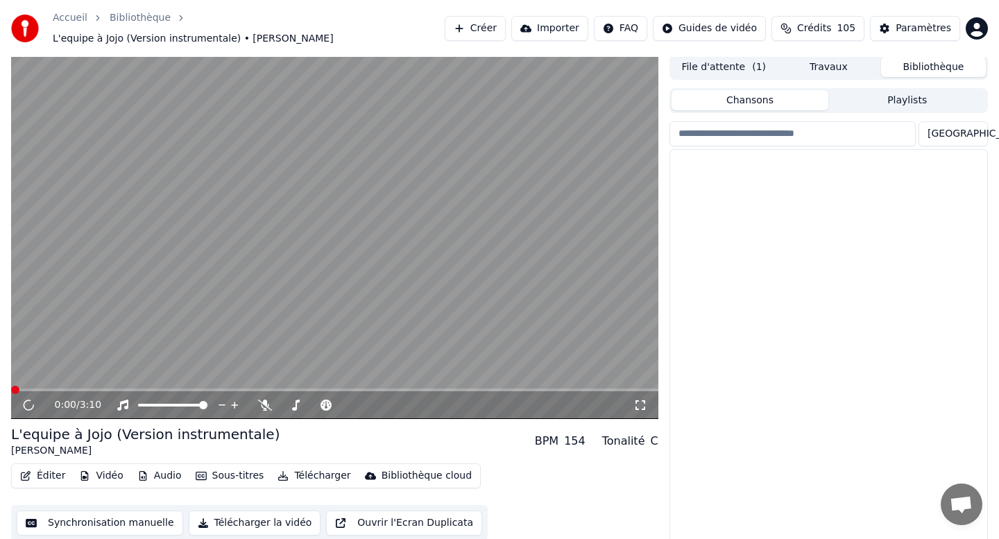
click at [912, 62] on button "Bibliothèque" at bounding box center [933, 67] width 105 height 20
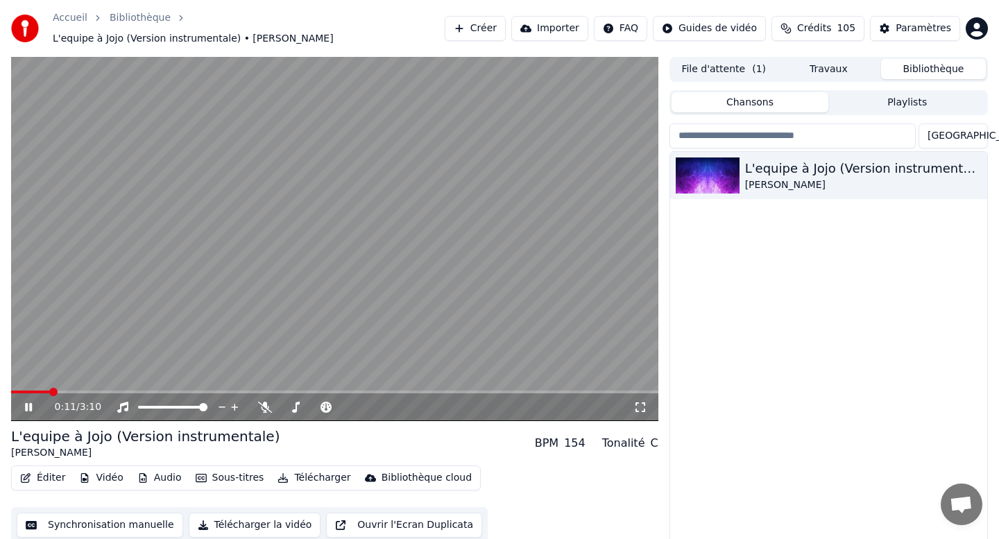
click at [28, 402] on icon at bounding box center [38, 407] width 33 height 11
click at [562, 27] on button "Importer" at bounding box center [549, 28] width 77 height 25
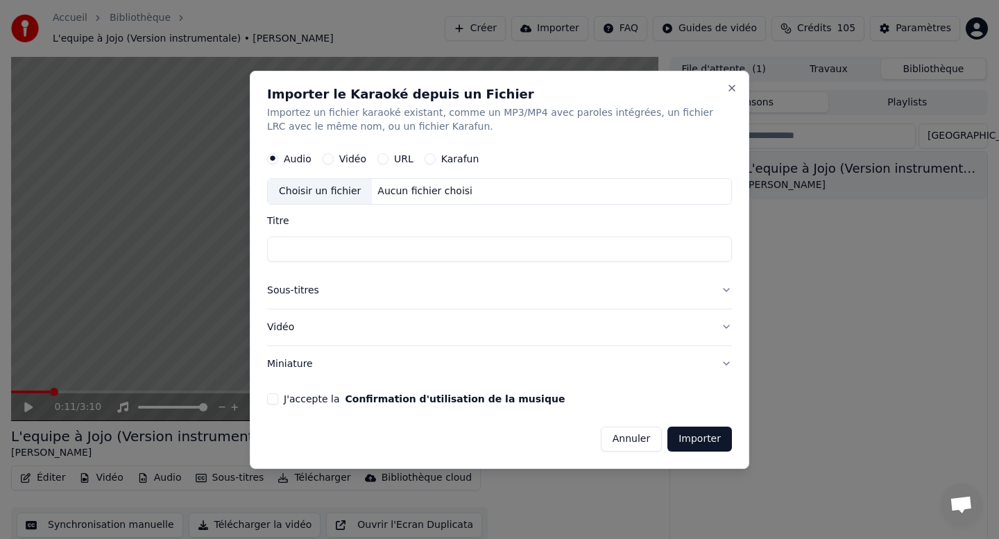
click at [327, 157] on button "Vidéo" at bounding box center [328, 158] width 11 height 11
click at [332, 192] on div "Choisir un fichier" at bounding box center [320, 191] width 104 height 25
click at [276, 155] on button "Audio" at bounding box center [272, 158] width 11 height 11
click at [335, 252] on input "Titre" at bounding box center [499, 249] width 465 height 25
click at [321, 186] on div "Choisir un fichier" at bounding box center [320, 191] width 104 height 25
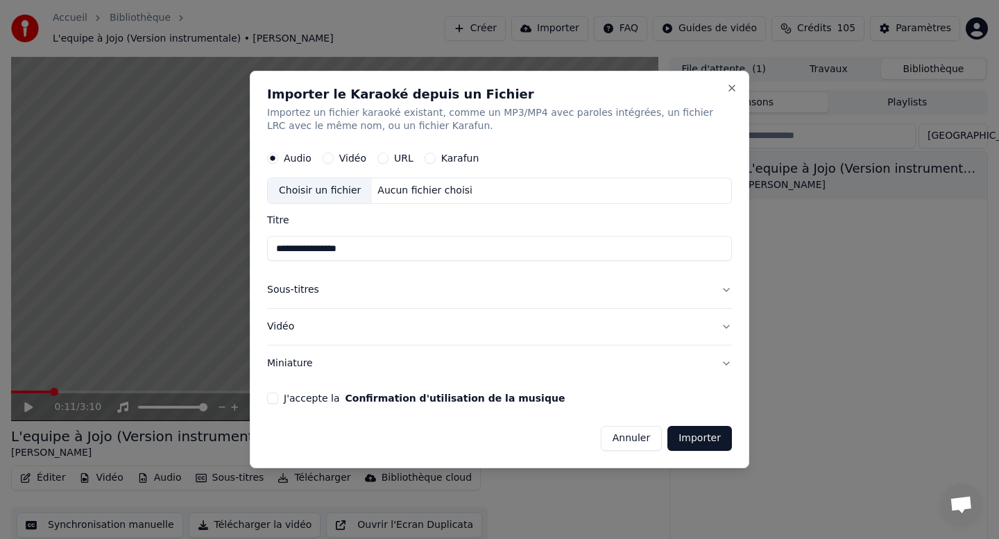
type input "**********"
click at [694, 442] on button "Importer" at bounding box center [699, 438] width 65 height 25
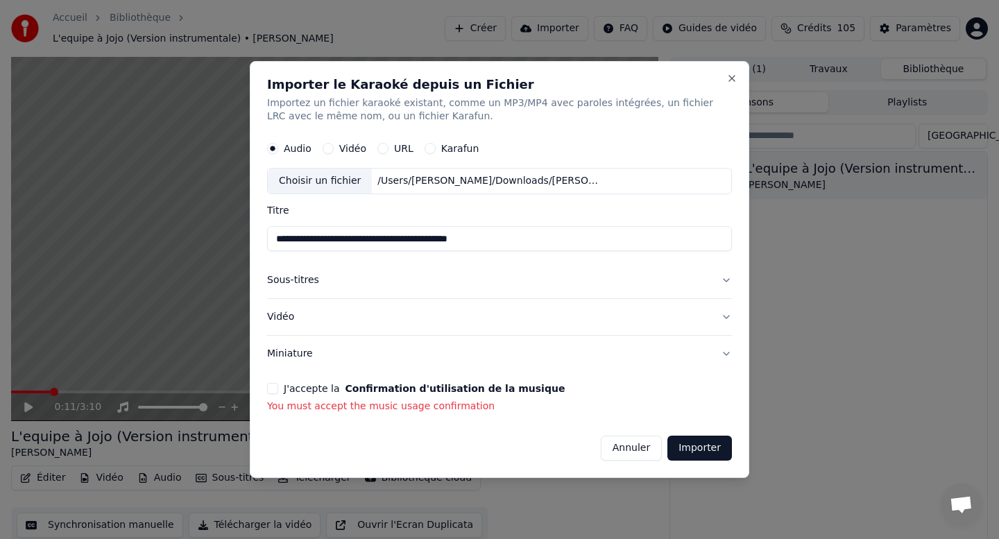
click at [721, 282] on button "Sous-titres" at bounding box center [499, 281] width 465 height 36
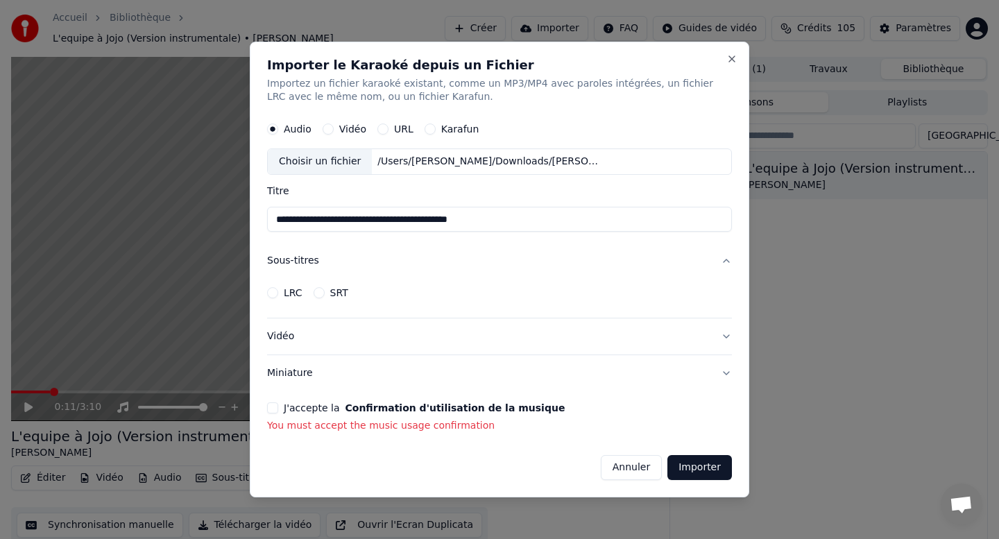
click at [720, 264] on button "Sous-titres" at bounding box center [499, 261] width 465 height 36
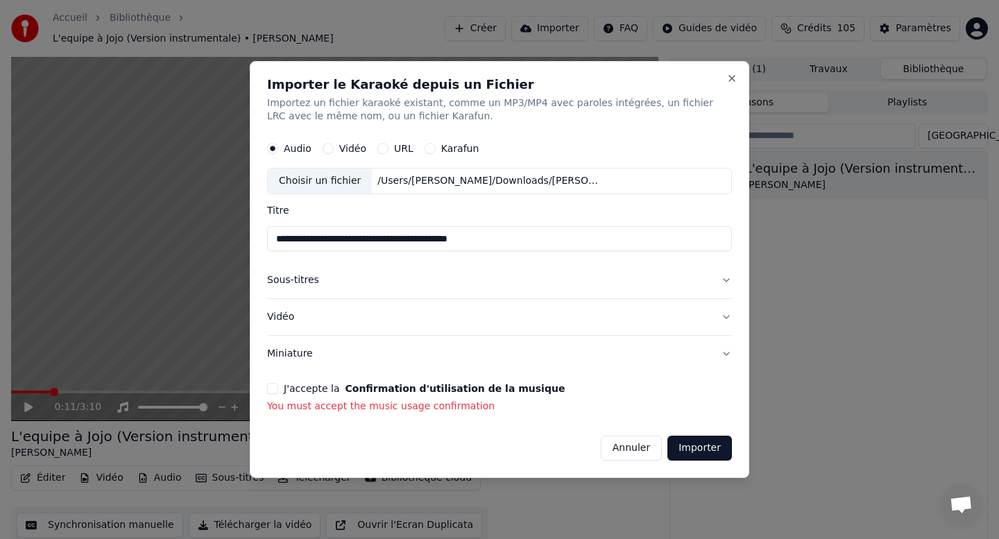
click at [710, 448] on button "Importer" at bounding box center [699, 448] width 65 height 25
click at [273, 390] on button "J'accepte la Confirmation d'utilisation de la musique" at bounding box center [272, 388] width 11 height 11
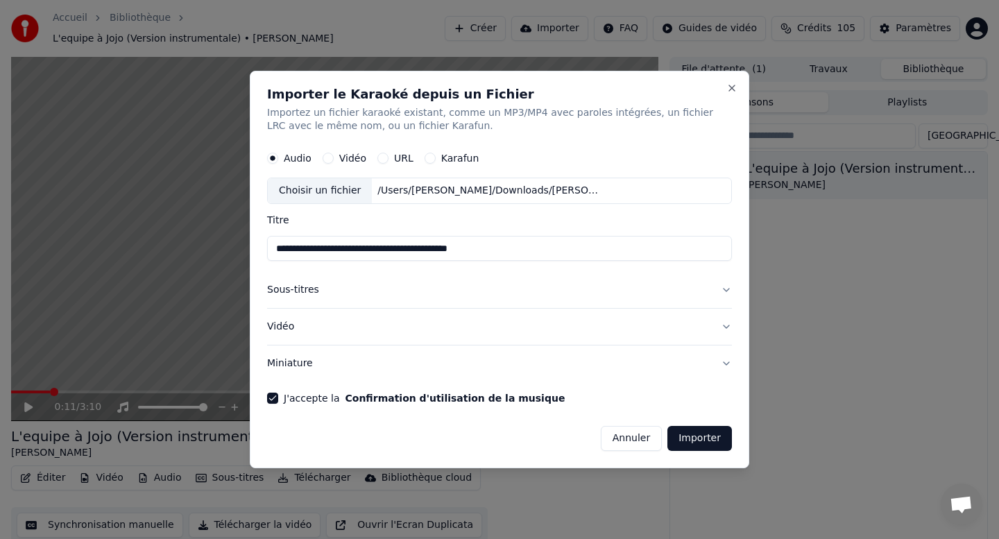
click at [717, 445] on button "Importer" at bounding box center [699, 438] width 65 height 25
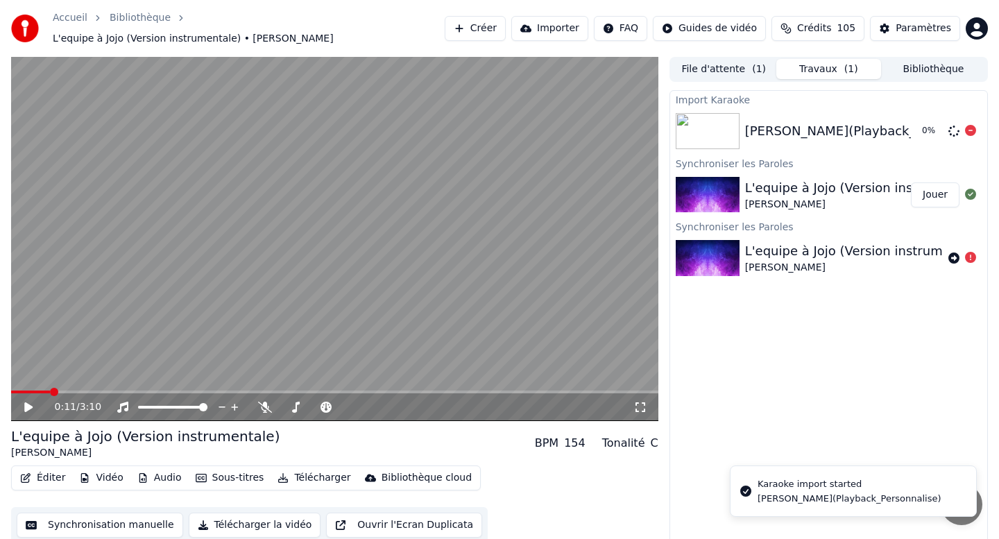
click at [775, 125] on div "[PERSON_NAME](Playback_Personnalise)" at bounding box center [872, 130] width 254 height 19
click at [755, 198] on div "[PERSON_NAME]" at bounding box center [866, 205] width 242 height 14
click at [811, 121] on div "[PERSON_NAME](Playback_Personnalise)" at bounding box center [872, 130] width 254 height 19
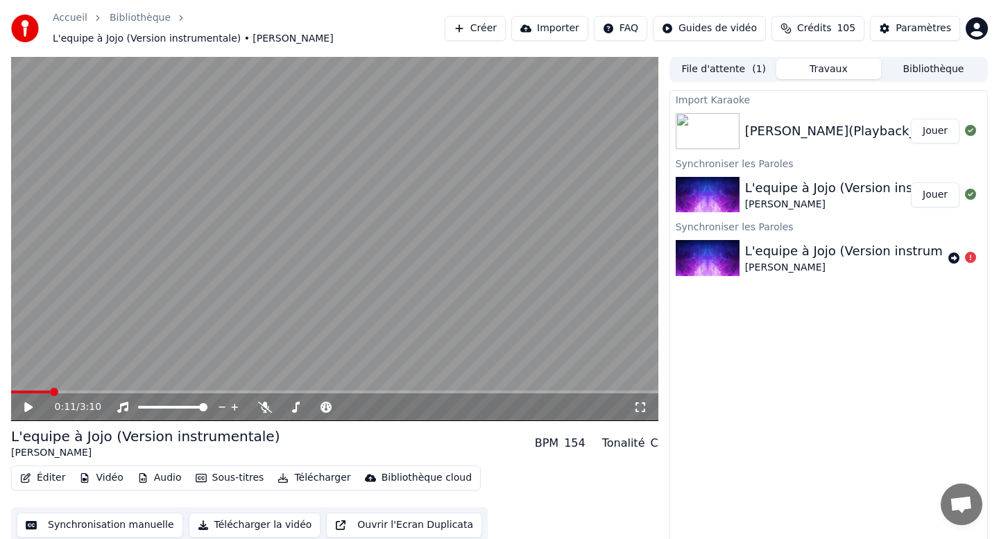
click at [934, 122] on button "Jouer" at bounding box center [935, 131] width 49 height 25
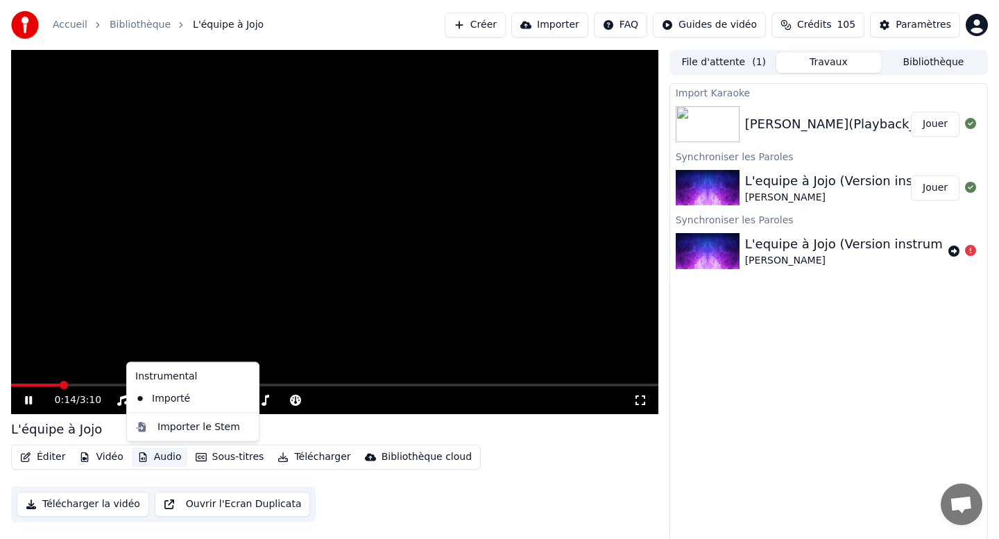
click at [159, 458] on button "Audio" at bounding box center [159, 456] width 55 height 19
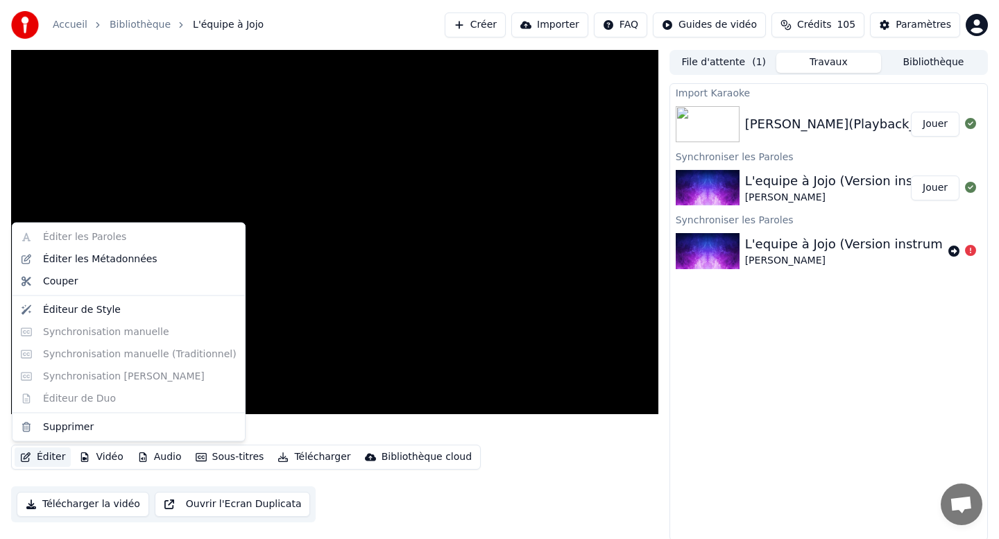
click at [47, 457] on button "Éditer" at bounding box center [43, 456] width 56 height 19
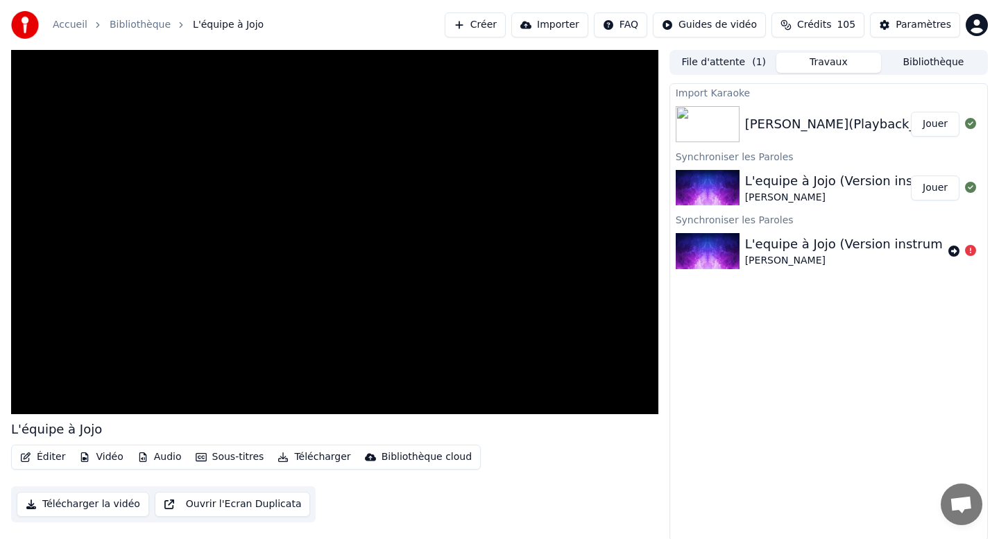
click at [47, 457] on button "Éditer" at bounding box center [43, 456] width 56 height 19
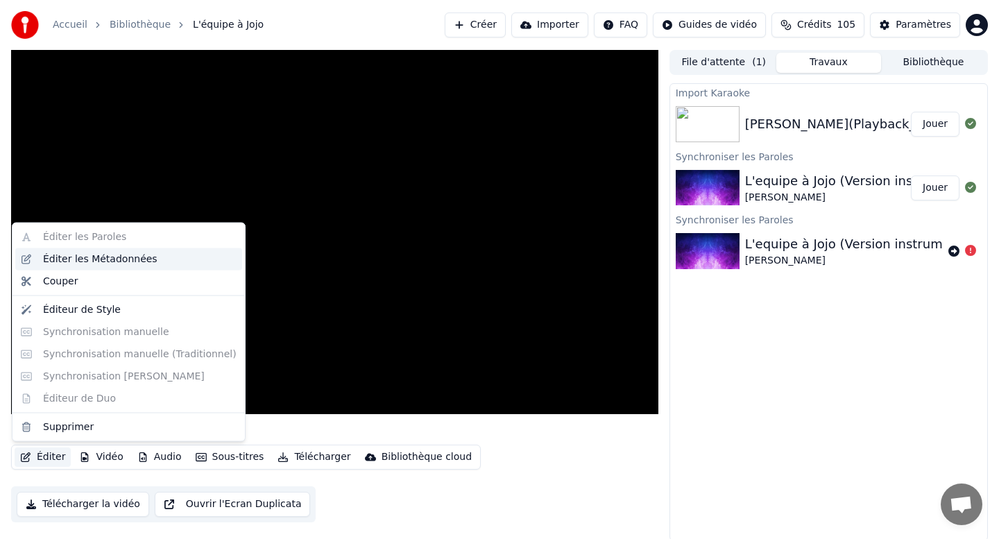
click at [91, 259] on div "Éditer les Métadonnées" at bounding box center [100, 259] width 114 height 14
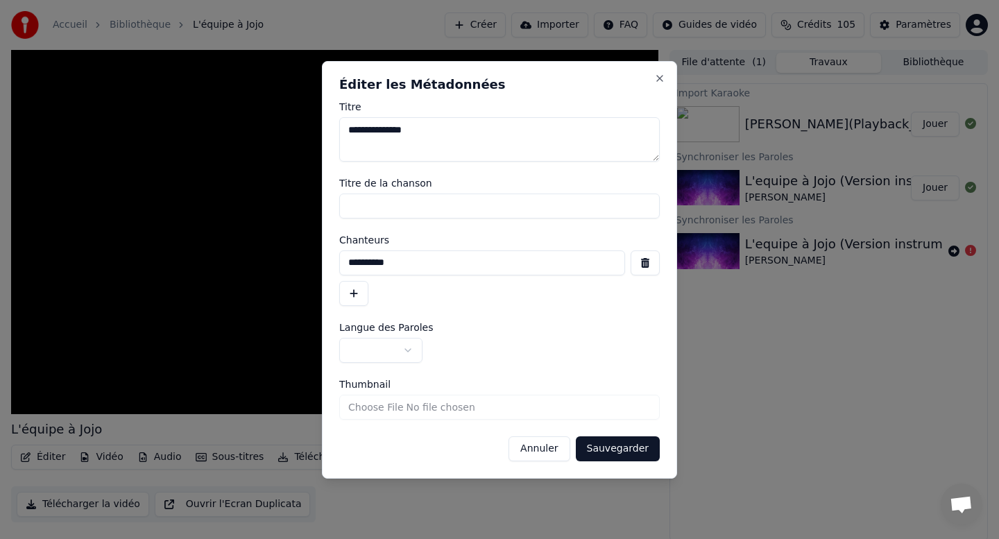
click at [377, 382] on span "Thumbnail" at bounding box center [364, 384] width 51 height 10
click at [377, 395] on input "Thumbnail" at bounding box center [499, 407] width 320 height 25
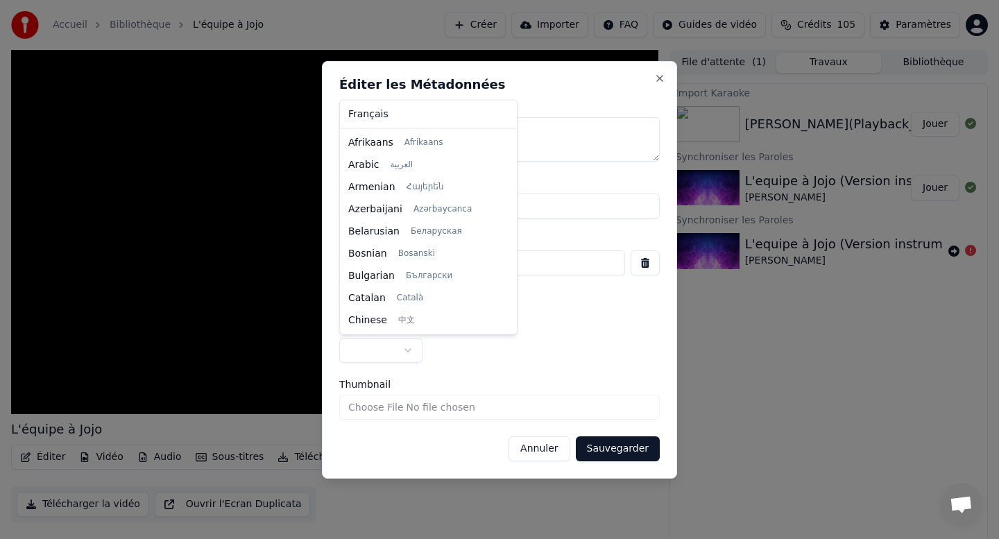
click at [405, 357] on body "**********" at bounding box center [499, 269] width 999 height 539
select select "**"
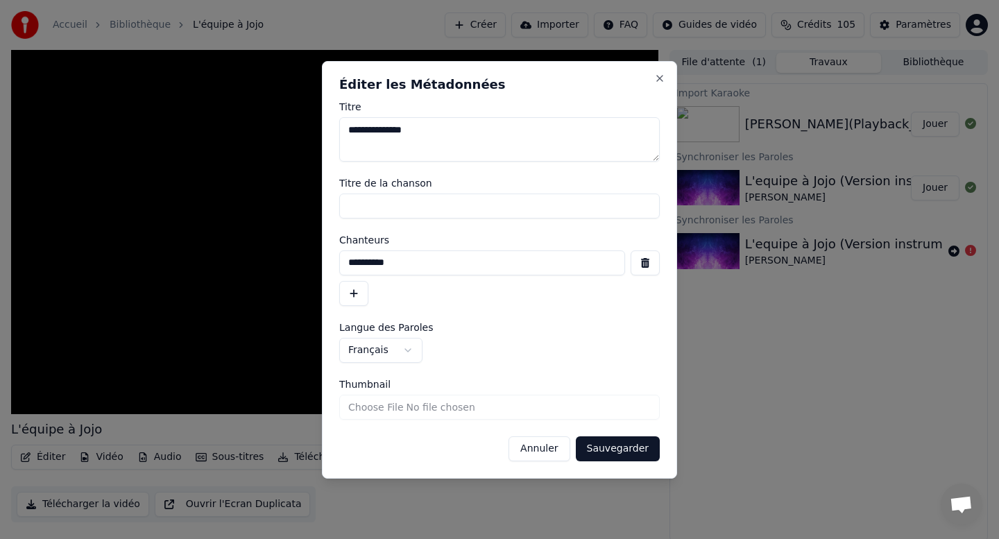
click at [410, 203] on input "Titre de la chanson" at bounding box center [499, 206] width 320 height 25
type input "**********"
click at [612, 450] on button "Sauvegarder" at bounding box center [618, 448] width 84 height 25
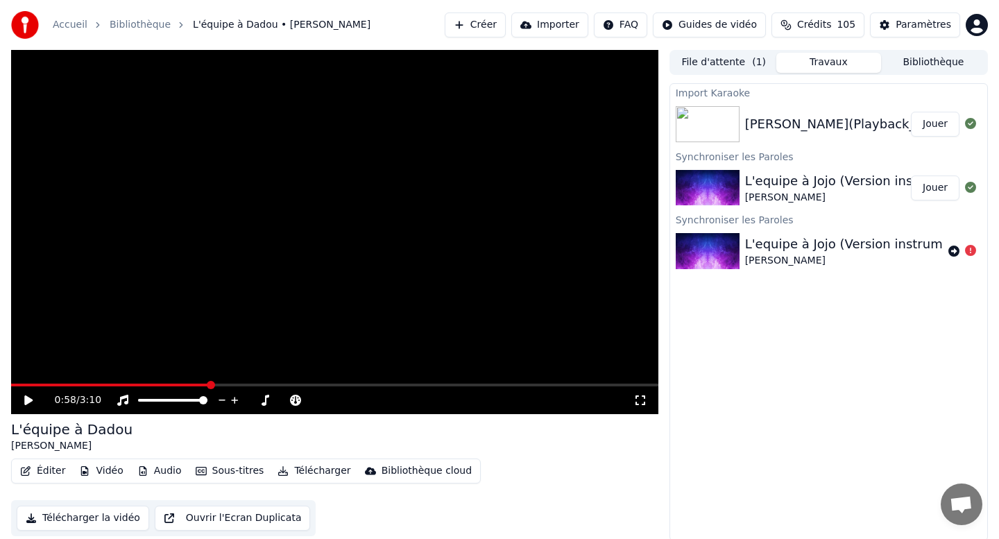
click at [35, 478] on button "Éditer" at bounding box center [43, 470] width 56 height 19
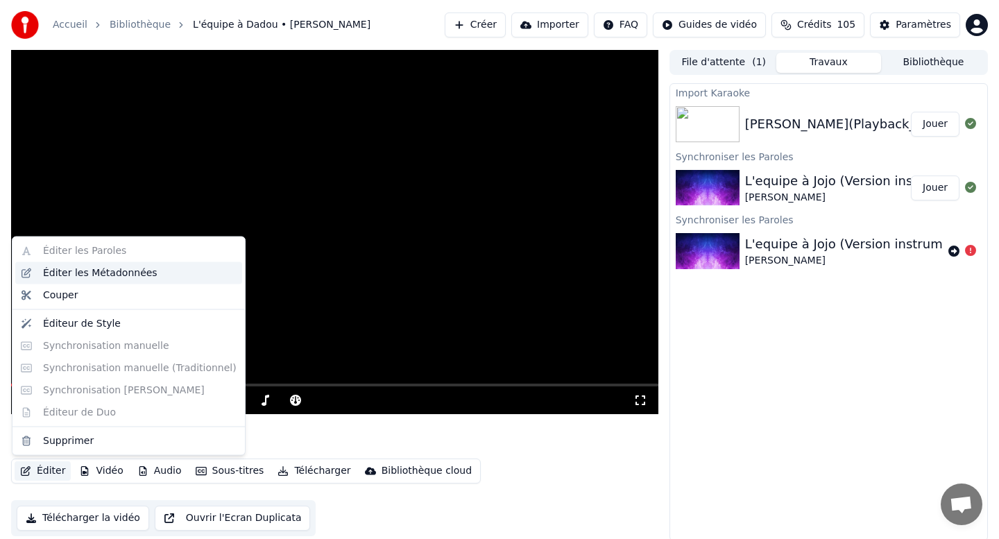
click at [74, 275] on div "Éditer les Métadonnées" at bounding box center [100, 273] width 114 height 14
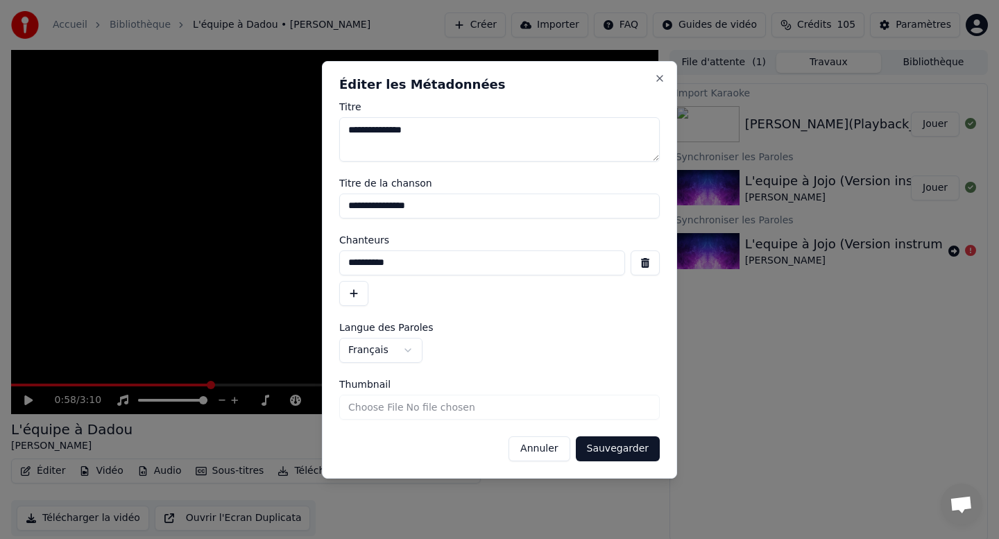
click at [366, 383] on span "Thumbnail" at bounding box center [364, 384] width 51 height 10
click at [366, 395] on input "Thumbnail" at bounding box center [499, 407] width 320 height 25
click at [661, 74] on button "Close" at bounding box center [659, 78] width 11 height 11
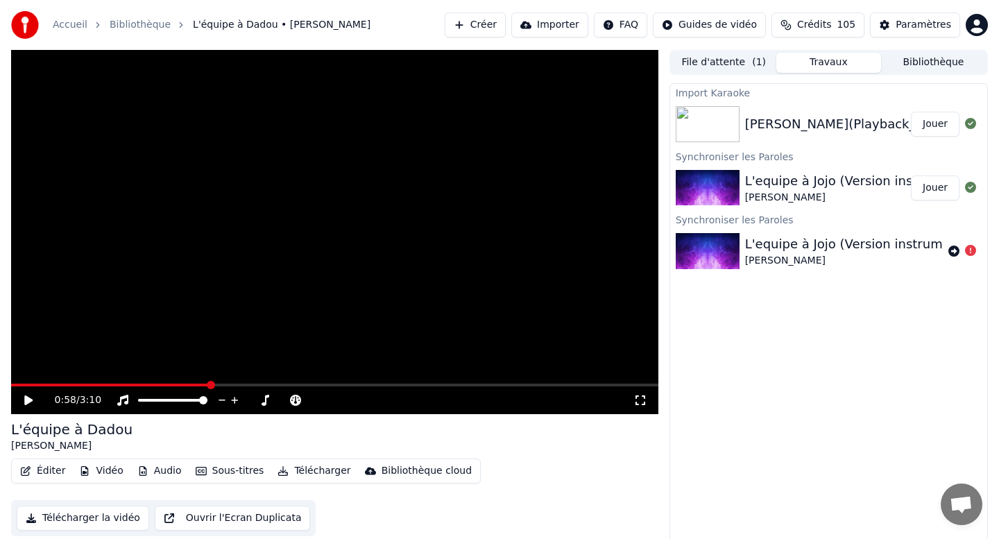
click at [208, 470] on button "Sous-titres" at bounding box center [230, 470] width 80 height 19
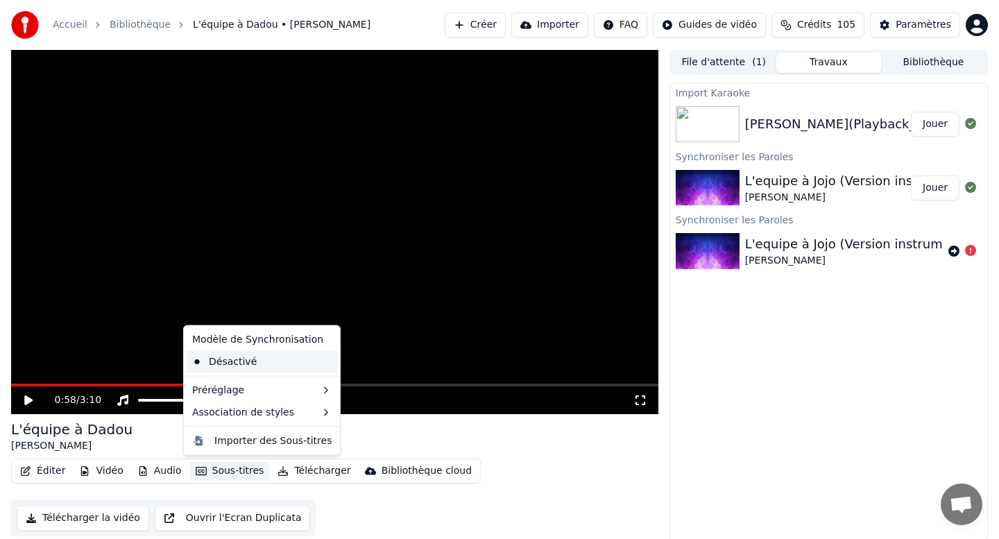
click at [257, 359] on div "Désactivé" at bounding box center [262, 361] width 151 height 22
click at [214, 468] on button "Sous-titres" at bounding box center [230, 470] width 80 height 19
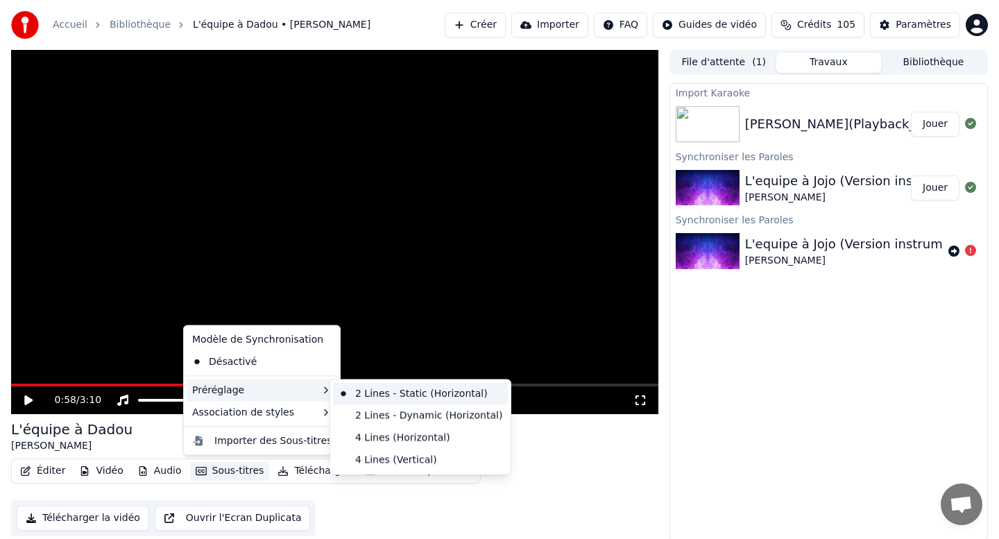
click at [340, 395] on div "2 Lines - Static (Horizontal)" at bounding box center [420, 394] width 175 height 22
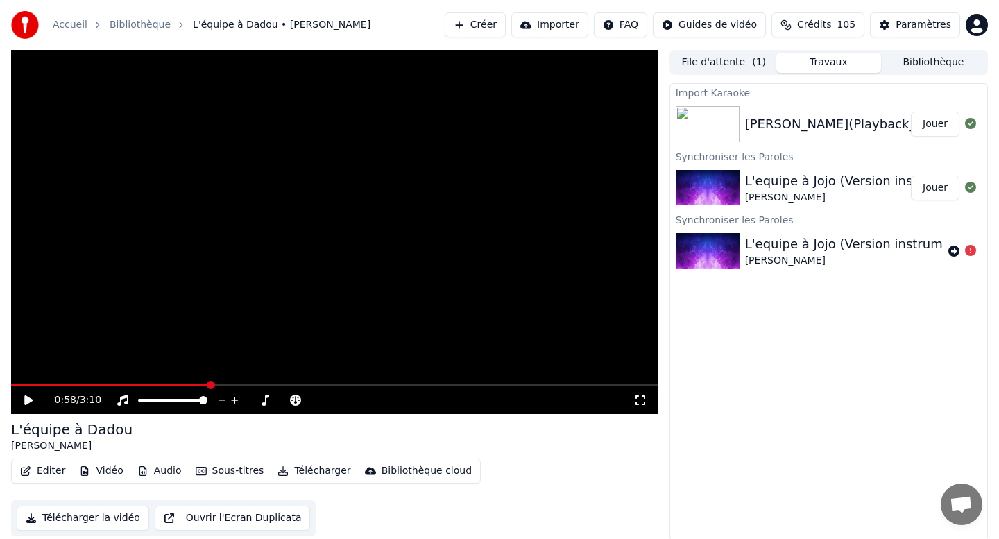
click at [834, 112] on div "Joe_Dassin_L_equipe_a_Jojo(Playback_Personnalise) Jouer" at bounding box center [828, 124] width 317 height 47
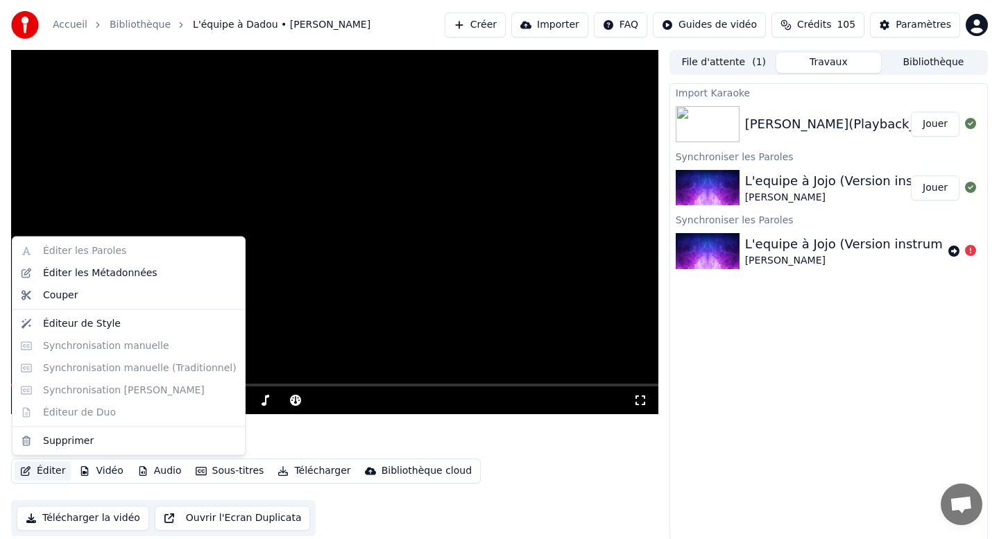
click at [51, 472] on button "Éditer" at bounding box center [43, 470] width 56 height 19
click at [88, 433] on div "Supprimer" at bounding box center [128, 440] width 227 height 22
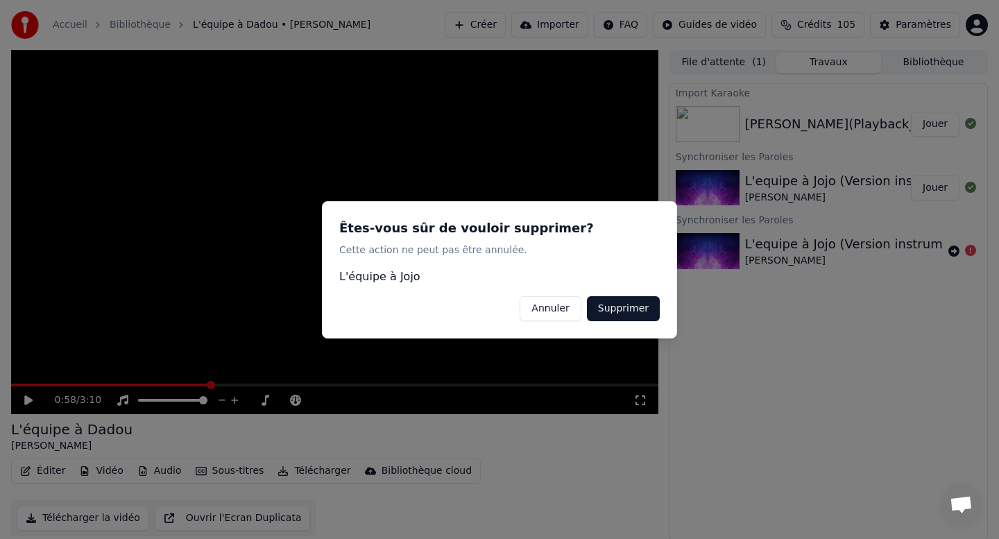
click at [626, 309] on button "Supprimer" at bounding box center [623, 307] width 73 height 25
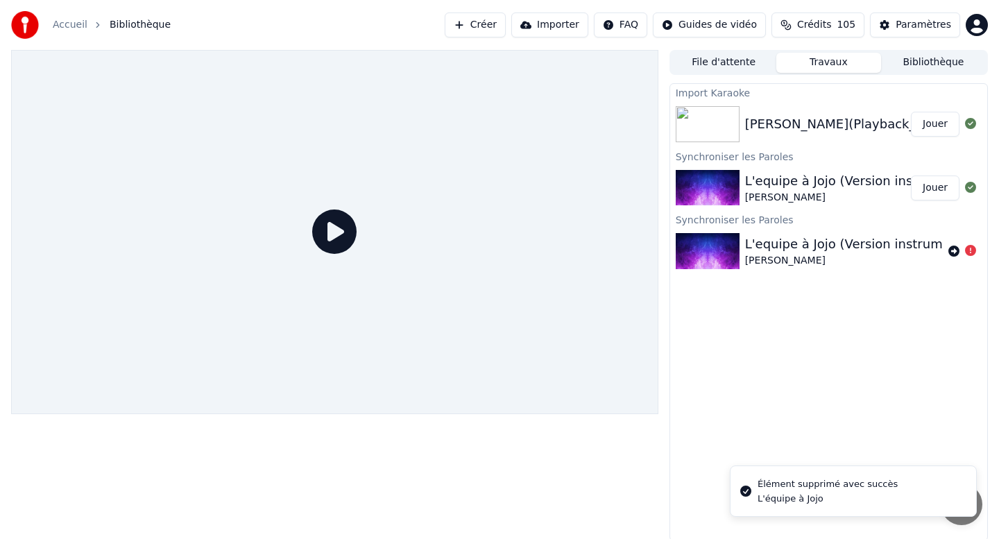
click at [854, 128] on div "Joe_Dassin_L_equipe_a_Jojo(Playback_Personnalise)" at bounding box center [872, 123] width 254 height 19
click at [820, 176] on div "L'equipe à Jojo (Version instrumentale)" at bounding box center [866, 180] width 242 height 19
click at [972, 184] on icon at bounding box center [970, 187] width 11 height 11
click at [680, 198] on img at bounding box center [708, 188] width 64 height 36
click at [335, 230] on icon at bounding box center [334, 231] width 44 height 44
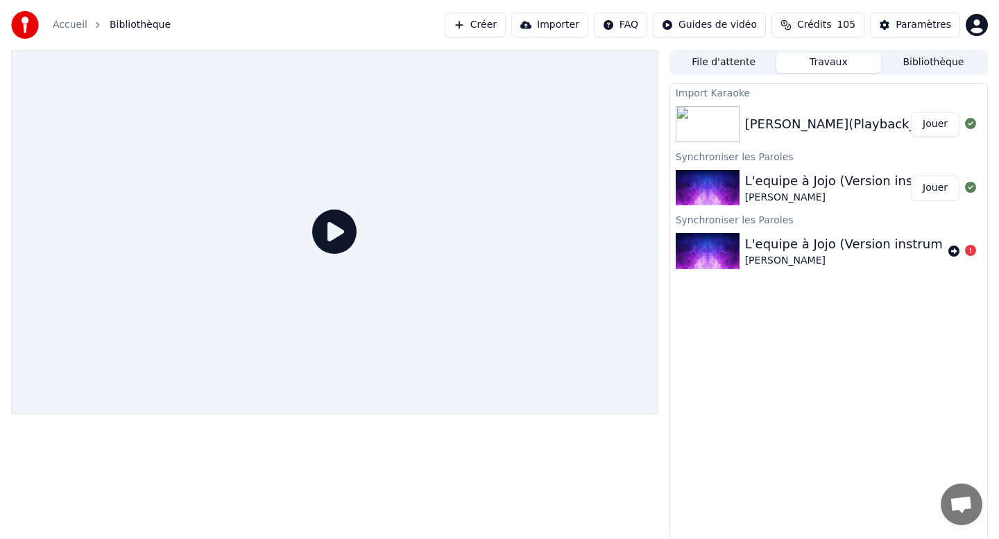
click at [335, 230] on icon at bounding box center [334, 231] width 44 height 44
click at [704, 128] on img at bounding box center [708, 124] width 64 height 36
click at [475, 26] on button "Créer" at bounding box center [475, 24] width 61 height 25
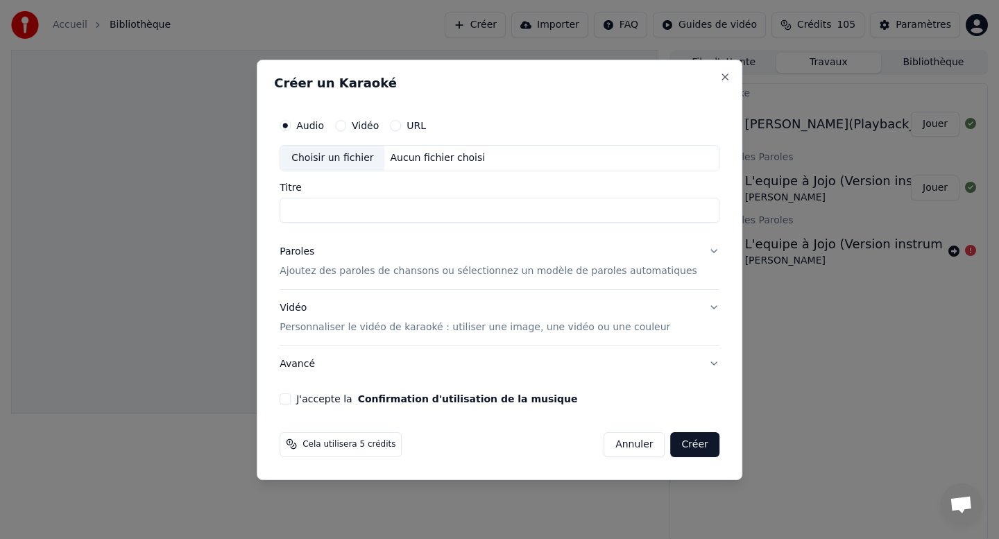
click at [362, 157] on div "Choisir un fichier" at bounding box center [332, 158] width 104 height 25
type input "**********"
click at [370, 273] on p "Ajoutez des paroles de chansons ou sélectionnez un modèle de paroles automatiqu…" at bounding box center [489, 271] width 418 height 14
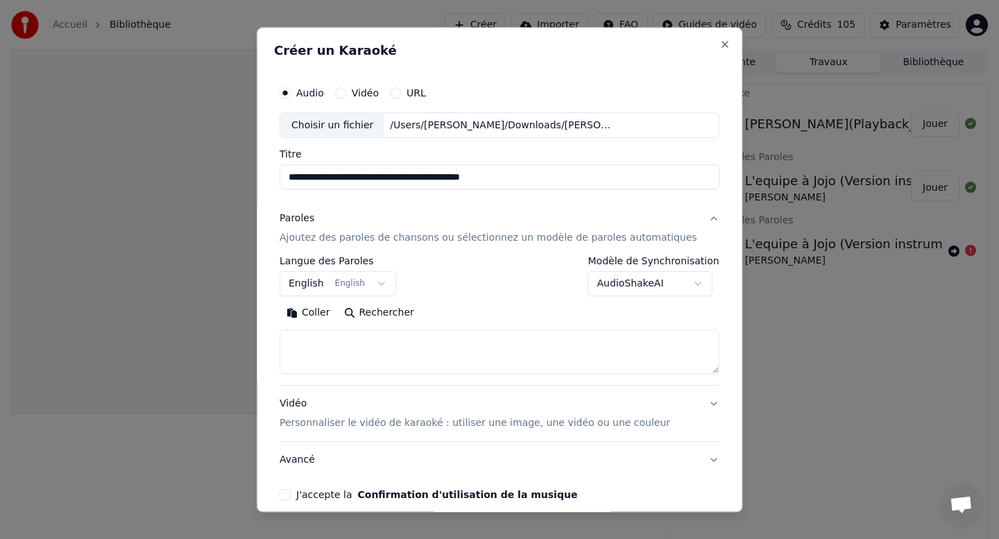
click at [382, 280] on body "**********" at bounding box center [499, 269] width 999 height 539
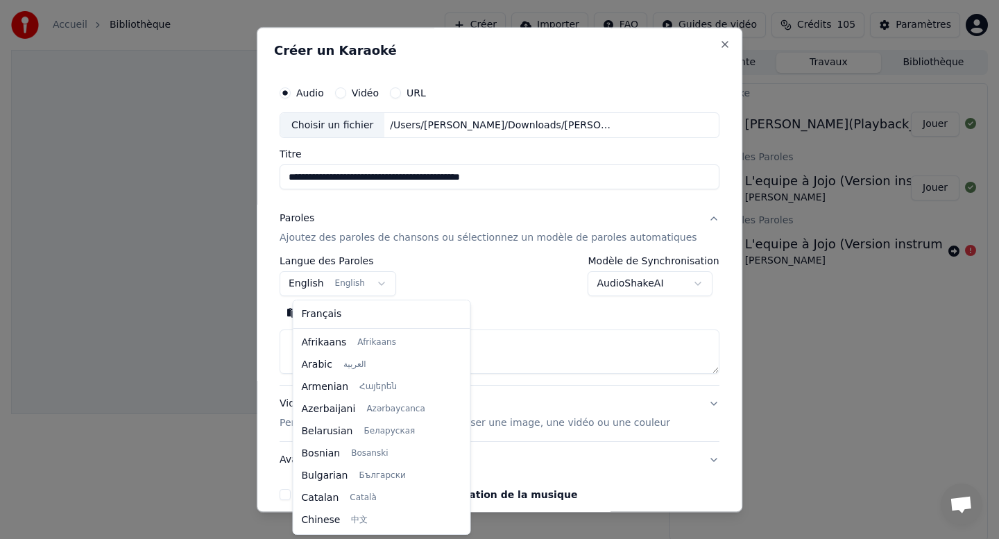
scroll to position [111, 0]
select select "**"
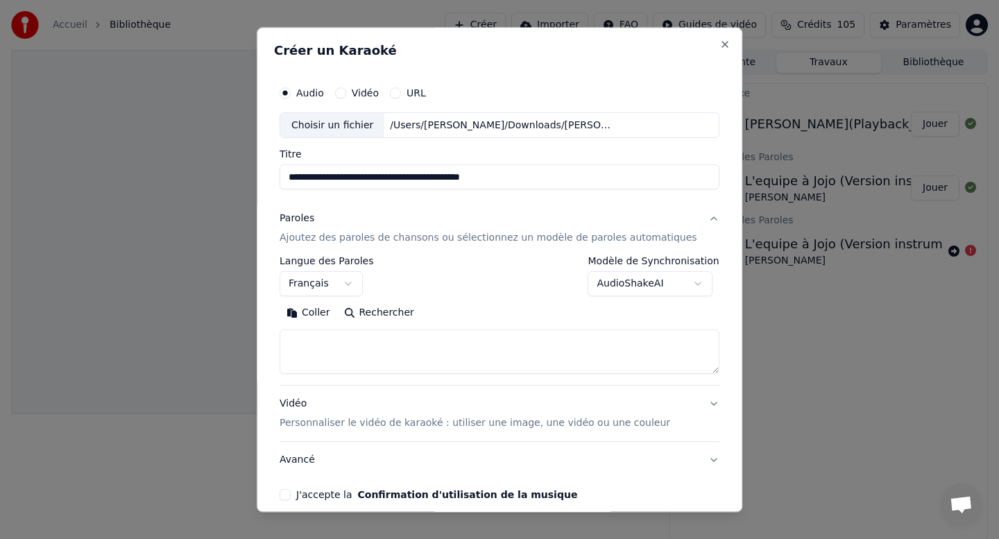
click at [347, 354] on textarea at bounding box center [500, 352] width 440 height 44
click at [323, 311] on button "Coller" at bounding box center [309, 313] width 58 height 22
type textarea "**********"
drag, startPoint x: 463, startPoint y: 343, endPoint x: 204, endPoint y: 341, distance: 259.4
click at [204, 341] on body "**********" at bounding box center [499, 269] width 999 height 539
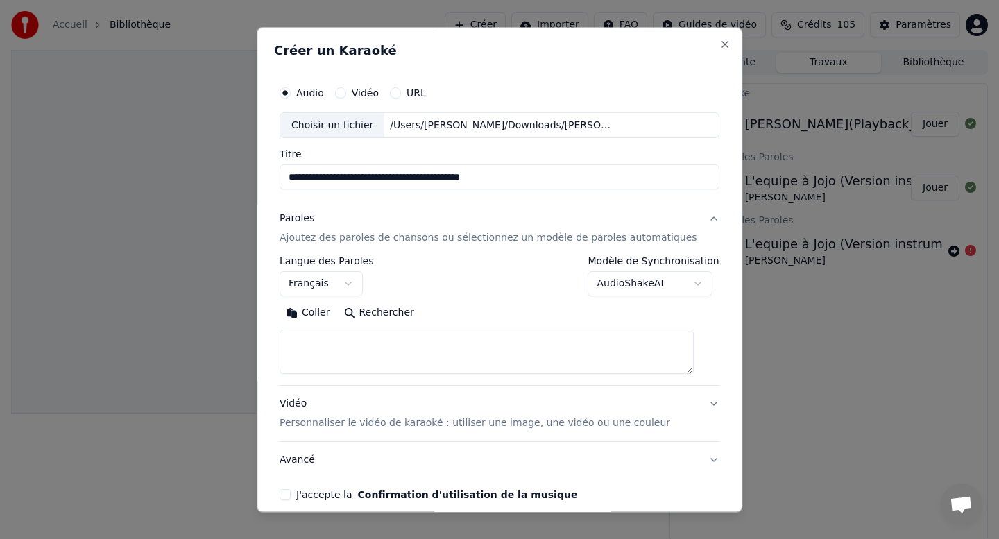
click at [320, 309] on button "Coller" at bounding box center [309, 313] width 58 height 22
type textarea "**********"
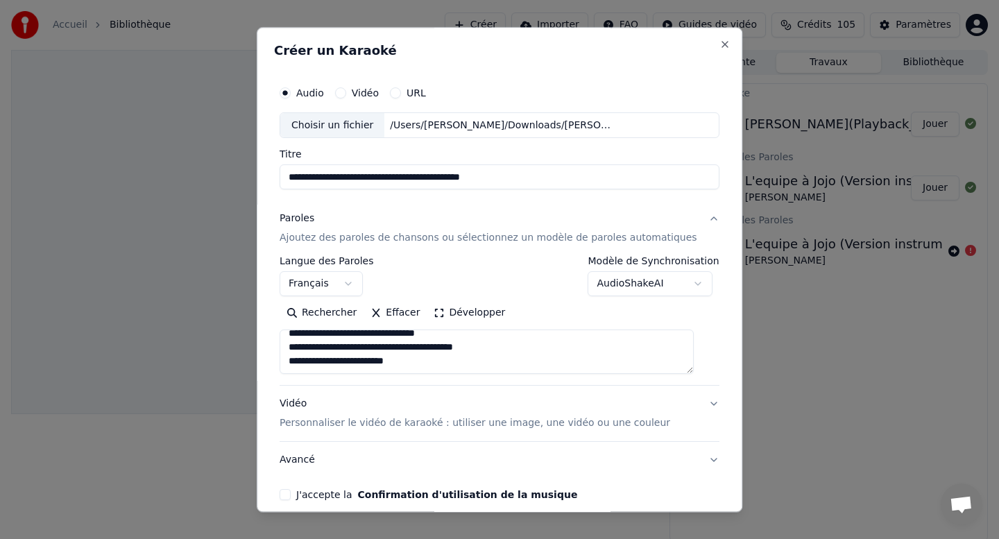
scroll to position [64, 0]
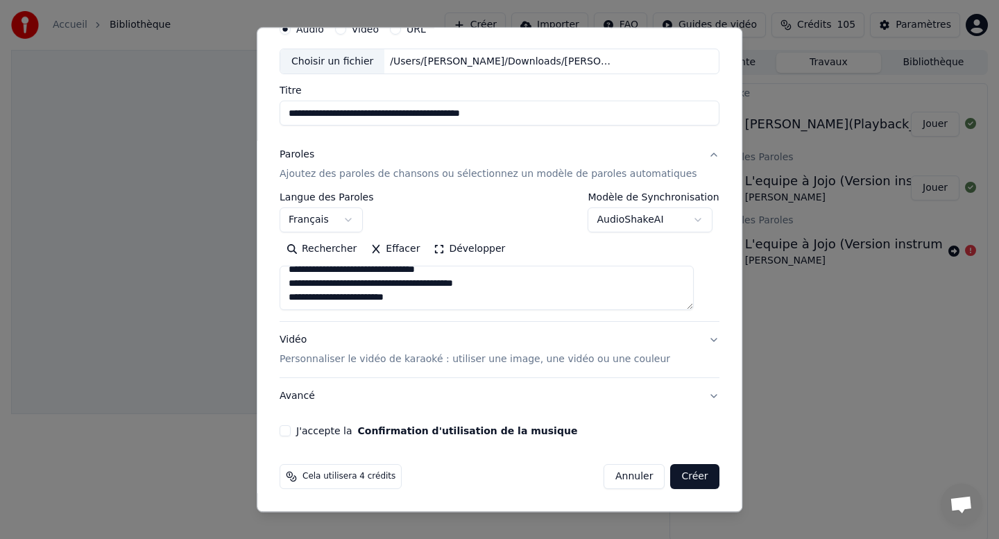
click at [515, 358] on p "Personnaliser le vidéo de karaoké : utiliser une image, une vidéo ou une couleur" at bounding box center [475, 360] width 390 height 14
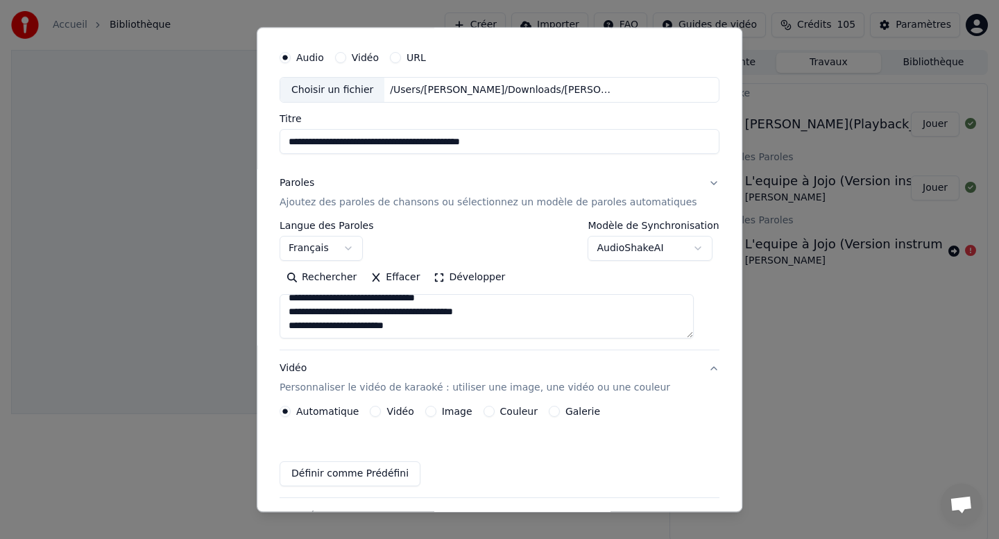
scroll to position [26, 0]
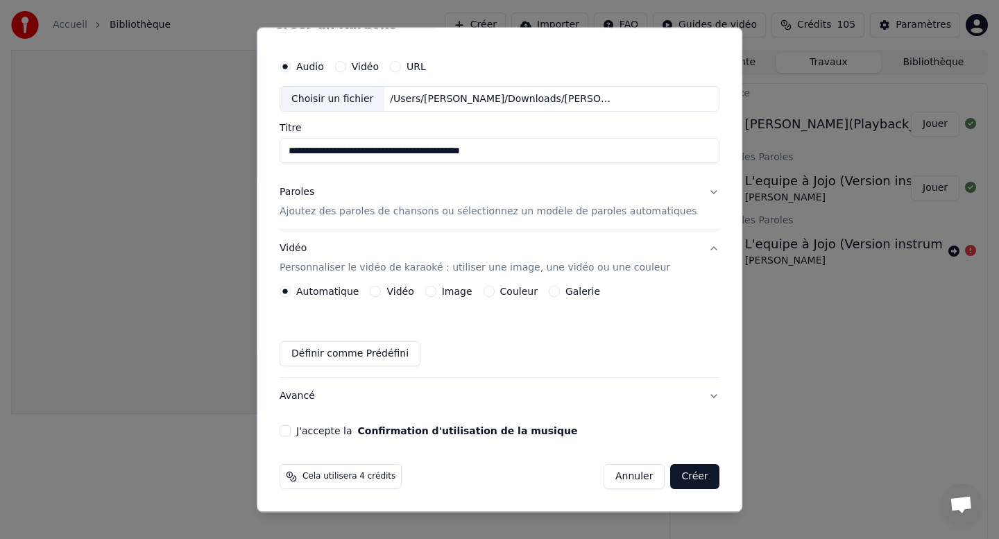
click at [436, 293] on button "Image" at bounding box center [430, 291] width 11 height 11
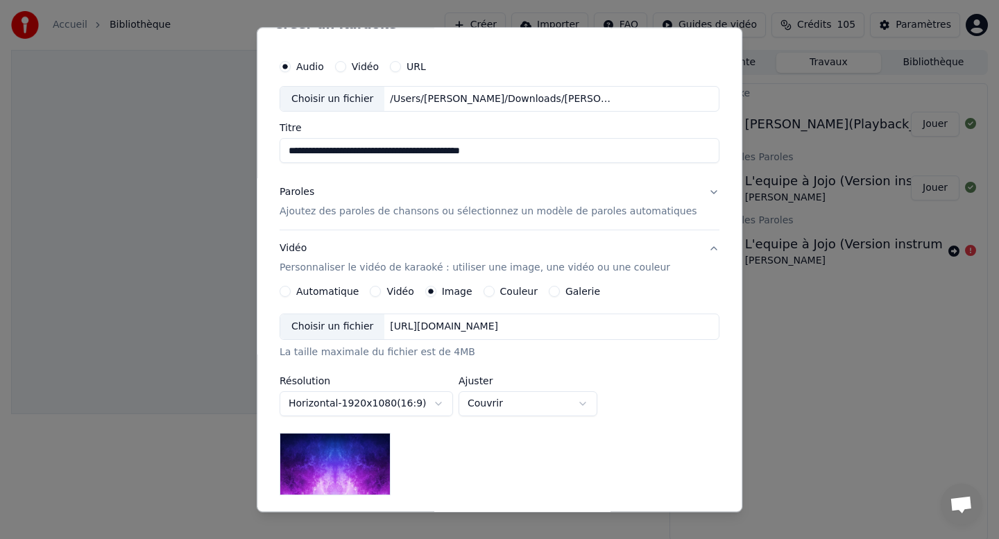
click at [375, 325] on div "Choisir un fichier" at bounding box center [332, 327] width 104 height 25
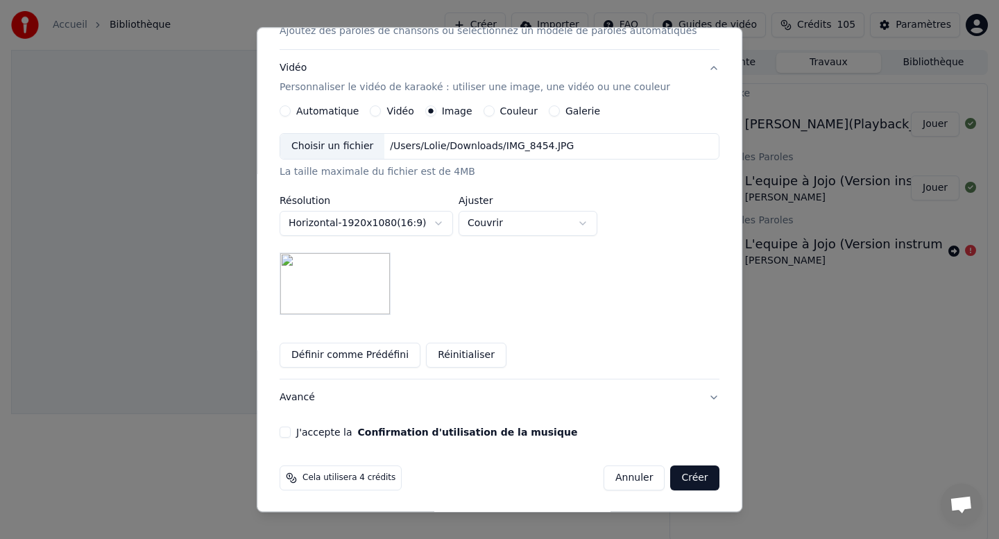
scroll to position [208, 0]
click at [291, 427] on button "J'accepte la Confirmation d'utilisation de la musique" at bounding box center [285, 431] width 11 height 11
click at [695, 476] on button "Créer" at bounding box center [695, 477] width 49 height 25
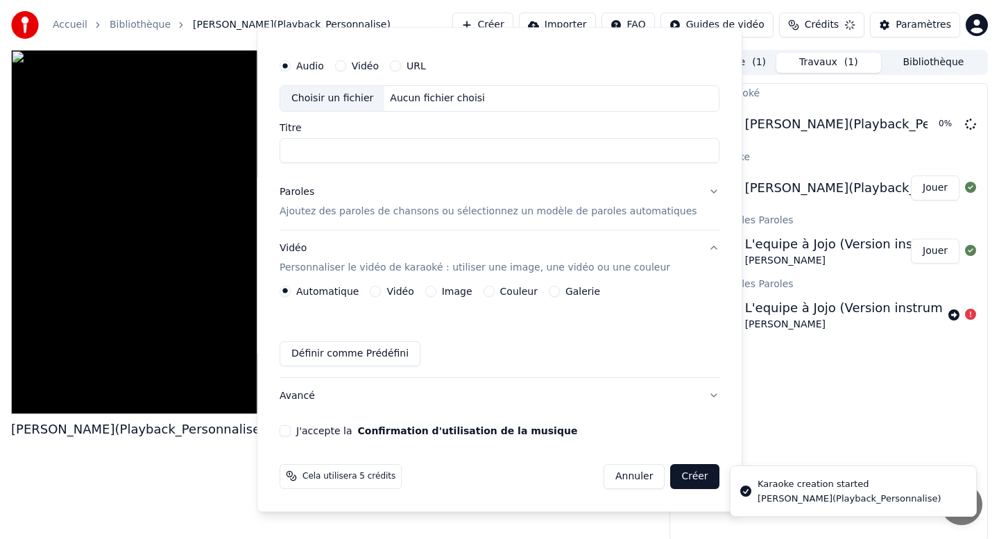
scroll to position [26, 0]
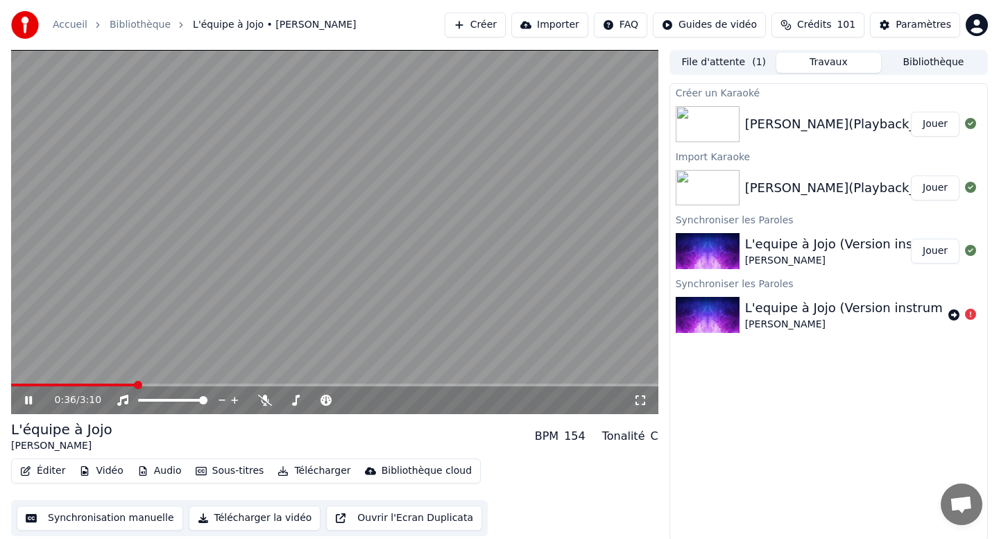
drag, startPoint x: 132, startPoint y: 379, endPoint x: 9, endPoint y: 388, distance: 123.7
click at [9, 388] on div "0:36 / 3:10 L'équipe à Jojo Joe Dassin BPM 154 Tonalité C Éditer Vidéo Audio So…" at bounding box center [499, 295] width 999 height 491
click at [11, 389] on span at bounding box center [15, 385] width 8 height 8
click at [24, 401] on icon at bounding box center [38, 400] width 33 height 11
click at [825, 125] on div "Joe_Dassin_L_equipe_a_Jojo(Playback_Personnalise)" at bounding box center [872, 123] width 254 height 19
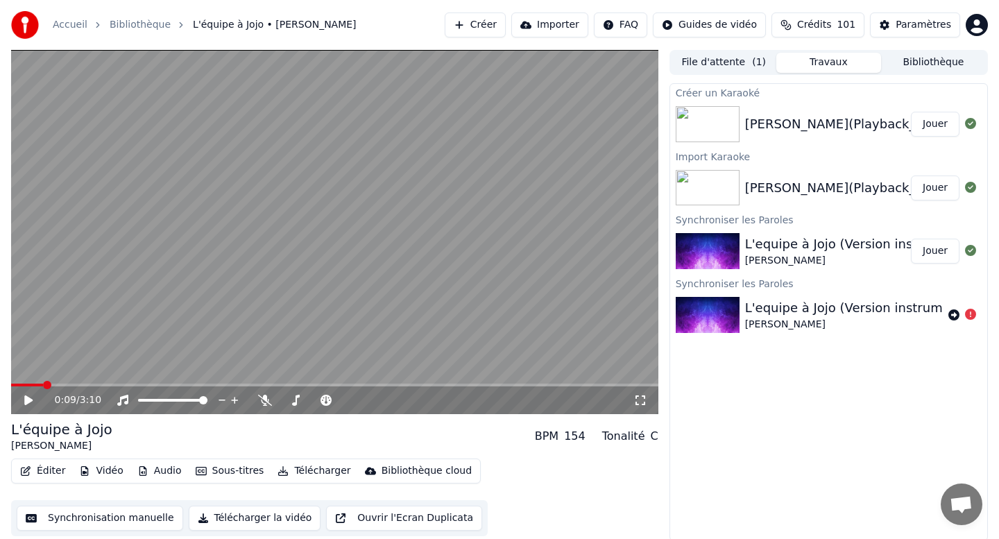
click at [221, 469] on button "Sous-titres" at bounding box center [230, 470] width 80 height 19
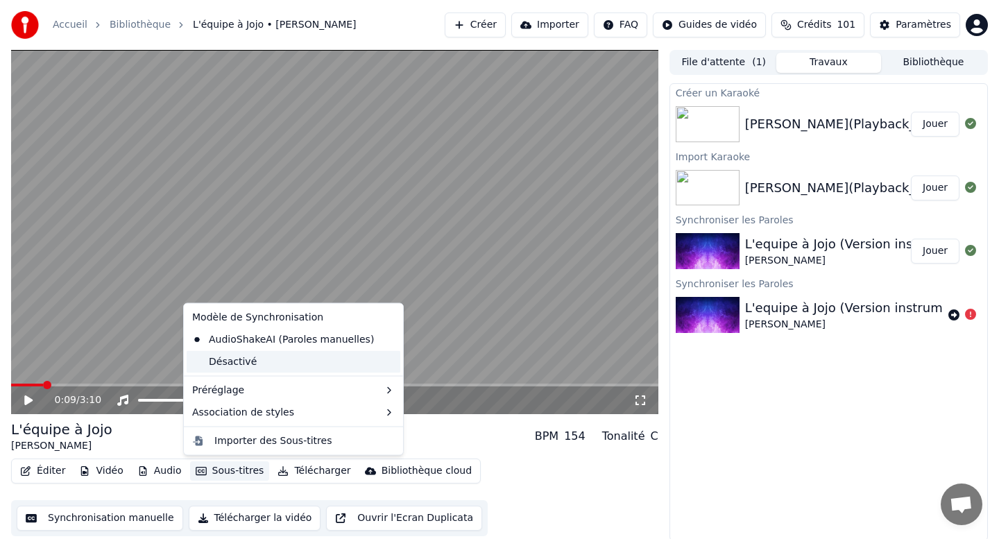
click at [232, 367] on div "Désactivé" at bounding box center [294, 361] width 214 height 22
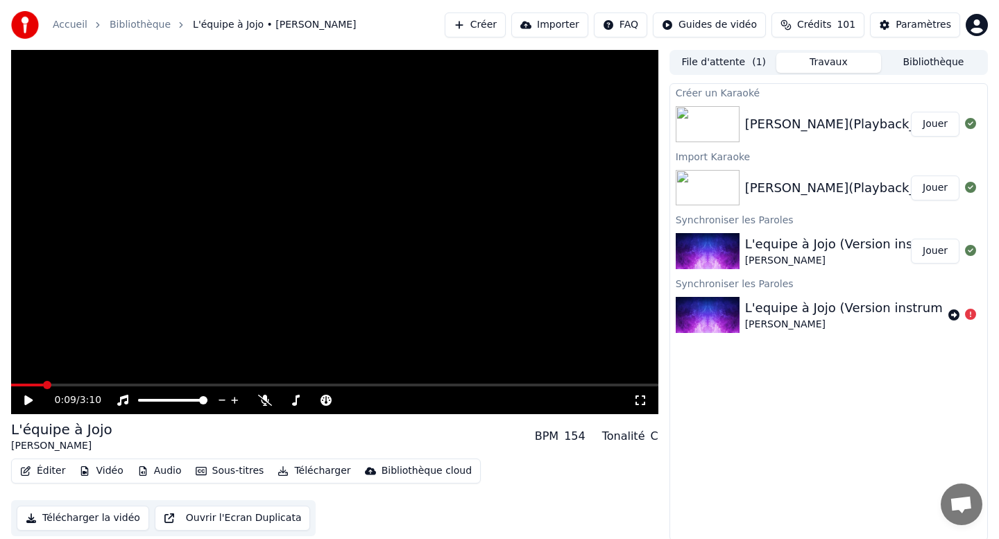
click at [22, 402] on div "0:09 / 3:10" at bounding box center [335, 400] width 636 height 14
click at [28, 401] on icon at bounding box center [28, 400] width 8 height 10
click at [217, 472] on button "Sous-titres" at bounding box center [230, 470] width 80 height 19
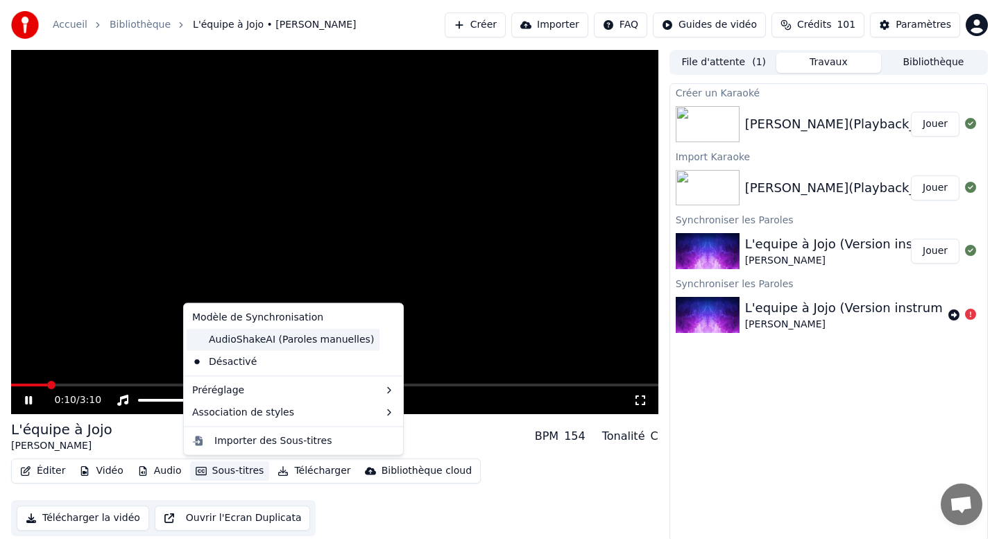
click at [240, 334] on div "AudioShakeAI (Paroles manuelles)" at bounding box center [283, 339] width 193 height 22
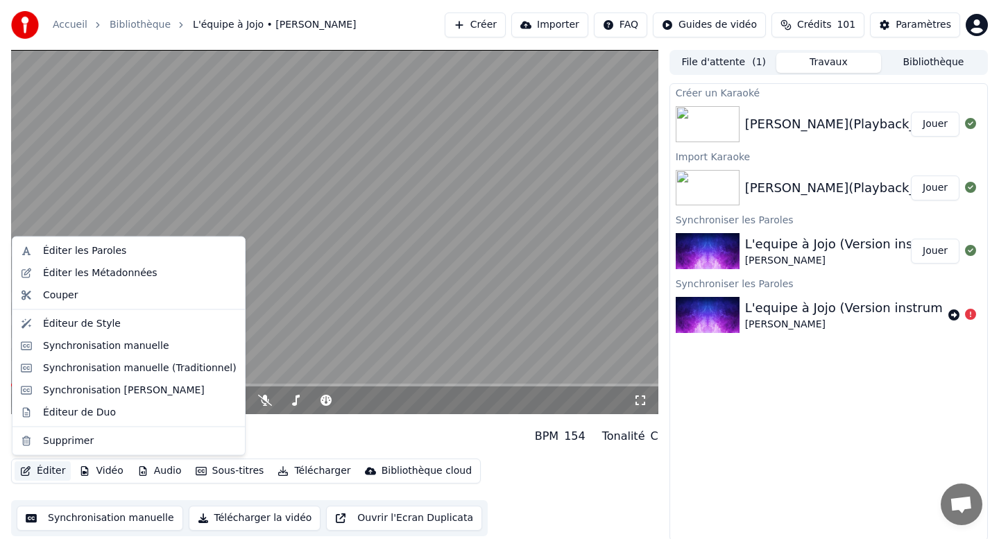
click at [42, 471] on button "Éditer" at bounding box center [43, 470] width 56 height 19
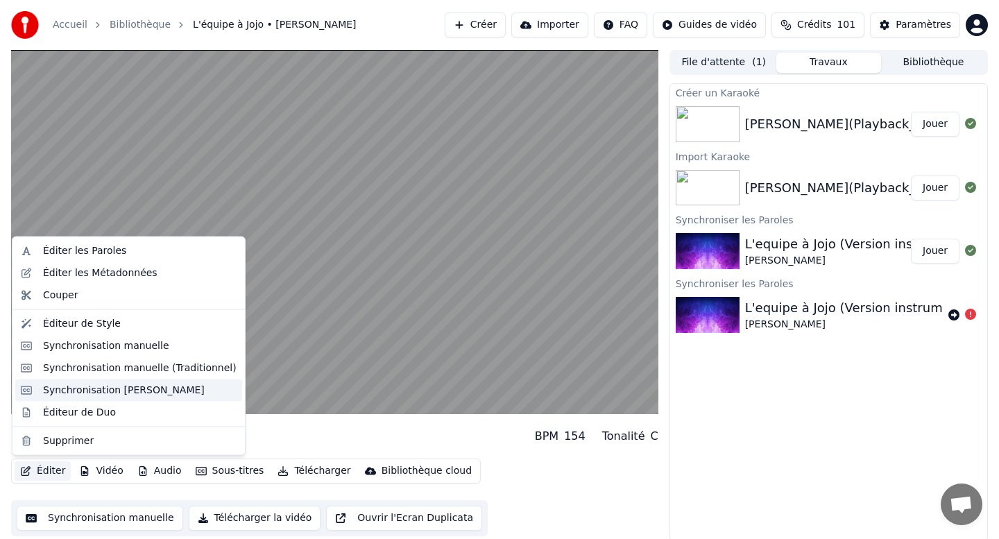
click at [85, 391] on div "Synchronisation [PERSON_NAME]" at bounding box center [124, 390] width 162 height 14
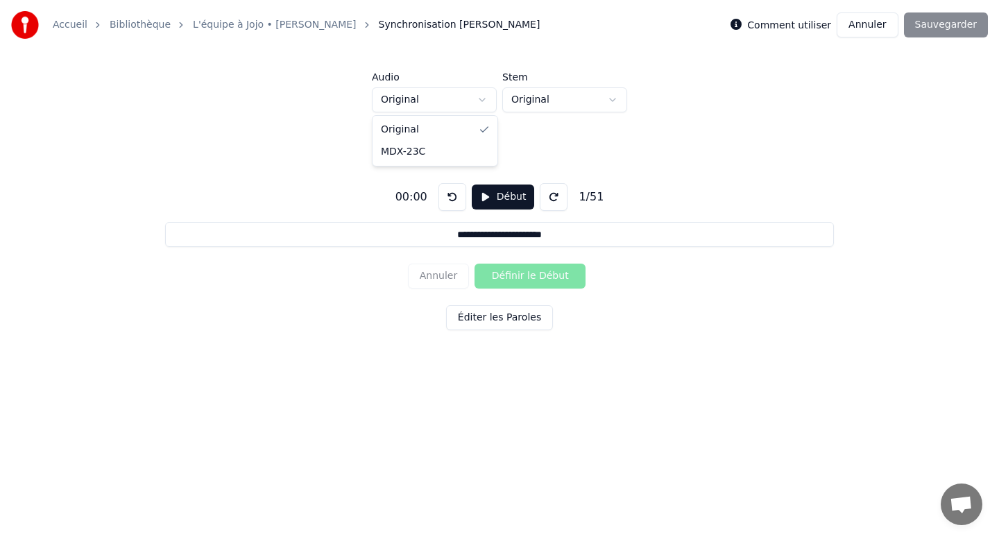
click at [479, 103] on html "**********" at bounding box center [499, 209] width 999 height 418
click at [533, 103] on html "**********" at bounding box center [499, 209] width 999 height 418
click at [545, 198] on button at bounding box center [554, 197] width 28 height 28
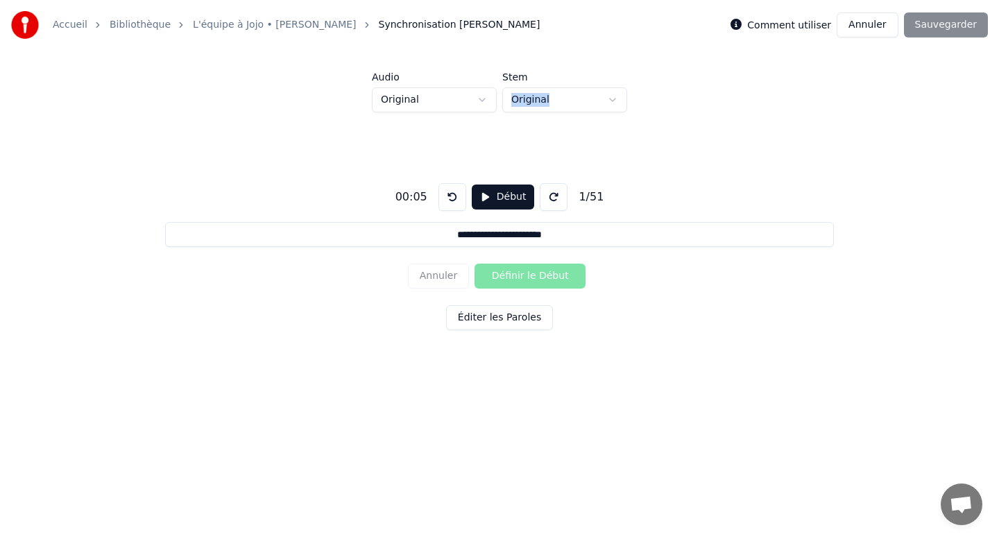
click at [545, 199] on button at bounding box center [554, 197] width 28 height 28
click at [445, 198] on button at bounding box center [452, 197] width 28 height 28
click at [490, 199] on button "Début" at bounding box center [503, 196] width 63 height 25
click at [495, 275] on button "Définir le Début" at bounding box center [529, 276] width 111 height 25
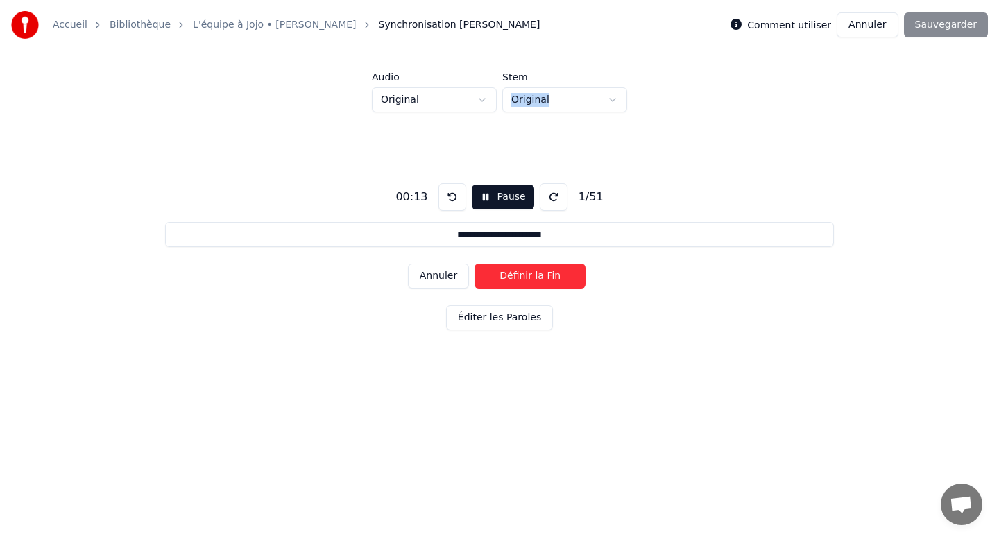
click at [487, 323] on button "Éditer les Paroles" at bounding box center [499, 317] width 107 height 25
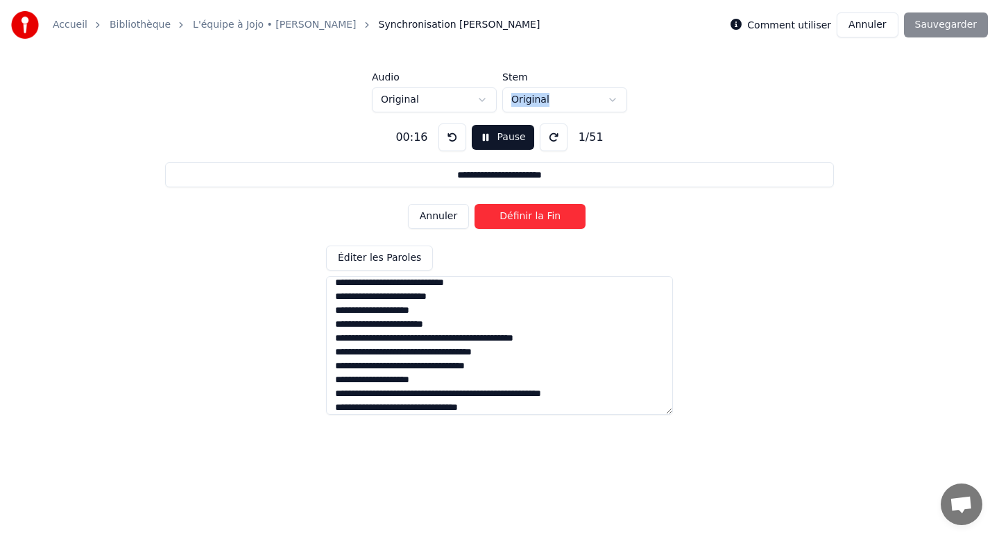
scroll to position [581, 0]
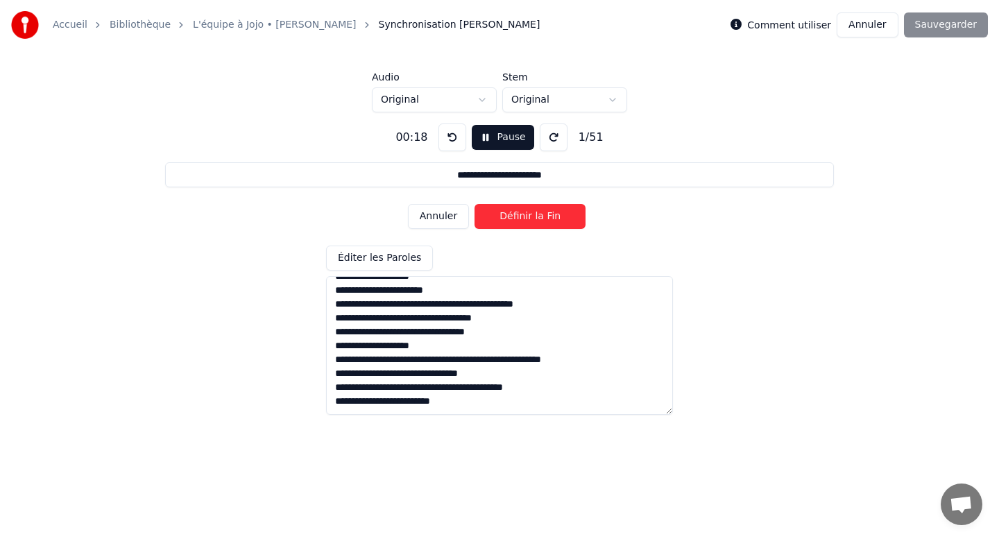
drag, startPoint x: 334, startPoint y: 406, endPoint x: 522, endPoint y: 407, distance: 187.3
click at [522, 407] on textarea at bounding box center [499, 345] width 347 height 139
click at [551, 135] on button at bounding box center [554, 137] width 28 height 28
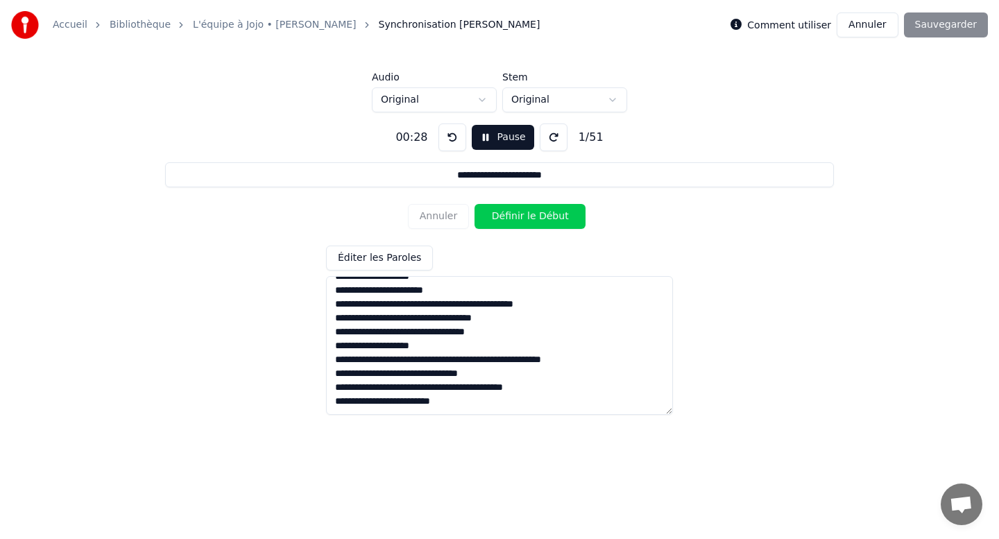
click at [551, 135] on button at bounding box center [554, 137] width 28 height 28
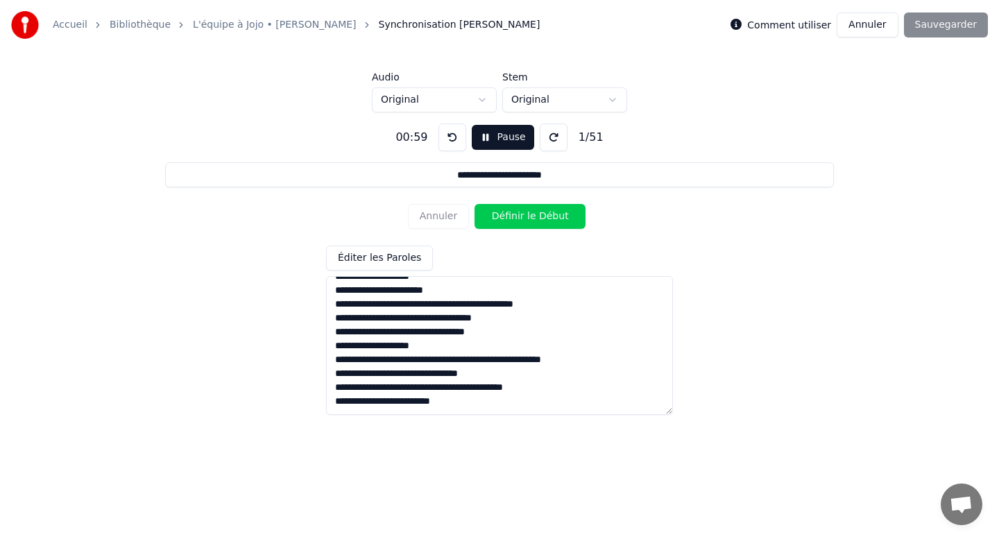
click at [551, 135] on button at bounding box center [554, 137] width 28 height 28
click at [551, 134] on button at bounding box center [554, 137] width 28 height 28
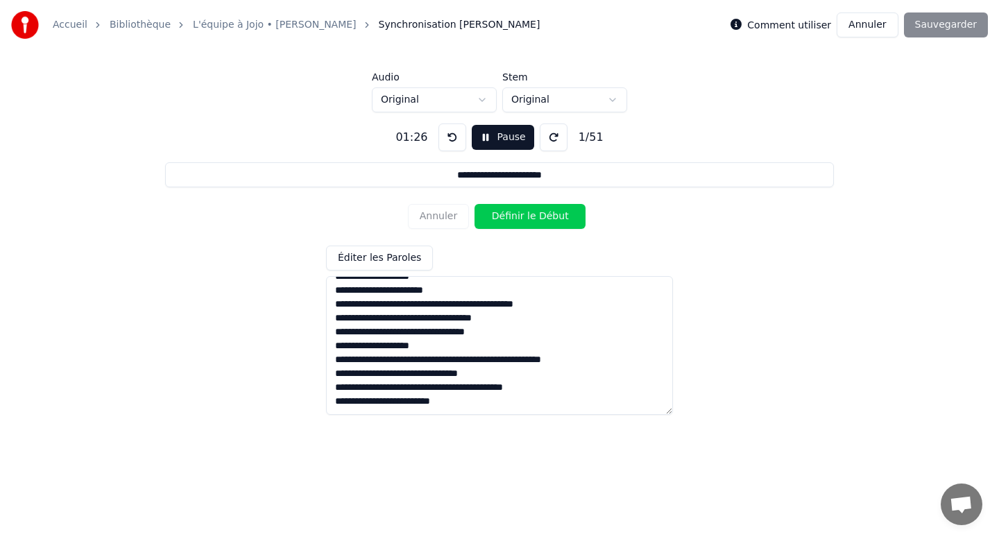
click at [551, 134] on button at bounding box center [554, 137] width 28 height 28
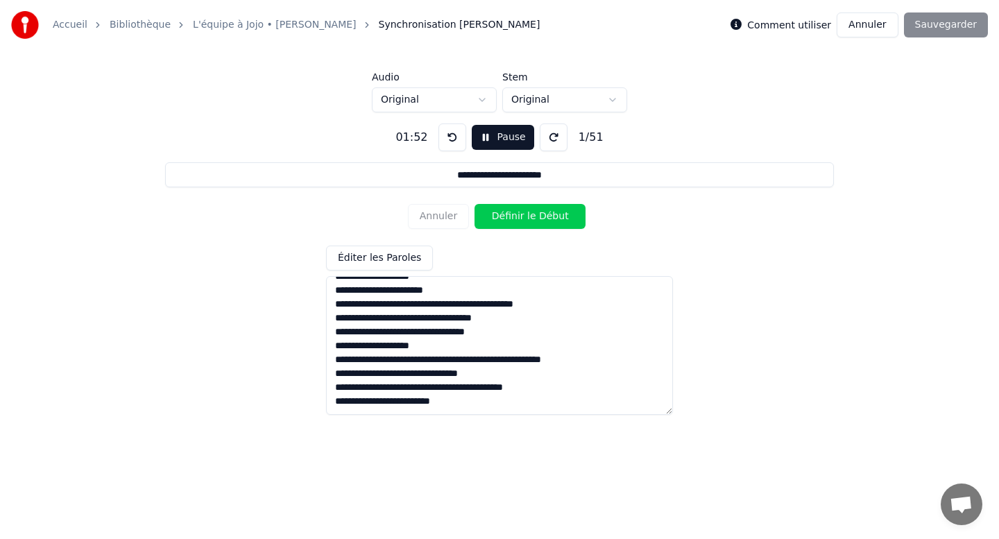
click at [551, 134] on button at bounding box center [554, 137] width 28 height 28
click at [741, 26] on icon at bounding box center [735, 24] width 11 height 11
click at [494, 140] on button "Pause" at bounding box center [503, 137] width 62 height 25
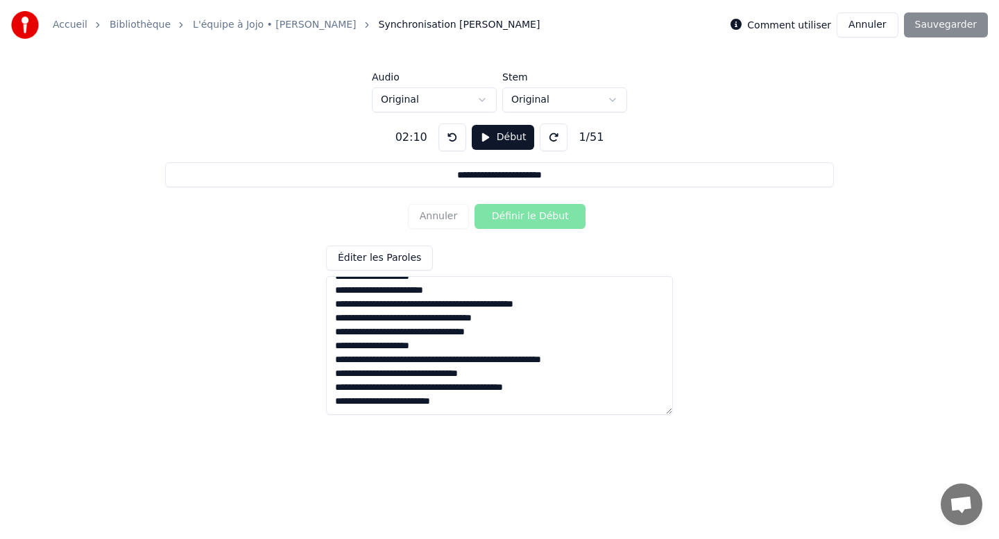
click at [384, 255] on button "Éditer les Paroles" at bounding box center [379, 258] width 107 height 25
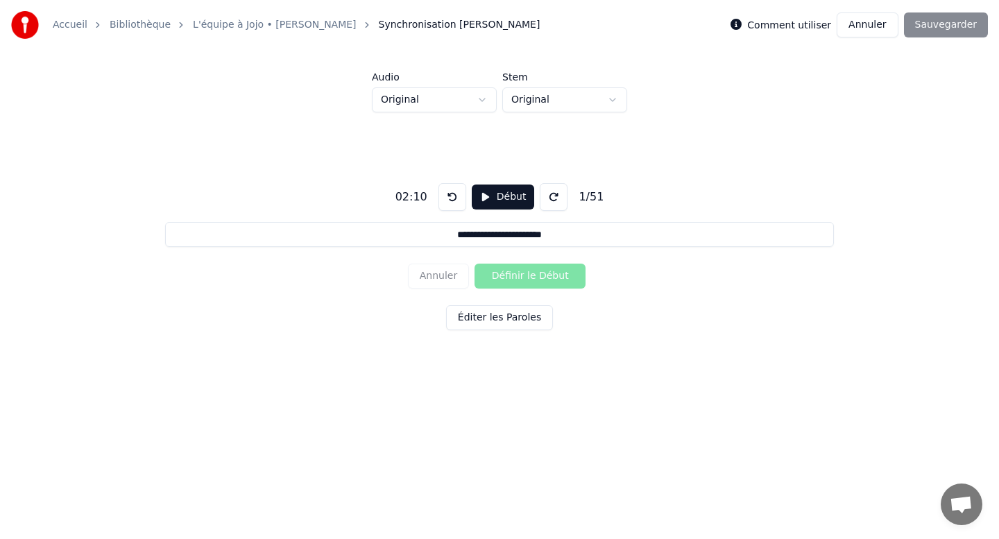
click at [461, 315] on button "Éditer les Paroles" at bounding box center [499, 317] width 107 height 25
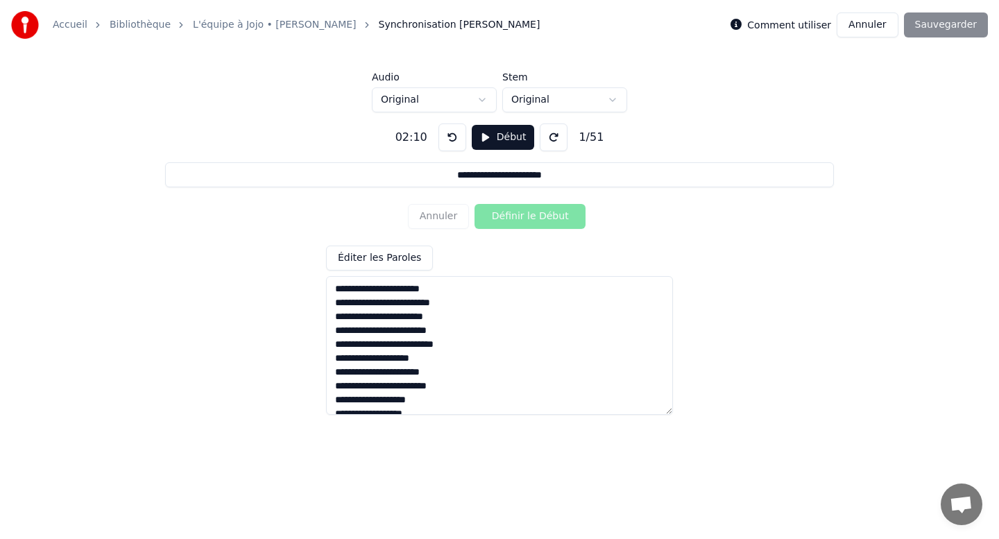
click at [482, 134] on button "Début" at bounding box center [503, 137] width 63 height 25
click at [497, 135] on button "Pause" at bounding box center [503, 137] width 62 height 25
click at [776, 21] on label "Comment utiliser" at bounding box center [789, 25] width 84 height 10
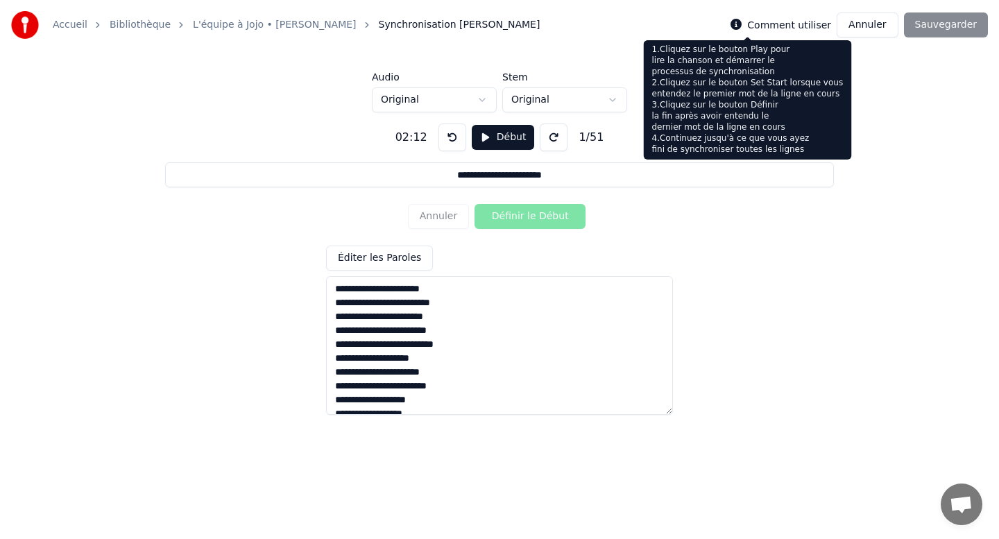
click at [741, 24] on icon at bounding box center [735, 24] width 11 height 11
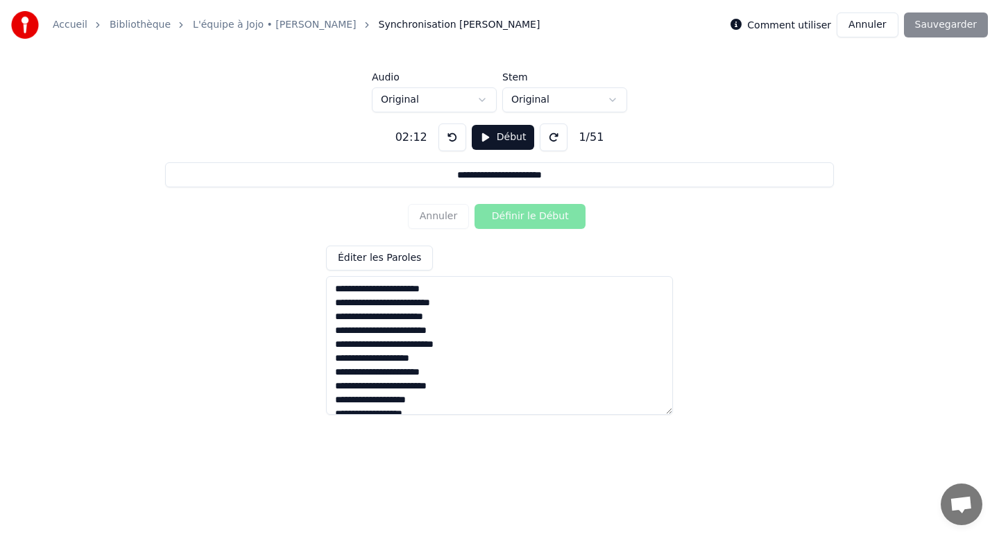
click at [741, 24] on icon at bounding box center [735, 24] width 11 height 11
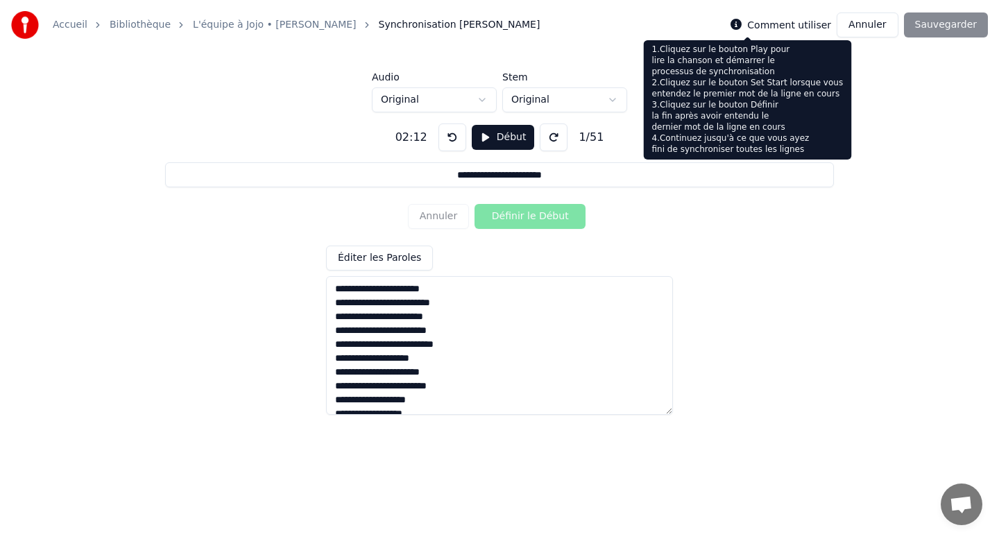
click at [741, 25] on icon at bounding box center [735, 24] width 11 height 11
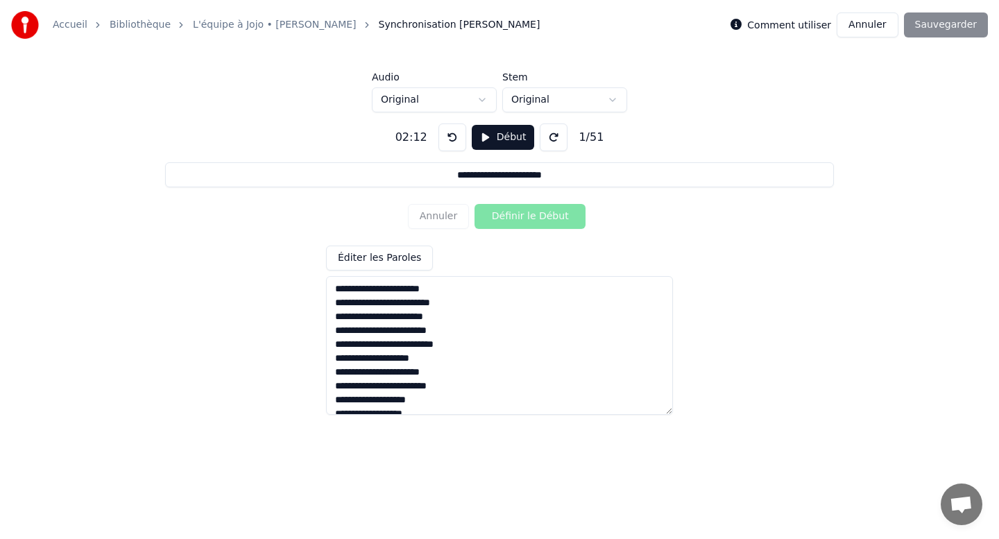
click at [450, 135] on button at bounding box center [452, 137] width 28 height 28
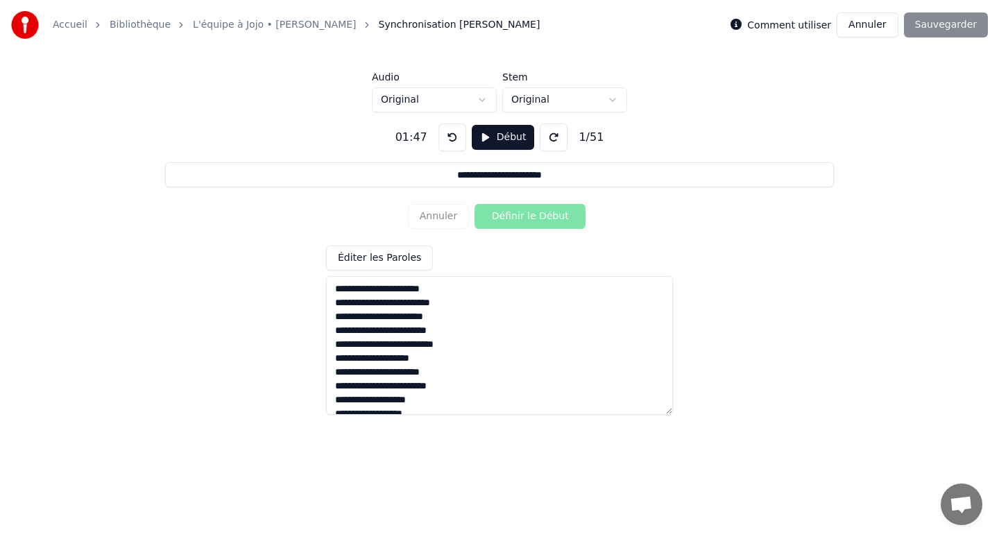
click at [450, 135] on button at bounding box center [452, 137] width 28 height 28
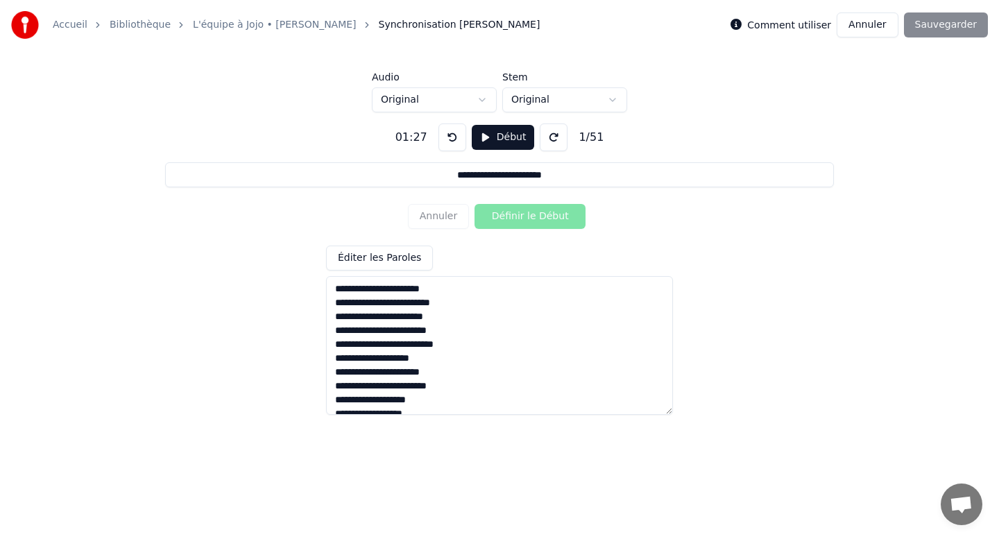
click at [450, 135] on button at bounding box center [452, 137] width 28 height 28
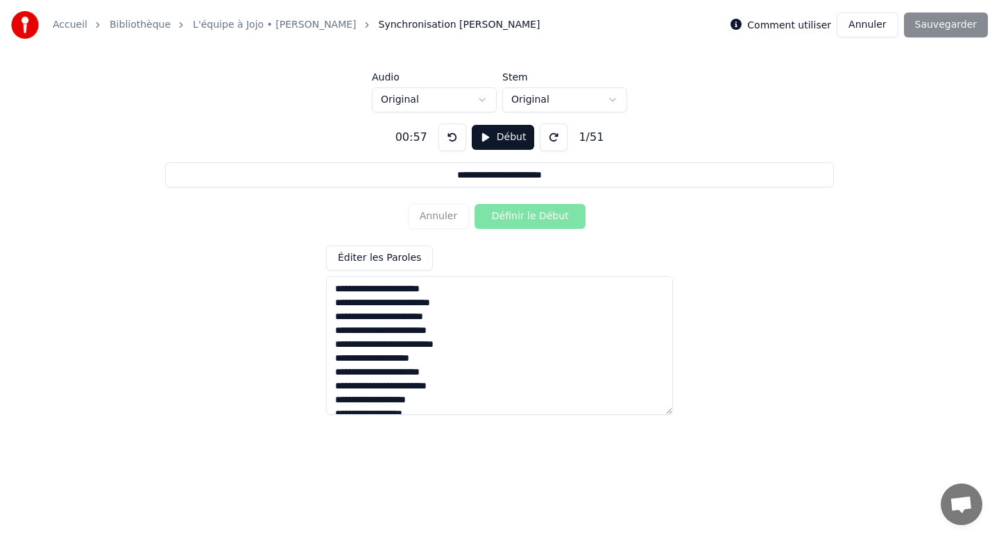
click at [450, 135] on button at bounding box center [452, 137] width 28 height 28
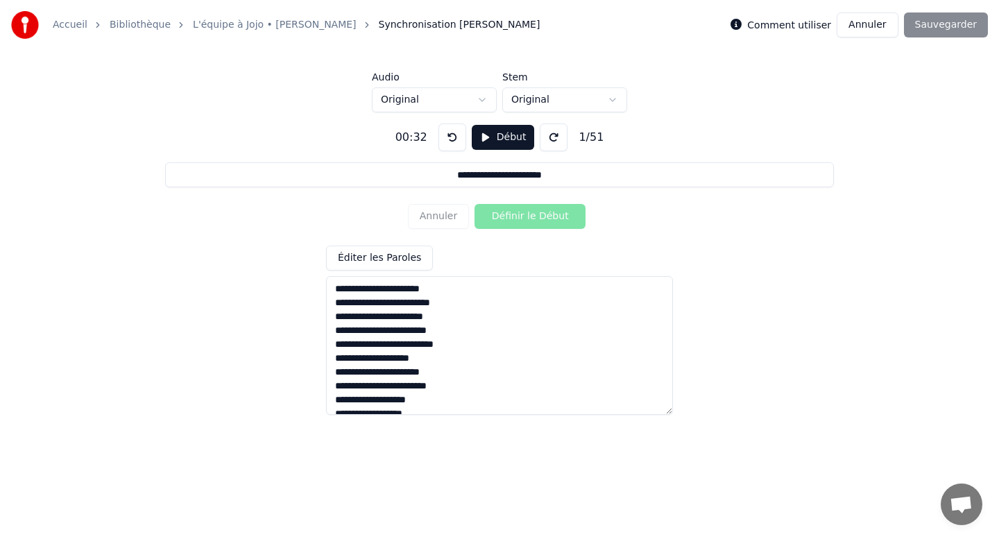
click at [450, 135] on button at bounding box center [452, 137] width 28 height 28
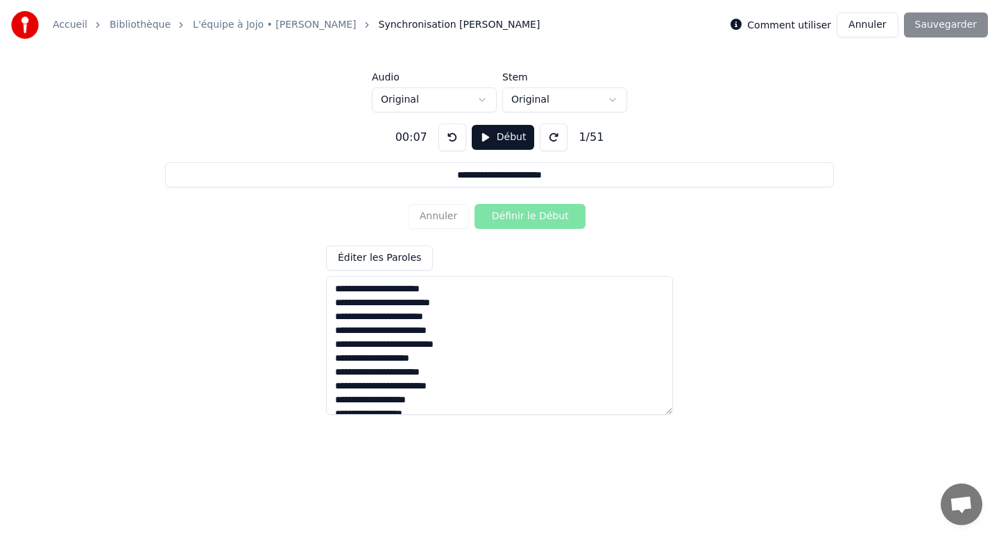
click at [450, 135] on button at bounding box center [452, 137] width 28 height 28
click at [483, 137] on button "Début" at bounding box center [503, 137] width 63 height 25
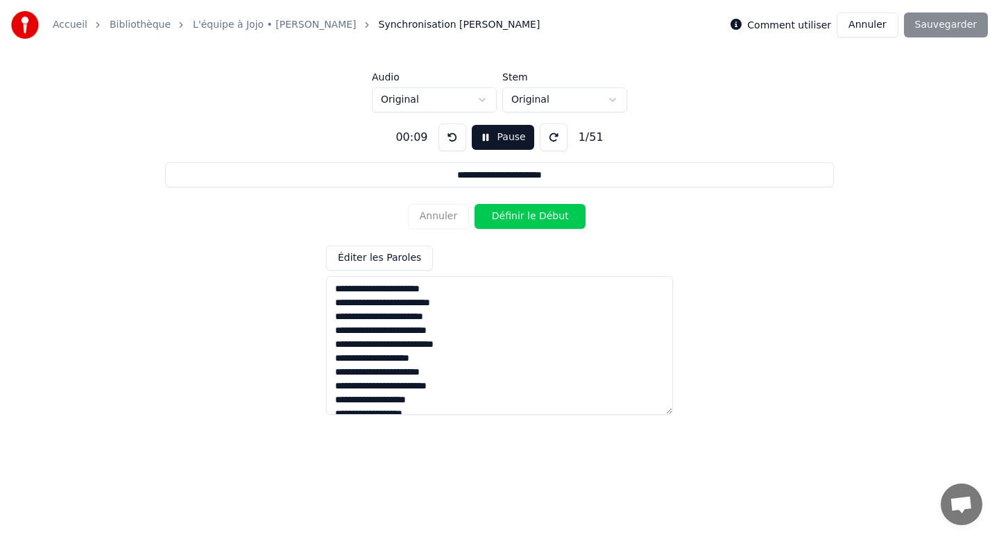
click at [515, 219] on button "Définir le Début" at bounding box center [529, 216] width 111 height 25
click at [516, 220] on button "Définir la Fin" at bounding box center [529, 216] width 111 height 25
click at [515, 217] on button "Définir le Début" at bounding box center [529, 216] width 111 height 25
click at [515, 217] on button "Définir la Fin" at bounding box center [529, 216] width 111 height 25
click at [515, 217] on button "Définir le Début" at bounding box center [529, 216] width 111 height 25
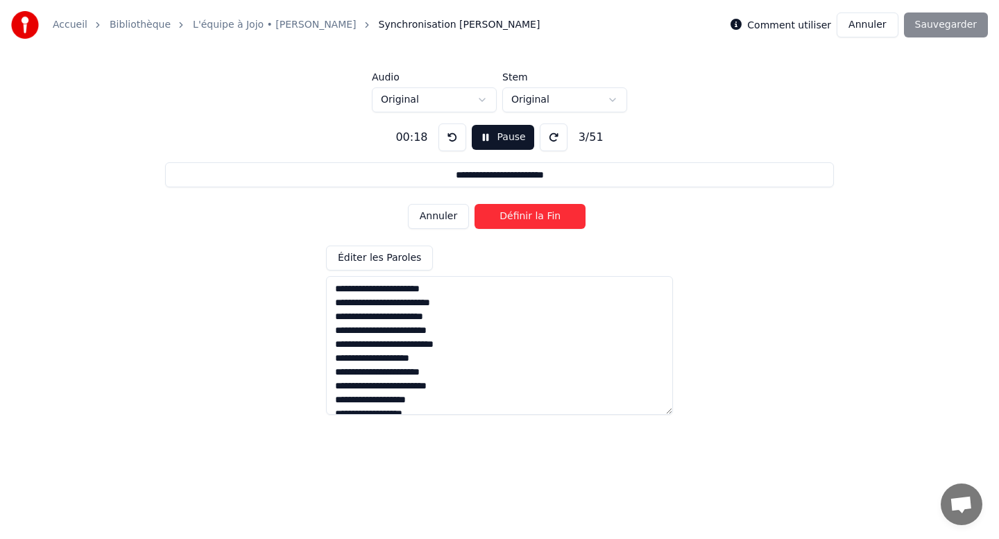
click at [515, 216] on button "Définir la Fin" at bounding box center [529, 216] width 111 height 25
click at [515, 216] on button "Définir le Début" at bounding box center [529, 216] width 111 height 25
click at [515, 216] on button "Définir la Fin" at bounding box center [529, 216] width 111 height 25
click at [515, 215] on button "Définir le Début" at bounding box center [529, 216] width 111 height 25
click at [515, 215] on button "Définir la Fin" at bounding box center [529, 216] width 111 height 25
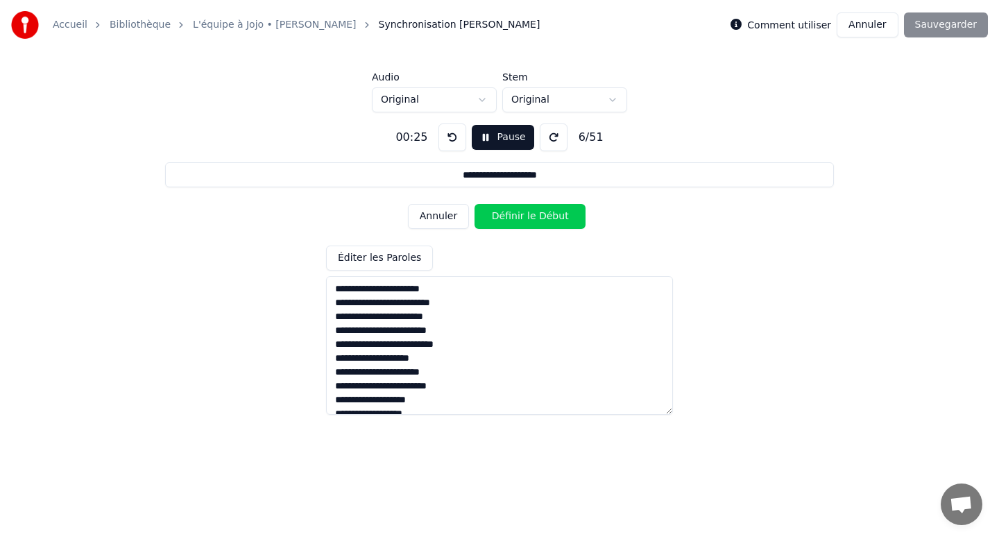
click at [515, 214] on button "Définir le Début" at bounding box center [529, 216] width 111 height 25
click at [515, 214] on button "Définir la Fin" at bounding box center [529, 216] width 111 height 25
click at [503, 216] on button "Définir le Début" at bounding box center [529, 216] width 111 height 25
click at [503, 216] on button "Définir la Fin" at bounding box center [529, 216] width 111 height 25
click at [501, 214] on button "Définir le Début" at bounding box center [529, 216] width 111 height 25
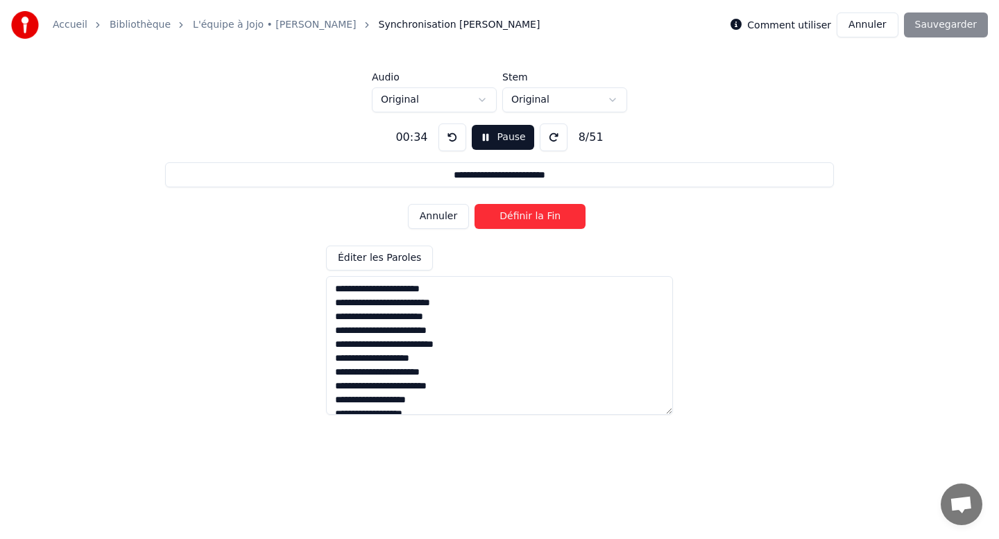
click at [502, 215] on button "Définir la Fin" at bounding box center [529, 216] width 111 height 25
click at [501, 215] on button "Définir le Début" at bounding box center [529, 216] width 111 height 25
click at [501, 215] on button "Définir la Fin" at bounding box center [529, 216] width 111 height 25
click at [490, 214] on button "Définir le Début" at bounding box center [529, 216] width 111 height 25
click at [490, 214] on button "Définir la Fin" at bounding box center [529, 216] width 111 height 25
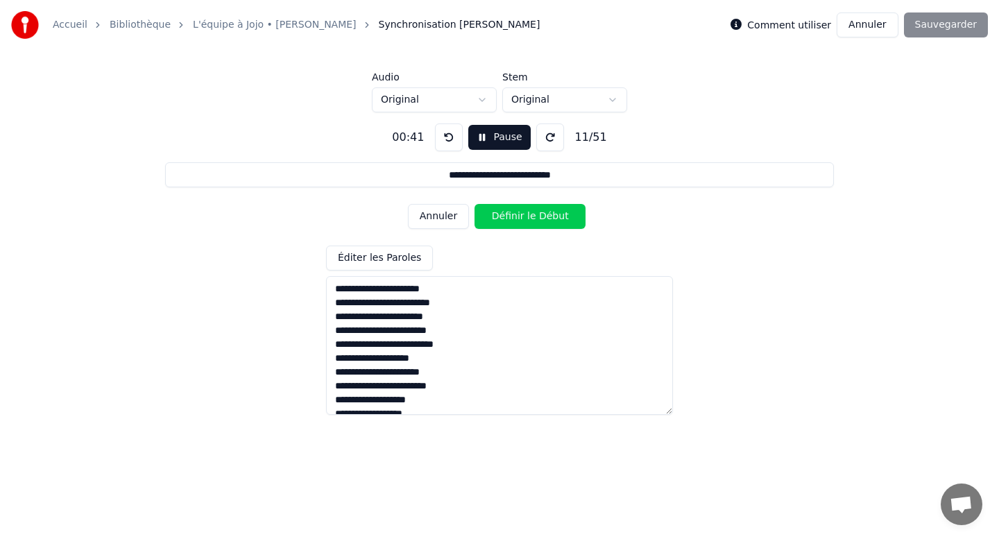
click at [489, 215] on button "Définir le Début" at bounding box center [529, 216] width 111 height 25
click at [489, 215] on button "Définir la Fin" at bounding box center [529, 216] width 111 height 25
click at [487, 214] on button "Définir le Début" at bounding box center [529, 216] width 111 height 25
click at [487, 214] on button "Définir la Fin" at bounding box center [529, 216] width 111 height 25
click at [487, 214] on button "Définir le Début" at bounding box center [529, 216] width 111 height 25
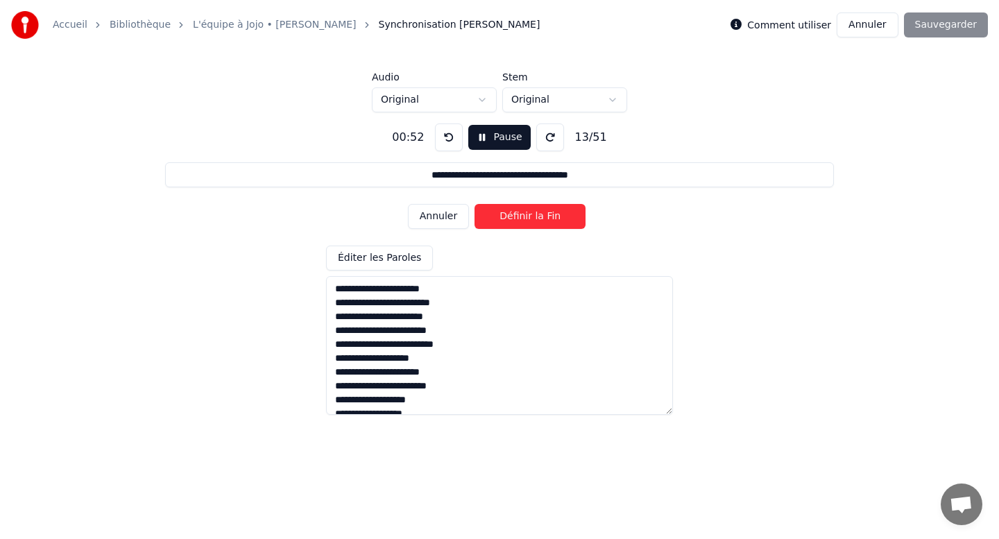
click at [487, 214] on button "Définir la Fin" at bounding box center [529, 216] width 111 height 25
click at [487, 214] on button "Définir le Début" at bounding box center [529, 216] width 111 height 25
click at [487, 214] on button "Définir la Fin" at bounding box center [529, 216] width 111 height 25
click at [487, 214] on button "Définir le Début" at bounding box center [529, 216] width 111 height 25
click at [487, 214] on button "Définir la Fin" at bounding box center [529, 216] width 111 height 25
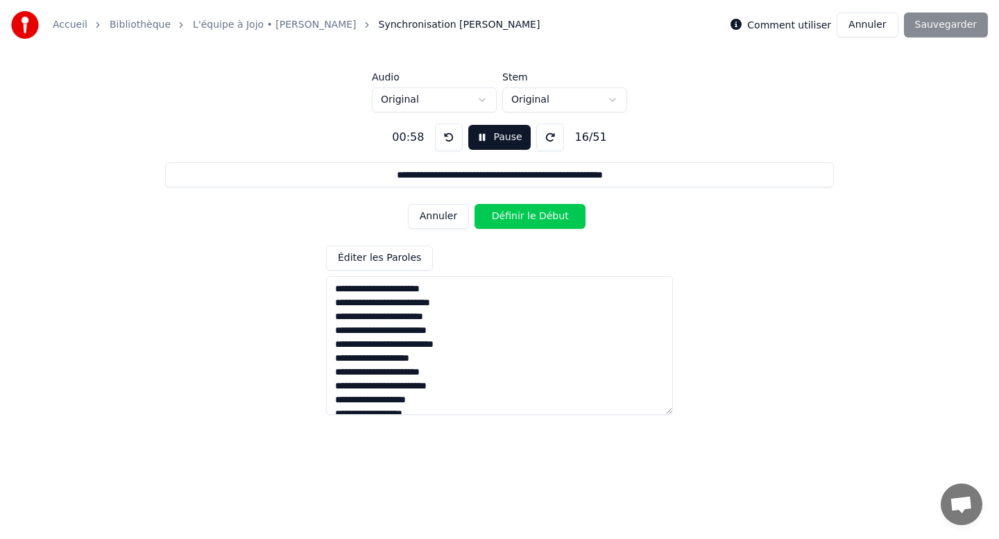
click at [486, 213] on button "Définir le Début" at bounding box center [529, 216] width 111 height 25
click at [486, 213] on button "Définir la Fin" at bounding box center [529, 216] width 111 height 25
click at [486, 212] on button "Définir le Début" at bounding box center [529, 216] width 111 height 25
click at [486, 212] on button "Définir la Fin" at bounding box center [529, 216] width 111 height 25
click at [484, 214] on button "Définir le Début" at bounding box center [529, 216] width 111 height 25
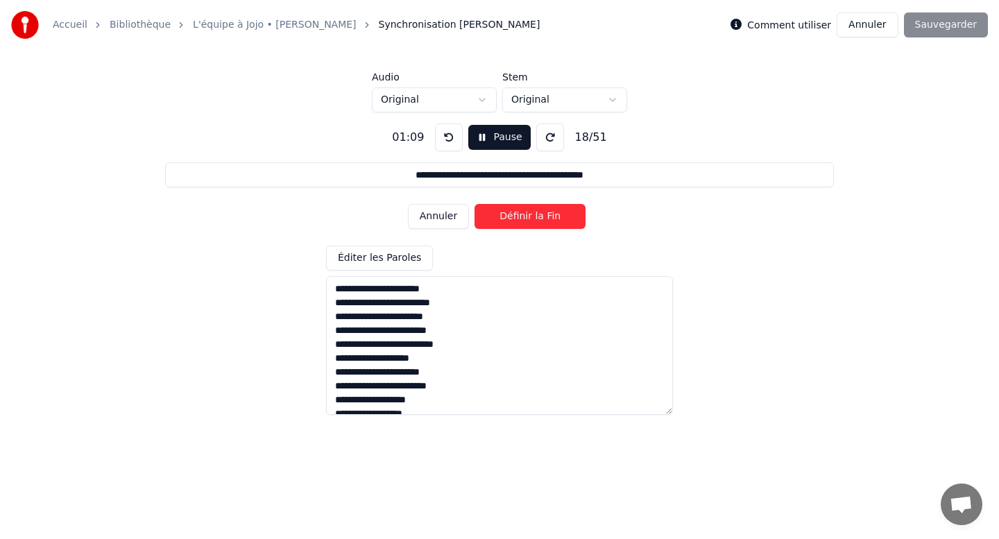
click at [485, 214] on button "Définir la Fin" at bounding box center [529, 216] width 111 height 25
click at [485, 214] on button "Définir le Début" at bounding box center [529, 216] width 111 height 25
click at [492, 215] on button "Définir la Fin" at bounding box center [529, 216] width 111 height 25
click at [437, 219] on button "Annuler" at bounding box center [438, 216] width 61 height 25
click at [439, 220] on button "Annuler" at bounding box center [438, 216] width 61 height 25
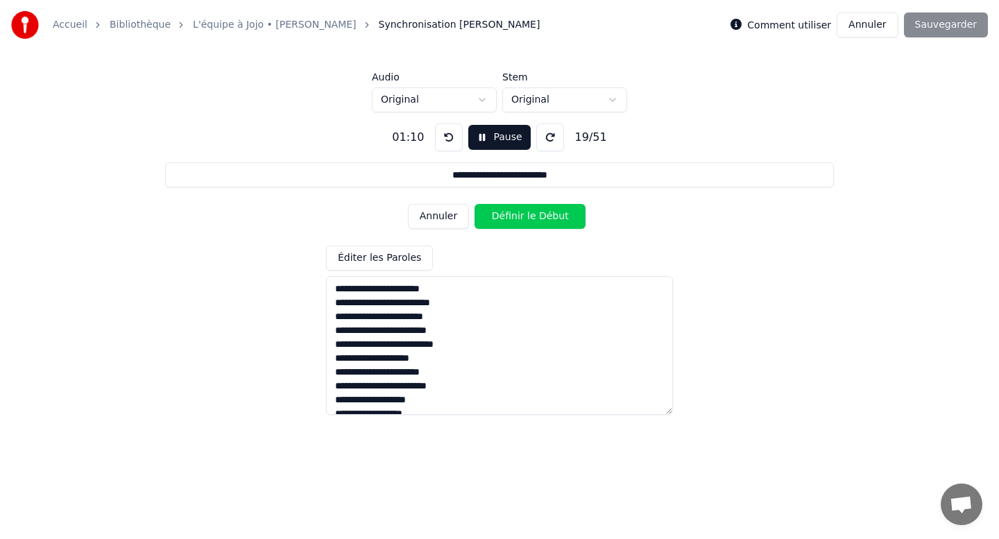
click at [439, 219] on button "Annuler" at bounding box center [438, 216] width 61 height 25
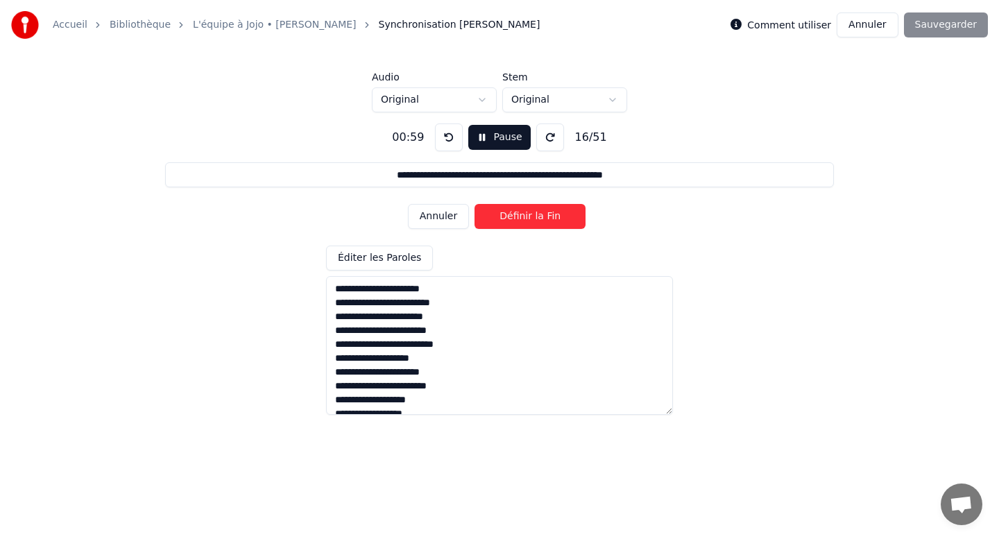
click at [439, 219] on button "Annuler" at bounding box center [438, 216] width 61 height 25
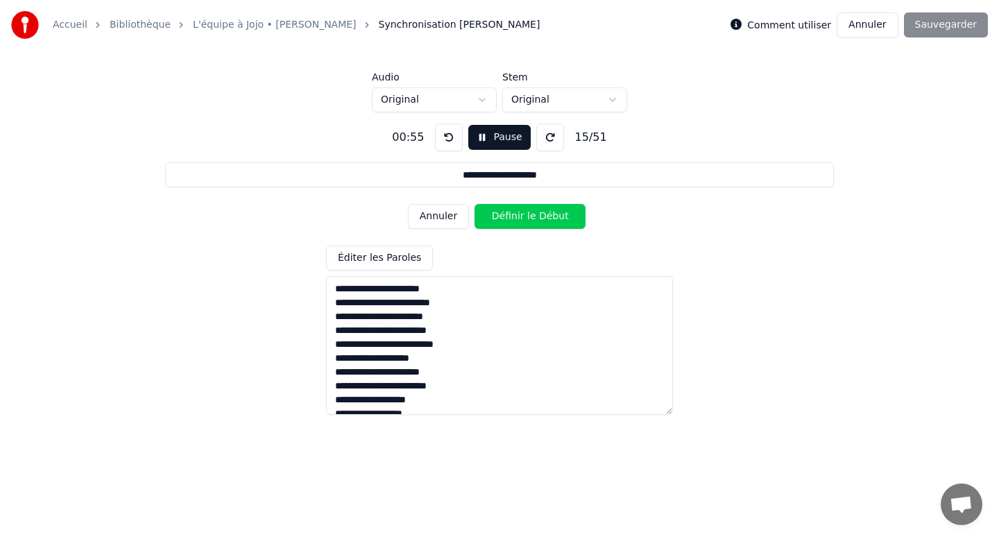
click at [439, 219] on button "Annuler" at bounding box center [438, 216] width 61 height 25
click at [440, 133] on button at bounding box center [449, 137] width 28 height 28
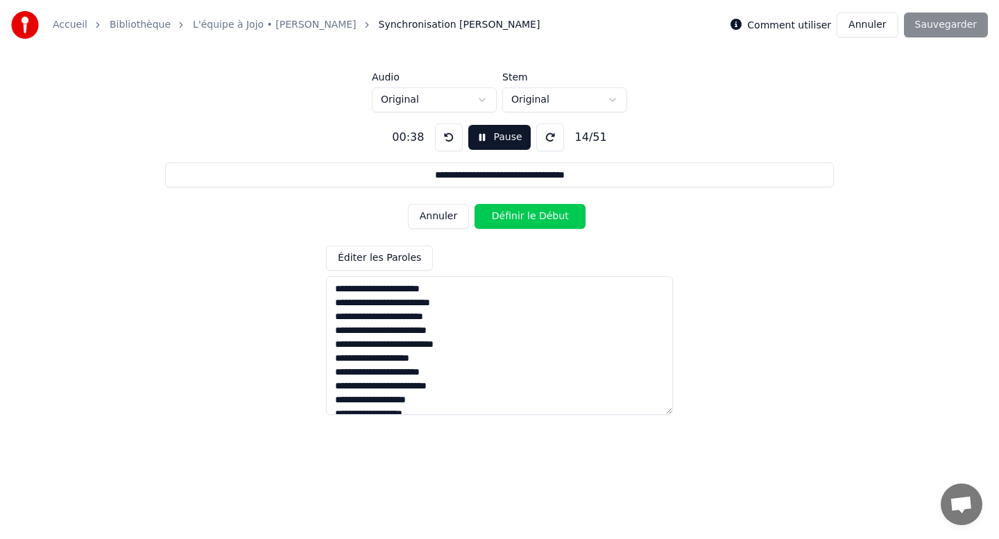
click at [440, 133] on button at bounding box center [449, 137] width 28 height 28
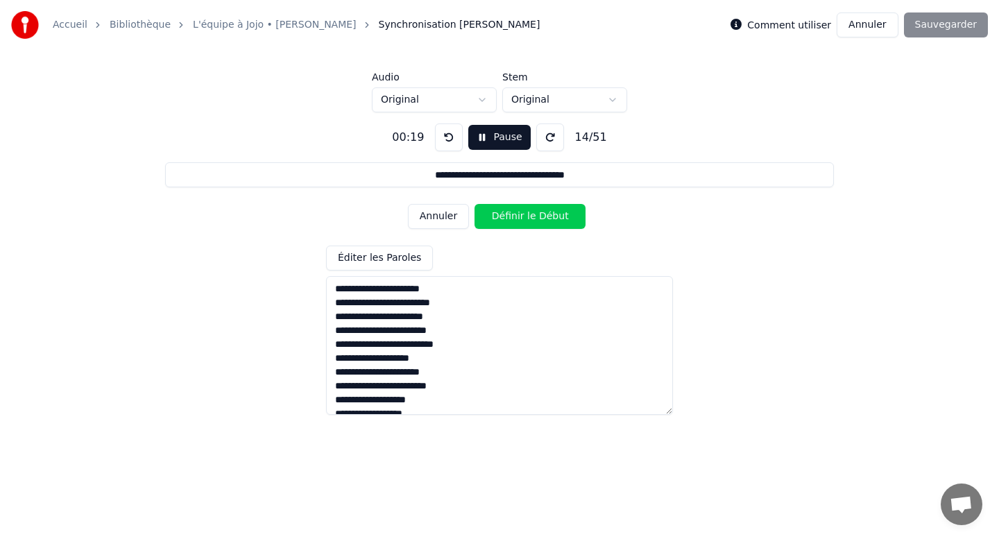
click at [440, 133] on button at bounding box center [449, 137] width 28 height 28
click at [420, 216] on button "Annuler" at bounding box center [438, 216] width 61 height 25
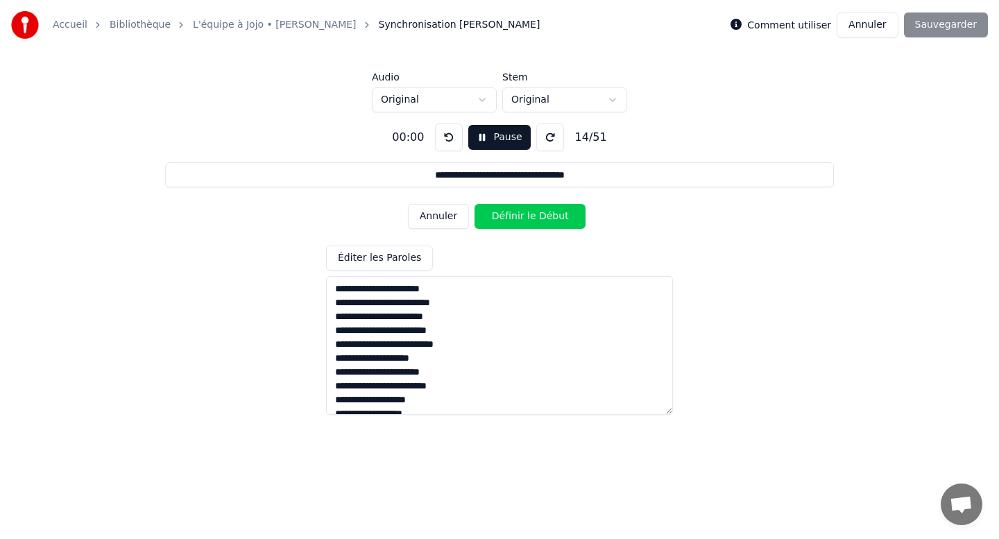
type input "**********"
click at [440, 139] on button at bounding box center [449, 137] width 28 height 28
click at [437, 144] on button at bounding box center [449, 137] width 28 height 28
click at [438, 144] on button at bounding box center [449, 137] width 28 height 28
click at [456, 135] on button at bounding box center [449, 137] width 28 height 28
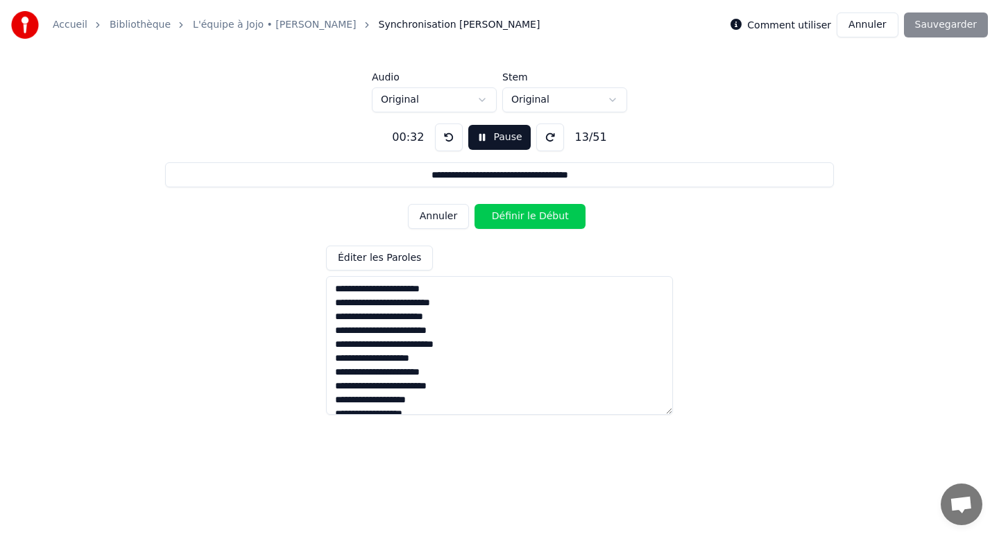
click at [456, 135] on button at bounding box center [449, 137] width 28 height 28
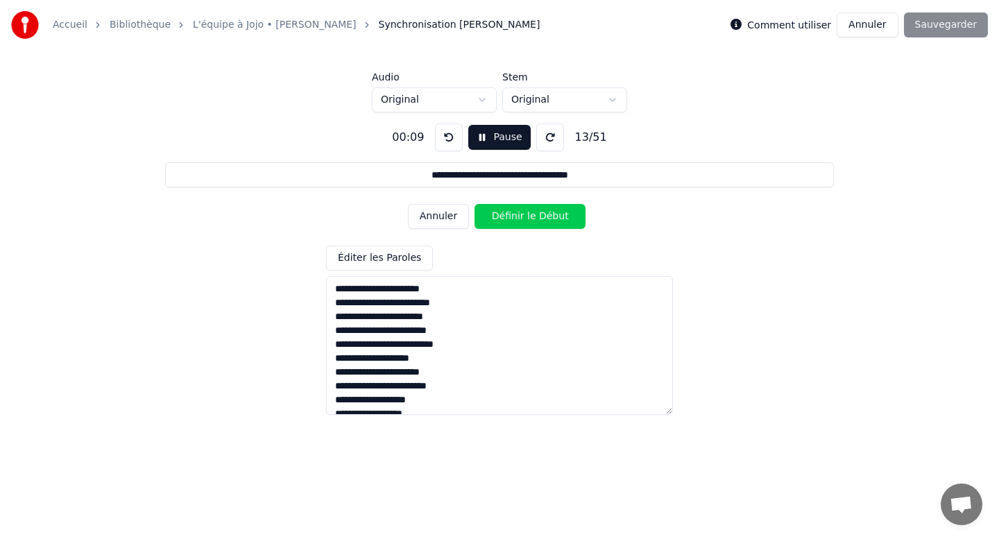
click at [456, 136] on button at bounding box center [449, 137] width 28 height 28
click at [447, 137] on button at bounding box center [449, 137] width 28 height 28
click at [490, 139] on button "Pause" at bounding box center [499, 137] width 62 height 25
click at [479, 137] on button "Début" at bounding box center [499, 137] width 63 height 25
click at [487, 142] on button "Pause" at bounding box center [499, 137] width 62 height 25
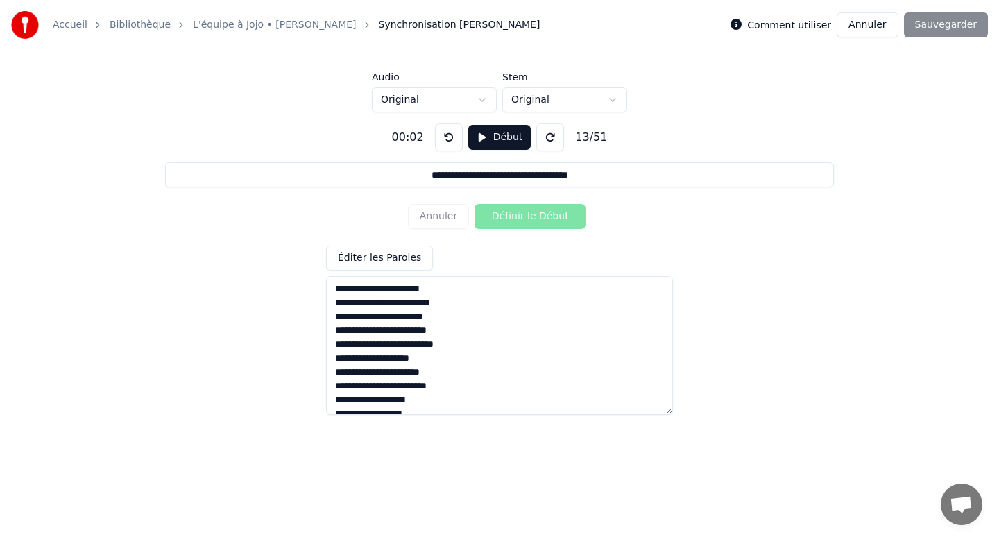
click at [438, 136] on button at bounding box center [449, 137] width 28 height 28
click at [435, 123] on button at bounding box center [449, 137] width 28 height 28
drag, startPoint x: 484, startPoint y: 133, endPoint x: 474, endPoint y: 143, distance: 13.7
click at [474, 143] on button "Début" at bounding box center [499, 137] width 63 height 25
click at [474, 143] on button "Pause" at bounding box center [499, 137] width 62 height 25
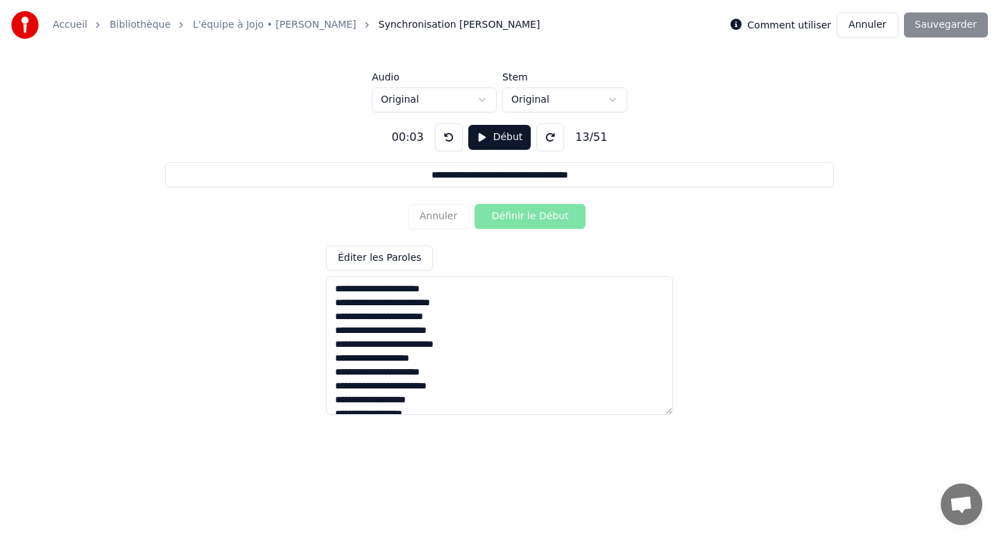
click at [449, 137] on button at bounding box center [449, 137] width 28 height 28
click at [479, 139] on button "Début" at bounding box center [499, 137] width 63 height 25
click at [368, 292] on textarea at bounding box center [499, 345] width 347 height 139
click at [425, 291] on textarea at bounding box center [499, 345] width 347 height 139
drag, startPoint x: 589, startPoint y: 173, endPoint x: 2, endPoint y: 165, distance: 586.8
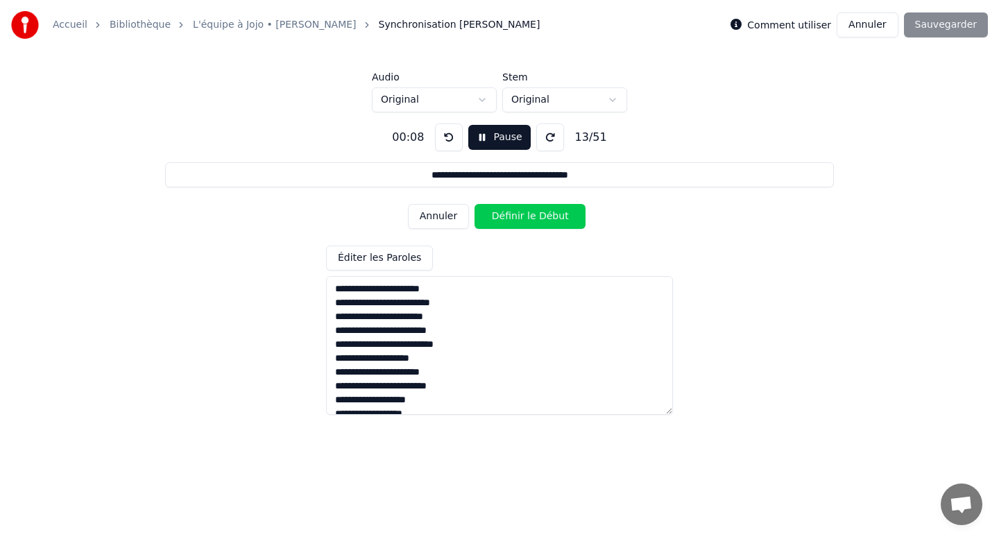
click at [2, 165] on div "**********" at bounding box center [499, 197] width 999 height 395
click at [339, 295] on textarea at bounding box center [499, 345] width 347 height 139
click at [333, 285] on textarea at bounding box center [499, 345] width 347 height 139
click at [363, 262] on button "Éditer les Paroles" at bounding box center [379, 258] width 107 height 25
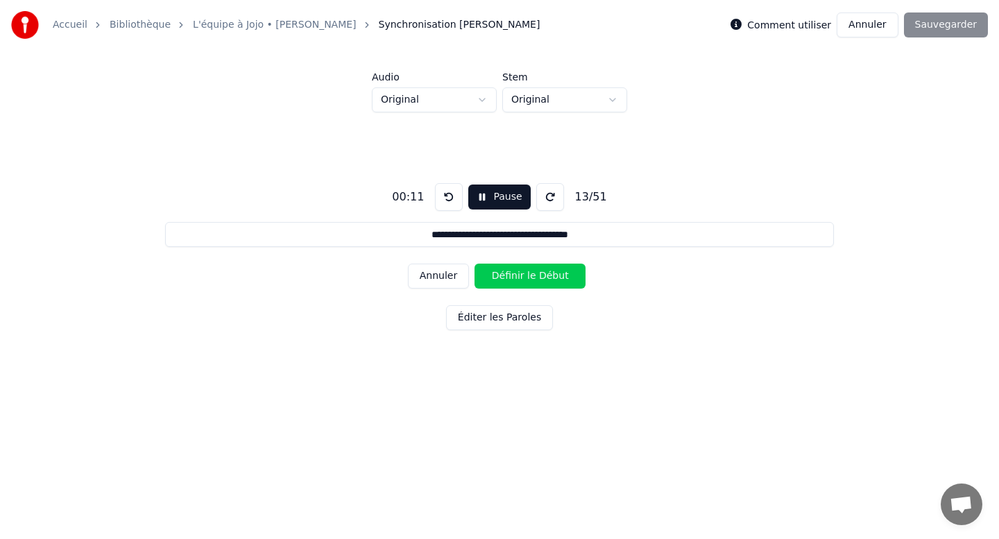
click at [450, 273] on button "Annuler" at bounding box center [438, 276] width 61 height 25
type input "**********"
click at [432, 272] on button "Annuler" at bounding box center [438, 276] width 61 height 25
click at [889, 17] on button "Annuler" at bounding box center [866, 24] width 61 height 25
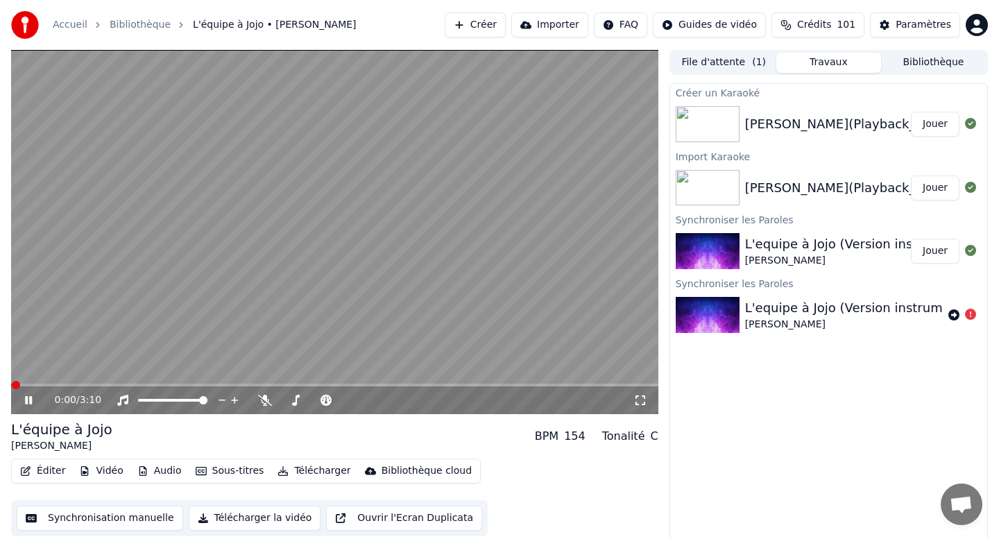
click at [42, 471] on button "Éditer" at bounding box center [43, 470] width 56 height 19
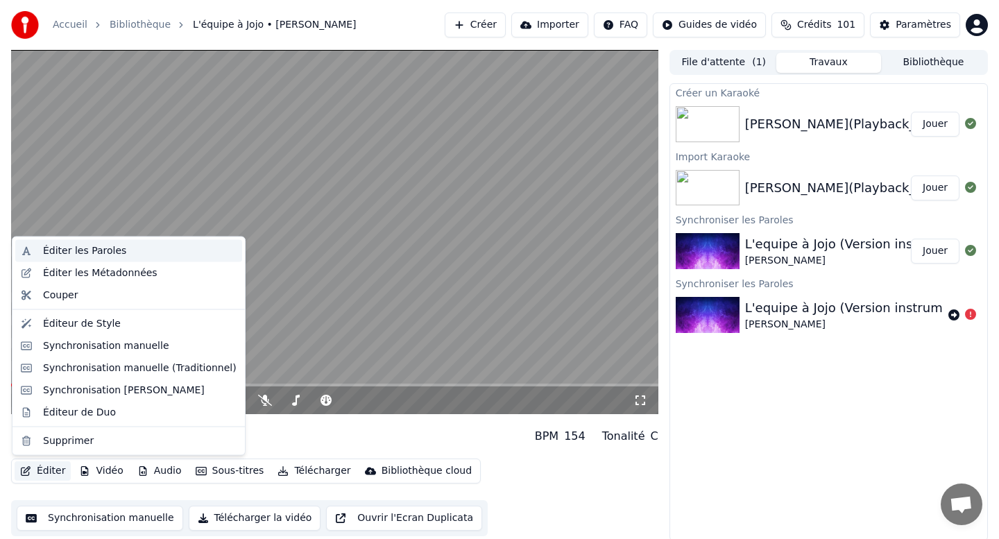
click at [115, 244] on div "Éditer les Paroles" at bounding box center [84, 251] width 83 height 14
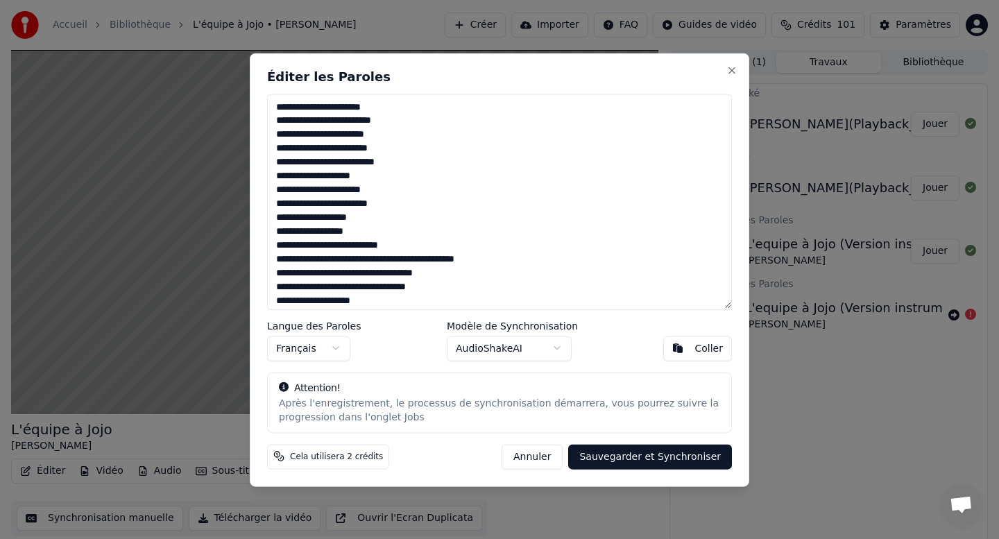
click at [550, 456] on button "Annuler" at bounding box center [531, 456] width 61 height 25
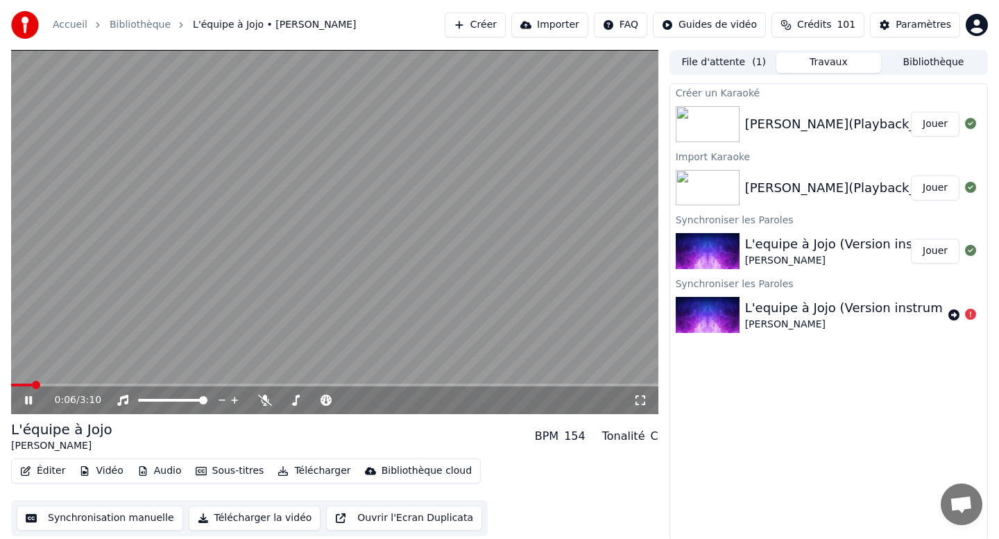
click at [33, 399] on icon at bounding box center [38, 400] width 33 height 11
click at [57, 470] on button "Éditer" at bounding box center [43, 470] width 56 height 19
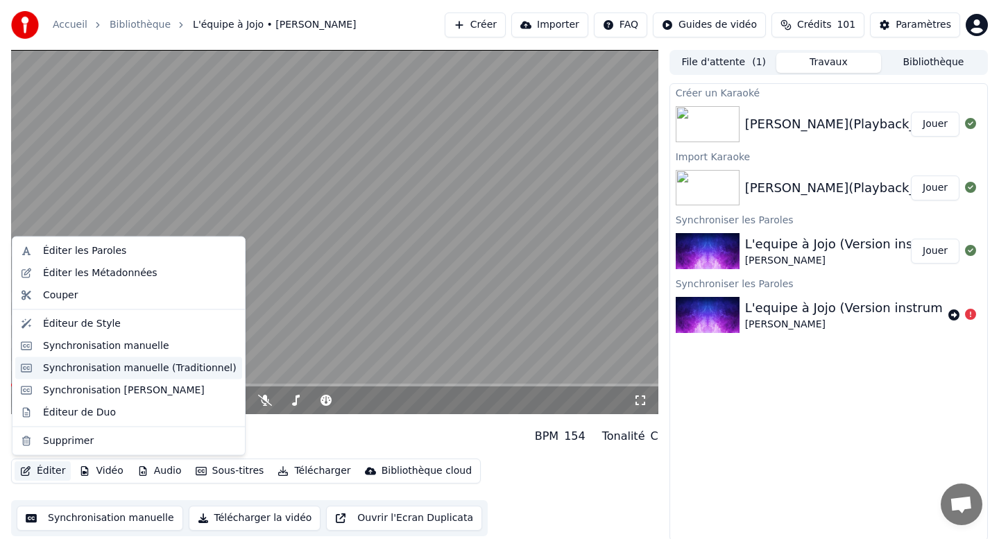
click at [100, 370] on div "Synchronisation manuelle (Traditionnel)" at bounding box center [140, 368] width 194 height 14
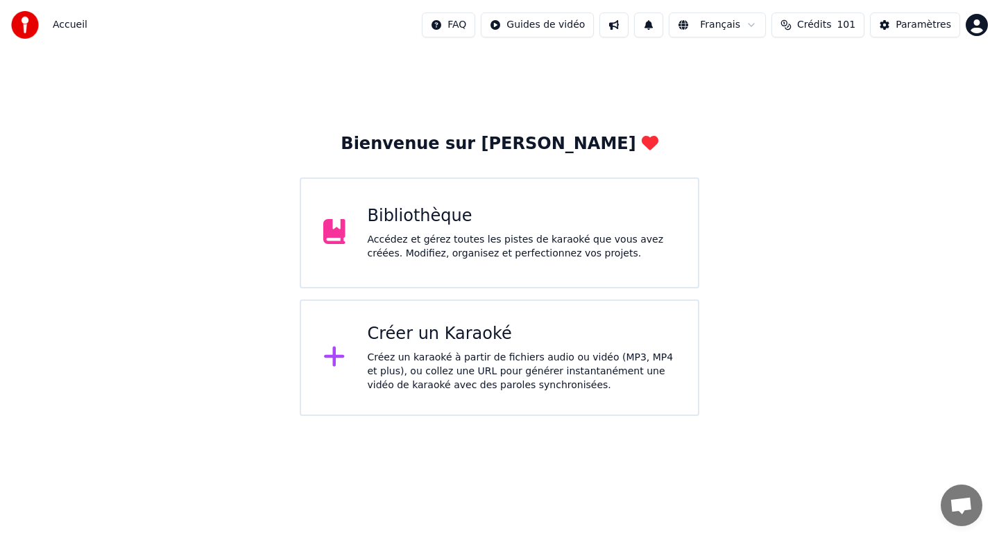
click at [437, 210] on div "Bibliothèque" at bounding box center [522, 216] width 309 height 22
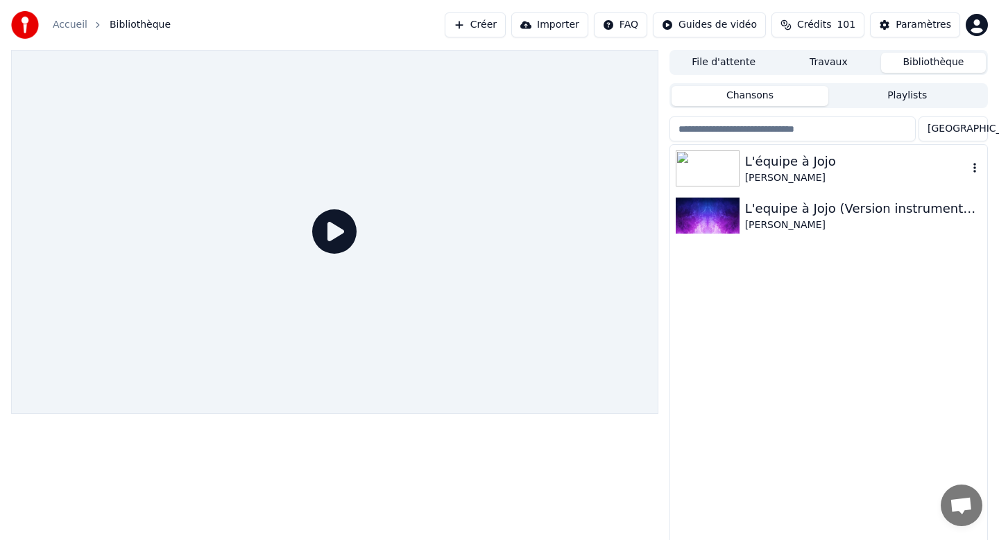
click at [751, 167] on div "L'équipe à Jojo" at bounding box center [856, 161] width 223 height 19
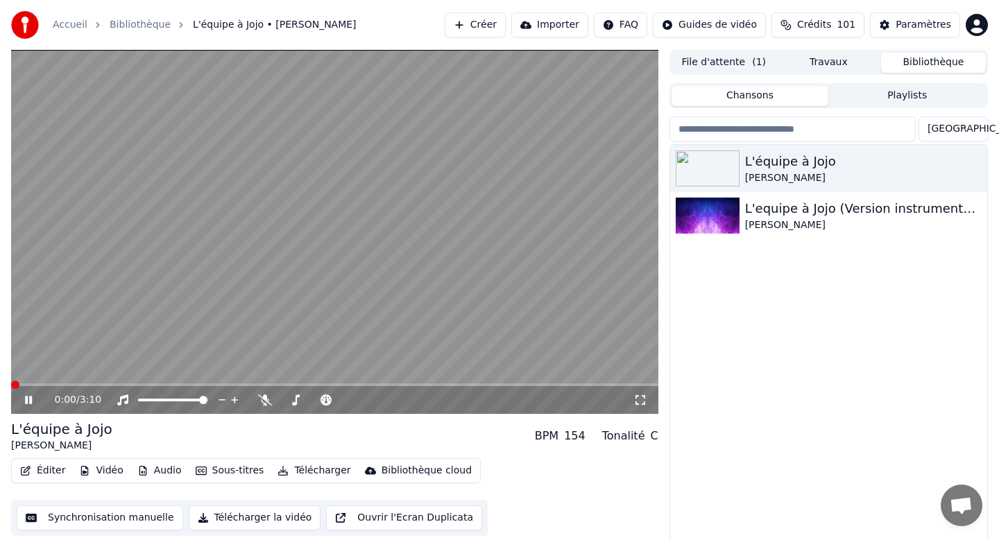
click at [48, 470] on button "Éditer" at bounding box center [43, 470] width 56 height 19
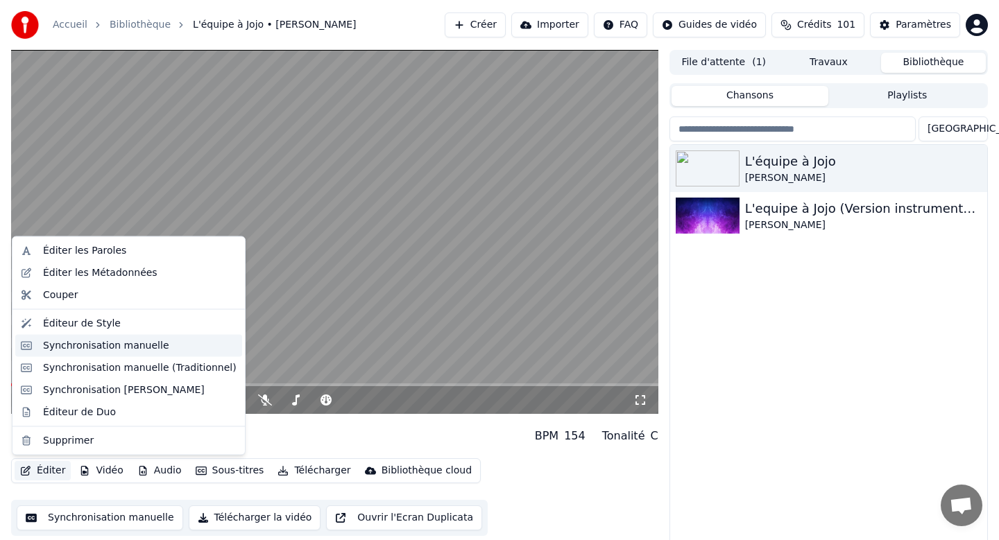
click at [91, 346] on div "Synchronisation manuelle" at bounding box center [106, 345] width 126 height 14
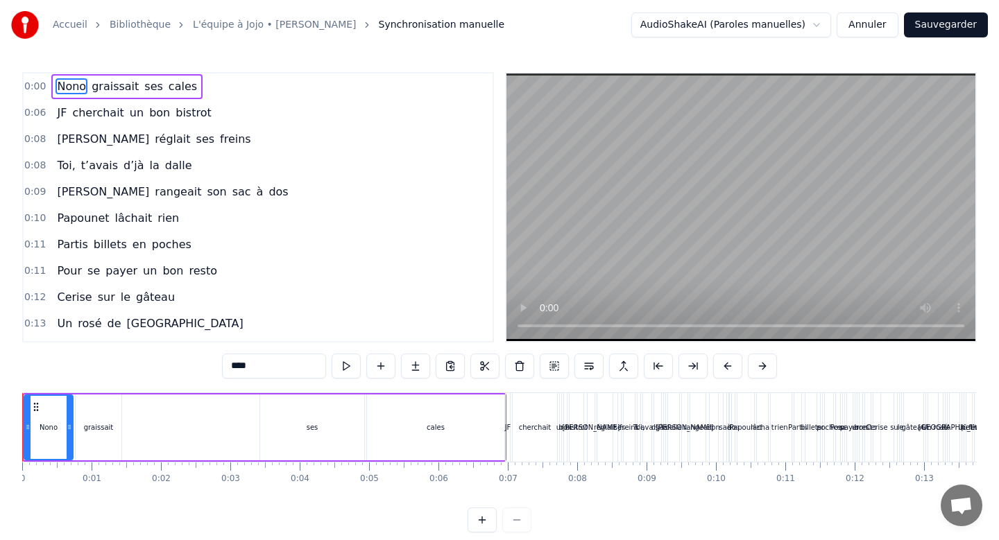
click at [866, 26] on button "Annuler" at bounding box center [866, 24] width 61 height 25
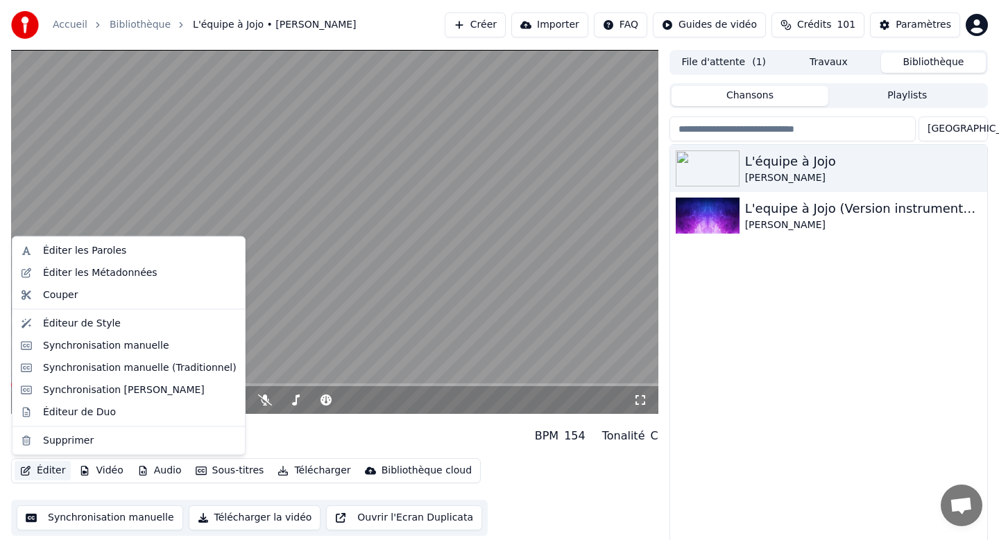
click at [42, 465] on button "Éditer" at bounding box center [43, 470] width 56 height 19
click at [85, 257] on div "Éditer les Paroles" at bounding box center [128, 251] width 227 height 22
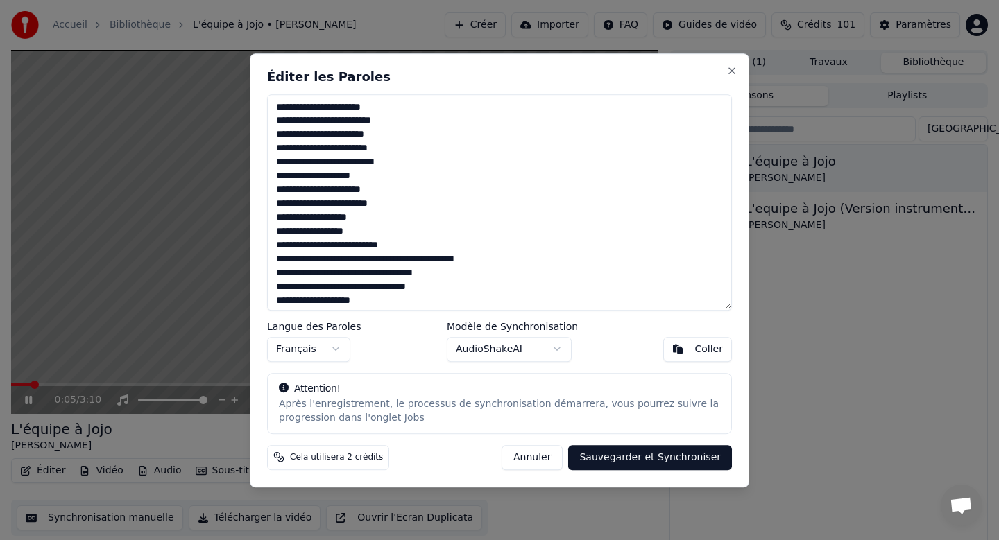
click at [533, 455] on button "Annuler" at bounding box center [531, 457] width 61 height 25
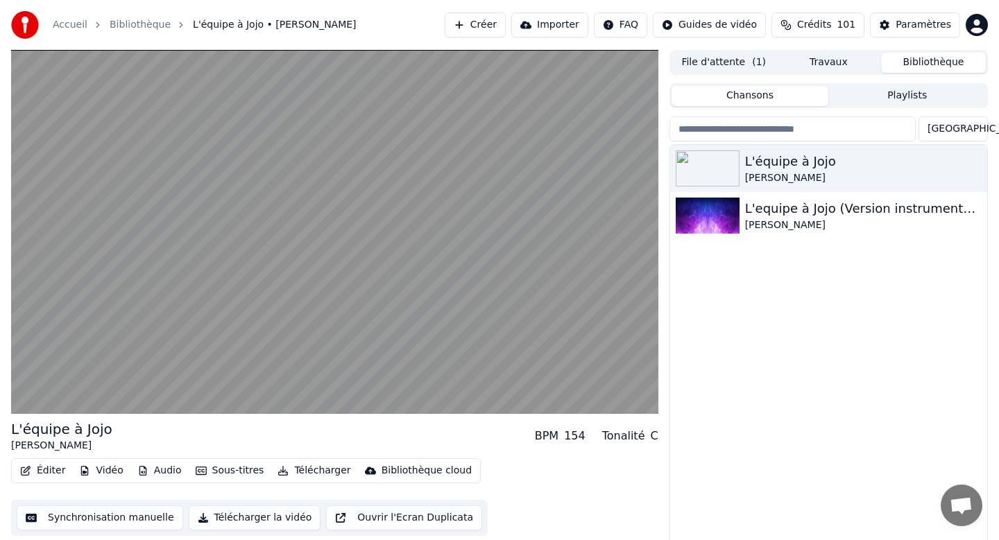
click at [40, 465] on button "Éditer" at bounding box center [43, 470] width 56 height 19
click at [329, 433] on div "L'équipe à [PERSON_NAME] BPM 154 Tonalité C" at bounding box center [334, 436] width 647 height 33
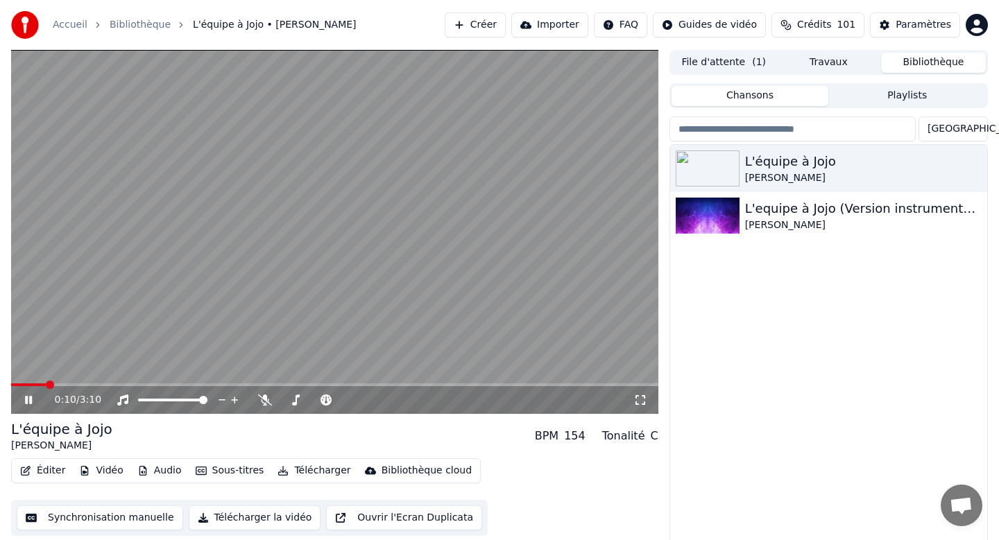
click at [31, 399] on icon at bounding box center [28, 400] width 7 height 8
click at [76, 517] on button "Synchronisation manuelle" at bounding box center [100, 518] width 166 height 25
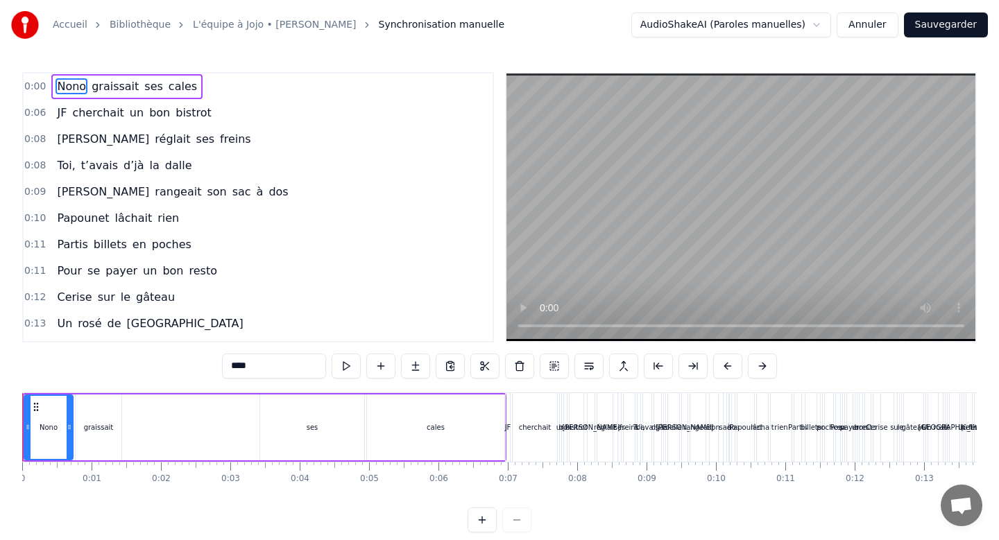
click at [66, 25] on link "Accueil" at bounding box center [70, 25] width 35 height 14
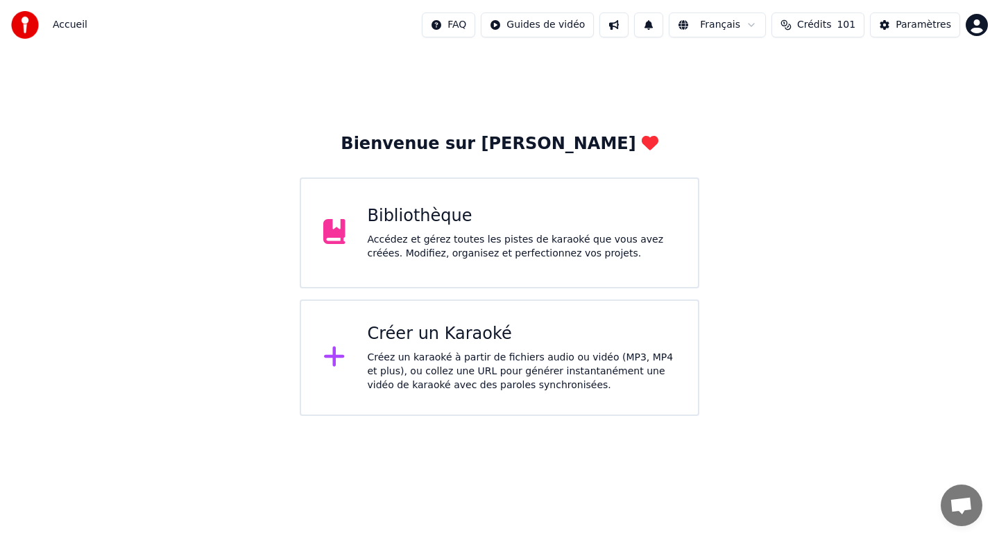
click at [60, 22] on span "Accueil" at bounding box center [70, 25] width 35 height 14
click at [14, 17] on img at bounding box center [25, 25] width 28 height 28
click at [388, 218] on div "Bibliothèque" at bounding box center [522, 216] width 309 height 22
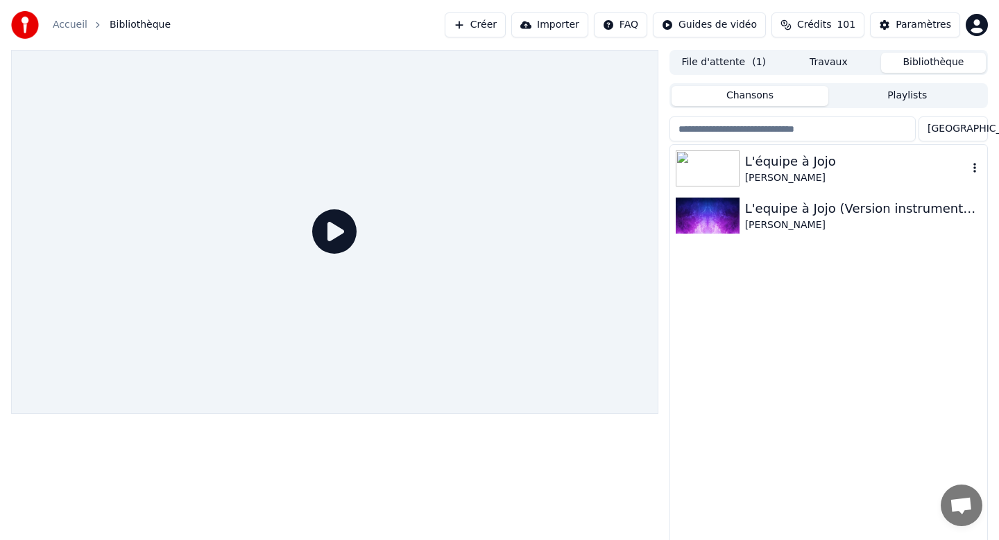
click at [742, 156] on div at bounding box center [710, 169] width 69 height 36
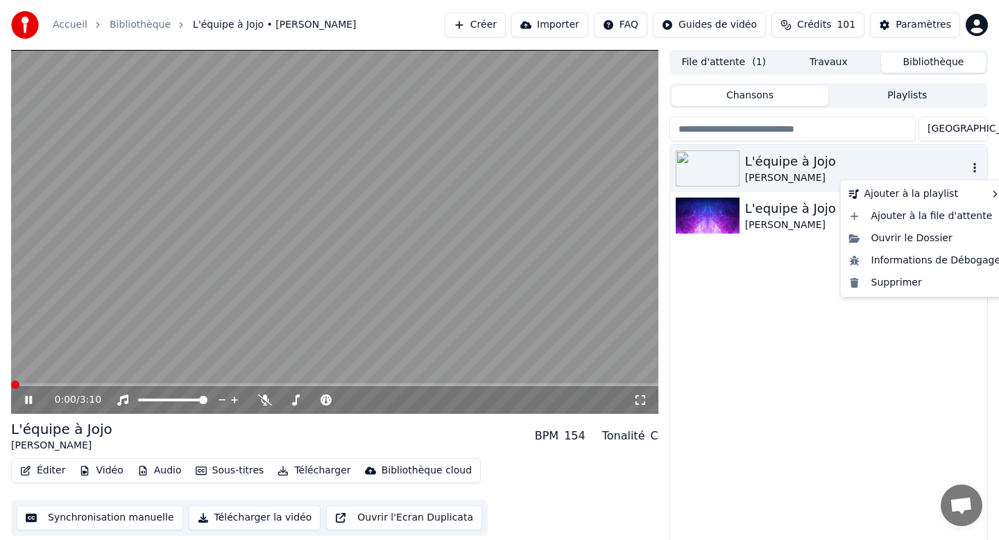
click at [975, 165] on icon "button" at bounding box center [975, 167] width 14 height 11
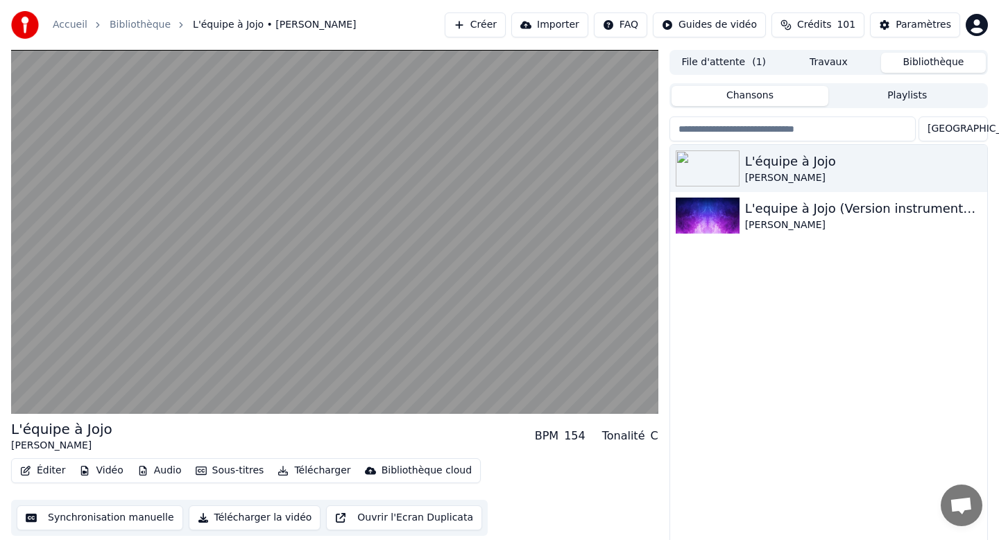
click at [775, 327] on div "L'équipe à [PERSON_NAME] L'equipe à Jojo (Version instrumentale) [PERSON_NAME]" at bounding box center [828, 347] width 317 height 404
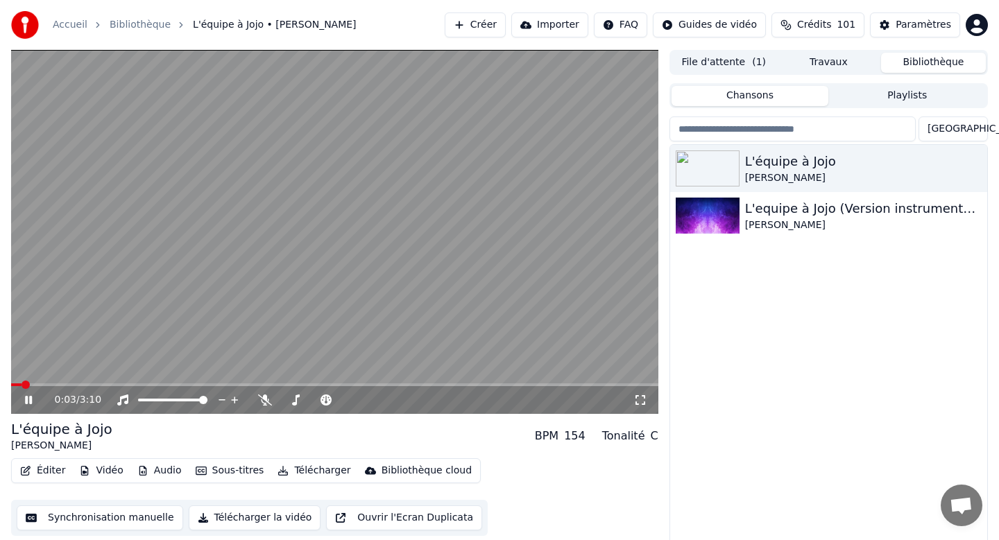
click at [25, 399] on icon at bounding box center [38, 400] width 33 height 11
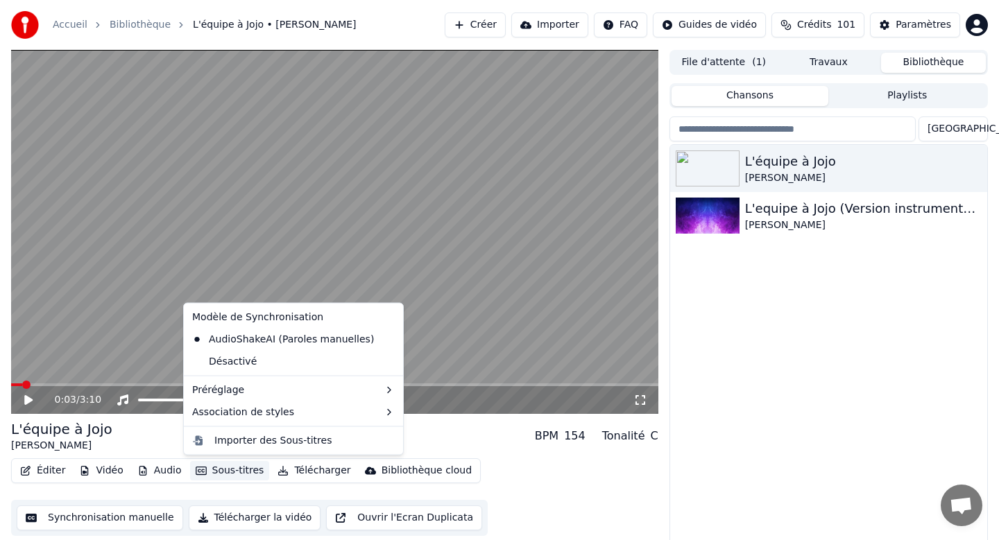
click at [206, 469] on button "Sous-titres" at bounding box center [230, 470] width 80 height 19
click at [241, 440] on div "Importer des Sous-titres" at bounding box center [272, 440] width 117 height 14
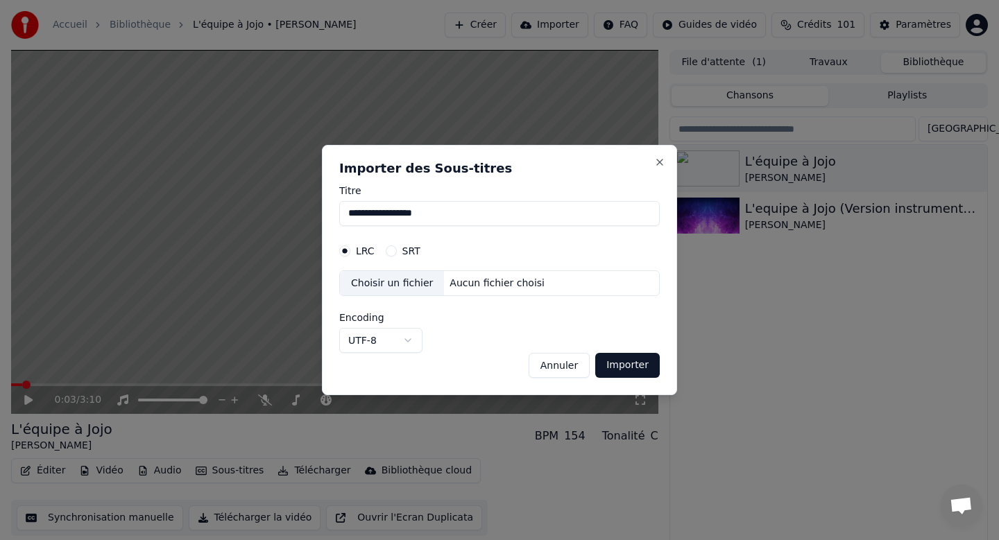
click at [556, 363] on button "Annuler" at bounding box center [558, 365] width 61 height 25
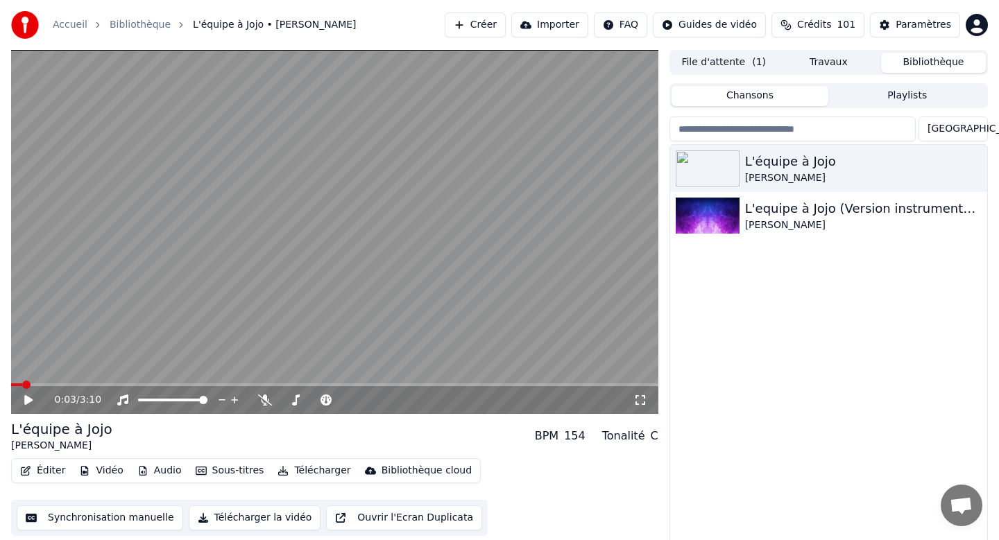
click at [53, 470] on button "Éditer" at bounding box center [43, 470] width 56 height 19
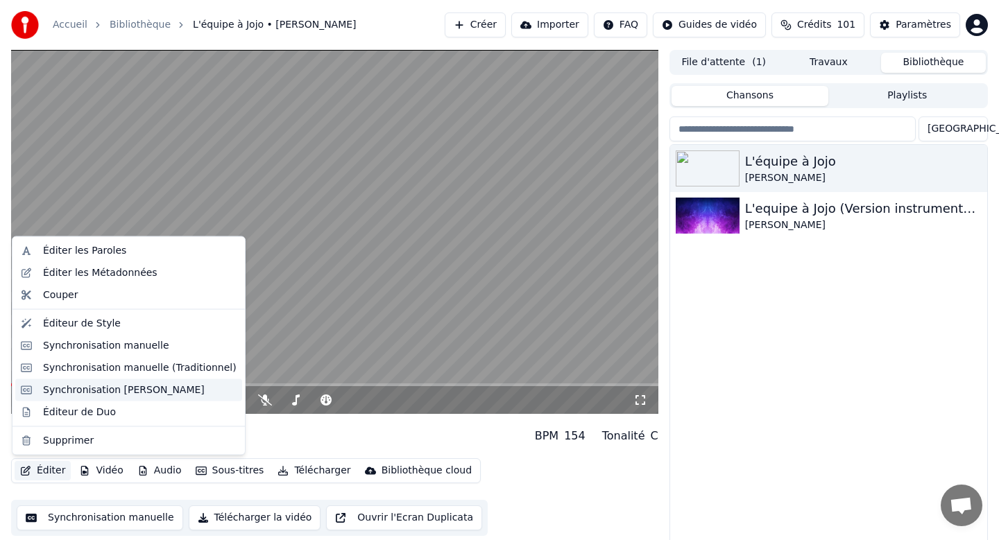
click at [71, 393] on div "Synchronisation [PERSON_NAME]" at bounding box center [124, 390] width 162 height 14
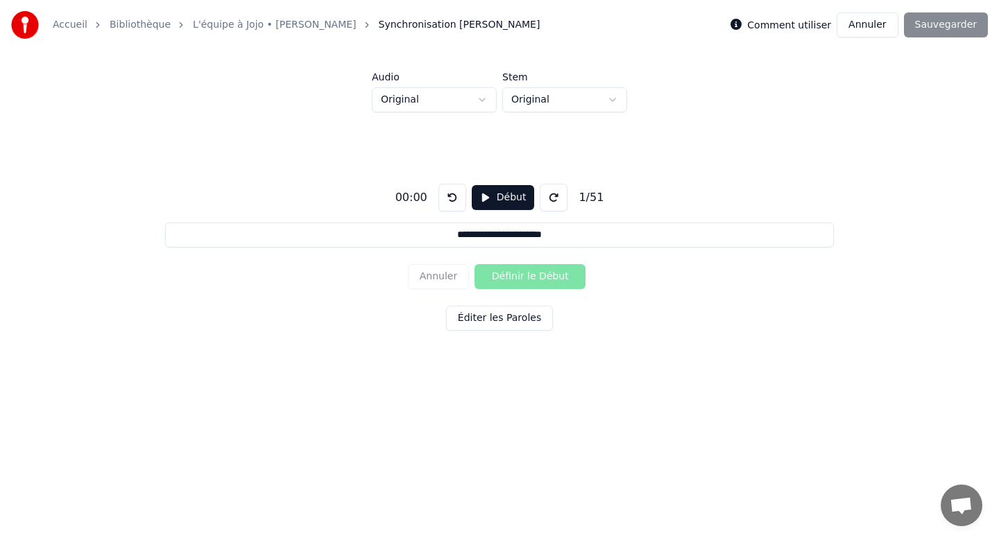
click at [487, 197] on button "Début" at bounding box center [503, 197] width 63 height 25
click at [513, 280] on button "Définir le Début" at bounding box center [529, 276] width 111 height 25
click at [513, 280] on button "Définir la Fin" at bounding box center [529, 276] width 111 height 25
click at [513, 279] on button "Définir le Début" at bounding box center [529, 276] width 111 height 25
click at [513, 279] on button "Définir la Fin" at bounding box center [529, 276] width 111 height 25
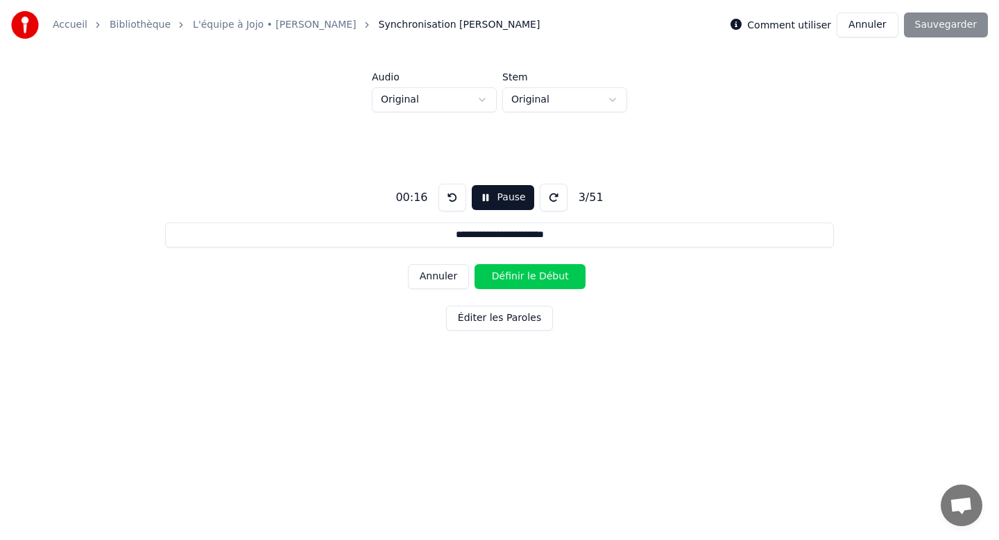
click at [513, 279] on button "Définir le Début" at bounding box center [529, 276] width 111 height 25
click at [513, 279] on button "Définir la Fin" at bounding box center [529, 276] width 111 height 25
click at [513, 279] on button "Définir le Début" at bounding box center [529, 276] width 111 height 25
click at [513, 278] on button "Définir la Fin" at bounding box center [529, 276] width 111 height 25
click at [513, 277] on button "Définir le Début" at bounding box center [529, 276] width 111 height 25
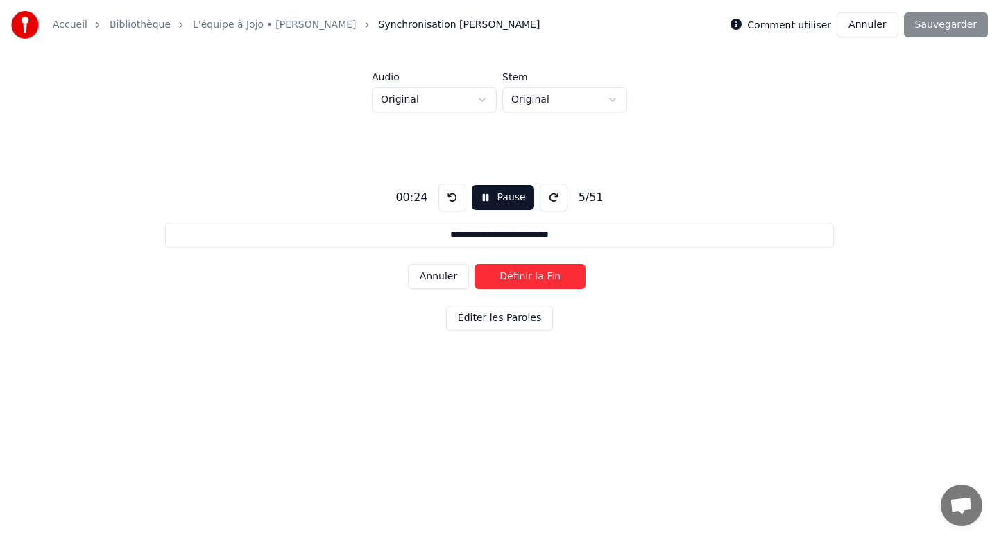
click at [513, 277] on button "Définir la Fin" at bounding box center [529, 276] width 111 height 25
click at [513, 277] on button "Définir le Début" at bounding box center [529, 276] width 111 height 25
click at [513, 277] on button "Définir la Fin" at bounding box center [529, 276] width 111 height 25
click at [513, 277] on button "Définir le Début" at bounding box center [529, 276] width 111 height 25
click at [513, 277] on button "Définir la Fin" at bounding box center [529, 276] width 111 height 25
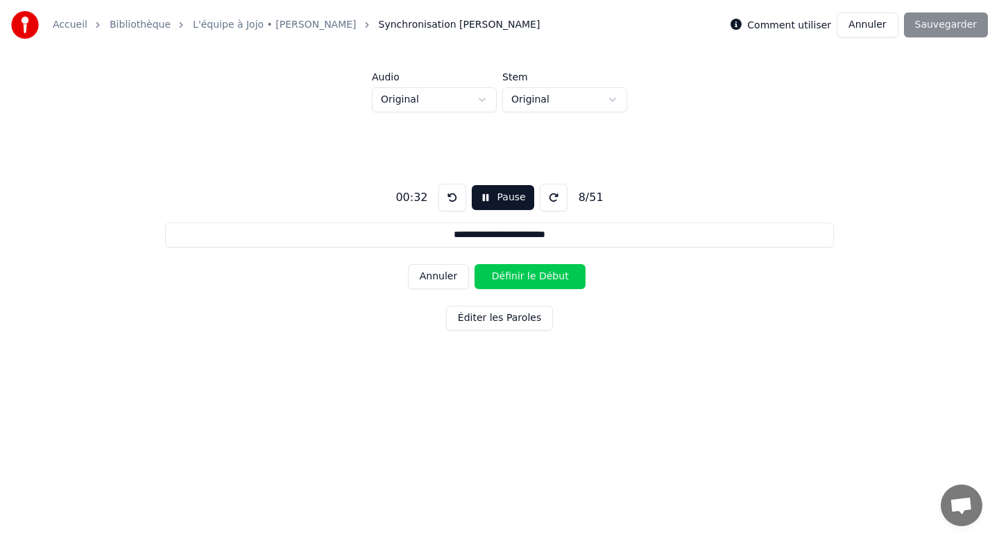
click at [513, 277] on button "Définir le Début" at bounding box center [529, 276] width 111 height 25
click at [513, 277] on button "Définir la Fin" at bounding box center [529, 276] width 111 height 25
click at [513, 277] on button "Définir le Début" at bounding box center [529, 276] width 111 height 25
click at [513, 277] on button "Définir la Fin" at bounding box center [529, 276] width 111 height 25
click at [513, 277] on button "Définir le Début" at bounding box center [529, 276] width 111 height 25
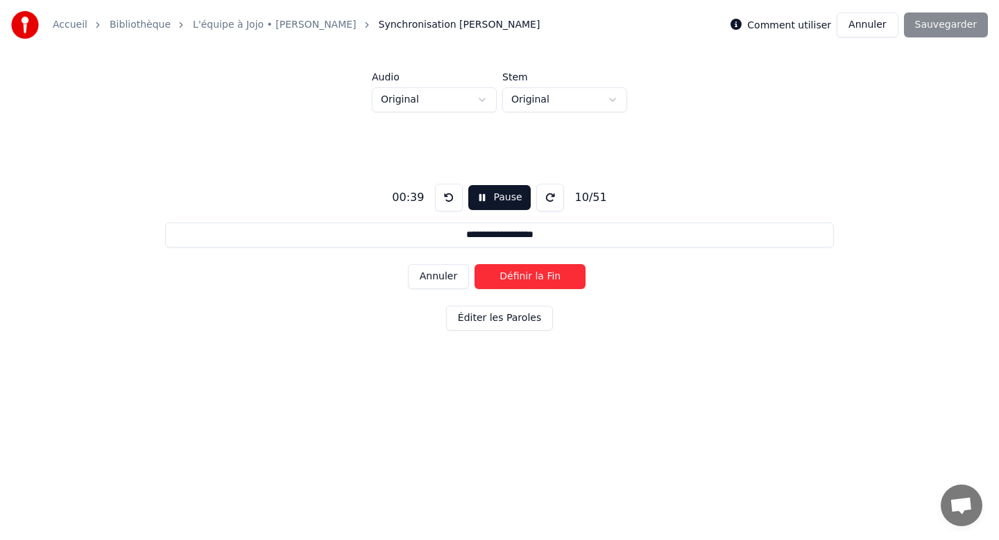
click at [513, 277] on button "Définir la Fin" at bounding box center [529, 276] width 111 height 25
click at [513, 277] on button "Définir le Début" at bounding box center [529, 276] width 111 height 25
click at [513, 277] on button "Définir la Fin" at bounding box center [529, 276] width 111 height 25
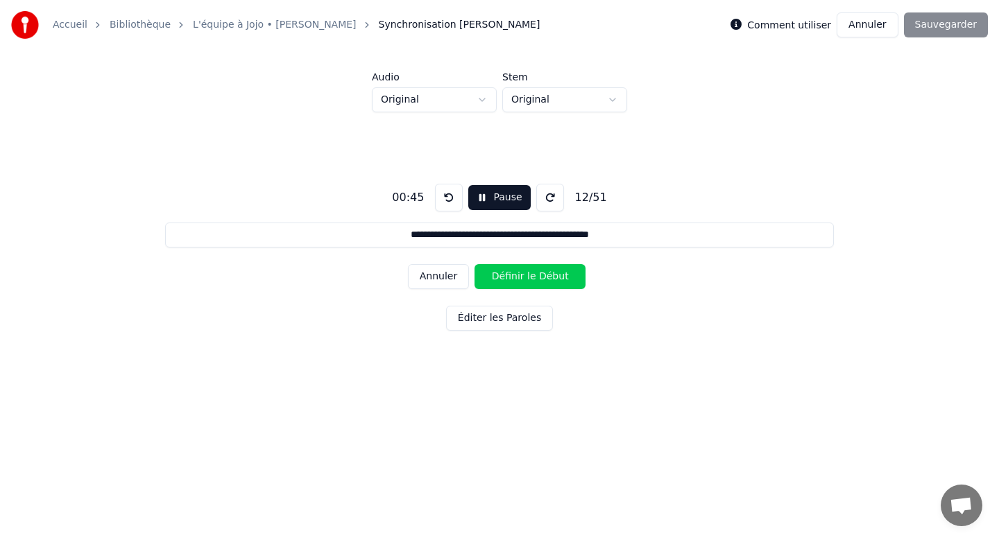
click at [513, 277] on button "Définir le Début" at bounding box center [529, 276] width 111 height 25
click at [513, 277] on button "Définir la Fin" at bounding box center [529, 276] width 111 height 25
click at [513, 277] on button "Définir le Début" at bounding box center [529, 276] width 111 height 25
click at [513, 277] on button "Définir la Fin" at bounding box center [529, 276] width 111 height 25
click at [513, 277] on button "Définir le Début" at bounding box center [529, 276] width 111 height 25
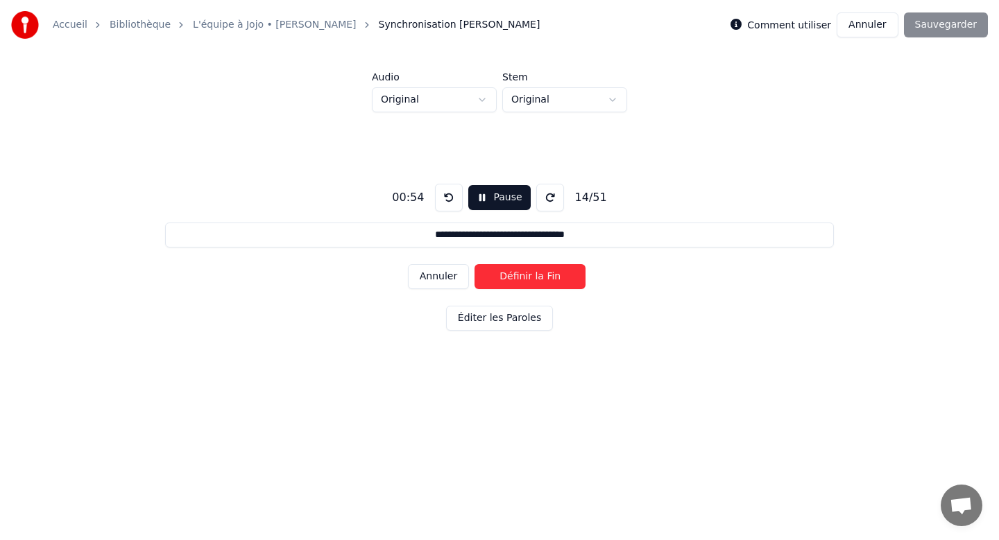
click at [512, 277] on button "Définir la Fin" at bounding box center [529, 276] width 111 height 25
click at [512, 277] on button "Définir le Début" at bounding box center [529, 276] width 111 height 25
click at [512, 277] on button "Définir la Fin" at bounding box center [529, 276] width 111 height 25
click at [512, 277] on button "Définir le Début" at bounding box center [529, 276] width 111 height 25
click at [512, 277] on button "Définir la Fin" at bounding box center [529, 276] width 111 height 25
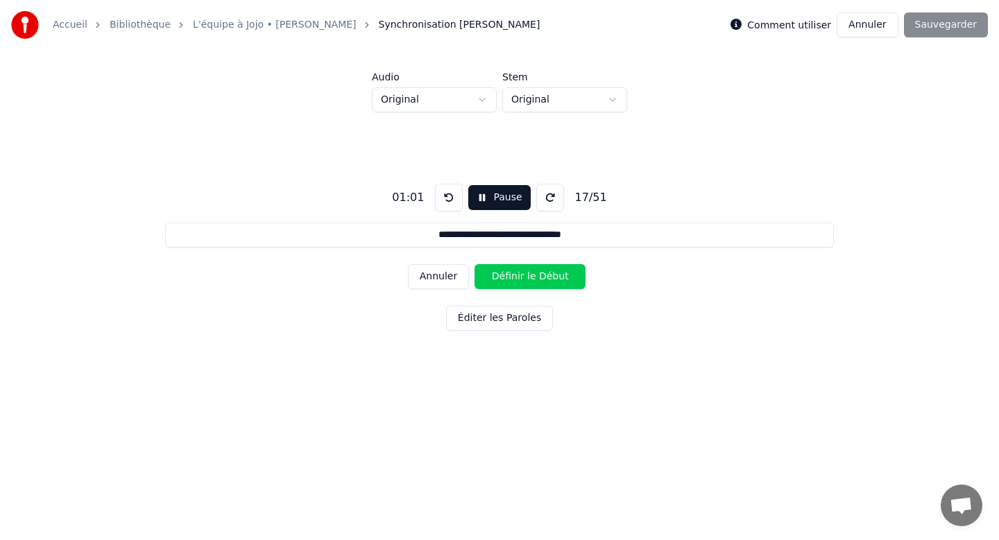
click at [512, 277] on button "Définir le Début" at bounding box center [529, 276] width 111 height 25
click at [512, 277] on button "Définir la Fin" at bounding box center [529, 276] width 111 height 25
click at [512, 277] on button "Définir le Début" at bounding box center [529, 276] width 111 height 25
click at [512, 277] on button "Définir la Fin" at bounding box center [529, 276] width 111 height 25
click at [512, 277] on button "Définir le Début" at bounding box center [529, 276] width 111 height 25
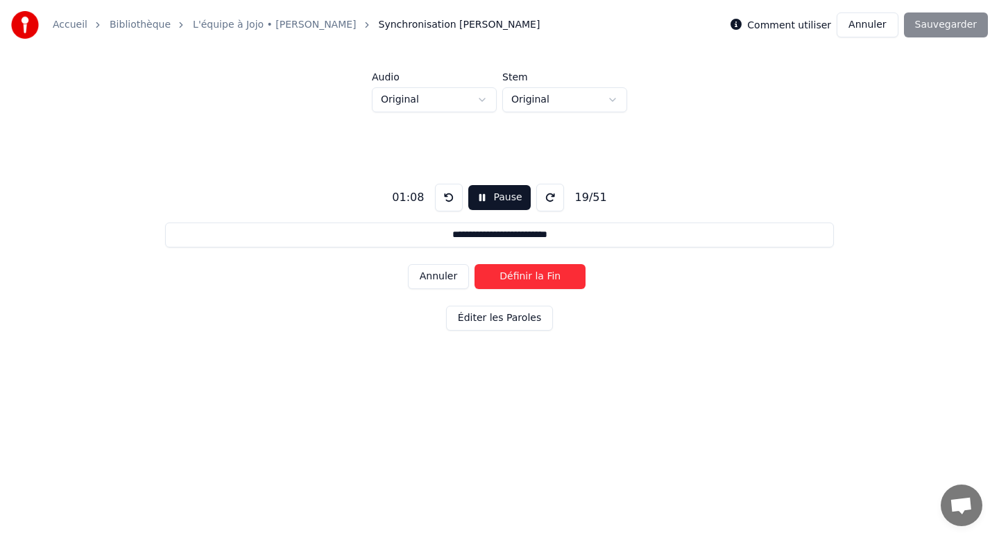
click at [512, 277] on button "Définir la Fin" at bounding box center [529, 276] width 111 height 25
click at [512, 276] on button "Définir le Début" at bounding box center [529, 276] width 111 height 25
click at [512, 275] on button "Définir la Fin" at bounding box center [529, 276] width 111 height 25
click at [511, 276] on button "Définir le Début" at bounding box center [529, 276] width 111 height 25
click at [511, 276] on button "Définir la Fin" at bounding box center [529, 276] width 111 height 25
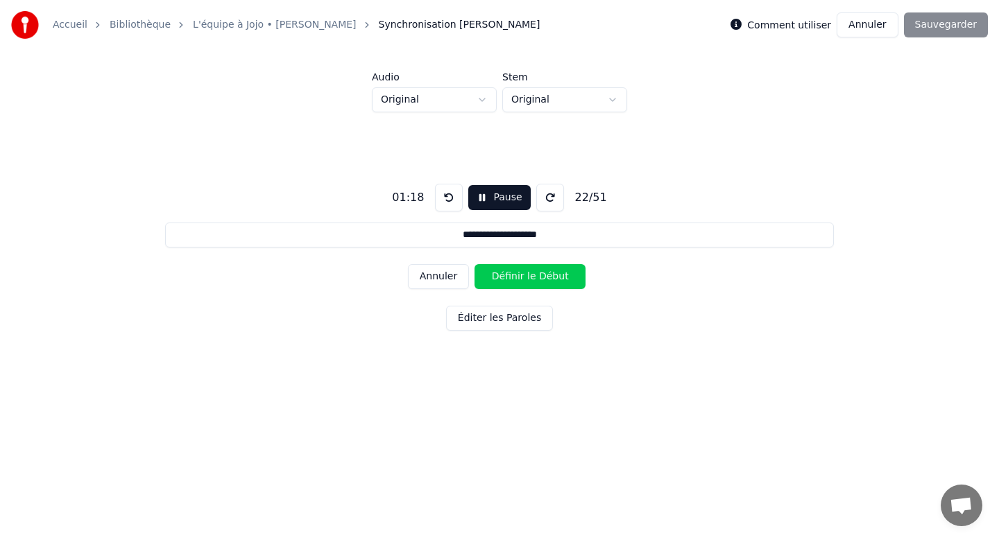
click at [511, 276] on button "Définir le Début" at bounding box center [529, 276] width 111 height 25
click at [511, 276] on button "Définir la Fin" at bounding box center [529, 276] width 111 height 25
click at [511, 276] on button "Définir le Début" at bounding box center [529, 276] width 111 height 25
click at [511, 276] on button "Définir la Fin" at bounding box center [529, 276] width 111 height 25
click at [511, 276] on button "Définir le Début" at bounding box center [529, 276] width 111 height 25
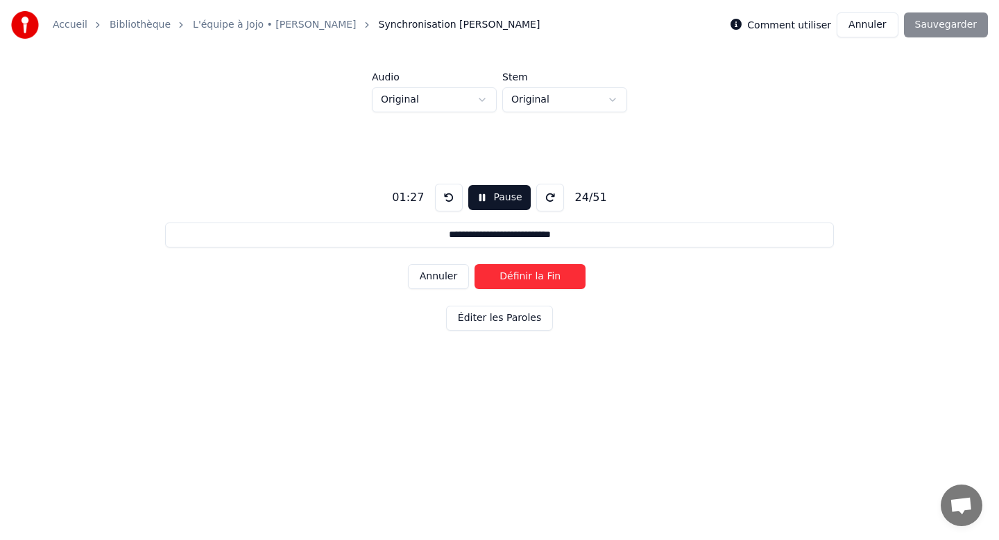
click at [511, 276] on button "Définir la Fin" at bounding box center [529, 276] width 111 height 25
click at [511, 276] on button "Définir le Début" at bounding box center [529, 276] width 111 height 25
click at [511, 276] on button "Définir la Fin" at bounding box center [529, 276] width 111 height 25
click at [511, 276] on button "Définir le Début" at bounding box center [529, 276] width 111 height 25
click at [511, 276] on button "Définir la Fin" at bounding box center [529, 276] width 111 height 25
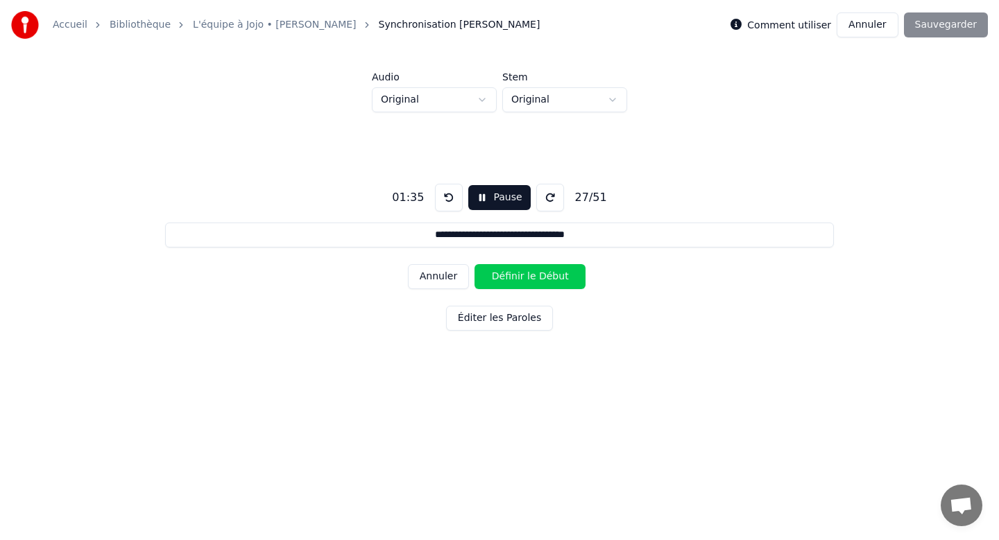
click at [511, 276] on button "Définir le Début" at bounding box center [529, 276] width 111 height 25
click at [511, 276] on button "Définir la Fin" at bounding box center [529, 276] width 111 height 25
click at [511, 276] on button "Définir le Début" at bounding box center [529, 276] width 111 height 25
click at [511, 276] on button "Définir la Fin" at bounding box center [529, 276] width 111 height 25
click at [511, 276] on button "Définir le Début" at bounding box center [529, 276] width 111 height 25
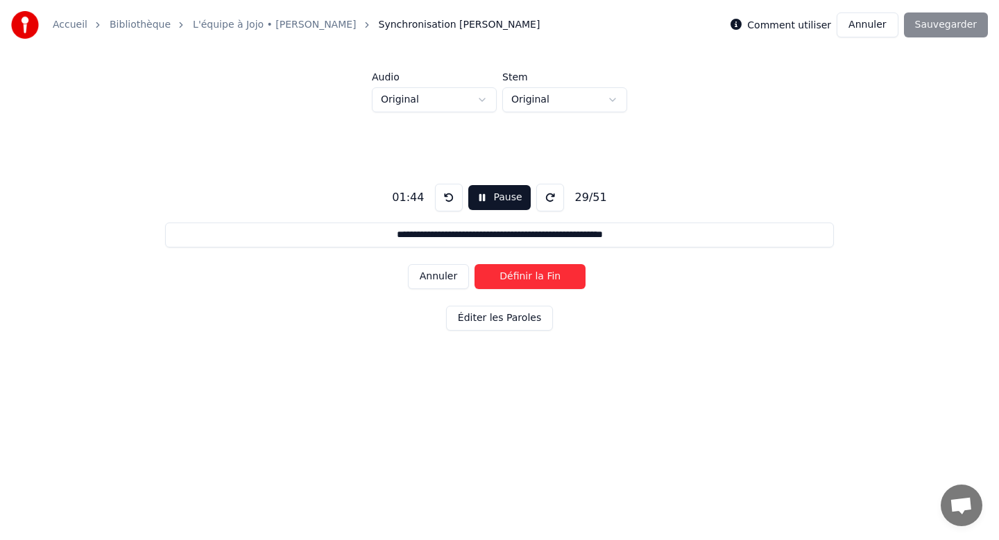
click at [511, 276] on button "Définir la Fin" at bounding box center [529, 276] width 111 height 25
click at [511, 276] on button "Définir le Début" at bounding box center [529, 276] width 111 height 25
click at [511, 277] on button "Définir la Fin" at bounding box center [529, 276] width 111 height 25
click at [511, 277] on button "Définir le Début" at bounding box center [529, 276] width 111 height 25
click at [511, 277] on button "Définir la Fin" at bounding box center [529, 276] width 111 height 25
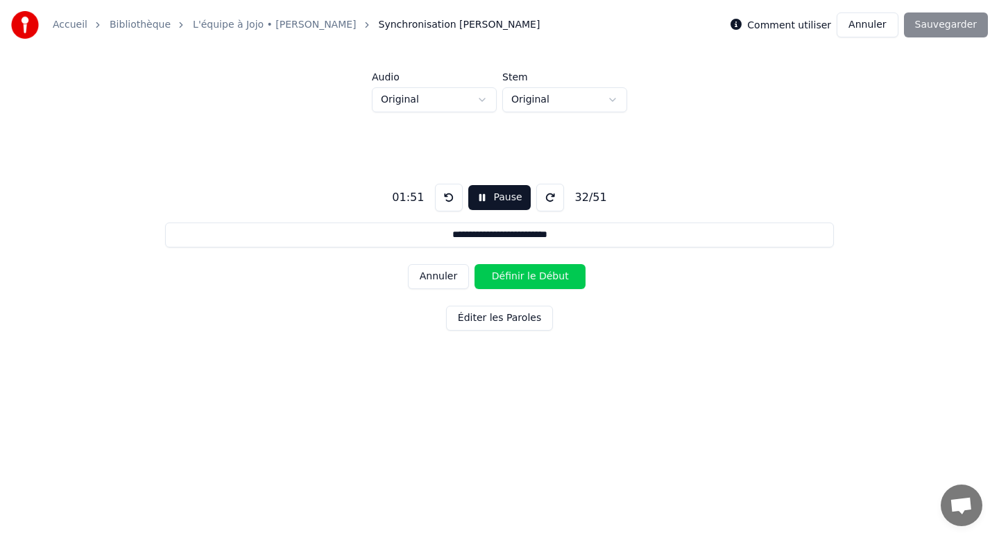
click at [510, 277] on button "Définir le Début" at bounding box center [529, 276] width 111 height 25
click at [510, 277] on button "Définir la Fin" at bounding box center [529, 276] width 111 height 25
click at [512, 279] on button "Définir le Début" at bounding box center [529, 276] width 111 height 25
click at [512, 280] on button "Définir la Fin" at bounding box center [529, 276] width 111 height 25
click at [511, 276] on button "Définir le Début" at bounding box center [529, 276] width 111 height 25
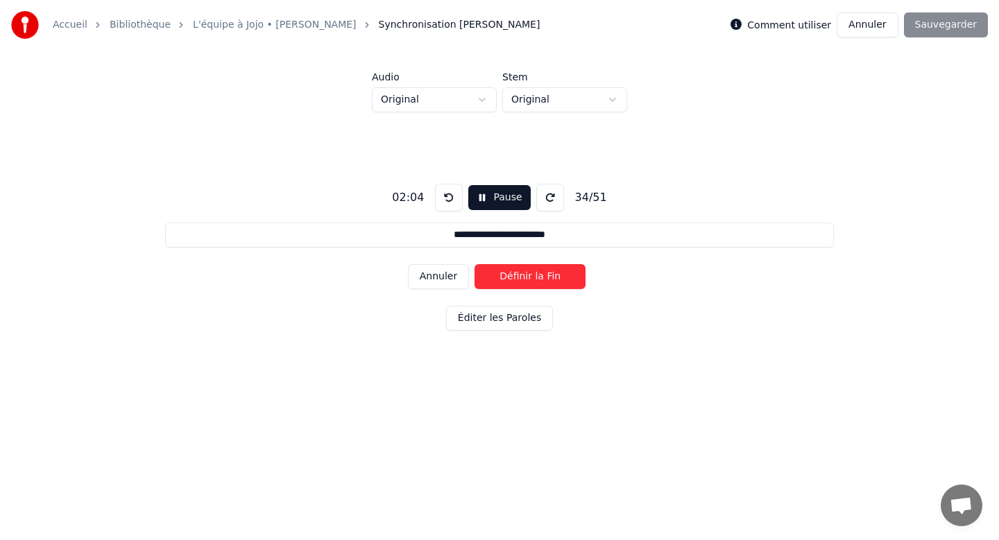
click at [511, 276] on button "Définir la Fin" at bounding box center [529, 276] width 111 height 25
click at [511, 276] on button "Définir le Début" at bounding box center [529, 276] width 111 height 25
click at [511, 276] on button "Définir la Fin" at bounding box center [529, 276] width 111 height 25
click at [510, 276] on button "Définir le Début" at bounding box center [529, 276] width 111 height 25
click at [510, 276] on button "Définir la Fin" at bounding box center [529, 276] width 111 height 25
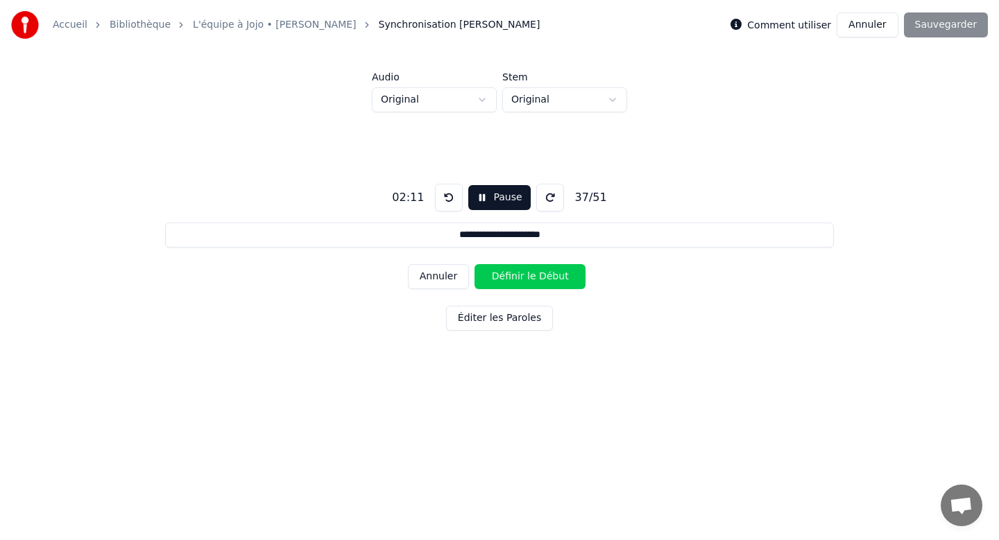
click at [510, 276] on button "Définir le Début" at bounding box center [529, 276] width 111 height 25
click at [510, 276] on button "Définir la Fin" at bounding box center [529, 276] width 111 height 25
click at [510, 276] on button "Définir le Début" at bounding box center [529, 276] width 111 height 25
click at [510, 275] on button "Définir la Fin" at bounding box center [529, 276] width 111 height 25
click at [510, 275] on button "Définir le Début" at bounding box center [529, 276] width 111 height 25
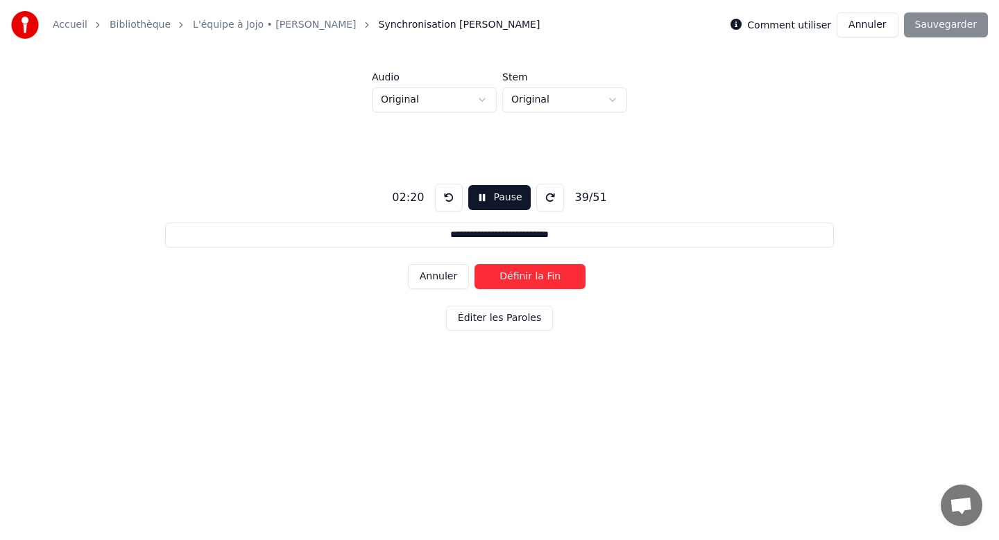
click at [510, 275] on button "Définir la Fin" at bounding box center [529, 276] width 111 height 25
click at [510, 275] on button "Définir le Début" at bounding box center [529, 276] width 111 height 25
click at [510, 275] on button "Définir la Fin" at bounding box center [529, 276] width 111 height 25
click at [509, 275] on button "Définir le Début" at bounding box center [529, 276] width 111 height 25
click at [509, 275] on button "Définir la Fin" at bounding box center [529, 276] width 111 height 25
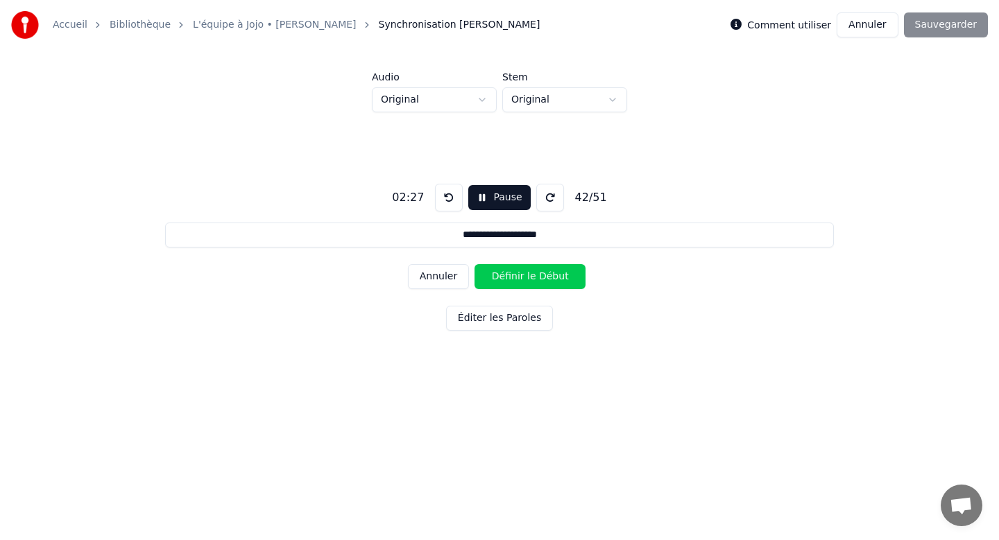
click at [509, 274] on button "Définir le Début" at bounding box center [529, 276] width 111 height 25
click at [509, 274] on button "Définir la Fin" at bounding box center [529, 276] width 111 height 25
click at [508, 275] on button "Définir le Début" at bounding box center [529, 276] width 111 height 25
click at [508, 275] on button "Définir la Fin" at bounding box center [529, 276] width 111 height 25
click at [508, 275] on button "Définir le Début" at bounding box center [529, 276] width 111 height 25
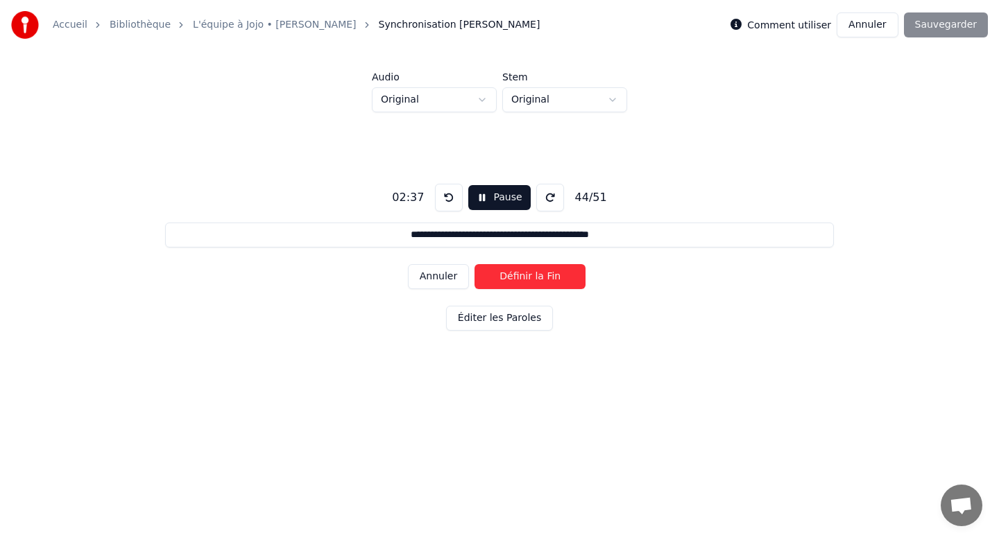
click at [508, 275] on button "Définir la Fin" at bounding box center [529, 276] width 111 height 25
click at [508, 275] on button "Définir le Début" at bounding box center [529, 276] width 111 height 25
click at [508, 275] on button "Définir la Fin" at bounding box center [529, 276] width 111 height 25
click at [508, 275] on button "Définir le Début" at bounding box center [529, 276] width 111 height 25
click at [508, 275] on button "Définir la Fin" at bounding box center [529, 276] width 111 height 25
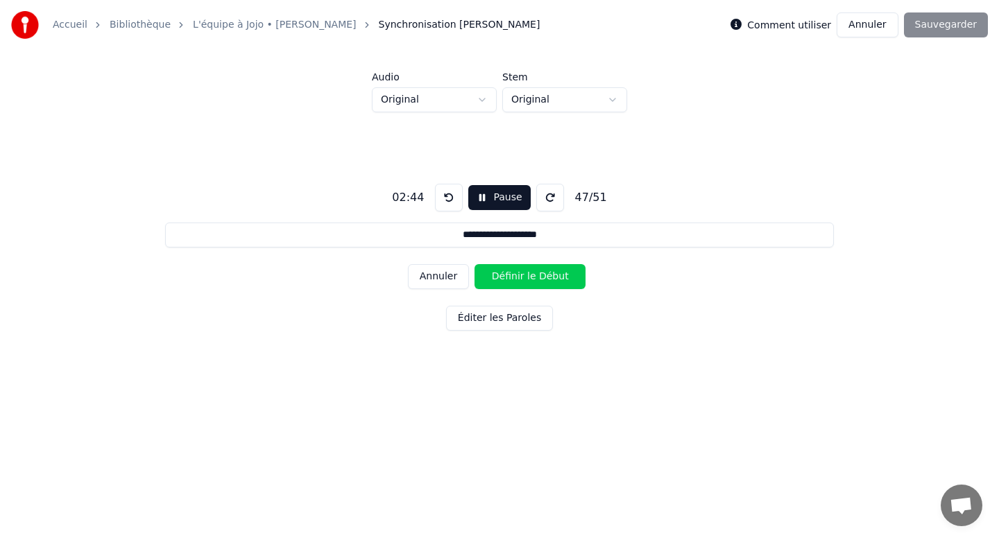
click at [508, 275] on button "Définir le Début" at bounding box center [529, 276] width 111 height 25
click at [508, 275] on button "Définir la Fin" at bounding box center [529, 276] width 111 height 25
click at [507, 273] on button "Définir le Début" at bounding box center [529, 276] width 111 height 25
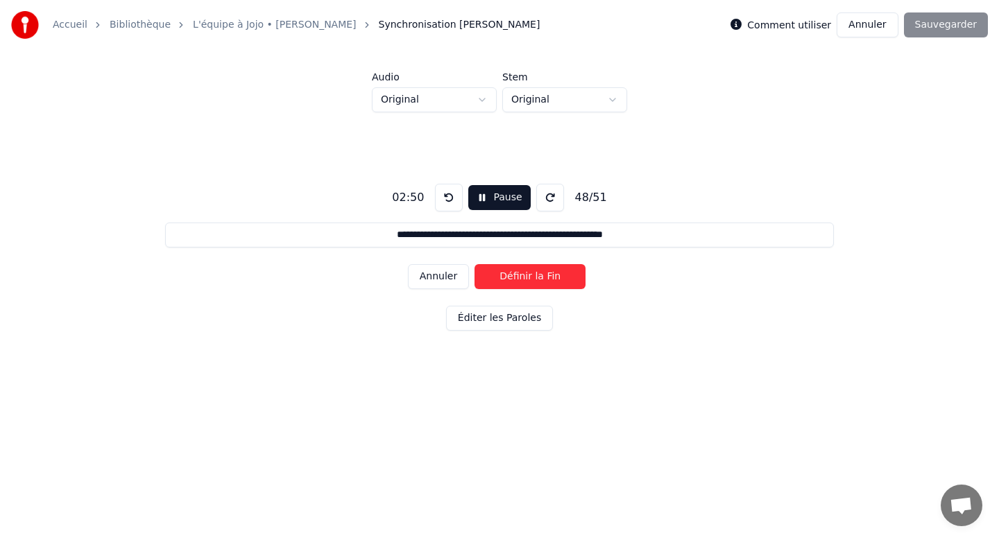
click at [507, 273] on button "Définir la Fin" at bounding box center [529, 276] width 111 height 25
click at [507, 273] on button "Définir le Début" at bounding box center [529, 276] width 111 height 25
click at [507, 273] on button "Définir la Fin" at bounding box center [529, 276] width 111 height 25
click at [506, 273] on button "Définir le Début" at bounding box center [529, 276] width 111 height 25
click at [506, 273] on button "Définir la Fin" at bounding box center [529, 276] width 111 height 25
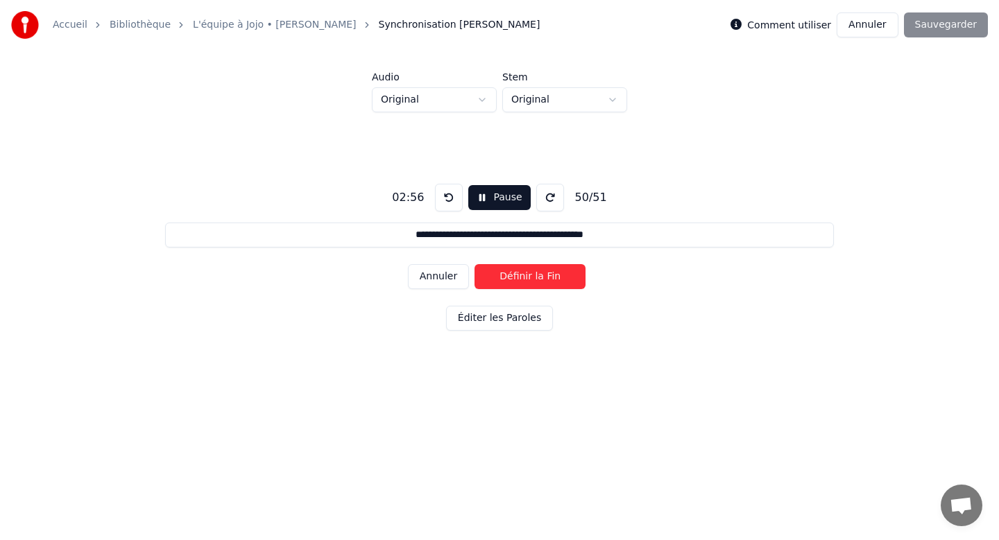
type input "**********"
click at [506, 273] on button "Définir le Début" at bounding box center [529, 276] width 111 height 25
click at [506, 273] on button "Définir la Fin" at bounding box center [529, 276] width 111 height 25
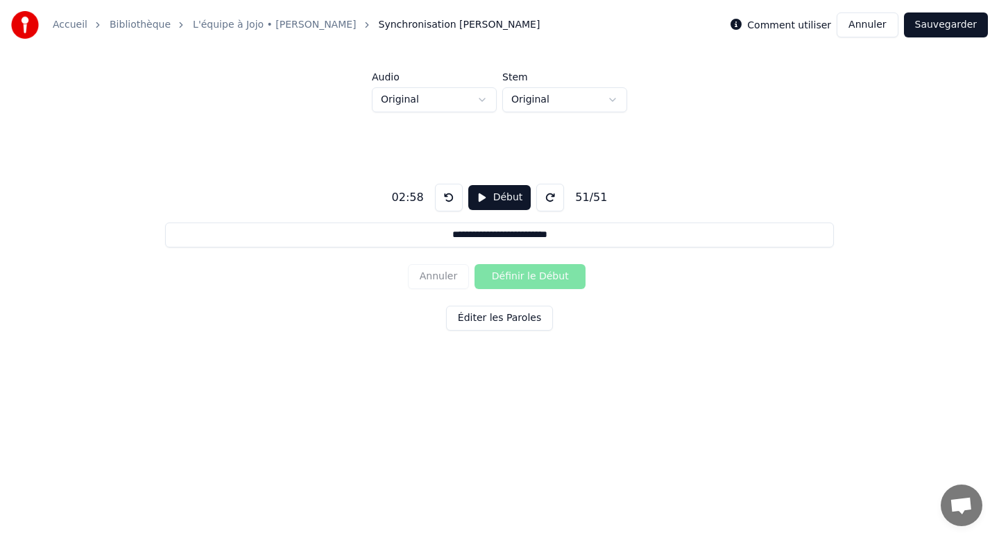
click at [512, 319] on button "Éditer les Paroles" at bounding box center [499, 318] width 107 height 25
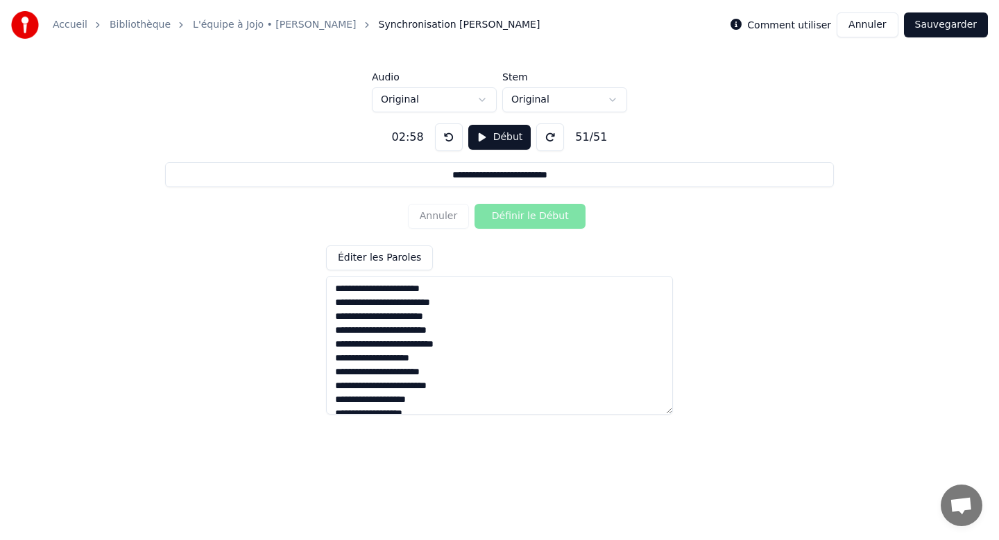
click at [940, 15] on button "Sauvegarder" at bounding box center [946, 24] width 84 height 25
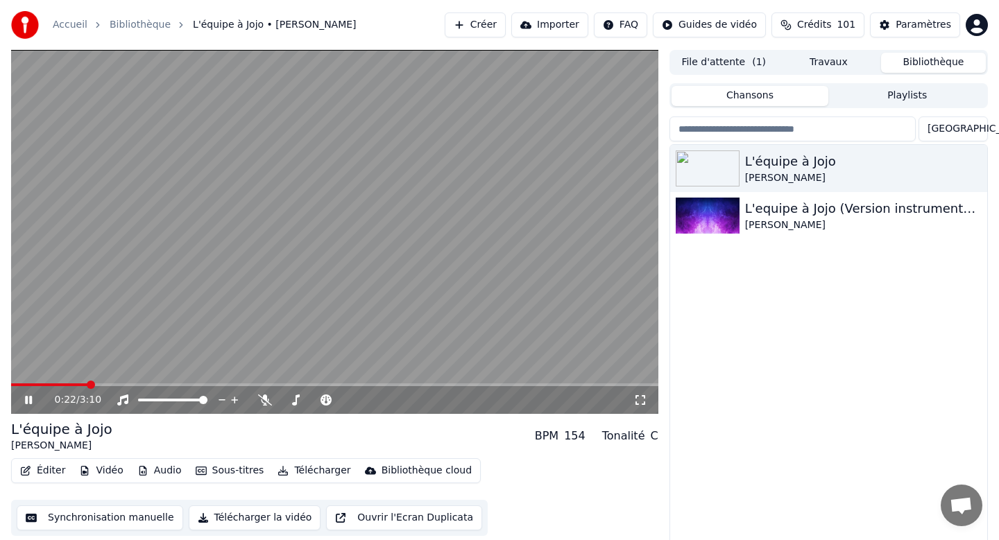
click at [26, 401] on icon at bounding box center [28, 400] width 7 height 8
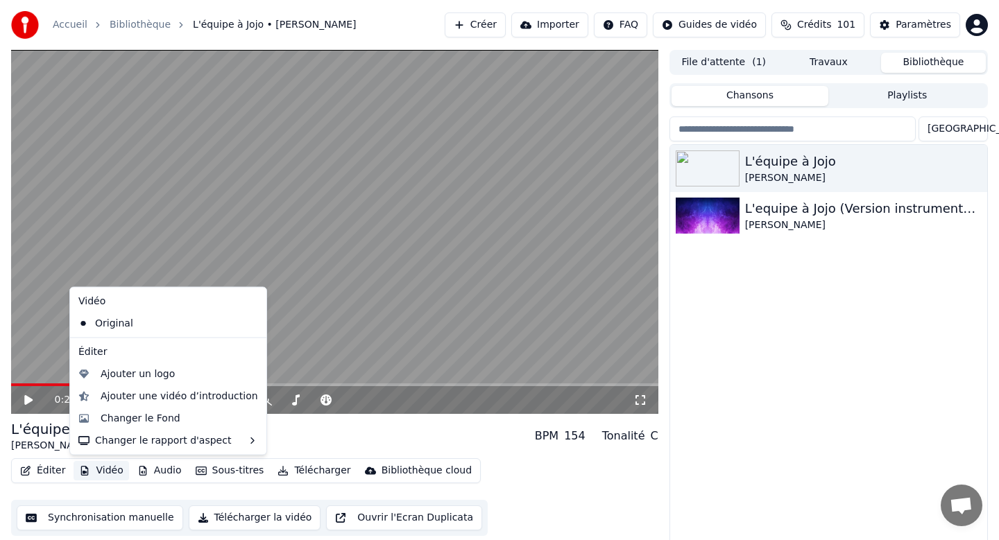
click at [100, 469] on button "Vidéo" at bounding box center [101, 470] width 55 height 19
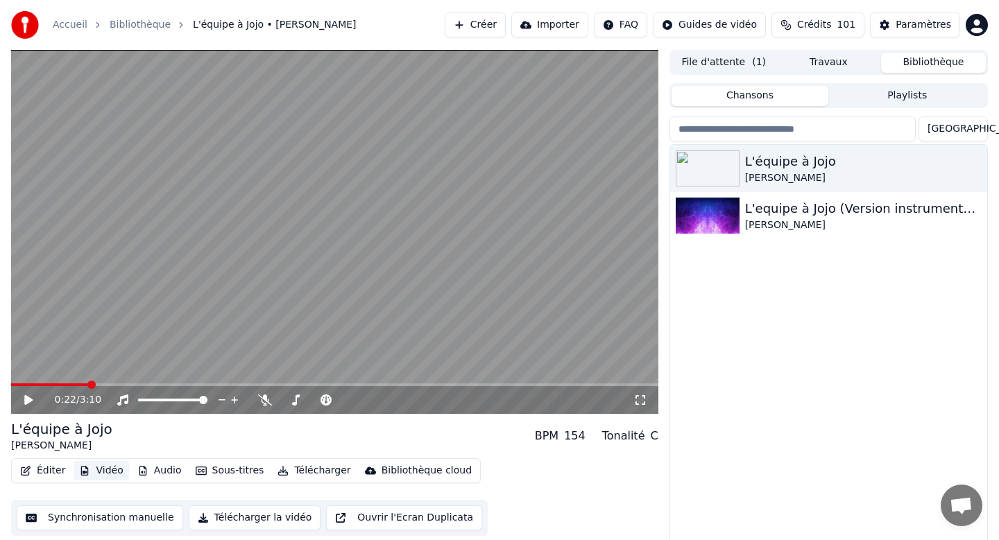
click at [100, 469] on button "Vidéo" at bounding box center [101, 470] width 55 height 19
click at [38, 469] on button "Éditer" at bounding box center [43, 470] width 56 height 19
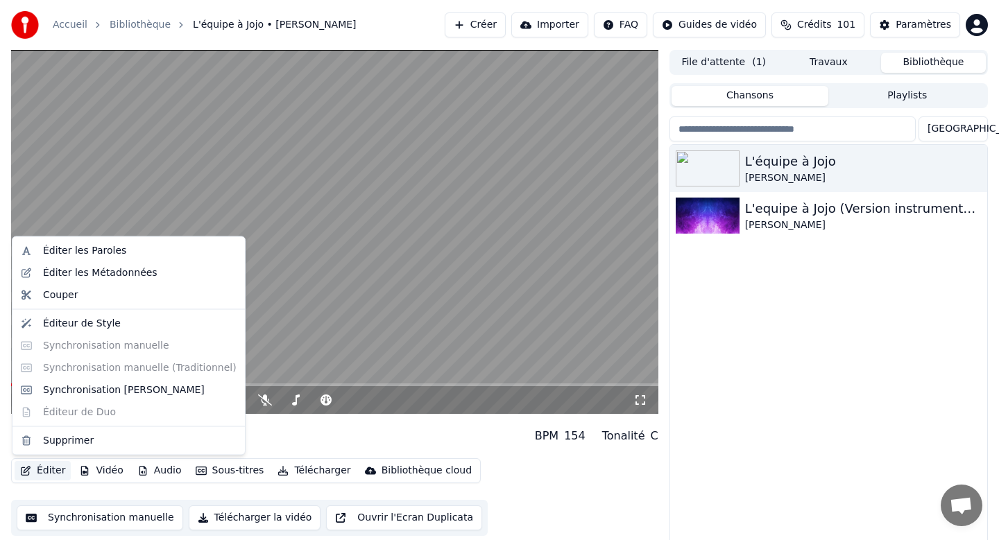
click at [36, 469] on button "Éditer" at bounding box center [43, 470] width 56 height 19
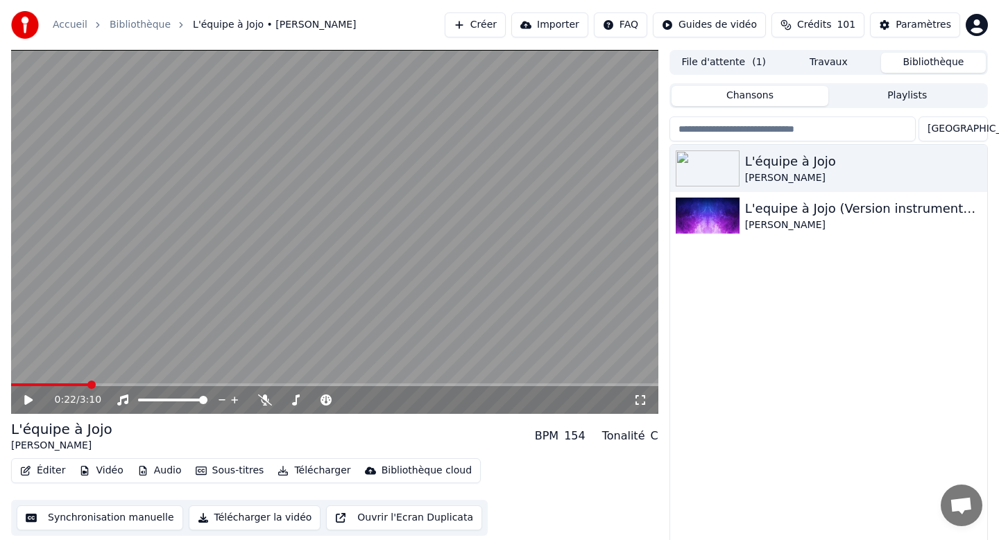
click at [635, 399] on icon at bounding box center [640, 400] width 14 height 11
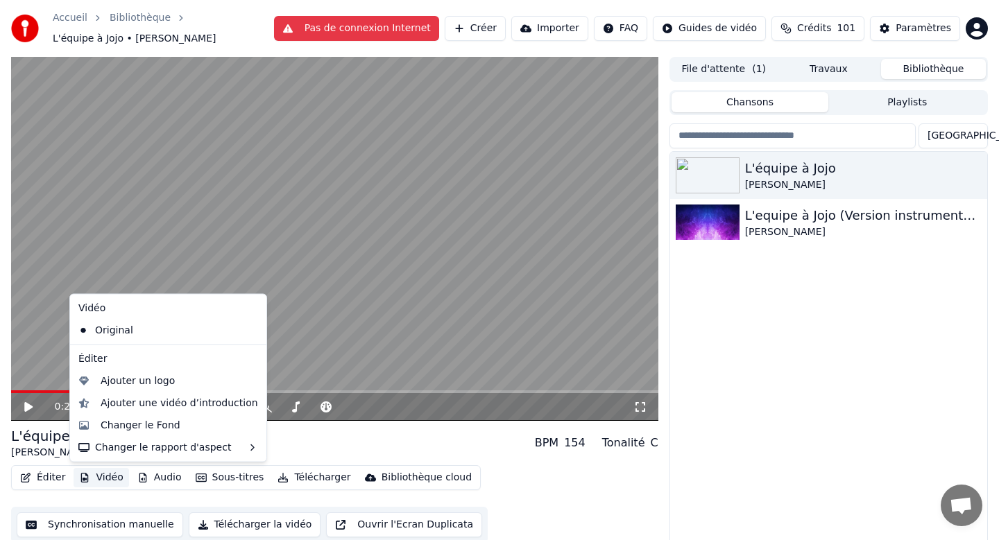
click at [87, 478] on icon "button" at bounding box center [85, 478] width 8 height 10
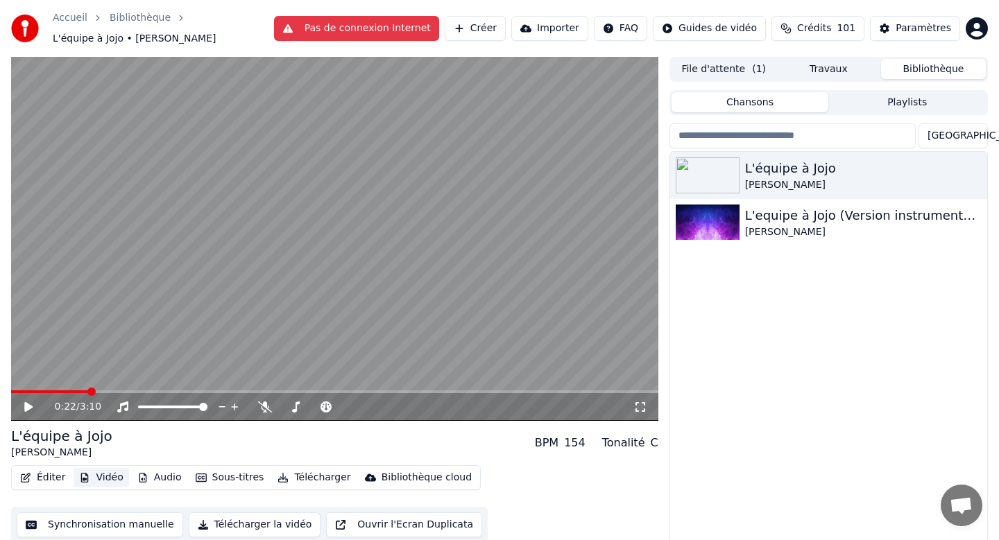
click at [87, 478] on icon "button" at bounding box center [85, 478] width 8 height 10
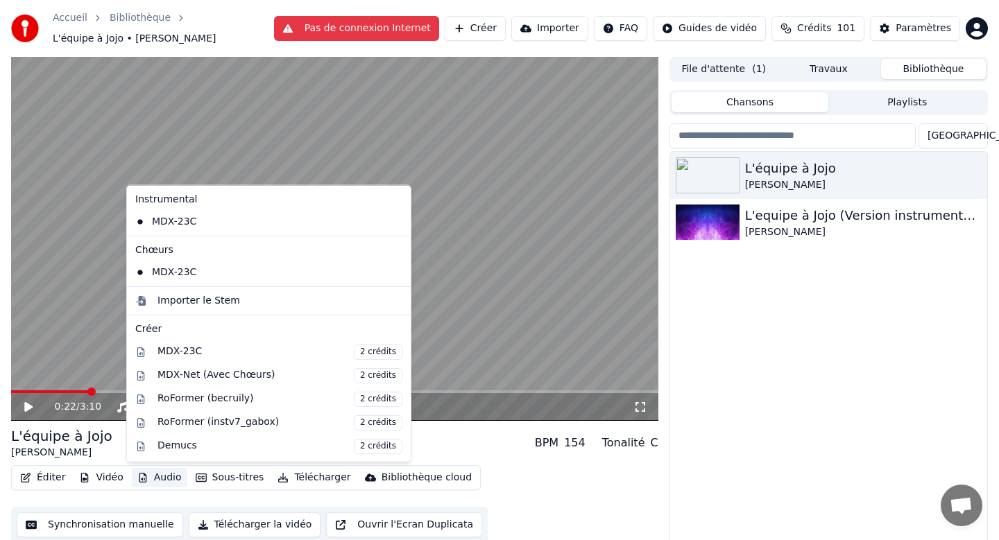
click at [156, 478] on button "Audio" at bounding box center [159, 477] width 55 height 19
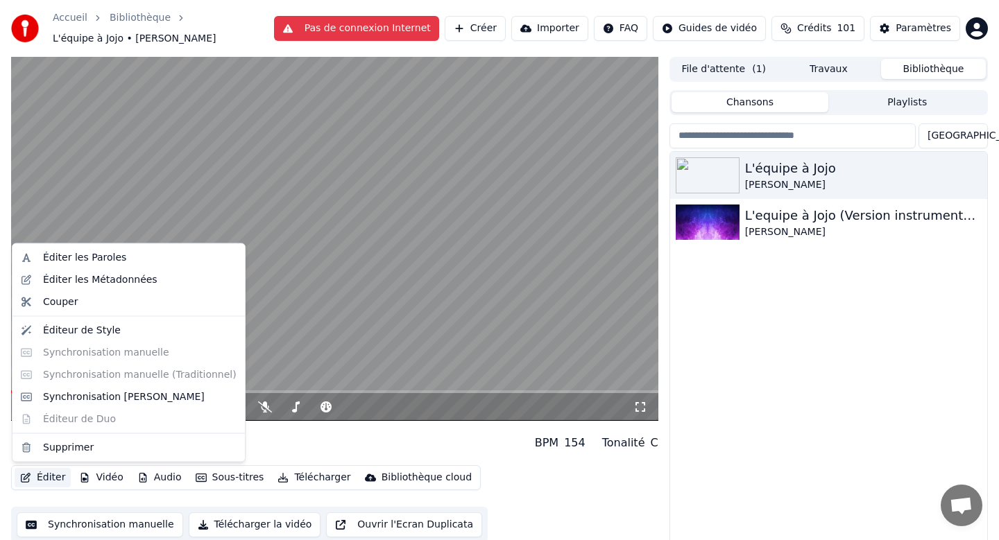
click at [46, 483] on button "Éditer" at bounding box center [43, 477] width 56 height 19
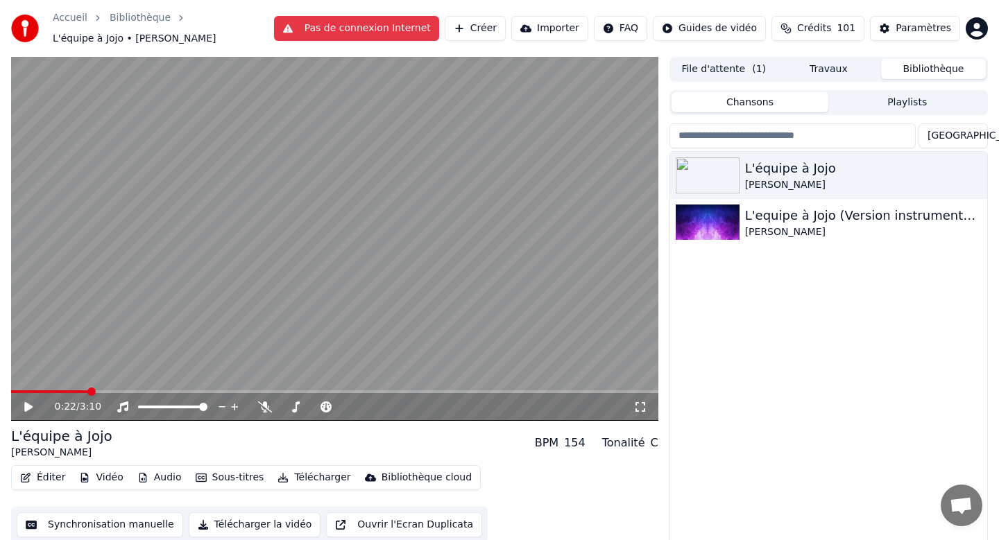
click at [41, 474] on button "Éditer" at bounding box center [43, 477] width 56 height 19
click at [526, 488] on div "Éditer Vidéo Audio Sous-titres Télécharger Bibliothèque cloud Synchronisation m…" at bounding box center [334, 504] width 647 height 78
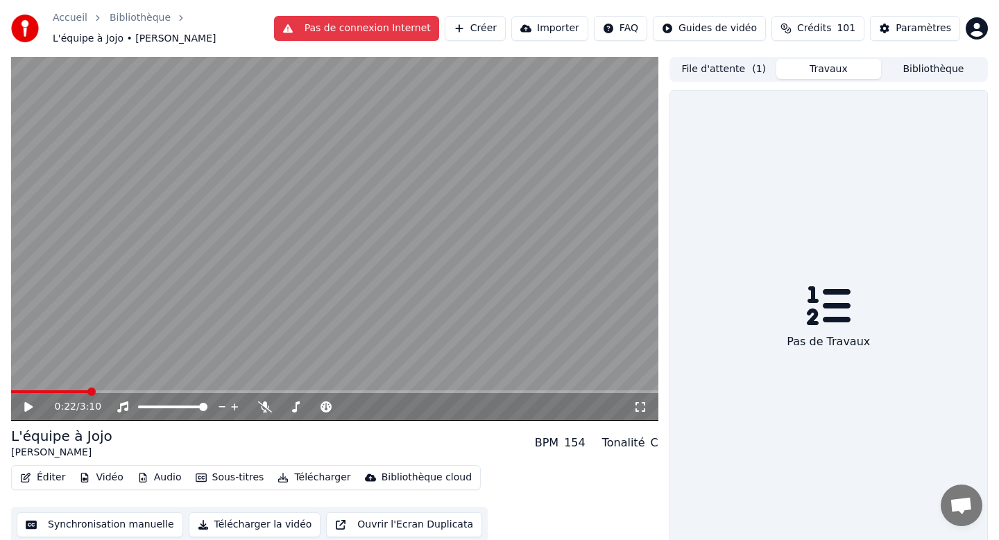
click at [828, 72] on button "Travaux" at bounding box center [828, 69] width 105 height 20
click at [711, 69] on button "File d'attente ( 1 )" at bounding box center [723, 69] width 105 height 20
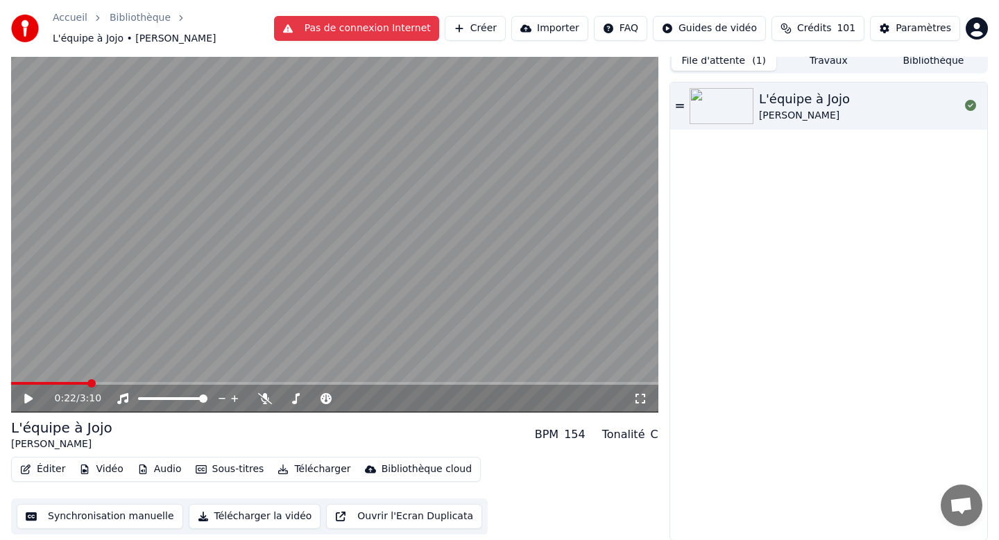
scroll to position [9, 0]
click at [849, 86] on div "L'équipe à Jojo Joe Dassin" at bounding box center [828, 105] width 317 height 47
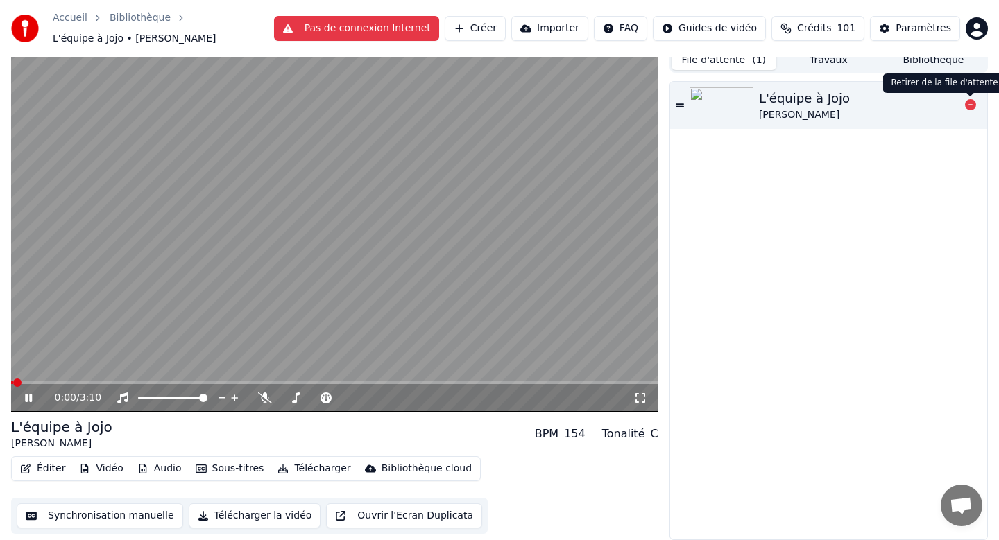
click at [974, 104] on icon at bounding box center [970, 104] width 11 height 11
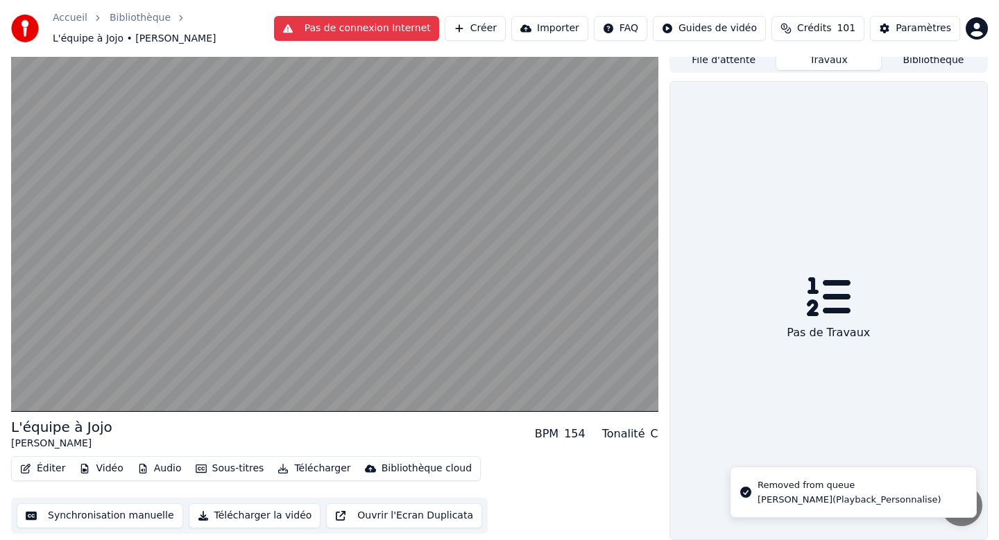
click at [814, 62] on button "Travaux" at bounding box center [828, 60] width 105 height 20
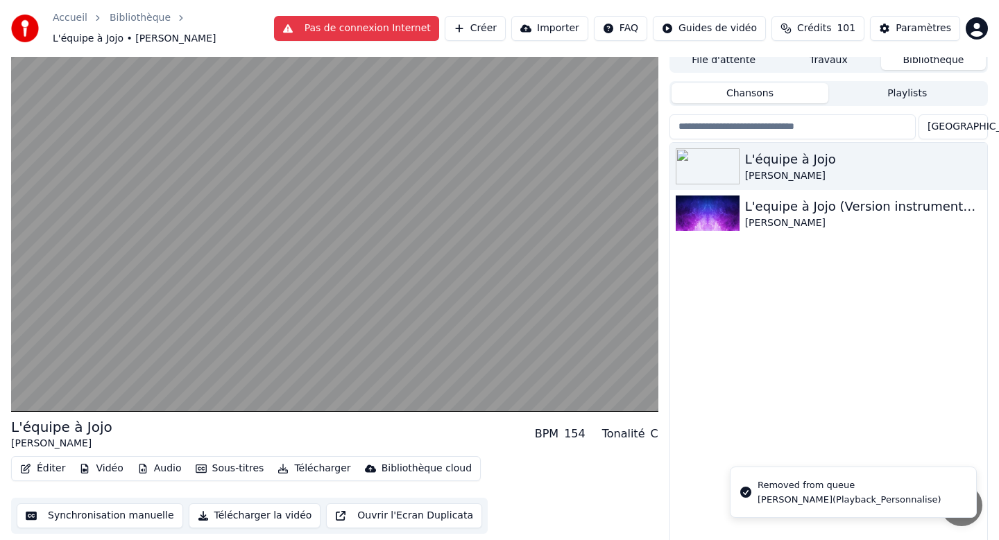
click at [919, 62] on button "Bibliothèque" at bounding box center [933, 60] width 105 height 20
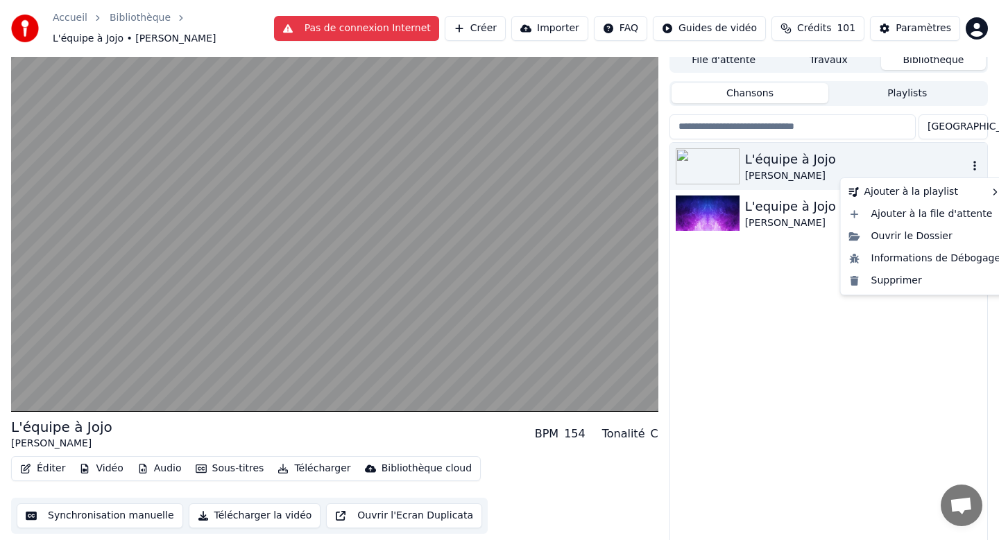
click at [977, 164] on icon "button" at bounding box center [975, 165] width 14 height 11
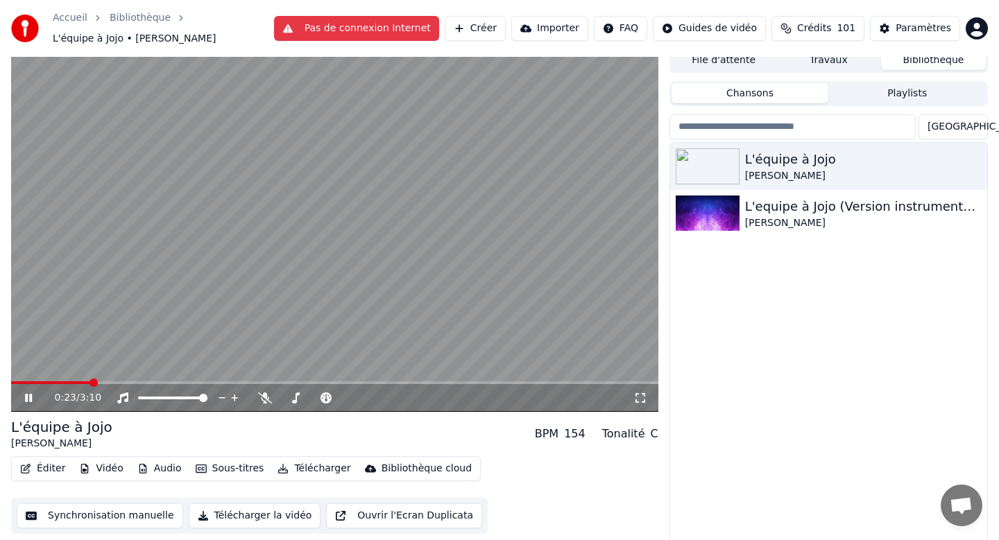
click at [28, 398] on icon at bounding box center [38, 398] width 33 height 11
click at [639, 397] on icon at bounding box center [640, 398] width 14 height 11
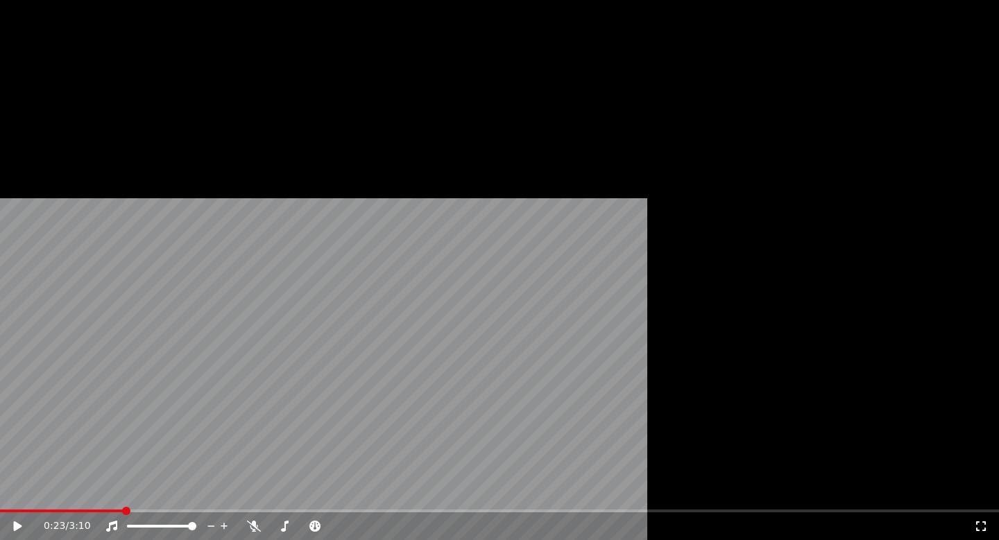
click at [155, 123] on button "Audio" at bounding box center [159, 113] width 55 height 19
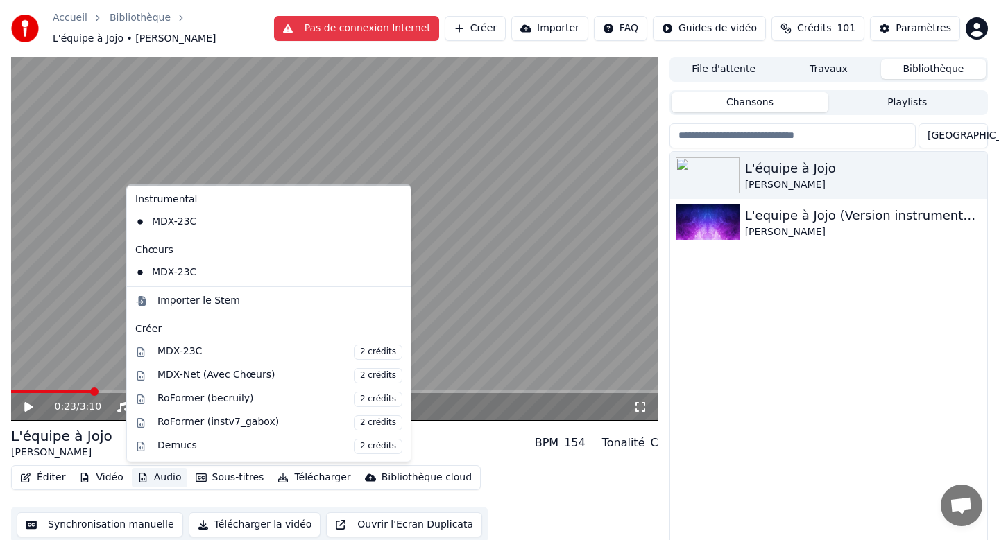
click at [155, 478] on button "Audio" at bounding box center [159, 477] width 55 height 19
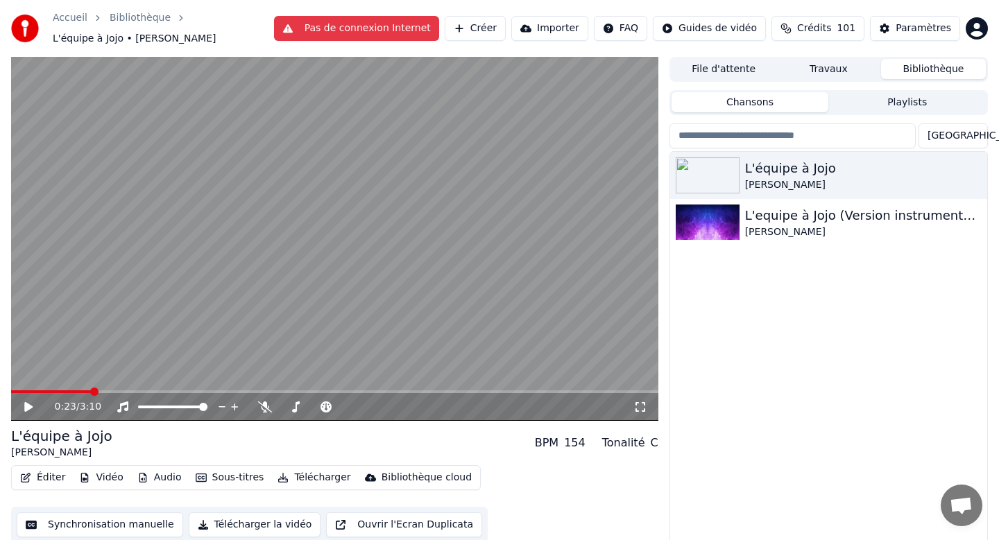
click at [232, 478] on button "Sous-titres" at bounding box center [230, 477] width 80 height 19
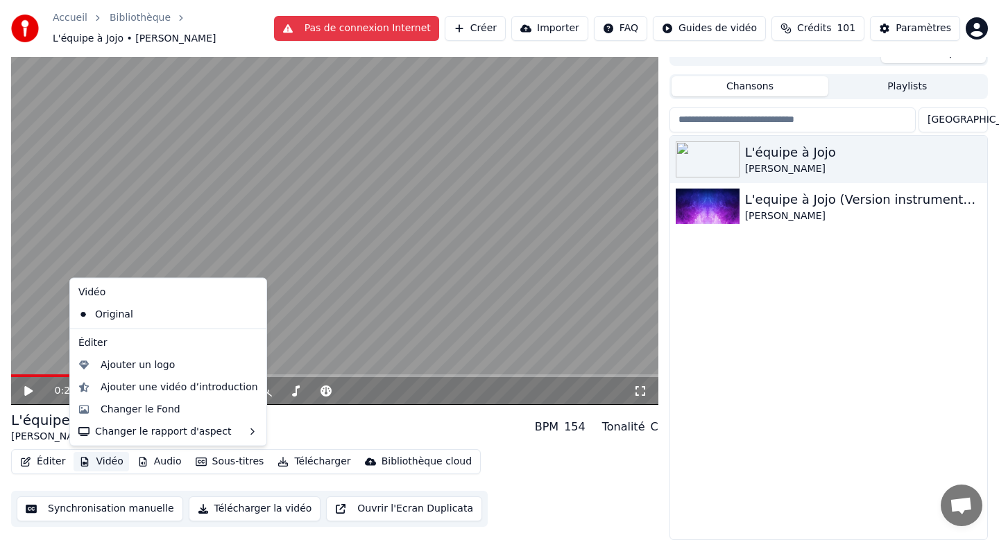
click at [105, 463] on button "Vidéo" at bounding box center [101, 461] width 55 height 19
click at [110, 405] on div "Changer le Fond" at bounding box center [141, 409] width 80 height 14
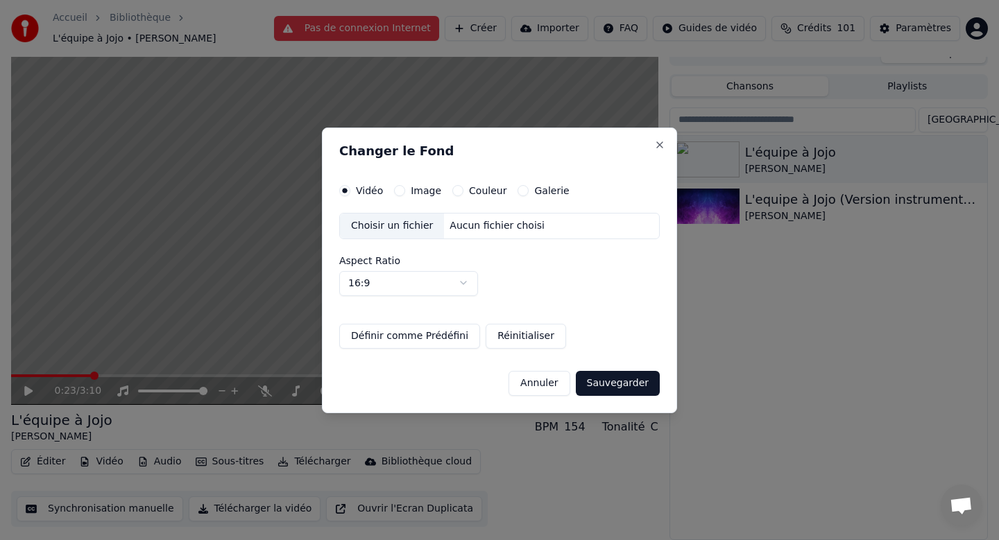
click at [397, 187] on button "Image" at bounding box center [399, 190] width 11 height 11
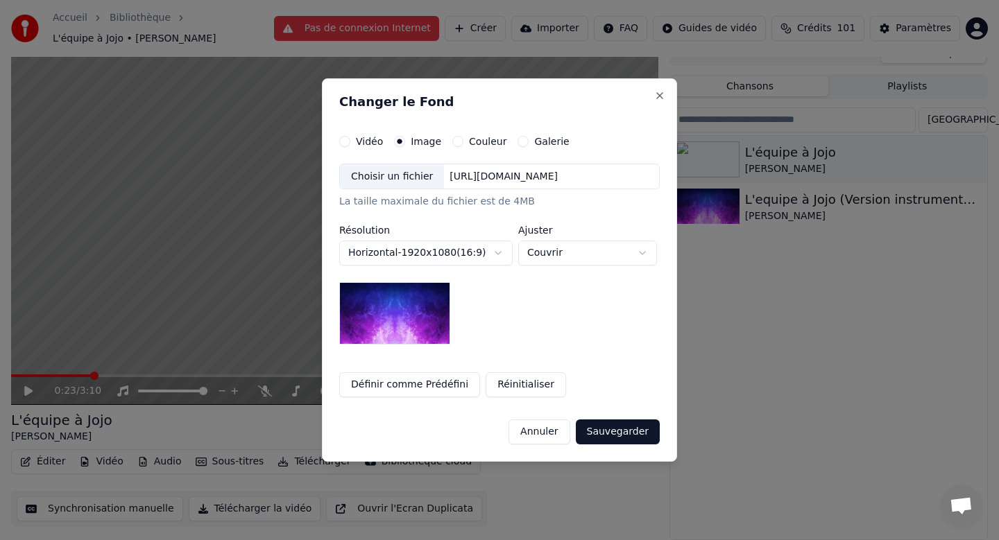
click at [440, 138] on div "Vidéo Image Couleur Galerie" at bounding box center [454, 141] width 230 height 11
click at [453, 141] on div "Couleur" at bounding box center [479, 141] width 54 height 11
click at [452, 141] on button "Couleur" at bounding box center [457, 141] width 11 height 11
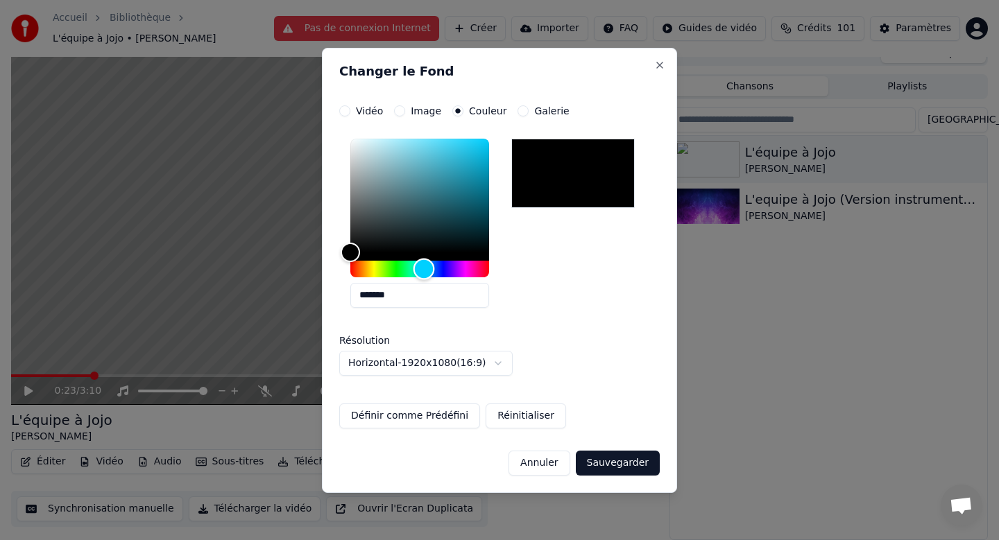
click at [424, 270] on div "Hue" at bounding box center [419, 269] width 139 height 17
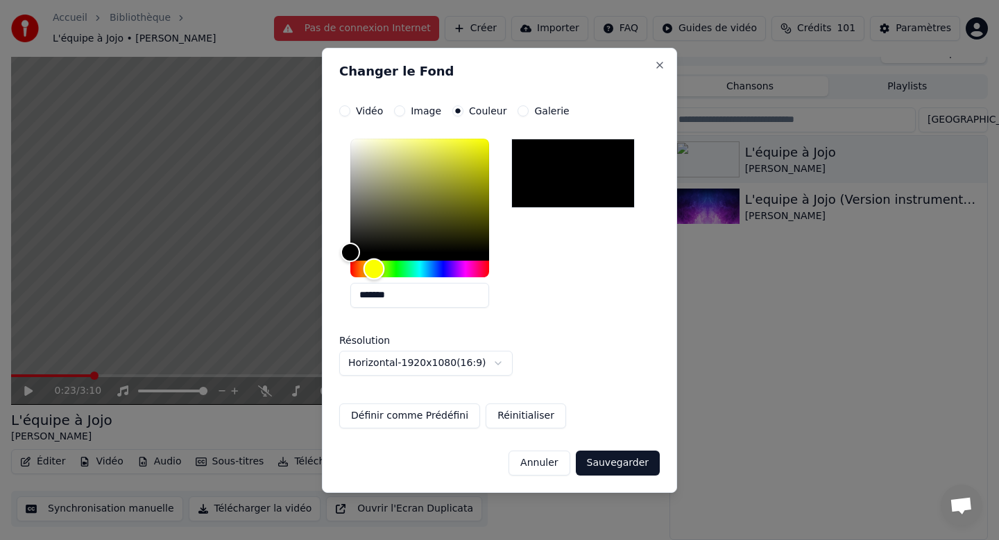
click at [374, 269] on div "Hue" at bounding box center [419, 269] width 139 height 17
click at [605, 461] on button "Sauvegarder" at bounding box center [618, 463] width 84 height 25
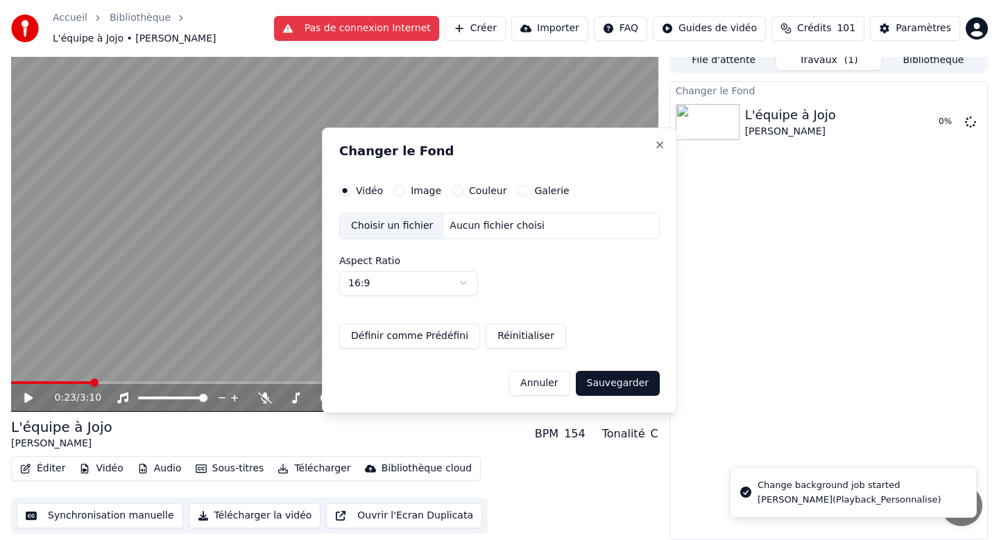
scroll to position [9, 0]
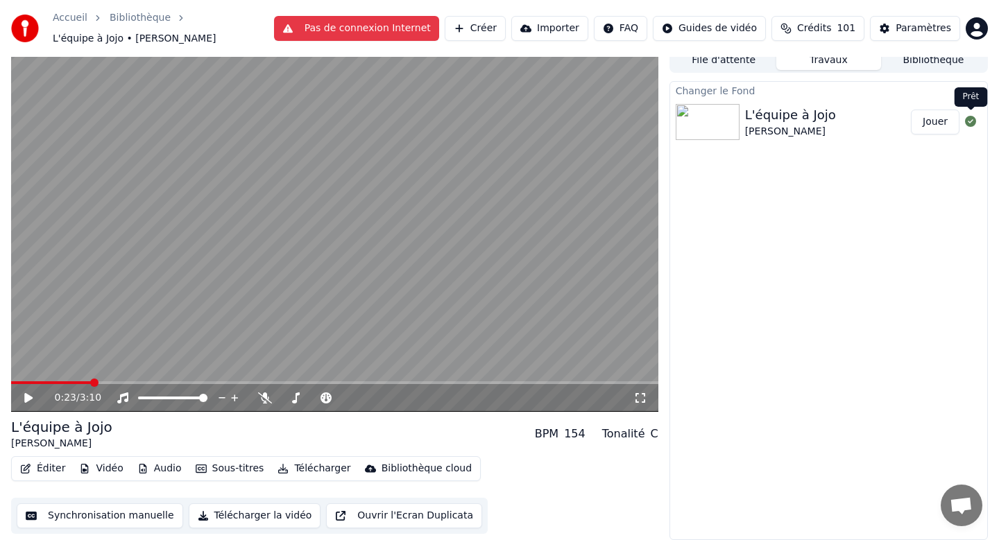
click at [929, 123] on button "Jouer" at bounding box center [935, 122] width 49 height 25
click at [30, 392] on div "0:04 / 3:10" at bounding box center [335, 398] width 636 height 14
click at [34, 395] on icon at bounding box center [38, 398] width 33 height 11
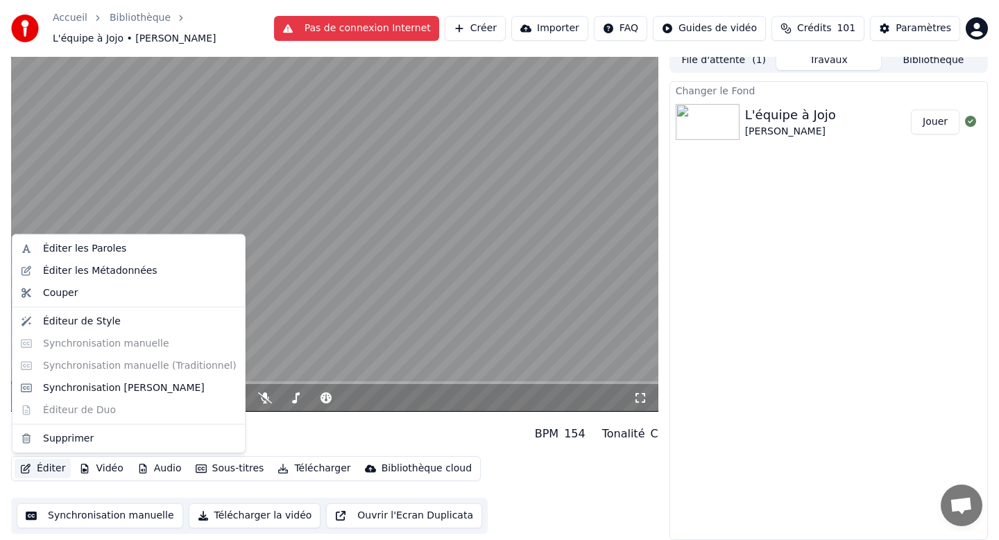
click at [48, 466] on button "Éditer" at bounding box center [43, 468] width 56 height 19
click at [56, 323] on div "Éditeur de Style" at bounding box center [82, 321] width 78 height 14
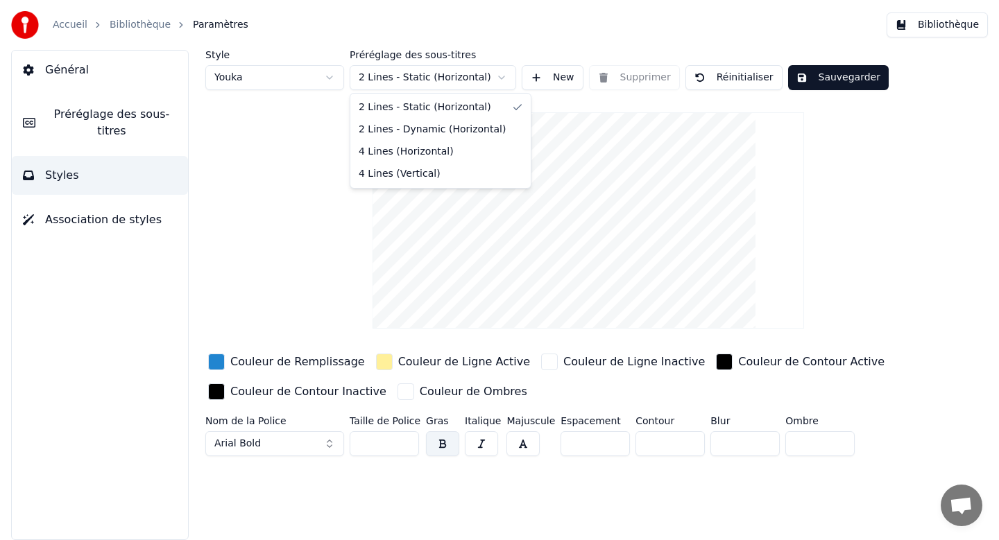
click at [501, 77] on html "Accueil Bibliothèque Paramètres Bibliothèque Général Préréglage des sous-titres…" at bounding box center [499, 270] width 999 height 540
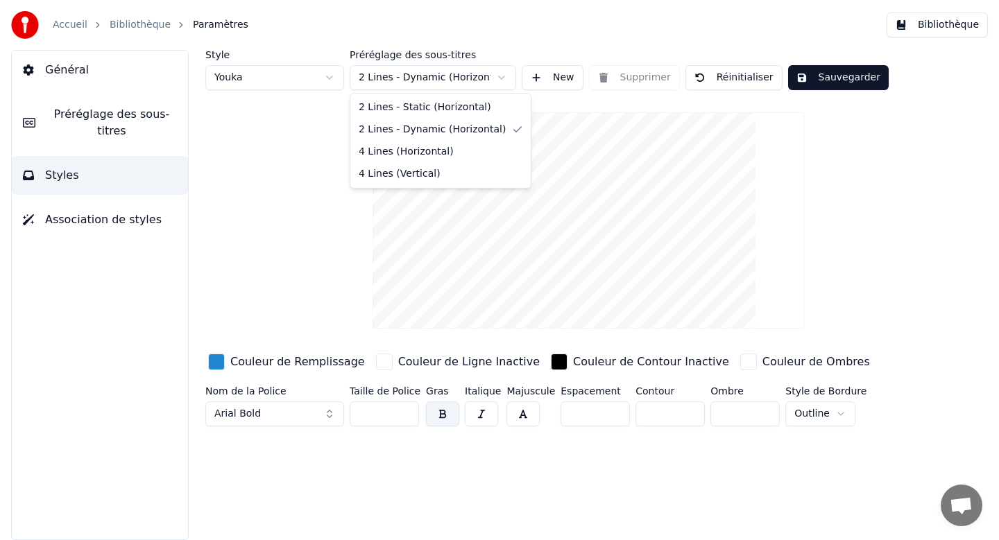
click at [449, 78] on html "Accueil Bibliothèque Paramètres Bibliothèque Général Préréglage des sous-titres…" at bounding box center [499, 270] width 999 height 540
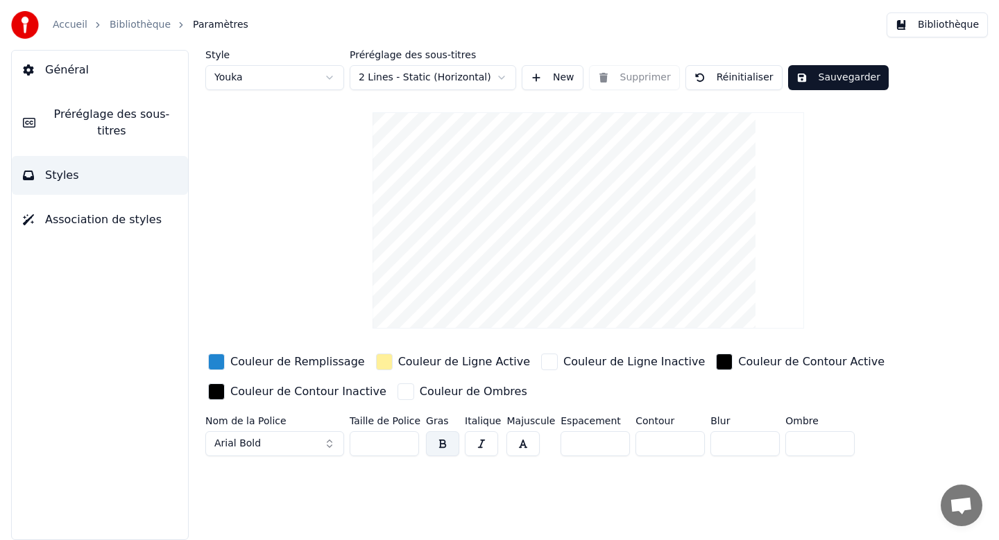
click at [129, 122] on span "Préréglage des sous-titres" at bounding box center [111, 122] width 130 height 33
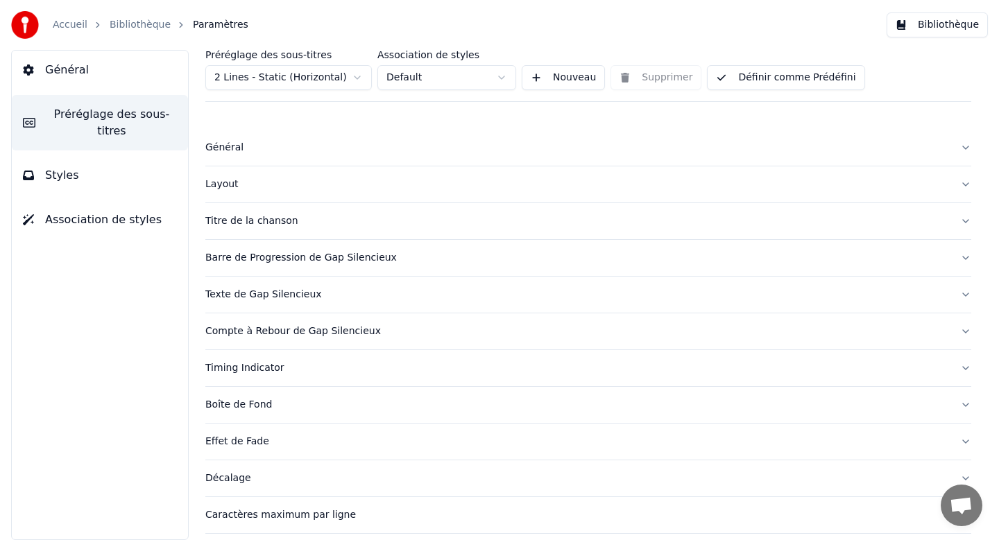
click at [114, 173] on button "Styles" at bounding box center [100, 175] width 176 height 39
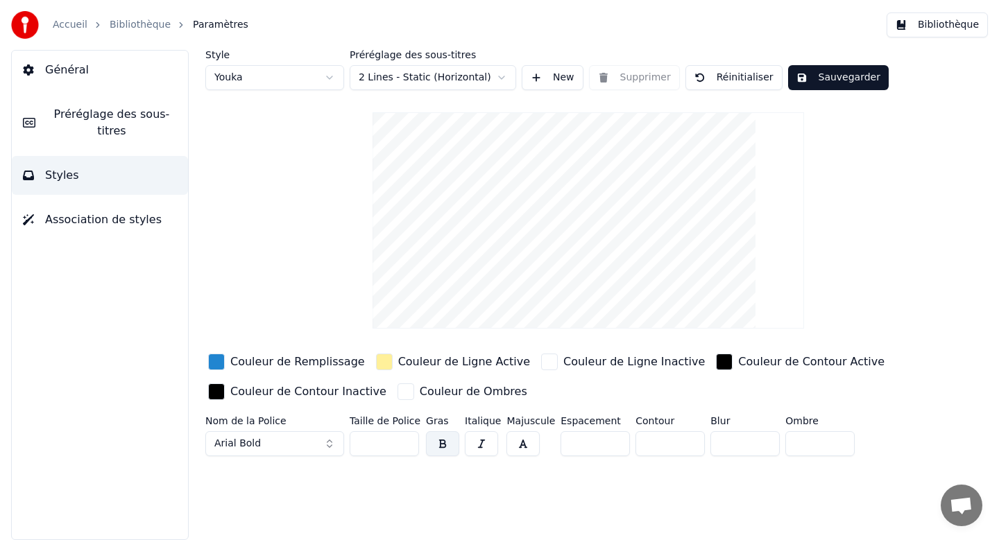
click at [133, 121] on span "Préréglage des sous-titres" at bounding box center [111, 122] width 130 height 33
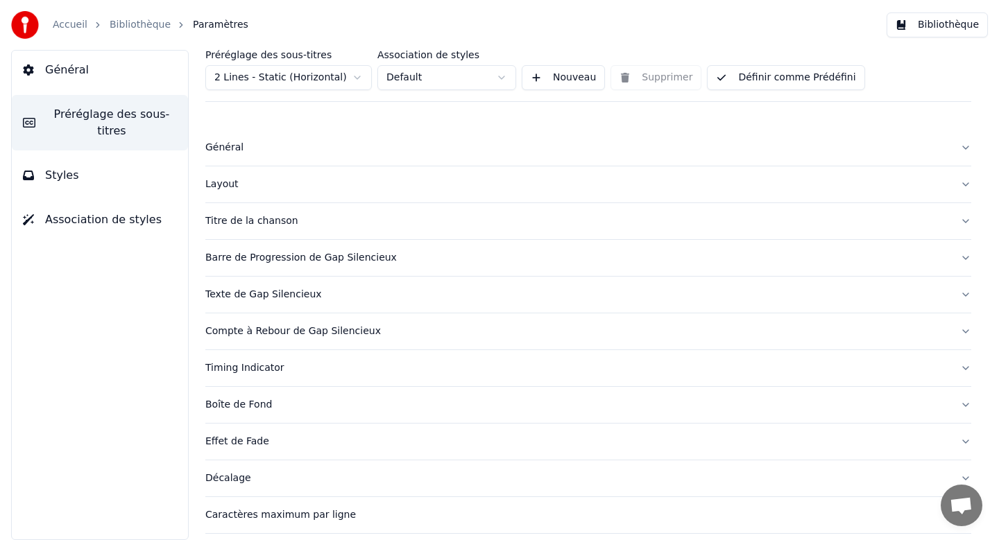
click at [235, 223] on div "Titre de la chanson" at bounding box center [577, 221] width 744 height 14
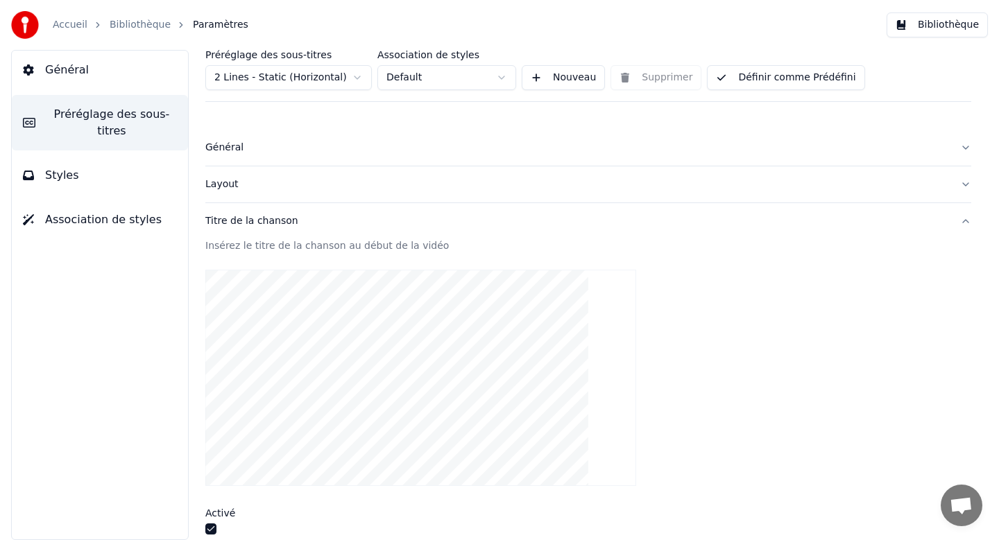
click at [75, 69] on span "Général" at bounding box center [67, 70] width 44 height 17
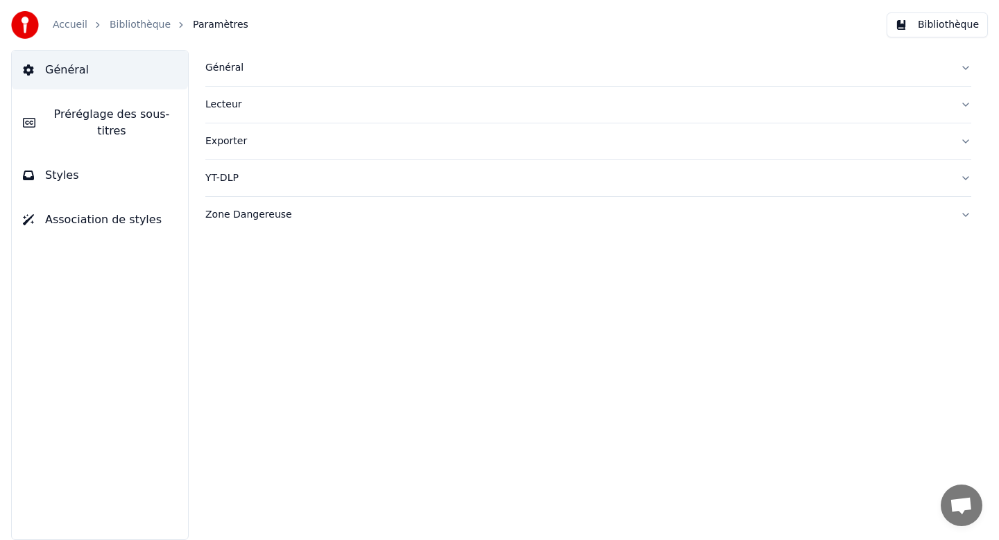
click at [99, 223] on span "Association de styles" at bounding box center [103, 220] width 117 height 17
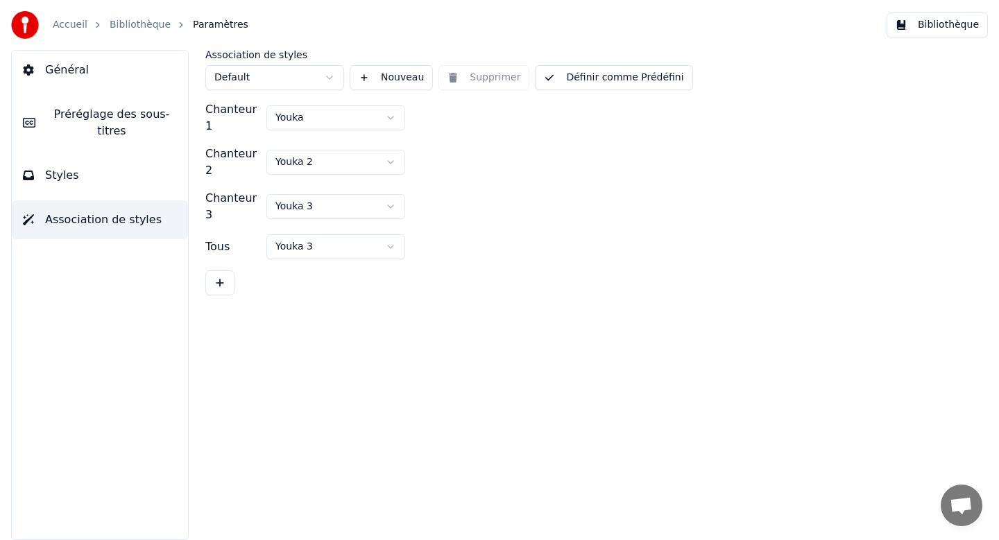
click at [67, 60] on button "Général" at bounding box center [100, 70] width 176 height 39
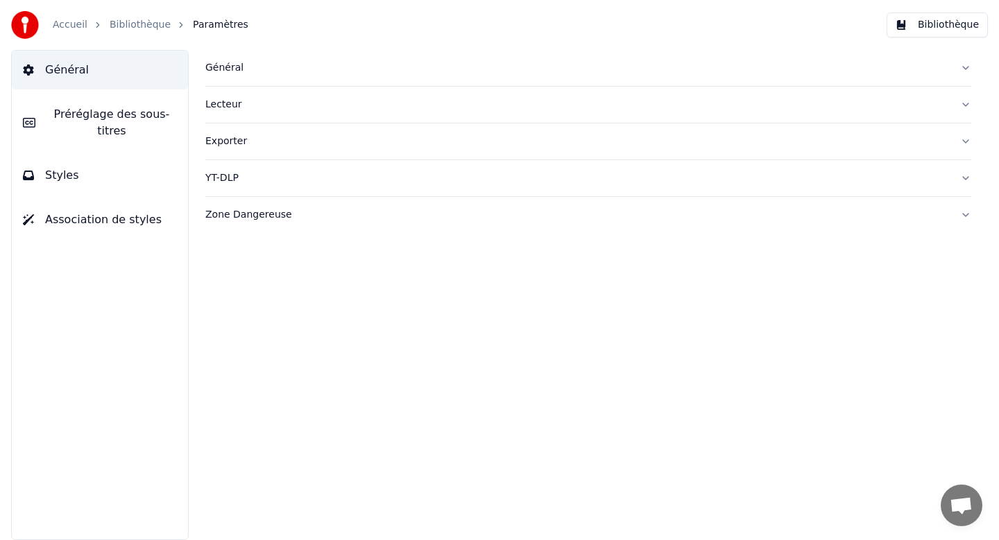
click at [59, 171] on span "Styles" at bounding box center [62, 175] width 34 height 17
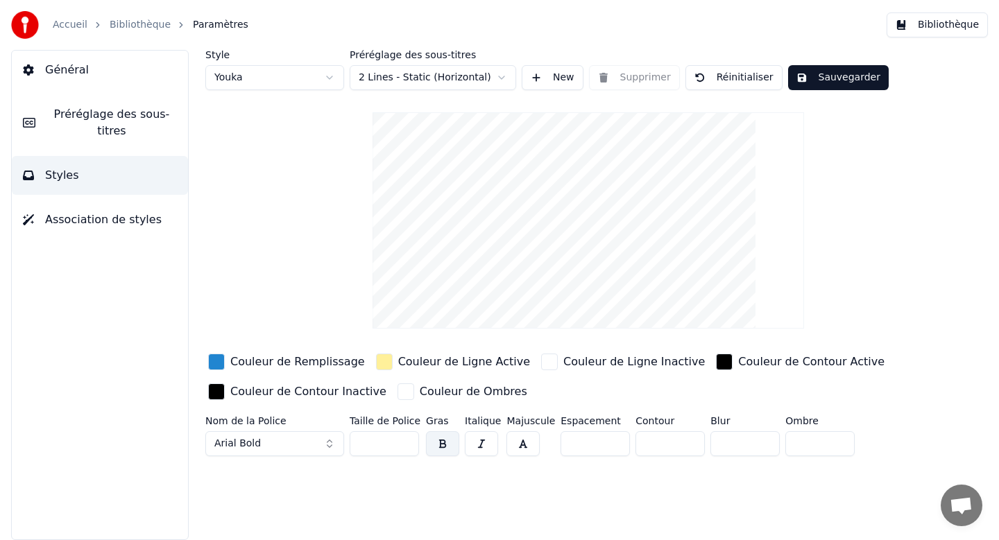
click at [814, 76] on button "Sauvegarder" at bounding box center [838, 77] width 101 height 25
click at [220, 363] on div "button" at bounding box center [216, 362] width 17 height 17
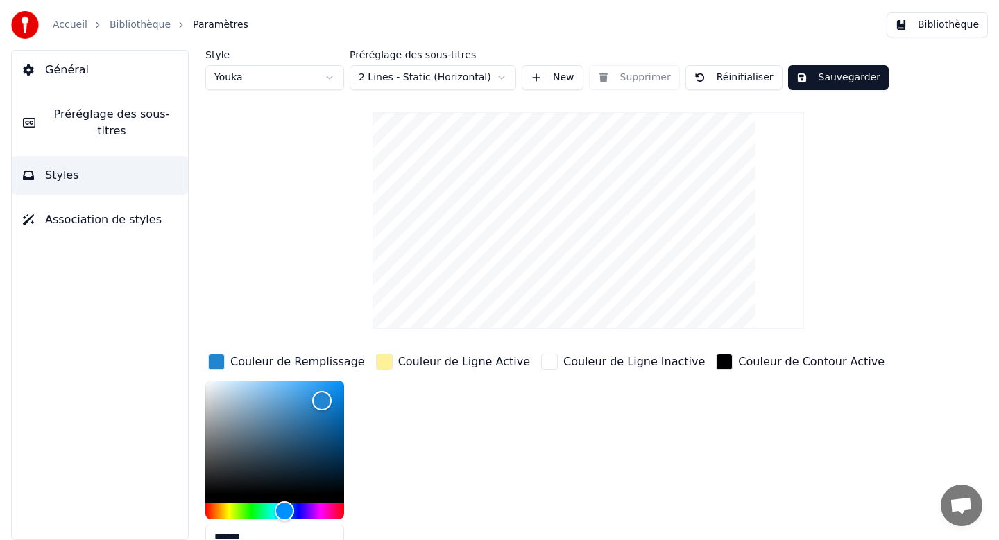
click at [296, 328] on div "Style Youka Préréglage des sous-titres 2 Lines - Static (Horizontal) New Suppri…" at bounding box center [588, 349] width 766 height 598
click at [385, 361] on div "button" at bounding box center [384, 362] width 17 height 17
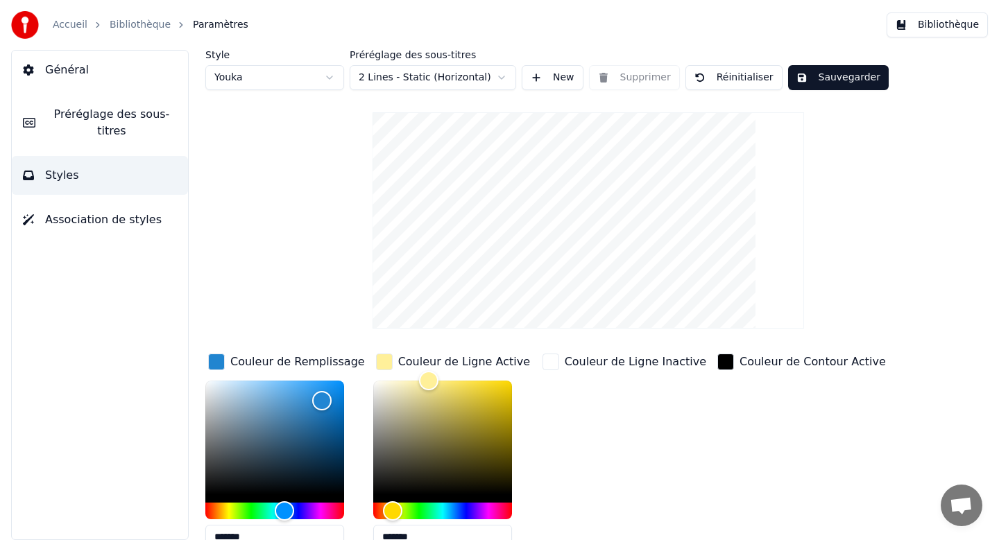
click at [545, 363] on div "button" at bounding box center [550, 362] width 17 height 17
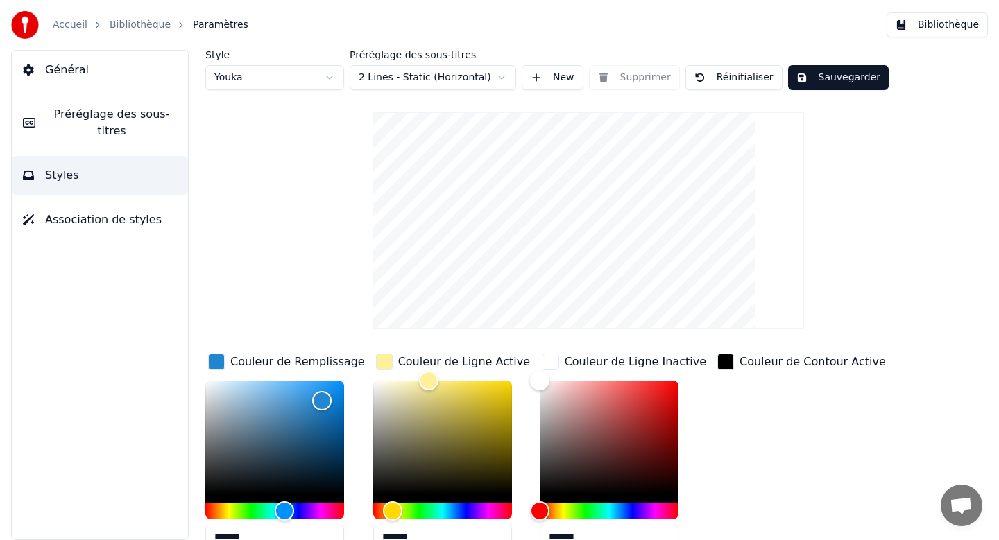
click at [718, 359] on div "button" at bounding box center [725, 362] width 17 height 17
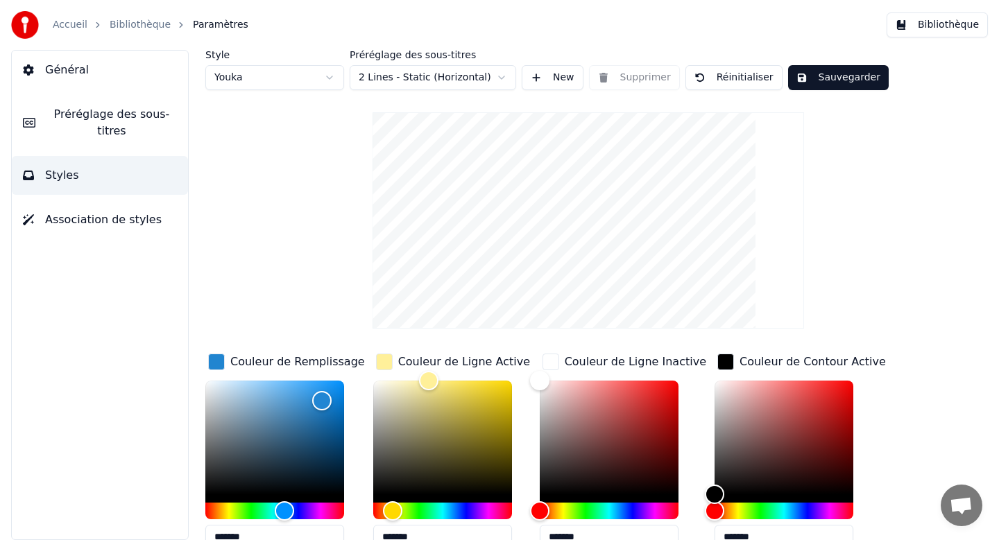
click at [127, 26] on link "Bibliothèque" at bounding box center [140, 25] width 61 height 14
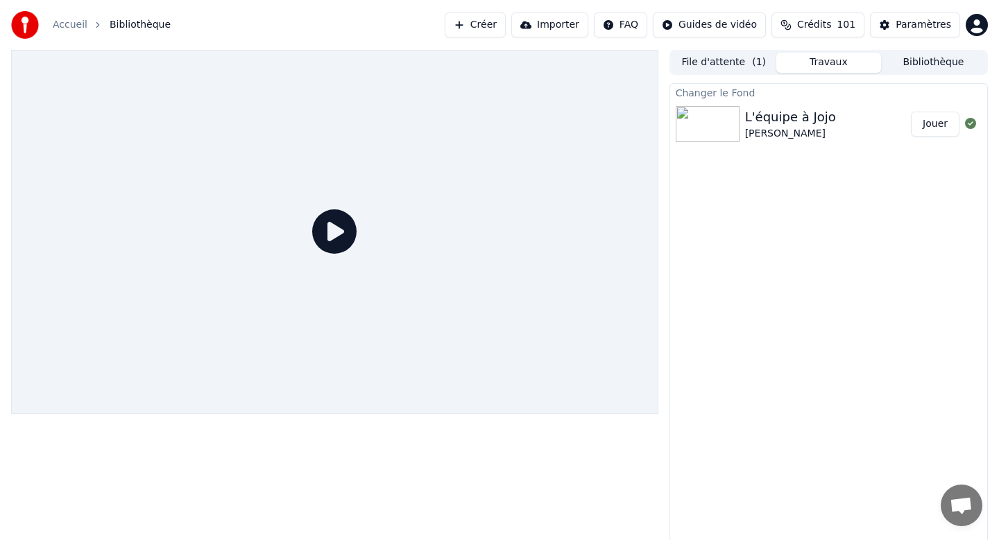
click at [793, 118] on div "L'équipe à Jojo" at bounding box center [790, 117] width 91 height 19
click at [330, 225] on icon at bounding box center [334, 231] width 44 height 44
click at [326, 237] on icon at bounding box center [334, 231] width 44 height 44
click at [714, 121] on img at bounding box center [708, 124] width 64 height 36
click at [806, 122] on div "L'équipe à Jojo" at bounding box center [790, 117] width 91 height 19
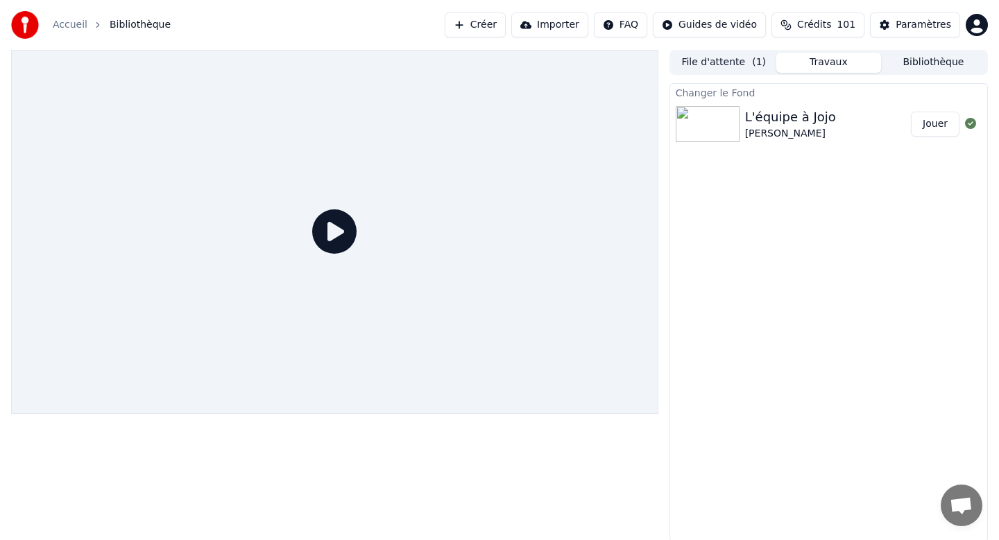
click at [334, 232] on icon at bounding box center [334, 231] width 44 height 44
click at [736, 113] on img at bounding box center [708, 124] width 64 height 36
click at [932, 122] on button "Jouer" at bounding box center [935, 124] width 49 height 25
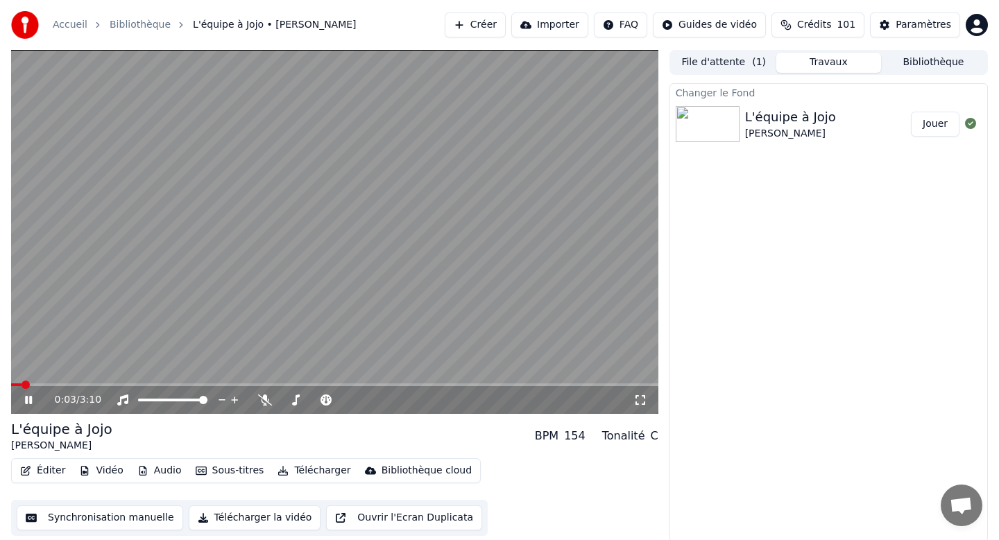
click at [51, 429] on div "L'équipe à Jojo" at bounding box center [61, 429] width 101 height 19
click at [27, 401] on icon at bounding box center [28, 400] width 7 height 8
click at [28, 398] on icon at bounding box center [28, 400] width 8 height 10
click at [28, 398] on icon at bounding box center [38, 400] width 33 height 11
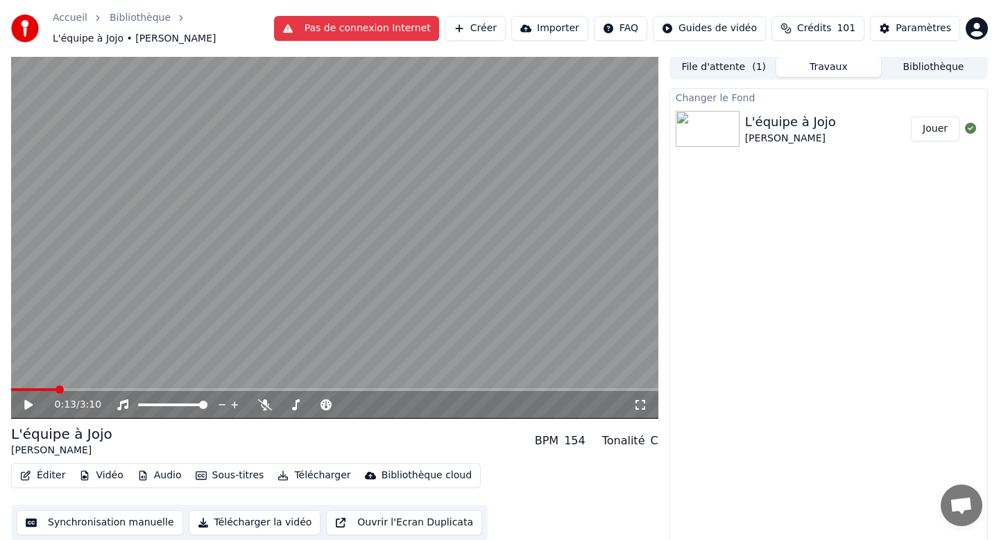
scroll to position [9, 0]
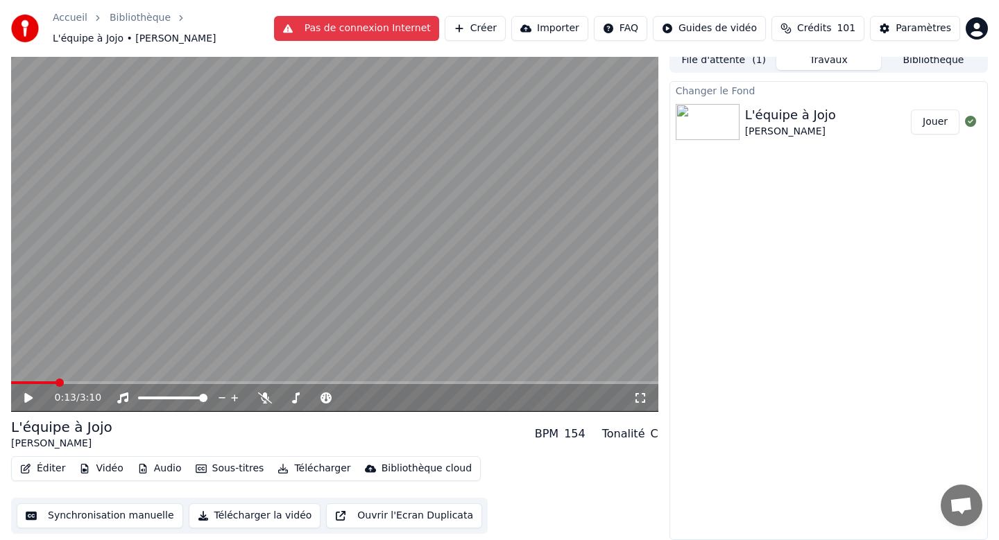
click at [795, 112] on div "L'équipe à Jojo" at bounding box center [790, 114] width 91 height 19
click at [748, 114] on div "L'équipe à Jojo" at bounding box center [790, 114] width 91 height 19
click at [103, 34] on span "L'équipe à Jojo • Joe Dassin" at bounding box center [135, 39] width 164 height 14
click at [161, 36] on span "L'équipe à Jojo • Joe Dassin" at bounding box center [135, 39] width 164 height 14
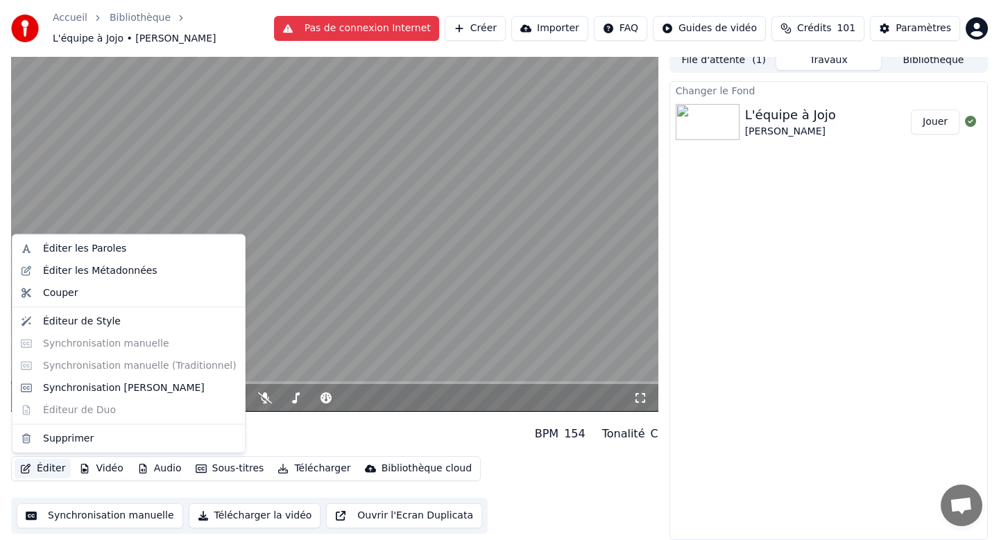
click at [50, 462] on button "Éditer" at bounding box center [43, 468] width 56 height 19
click at [64, 244] on div "Éditer les Paroles" at bounding box center [84, 249] width 83 height 14
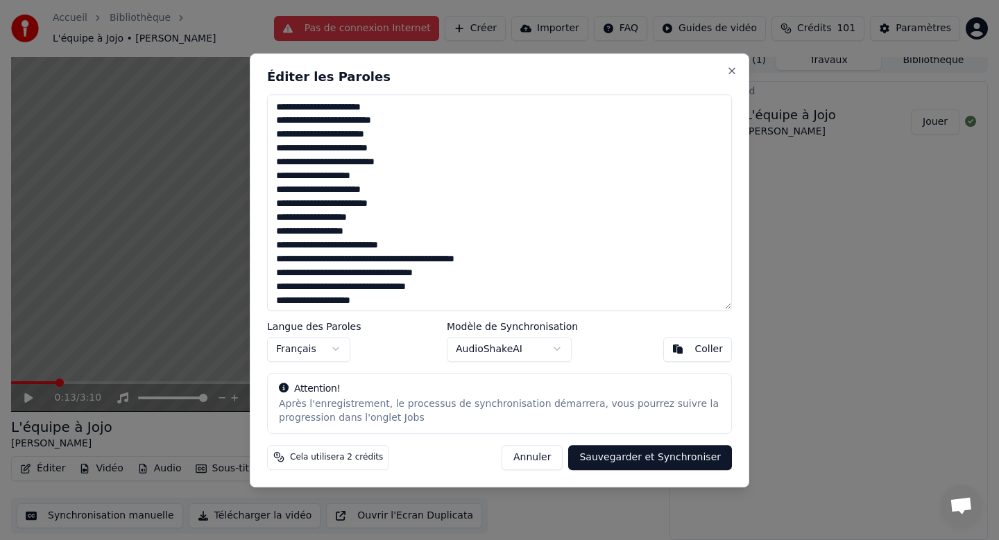
click at [547, 460] on button "Annuler" at bounding box center [531, 457] width 61 height 25
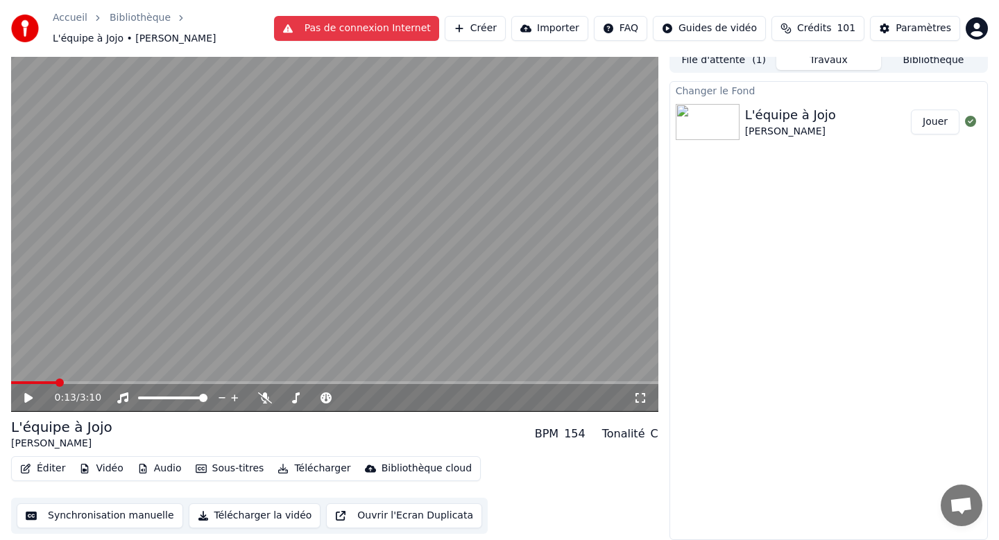
scroll to position [0, 0]
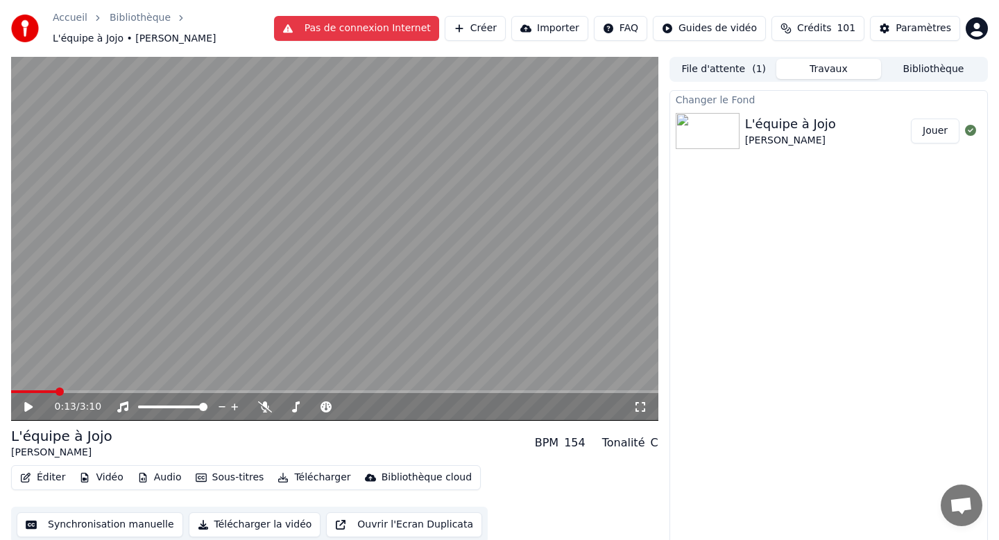
click at [841, 64] on button "Travaux" at bounding box center [828, 69] width 105 height 20
click at [716, 69] on button "File d'attente ( 1 )" at bounding box center [723, 69] width 105 height 20
click at [841, 67] on button "Travaux" at bounding box center [828, 69] width 105 height 20
click at [634, 406] on icon at bounding box center [640, 407] width 14 height 11
click at [948, 71] on button "Bibliothèque" at bounding box center [933, 69] width 105 height 20
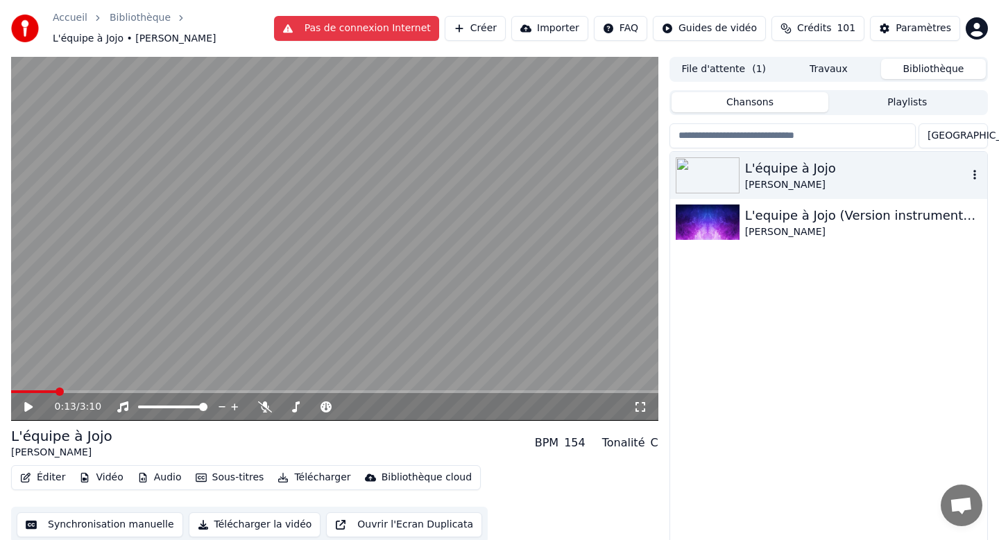
click at [973, 176] on icon "button" at bounding box center [975, 174] width 14 height 11
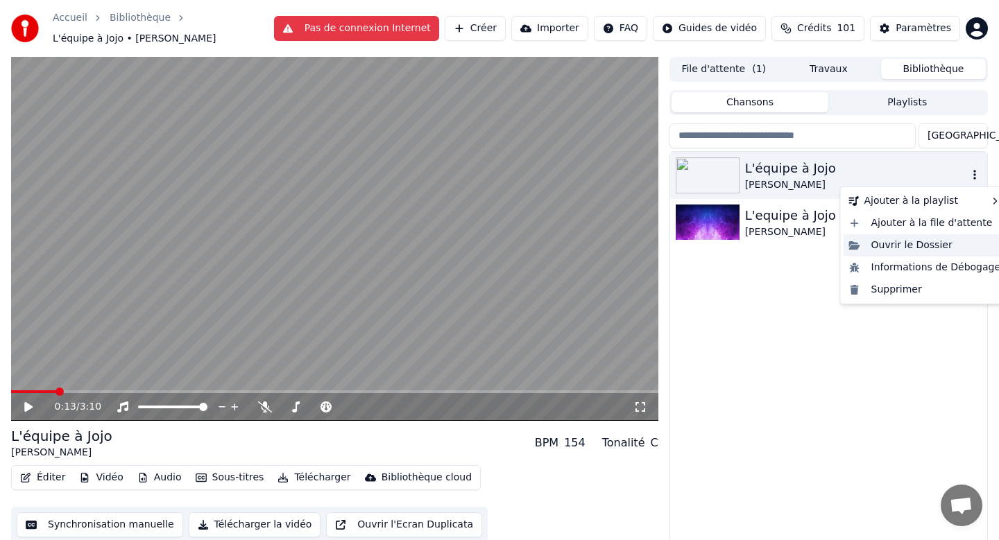
click at [888, 244] on div "Ouvrir le Dossier" at bounding box center [924, 245] width 163 height 22
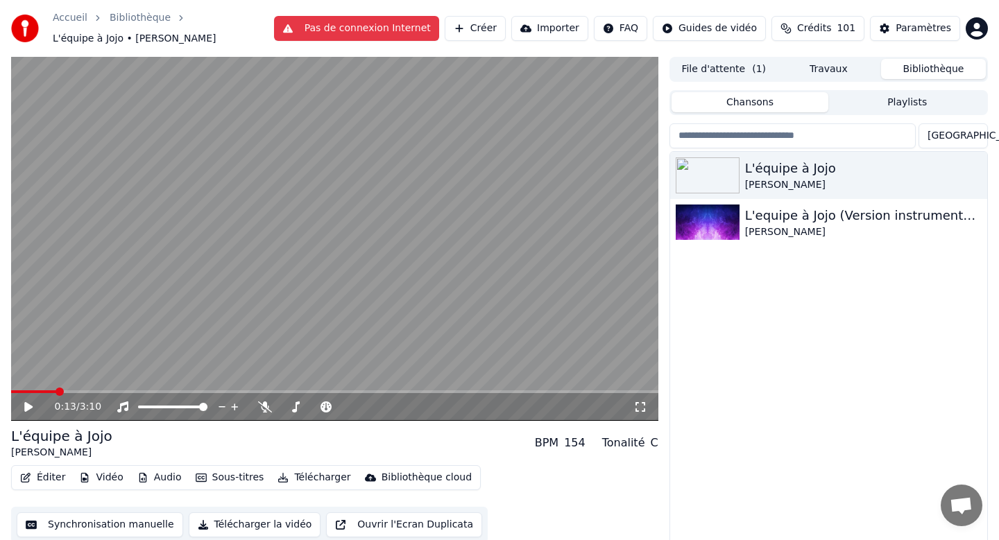
scroll to position [16, 0]
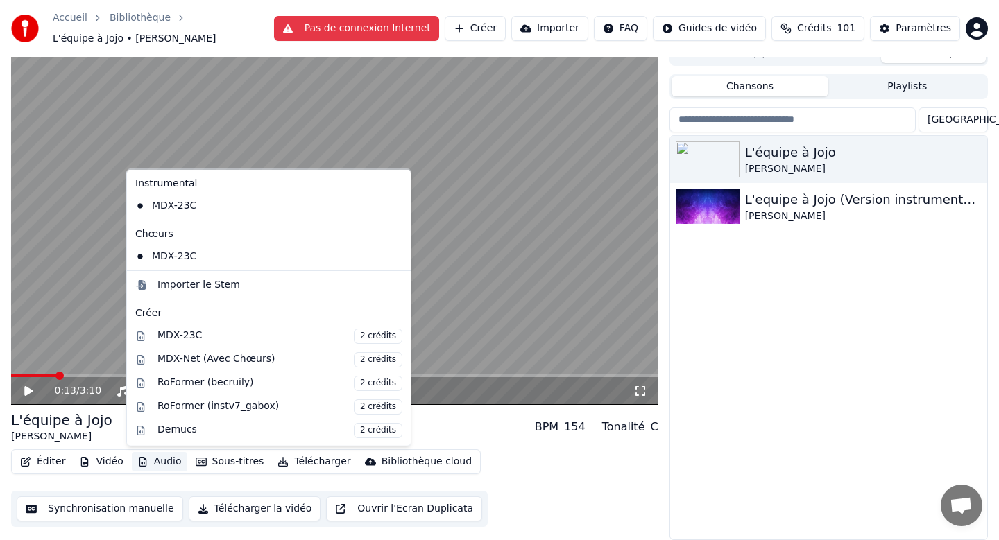
click at [160, 460] on button "Audio" at bounding box center [159, 461] width 55 height 19
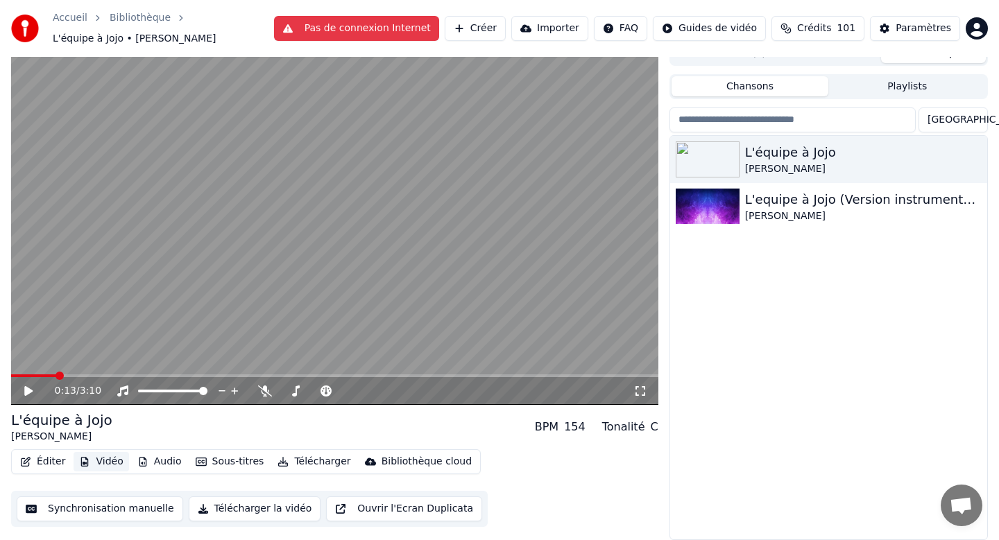
click at [108, 461] on button "Vidéo" at bounding box center [101, 461] width 55 height 19
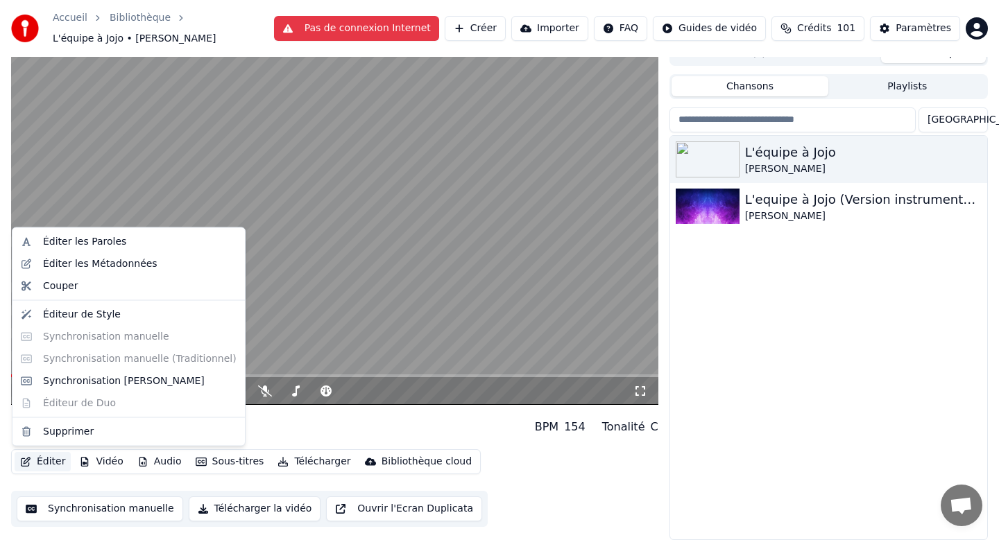
click at [48, 464] on button "Éditer" at bounding box center [43, 461] width 56 height 19
click at [84, 264] on div "Éditer les Métadonnées" at bounding box center [100, 264] width 114 height 14
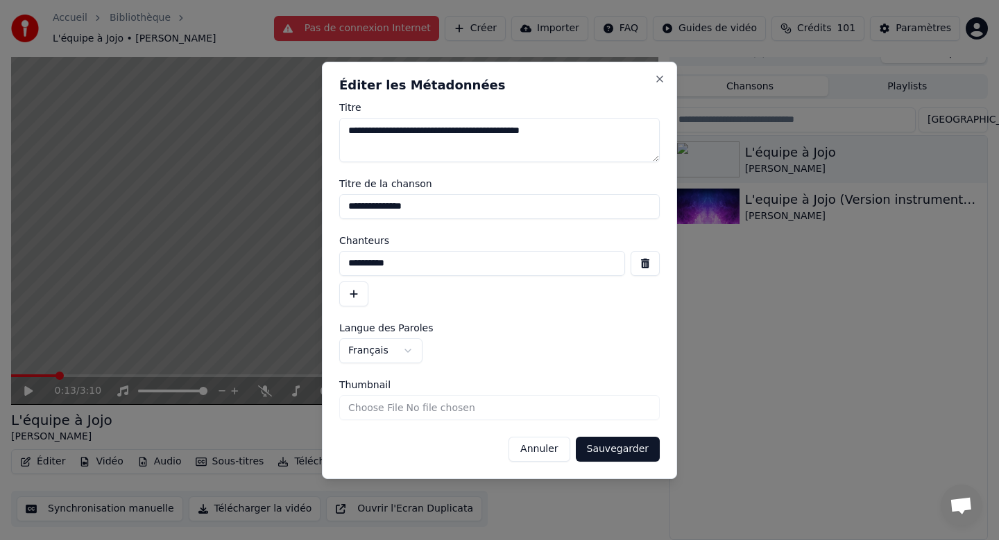
drag, startPoint x: 622, startPoint y: 138, endPoint x: 352, endPoint y: 117, distance: 271.3
click at [352, 118] on textarea "**********" at bounding box center [499, 140] width 320 height 44
type textarea "**********"
drag, startPoint x: 436, startPoint y: 209, endPoint x: 395, endPoint y: 207, distance: 41.7
click at [395, 207] on input "**********" at bounding box center [499, 206] width 320 height 25
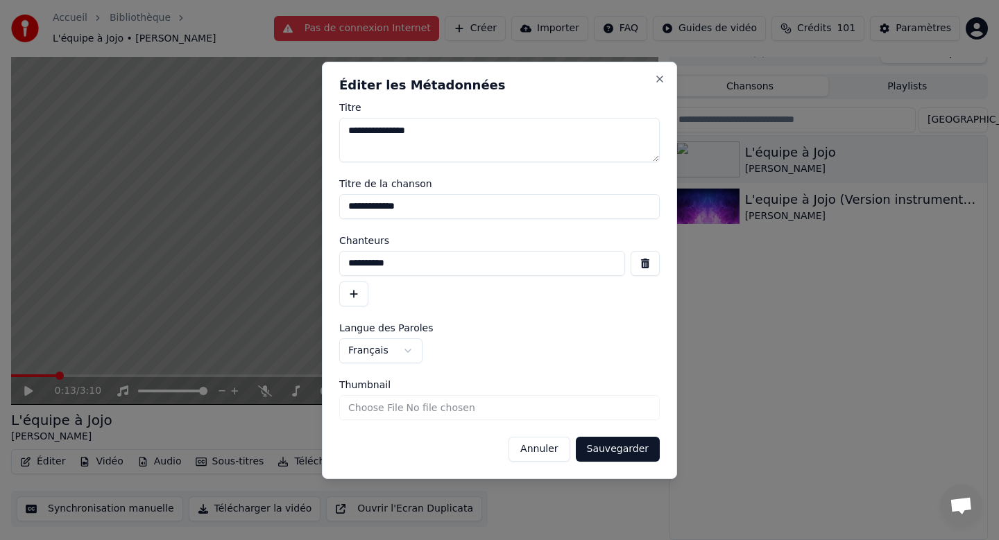
scroll to position [9, 0]
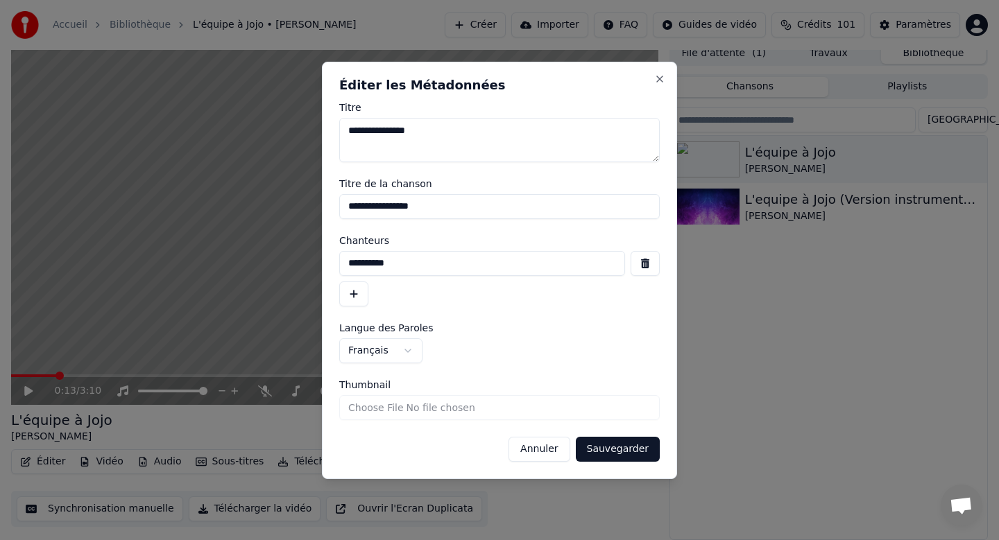
type input "**********"
drag, startPoint x: 404, startPoint y: 268, endPoint x: 317, endPoint y: 266, distance: 86.7
click at [317, 266] on body "**********" at bounding box center [499, 261] width 999 height 540
click at [642, 266] on button "button" at bounding box center [644, 263] width 29 height 25
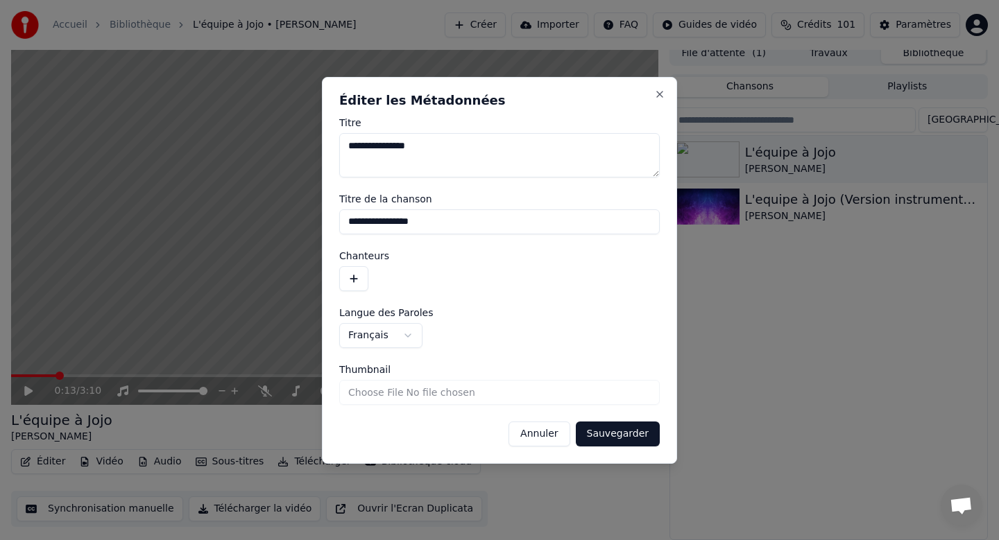
click at [608, 440] on button "Sauvegarder" at bounding box center [618, 434] width 84 height 25
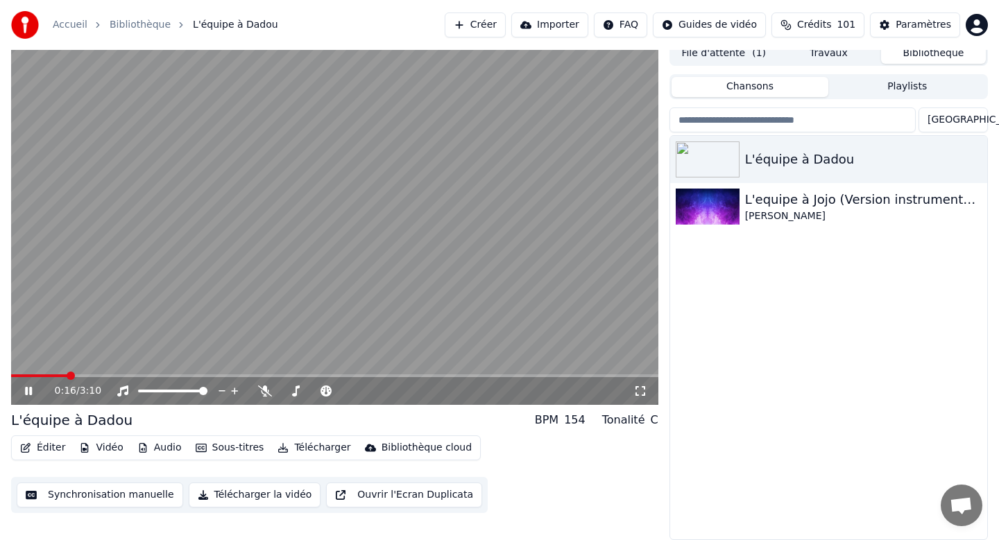
click at [28, 392] on icon at bounding box center [28, 391] width 7 height 8
click at [38, 377] on span at bounding box center [42, 376] width 8 height 8
click at [227, 449] on button "Sous-titres" at bounding box center [230, 447] width 80 height 19
click at [451, 419] on div "L'équipe à Dadou BPM 154 Tonalité C" at bounding box center [334, 420] width 647 height 19
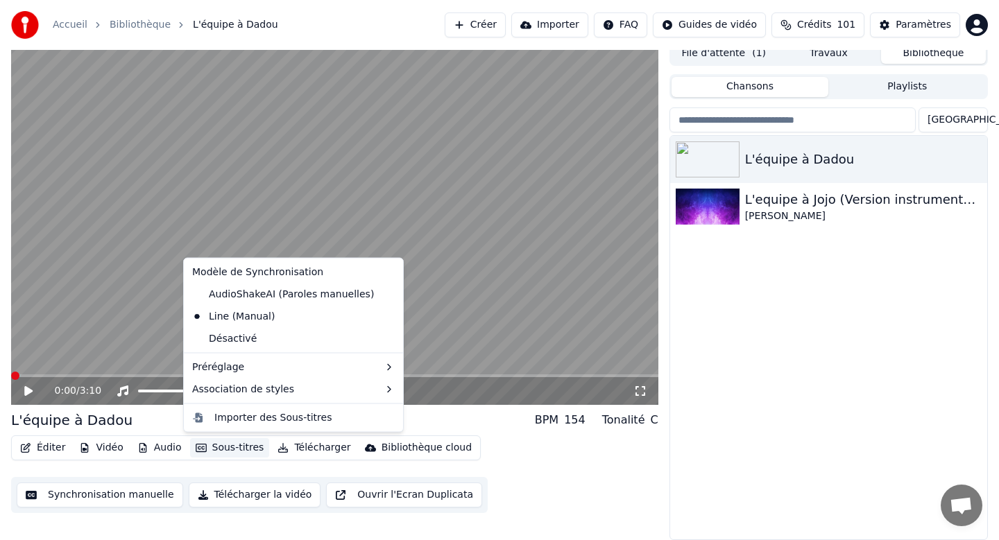
click at [245, 445] on button "Sous-titres" at bounding box center [230, 447] width 80 height 19
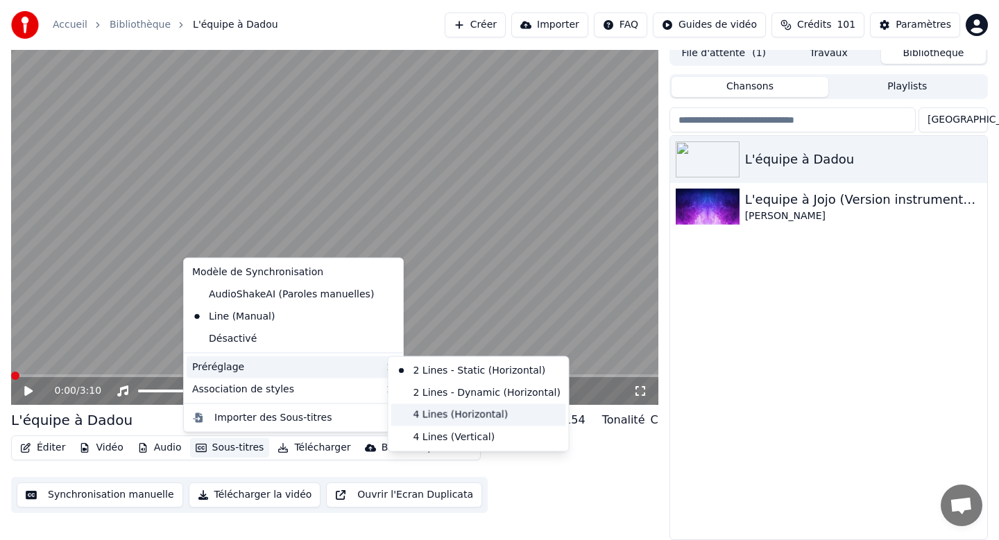
click at [445, 417] on div "4 Lines (Horizontal)" at bounding box center [478, 415] width 175 height 22
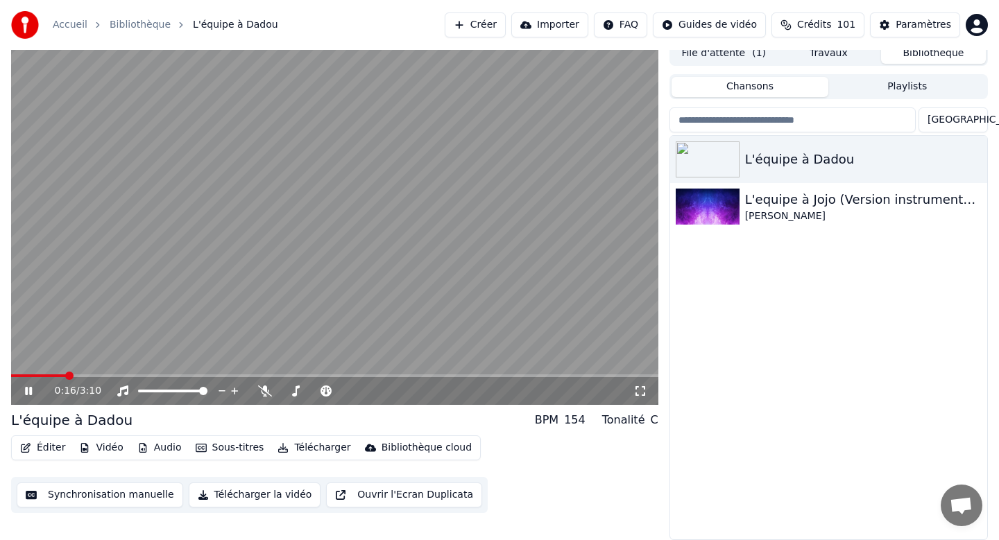
click at [33, 388] on icon at bounding box center [38, 391] width 33 height 11
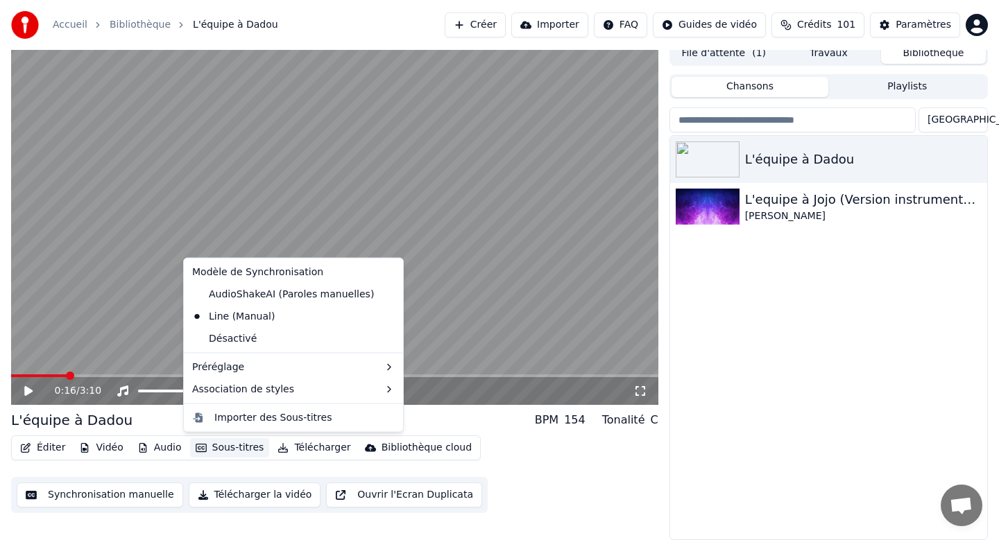
click at [200, 442] on button "Sous-titres" at bounding box center [230, 447] width 80 height 19
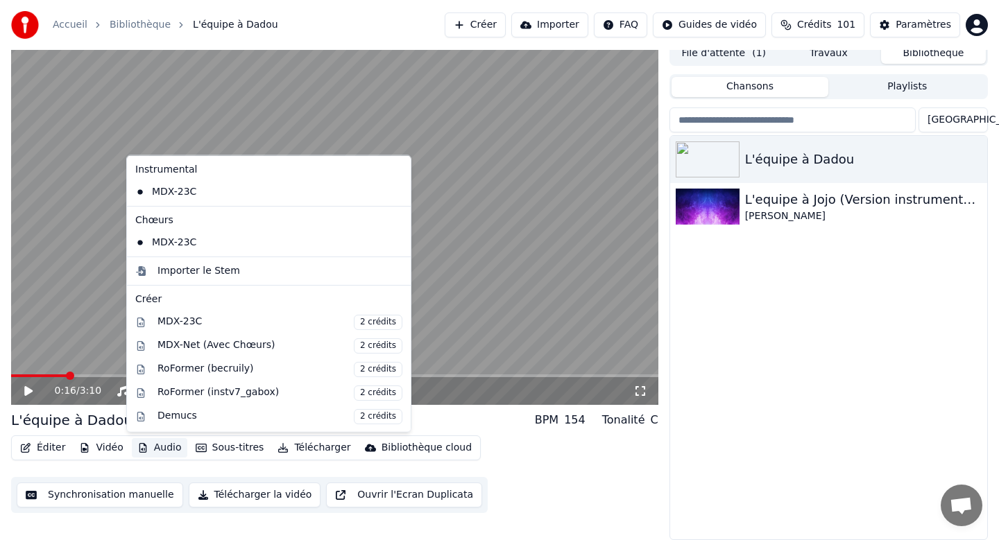
click at [162, 449] on button "Audio" at bounding box center [159, 447] width 55 height 19
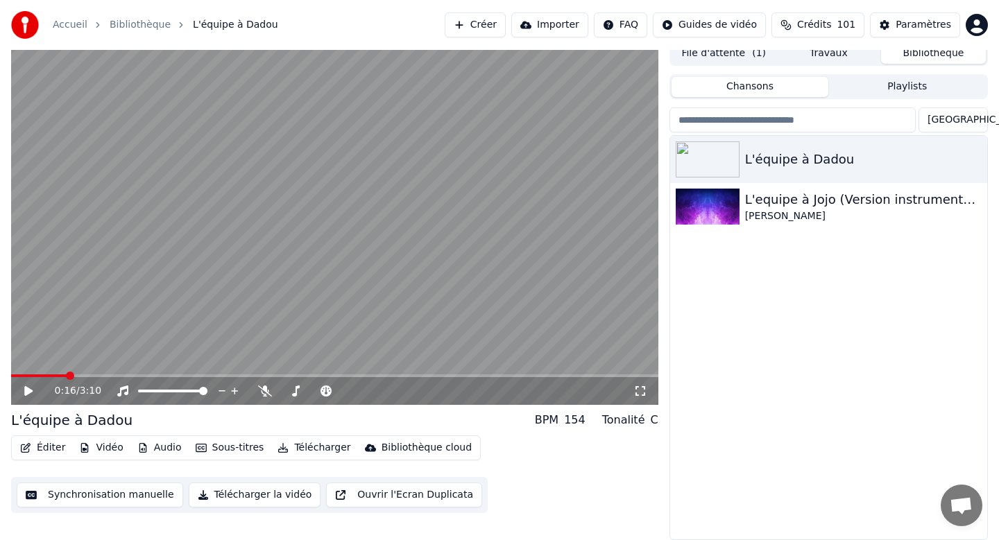
click at [105, 448] on button "Vidéo" at bounding box center [101, 447] width 55 height 19
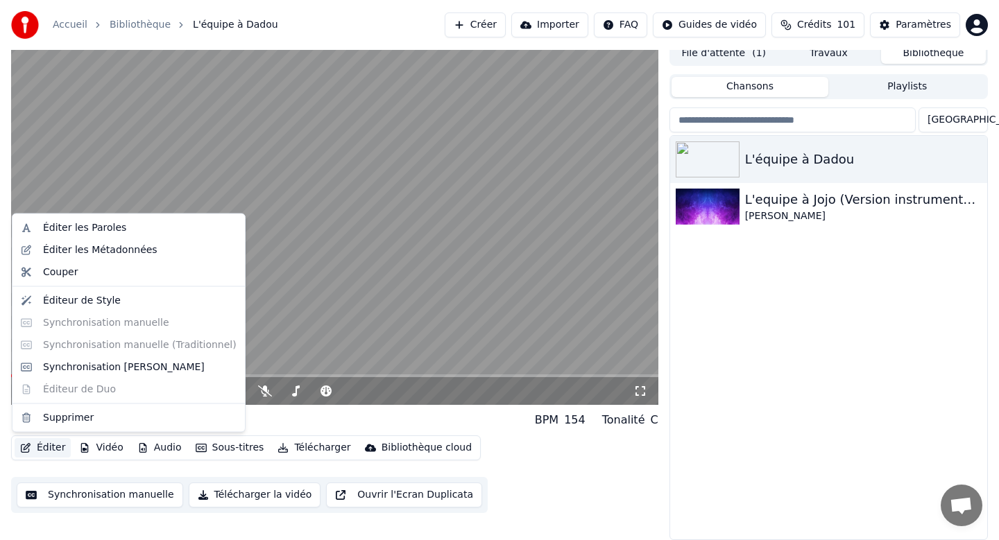
click at [49, 447] on button "Éditer" at bounding box center [43, 447] width 56 height 19
click at [40, 447] on button "Éditer" at bounding box center [43, 447] width 56 height 19
click at [44, 308] on div "Éditeur de Style" at bounding box center [128, 300] width 227 height 22
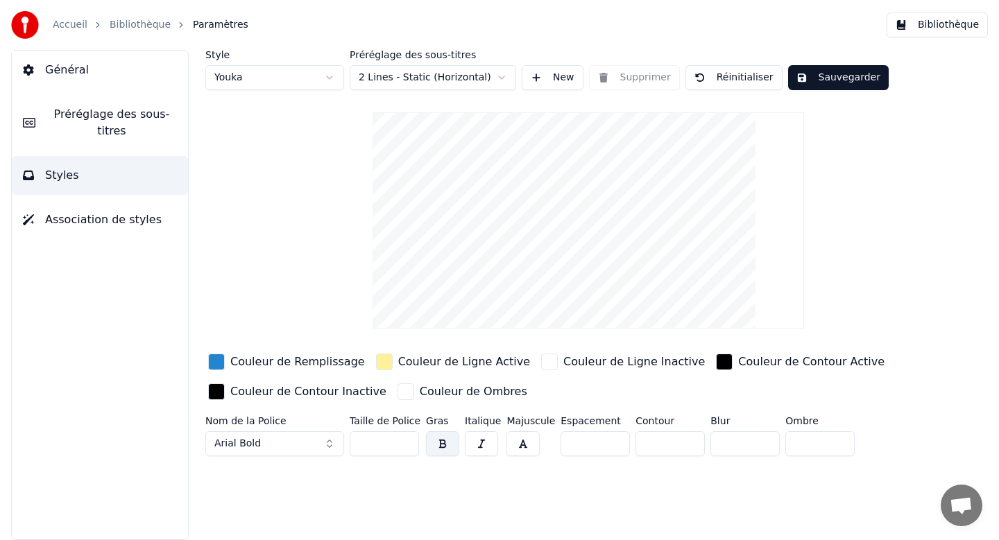
click at [74, 65] on span "Général" at bounding box center [67, 70] width 44 height 17
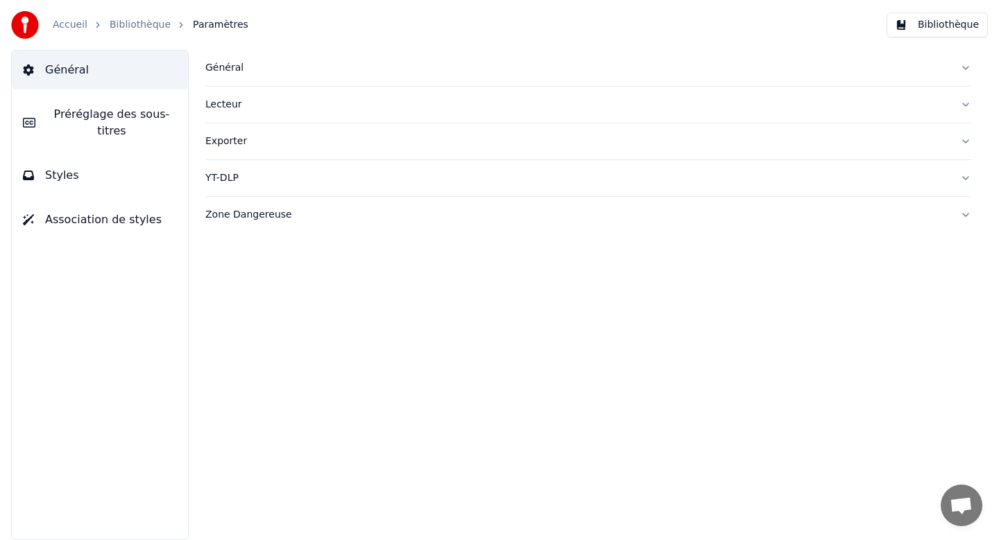
click at [61, 20] on link "Accueil" at bounding box center [70, 25] width 35 height 14
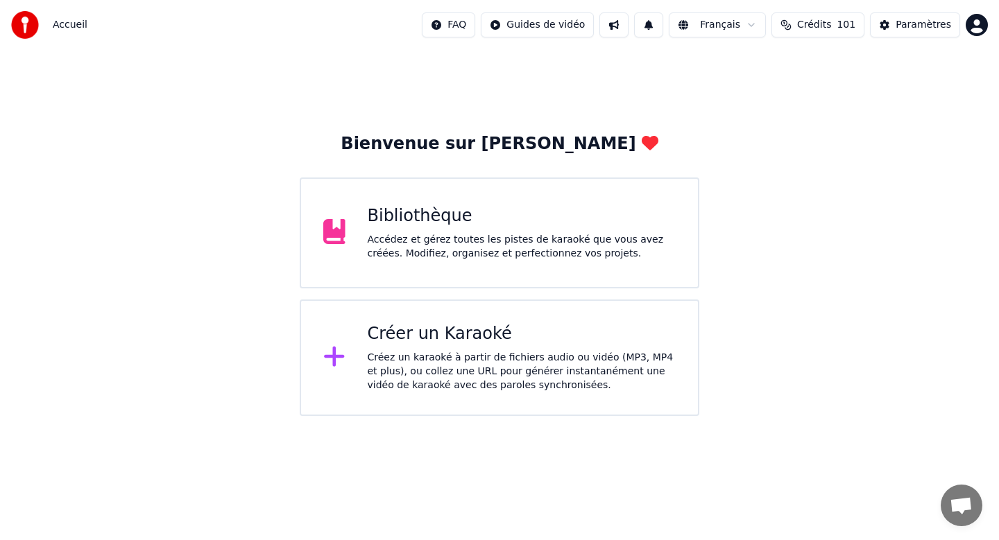
click at [433, 223] on div "Bibliothèque" at bounding box center [522, 216] width 309 height 22
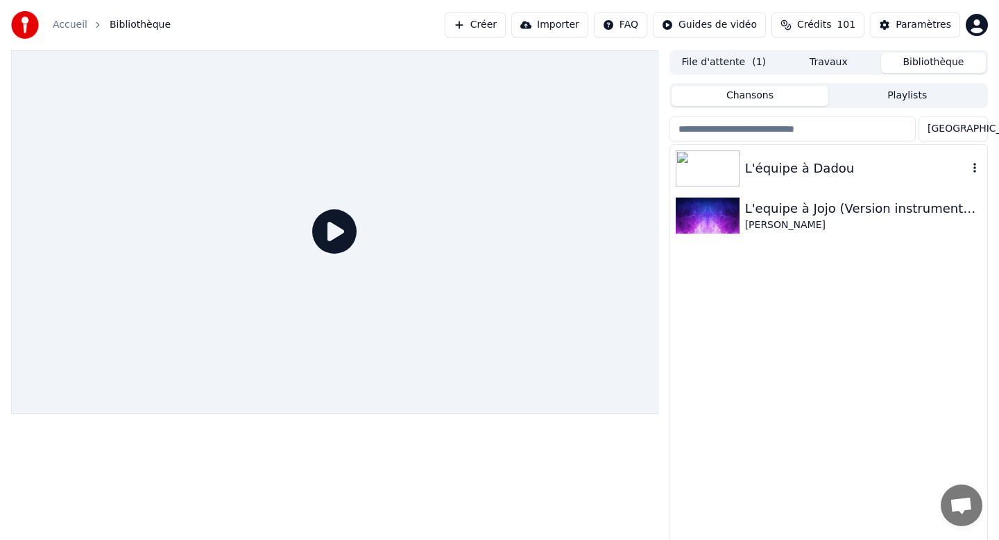
click at [742, 161] on div at bounding box center [710, 169] width 69 height 36
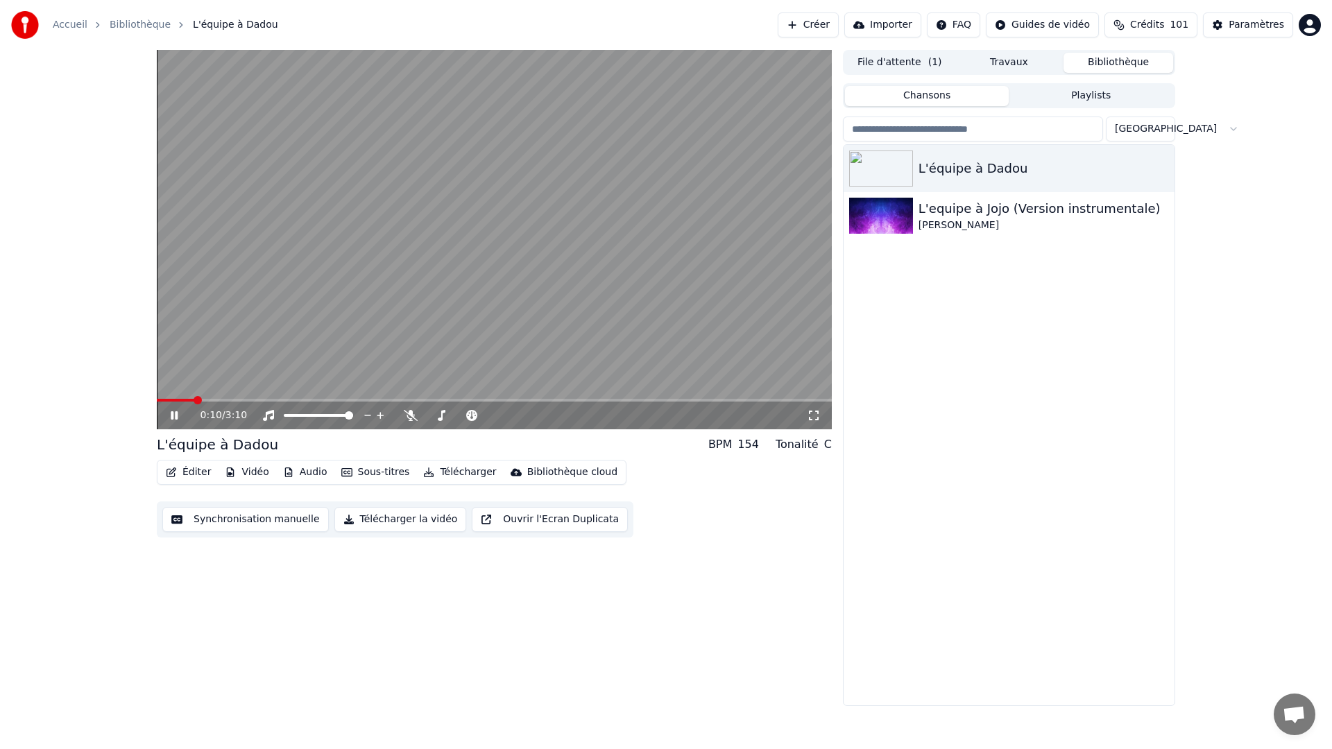
click at [805, 410] on div "0:10 / 3:10" at bounding box center [503, 416] width 606 height 14
click at [815, 418] on icon at bounding box center [814, 415] width 14 height 11
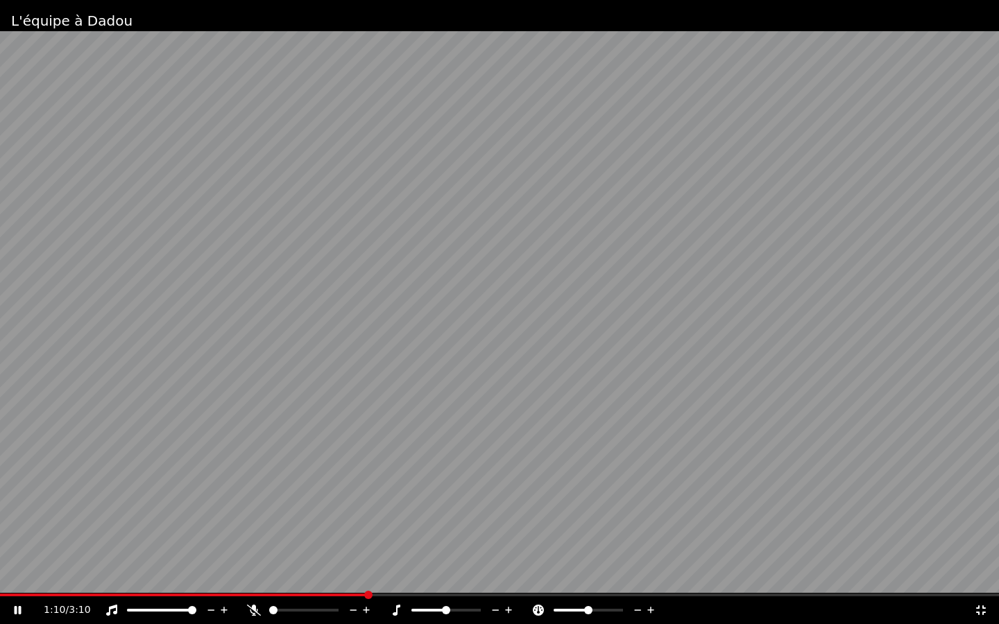
click at [23, 540] on icon at bounding box center [27, 610] width 33 height 11
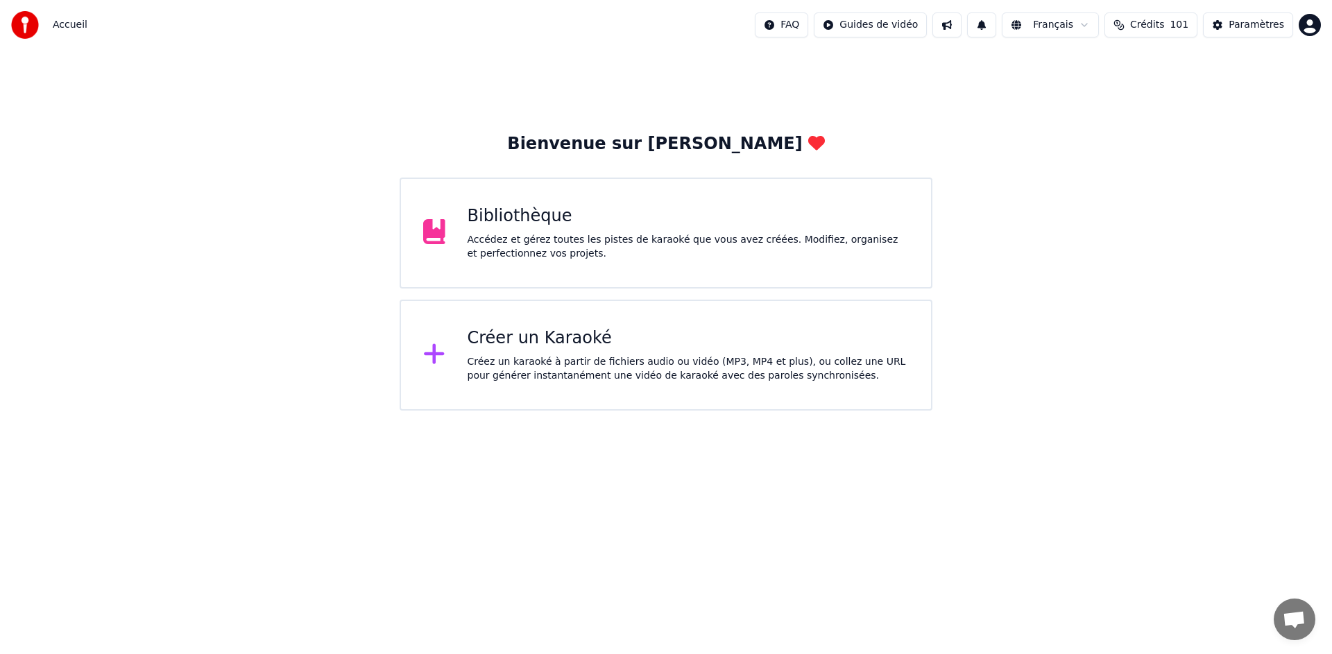
click at [538, 226] on div "Bibliothèque" at bounding box center [688, 216] width 442 height 22
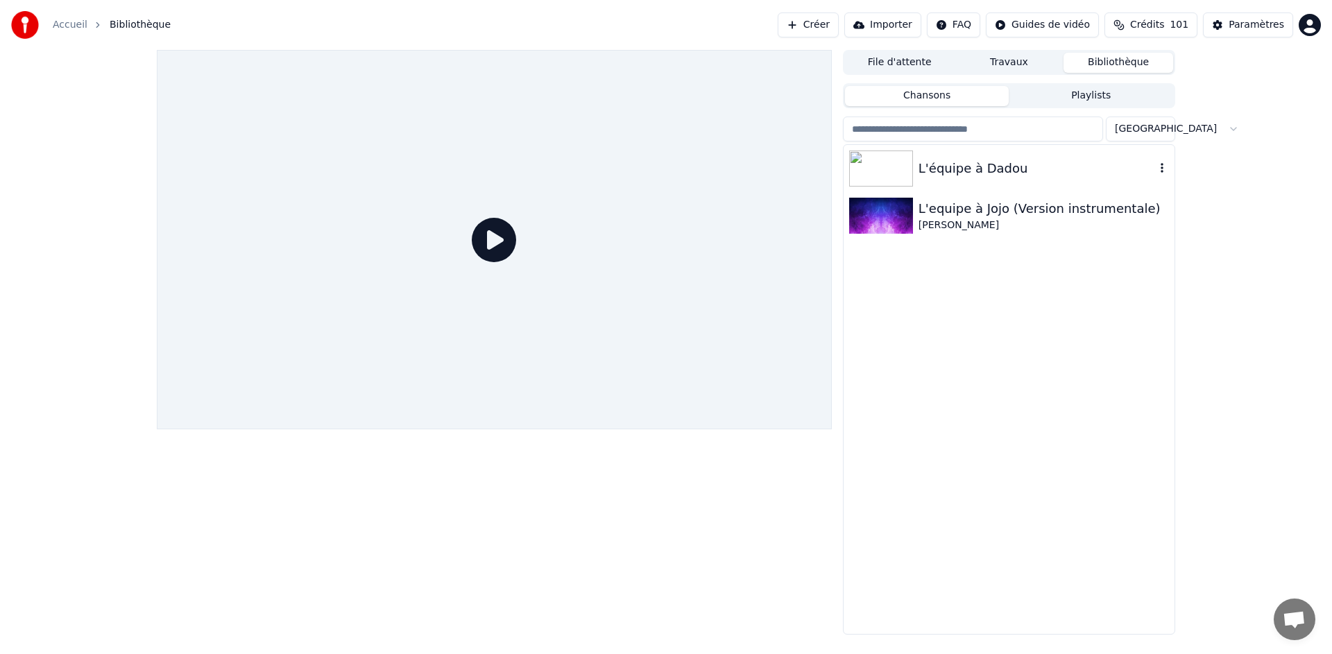
click at [886, 175] on img at bounding box center [881, 169] width 64 height 36
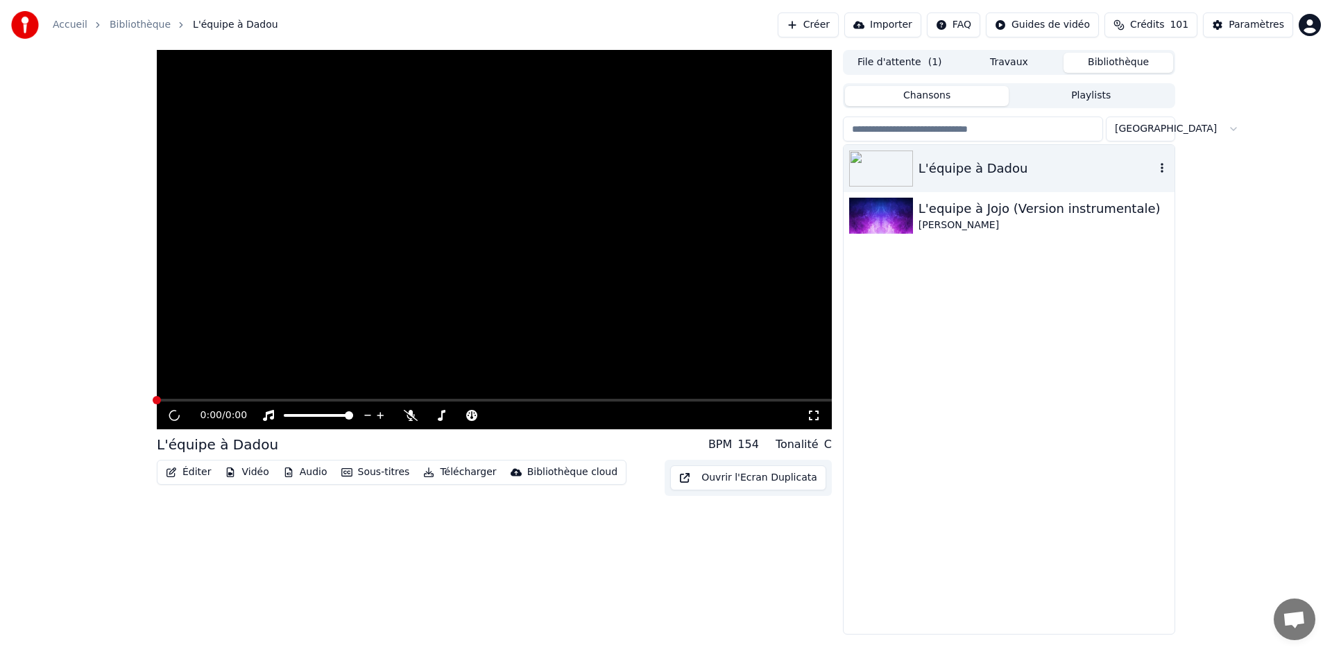
click at [886, 175] on img at bounding box center [881, 169] width 64 height 36
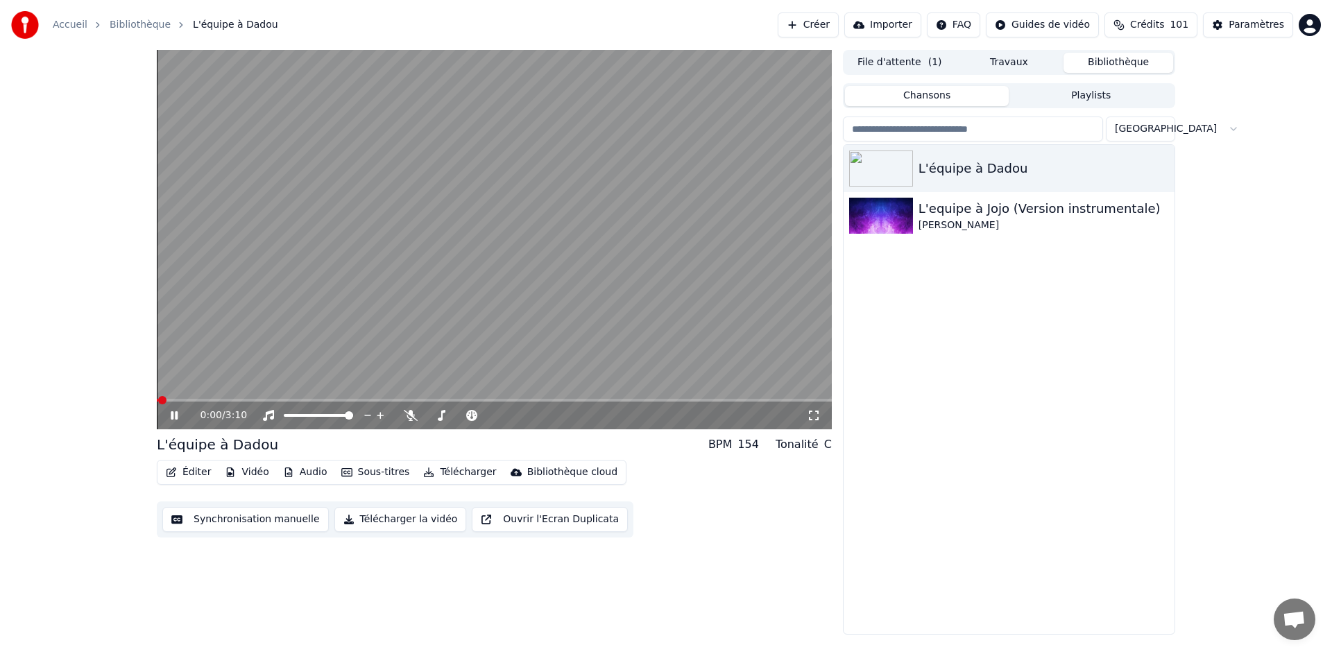
click at [820, 413] on div "0:00 / 3:10" at bounding box center [494, 416] width 664 height 14
click at [812, 413] on icon at bounding box center [814, 415] width 14 height 11
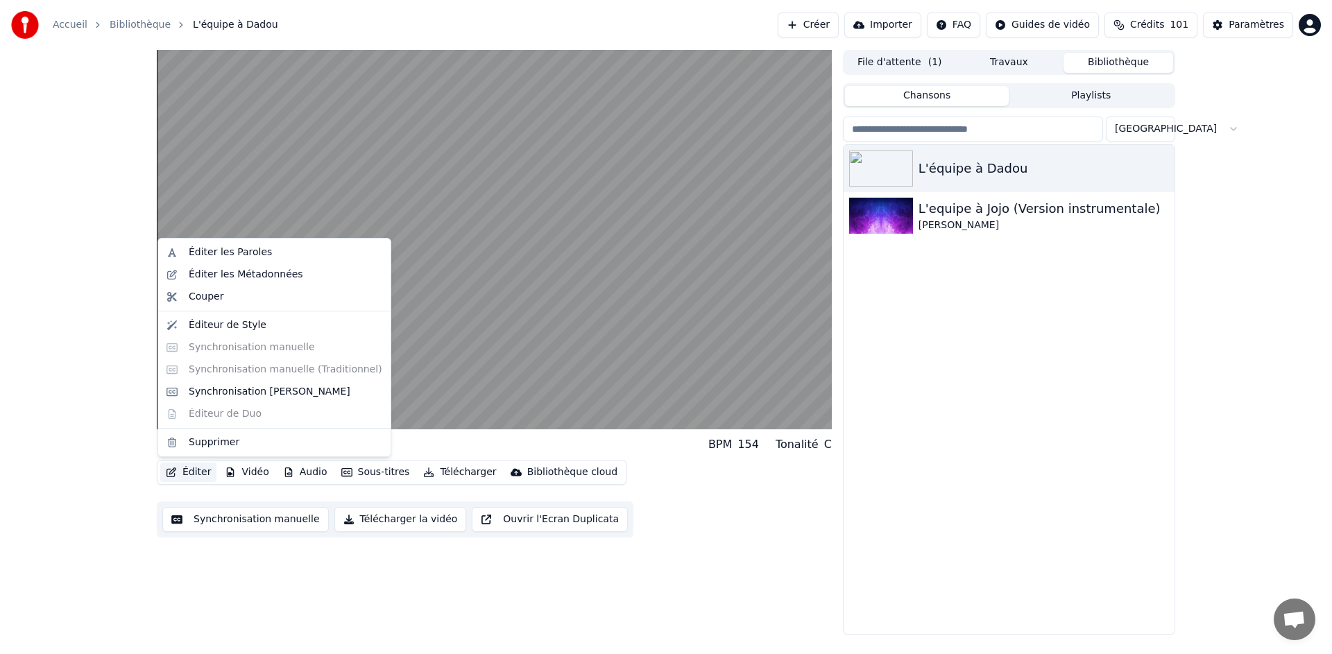
click at [193, 472] on button "Éditer" at bounding box center [188, 472] width 56 height 19
click at [246, 325] on div "Éditeur de Style" at bounding box center [228, 325] width 78 height 14
